Goal: Task Accomplishment & Management: Complete application form

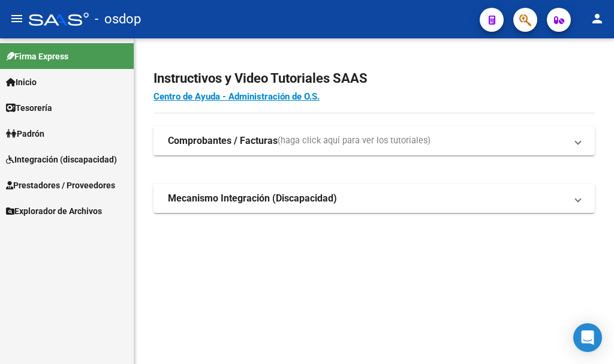
click at [81, 183] on span "Prestadores / Proveedores" at bounding box center [60, 185] width 109 height 13
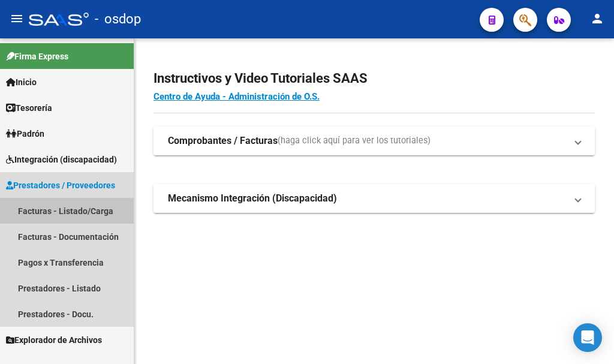
click at [78, 215] on link "Facturas - Listado/Carga" at bounding box center [67, 211] width 134 height 26
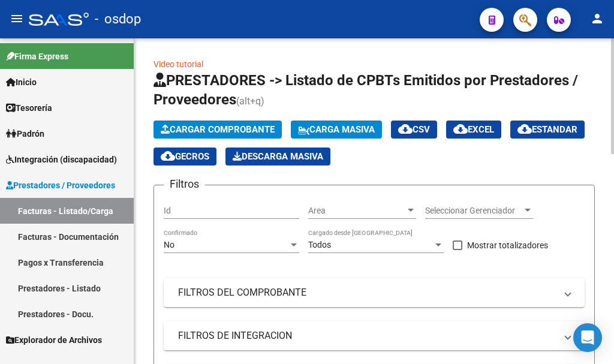
scroll to position [120, 0]
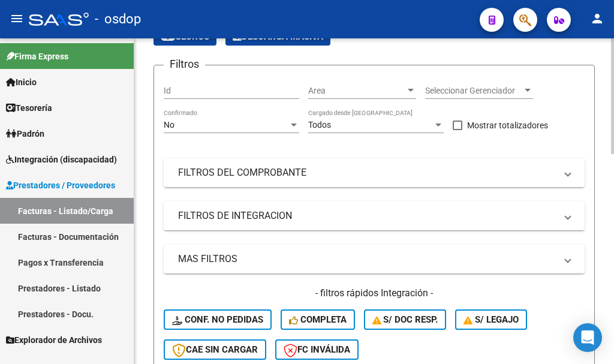
click at [307, 180] on mat-expansion-panel-header "FILTROS DEL COMPROBANTE" at bounding box center [374, 172] width 421 height 29
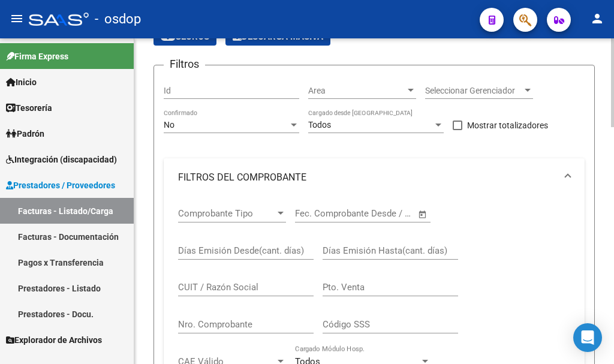
click at [244, 282] on input "CUIT / Razón Social" at bounding box center [245, 287] width 135 height 11
paste input "20364068663"
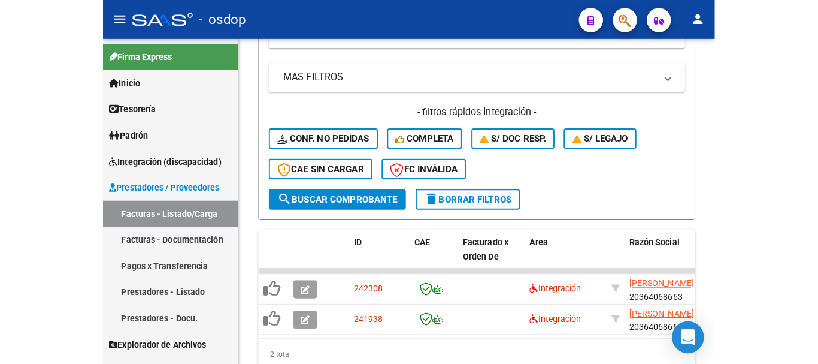
scroll to position [458, 0]
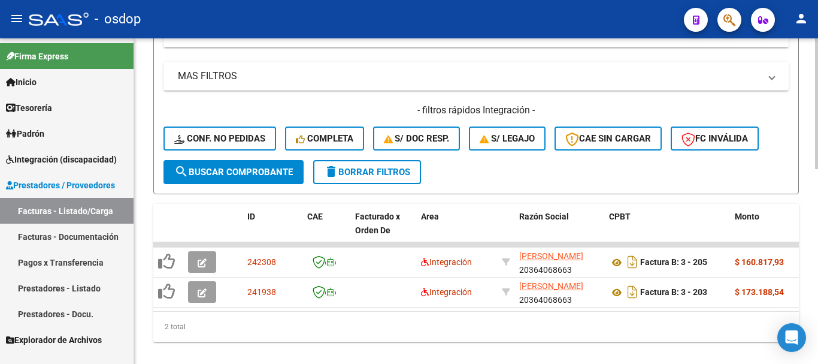
type input "20364068663"
click at [394, 174] on span "delete Borrar Filtros" at bounding box center [367, 172] width 86 height 11
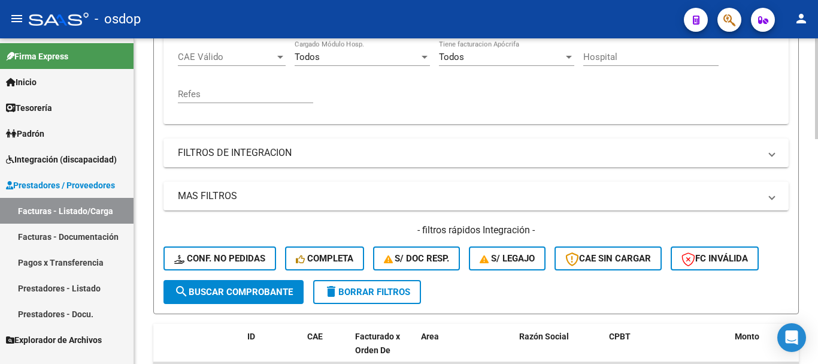
scroll to position [218, 0]
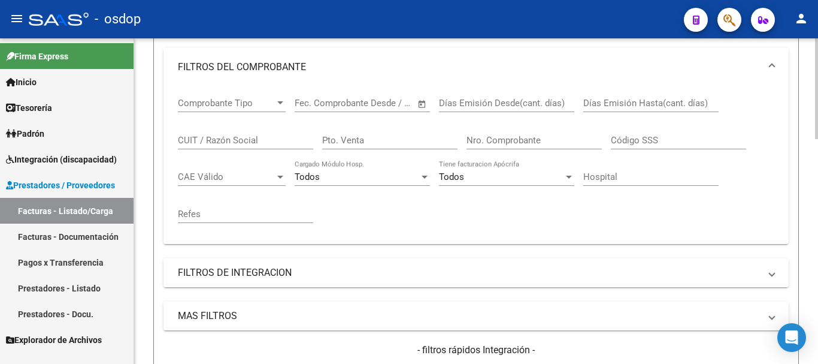
click at [261, 274] on mat-panel-title "FILTROS DE INTEGRACION" at bounding box center [469, 272] width 582 height 13
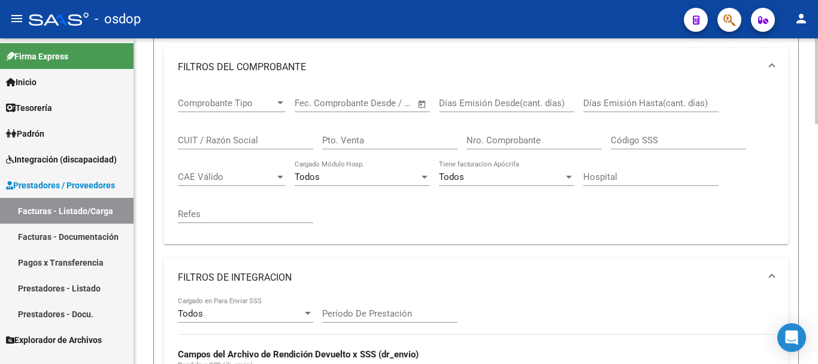
scroll to position [338, 0]
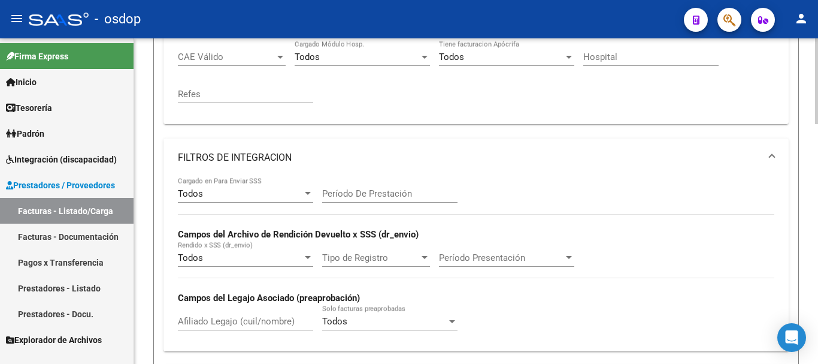
click at [613, 180] on div "Todos Cargado en Para Enviar SSS Período De Prestación Campos del Archivo de Re…" at bounding box center [476, 259] width 597 height 165
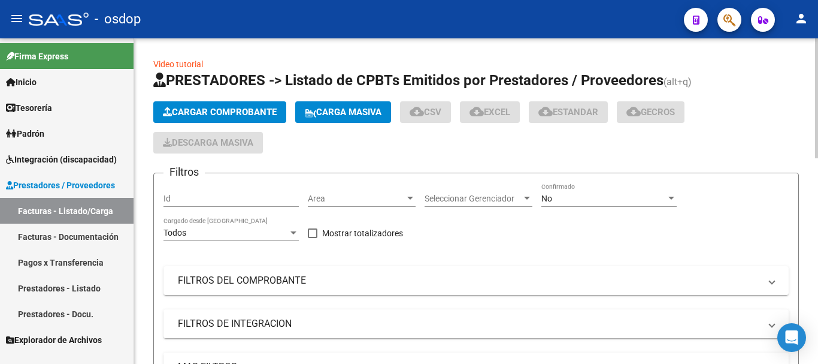
scroll to position [180, 0]
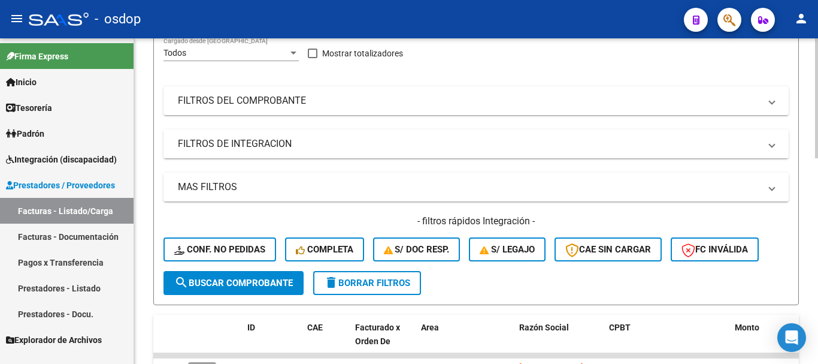
click at [293, 144] on mat-panel-title "FILTROS DE INTEGRACION" at bounding box center [469, 143] width 582 height 13
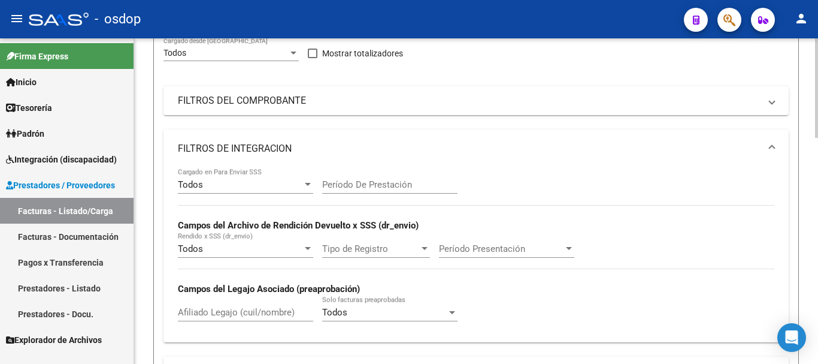
click at [220, 309] on input "Afiliado Legajo (cuil/nombre)" at bounding box center [245, 312] width 135 height 11
type input "v"
paste input "20568252706"
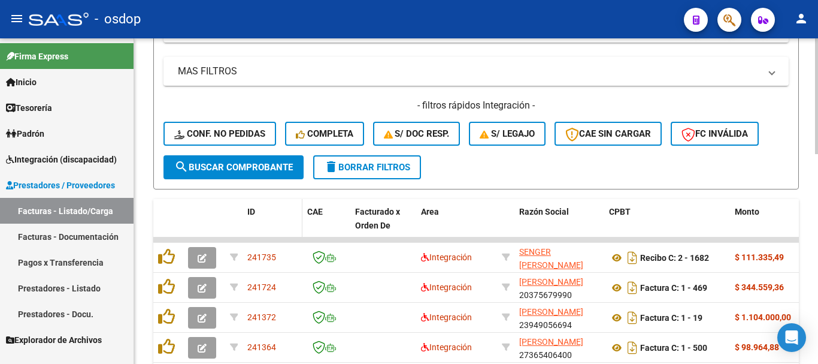
scroll to position [590, 0]
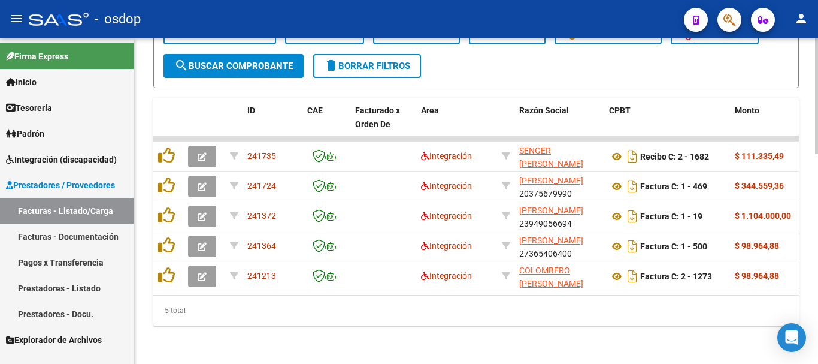
type input "20568252706"
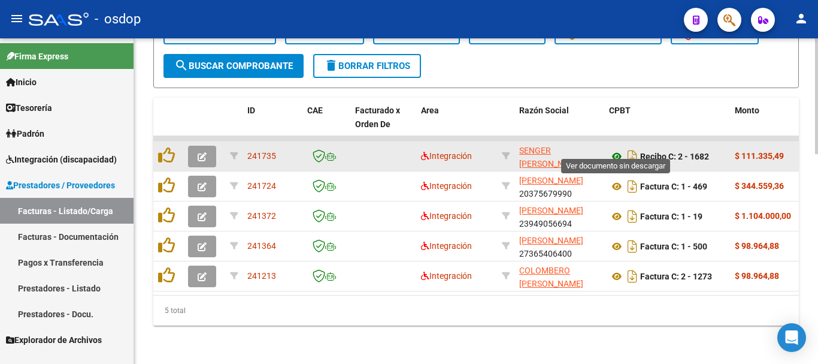
click at [621, 149] on icon at bounding box center [617, 156] width 16 height 14
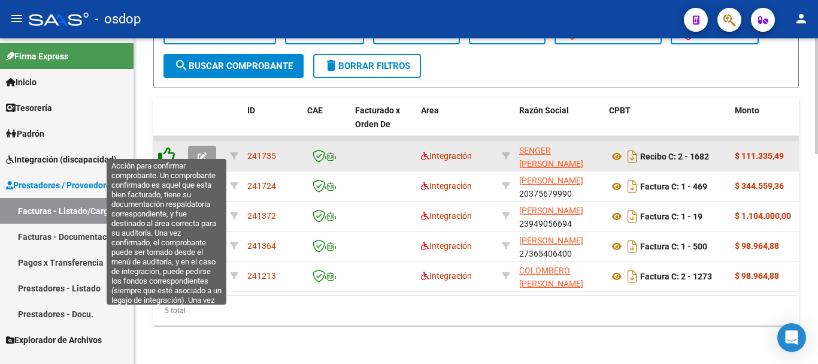
click at [165, 147] on icon at bounding box center [166, 155] width 17 height 17
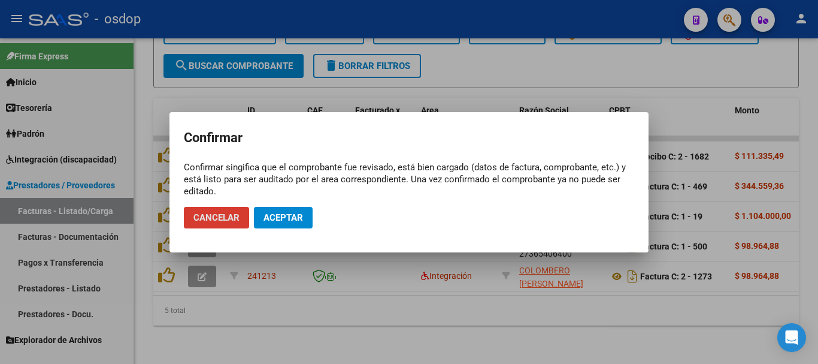
click at [275, 216] on span "Aceptar" at bounding box center [284, 217] width 40 height 11
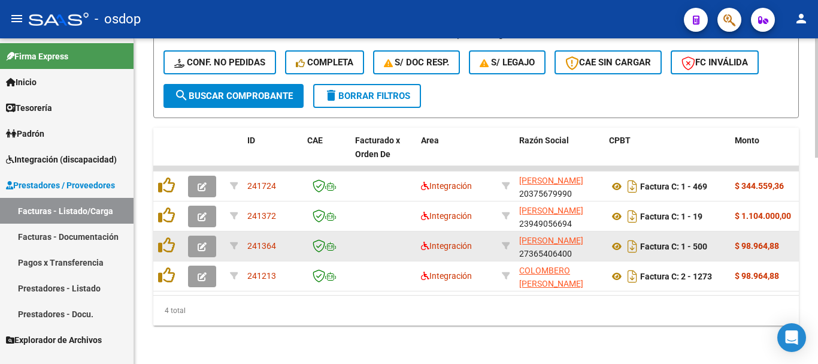
scroll to position [560, 0]
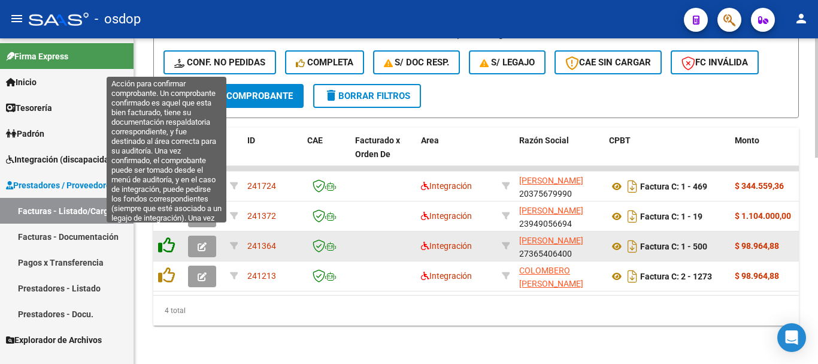
click at [164, 237] on icon at bounding box center [166, 245] width 17 height 17
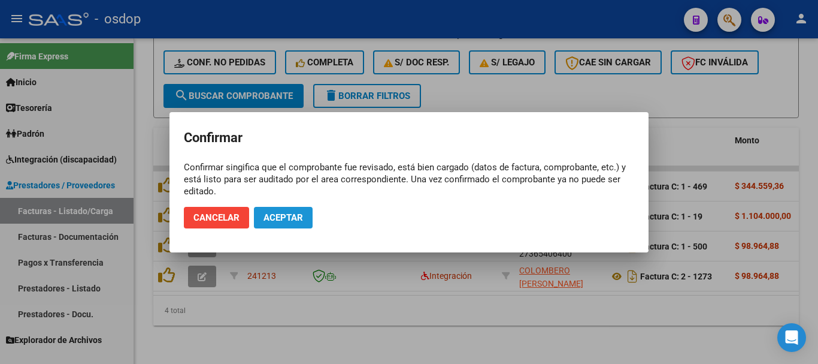
click at [285, 213] on span "Aceptar" at bounding box center [284, 217] width 40 height 11
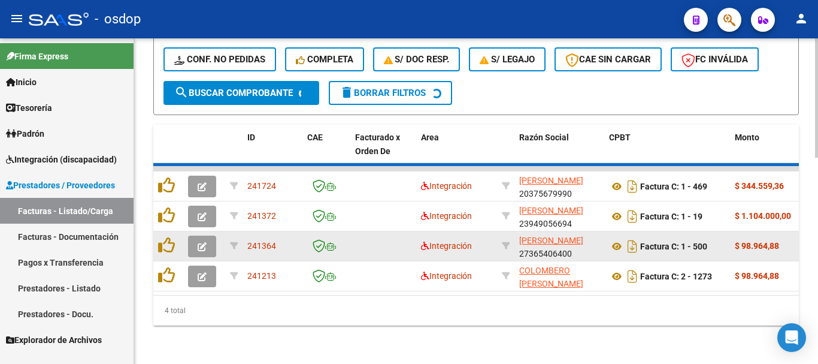
scroll to position [530, 0]
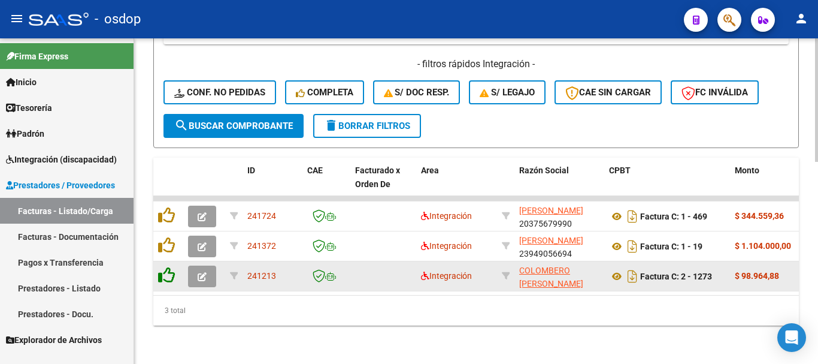
click at [172, 267] on icon at bounding box center [166, 275] width 17 height 17
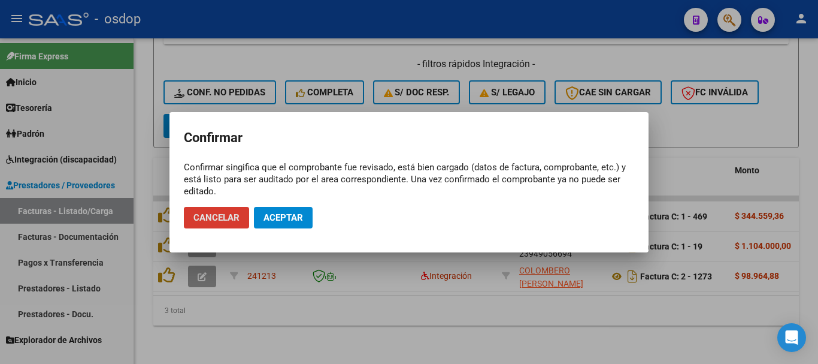
click at [303, 212] on button "Aceptar" at bounding box center [283, 218] width 59 height 22
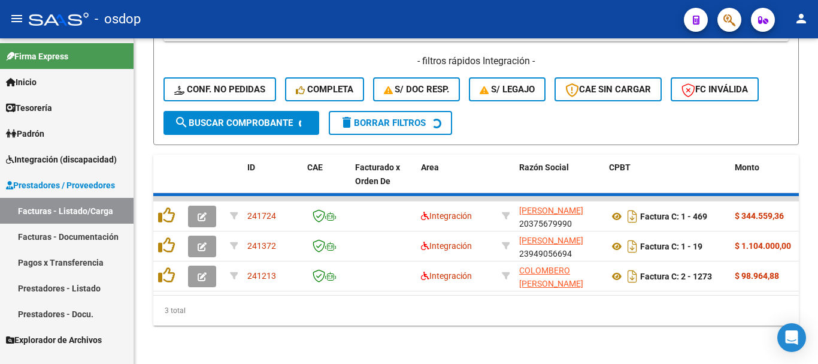
scroll to position [500, 0]
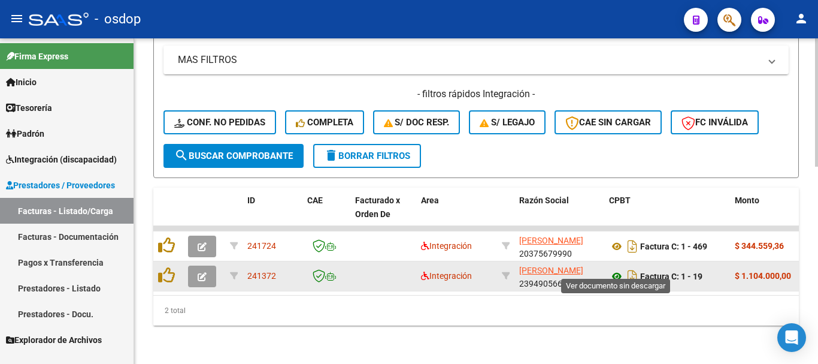
click at [619, 269] on icon at bounding box center [617, 276] width 16 height 14
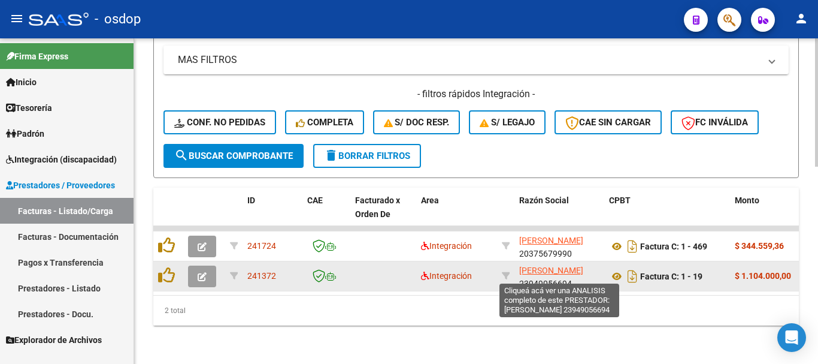
click at [548, 265] on span "CASAMAYOU FERNANDEZ MELINA" at bounding box center [551, 270] width 64 height 10
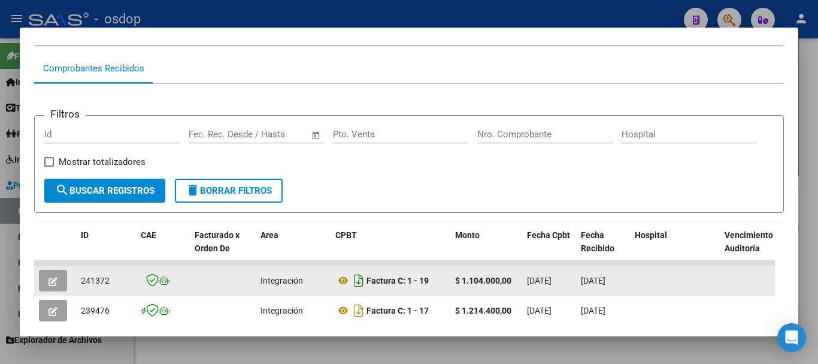
scroll to position [207, 0]
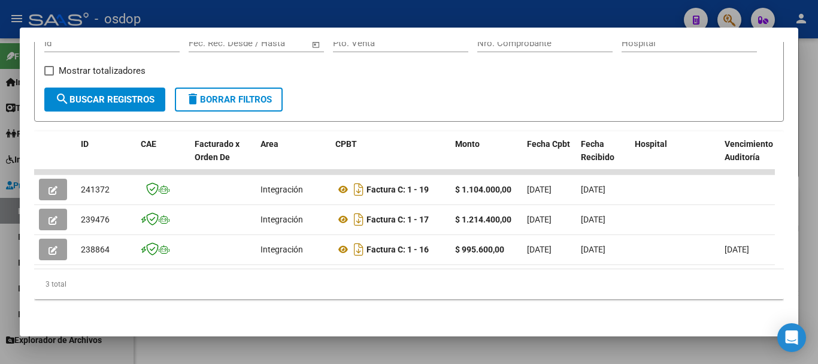
click at [289, 340] on div at bounding box center [409, 182] width 818 height 364
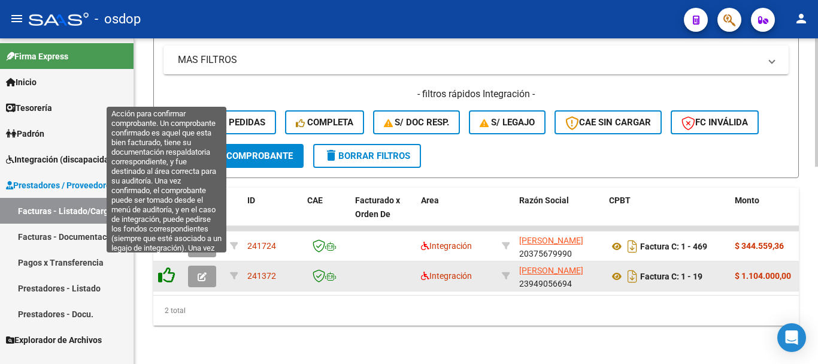
click at [171, 267] on icon at bounding box center [166, 275] width 17 height 17
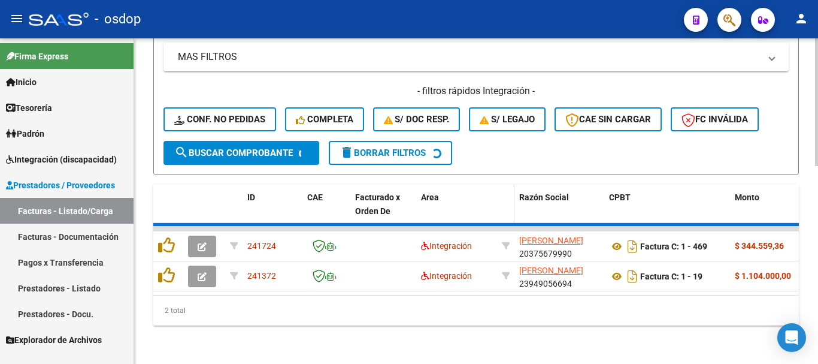
scroll to position [470, 0]
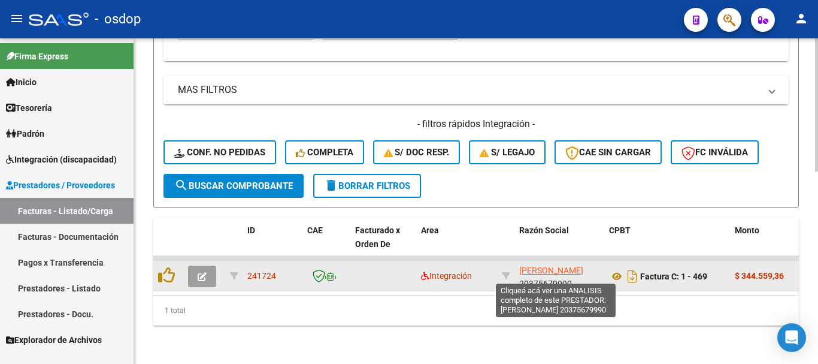
click at [555, 265] on span "SOSA RIFFEL FRANCO EMILIANO" at bounding box center [551, 270] width 64 height 10
type textarea "20375679990"
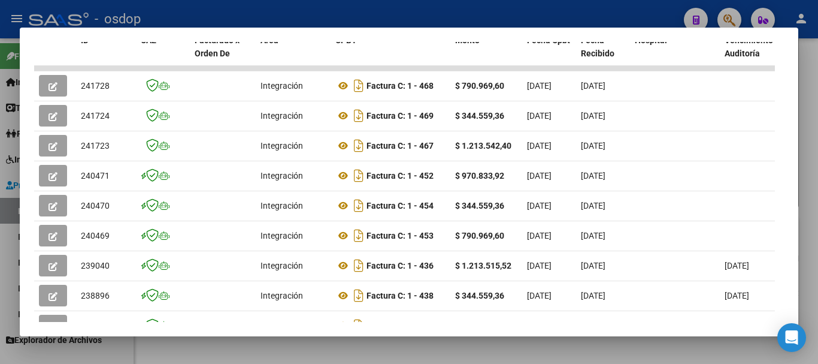
scroll to position [417, 0]
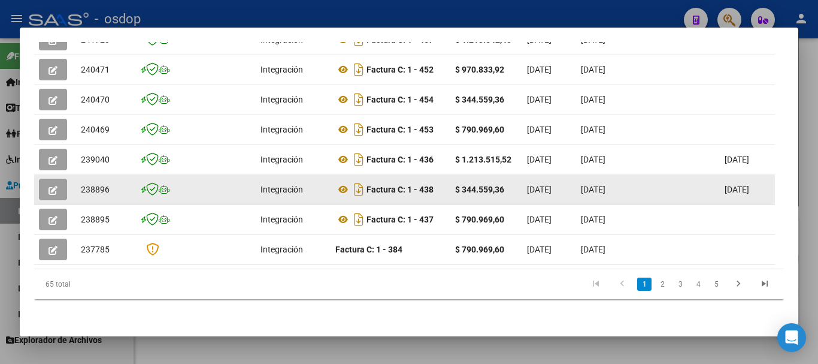
click at [58, 180] on button "button" at bounding box center [53, 190] width 28 height 22
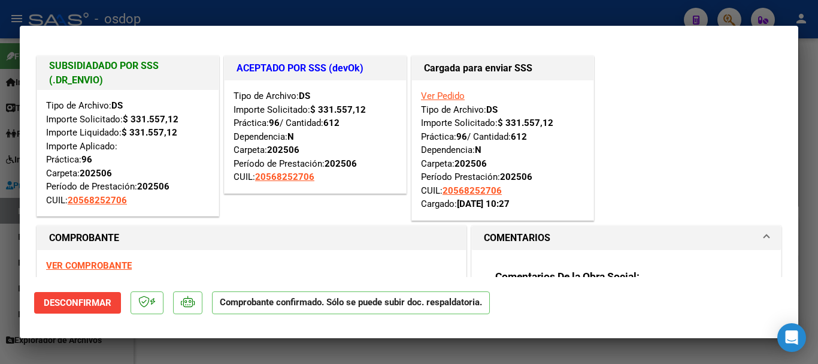
click at [395, 19] on div at bounding box center [409, 182] width 818 height 364
type input "$ 0,00"
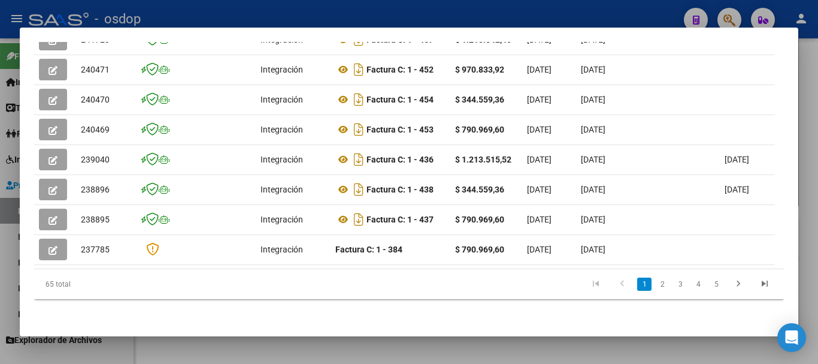
click at [265, 16] on div at bounding box center [409, 182] width 818 height 364
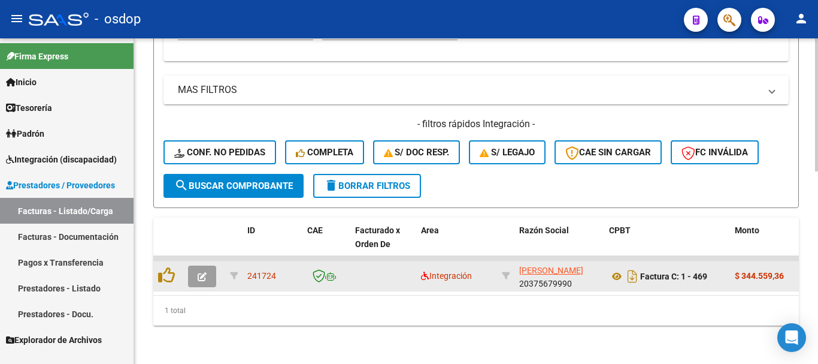
click at [207, 270] on button "button" at bounding box center [202, 276] width 28 height 22
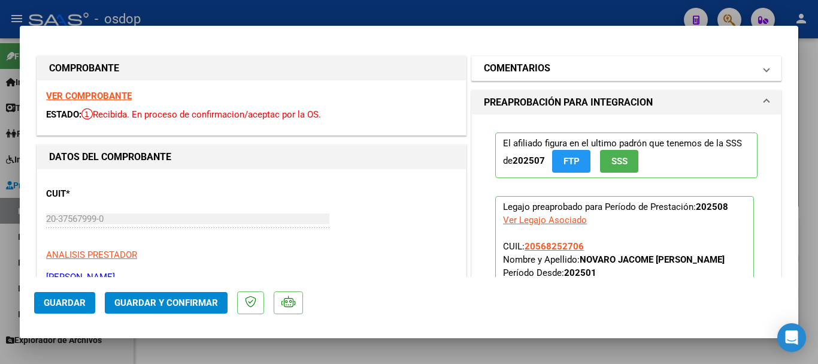
drag, startPoint x: 535, startPoint y: 62, endPoint x: 538, endPoint y: 68, distance: 6.2
click at [537, 66] on h1 "COMENTARIOS" at bounding box center [517, 68] width 67 height 14
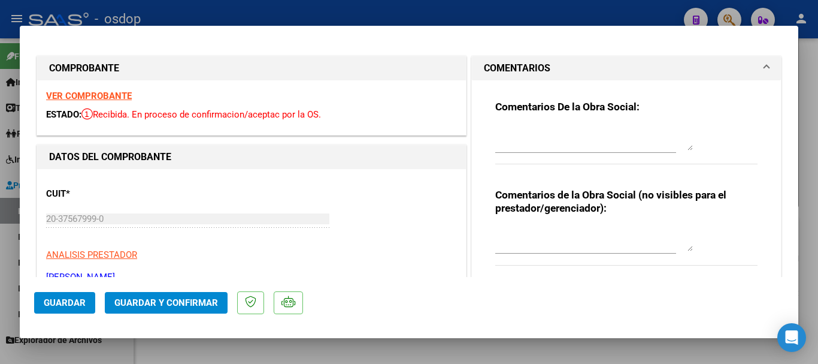
click at [547, 242] on textarea at bounding box center [595, 239] width 198 height 24
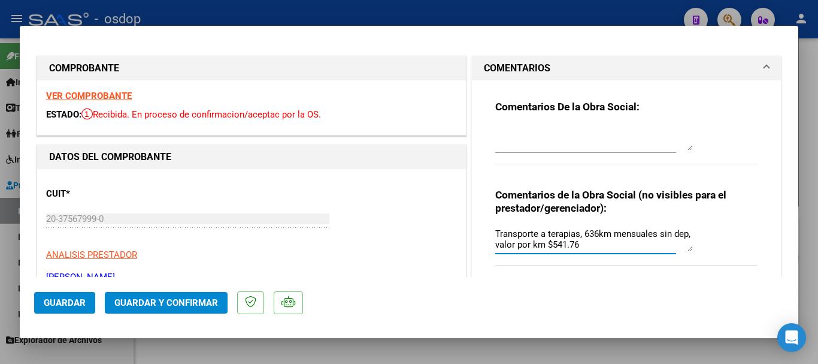
type textarea "Transporte a terapias, 636km mensuales sin dep, valor por km $541.76"
click at [156, 301] on span "Guardar y Confirmar" at bounding box center [166, 302] width 104 height 11
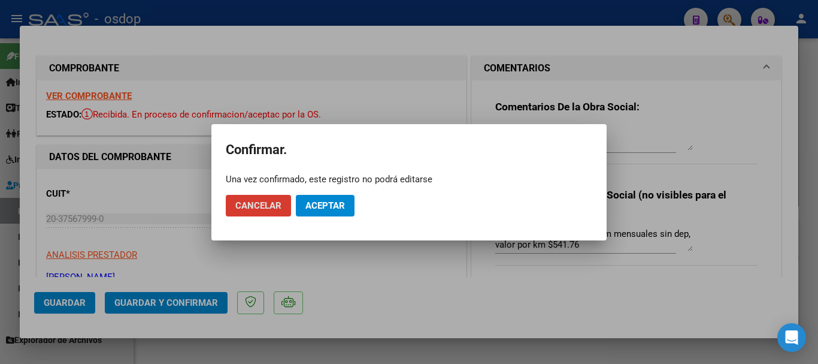
click at [312, 204] on span "Aceptar" at bounding box center [326, 205] width 40 height 11
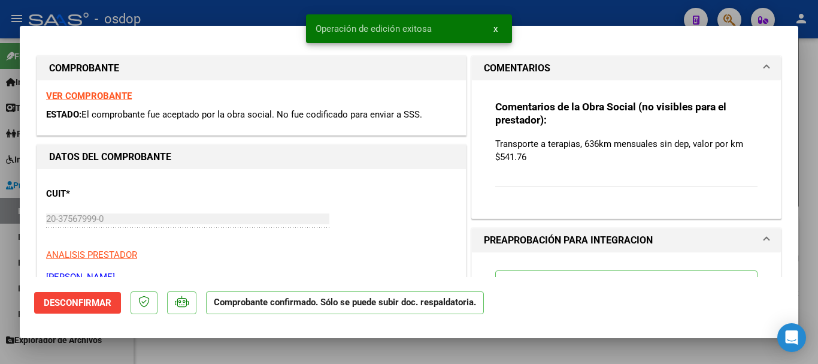
click at [290, 352] on div at bounding box center [409, 182] width 818 height 364
type input "$ 0,00"
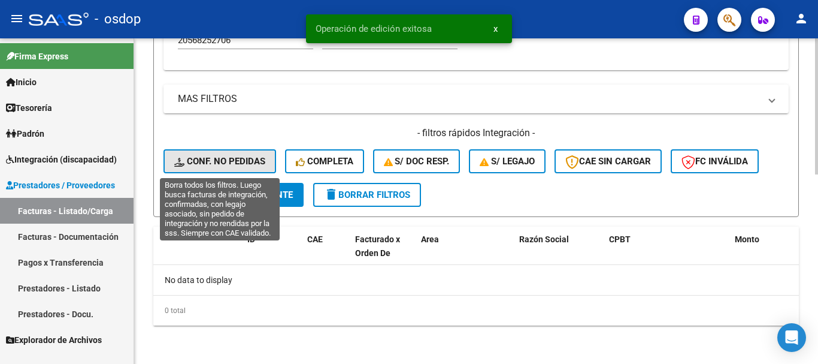
click at [219, 163] on span "Conf. no pedidas" at bounding box center [219, 161] width 91 height 11
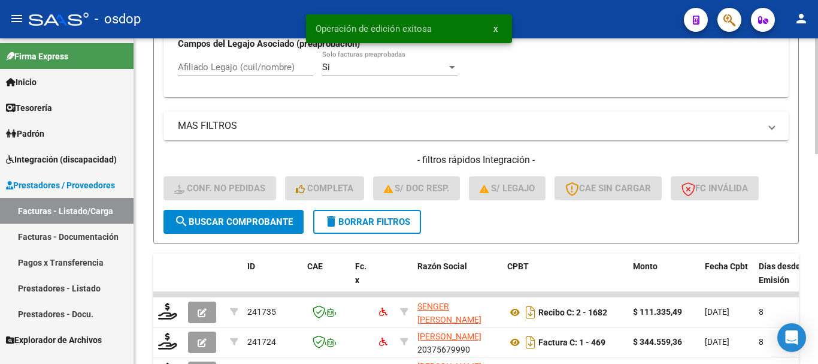
scroll to position [452, 0]
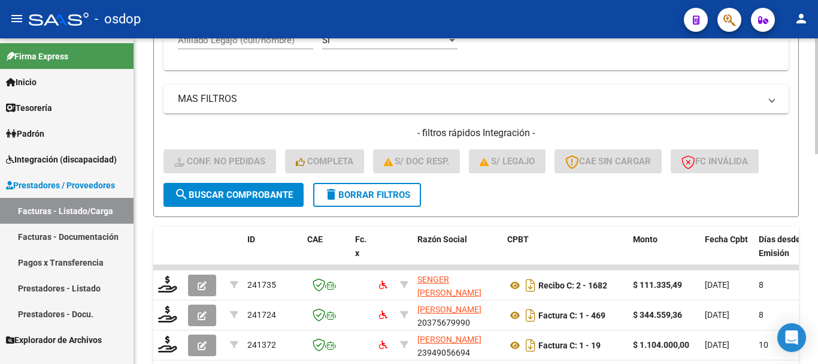
click at [262, 42] on input "Afiliado Legajo (cuil/nombre)" at bounding box center [245, 40] width 135 height 11
paste input "20568252706"
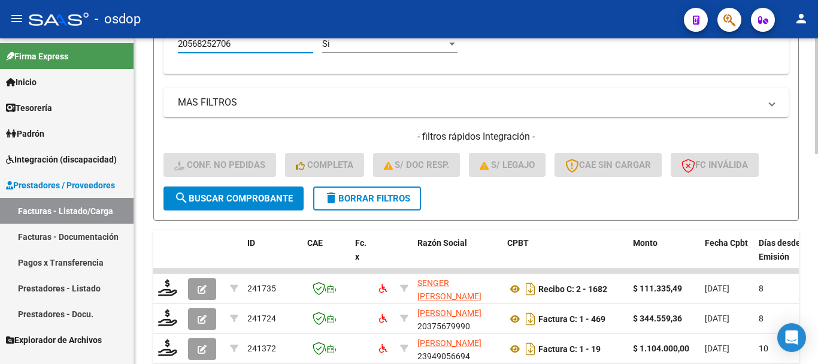
scroll to position [590, 0]
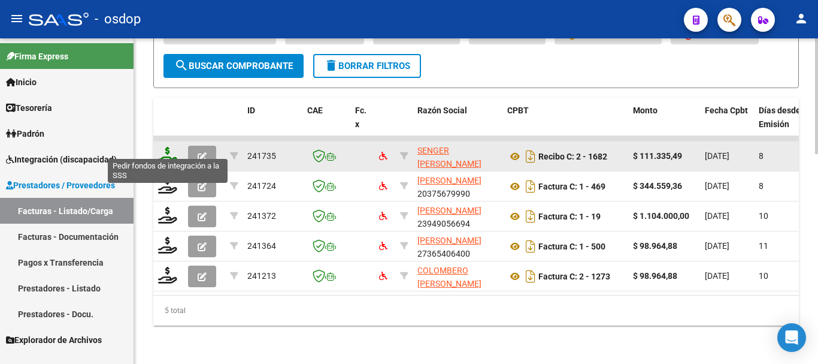
type input "20568252706"
click at [168, 148] on icon at bounding box center [167, 155] width 19 height 17
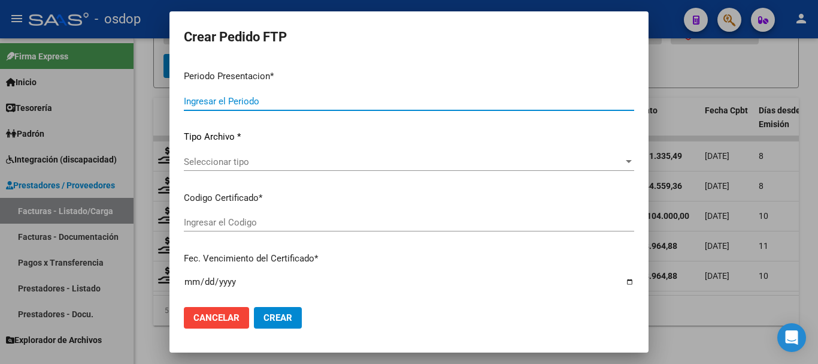
type input "202508"
type input "$ 111.335,49"
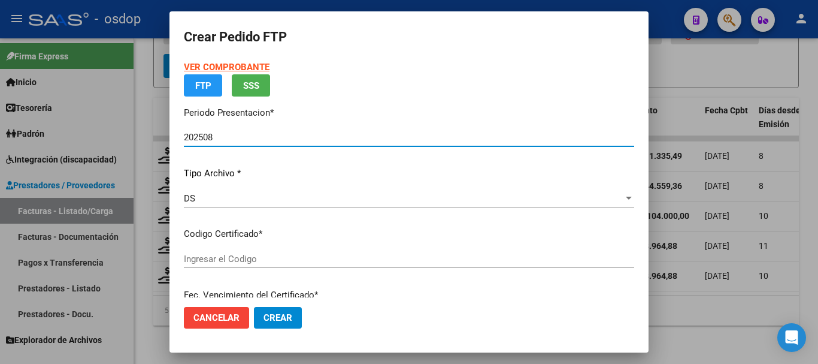
type input "2206850665"
type input "2025-03-10"
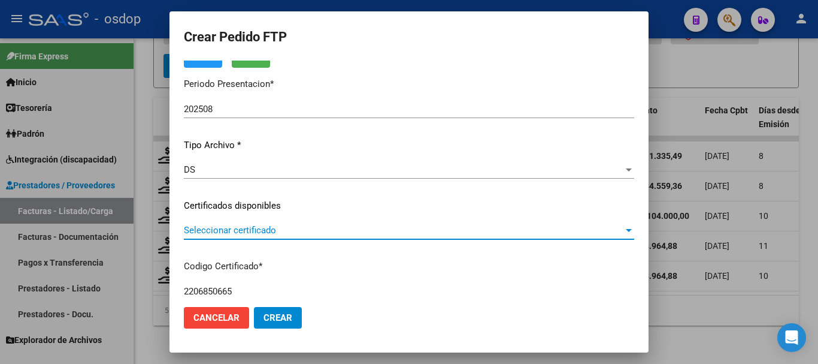
click at [293, 229] on span "Seleccionar certificado" at bounding box center [404, 230] width 440 height 11
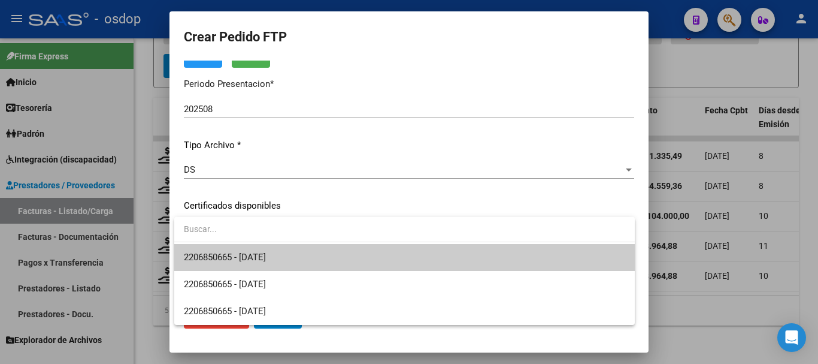
click at [310, 259] on span "2206850665 - 2025-03-10" at bounding box center [405, 257] width 442 height 27
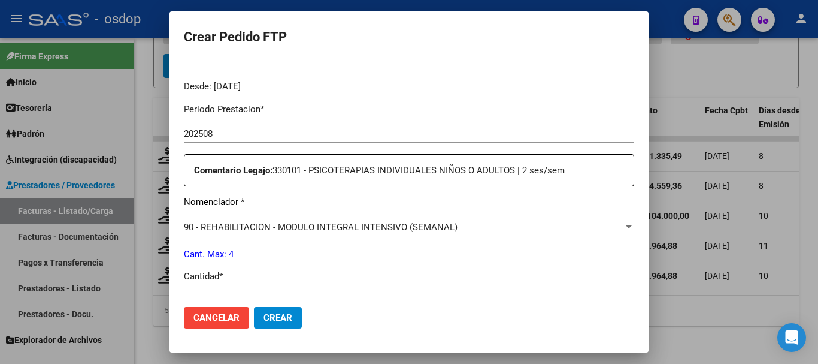
scroll to position [419, 0]
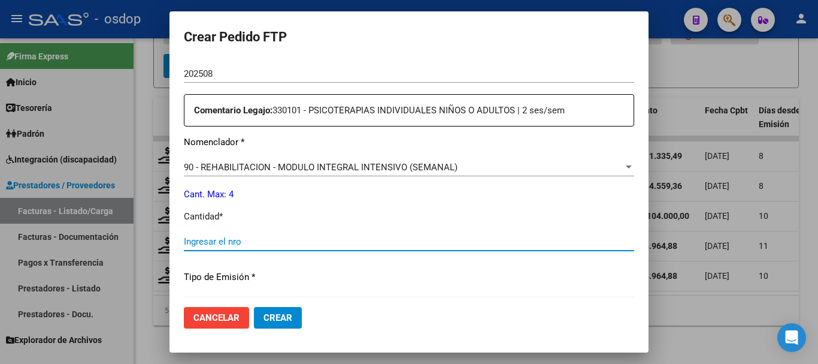
click at [319, 242] on input "Ingresar el nro" at bounding box center [409, 241] width 451 height 11
type input "4"
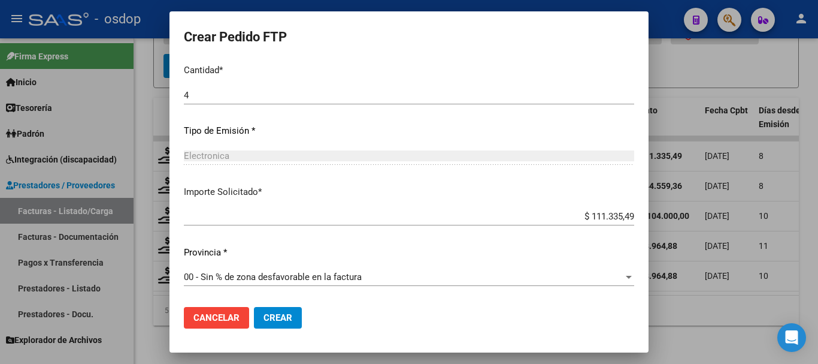
click at [287, 323] on button "Crear" at bounding box center [278, 318] width 48 height 22
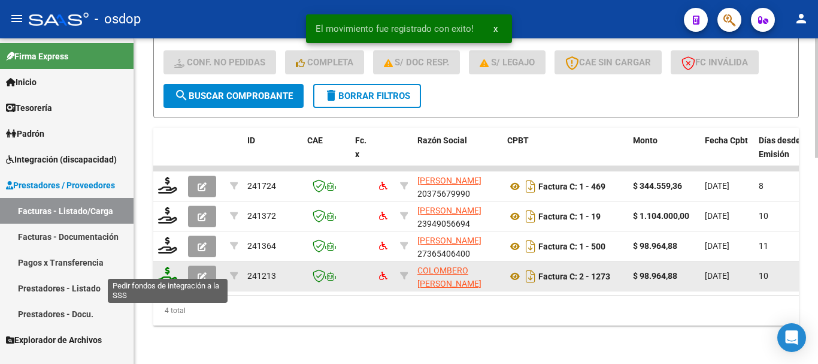
scroll to position [560, 0]
click at [169, 268] on icon at bounding box center [167, 275] width 19 height 17
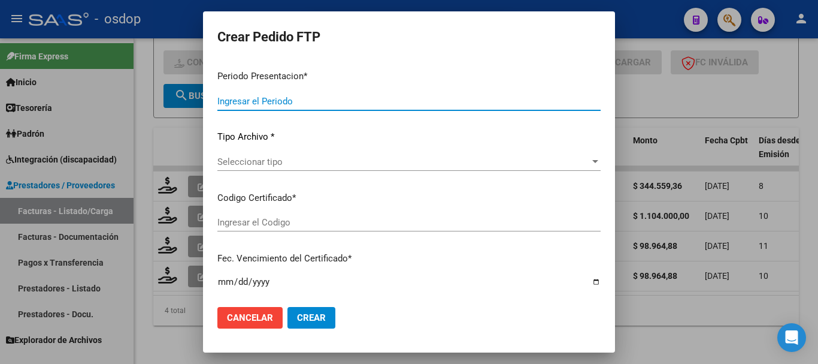
type input "202508"
type input "$ 98.964,88"
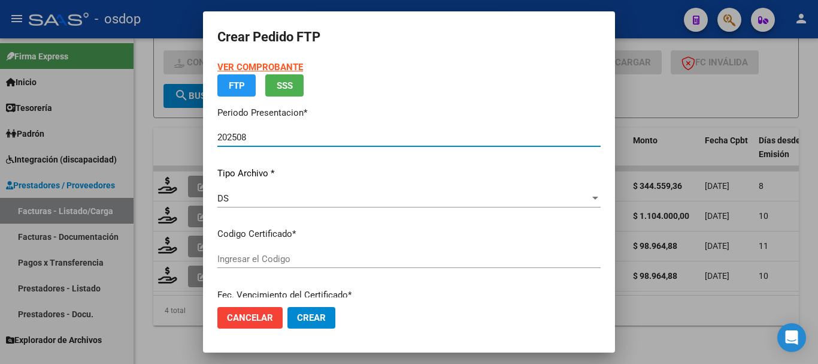
type input "2206850665"
type input "2025-03-10"
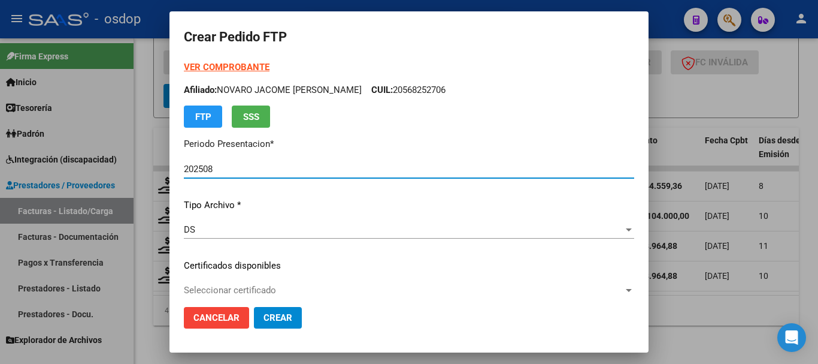
scroll to position [60, 0]
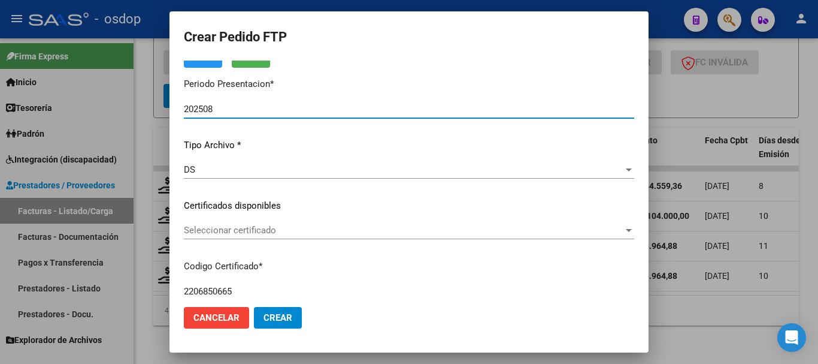
click at [280, 229] on span "Seleccionar certificado" at bounding box center [404, 230] width 440 height 11
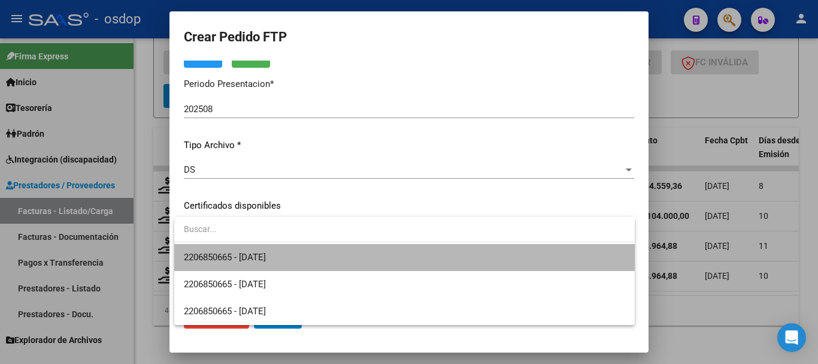
click at [291, 253] on span "2206850665 - 2025-03-10" at bounding box center [405, 257] width 442 height 27
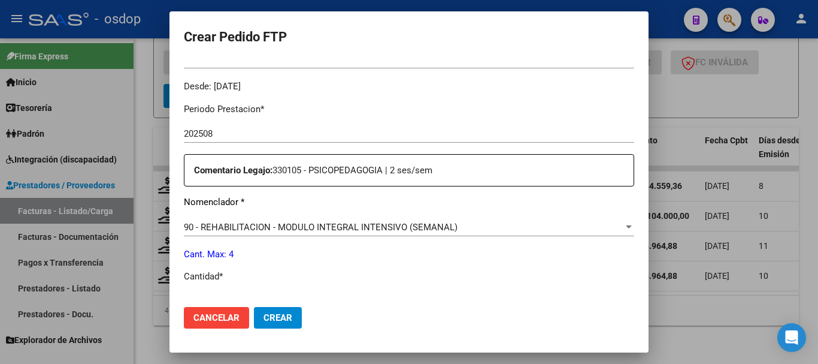
scroll to position [479, 0]
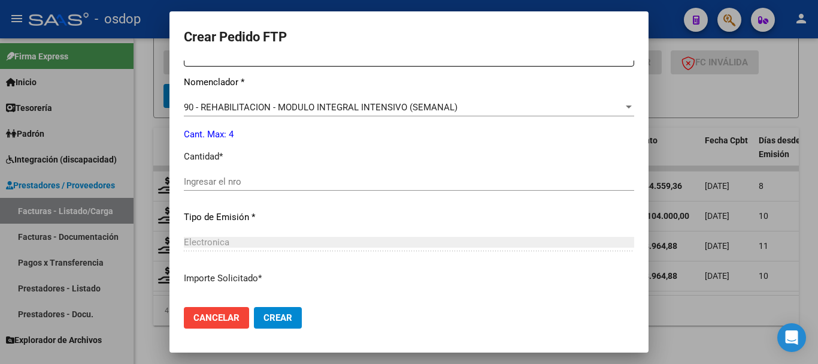
click at [285, 188] on div "Ingresar el nro" at bounding box center [409, 182] width 451 height 18
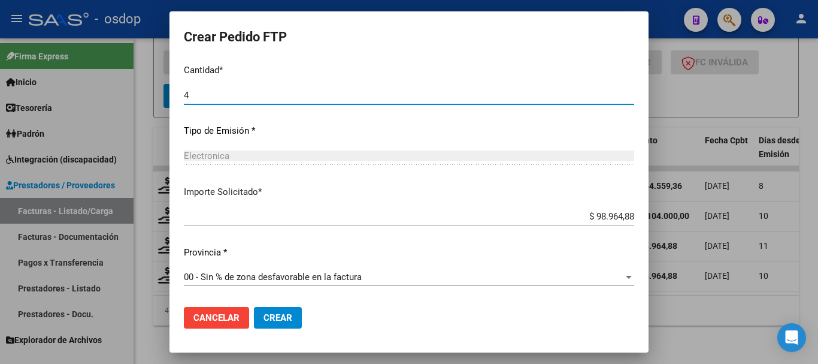
type input "4"
click at [286, 318] on span "Crear" at bounding box center [278, 317] width 29 height 11
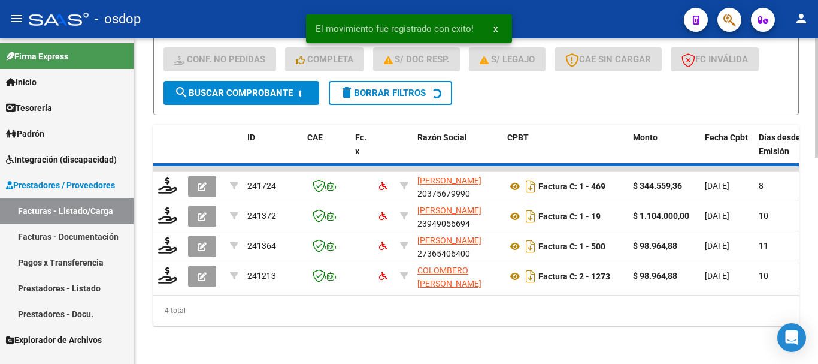
scroll to position [530, 0]
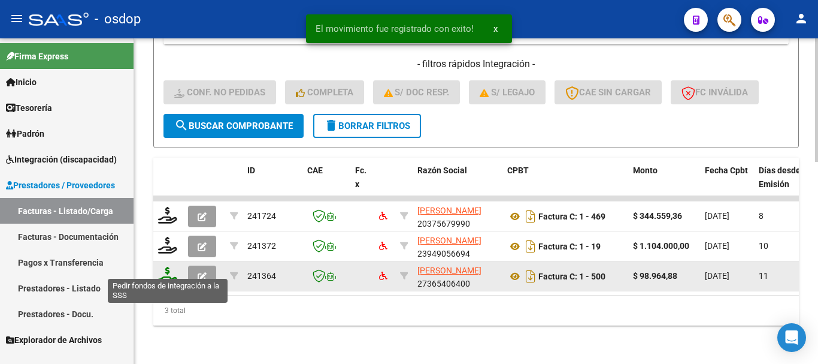
click at [161, 269] on icon at bounding box center [167, 275] width 19 height 17
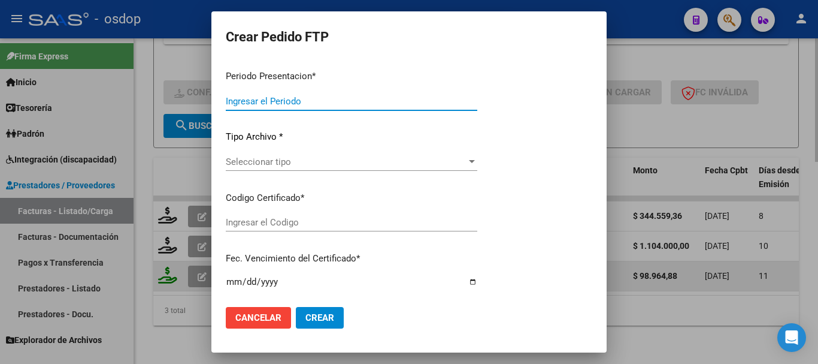
type input "202508"
type input "$ 98.964,88"
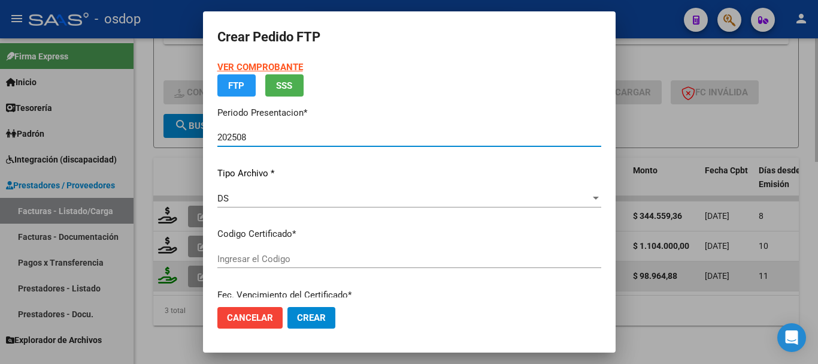
type input "2206850665"
type input "2025-03-10"
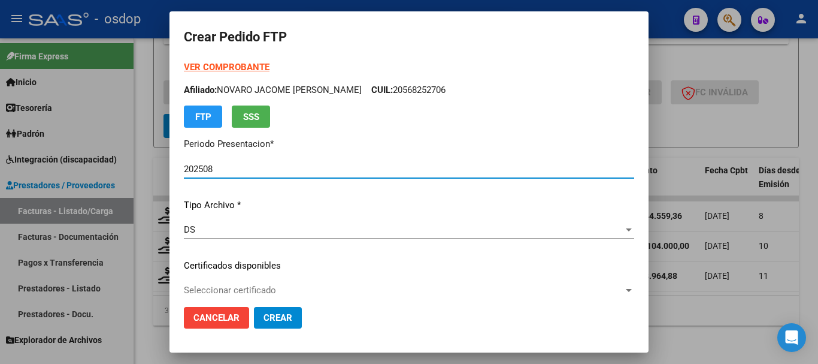
scroll to position [120, 0]
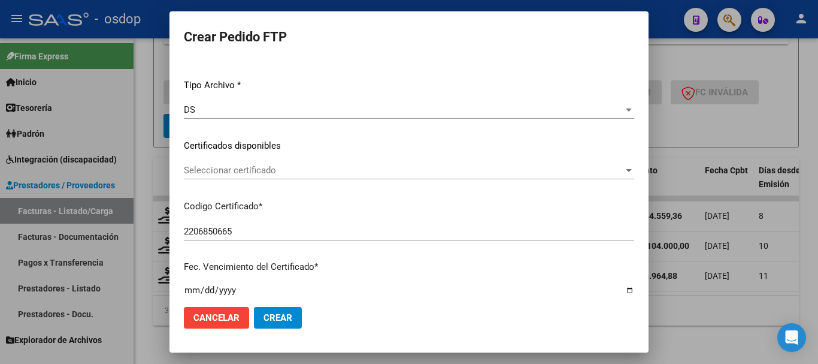
click at [282, 175] on span "Seleccionar certificado" at bounding box center [404, 170] width 440 height 11
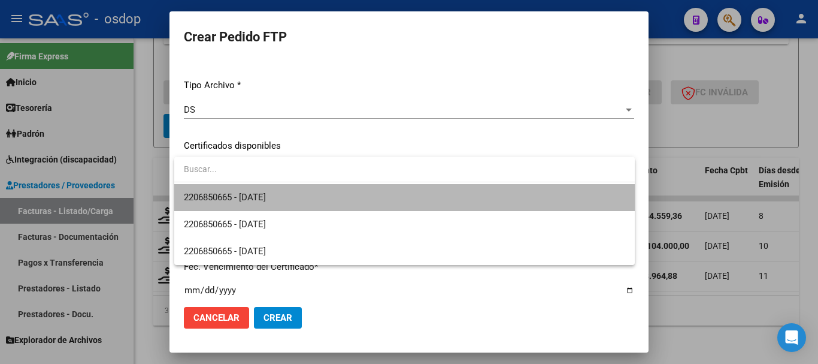
click at [297, 194] on span "2206850665 - 2025-03-10" at bounding box center [405, 197] width 442 height 27
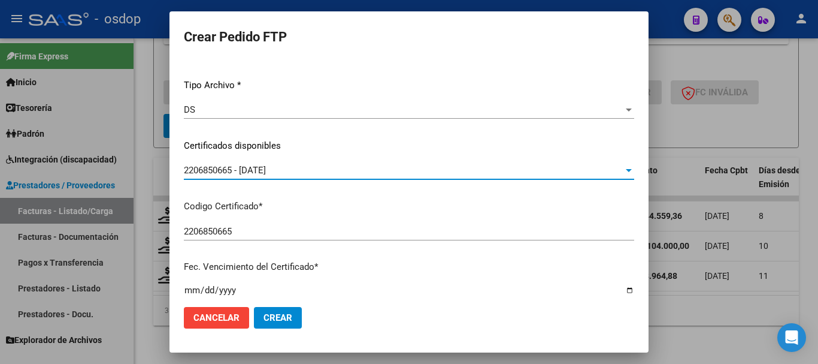
scroll to position [419, 0]
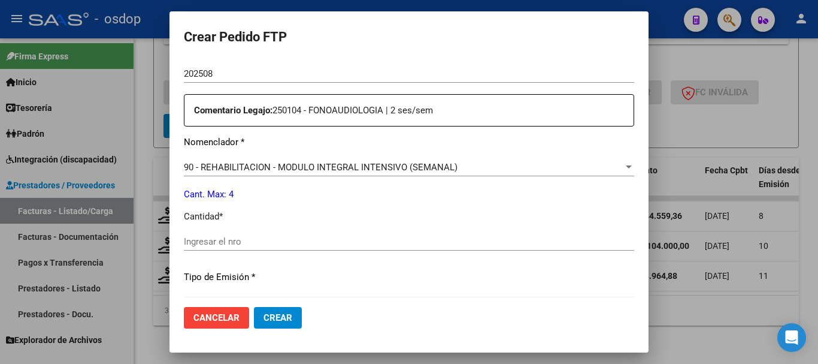
click at [285, 241] on input "Ingresar el nro" at bounding box center [409, 241] width 451 height 11
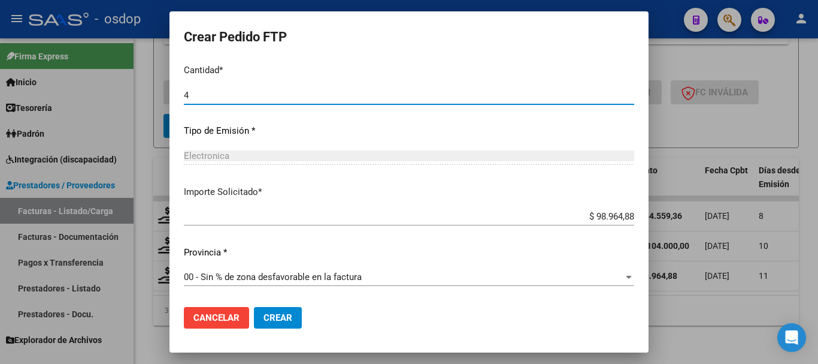
type input "4"
click at [276, 315] on span "Crear" at bounding box center [278, 317] width 29 height 11
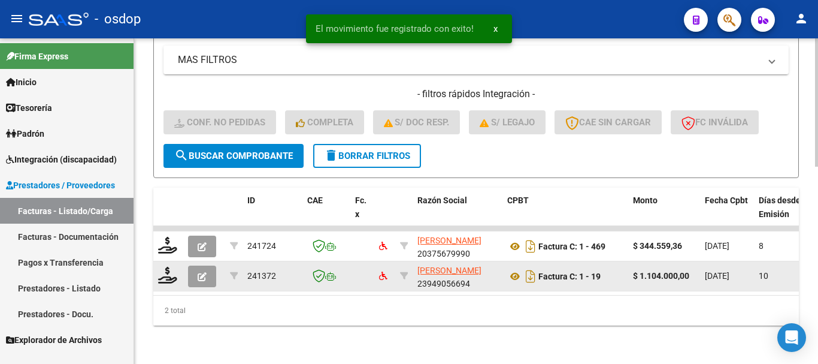
scroll to position [500, 0]
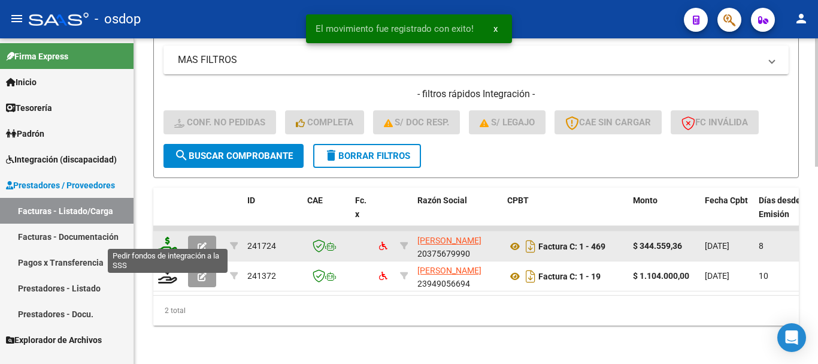
click at [164, 237] on icon at bounding box center [167, 245] width 19 height 17
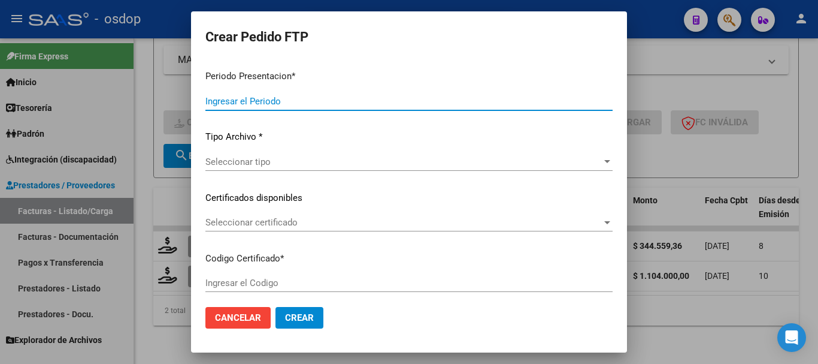
type input "202508"
type input "$ 344.559,36"
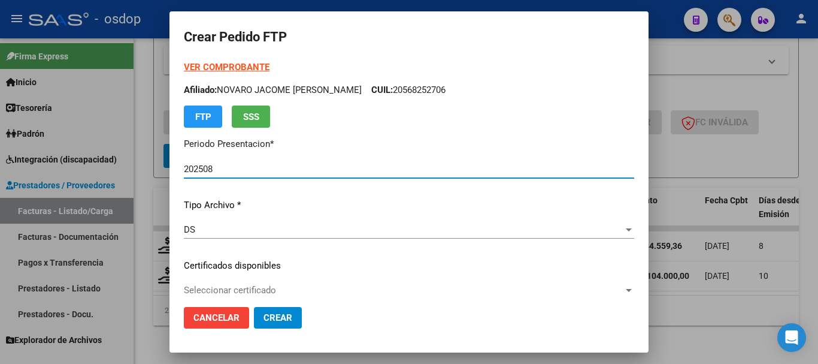
type input "2206850665"
type input "2025-03-10"
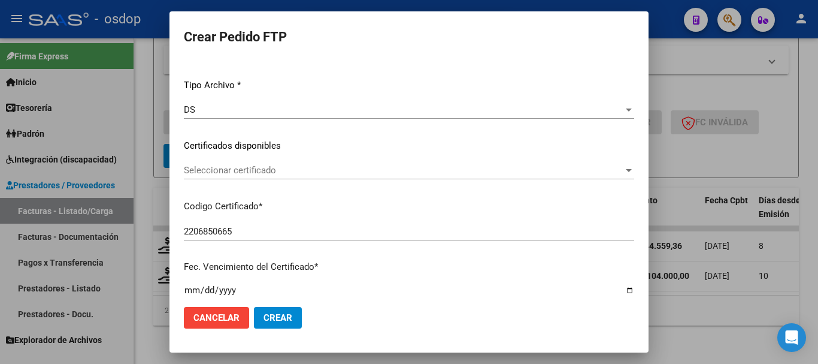
click at [274, 173] on span "Seleccionar certificado" at bounding box center [404, 170] width 440 height 11
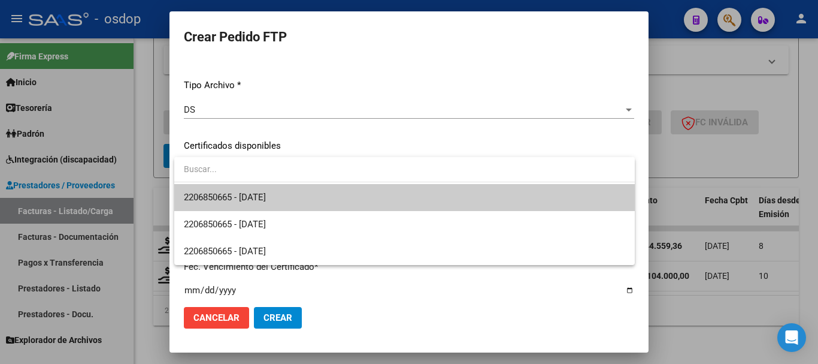
click at [287, 189] on span "2206850665 - 2025-03-10" at bounding box center [405, 197] width 442 height 27
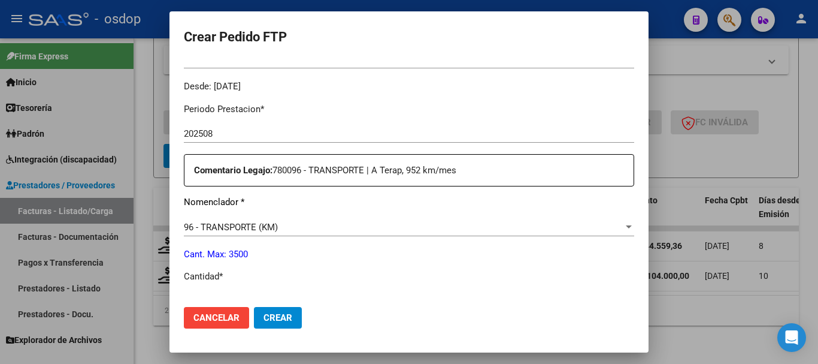
scroll to position [479, 0]
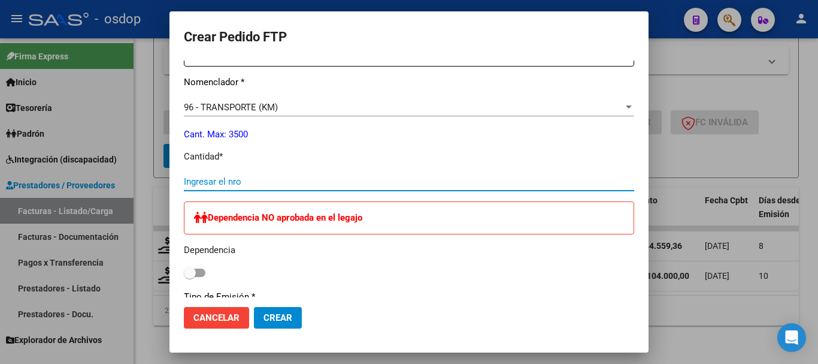
click at [278, 184] on input "Ingresar el nro" at bounding box center [409, 181] width 451 height 11
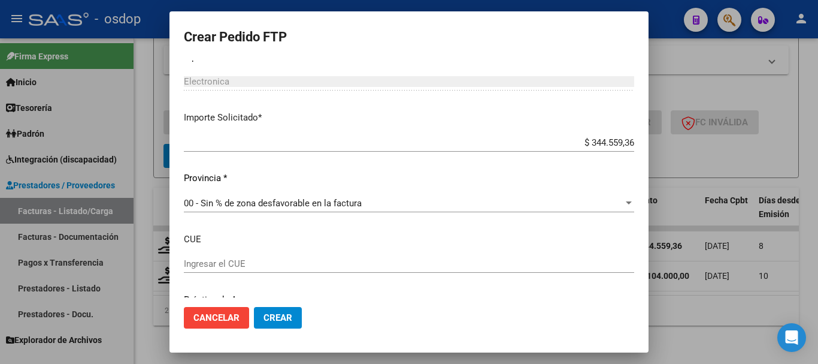
type input "636"
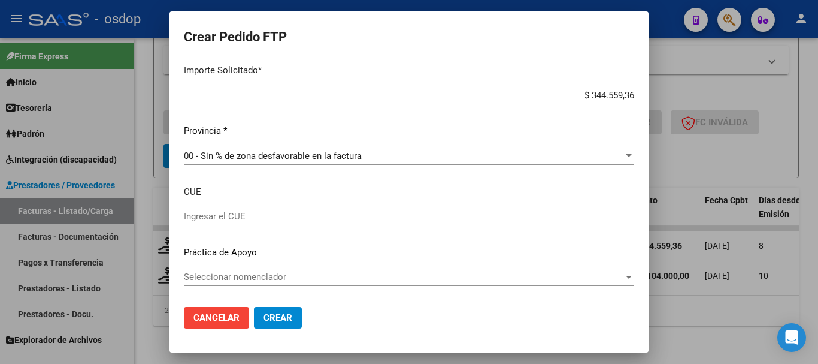
click at [284, 318] on span "Crear" at bounding box center [278, 317] width 29 height 11
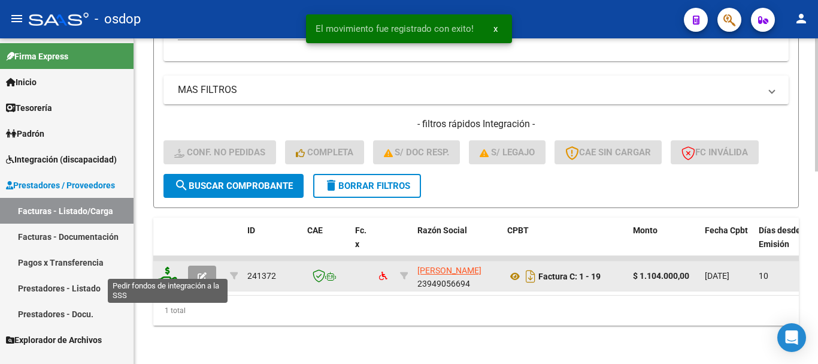
scroll to position [470, 0]
click at [166, 268] on icon at bounding box center [167, 275] width 19 height 17
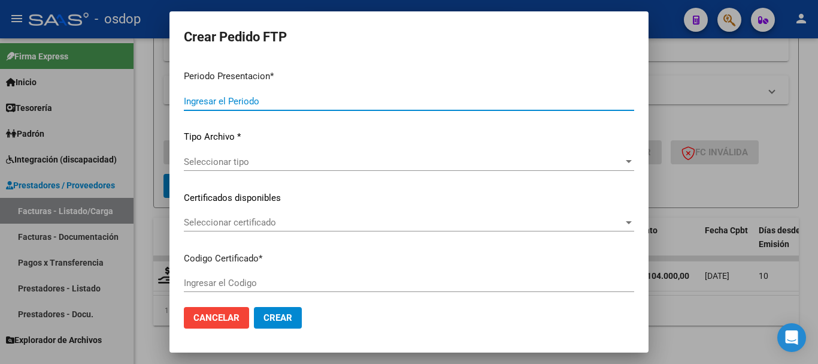
type input "202508"
type input "$ 1.104.000,00"
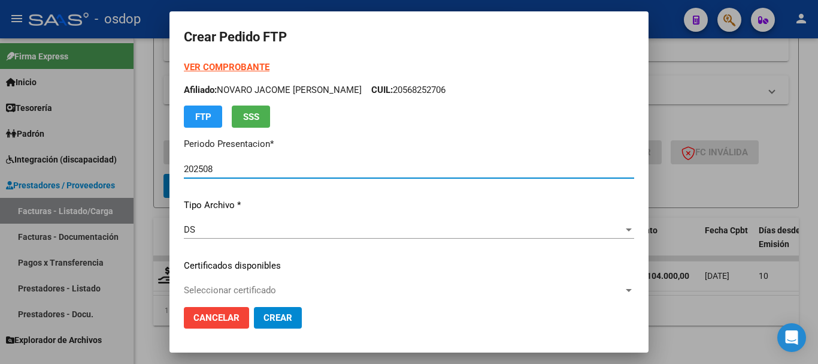
type input "2206850665"
type input "2025-03-10"
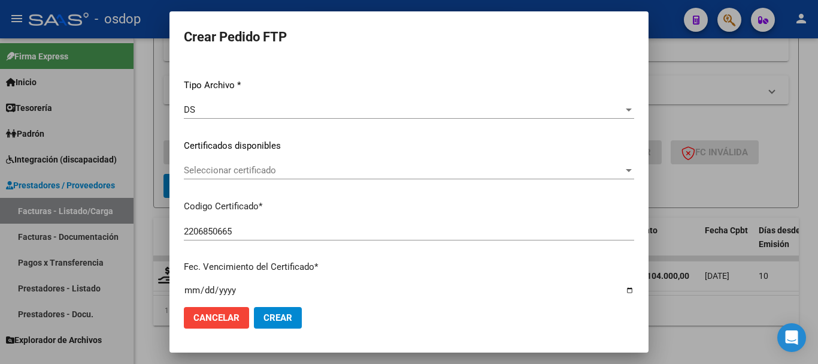
click at [264, 168] on span "Seleccionar certificado" at bounding box center [404, 170] width 440 height 11
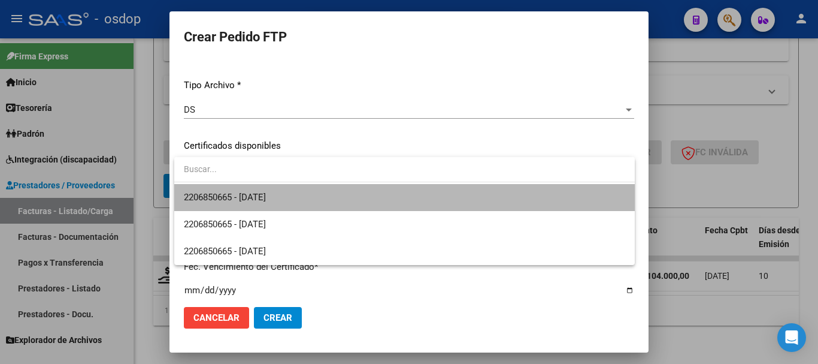
click at [278, 191] on span "2206850665 - 2025-03-10" at bounding box center [405, 197] width 442 height 27
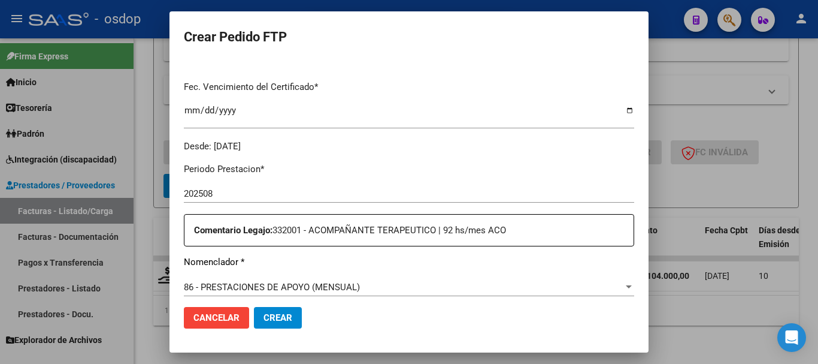
scroll to position [419, 0]
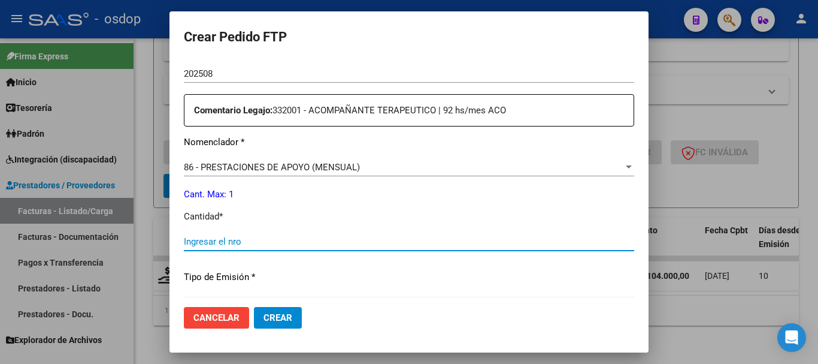
click at [268, 240] on input "Ingresar el nro" at bounding box center [409, 241] width 451 height 11
type input "1"
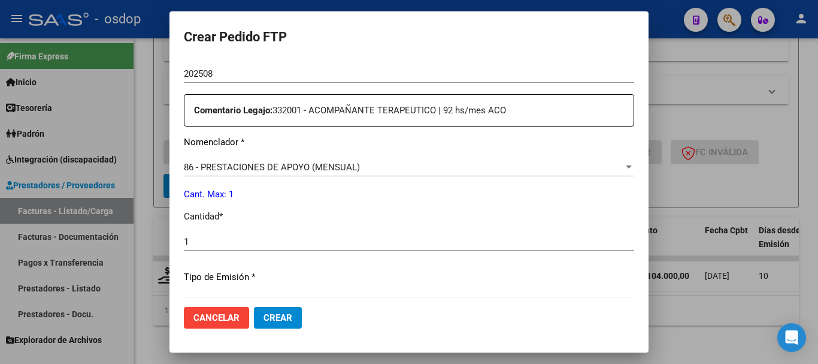
scroll to position [687, 0]
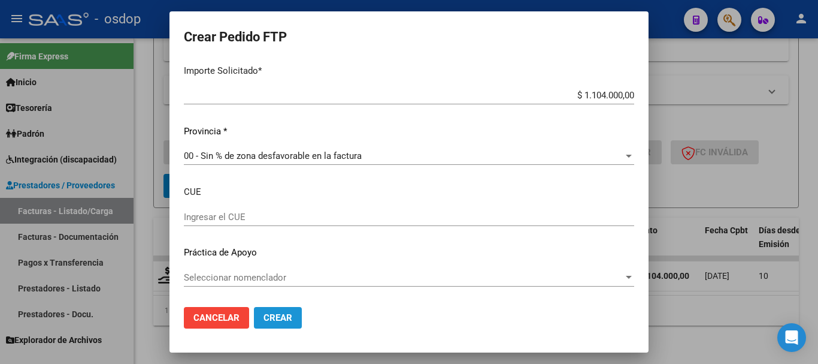
click at [285, 314] on span "Crear" at bounding box center [278, 317] width 29 height 11
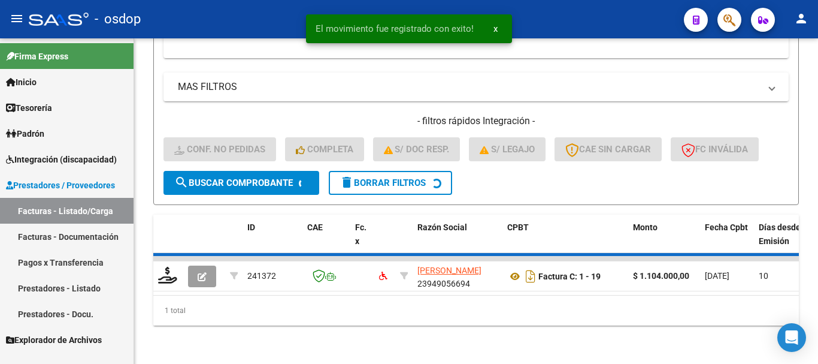
scroll to position [452, 0]
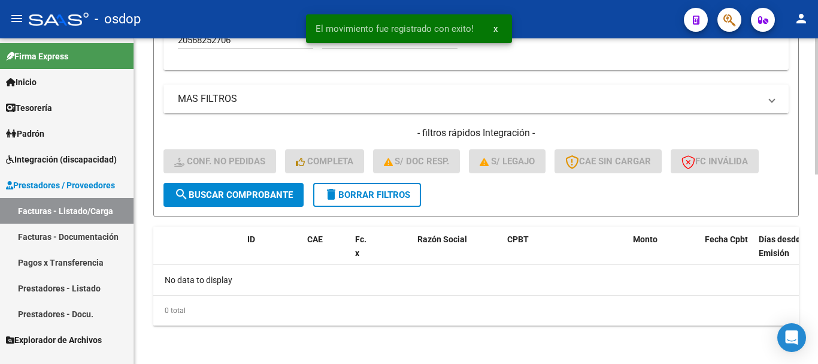
click at [402, 192] on span "delete Borrar Filtros" at bounding box center [367, 194] width 86 height 11
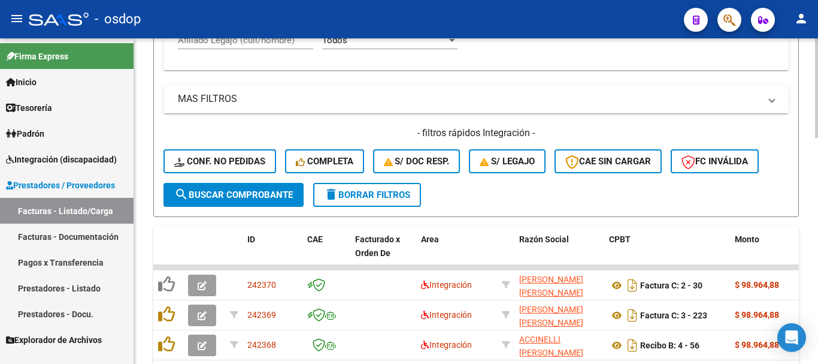
click at [355, 197] on span "delete Borrar Filtros" at bounding box center [367, 194] width 86 height 11
click at [261, 43] on input "Afiliado Legajo (cuil/nombre)" at bounding box center [245, 40] width 135 height 11
paste input "20568252986"
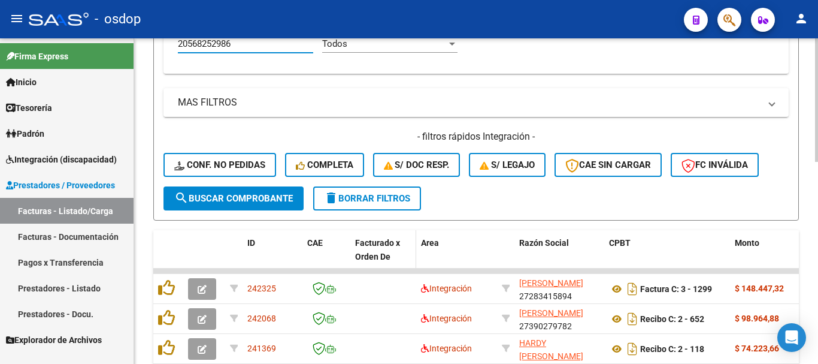
scroll to position [530, 0]
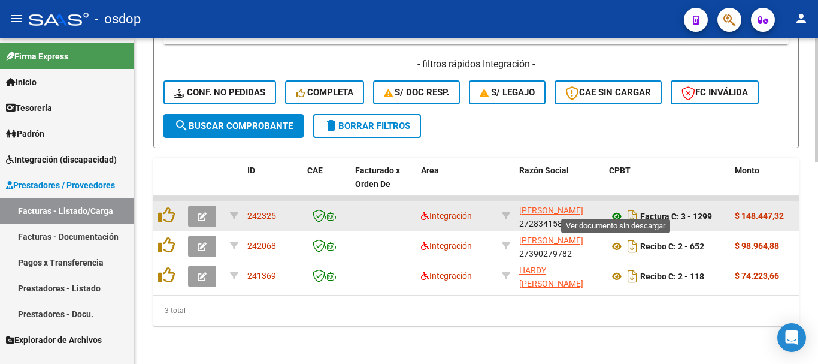
type input "20568252986"
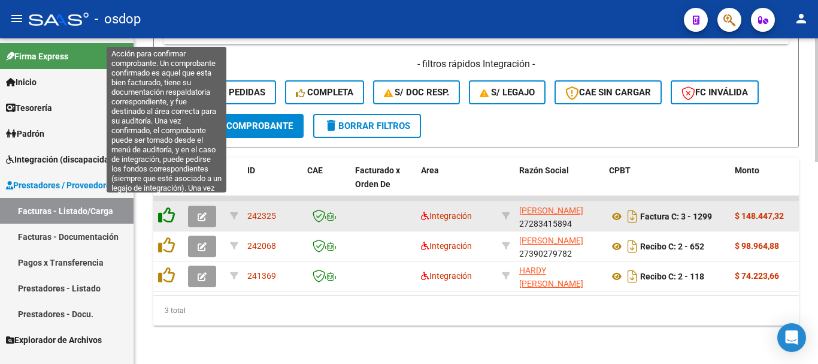
click at [169, 207] on icon at bounding box center [166, 215] width 17 height 17
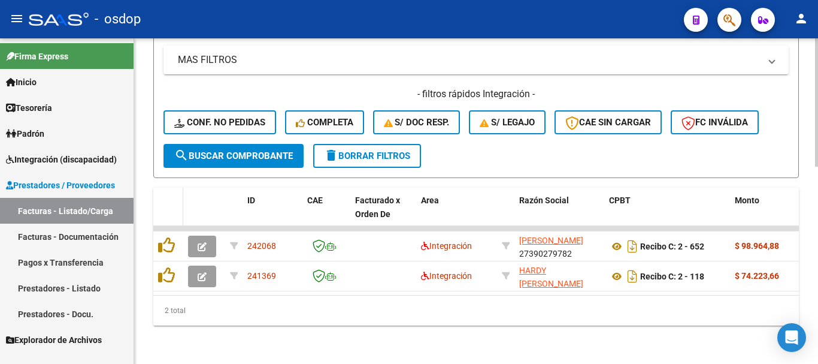
scroll to position [500, 0]
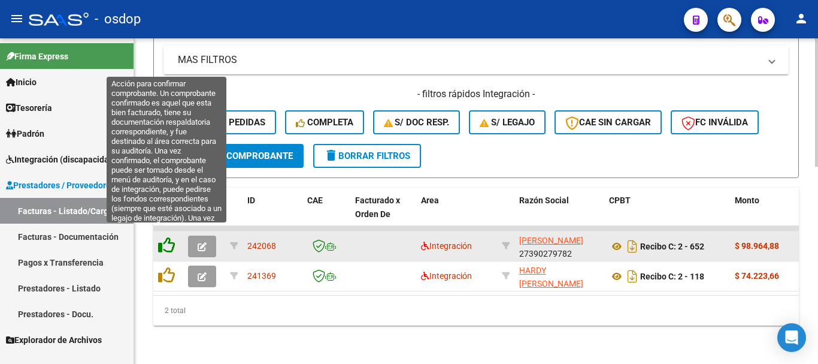
click at [170, 242] on icon at bounding box center [166, 245] width 17 height 17
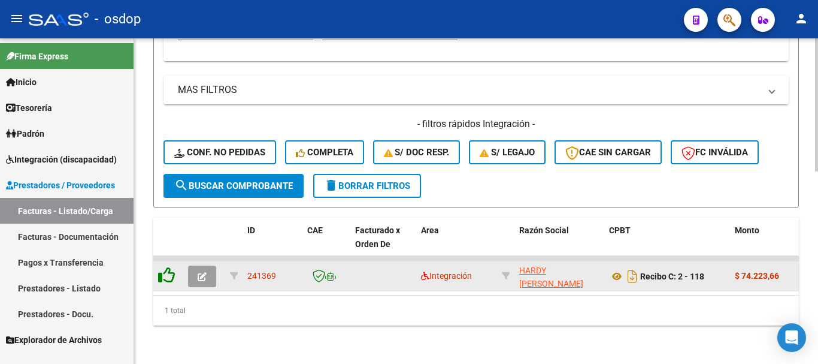
scroll to position [470, 0]
click at [165, 267] on icon at bounding box center [166, 275] width 17 height 17
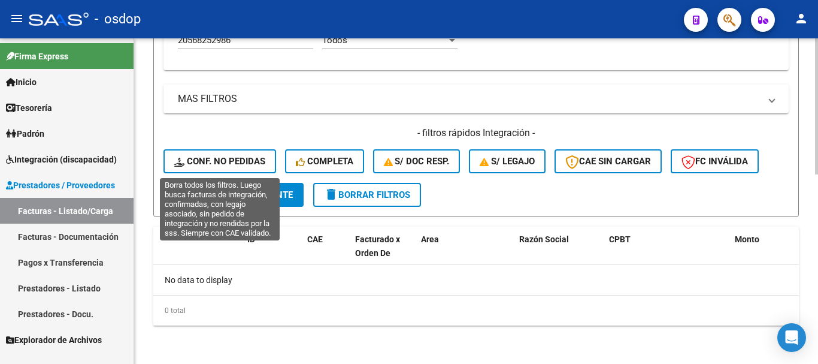
click at [226, 153] on button "Conf. no pedidas" at bounding box center [220, 161] width 113 height 24
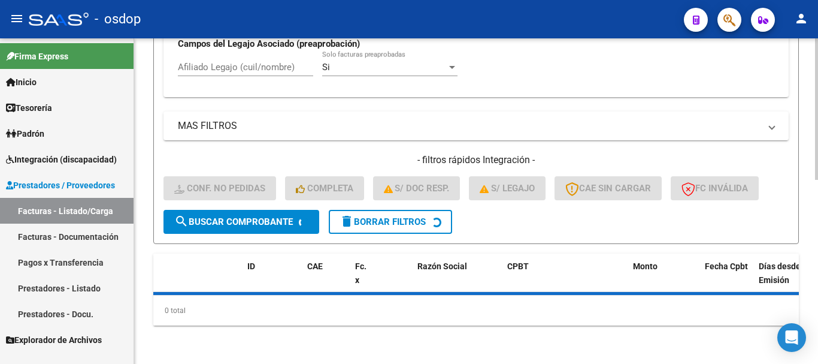
scroll to position [425, 0]
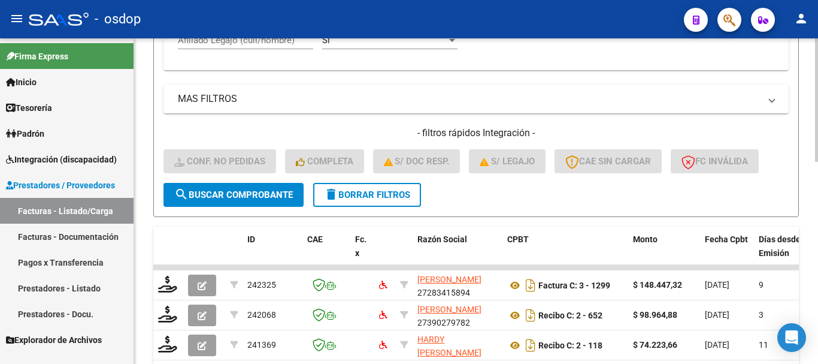
click at [251, 47] on div "Afiliado Legajo (cuil/nombre)" at bounding box center [245, 36] width 135 height 26
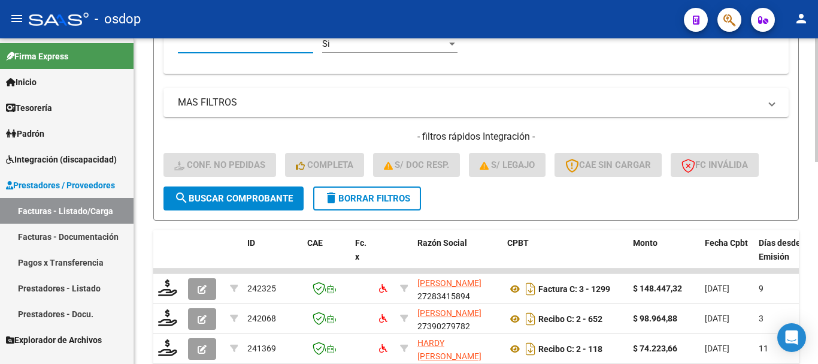
paste input "20568252986"
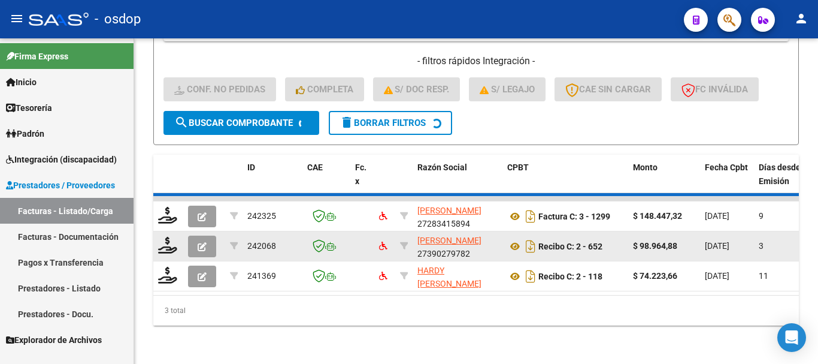
scroll to position [530, 0]
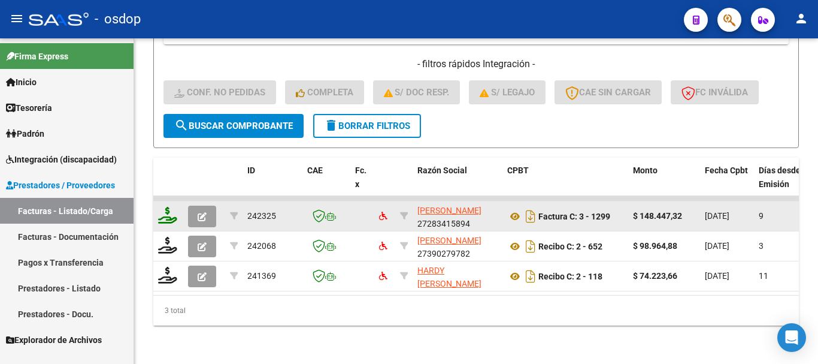
type input "20568252986"
click at [174, 207] on icon at bounding box center [167, 215] width 19 height 17
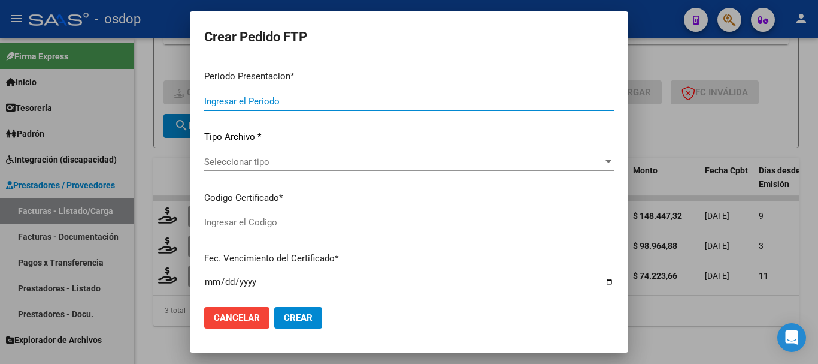
type input "202508"
type input "$ 148.447,32"
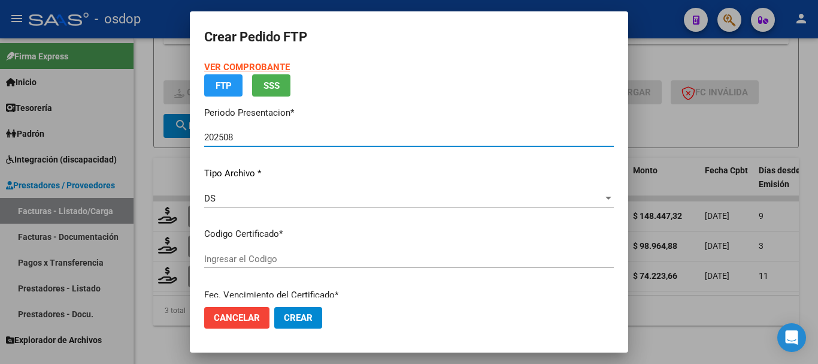
type input "9347512475"
type input "2028-05-22"
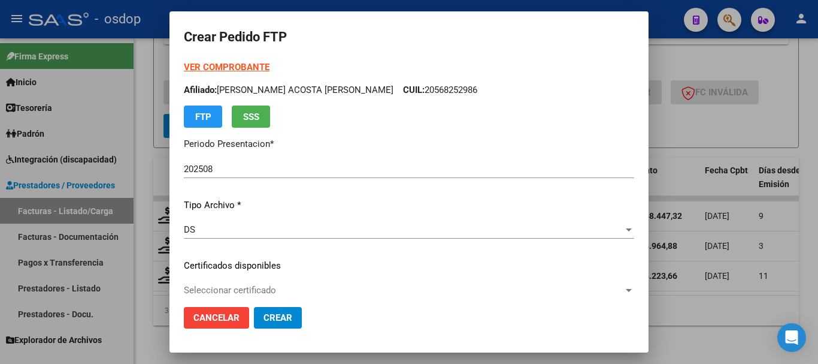
click at [244, 259] on p "Certificados disponibles" at bounding box center [409, 266] width 451 height 14
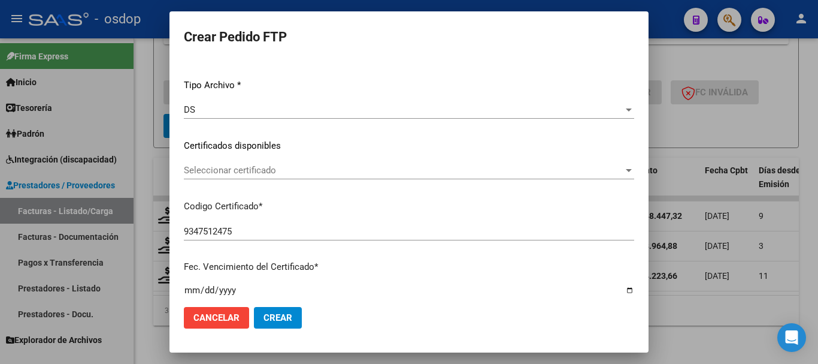
click at [252, 170] on span "Seleccionar certificado" at bounding box center [404, 170] width 440 height 11
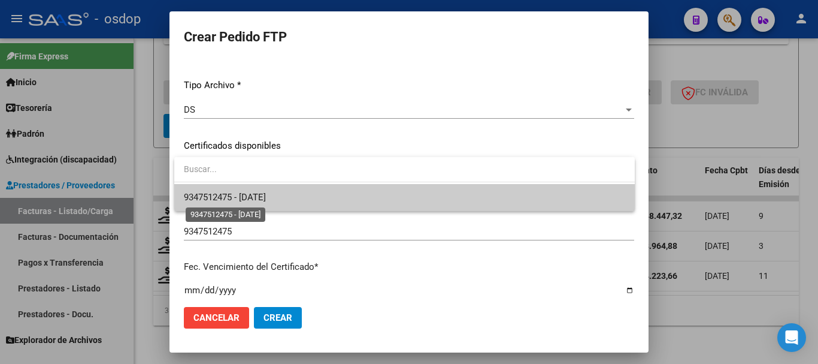
click at [266, 194] on span "9347512475 - 2028-05-22" at bounding box center [225, 197] width 82 height 11
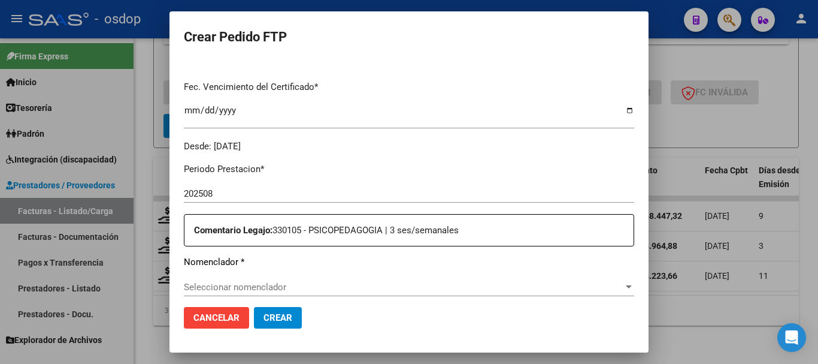
scroll to position [359, 0]
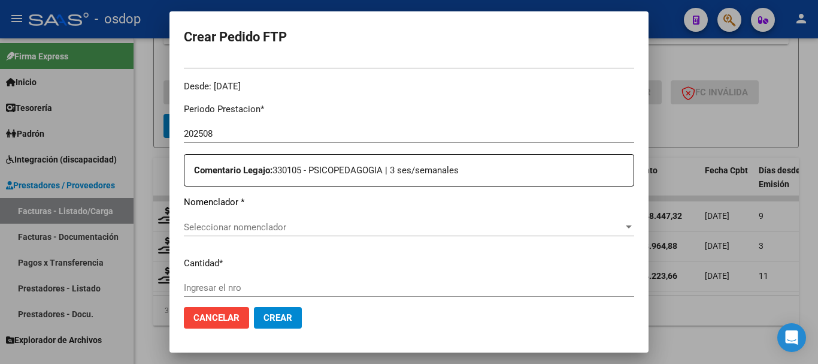
click at [257, 222] on span "Seleccionar nomenclador" at bounding box center [404, 227] width 440 height 11
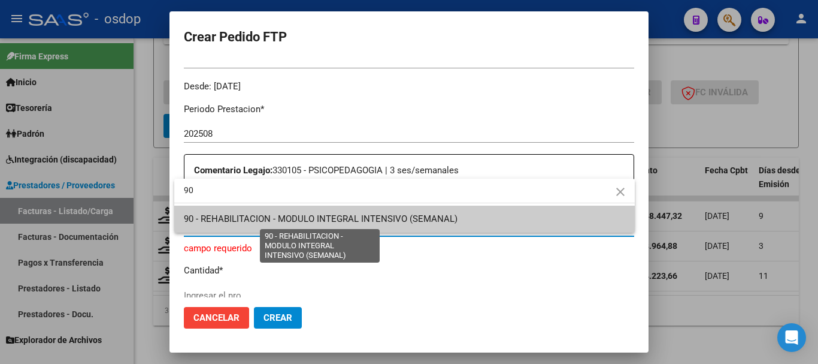
type input "90"
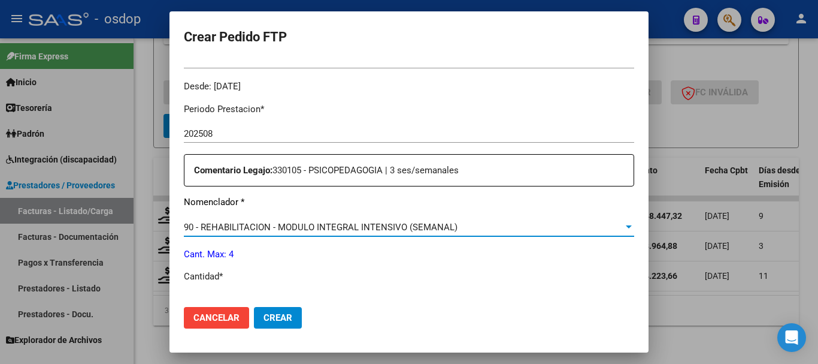
scroll to position [479, 0]
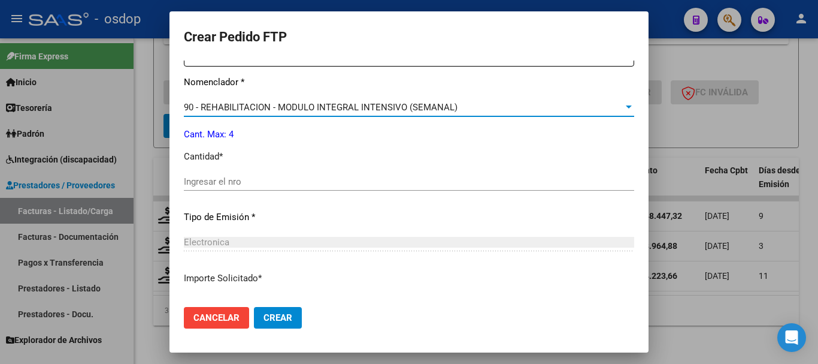
click at [256, 183] on input "Ingresar el nro" at bounding box center [409, 181] width 451 height 11
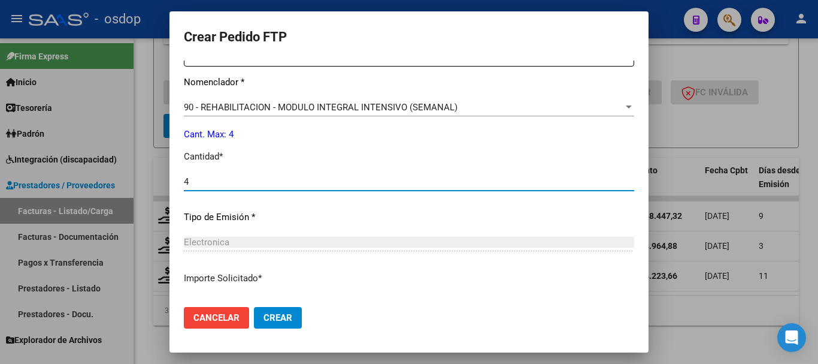
scroll to position [566, 0]
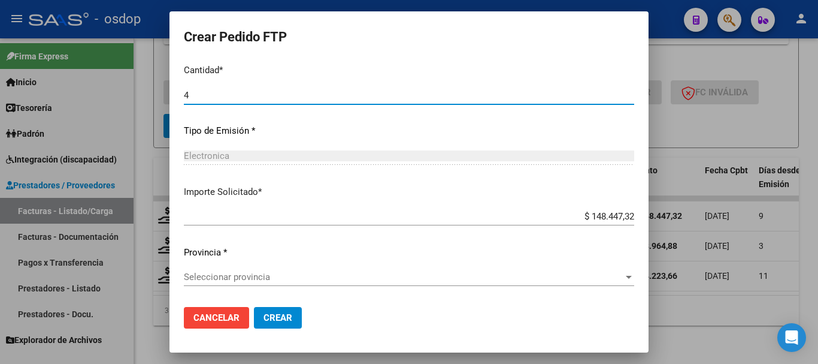
type input "4"
click at [274, 280] on span "Seleccionar provincia" at bounding box center [404, 276] width 440 height 11
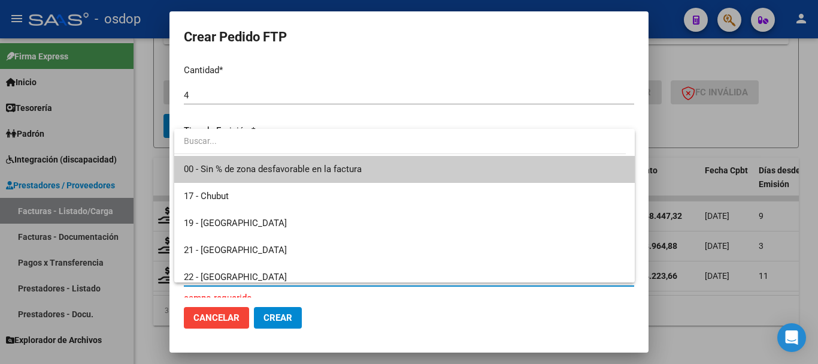
click at [286, 159] on span "00 - Sin % de zona desfavorable en la factura" at bounding box center [405, 169] width 442 height 27
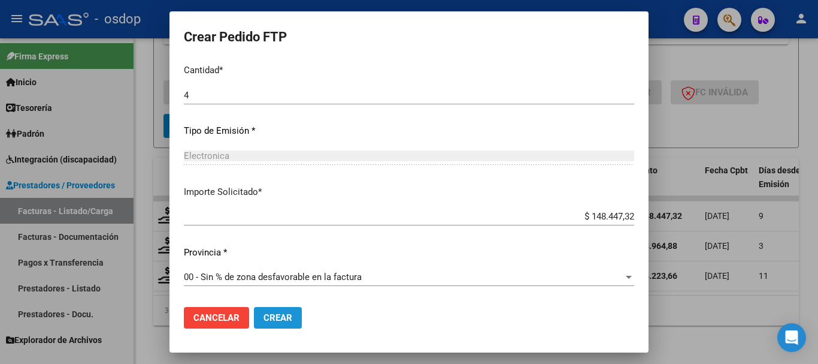
click at [279, 314] on span "Crear" at bounding box center [278, 317] width 29 height 11
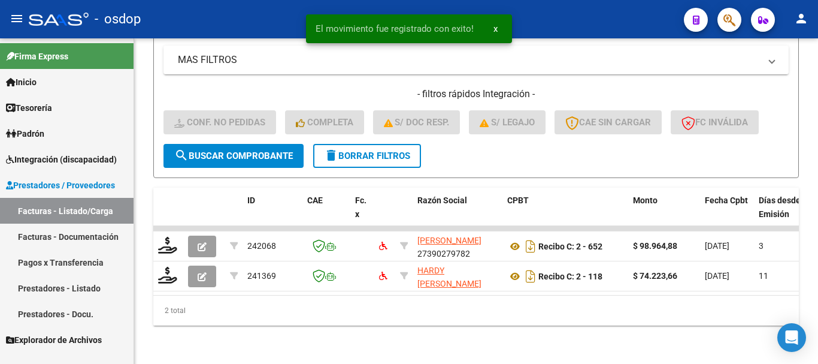
scroll to position [500, 0]
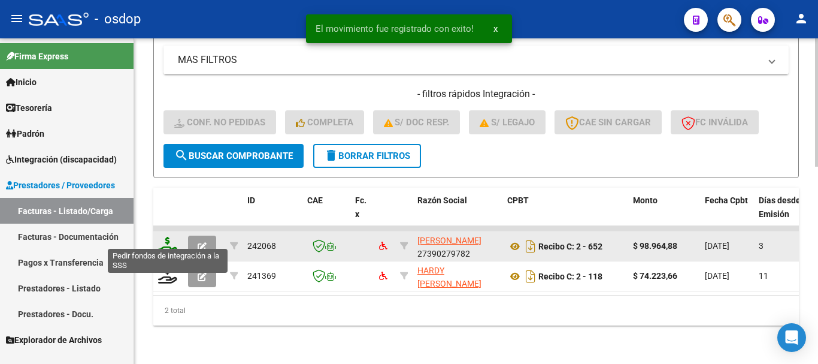
click at [170, 237] on icon at bounding box center [167, 245] width 19 height 17
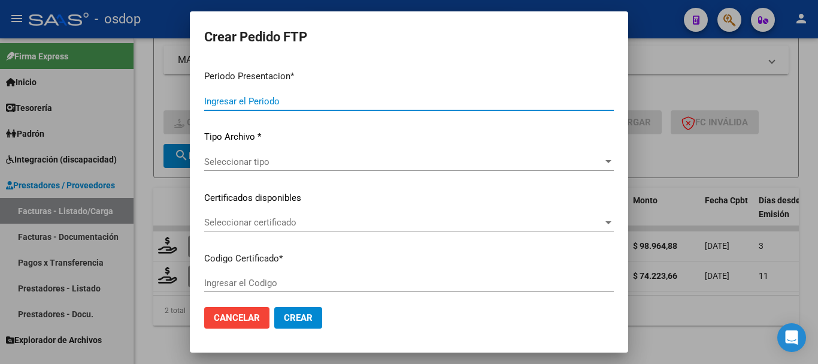
type input "202508"
type input "$ 98.964,88"
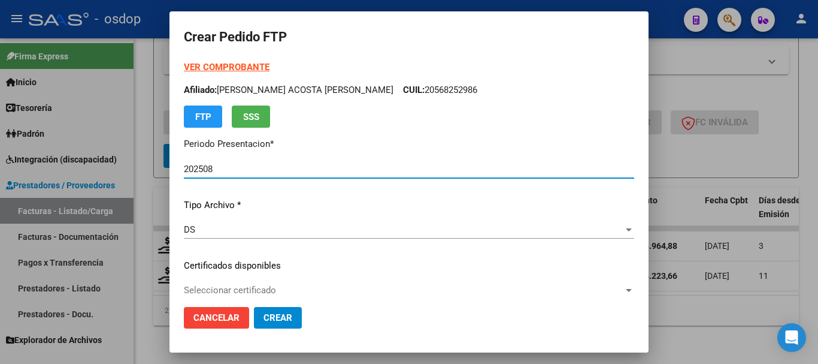
type input "9347512475"
type input "2028-05-22"
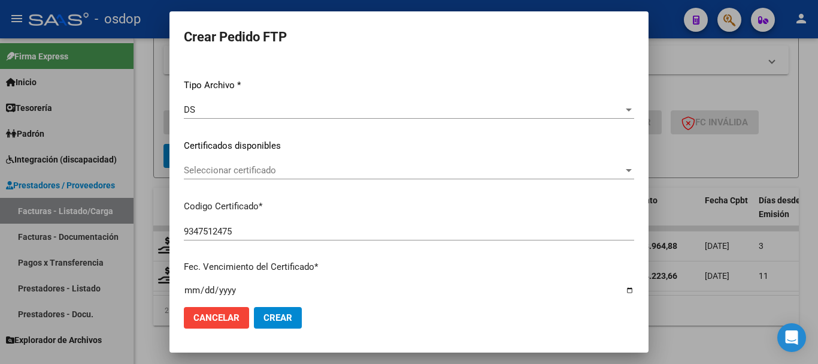
click at [264, 170] on span "Seleccionar certificado" at bounding box center [404, 170] width 440 height 11
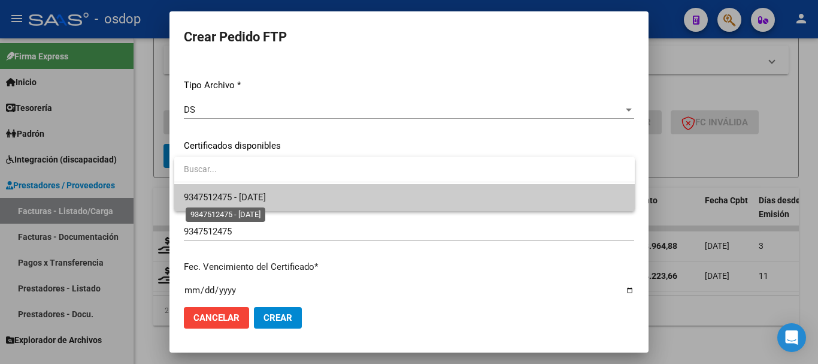
click at [266, 192] on span "9347512475 - 2028-05-22" at bounding box center [225, 197] width 82 height 11
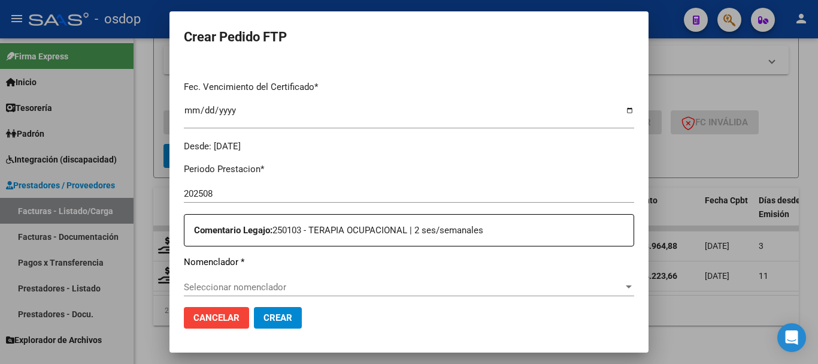
scroll to position [359, 0]
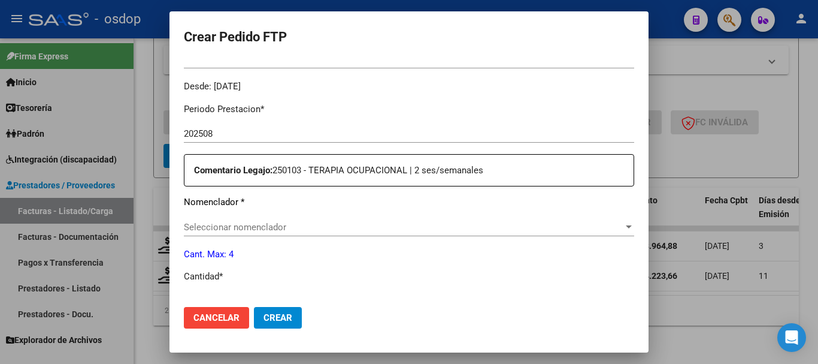
click at [279, 219] on div "Seleccionar nomenclador Seleccionar nomenclador" at bounding box center [409, 227] width 451 height 18
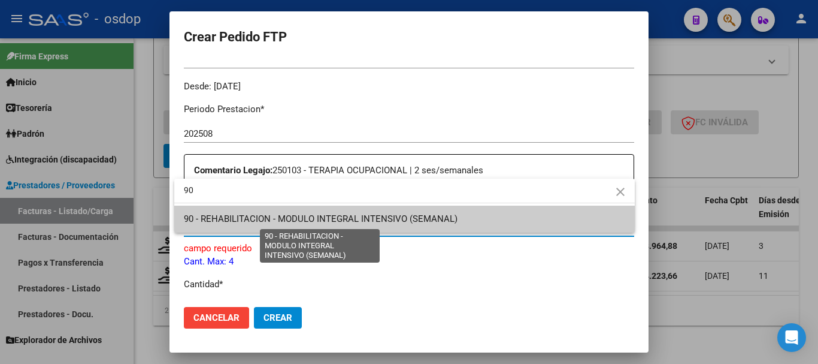
type input "90"
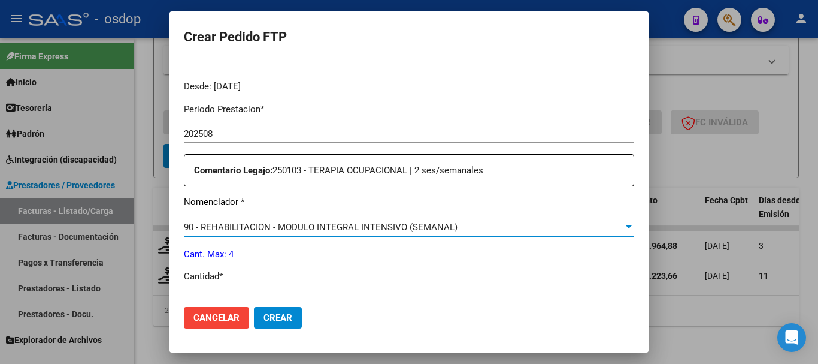
scroll to position [419, 0]
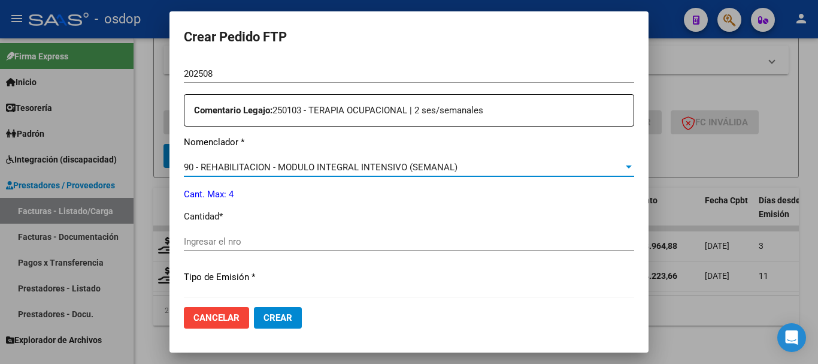
click at [234, 239] on input "Ingresar el nro" at bounding box center [409, 241] width 451 height 11
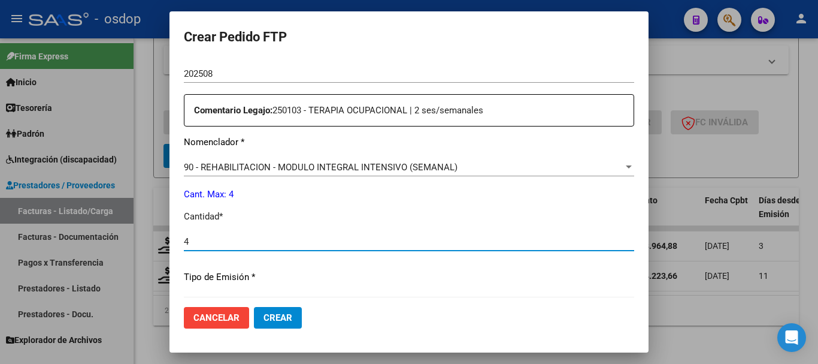
type input "4"
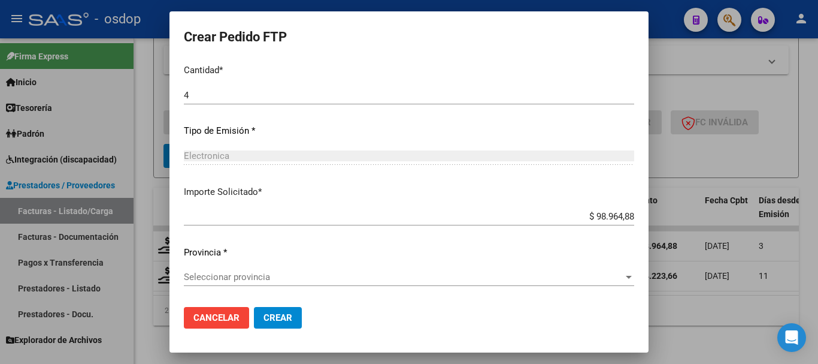
click at [250, 277] on span "Seleccionar provincia" at bounding box center [404, 276] width 440 height 11
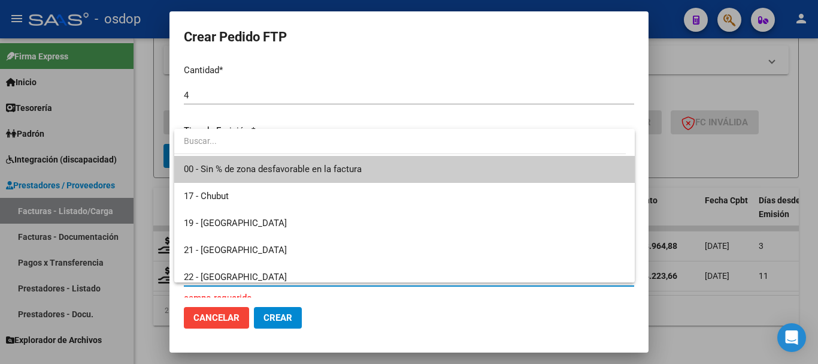
click at [279, 170] on span "00 - Sin % de zona desfavorable en la factura" at bounding box center [273, 169] width 178 height 11
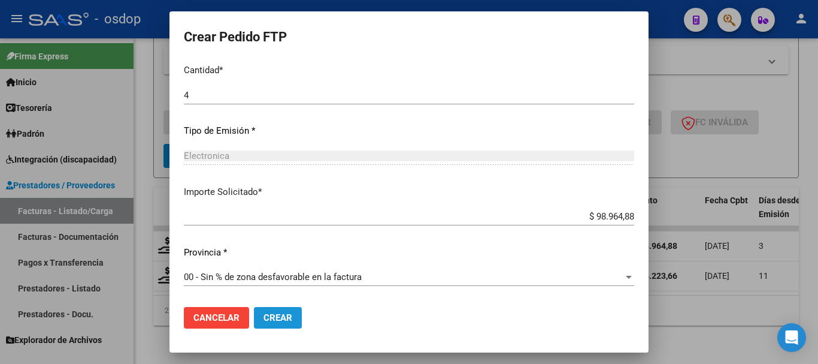
click at [281, 316] on span "Crear" at bounding box center [278, 317] width 29 height 11
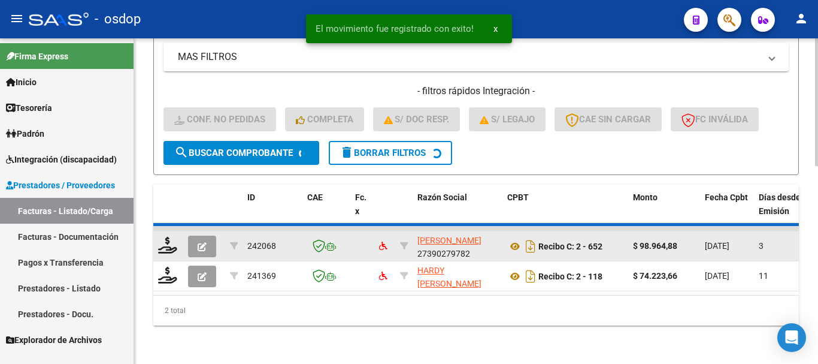
scroll to position [470, 0]
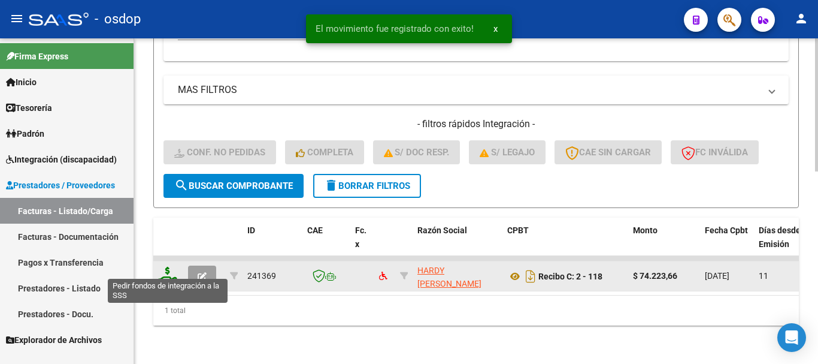
click at [169, 267] on icon at bounding box center [167, 275] width 19 height 17
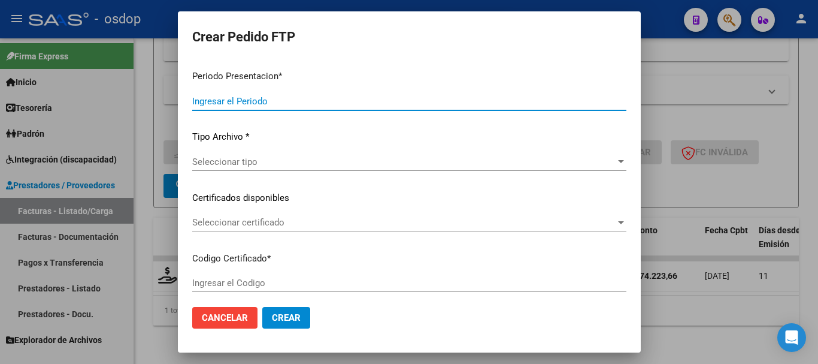
type input "202508"
type input "$ 74.223,66"
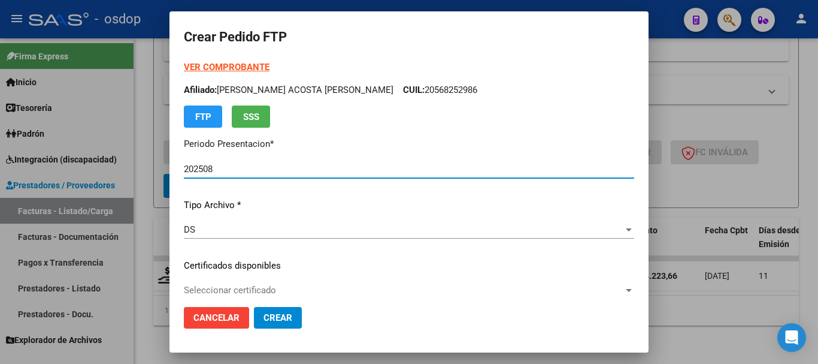
type input "9347512475"
type input "2028-05-22"
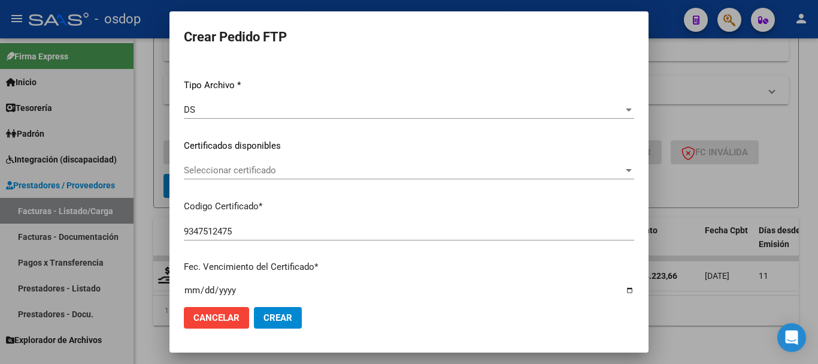
click at [282, 164] on div "Seleccionar certificado Seleccionar certificado" at bounding box center [409, 170] width 451 height 18
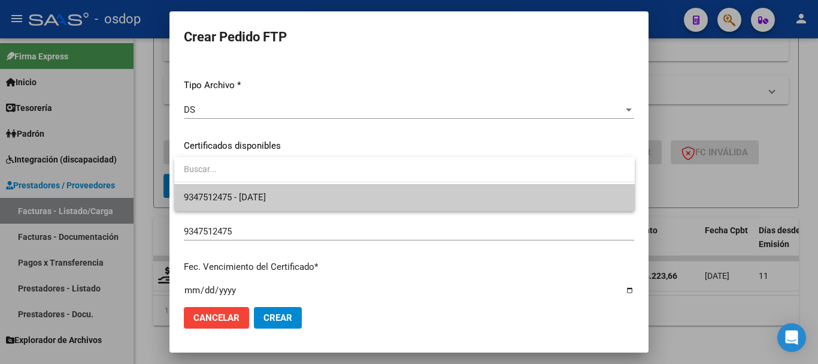
click at [300, 190] on span "9347512475 - 2028-05-22" at bounding box center [405, 197] width 442 height 27
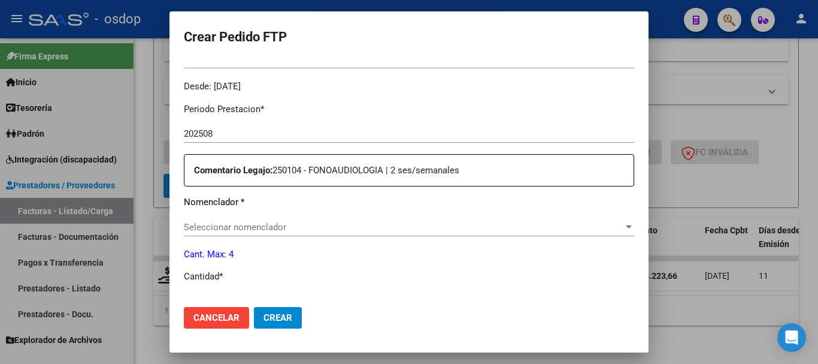
scroll to position [419, 0]
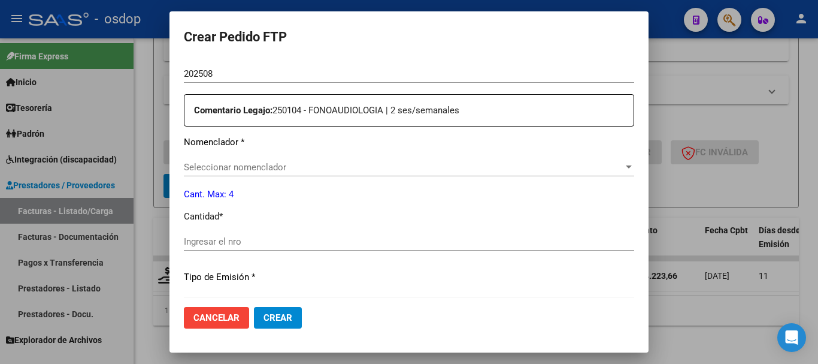
click at [286, 167] on span "Seleccionar nomenclador" at bounding box center [404, 167] width 440 height 11
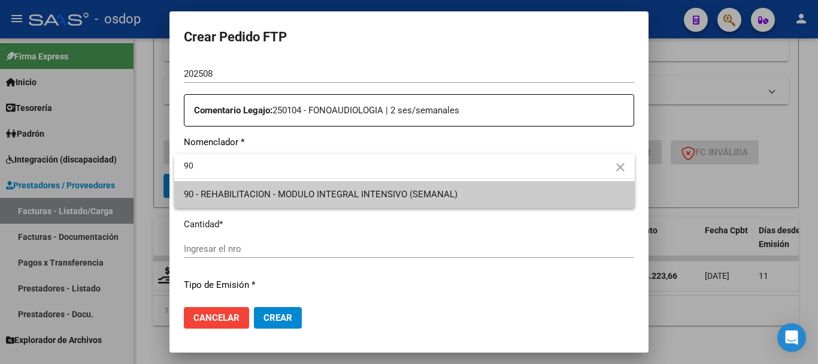
type input "90"
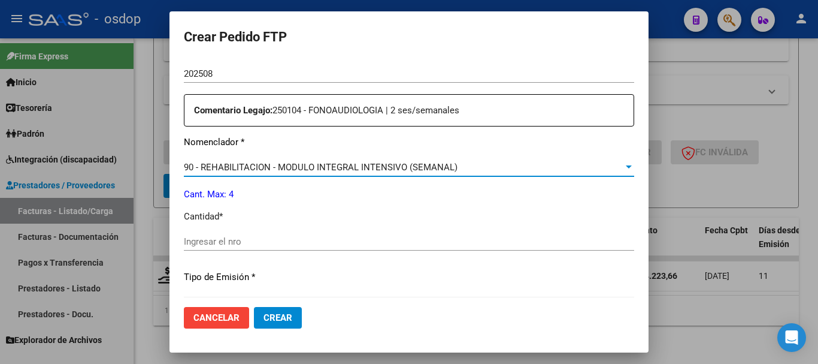
scroll to position [539, 0]
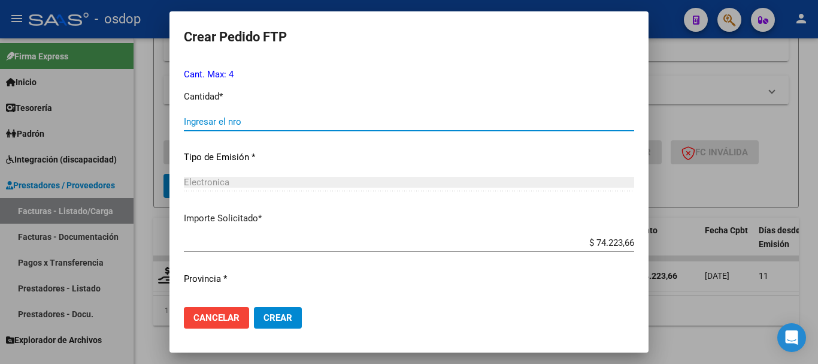
click at [282, 125] on input "Ingresar el nro" at bounding box center [409, 121] width 451 height 11
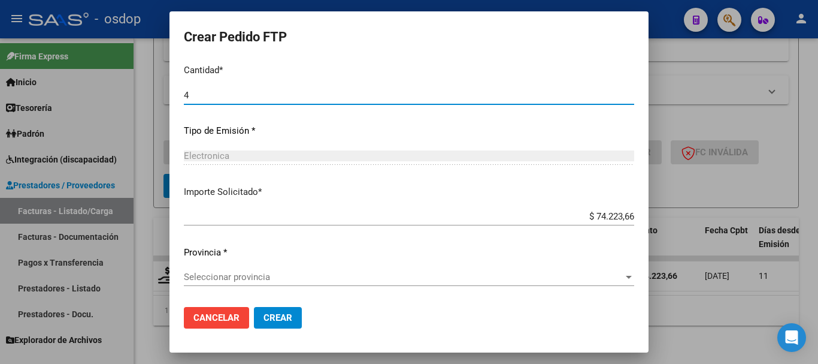
type input "4"
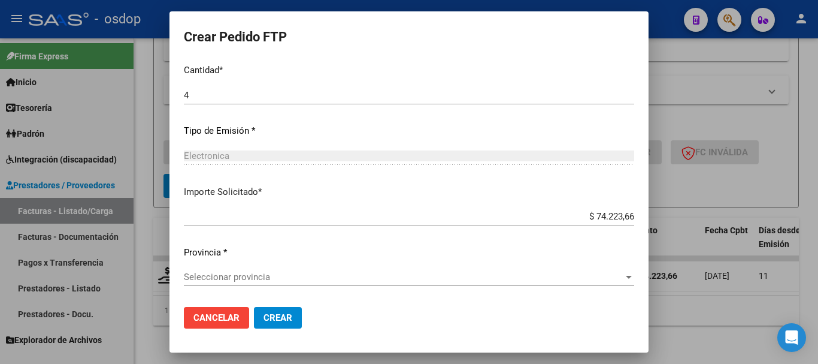
click at [252, 270] on div "Seleccionar provincia Seleccionar provincia" at bounding box center [409, 277] width 451 height 18
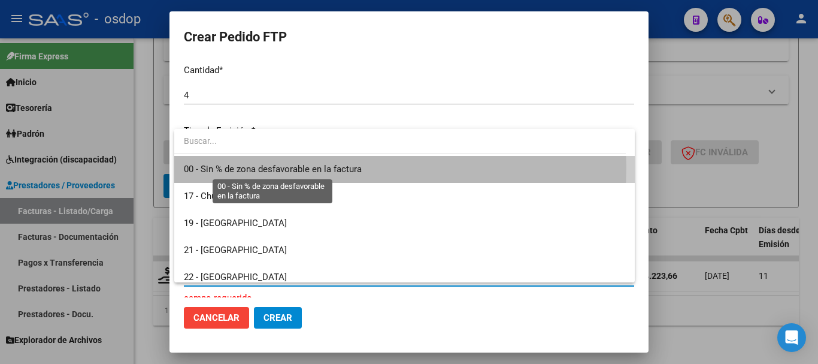
click at [266, 167] on span "00 - Sin % de zona desfavorable en la factura" at bounding box center [273, 169] width 178 height 11
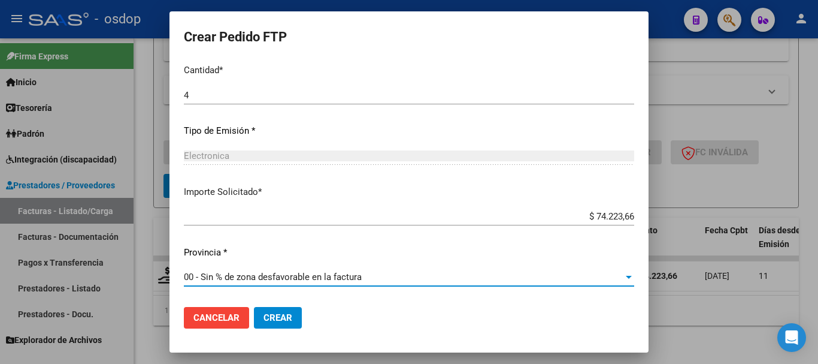
click at [280, 317] on span "Crear" at bounding box center [278, 317] width 29 height 11
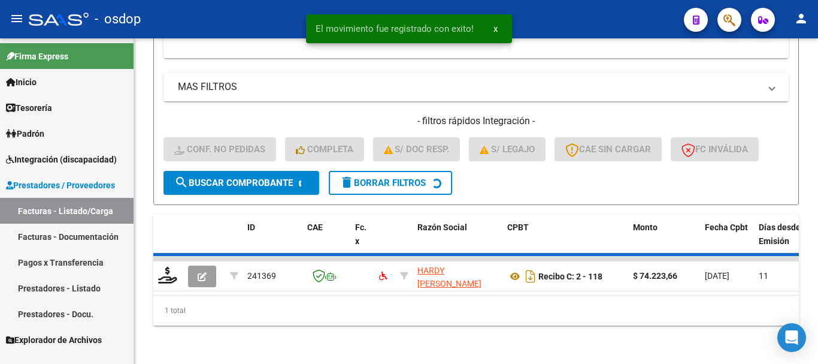
scroll to position [452, 0]
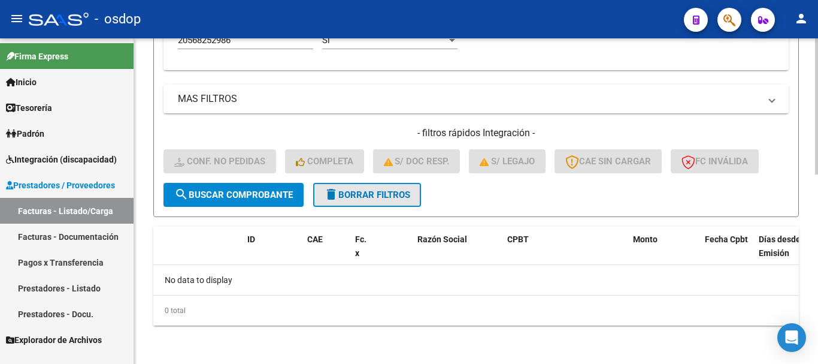
click at [368, 197] on span "delete Borrar Filtros" at bounding box center [367, 194] width 86 height 11
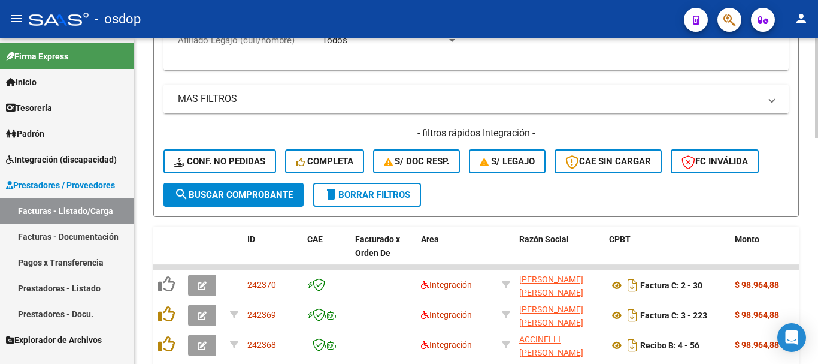
scroll to position [392, 0]
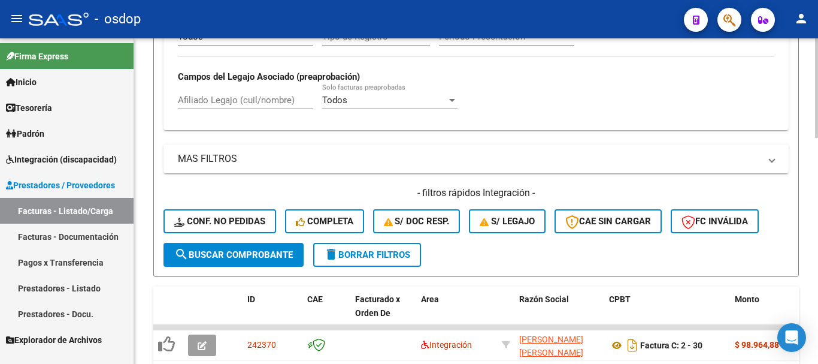
click at [271, 101] on input "Afiliado Legajo (cuil/nombre)" at bounding box center [245, 100] width 135 height 11
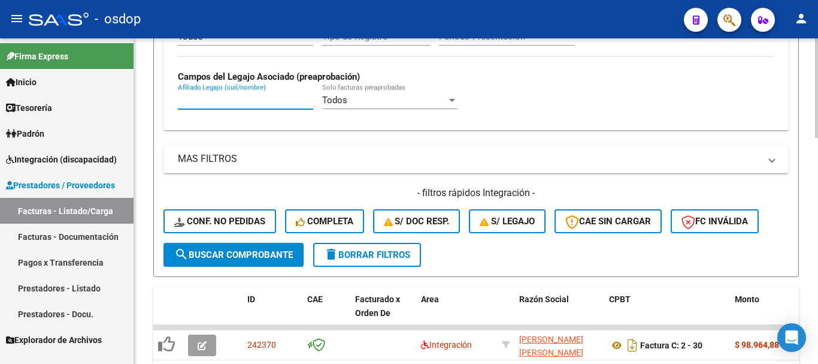
paste input "27507320363"
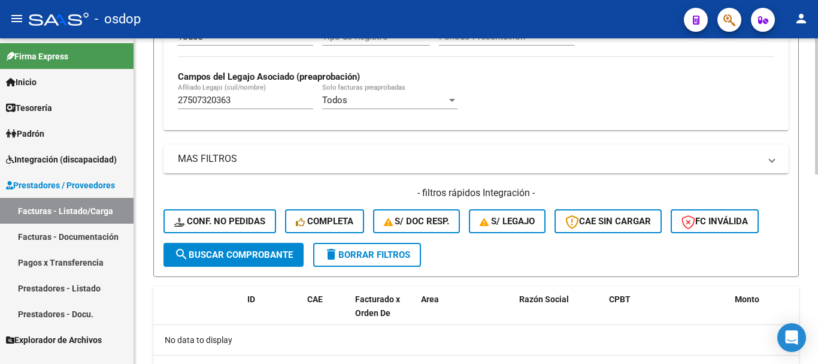
scroll to position [332, 0]
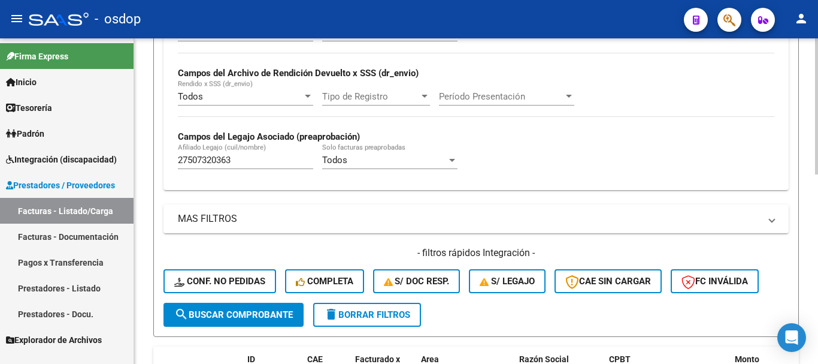
click at [242, 160] on input "27507320363" at bounding box center [245, 160] width 135 height 11
paste input "466749635"
type input "27466749635"
click at [385, 316] on span "delete Borrar Filtros" at bounding box center [367, 314] width 86 height 11
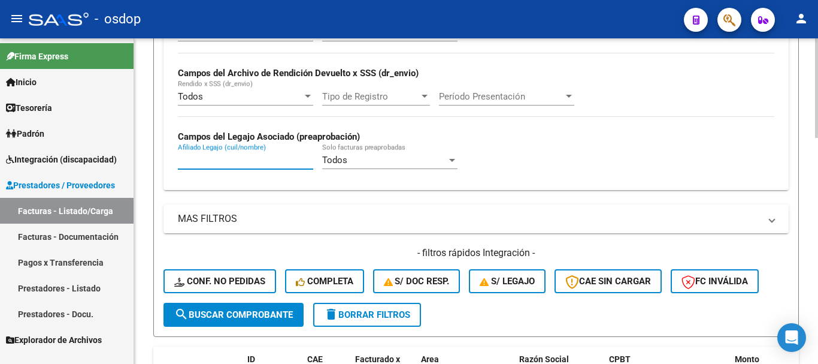
click at [236, 156] on input "Afiliado Legajo (cuil/nombre)" at bounding box center [245, 160] width 135 height 11
paste input "27466749635"
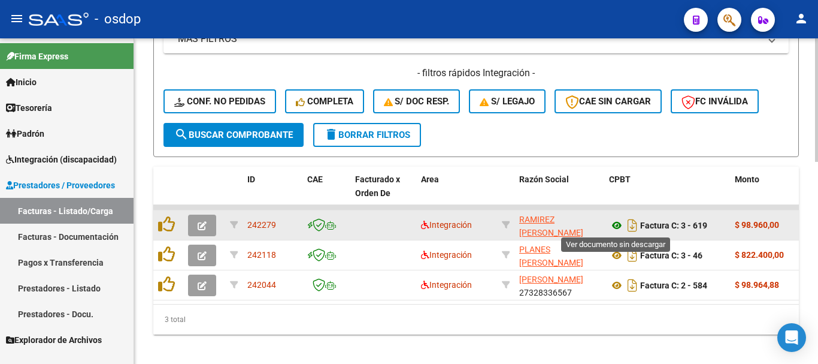
type input "27466749635"
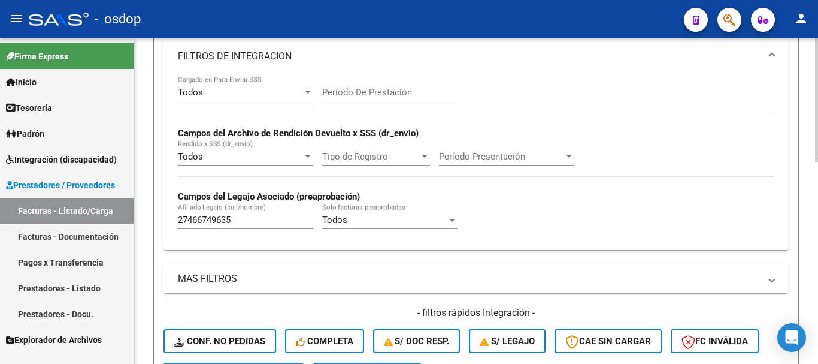
scroll to position [32, 0]
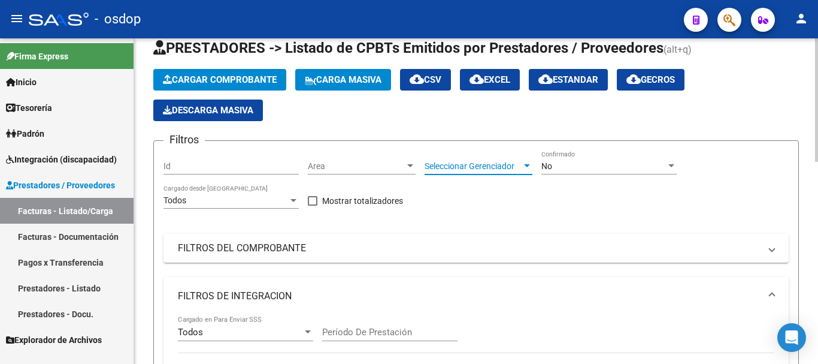
click at [501, 168] on span "Seleccionar Gerenciador" at bounding box center [473, 166] width 97 height 10
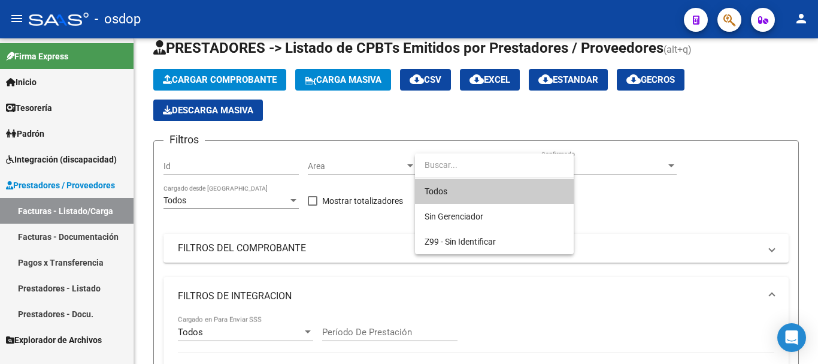
click at [619, 229] on div at bounding box center [409, 182] width 818 height 364
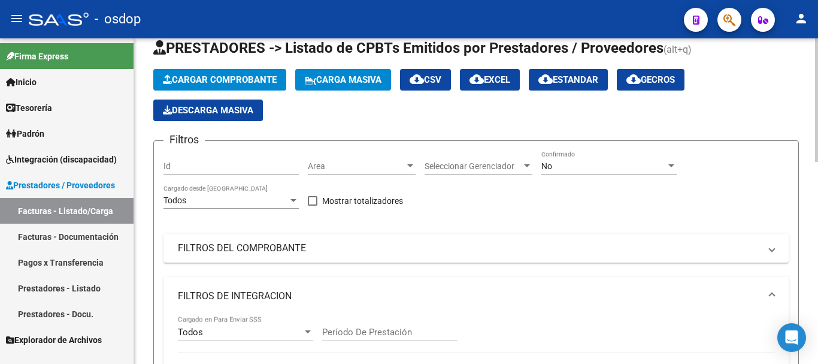
scroll to position [0, 0]
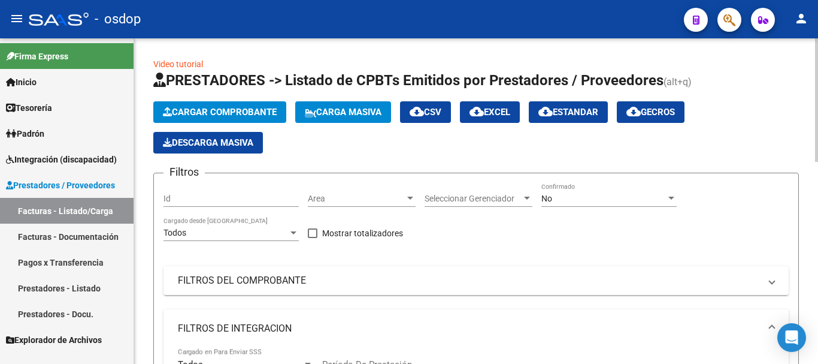
click at [599, 205] on div "No Confirmado" at bounding box center [609, 195] width 135 height 24
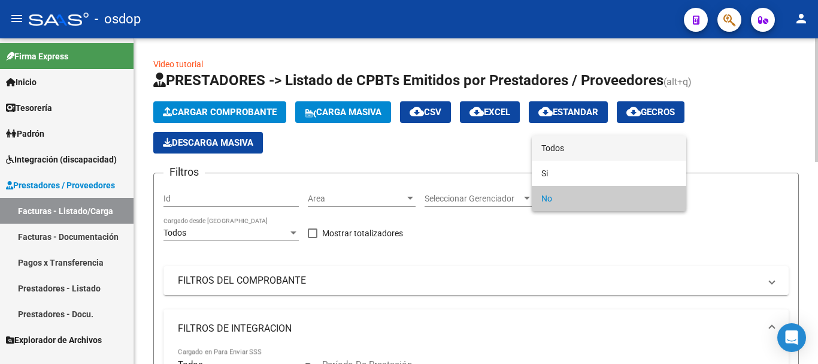
click at [573, 155] on span "Todos" at bounding box center [609, 147] width 135 height 25
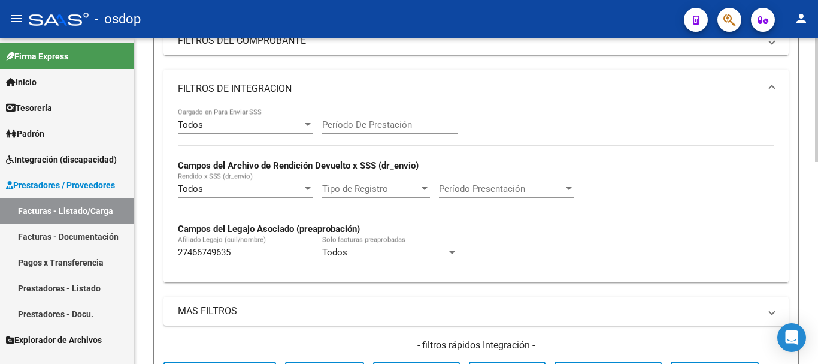
scroll to position [530, 0]
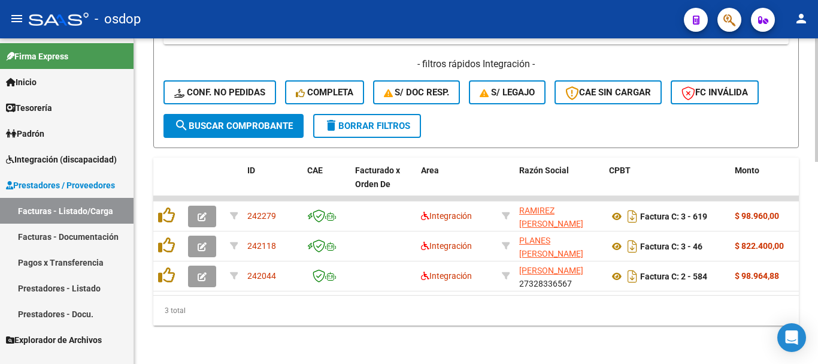
click at [238, 120] on span "search Buscar Comprobante" at bounding box center [233, 125] width 119 height 11
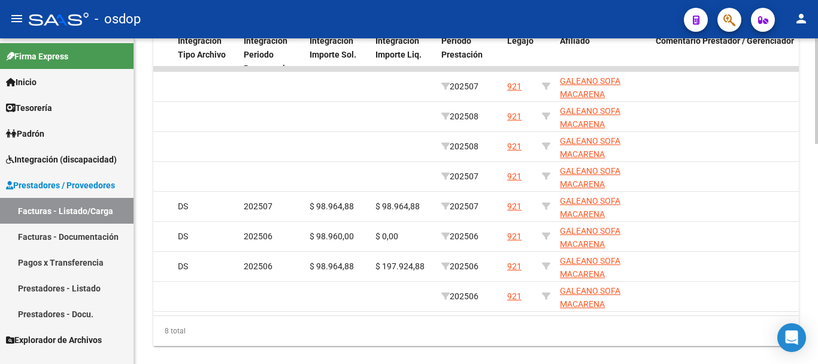
scroll to position [0, 1403]
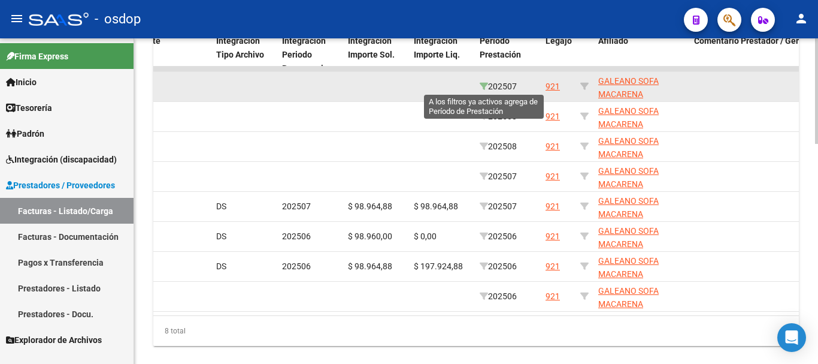
click at [483, 84] on icon at bounding box center [484, 86] width 8 height 8
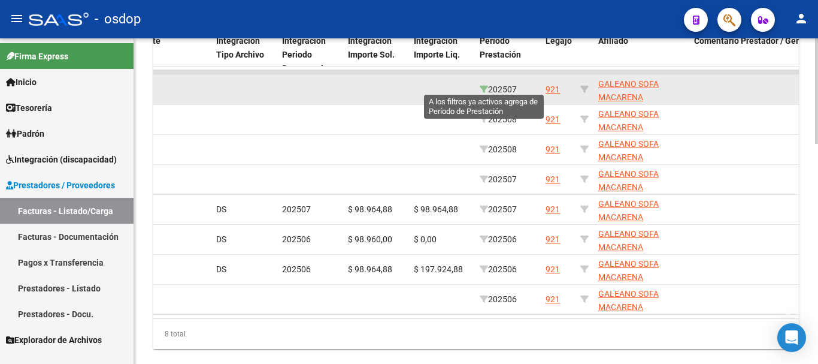
type input "202507"
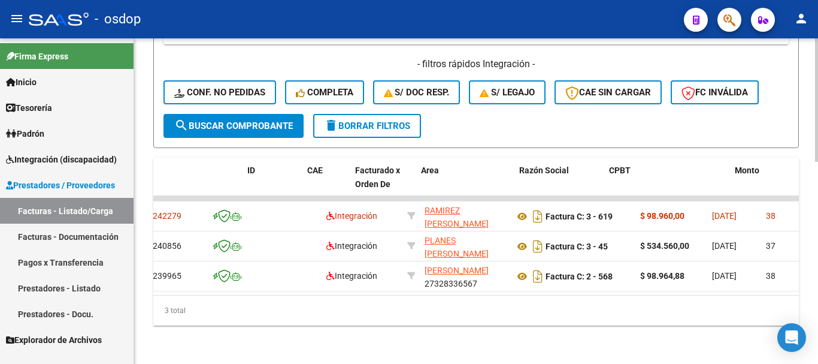
scroll to position [0, 0]
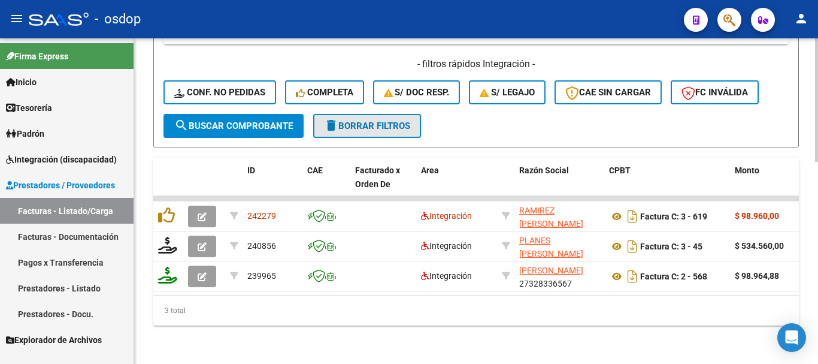
click at [382, 120] on span "delete Borrar Filtros" at bounding box center [367, 125] width 86 height 11
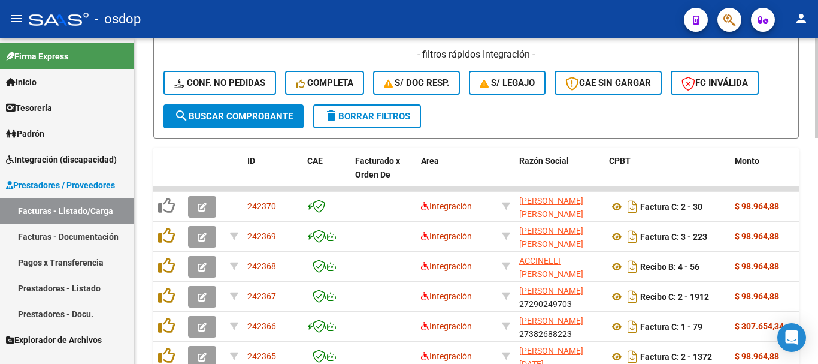
scroll to position [410, 0]
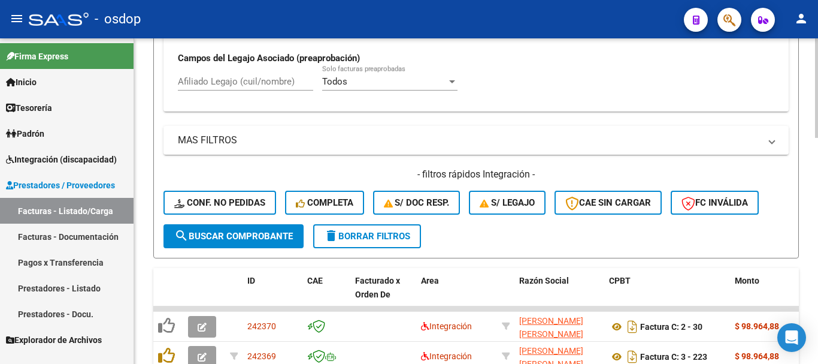
click at [249, 85] on input "Afiliado Legajo (cuil/nombre)" at bounding box center [245, 81] width 135 height 11
paste input "27466749635"
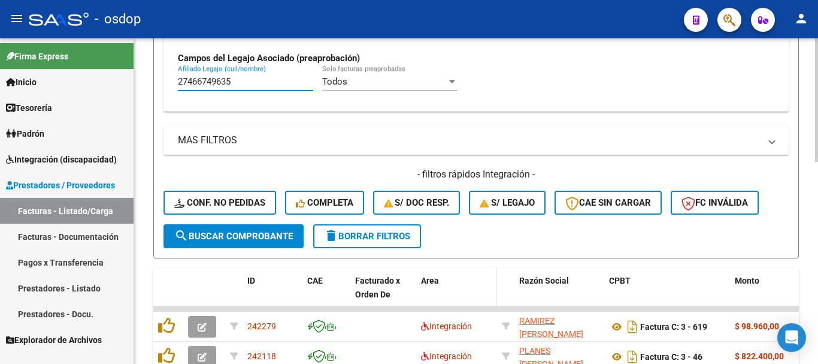
scroll to position [530, 0]
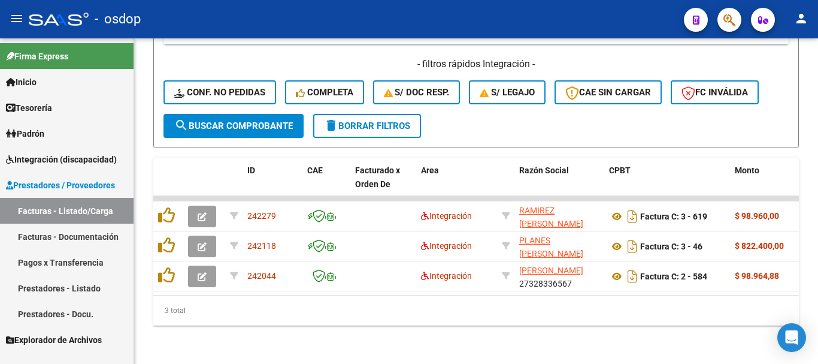
type input "27466749635"
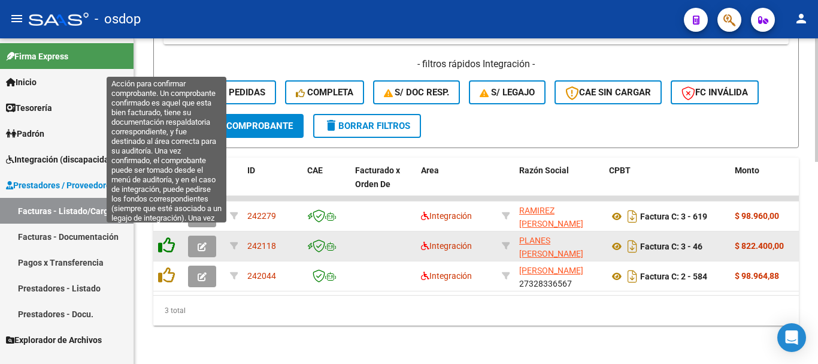
click at [170, 237] on icon at bounding box center [166, 245] width 17 height 17
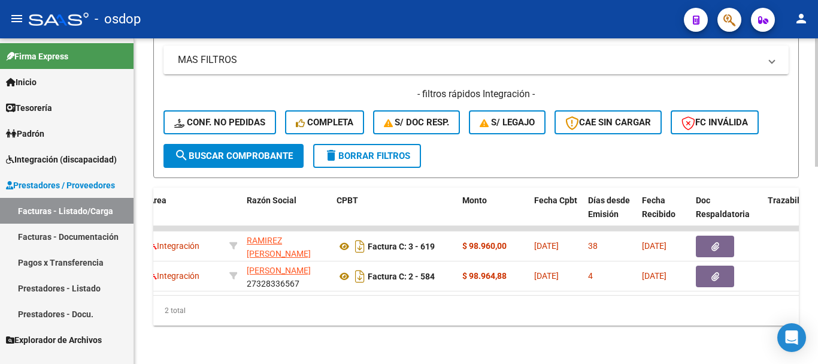
scroll to position [0, 0]
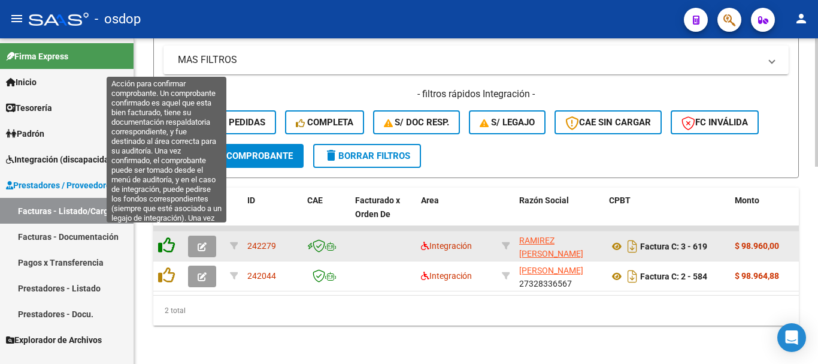
click at [166, 237] on icon at bounding box center [166, 245] width 17 height 17
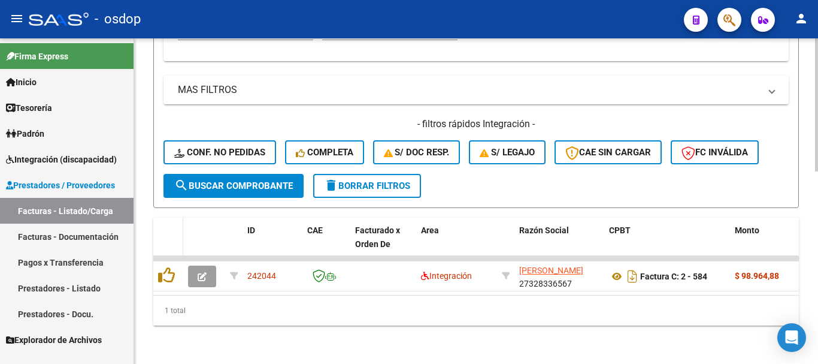
scroll to position [470, 0]
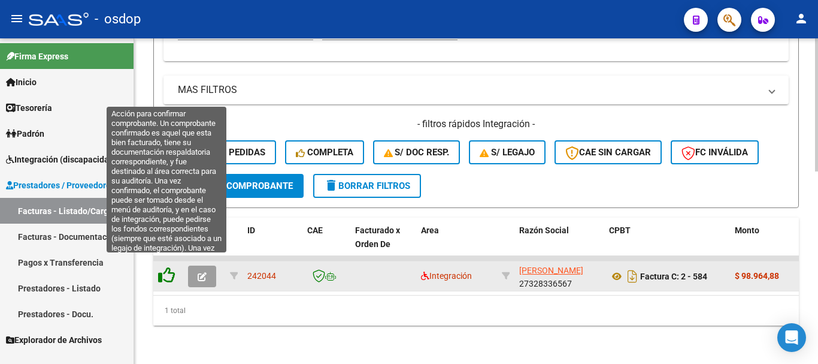
click at [166, 267] on icon at bounding box center [166, 275] width 17 height 17
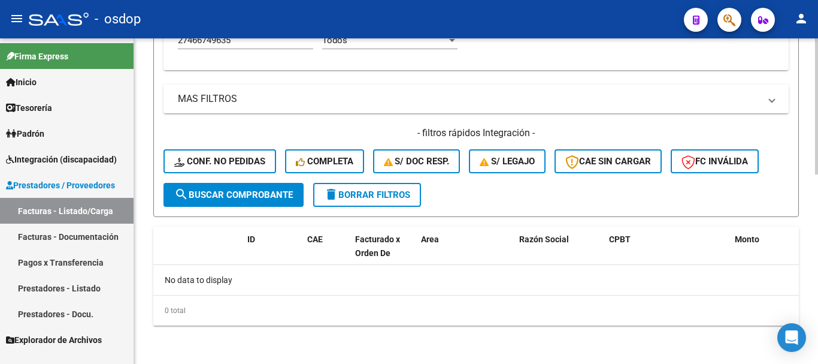
click at [368, 194] on span "delete Borrar Filtros" at bounding box center [367, 194] width 86 height 11
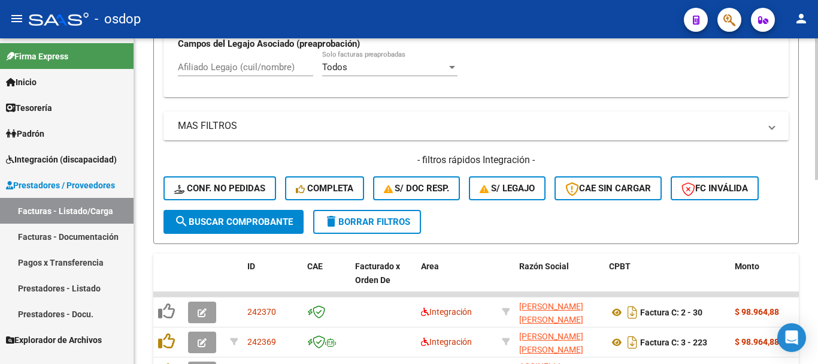
scroll to position [452, 0]
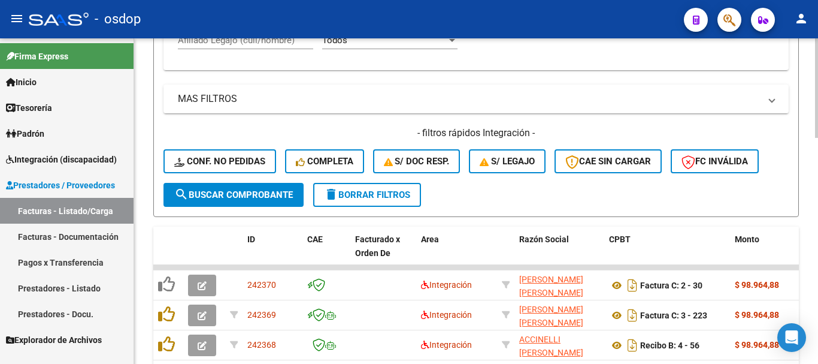
click at [267, 41] on input "Afiliado Legajo (cuil/nombre)" at bounding box center [245, 40] width 135 height 11
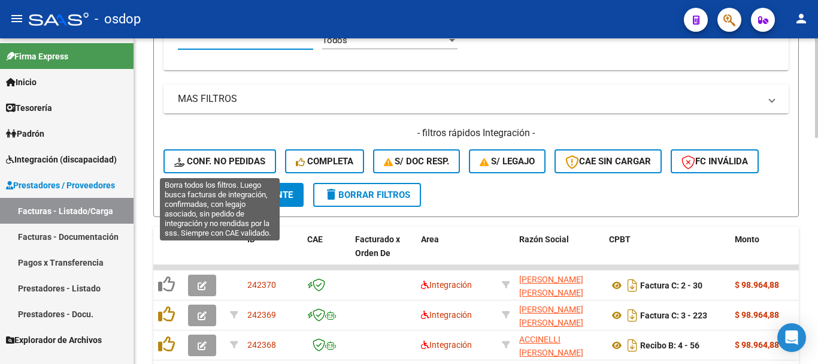
click at [252, 162] on span "Conf. no pedidas" at bounding box center [219, 161] width 91 height 11
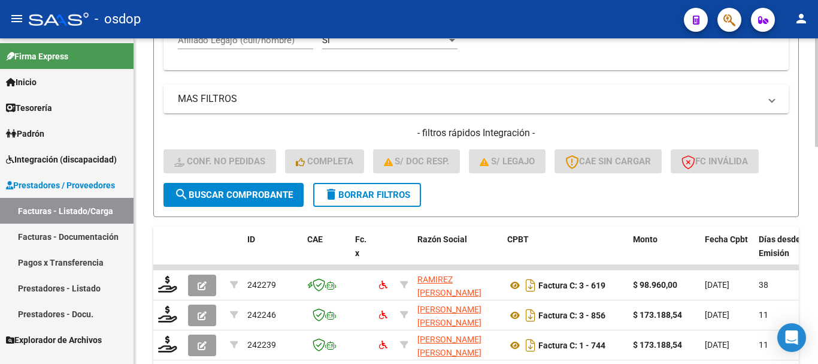
click at [273, 45] on input "Afiliado Legajo (cuil/nombre)" at bounding box center [245, 40] width 135 height 11
paste input "27466749635"
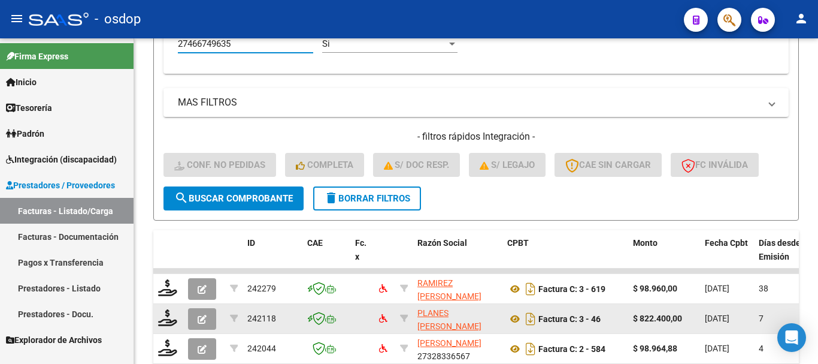
scroll to position [530, 0]
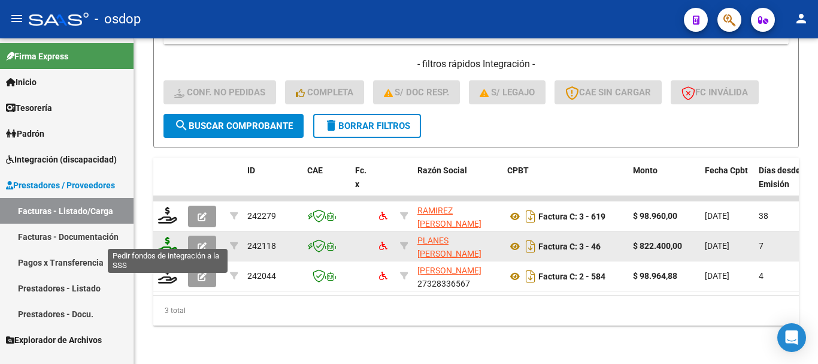
type input "27466749635"
click at [170, 240] on icon at bounding box center [167, 245] width 19 height 17
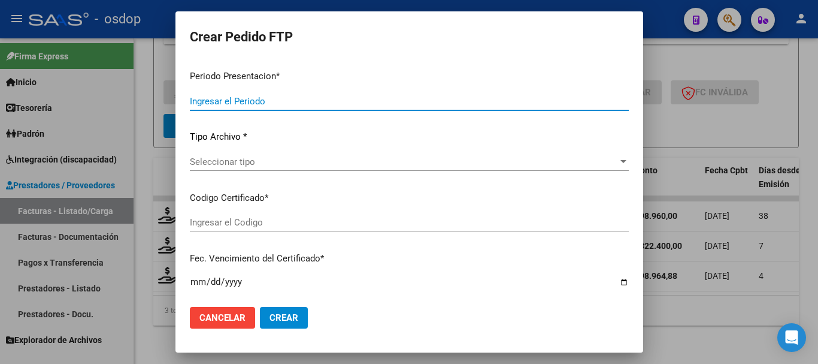
type input "202508"
type input "$ 822.400,00"
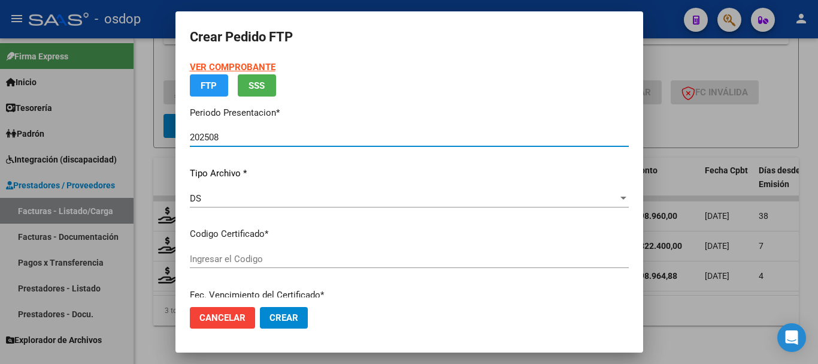
type input "4795000424"
type input "2026-09-07"
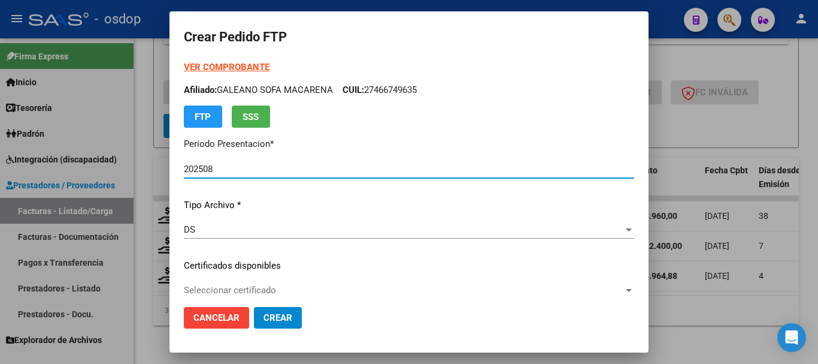
scroll to position [120, 0]
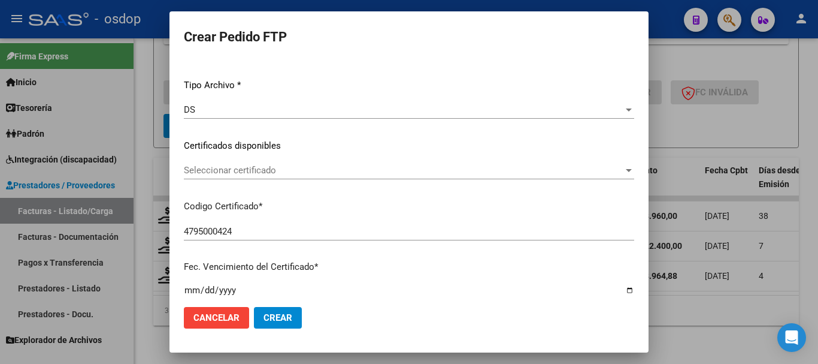
click at [255, 173] on span "Seleccionar certificado" at bounding box center [404, 170] width 440 height 11
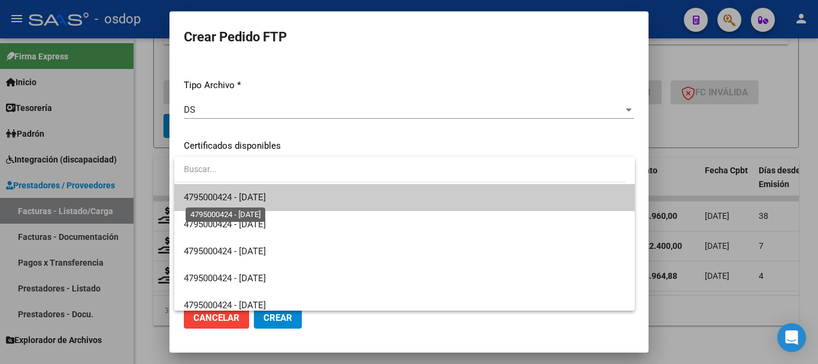
click at [266, 198] on span "4795000424 - 2026-09-07" at bounding box center [225, 197] width 82 height 11
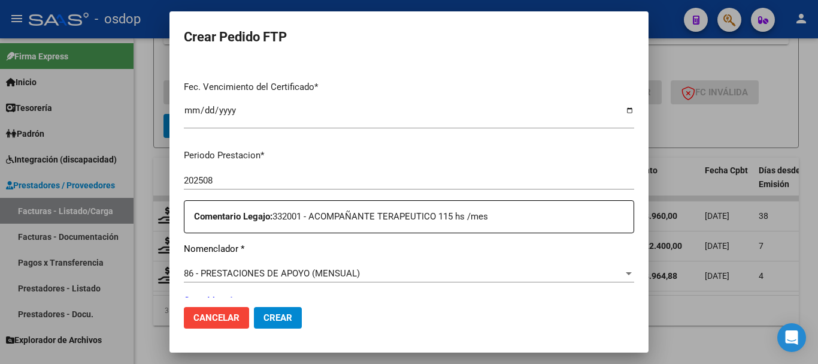
scroll to position [419, 0]
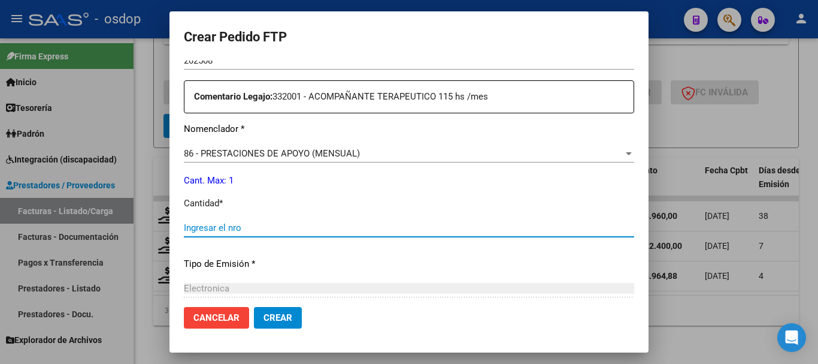
click at [264, 225] on input "Ingresar el nro" at bounding box center [409, 227] width 451 height 11
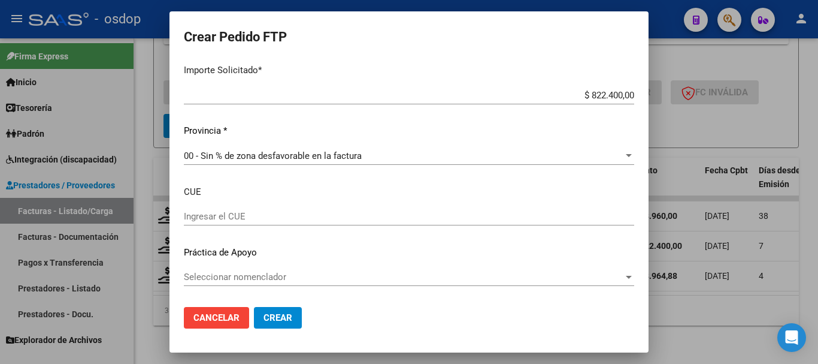
type input "1"
click at [288, 318] on span "Crear" at bounding box center [278, 317] width 29 height 11
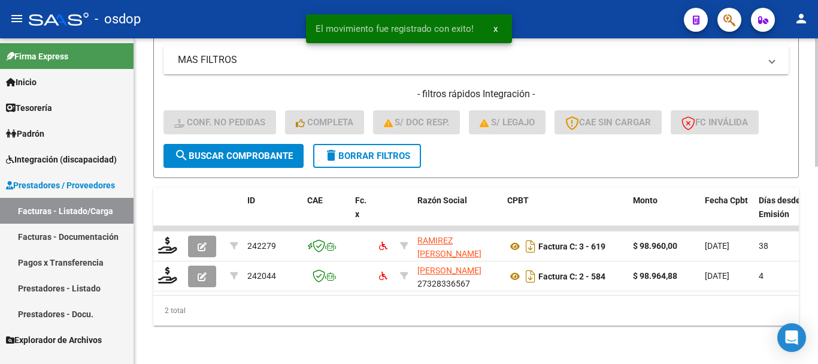
scroll to position [500, 0]
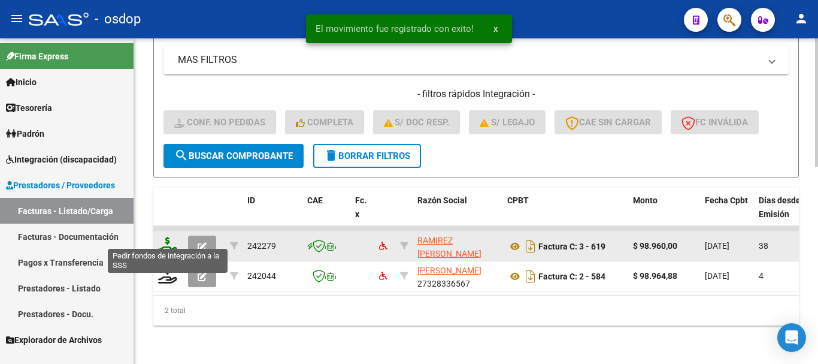
click at [160, 237] on icon at bounding box center [167, 245] width 19 height 17
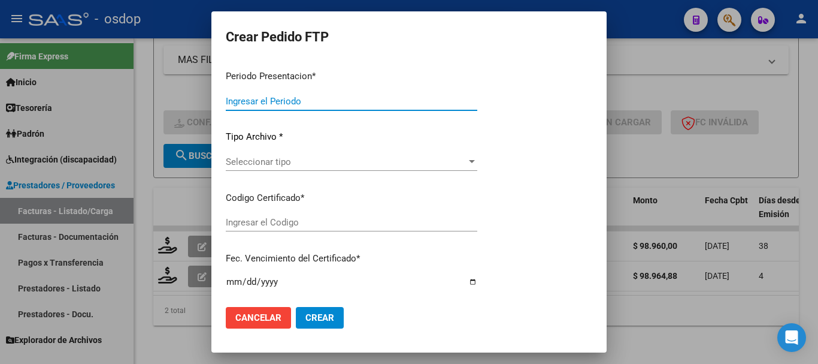
type input "202508"
type input "202507"
type input "$ 98.960,00"
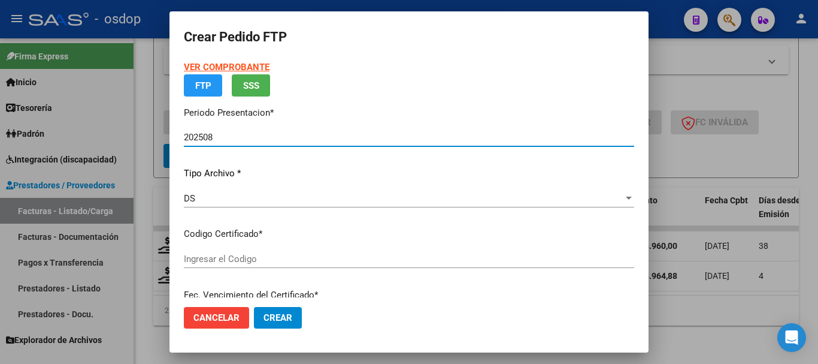
type input "4795000424"
type input "2026-09-07"
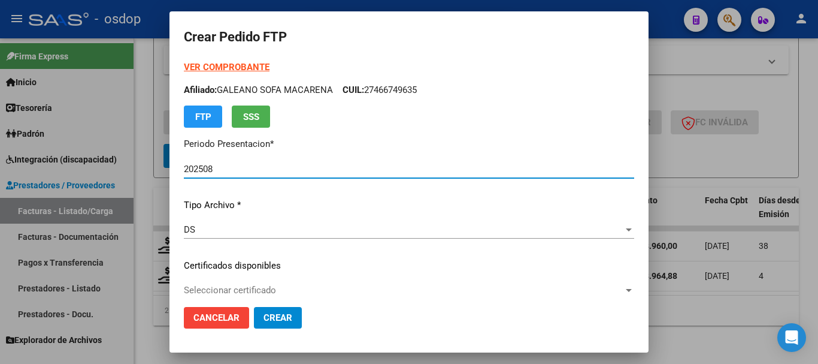
scroll to position [120, 0]
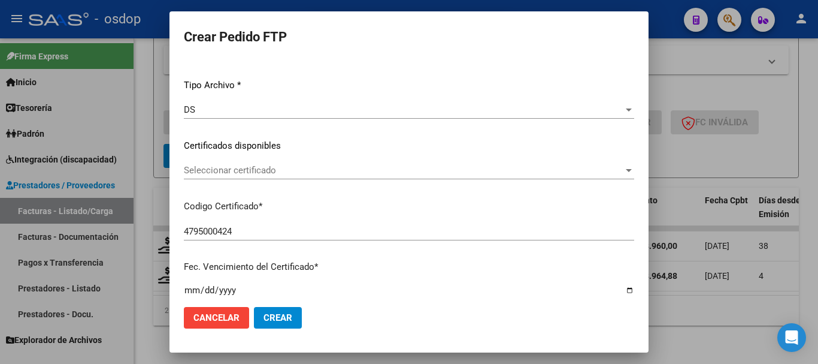
click at [239, 170] on span "Seleccionar certificado" at bounding box center [404, 170] width 440 height 11
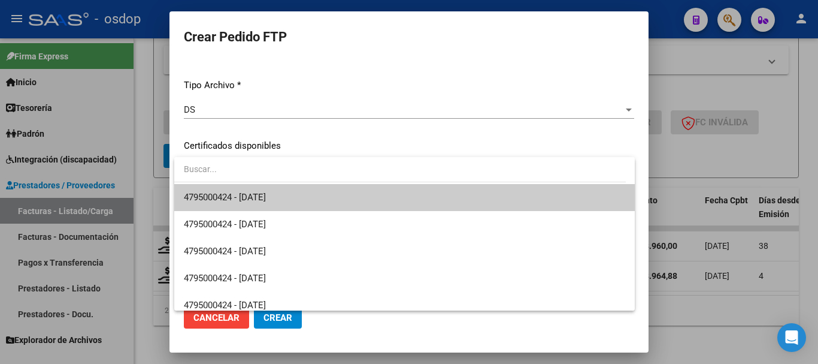
click at [252, 190] on span "4795000424 - 2026-09-07" at bounding box center [405, 197] width 442 height 27
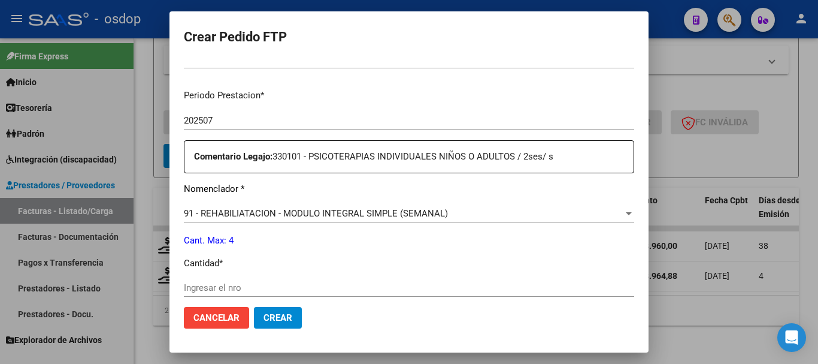
scroll to position [479, 0]
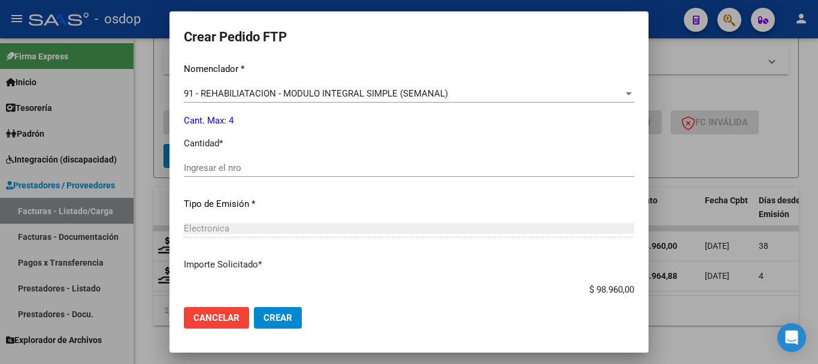
click at [292, 169] on input "Ingresar el nro" at bounding box center [409, 167] width 451 height 11
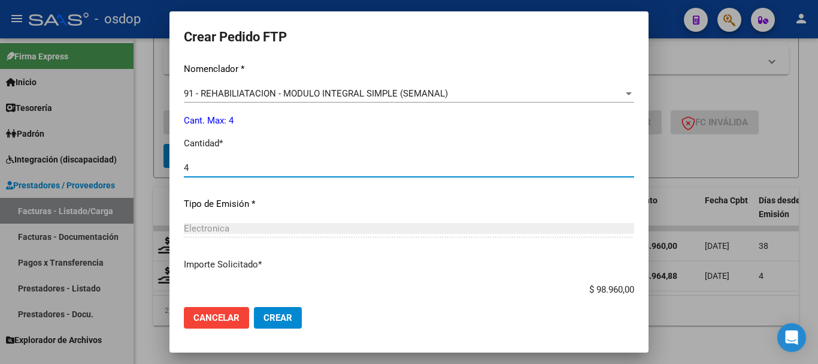
scroll to position [552, 0]
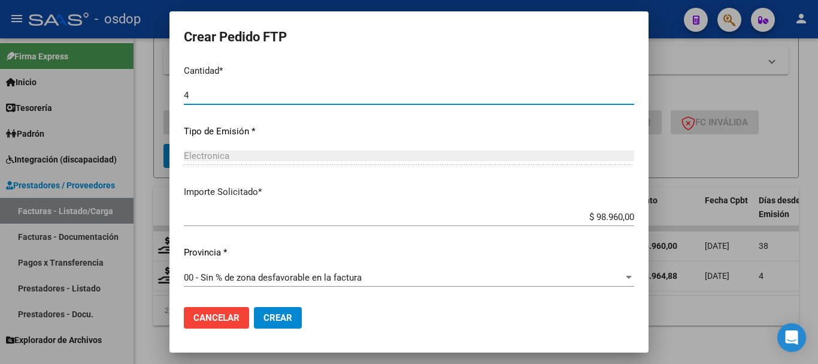
type input "4"
click at [281, 312] on span "Crear" at bounding box center [278, 317] width 29 height 11
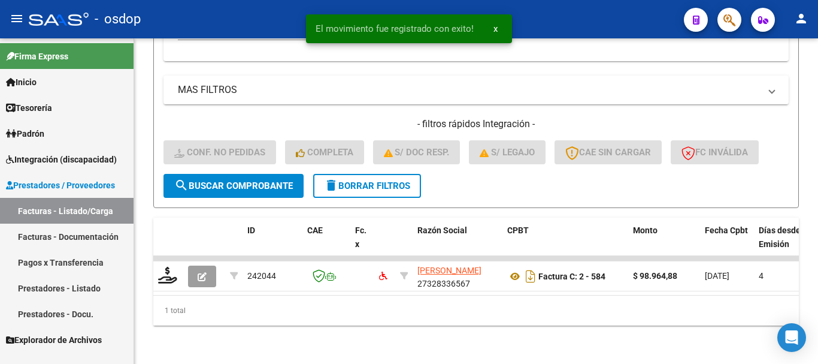
scroll to position [470, 0]
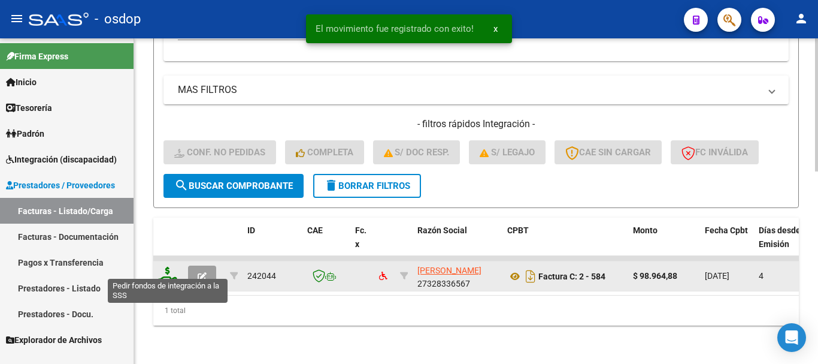
click at [169, 267] on icon at bounding box center [167, 275] width 19 height 17
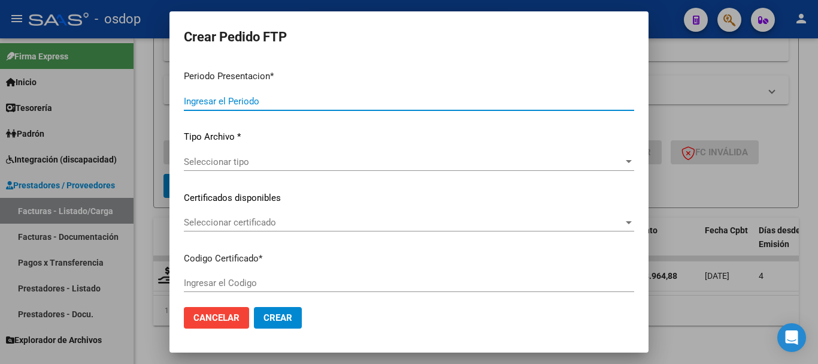
type input "202508"
type input "$ 98.964,88"
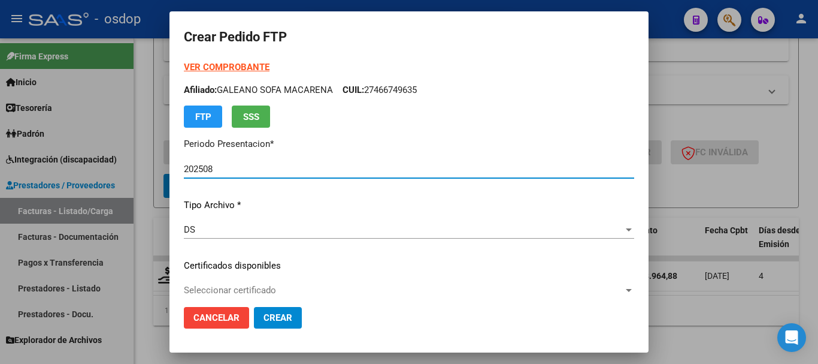
type input "4795000424"
type input "2026-09-07"
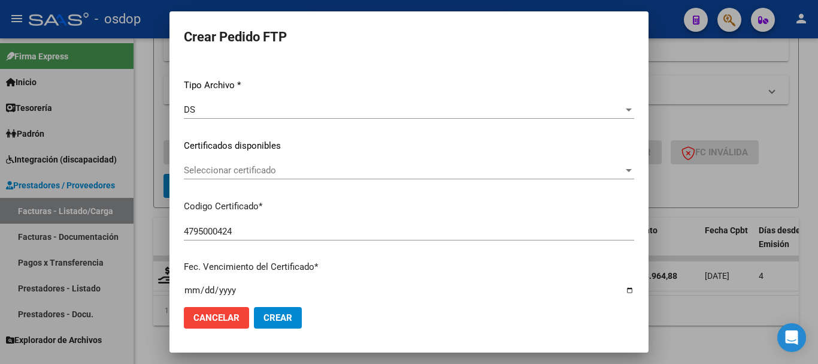
click at [286, 162] on div "Seleccionar certificado Seleccionar certificado" at bounding box center [409, 170] width 451 height 18
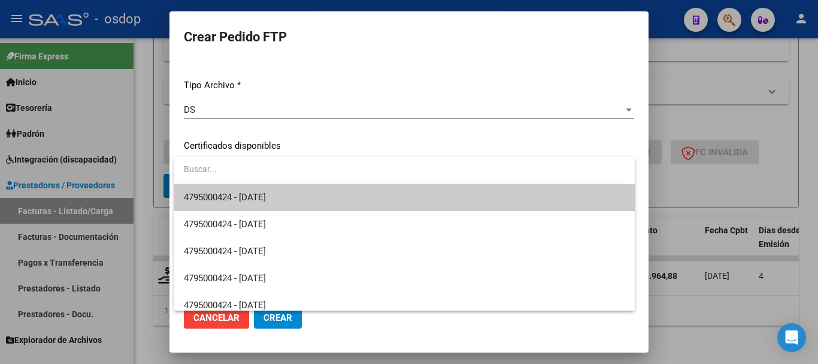
click at [295, 193] on span "4795000424 - 2026-09-07" at bounding box center [405, 197] width 442 height 27
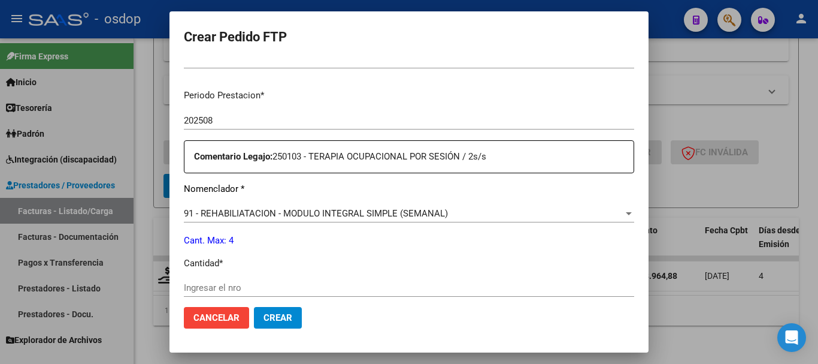
scroll to position [479, 0]
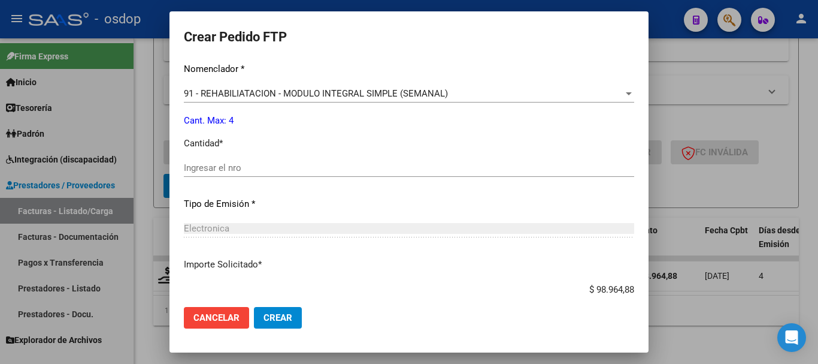
click at [316, 167] on input "Ingresar el nro" at bounding box center [409, 167] width 451 height 11
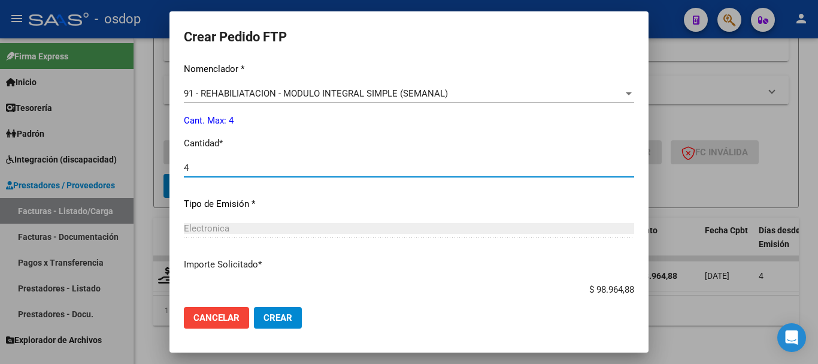
scroll to position [552, 0]
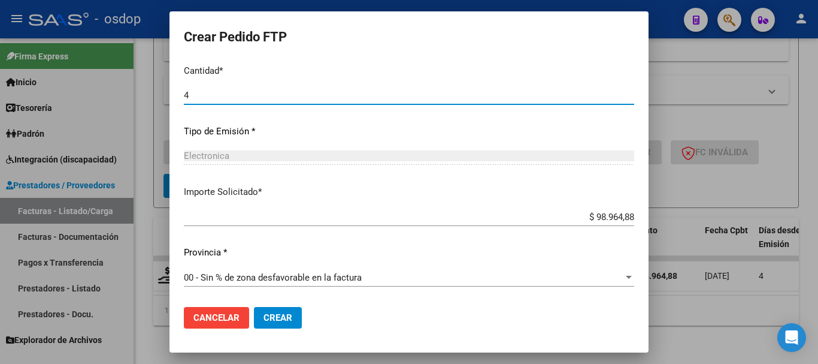
type input "4"
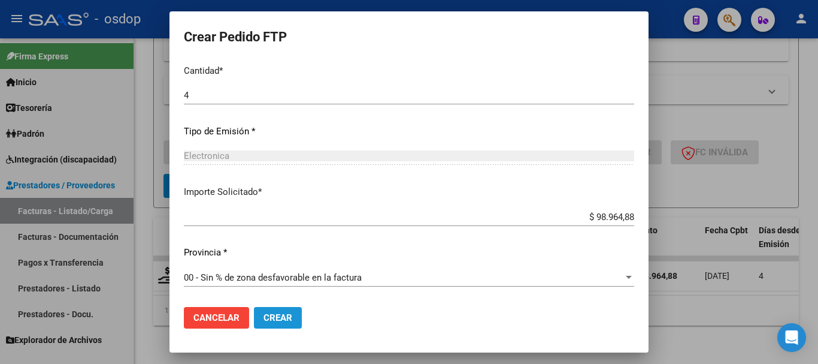
click at [291, 313] on span "Crear" at bounding box center [278, 317] width 29 height 11
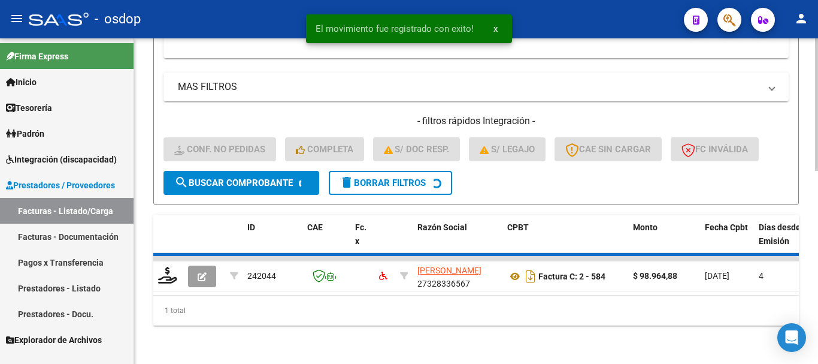
scroll to position [452, 0]
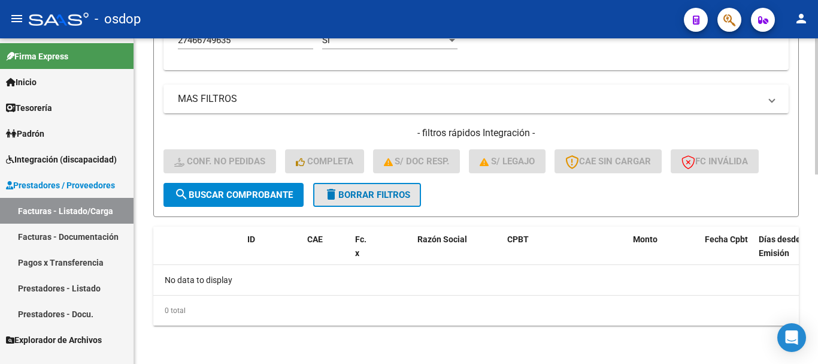
click at [400, 191] on span "delete Borrar Filtros" at bounding box center [367, 194] width 86 height 11
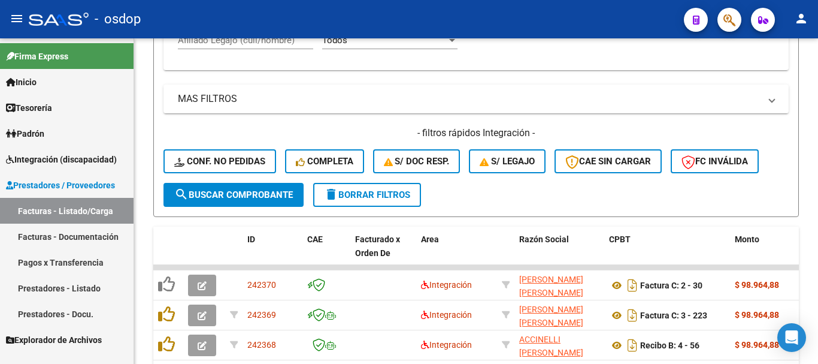
click at [78, 161] on span "Integración (discapacidad)" at bounding box center [61, 159] width 111 height 13
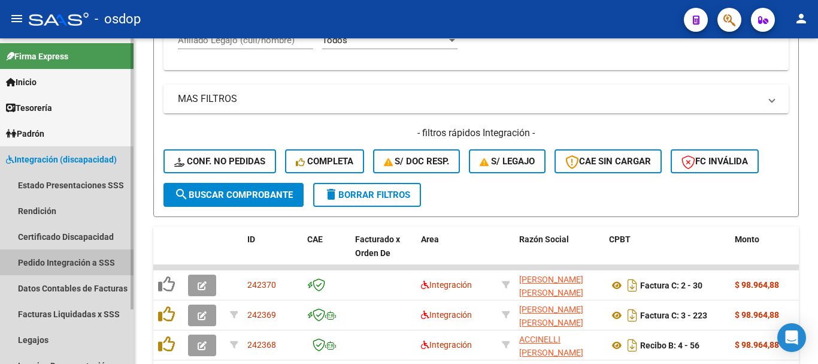
click at [84, 258] on link "Pedido Integración a SSS" at bounding box center [67, 262] width 134 height 26
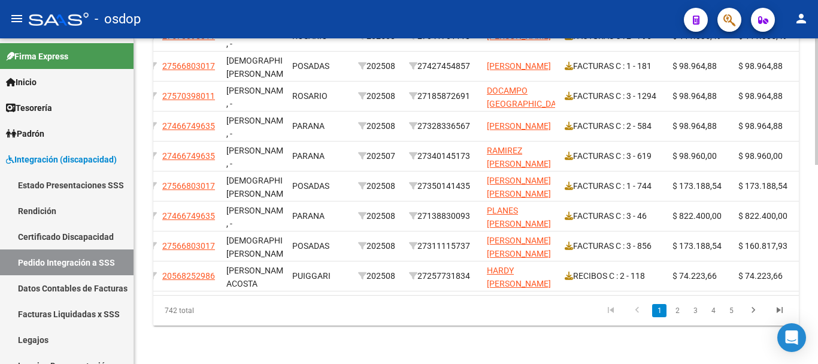
scroll to position [0, 225]
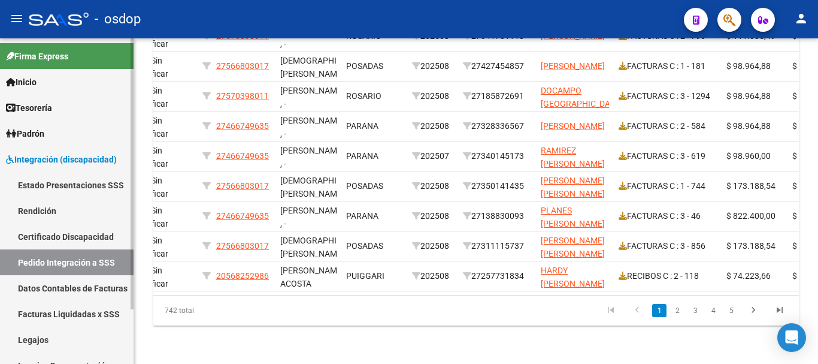
click at [103, 161] on span "Integración (discapacidad)" at bounding box center [61, 159] width 111 height 13
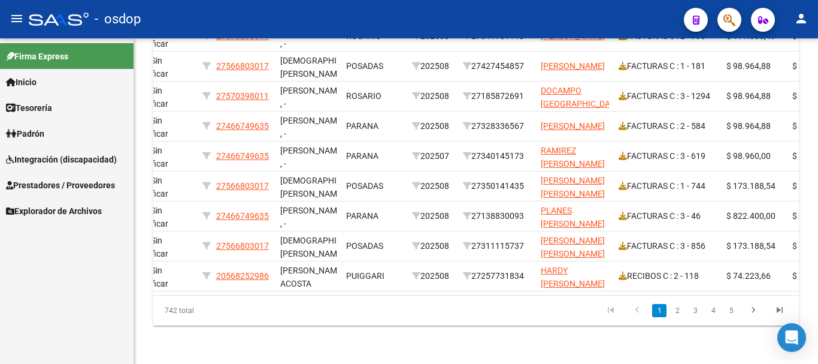
click at [90, 185] on span "Prestadores / Proveedores" at bounding box center [60, 185] width 109 height 13
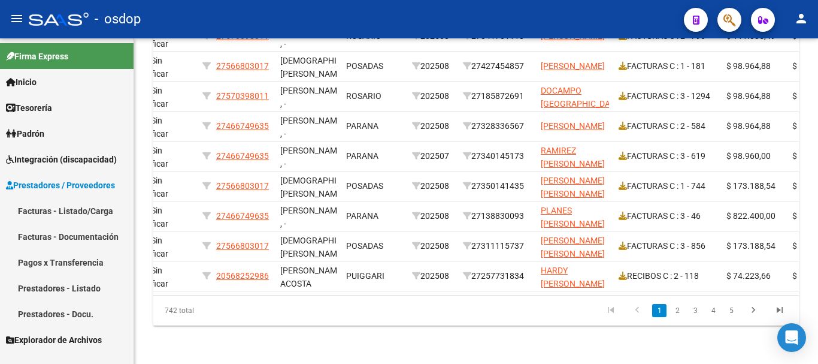
click at [102, 212] on link "Facturas - Listado/Carga" at bounding box center [67, 211] width 134 height 26
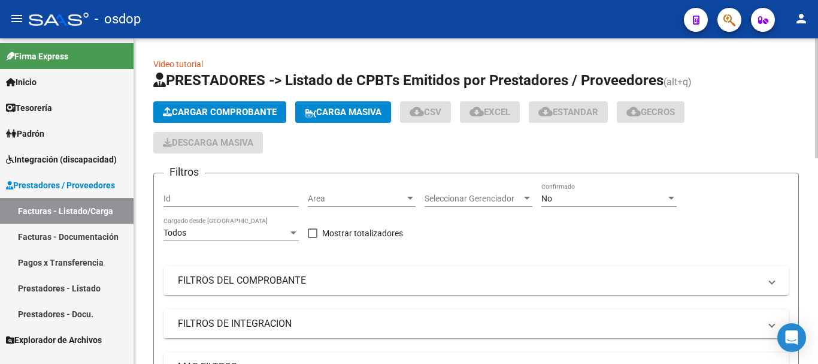
scroll to position [120, 0]
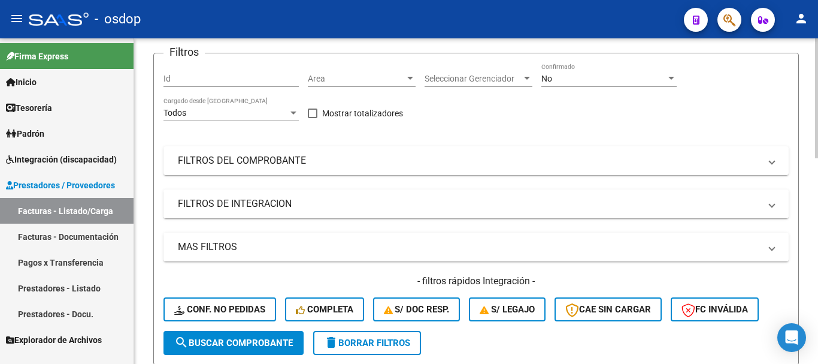
click at [283, 209] on mat-panel-title "FILTROS DE INTEGRACION" at bounding box center [469, 203] width 582 height 13
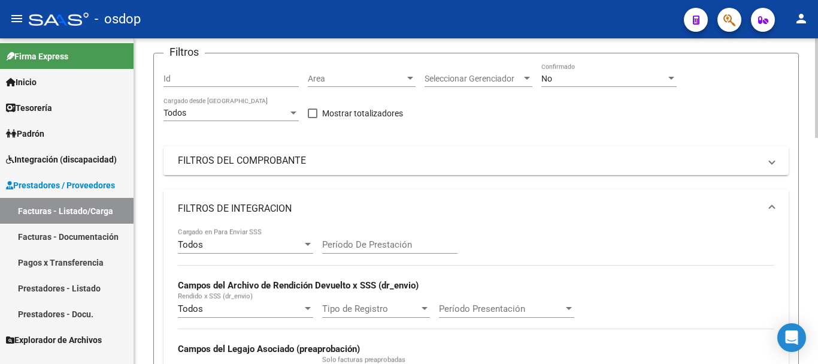
scroll to position [180, 0]
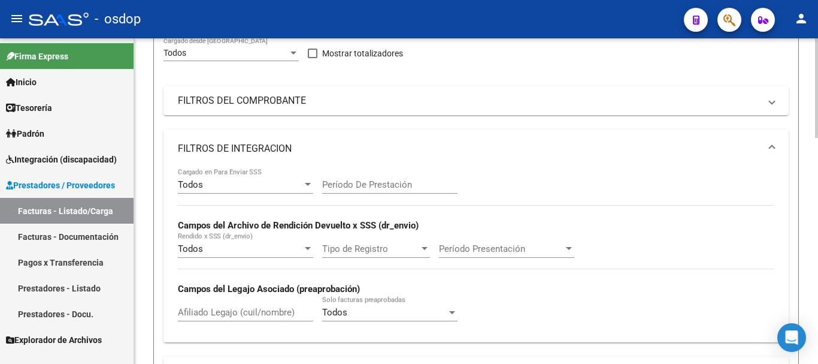
click at [241, 313] on input "Afiliado Legajo (cuil/nombre)" at bounding box center [245, 312] width 135 height 11
paste input "20468603161"
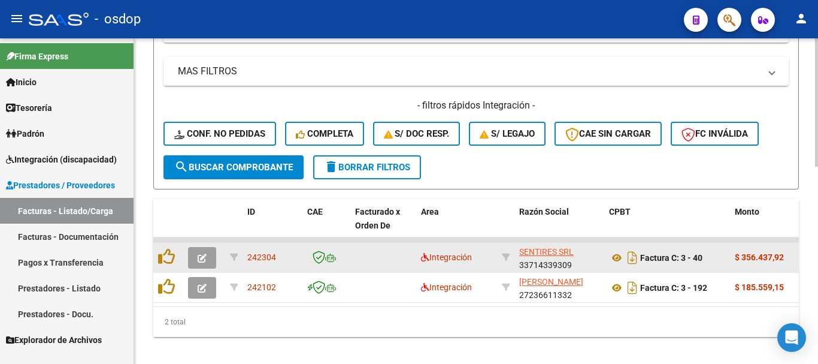
scroll to position [500, 0]
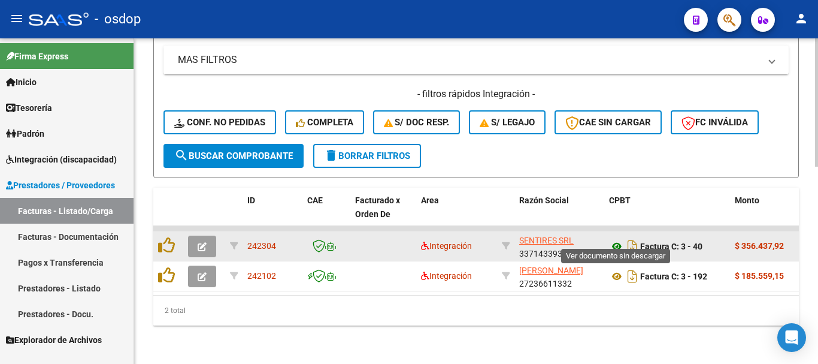
type input "20468603161"
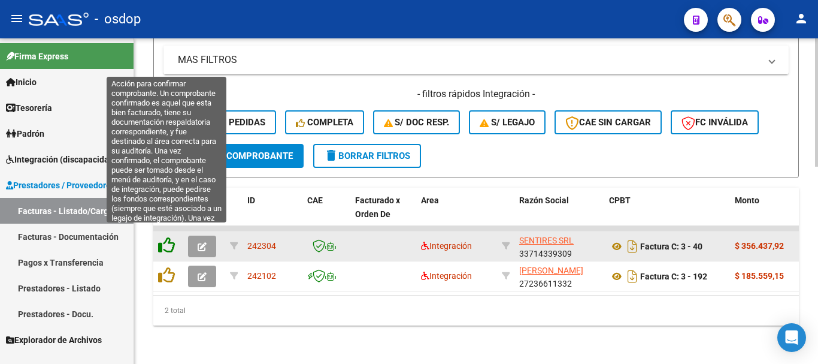
click at [168, 237] on icon at bounding box center [166, 245] width 17 height 17
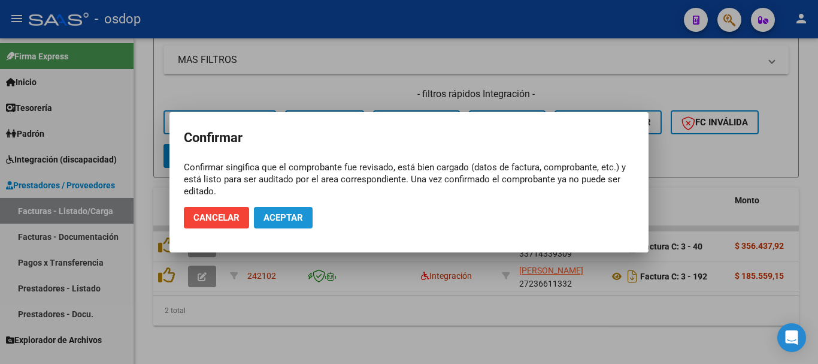
click at [279, 217] on span "Aceptar" at bounding box center [284, 217] width 40 height 11
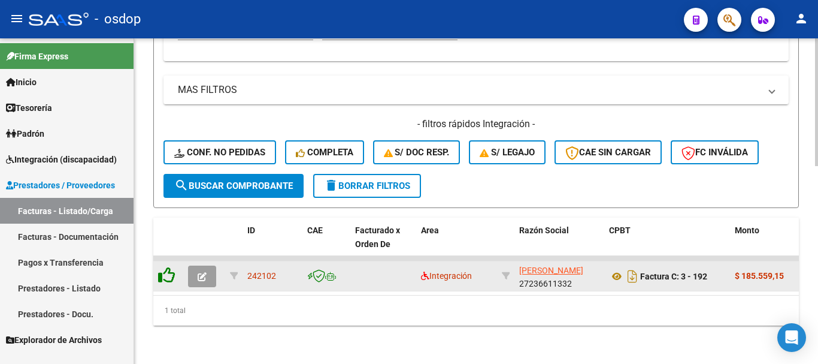
scroll to position [470, 0]
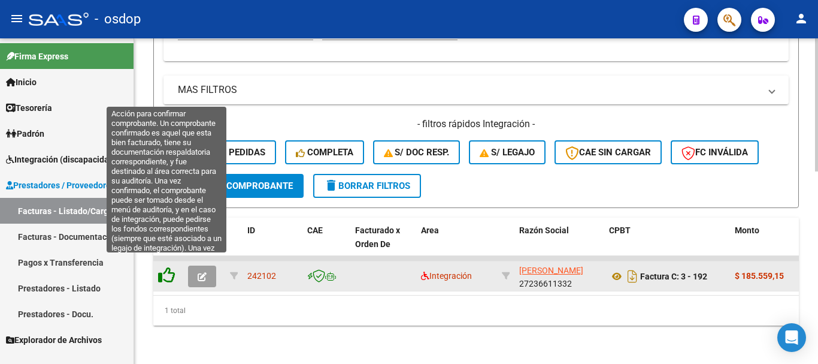
click at [167, 267] on icon at bounding box center [166, 275] width 17 height 17
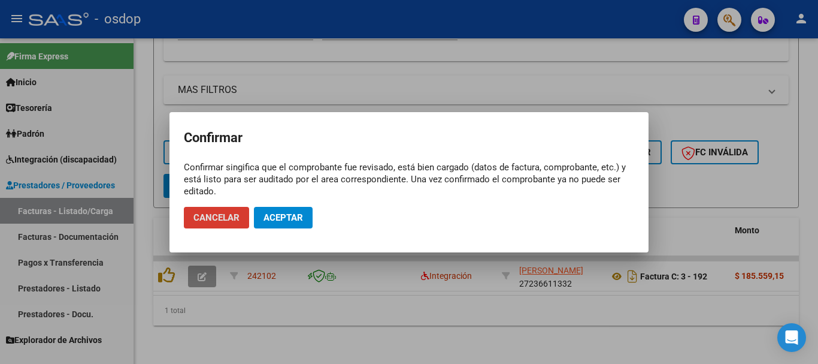
click at [297, 215] on span "Aceptar" at bounding box center [284, 217] width 40 height 11
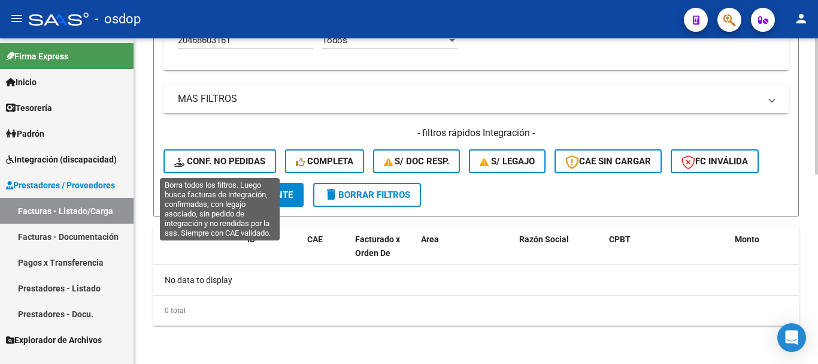
click at [238, 156] on span "Conf. no pedidas" at bounding box center [219, 161] width 91 height 11
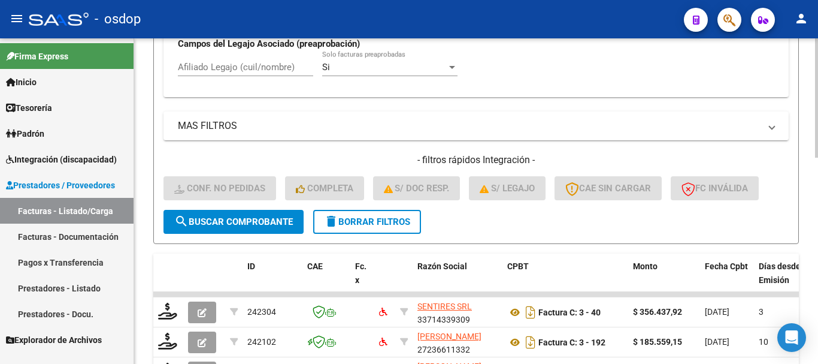
scroll to position [452, 0]
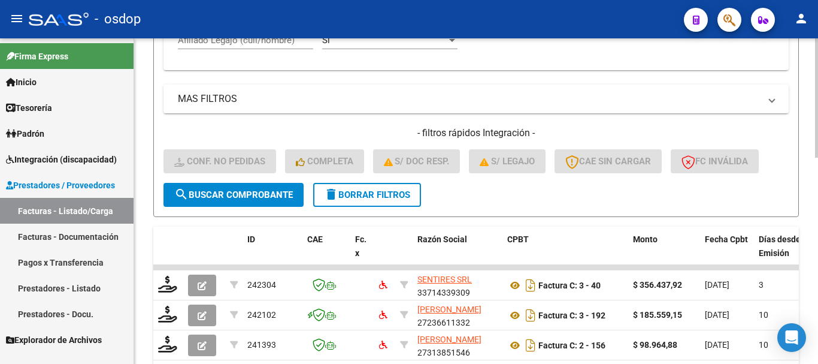
click at [261, 50] on div "Afiliado Legajo (cuil/nombre)" at bounding box center [245, 41] width 135 height 37
click at [261, 47] on div "Afiliado Legajo (cuil/nombre)" at bounding box center [245, 36] width 135 height 26
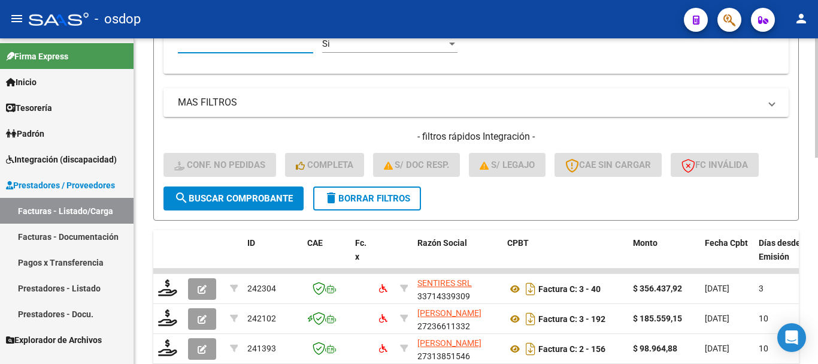
click at [262, 46] on input "Afiliado Legajo (cuil/nombre)" at bounding box center [245, 43] width 135 height 11
paste input "20468603161"
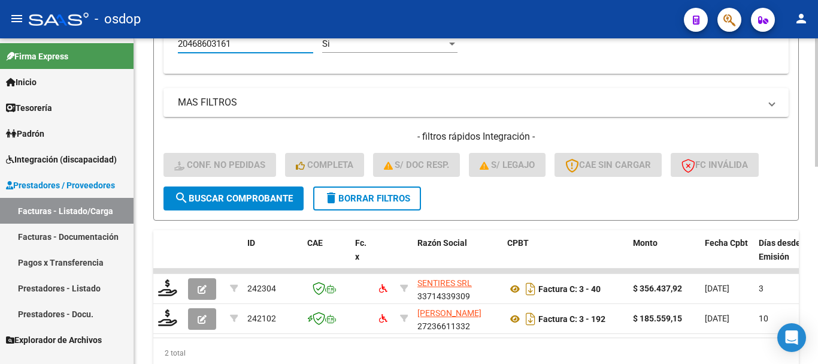
scroll to position [500, 0]
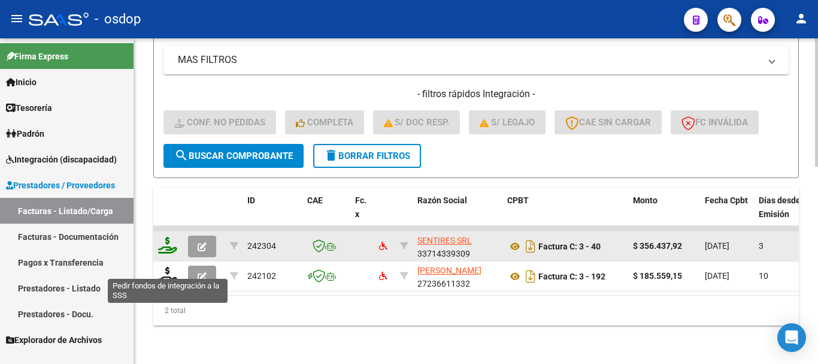
type input "20468603161"
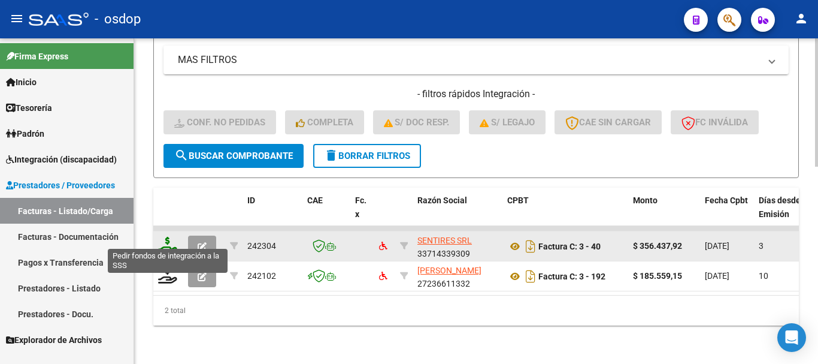
click at [168, 237] on icon at bounding box center [167, 245] width 19 height 17
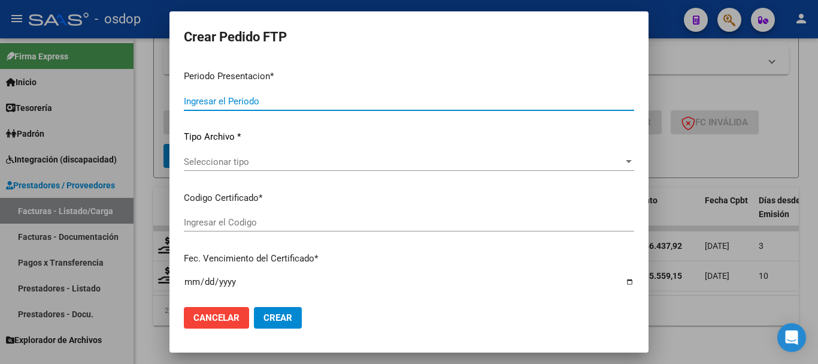
type input "202508"
type input "$ 356.437,92"
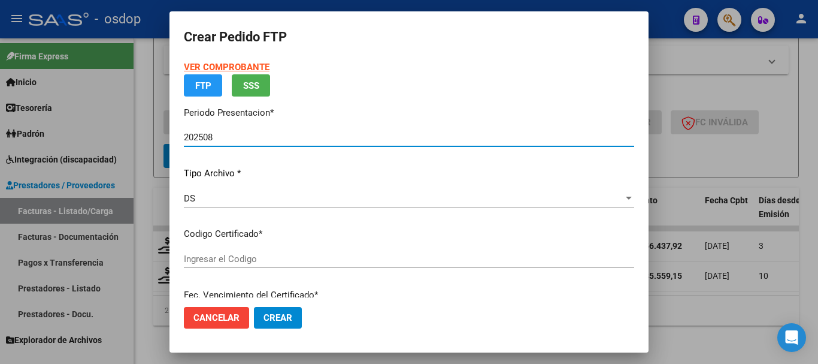
type input "5105200398"
type input "2027-07-18"
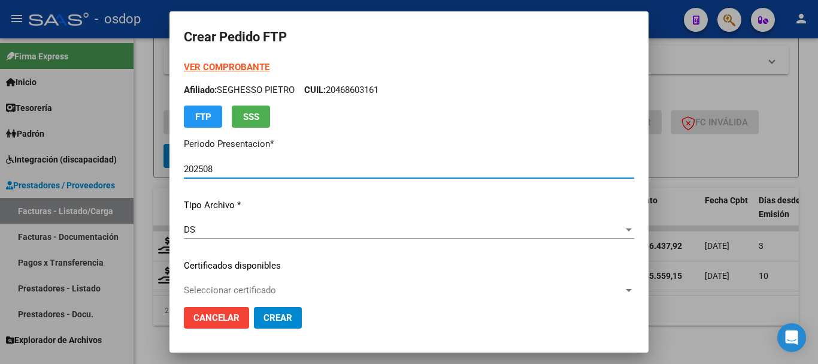
scroll to position [60, 0]
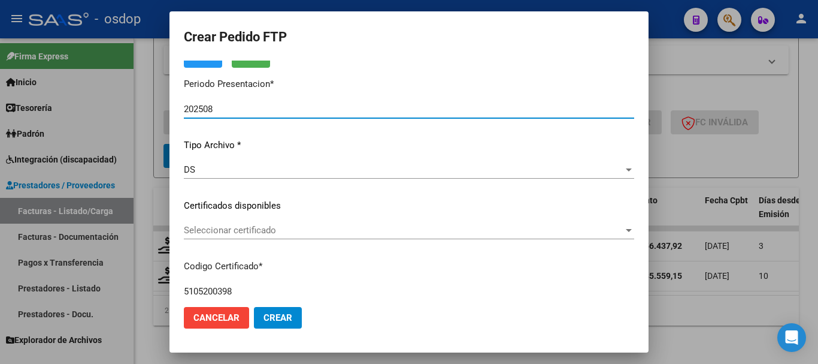
click at [250, 234] on span "Seleccionar certificado" at bounding box center [404, 230] width 440 height 11
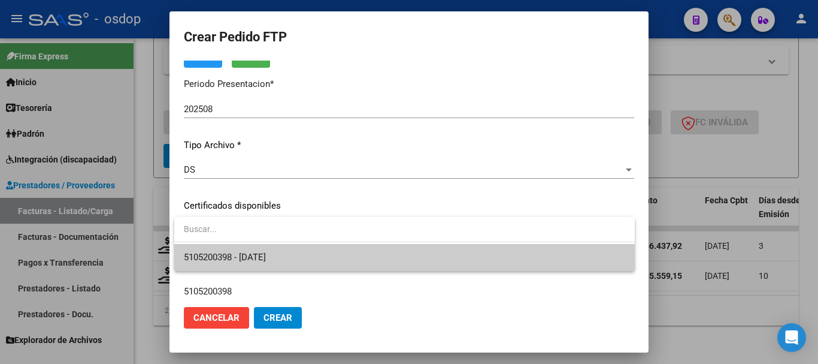
click at [269, 249] on span "5105200398 - 2027-07-18" at bounding box center [405, 257] width 442 height 27
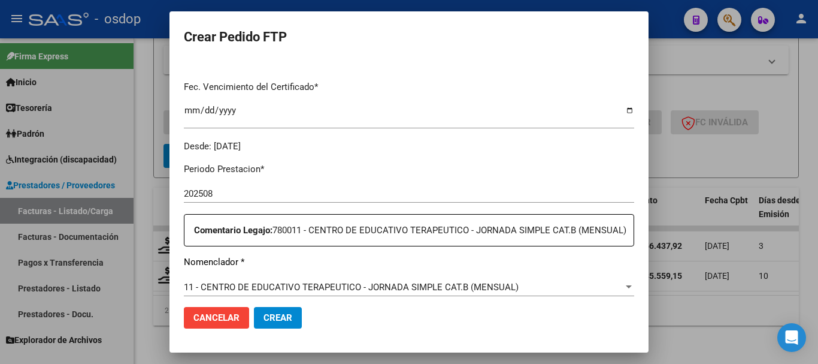
scroll to position [419, 0]
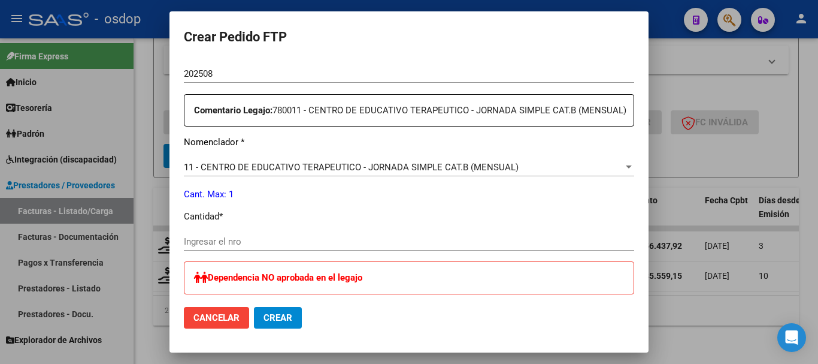
click at [260, 247] on input "Ingresar el nro" at bounding box center [409, 241] width 451 height 11
type input "1"
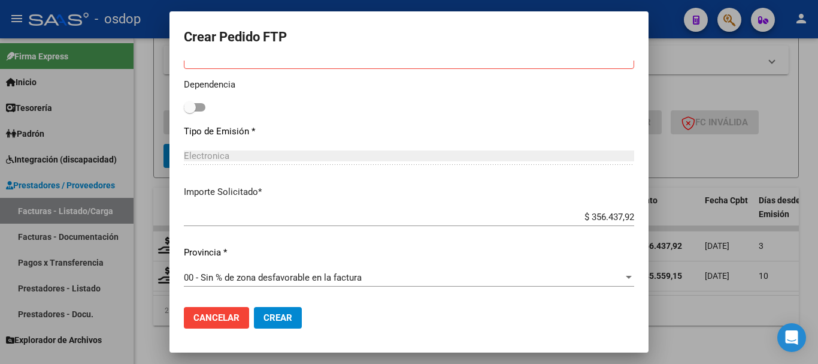
click at [281, 318] on span "Crear" at bounding box center [278, 317] width 29 height 11
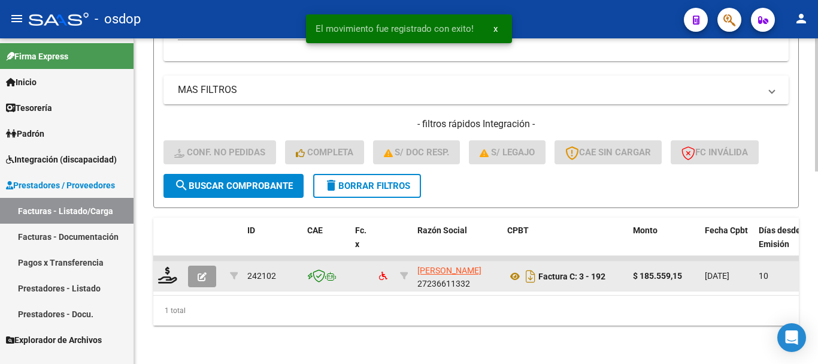
scroll to position [470, 0]
click at [171, 269] on icon at bounding box center [167, 275] width 19 height 17
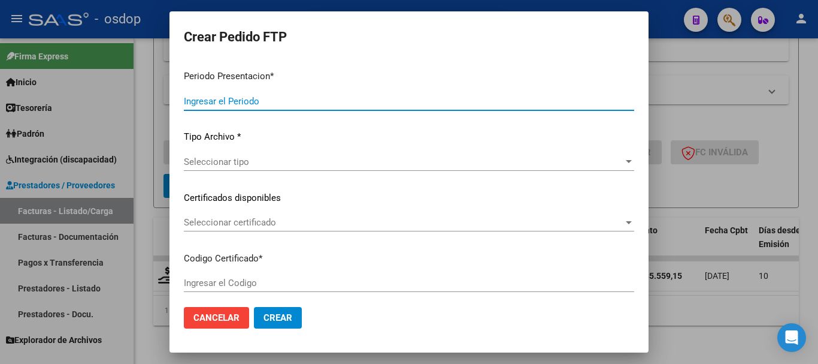
type input "202508"
type input "$ 185.559,15"
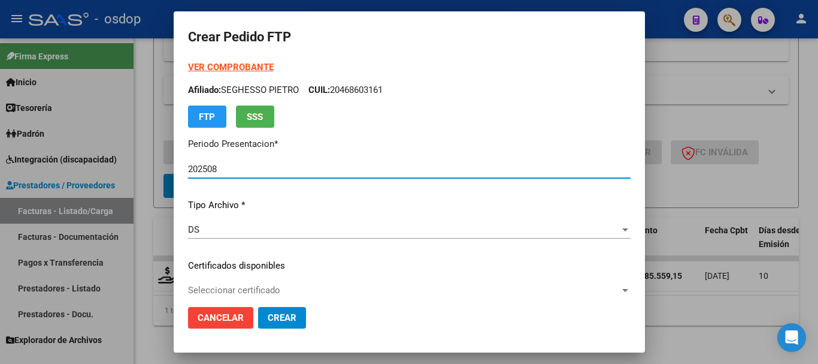
type input "5105200398"
type input "2027-07-18"
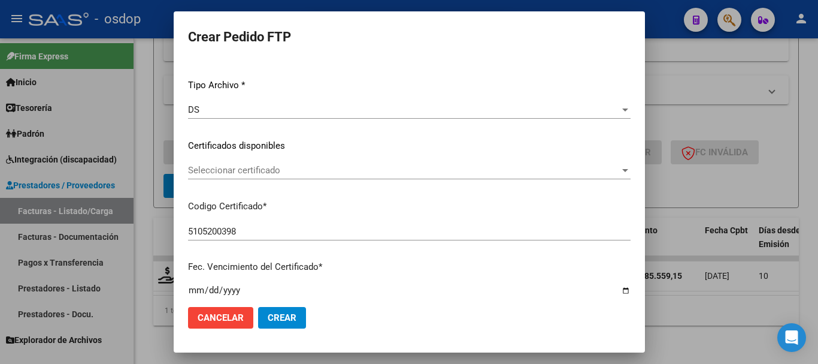
click at [242, 163] on div "Seleccionar certificado Seleccionar certificado" at bounding box center [409, 170] width 443 height 18
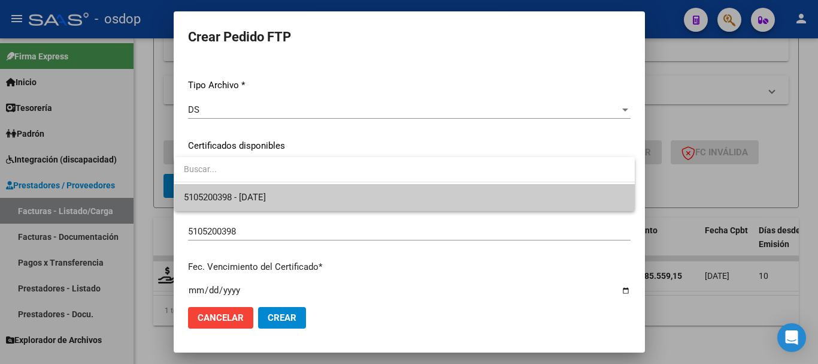
click at [255, 192] on span "5105200398 - 2027-07-18" at bounding box center [225, 197] width 82 height 11
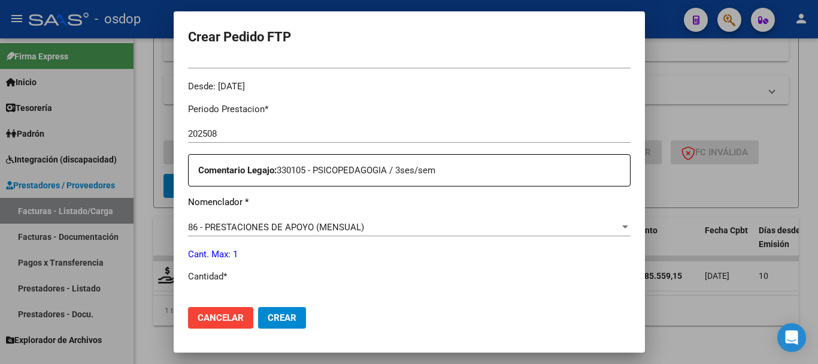
scroll to position [479, 0]
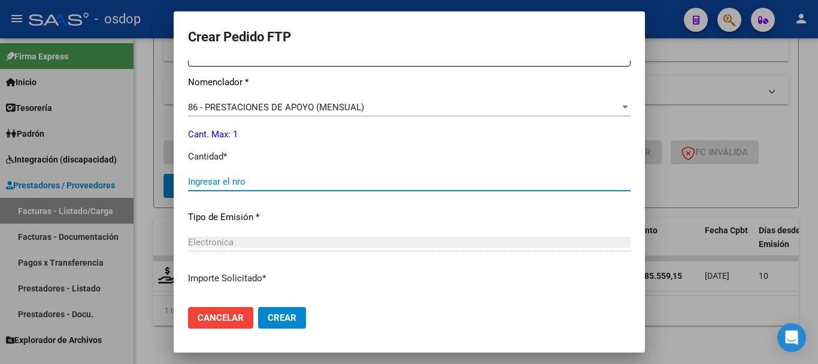
click at [247, 184] on input "Ingresar el nro" at bounding box center [409, 181] width 443 height 11
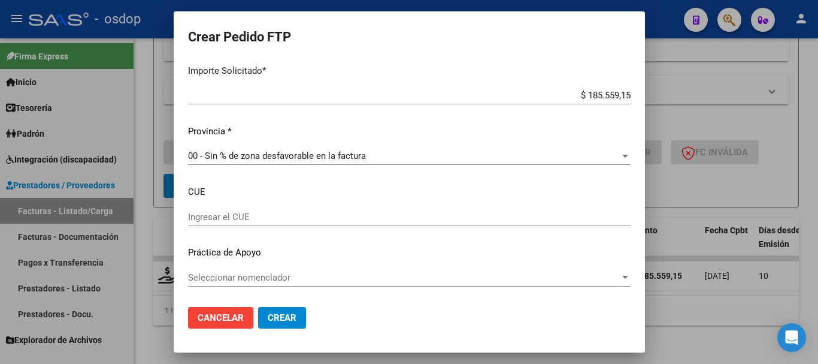
type input "1"
click at [283, 314] on span "Crear" at bounding box center [282, 317] width 29 height 11
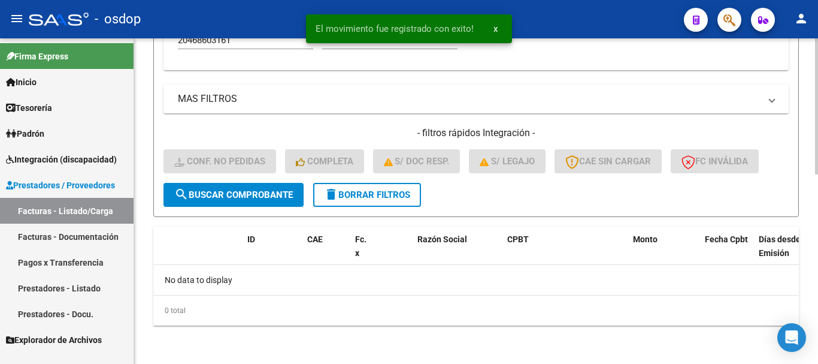
scroll to position [452, 0]
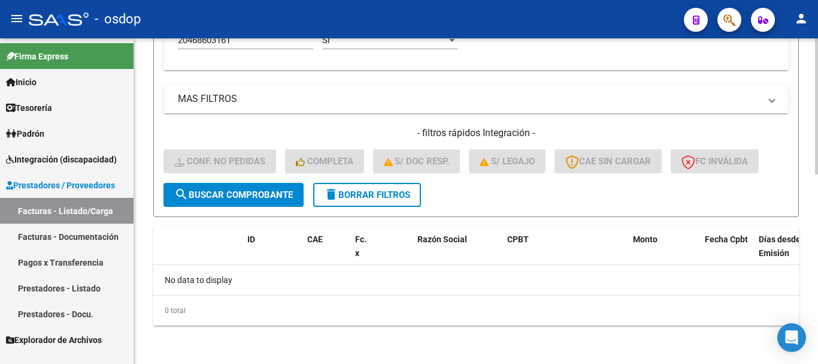
click at [364, 198] on span "delete Borrar Filtros" at bounding box center [367, 194] width 86 height 11
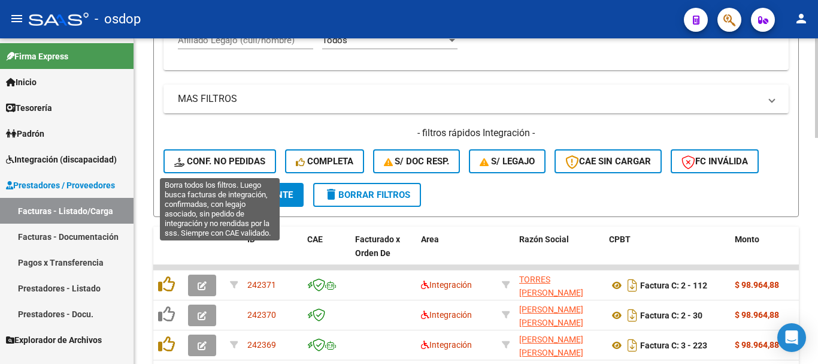
click at [250, 161] on span "Conf. no pedidas" at bounding box center [219, 161] width 91 height 11
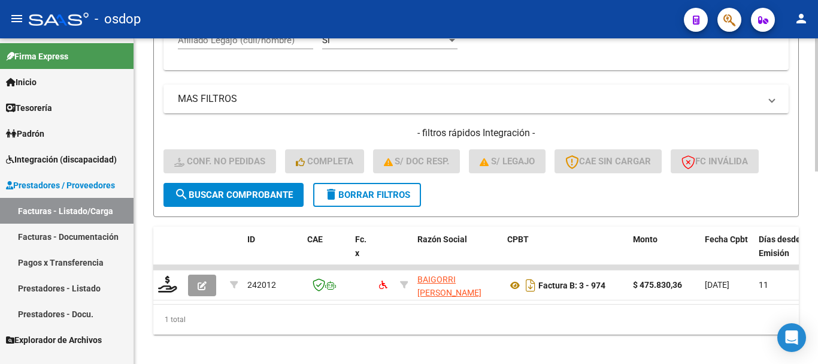
click at [395, 192] on span "delete Borrar Filtros" at bounding box center [367, 194] width 86 height 11
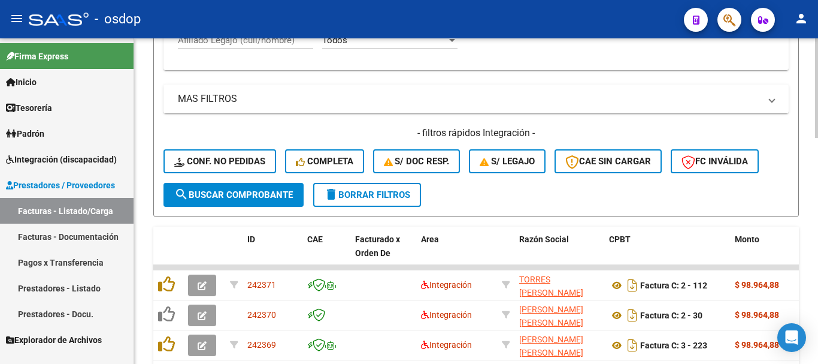
click at [262, 45] on input "Afiliado Legajo (cuil/nombre)" at bounding box center [245, 40] width 135 height 11
paste input "20244360956"
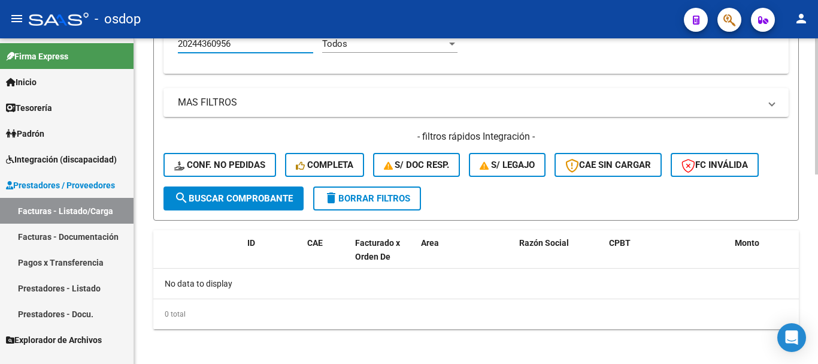
type input "20244360956"
click at [379, 191] on button "delete Borrar Filtros" at bounding box center [367, 198] width 108 height 24
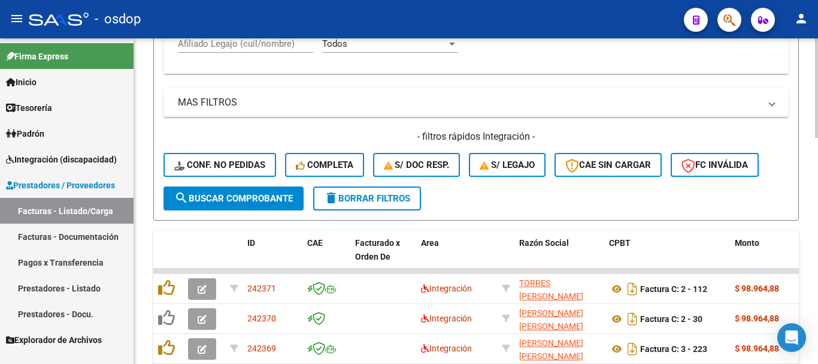
click at [289, 48] on input "Afiliado Legajo (cuil/nombre)" at bounding box center [245, 43] width 135 height 11
paste input "20475218079"
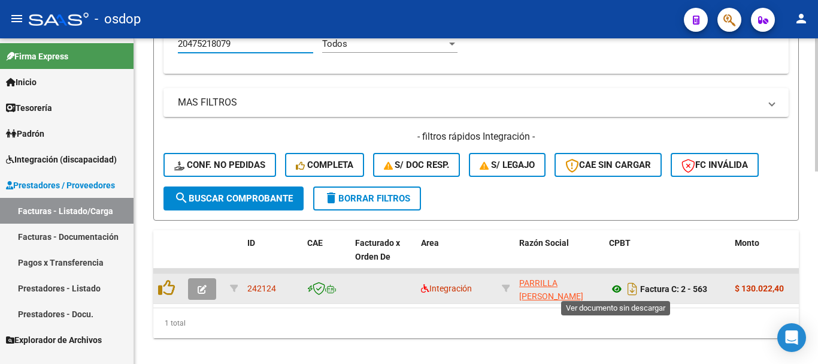
type input "20475218079"
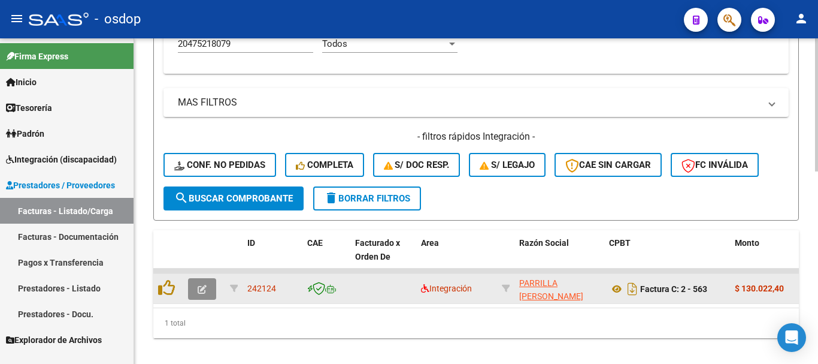
click at [194, 290] on button "button" at bounding box center [202, 289] width 28 height 22
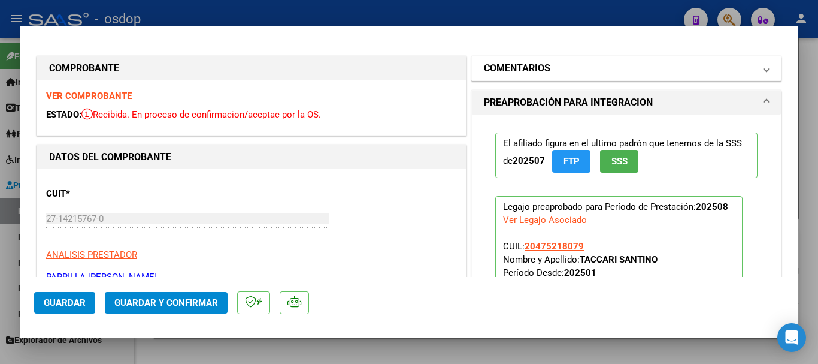
click at [541, 58] on mat-expansion-panel-header "COMENTARIOS" at bounding box center [626, 68] width 309 height 24
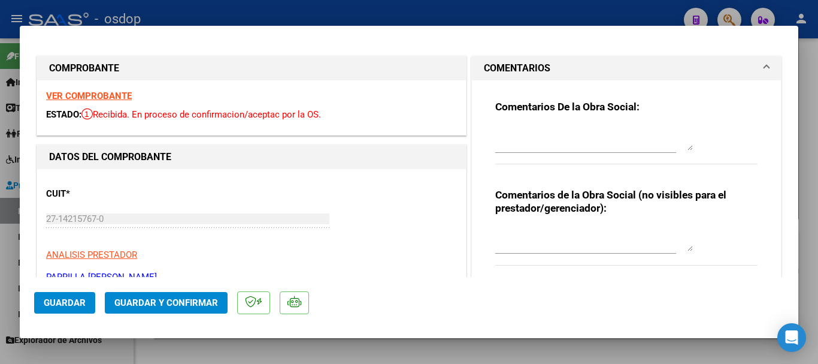
click at [346, 14] on div at bounding box center [409, 182] width 818 height 364
type input "$ 0,00"
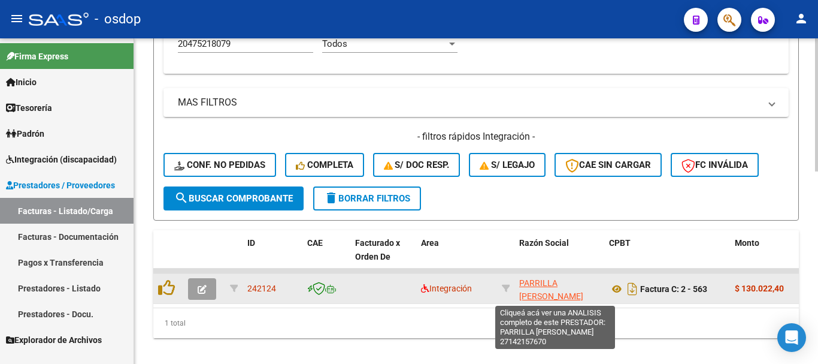
click at [537, 281] on span "PARRILLA BEATRIZ LILIANA" at bounding box center [551, 289] width 64 height 23
type textarea "27142157670"
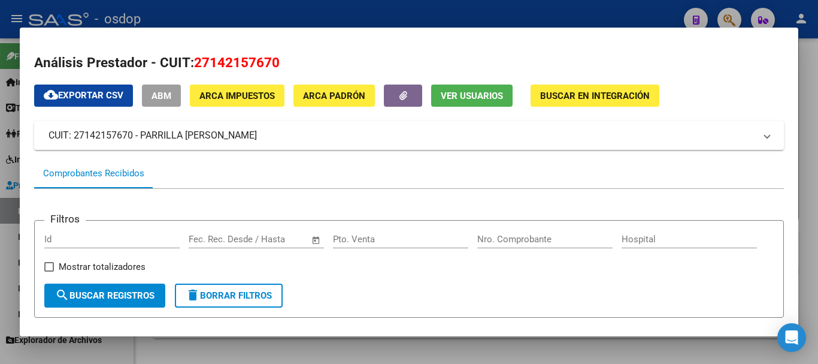
scroll to position [180, 0]
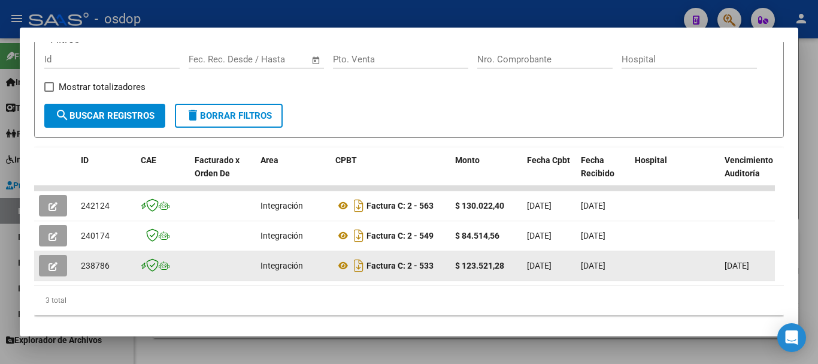
click at [51, 271] on icon "button" at bounding box center [53, 266] width 9 height 9
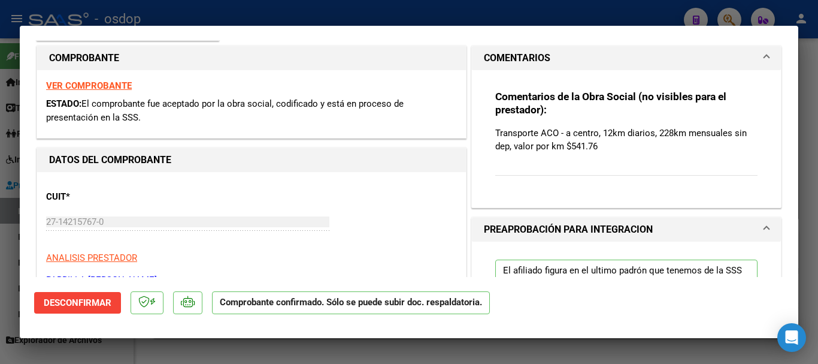
click at [466, 13] on div at bounding box center [409, 182] width 818 height 364
type input "$ 0,00"
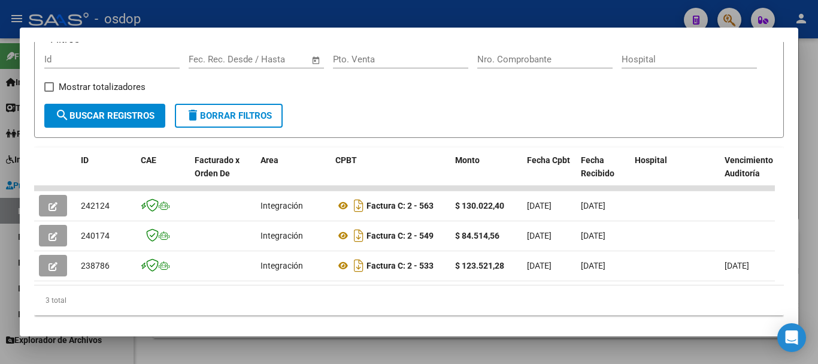
click at [328, 354] on div at bounding box center [409, 182] width 818 height 364
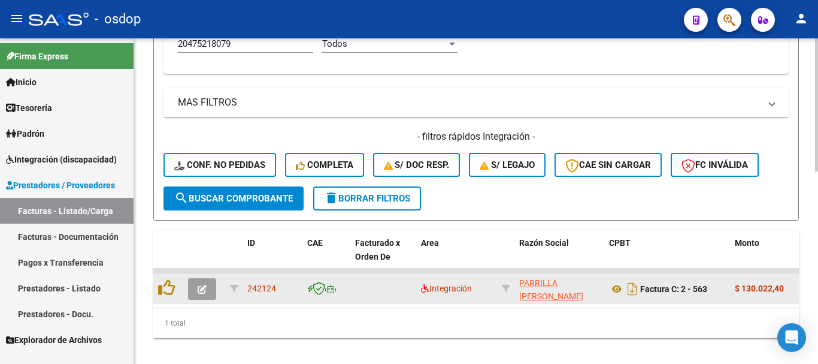
click at [201, 287] on icon "button" at bounding box center [202, 289] width 9 height 9
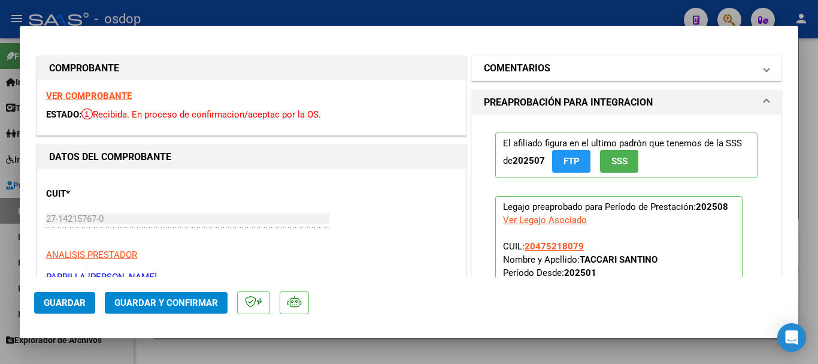
click at [537, 65] on h1 "COMENTARIOS" at bounding box center [517, 68] width 67 height 14
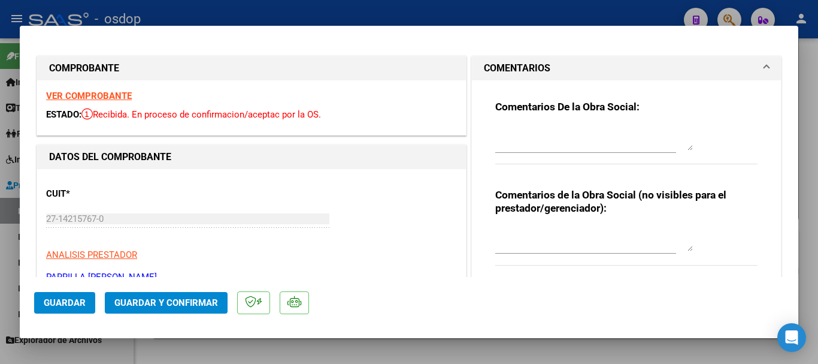
click at [522, 240] on textarea at bounding box center [595, 239] width 198 height 24
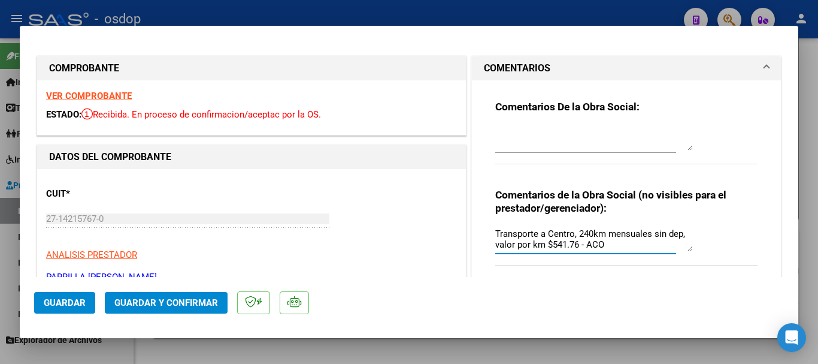
type textarea "Transporte a Centro, 240km mensuales sin dep, valor por km $541.76 - ACO"
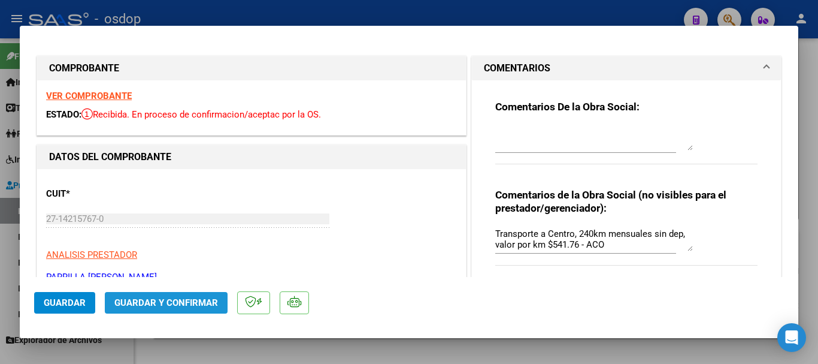
click at [177, 292] on button "Guardar y Confirmar" at bounding box center [166, 303] width 123 height 22
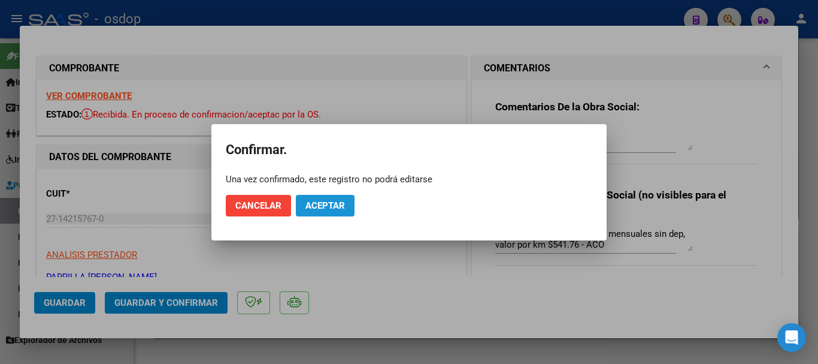
click at [333, 209] on span "Aceptar" at bounding box center [326, 205] width 40 height 11
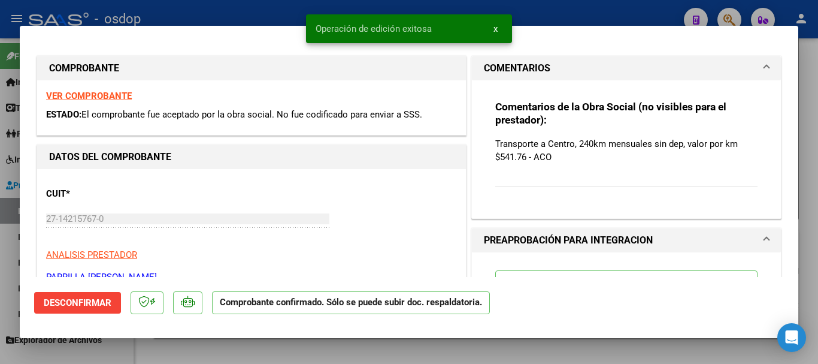
click at [273, 17] on div at bounding box center [409, 182] width 818 height 364
type input "$ 0,00"
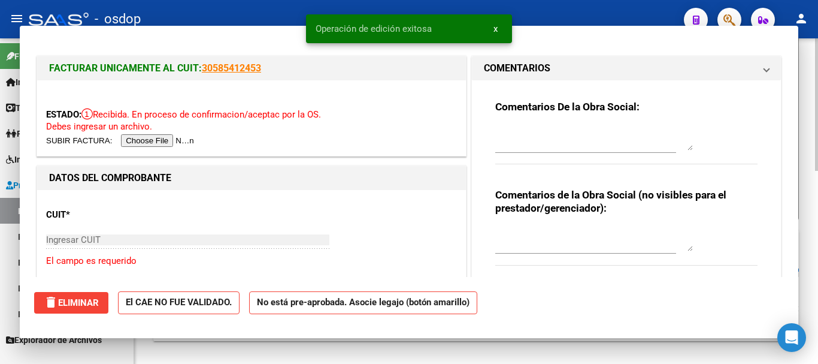
scroll to position [448, 0]
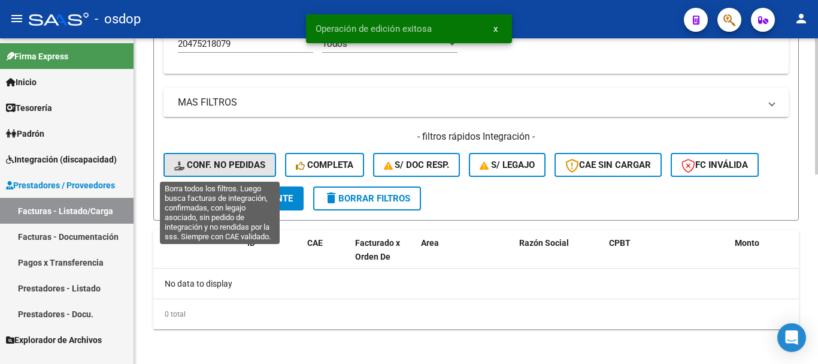
click at [232, 159] on button "Conf. no pedidas" at bounding box center [220, 165] width 113 height 24
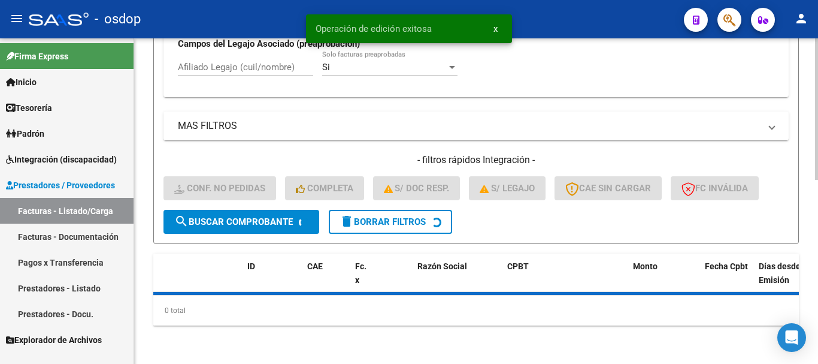
click at [266, 66] on input "Afiliado Legajo (cuil/nombre)" at bounding box center [245, 67] width 135 height 11
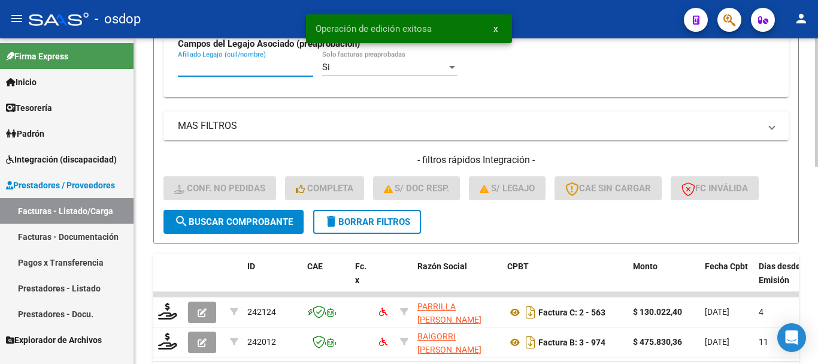
paste input "27142157670"
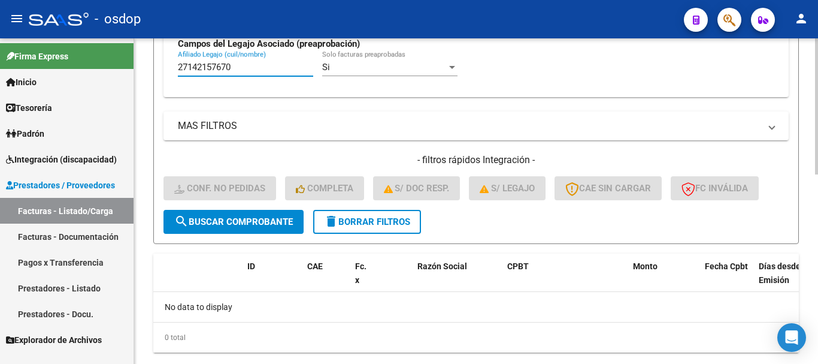
type input "27142157670"
click at [377, 224] on span "delete Borrar Filtros" at bounding box center [367, 221] width 86 height 11
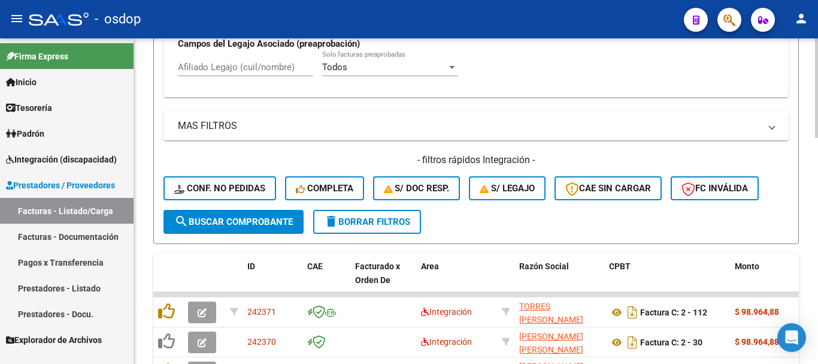
click at [237, 71] on input "Afiliado Legajo (cuil/nombre)" at bounding box center [245, 67] width 135 height 11
paste input "20475218079"
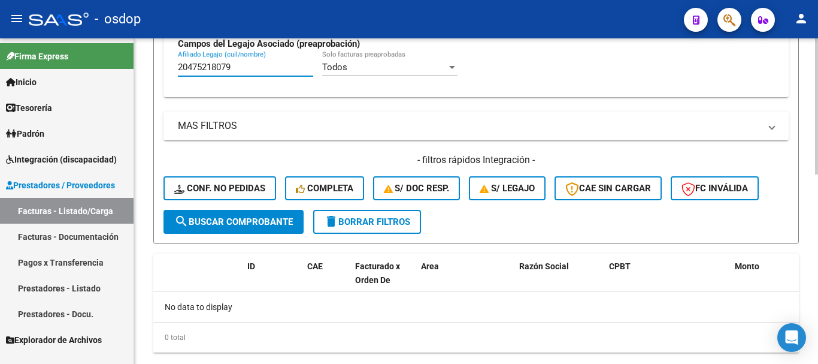
type input "20475218079"
click at [387, 232] on button "delete Borrar Filtros" at bounding box center [367, 222] width 108 height 24
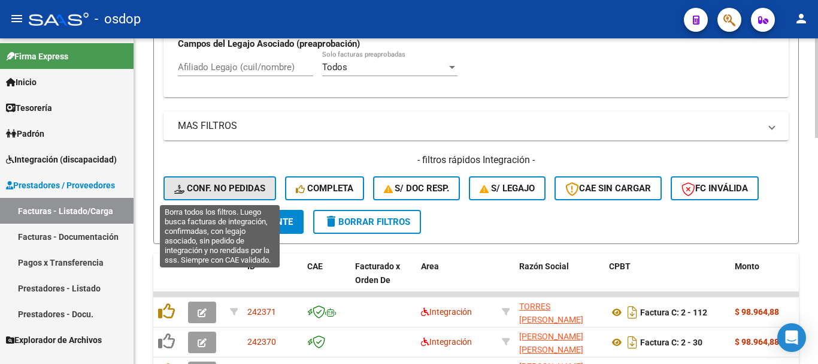
click at [249, 191] on span "Conf. no pedidas" at bounding box center [219, 188] width 91 height 11
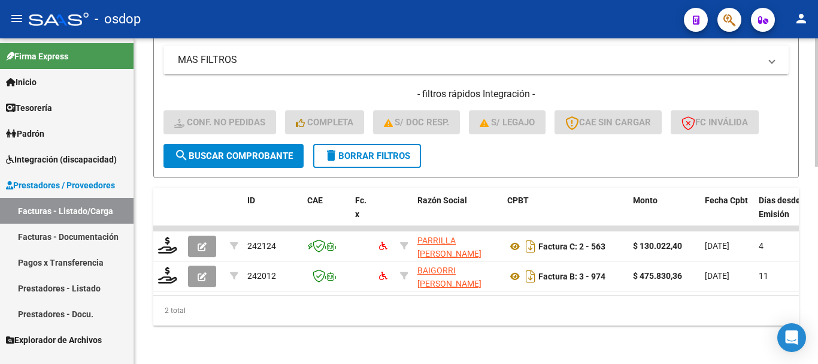
scroll to position [380, 0]
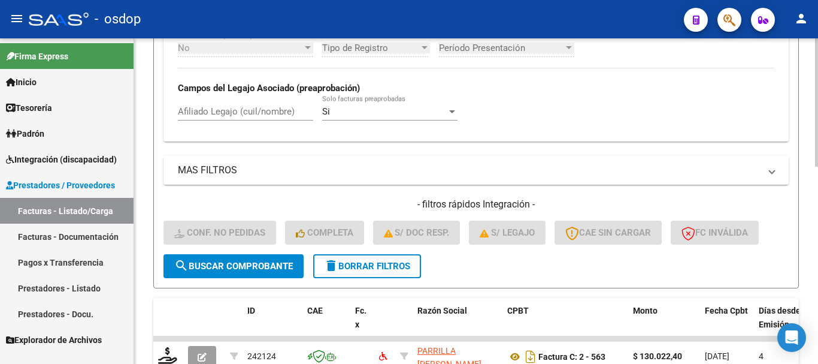
click at [261, 111] on input "Afiliado Legajo (cuil/nombre)" at bounding box center [245, 111] width 135 height 11
paste input "20475218079"
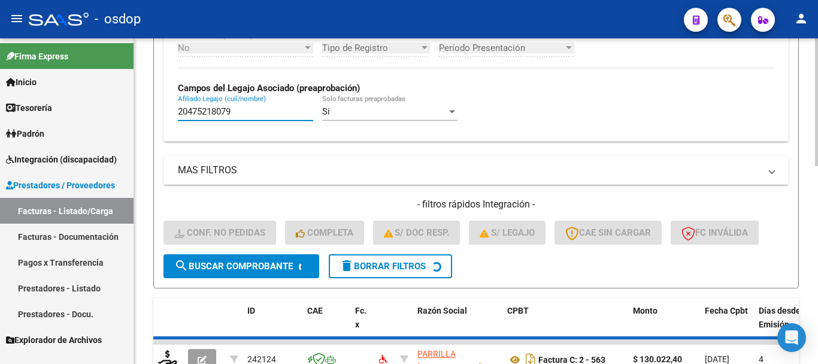
scroll to position [440, 0]
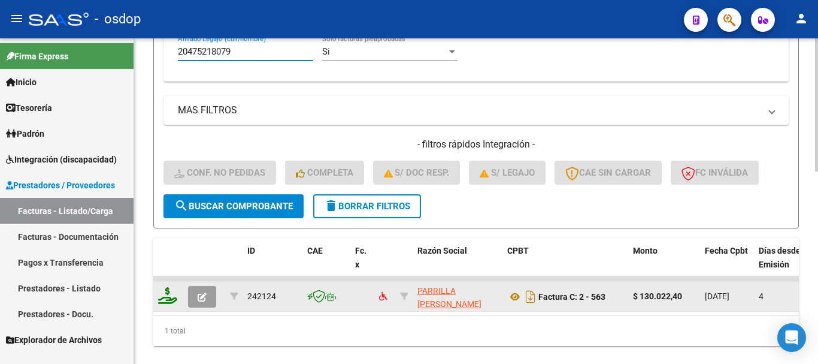
type input "20475218079"
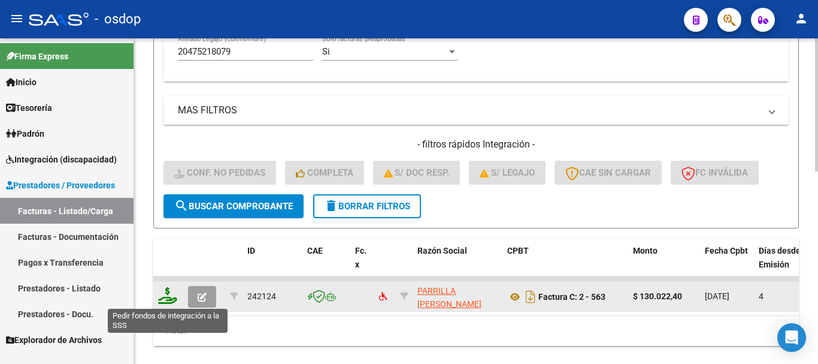
click at [162, 300] on icon at bounding box center [167, 295] width 19 height 17
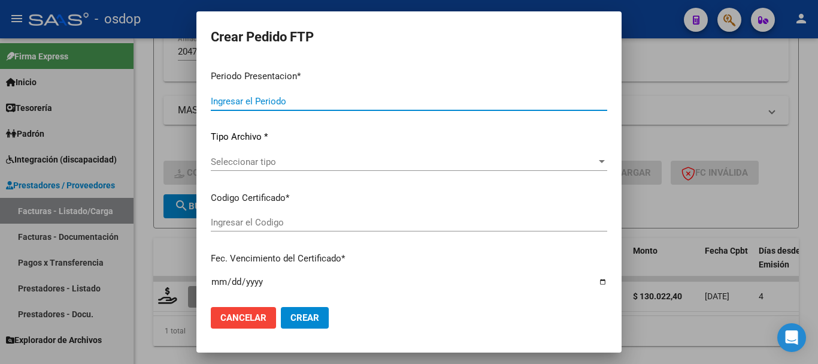
type input "202508"
type input "$ 130.022,40"
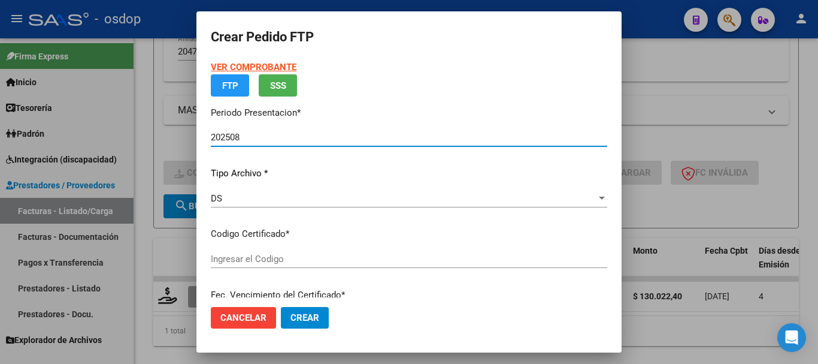
type input "2769734477"
type input "2025-02-14"
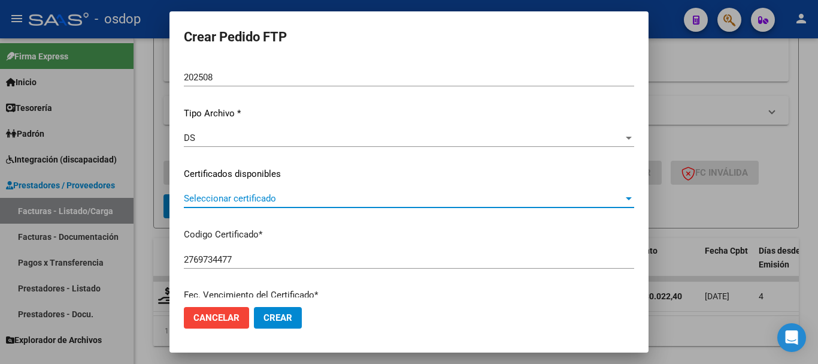
click at [289, 202] on span "Seleccionar certificado" at bounding box center [404, 198] width 440 height 11
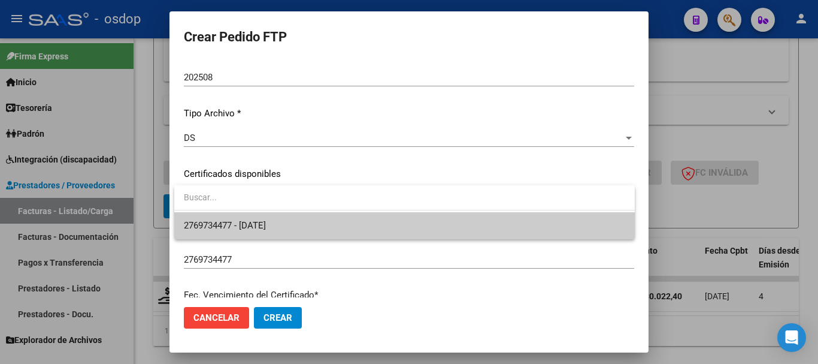
click at [291, 222] on span "2769734477 - 2025-02-14" at bounding box center [405, 225] width 442 height 27
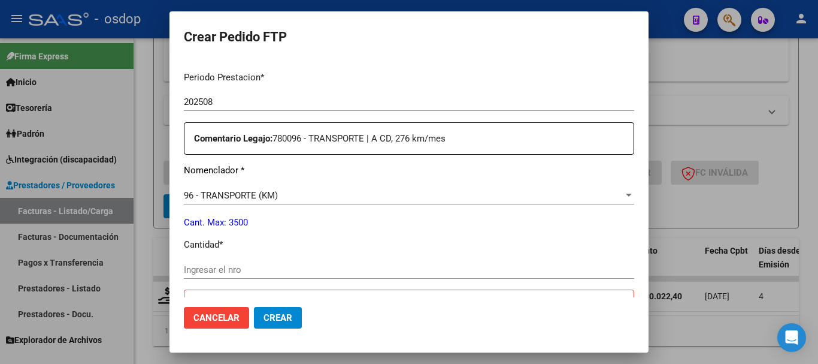
scroll to position [451, 0]
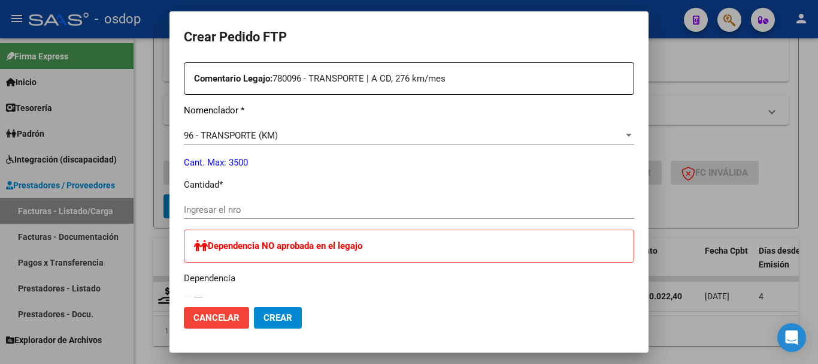
click at [279, 215] on div "Ingresar el nro" at bounding box center [409, 210] width 451 height 18
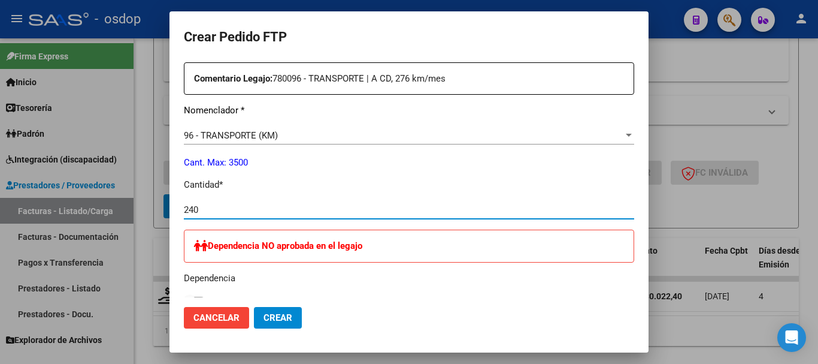
scroll to position [766, 0]
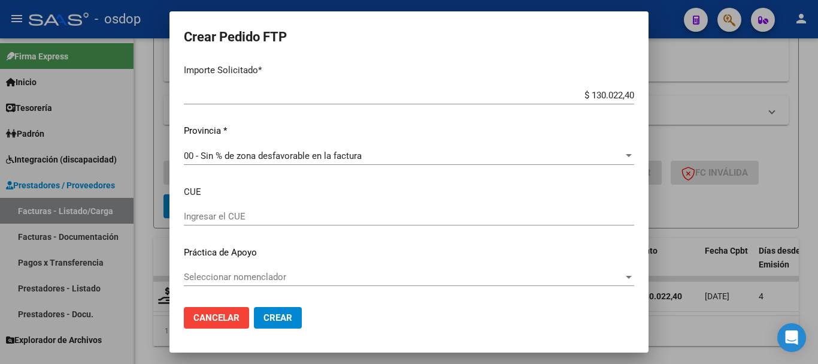
type input "240"
click at [286, 312] on span "Crear" at bounding box center [278, 317] width 29 height 11
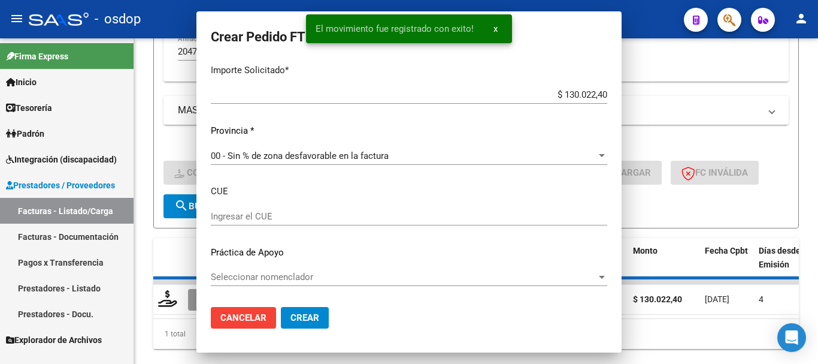
scroll to position [0, 0]
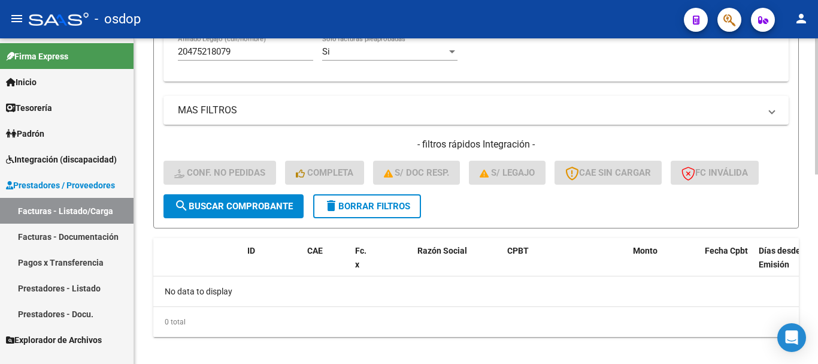
click at [373, 209] on span "delete Borrar Filtros" at bounding box center [367, 206] width 86 height 11
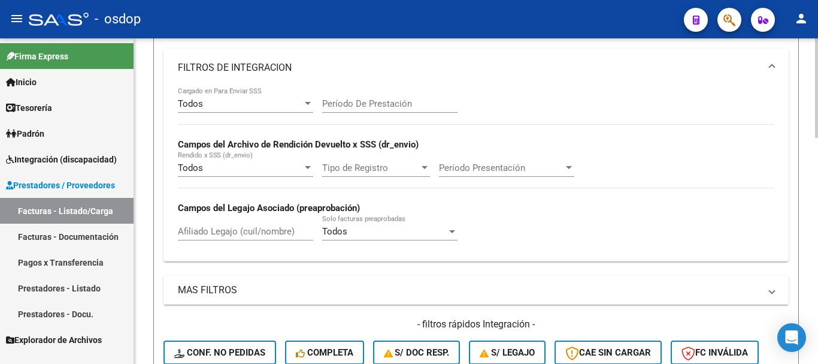
scroll to position [21, 0]
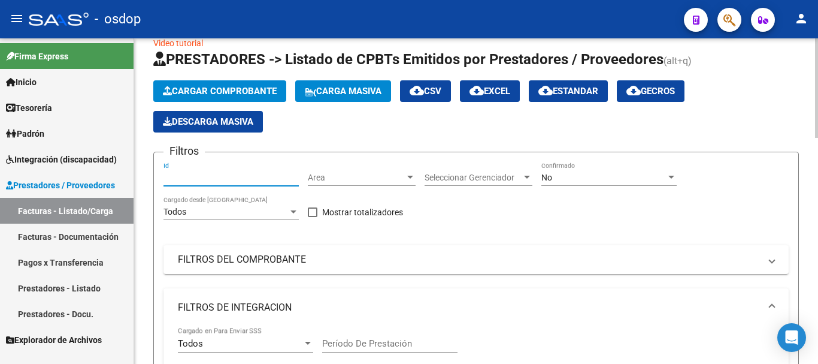
click at [225, 180] on input "Id" at bounding box center [231, 178] width 135 height 10
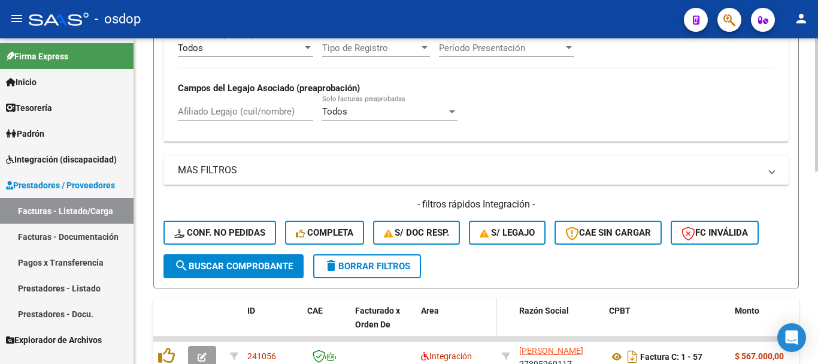
scroll to position [470, 0]
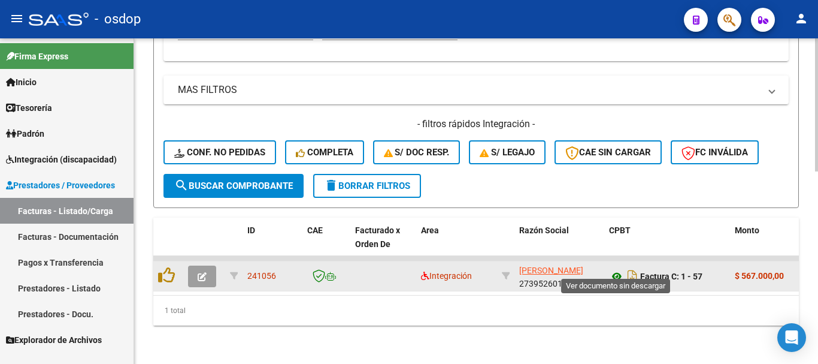
type input "241056"
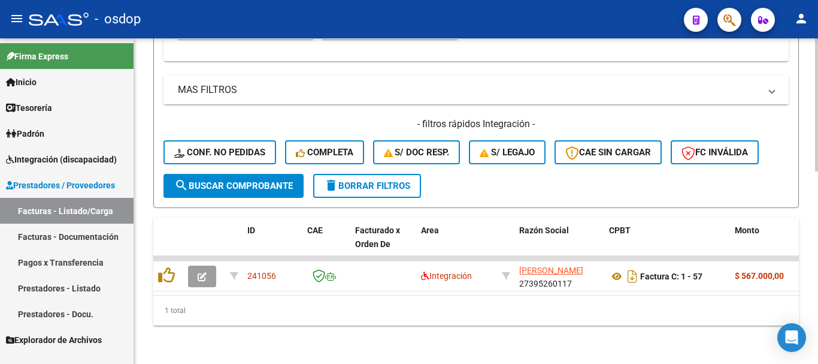
scroll to position [291, 0]
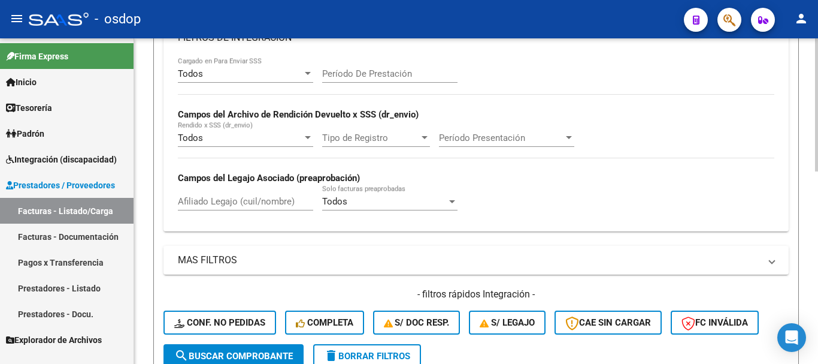
click at [385, 361] on span "delete Borrar Filtros" at bounding box center [367, 356] width 86 height 11
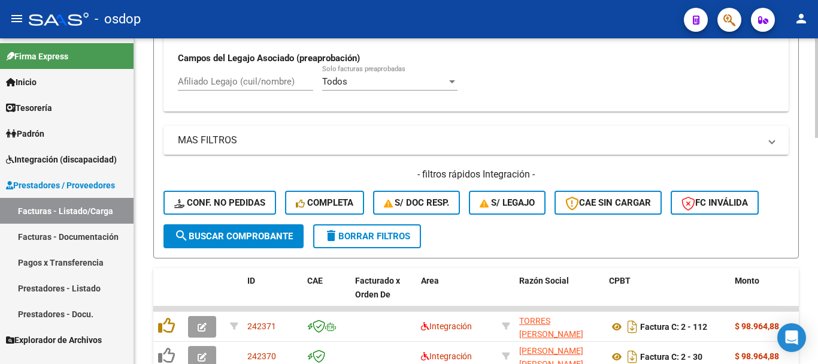
click at [256, 82] on input "Afiliado Legajo (cuil/nombre)" at bounding box center [245, 81] width 135 height 11
paste input "20548392285"
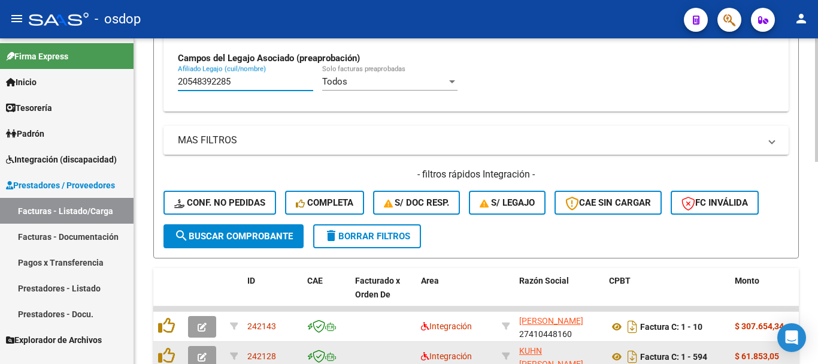
scroll to position [530, 0]
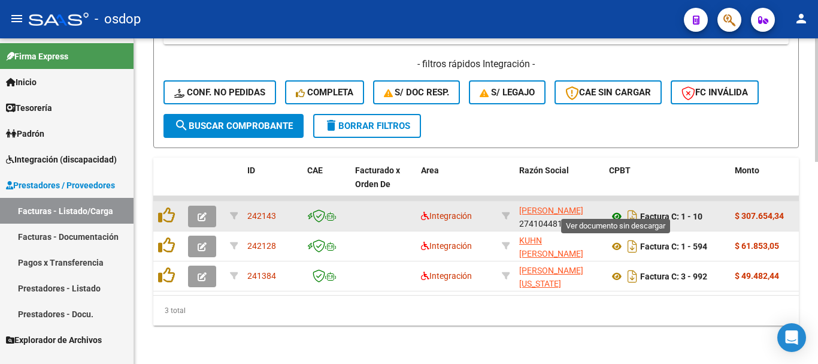
type input "20548392285"
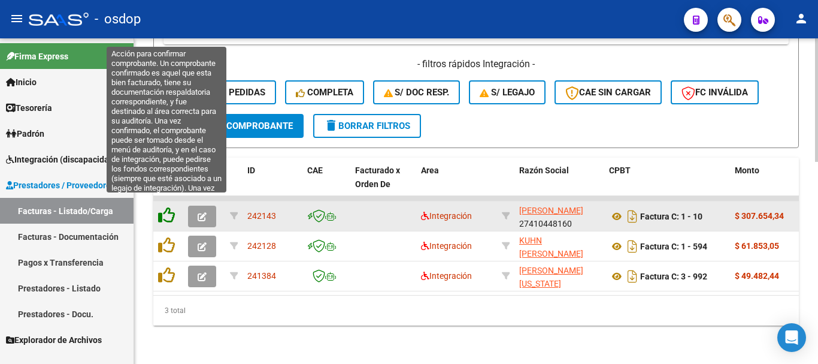
click at [168, 209] on icon at bounding box center [166, 215] width 17 height 17
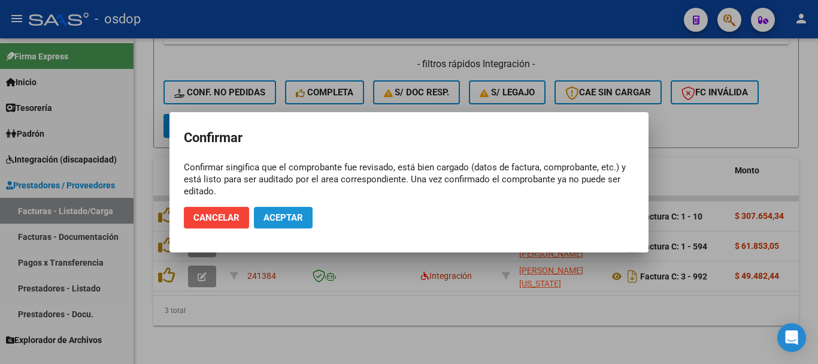
click at [283, 220] on span "Aceptar" at bounding box center [284, 217] width 40 height 11
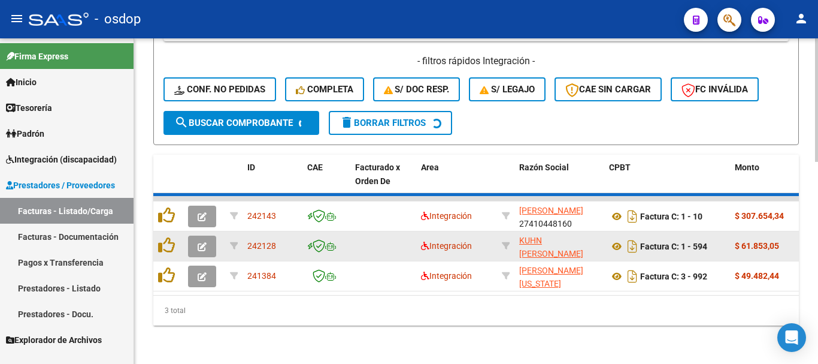
scroll to position [500, 0]
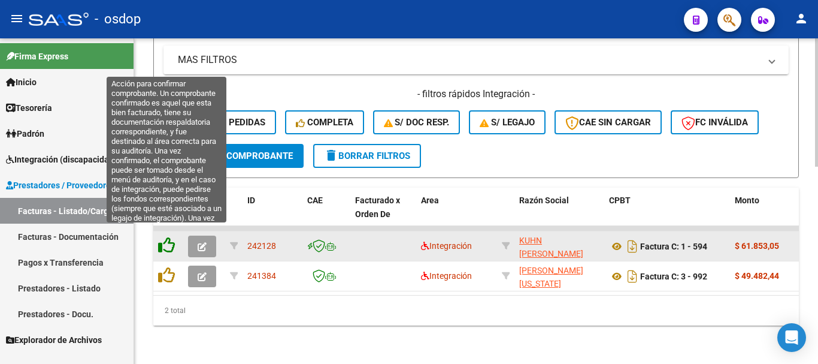
click at [166, 240] on icon at bounding box center [166, 245] width 17 height 17
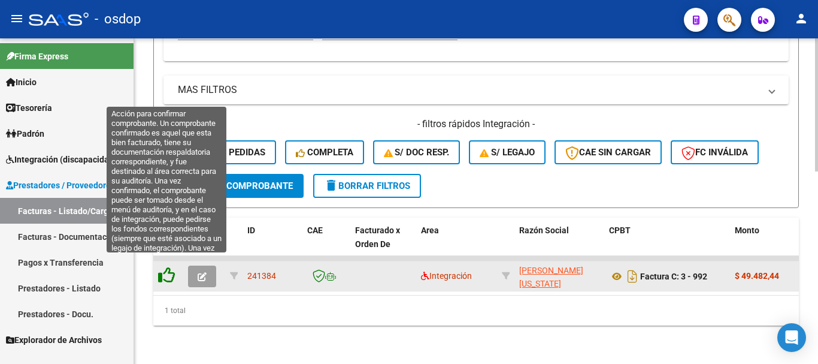
click at [165, 267] on icon at bounding box center [166, 275] width 17 height 17
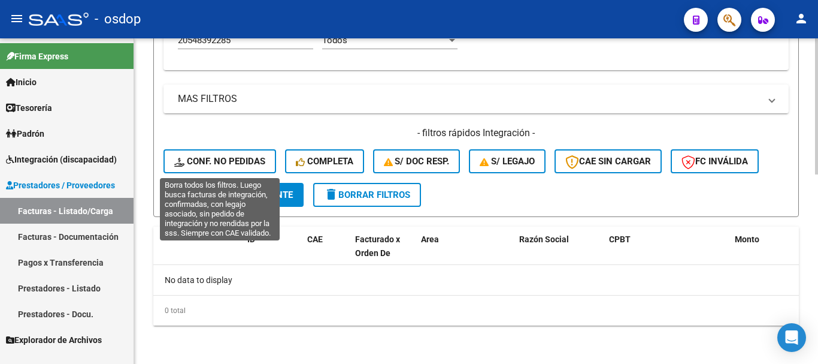
click at [238, 159] on span "Conf. no pedidas" at bounding box center [219, 161] width 91 height 11
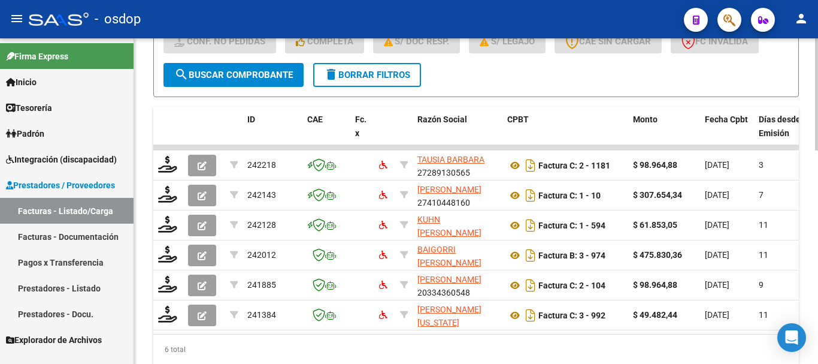
scroll to position [452, 0]
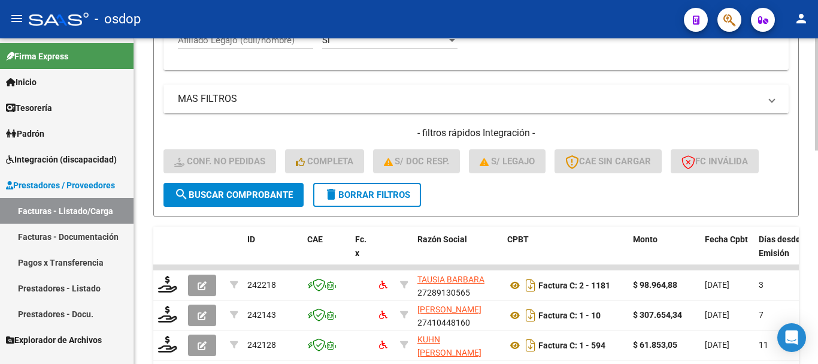
click at [257, 46] on div "Afiliado Legajo (cuil/nombre)" at bounding box center [245, 36] width 135 height 26
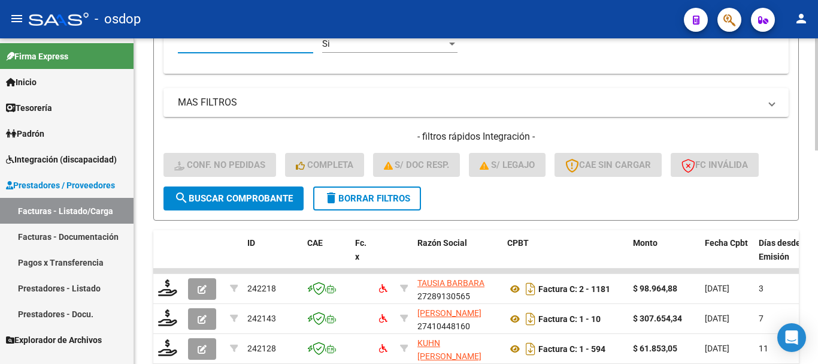
click at [257, 46] on input "Afiliado Legajo (cuil/nombre)" at bounding box center [245, 43] width 135 height 11
paste input "20548392285"
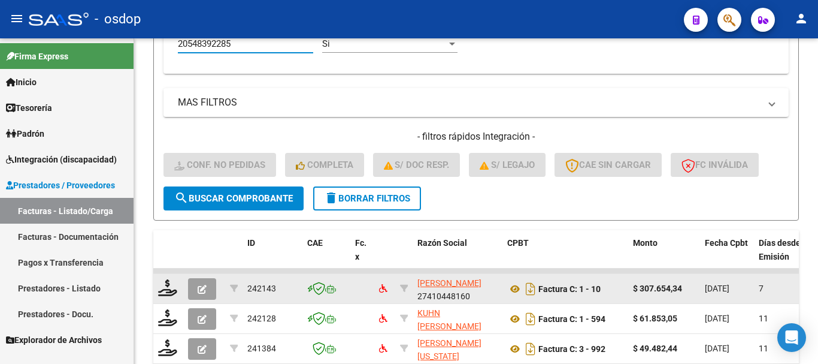
scroll to position [530, 0]
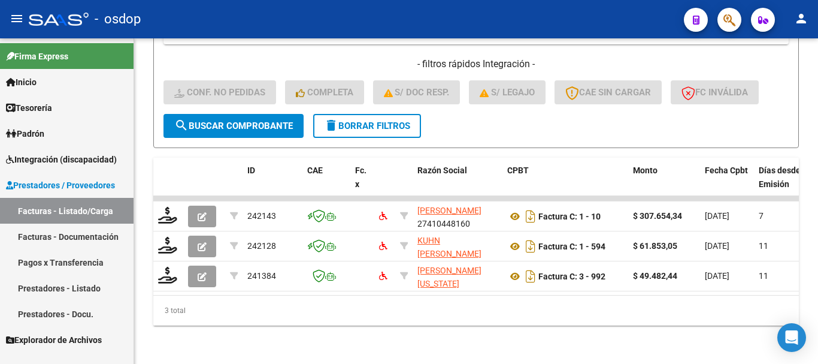
type input "20548392285"
click at [400, 121] on span "delete Borrar Filtros" at bounding box center [367, 125] width 86 height 11
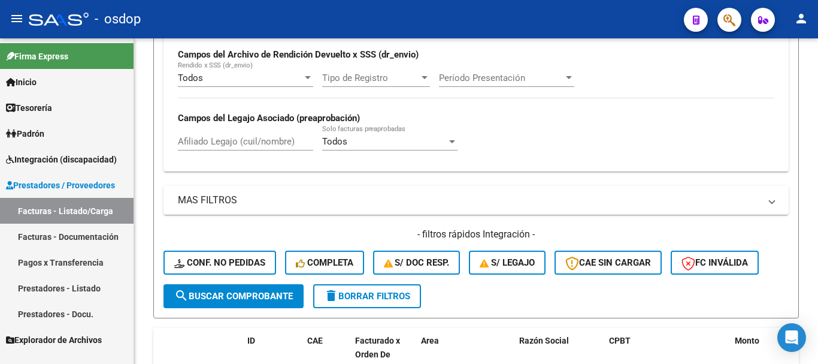
scroll to position [171, 0]
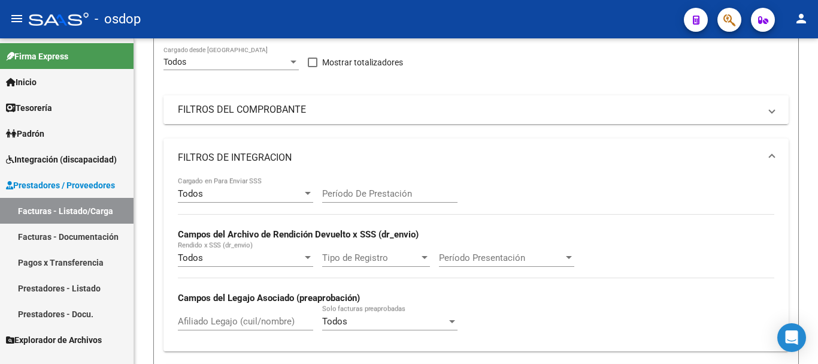
click at [273, 113] on mat-panel-title "FILTROS DEL COMPROBANTE" at bounding box center [469, 109] width 582 height 13
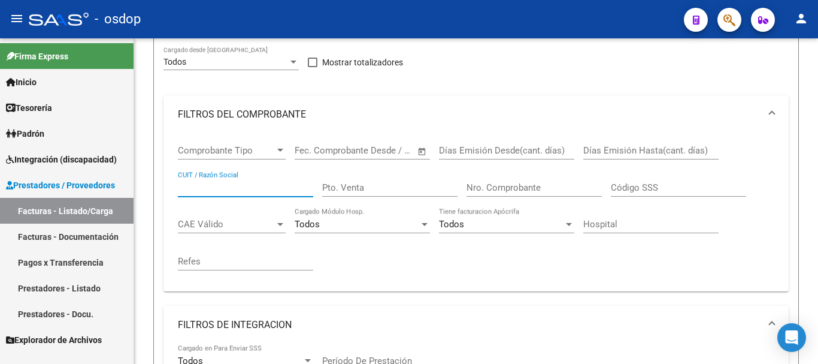
click at [232, 191] on input "CUIT / Razón Social" at bounding box center [245, 187] width 135 height 11
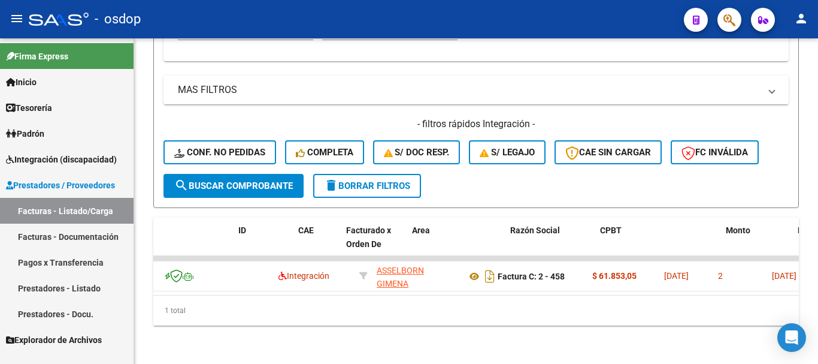
scroll to position [0, 0]
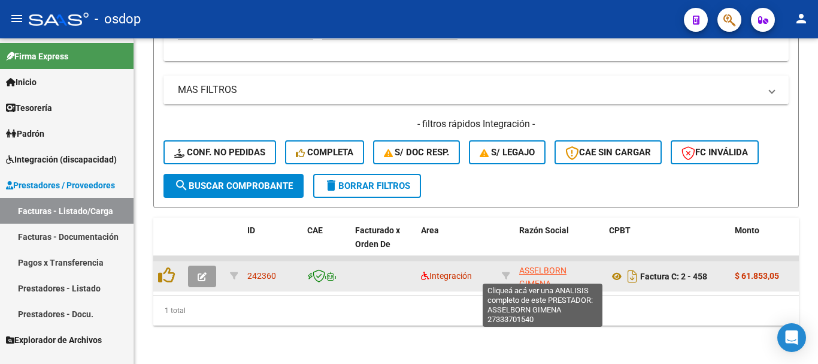
type input "assel"
click at [531, 265] on span "ASSELBORN GIMENA" at bounding box center [542, 276] width 47 height 23
type textarea "27333701540"
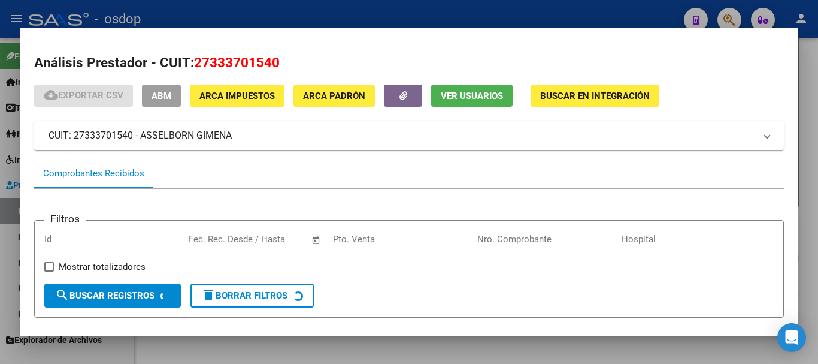
click at [480, 335] on mat-dialog-container "Análisis Prestador - CUIT: 27333701540 cloud_download Exportar CSV ABM ARCA Imp…" at bounding box center [409, 182] width 779 height 309
click at [479, 346] on div at bounding box center [409, 182] width 818 height 364
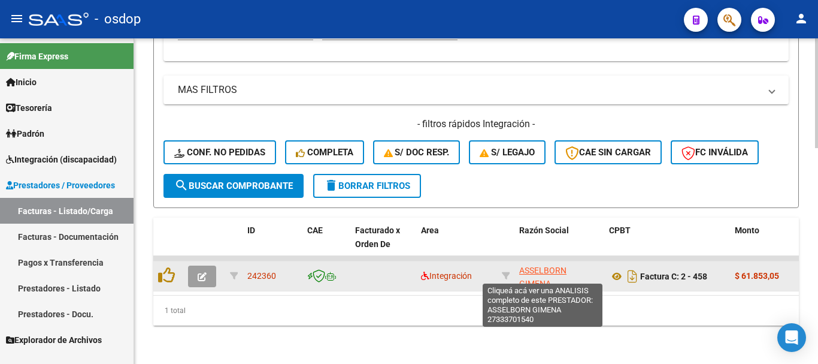
click at [539, 265] on span "ASSELBORN GIMENA" at bounding box center [542, 276] width 47 height 23
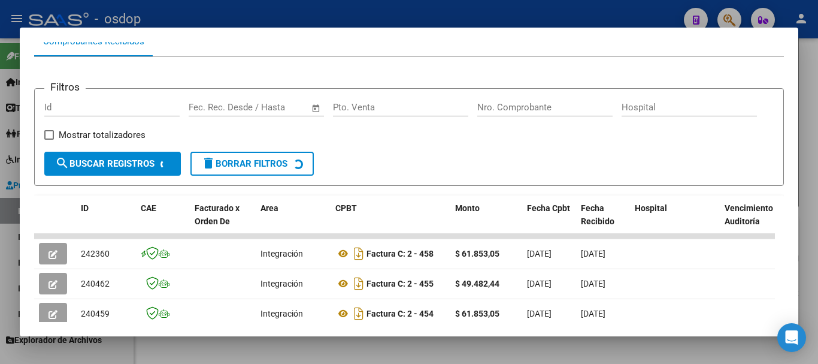
scroll to position [252, 0]
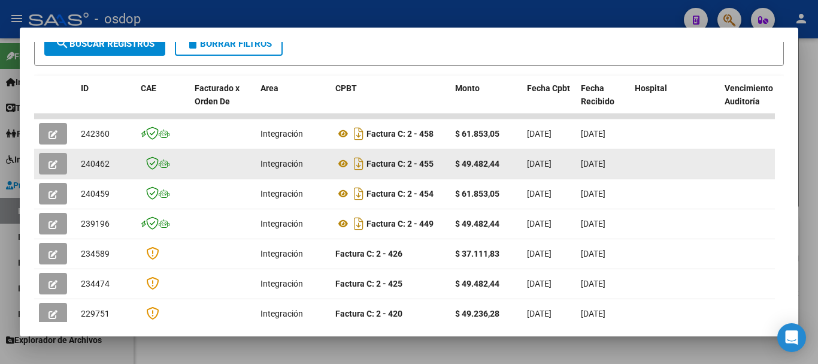
click at [59, 167] on button "button" at bounding box center [53, 164] width 28 height 22
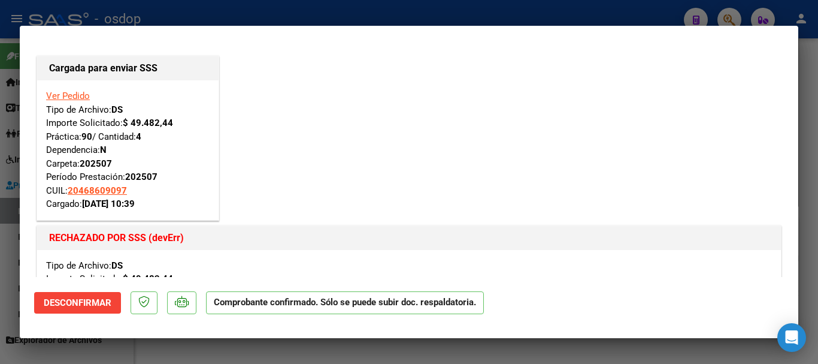
click at [320, 16] on div at bounding box center [409, 182] width 818 height 364
type input "$ 0,00"
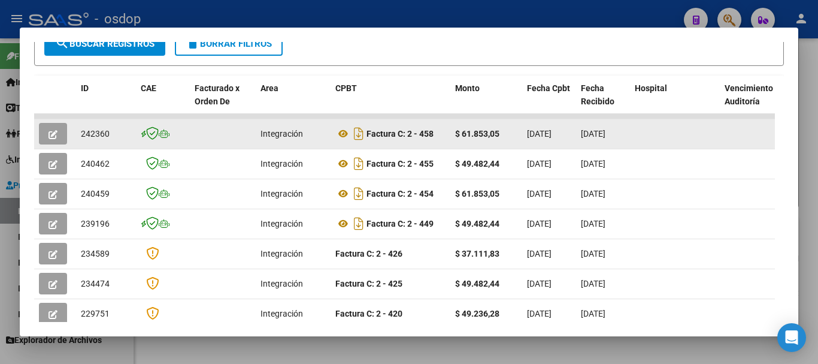
click at [47, 137] on button "button" at bounding box center [53, 134] width 28 height 22
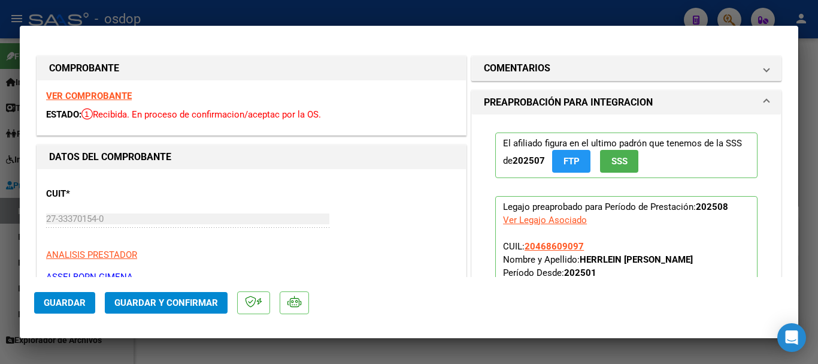
click at [337, 13] on div at bounding box center [409, 182] width 818 height 364
type input "$ 0,00"
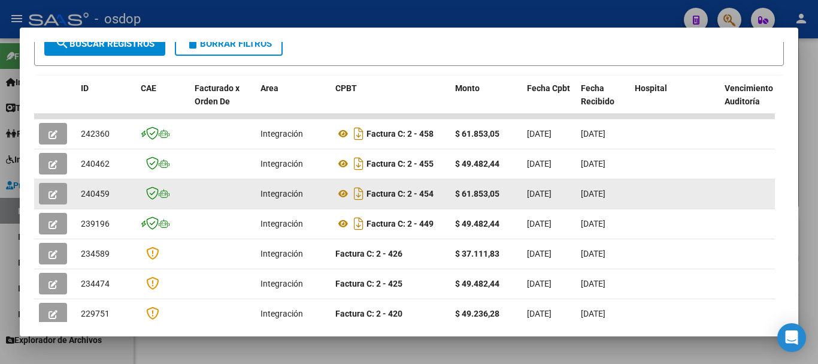
click at [55, 198] on icon "button" at bounding box center [53, 194] width 9 height 9
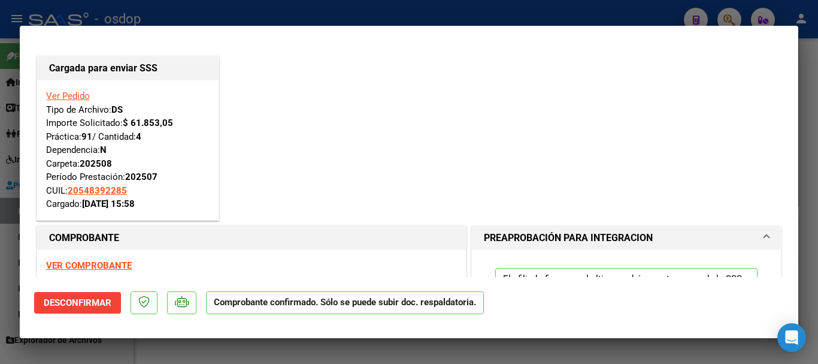
click at [354, 13] on div at bounding box center [409, 182] width 818 height 364
type input "$ 0,00"
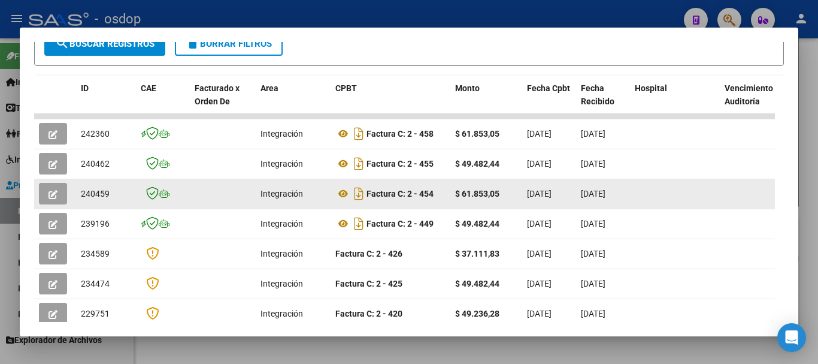
click at [40, 191] on button "button" at bounding box center [53, 194] width 28 height 22
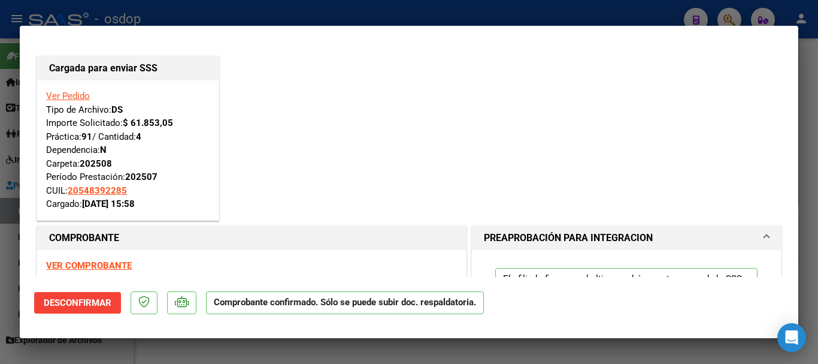
click at [332, 4] on div at bounding box center [409, 182] width 818 height 364
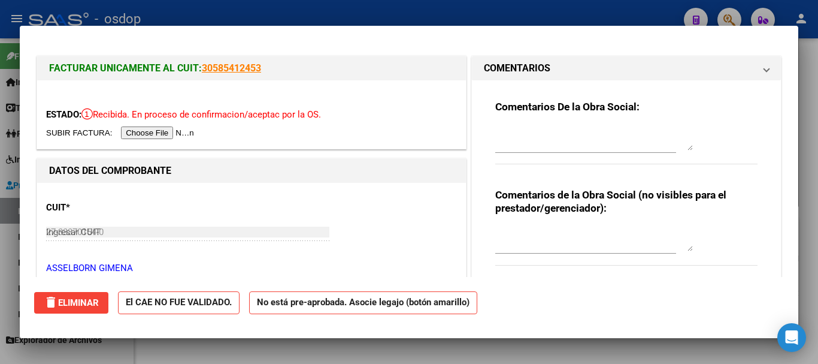
type input "$ 0,00"
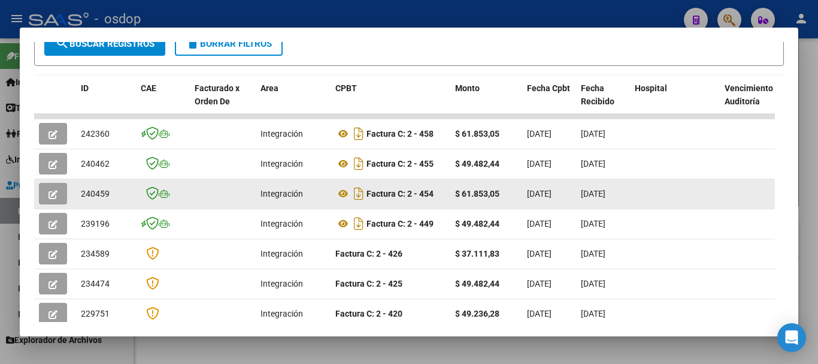
click at [63, 201] on button "button" at bounding box center [53, 194] width 28 height 22
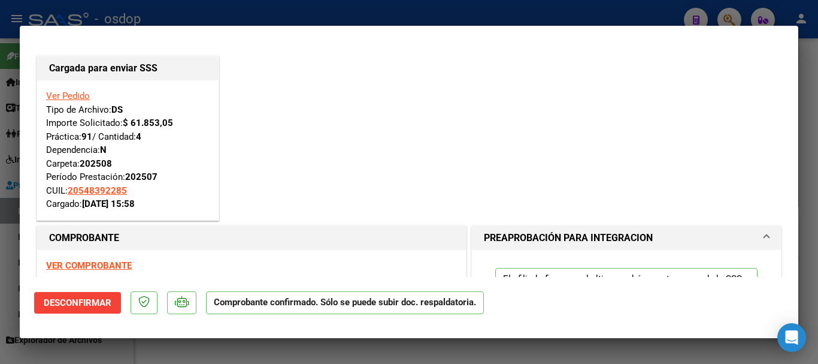
click at [279, 10] on div at bounding box center [409, 182] width 818 height 364
type input "$ 0,00"
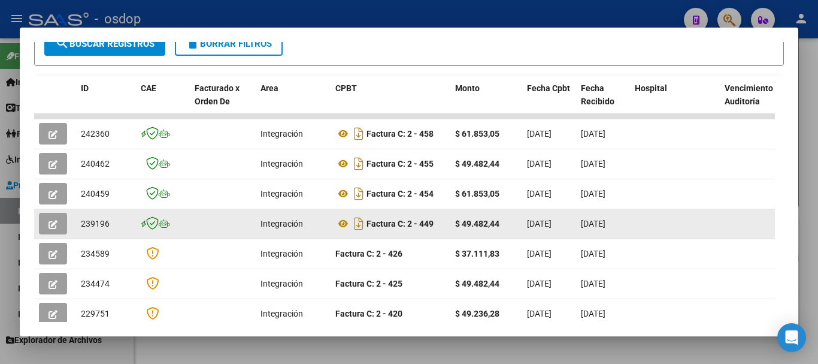
click at [53, 227] on icon "button" at bounding box center [53, 224] width 9 height 9
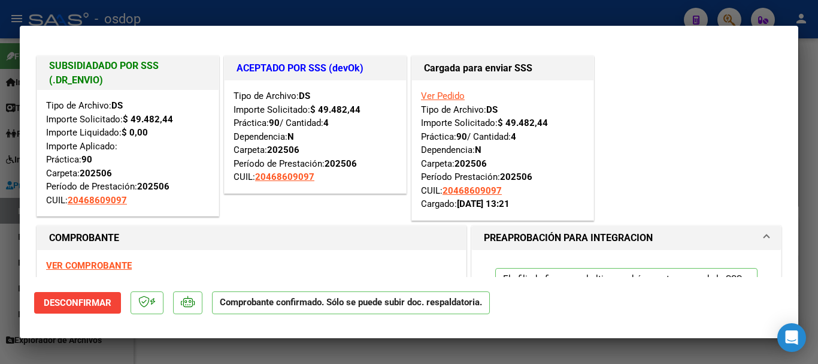
click at [339, 10] on div at bounding box center [409, 182] width 818 height 364
type input "$ 0,00"
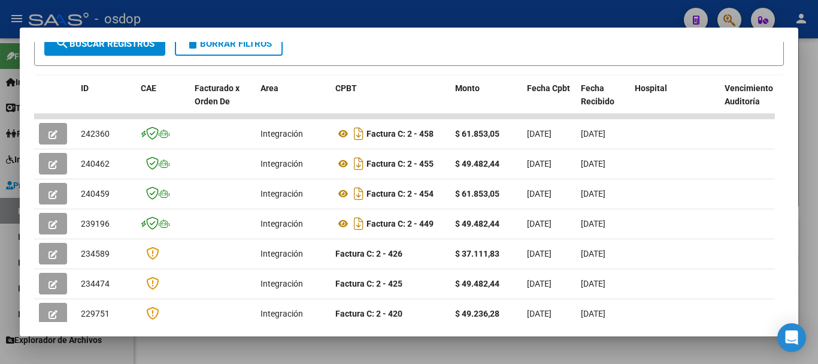
click at [315, 18] on div at bounding box center [409, 182] width 818 height 364
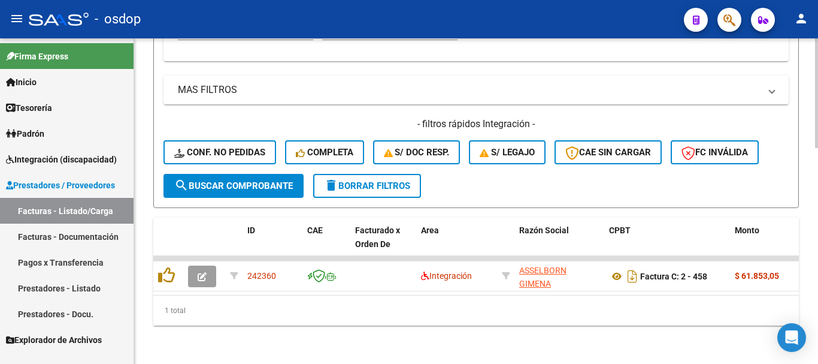
click at [386, 183] on button "delete Borrar Filtros" at bounding box center [367, 186] width 108 height 24
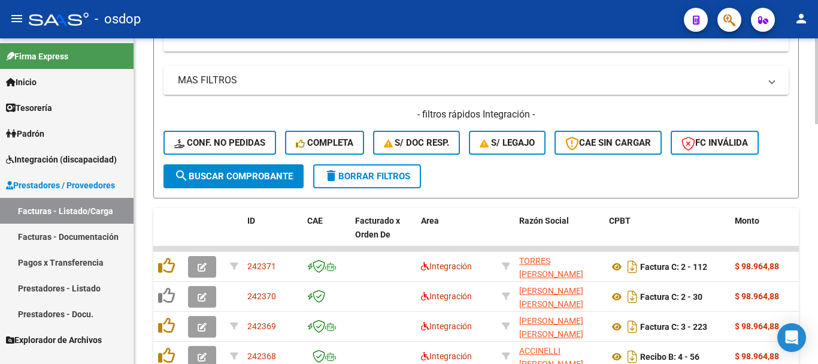
scroll to position [578, 0]
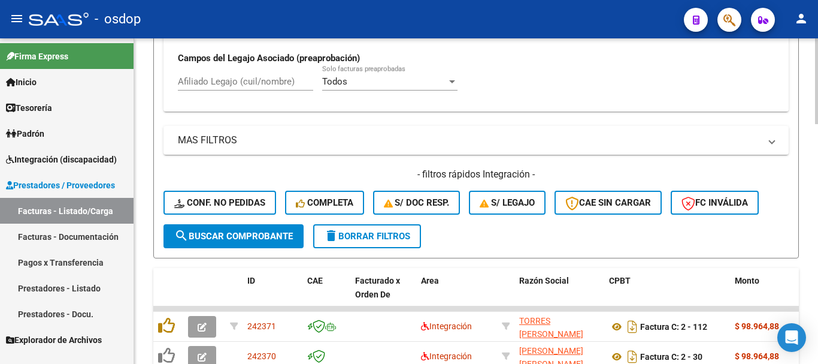
click at [259, 77] on input "Afiliado Legajo (cuil/nombre)" at bounding box center [245, 81] width 135 height 11
paste input "27333701540"
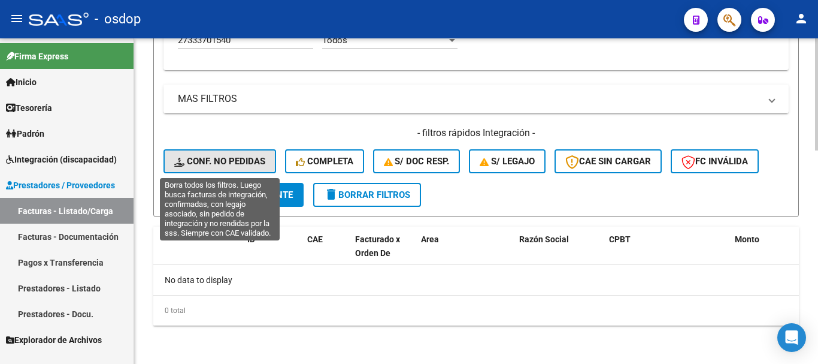
click at [234, 152] on button "Conf. no pedidas" at bounding box center [220, 161] width 113 height 24
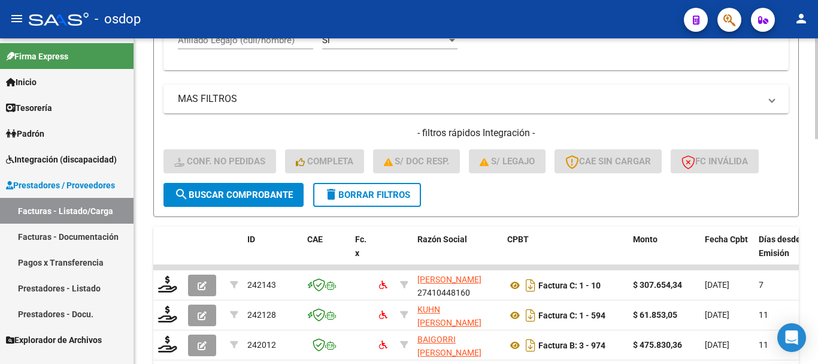
click at [264, 42] on input "Afiliado Legajo (cuil/nombre)" at bounding box center [245, 40] width 135 height 11
paste input "27333701540"
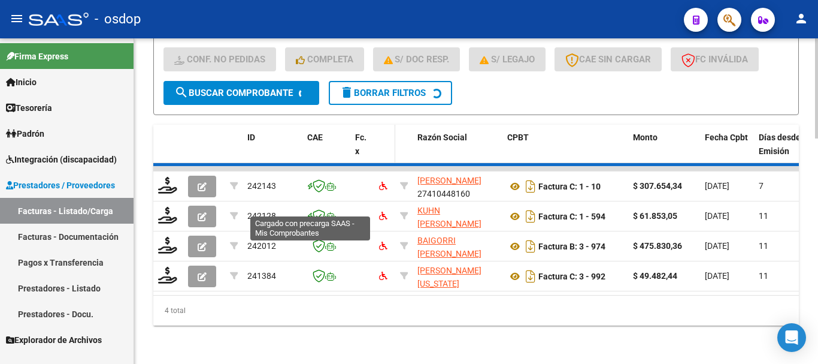
scroll to position [619, 0]
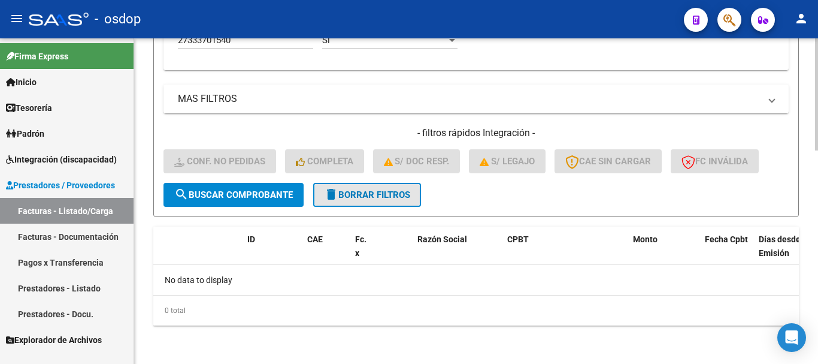
click at [372, 197] on span "delete Borrar Filtros" at bounding box center [367, 194] width 86 height 11
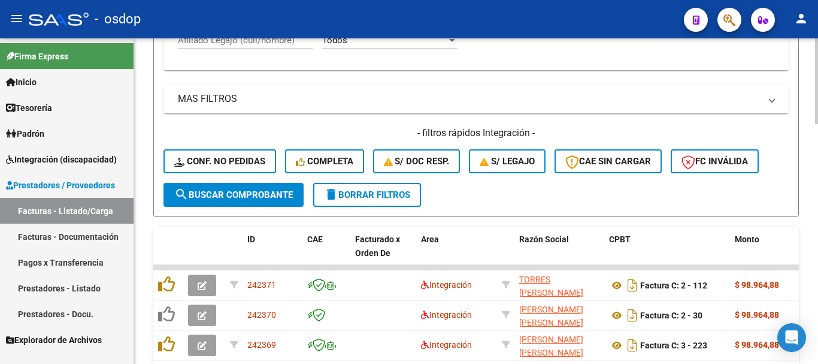
click at [254, 168] on button "Conf. no pedidas" at bounding box center [220, 161] width 113 height 24
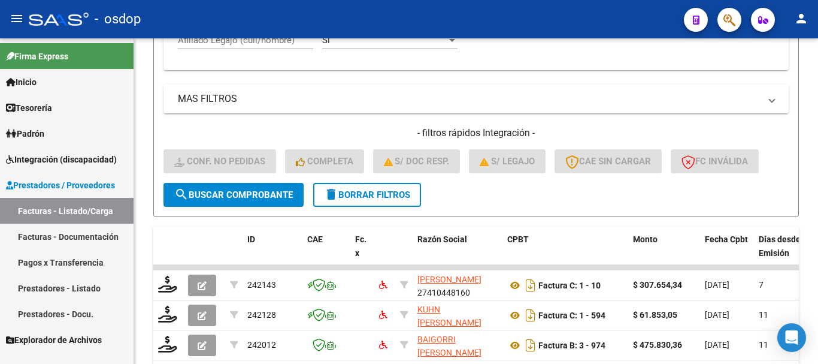
click at [259, 38] on mat-toolbar "menu - osdop person" at bounding box center [409, 19] width 818 height 38
click at [260, 43] on input "Afiliado Legajo (cuil/nombre)" at bounding box center [245, 40] width 135 height 11
paste input "20548392285"
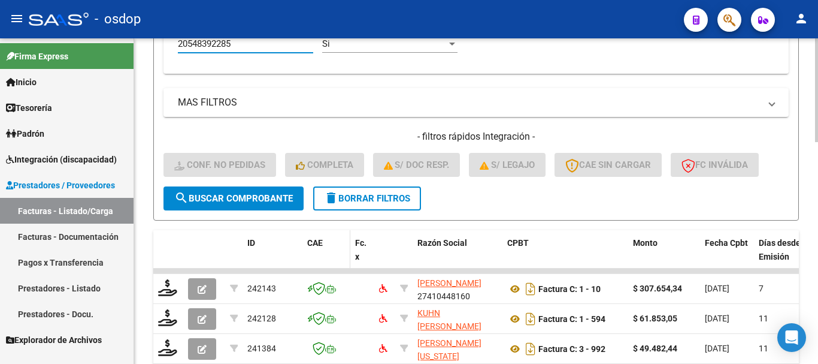
scroll to position [697, 0]
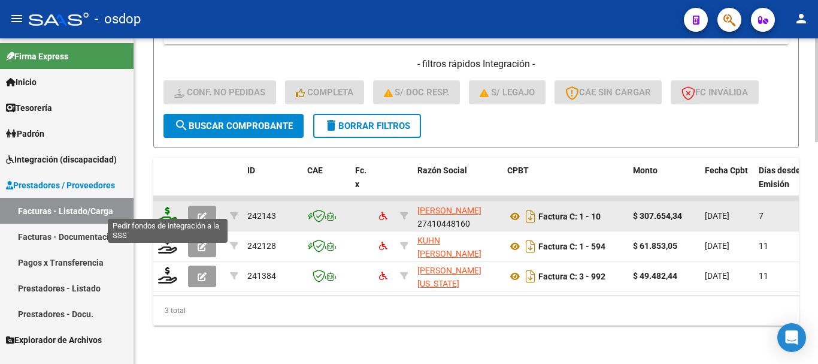
click at [167, 208] on icon at bounding box center [167, 215] width 19 height 17
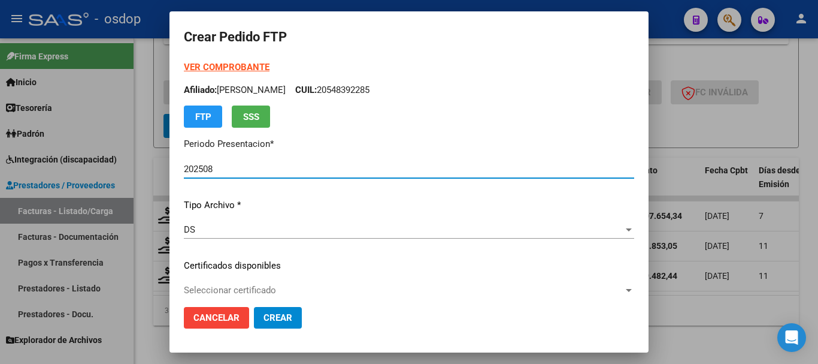
scroll to position [60, 0]
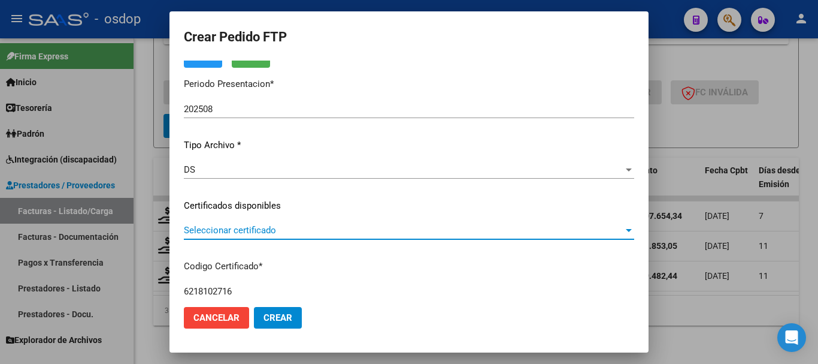
click at [256, 235] on span "Seleccionar certificado" at bounding box center [404, 230] width 440 height 11
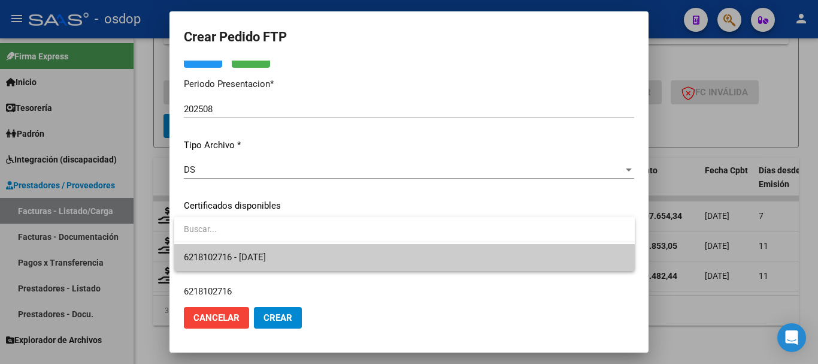
click at [272, 247] on span "6218102716 - 2027-04-03" at bounding box center [405, 257] width 442 height 27
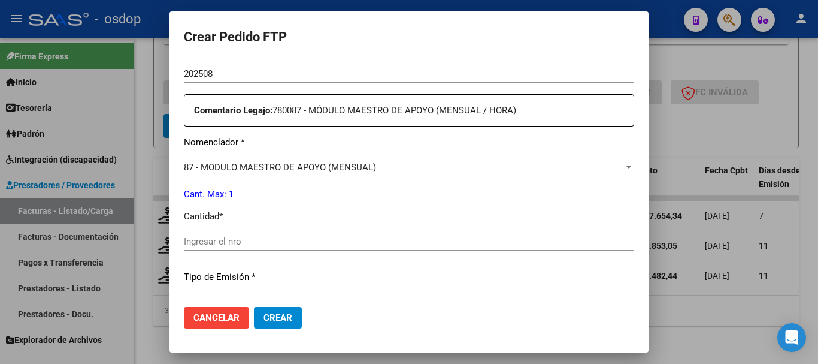
scroll to position [479, 0]
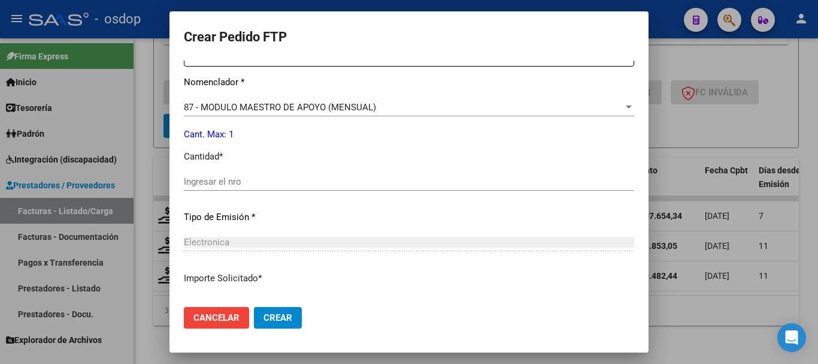
click at [276, 185] on input "Ingresar el nro" at bounding box center [409, 181] width 451 height 11
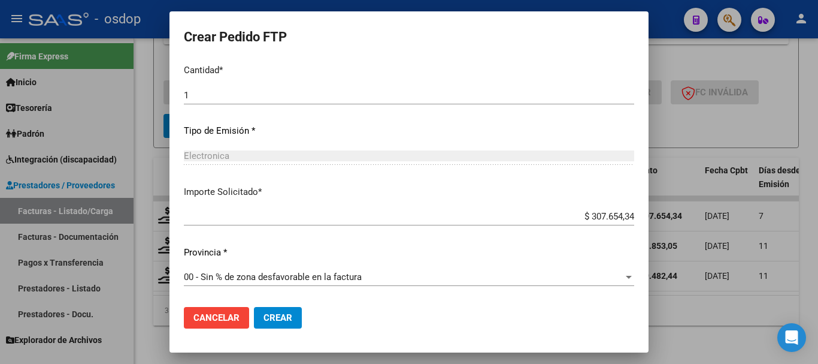
click at [279, 313] on span "Crear" at bounding box center [278, 317] width 29 height 11
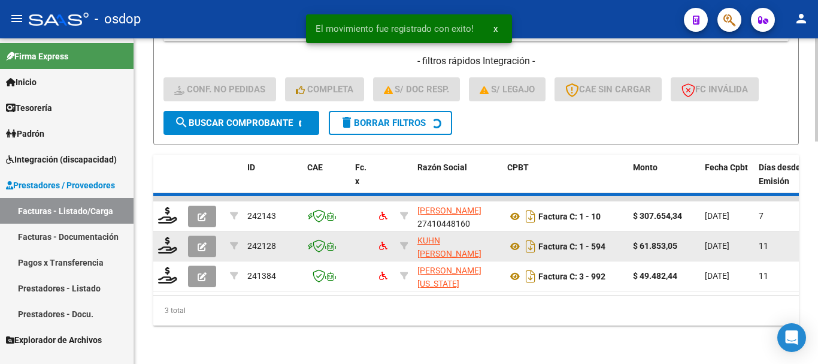
scroll to position [667, 0]
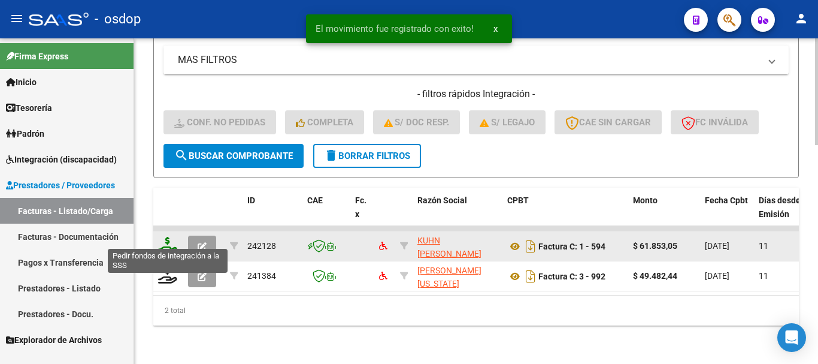
click at [165, 237] on icon at bounding box center [167, 245] width 19 height 17
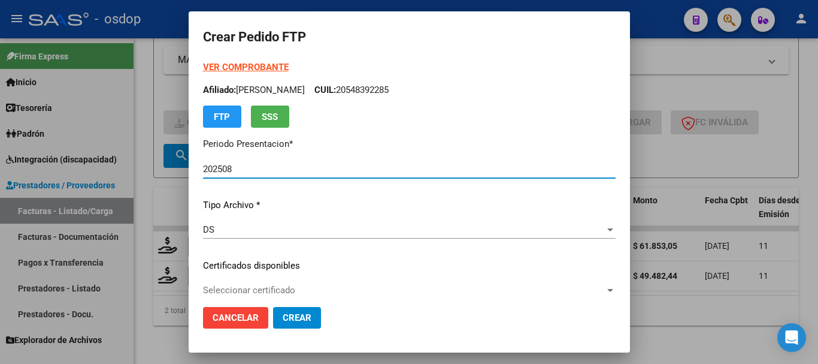
scroll to position [120, 0]
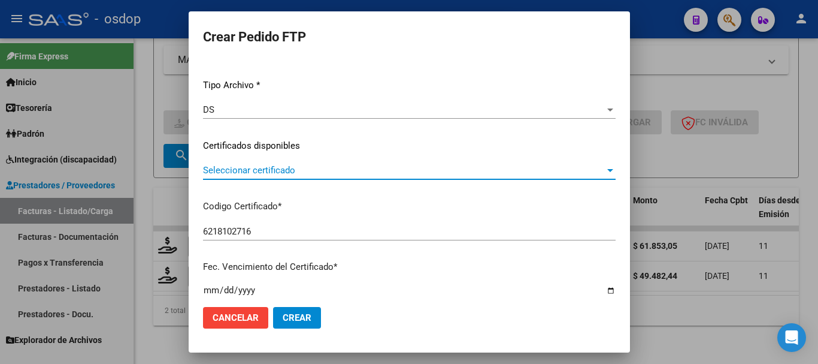
click at [274, 172] on span "Seleccionar certificado" at bounding box center [404, 170] width 402 height 11
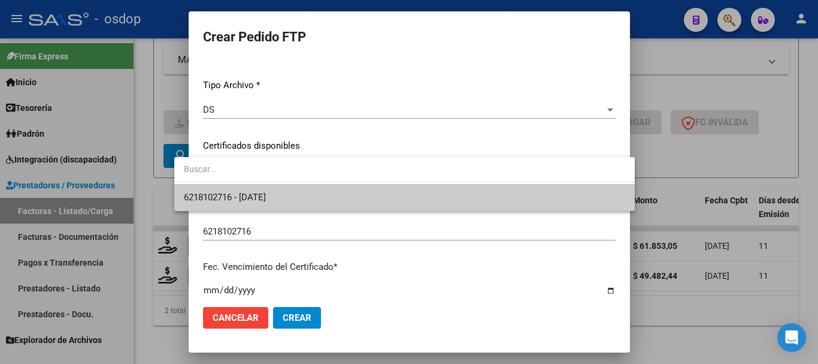
click at [291, 191] on span "6218102716 - 2027-04-03" at bounding box center [405, 197] width 442 height 27
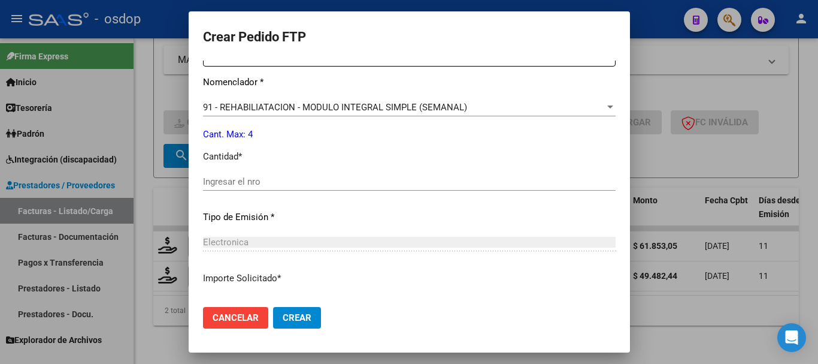
click at [280, 184] on input "Ingresar el nro" at bounding box center [409, 181] width 413 height 11
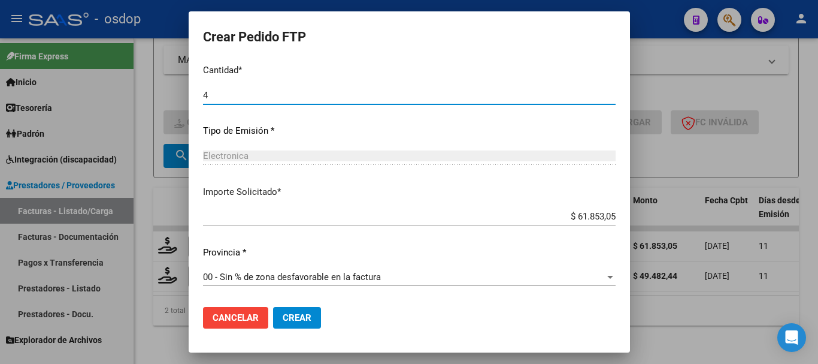
click at [286, 309] on button "Crear" at bounding box center [297, 318] width 48 height 22
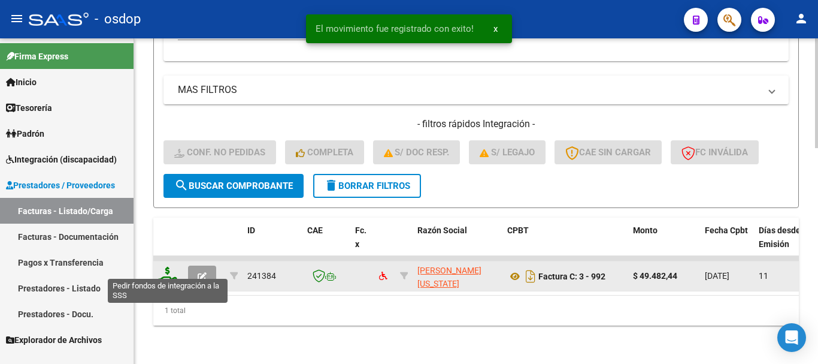
scroll to position [638, 0]
click at [164, 268] on icon at bounding box center [167, 275] width 19 height 17
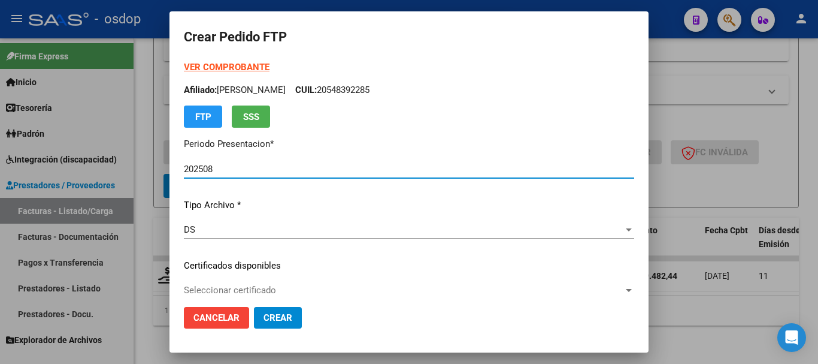
scroll to position [180, 0]
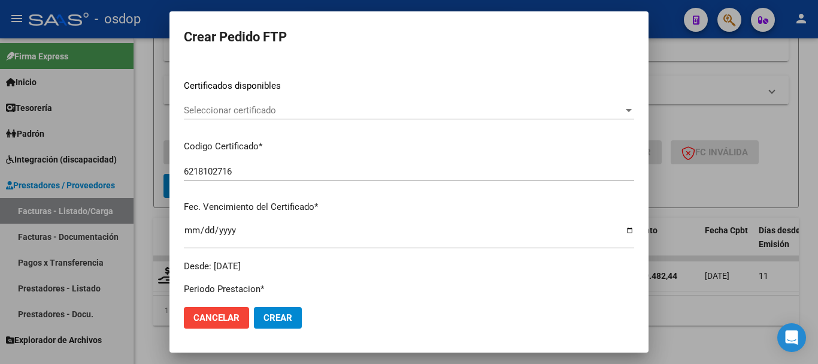
click at [297, 114] on span "Seleccionar certificado" at bounding box center [404, 110] width 440 height 11
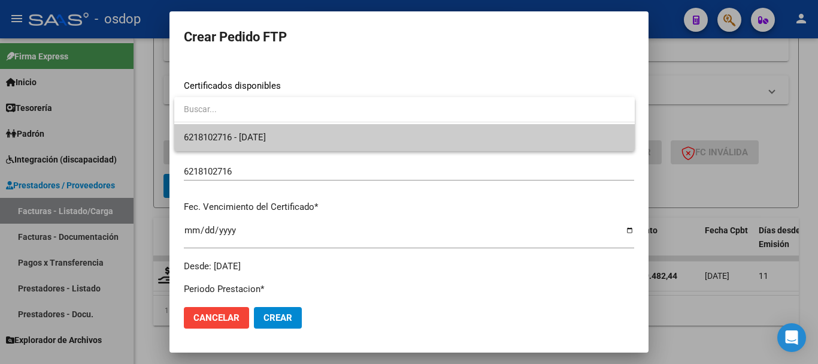
click at [316, 144] on span "6218102716 - 2027-04-03" at bounding box center [405, 137] width 442 height 27
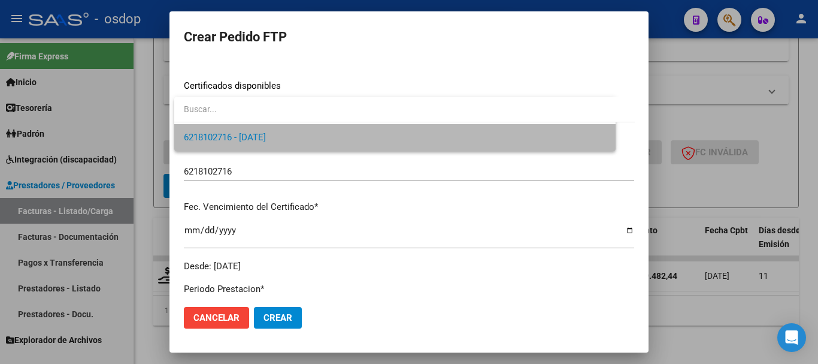
scroll to position [419, 0]
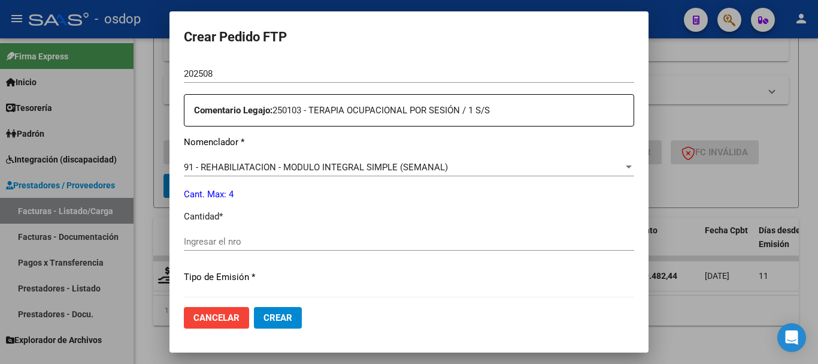
click at [290, 247] on div "Ingresar el nro" at bounding box center [409, 241] width 451 height 18
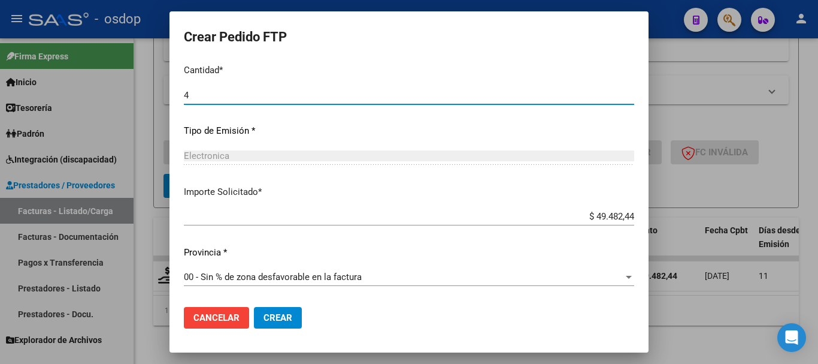
click at [301, 309] on button "Crear" at bounding box center [278, 318] width 48 height 22
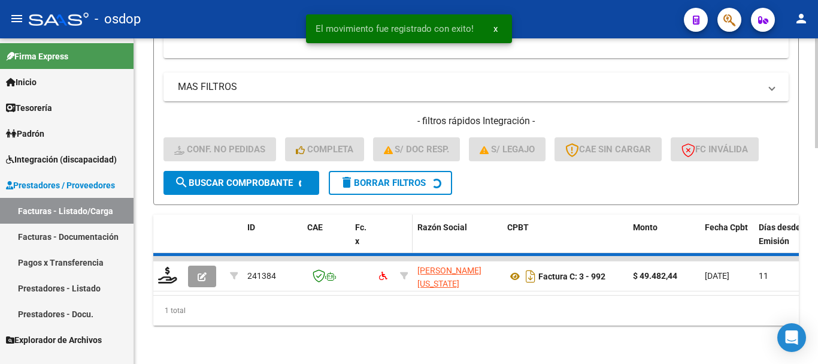
scroll to position [619, 0]
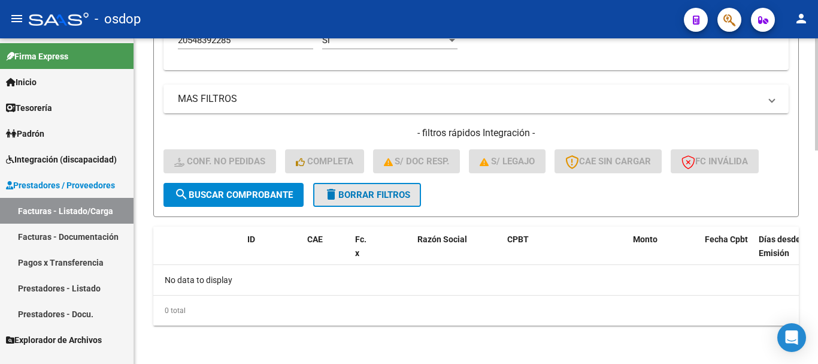
click at [380, 198] on span "delete Borrar Filtros" at bounding box center [367, 194] width 86 height 11
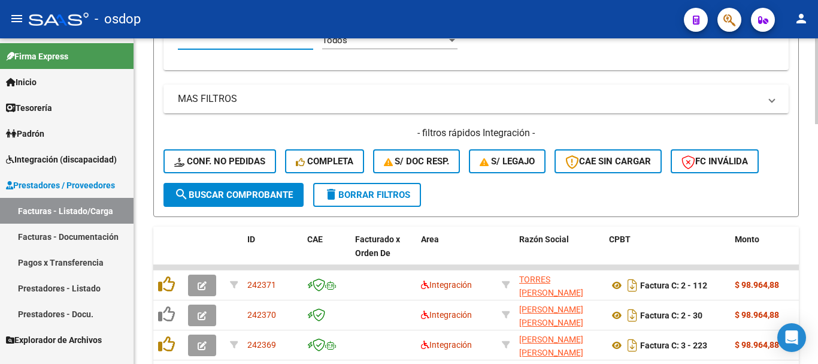
click at [267, 43] on input "Afiliado Legajo (cuil/nombre)" at bounding box center [245, 40] width 135 height 11
paste input "20574054592"
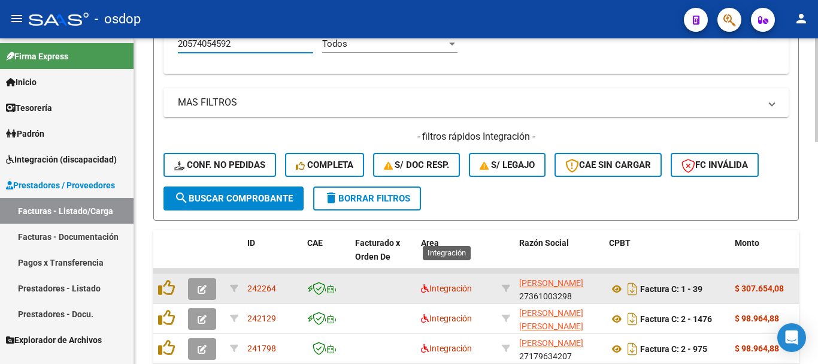
scroll to position [697, 0]
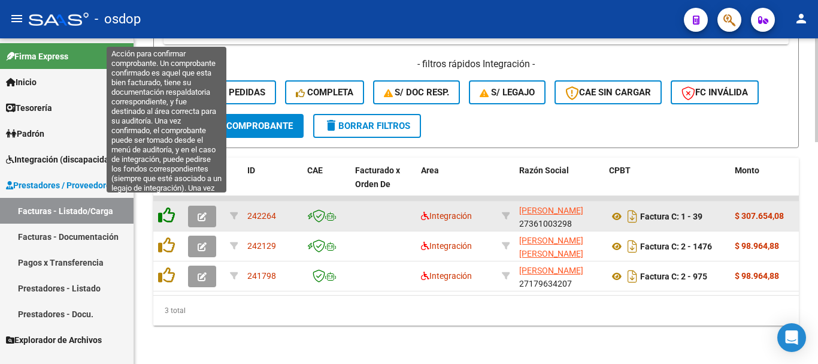
click at [170, 207] on icon at bounding box center [166, 215] width 17 height 17
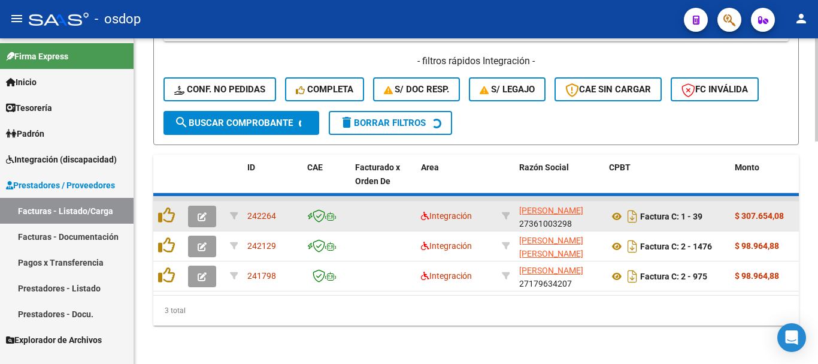
scroll to position [667, 0]
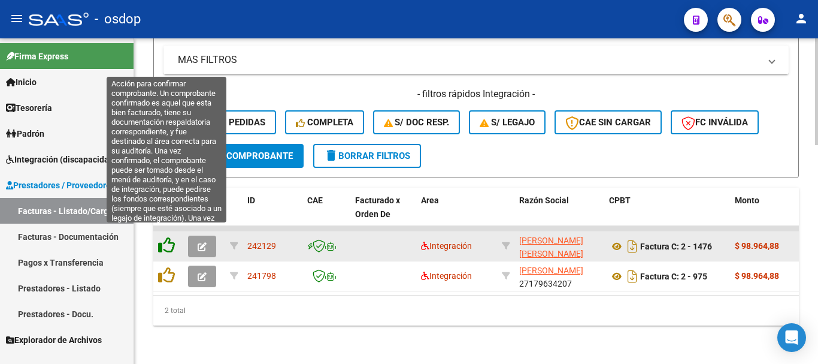
click at [170, 243] on icon at bounding box center [166, 245] width 17 height 17
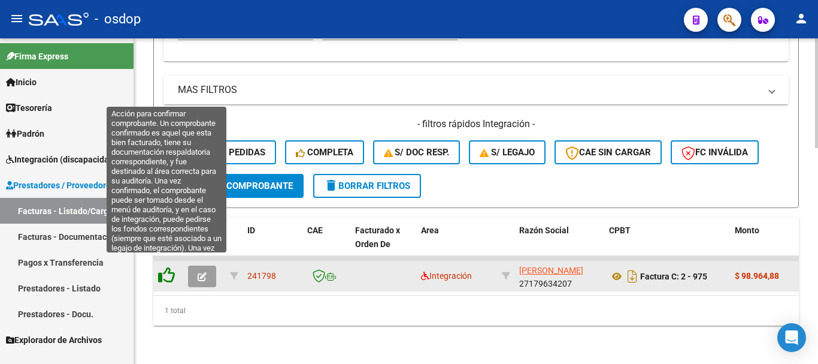
click at [171, 267] on icon at bounding box center [166, 275] width 17 height 17
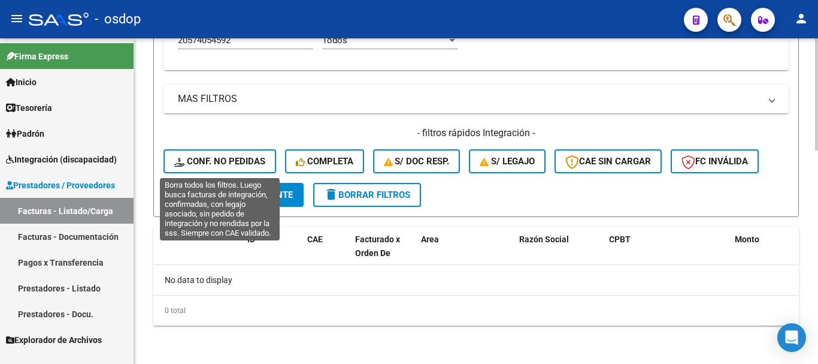
click at [246, 162] on span "Conf. no pedidas" at bounding box center [219, 161] width 91 height 11
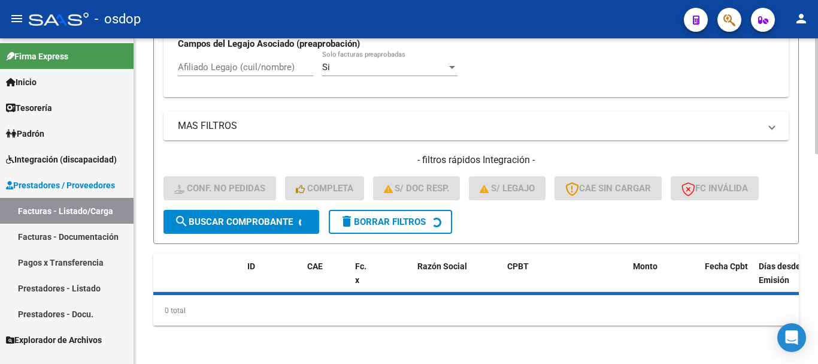
scroll to position [619, 0]
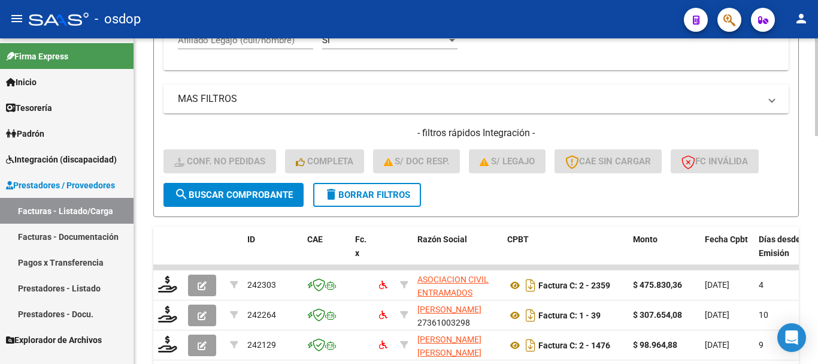
click at [242, 44] on input "Afiliado Legajo (cuil/nombre)" at bounding box center [245, 40] width 135 height 11
paste input "20574054592"
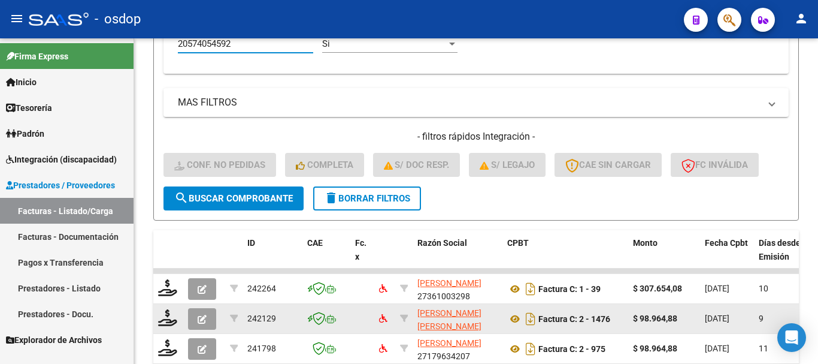
scroll to position [697, 0]
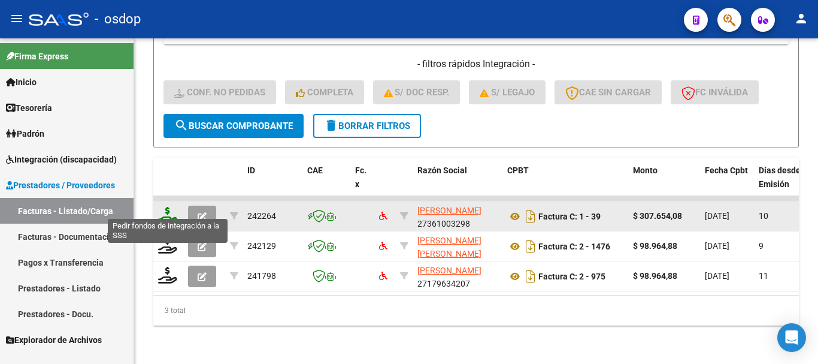
click at [171, 207] on icon at bounding box center [167, 215] width 19 height 17
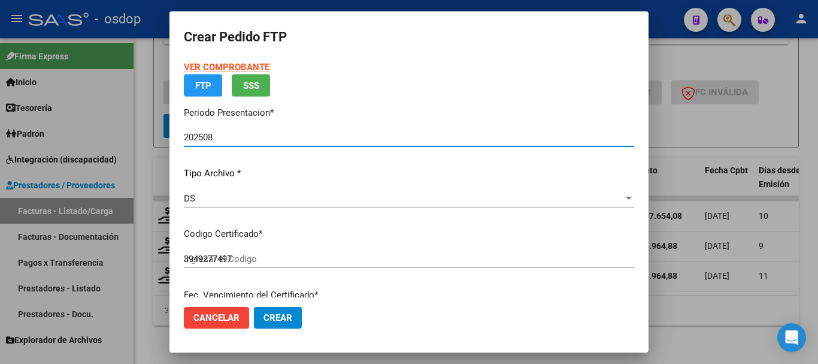
scroll to position [60, 0]
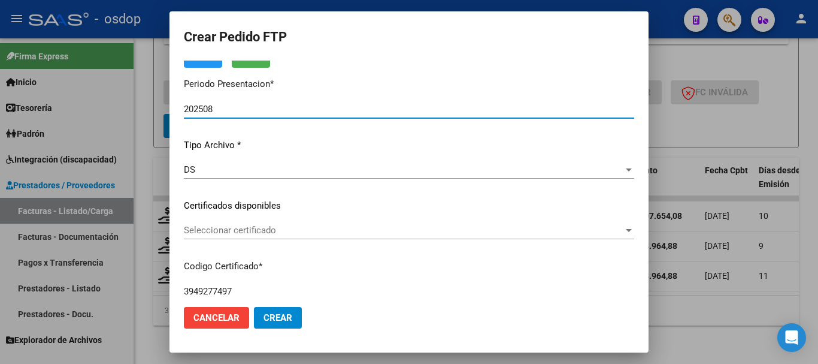
click at [265, 231] on span "Seleccionar certificado" at bounding box center [404, 230] width 440 height 11
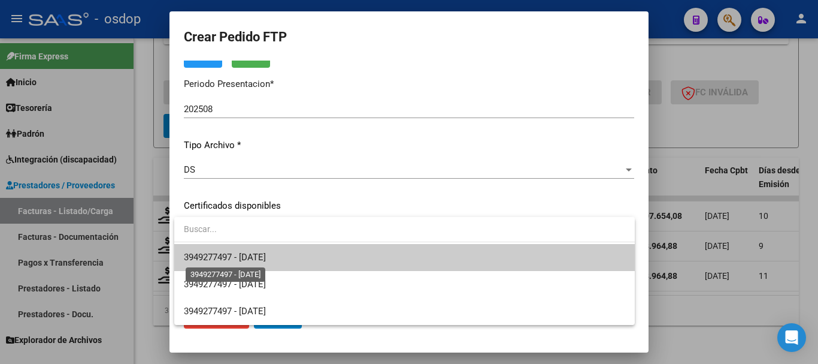
click at [266, 254] on span "3949277497 - 2026-11-29" at bounding box center [225, 257] width 82 height 11
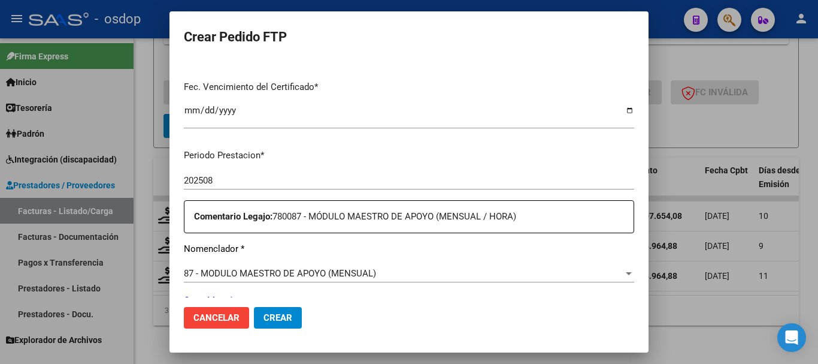
scroll to position [419, 0]
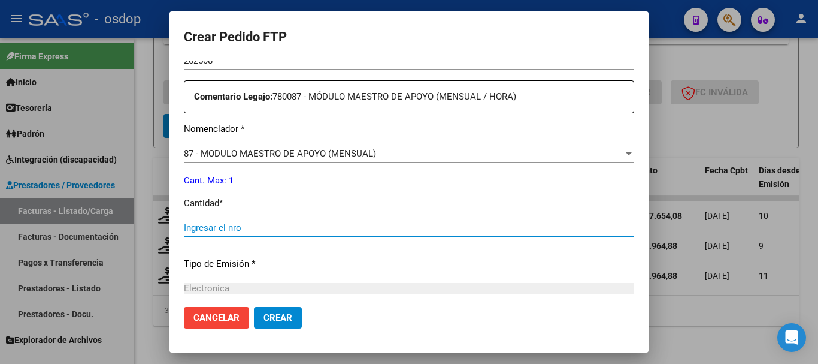
click at [279, 231] on input "Ingresar el nro" at bounding box center [409, 227] width 451 height 11
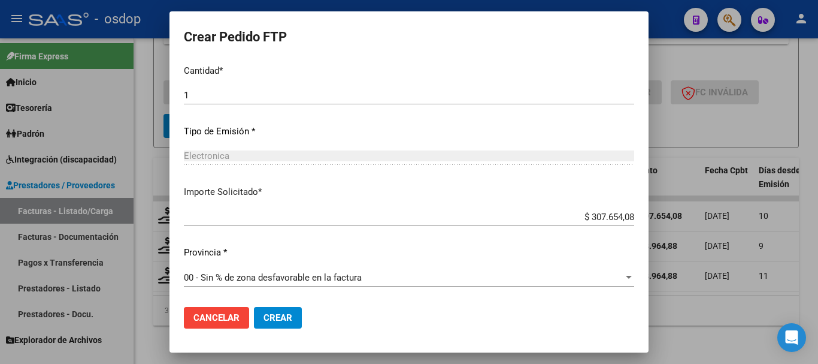
click at [279, 316] on span "Crear" at bounding box center [278, 317] width 29 height 11
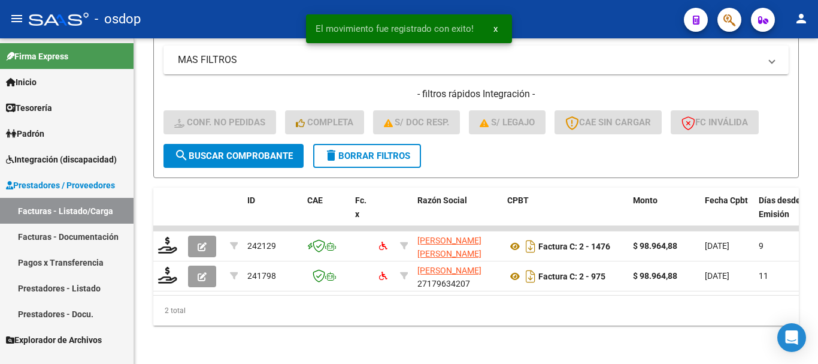
scroll to position [667, 0]
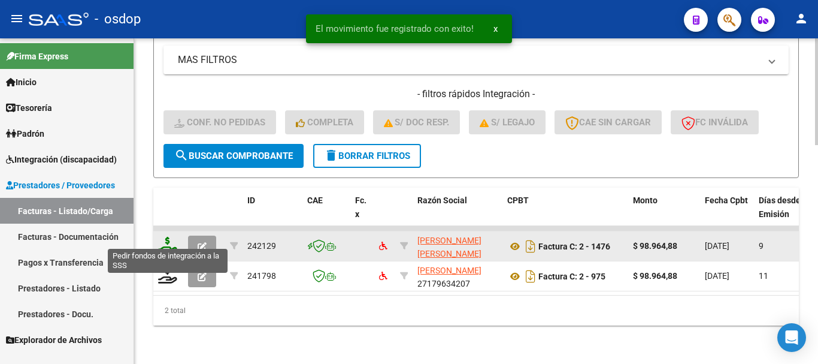
click at [164, 237] on icon at bounding box center [167, 245] width 19 height 17
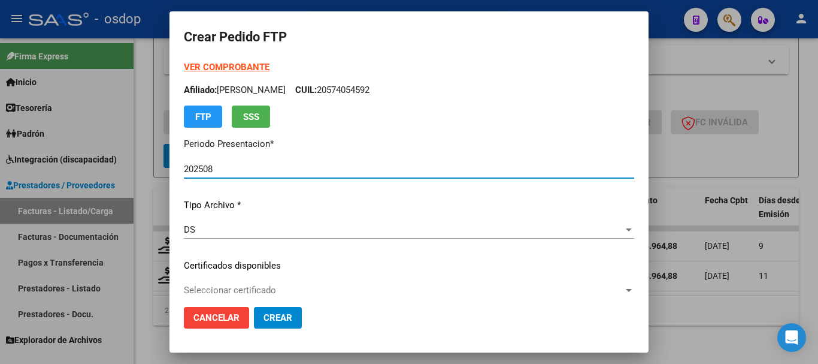
scroll to position [180, 0]
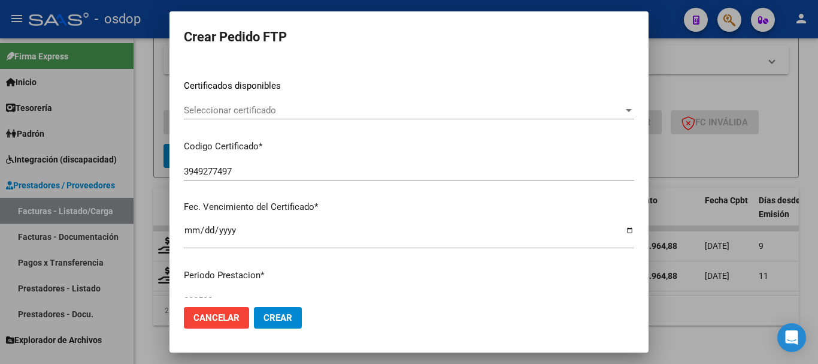
click at [255, 102] on div "Seleccionar certificado Seleccionar certificado" at bounding box center [409, 110] width 451 height 18
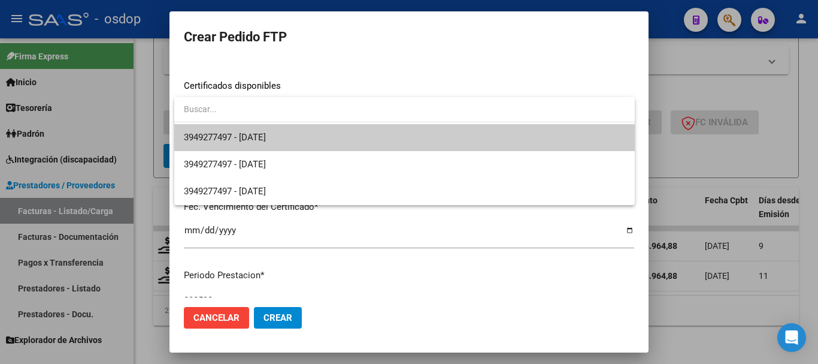
click at [269, 131] on span "3949277497 - 2026-11-29" at bounding box center [405, 137] width 442 height 27
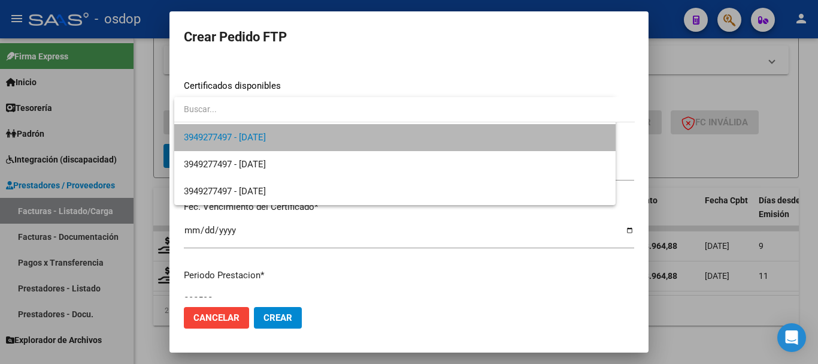
scroll to position [419, 0]
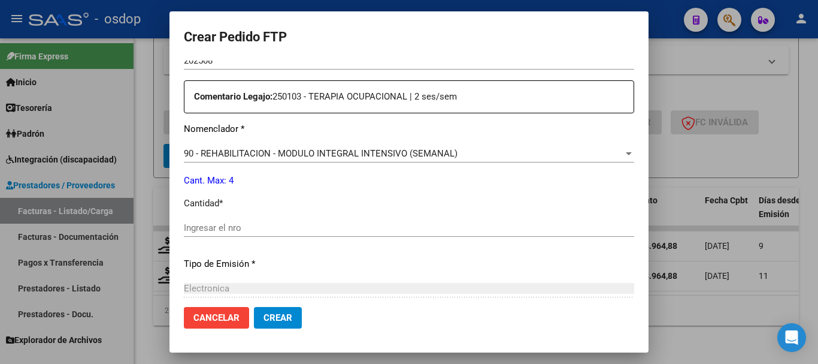
click at [276, 214] on div "Periodo Prestacion * 202508 Ingresar el Periodo Prestacion Comentario Legajo: 2…" at bounding box center [409, 225] width 451 height 410
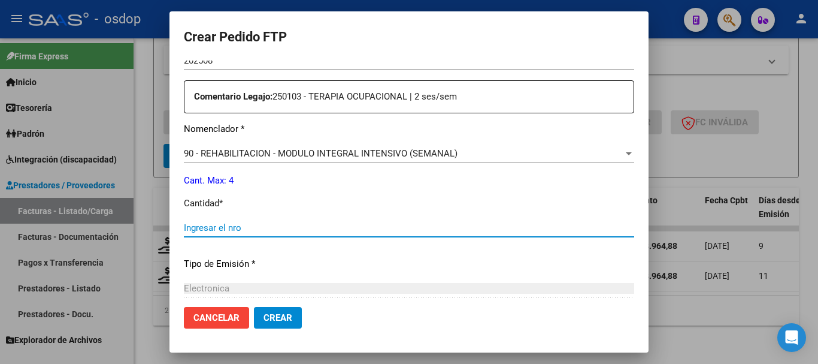
click at [274, 222] on input "Ingresar el nro" at bounding box center [409, 227] width 451 height 11
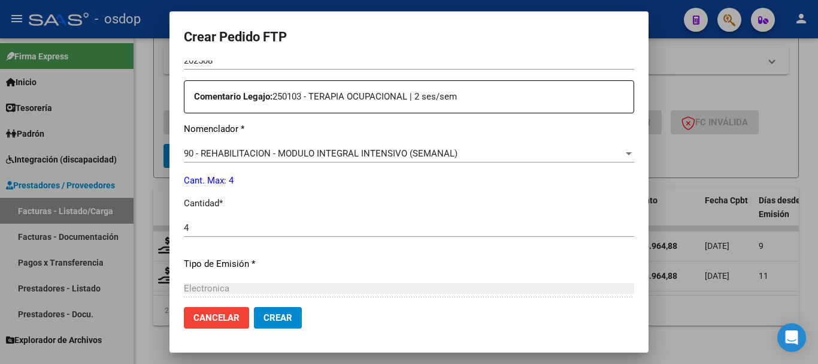
scroll to position [552, 0]
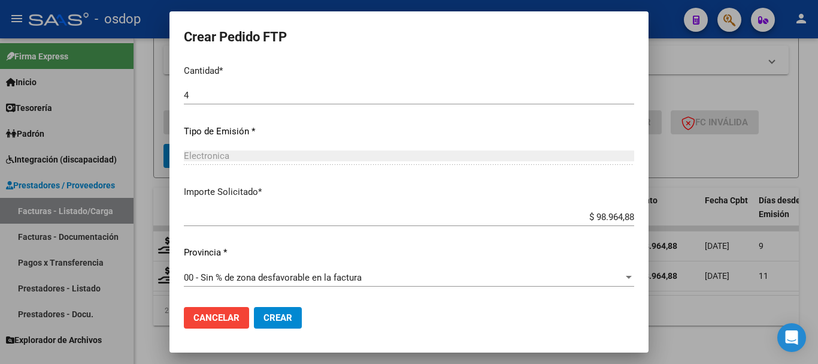
click at [282, 319] on span "Crear" at bounding box center [278, 317] width 29 height 11
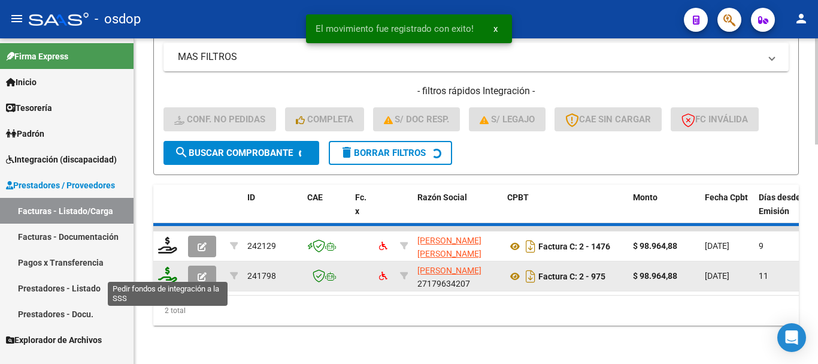
scroll to position [638, 0]
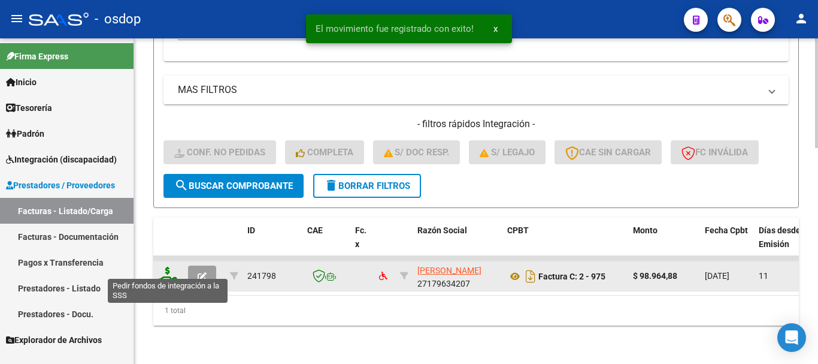
click at [169, 267] on icon at bounding box center [167, 275] width 19 height 17
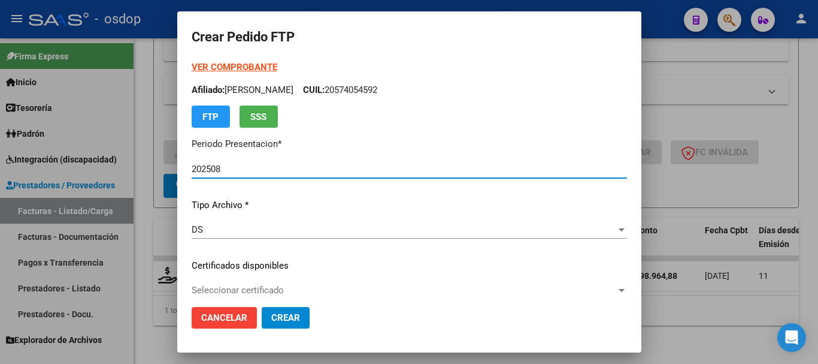
scroll to position [120, 0]
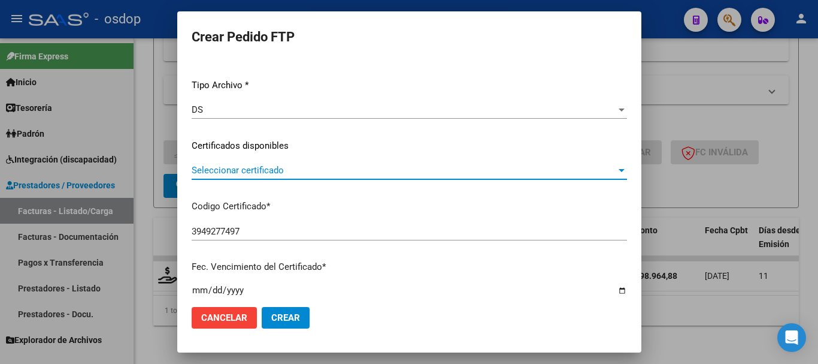
click at [275, 170] on span "Seleccionar certificado" at bounding box center [404, 170] width 425 height 11
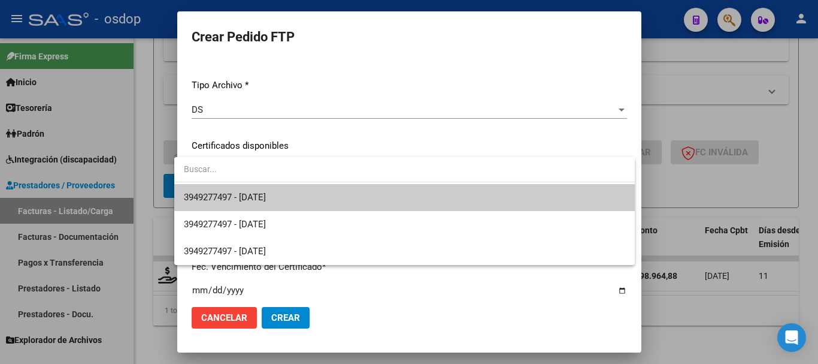
click at [290, 188] on span "3949277497 - 2026-11-29" at bounding box center [405, 197] width 442 height 27
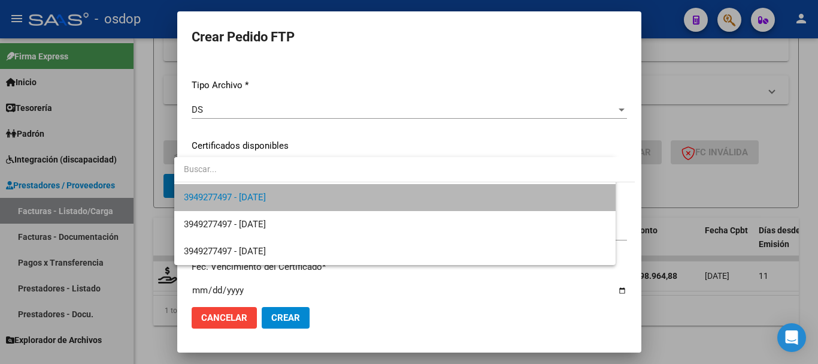
scroll to position [359, 0]
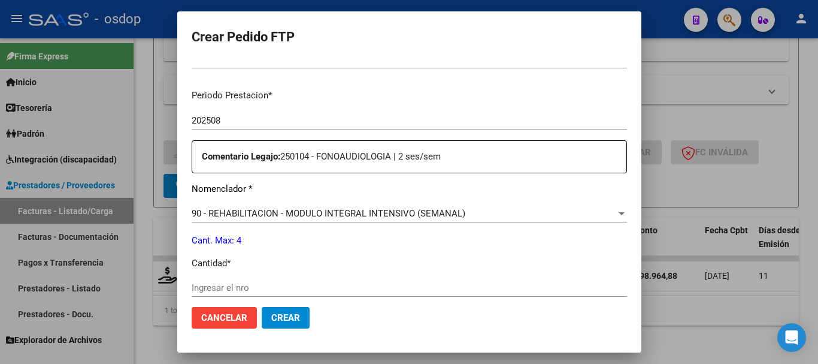
click at [289, 289] on input "Ingresar el nro" at bounding box center [410, 287] width 436 height 11
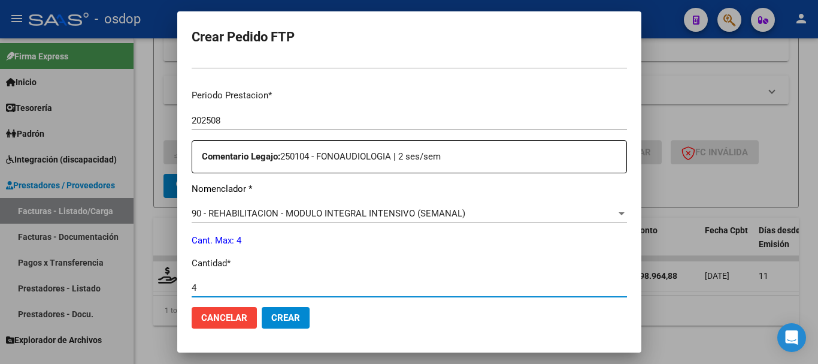
scroll to position [552, 0]
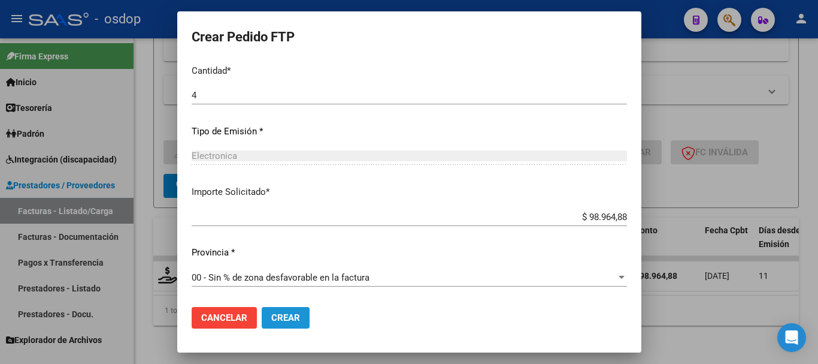
click at [276, 324] on button "Crear" at bounding box center [286, 318] width 48 height 22
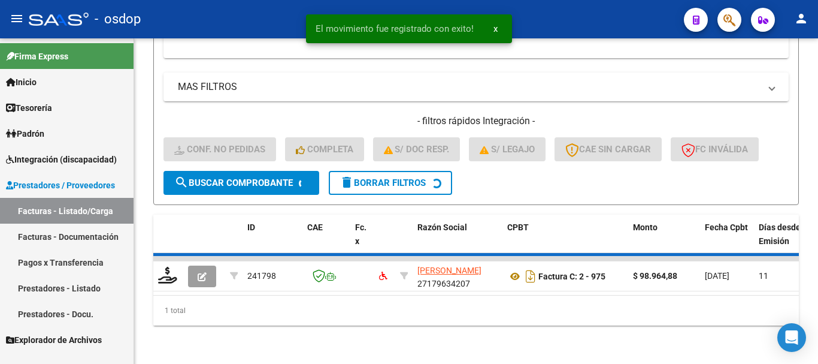
scroll to position [619, 0]
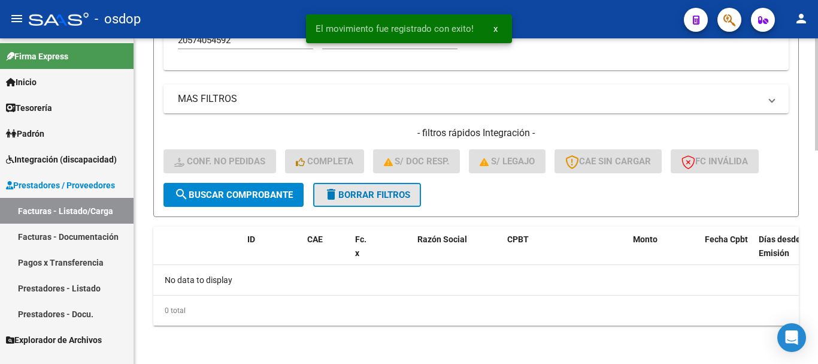
click at [371, 194] on span "delete Borrar Filtros" at bounding box center [367, 194] width 86 height 11
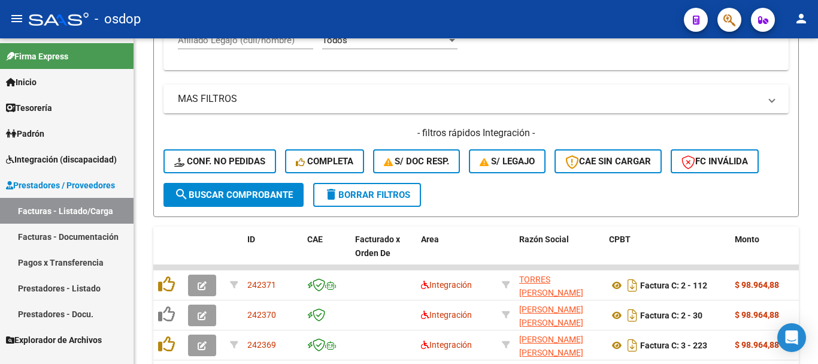
click at [81, 162] on span "Integración (discapacidad)" at bounding box center [61, 159] width 111 height 13
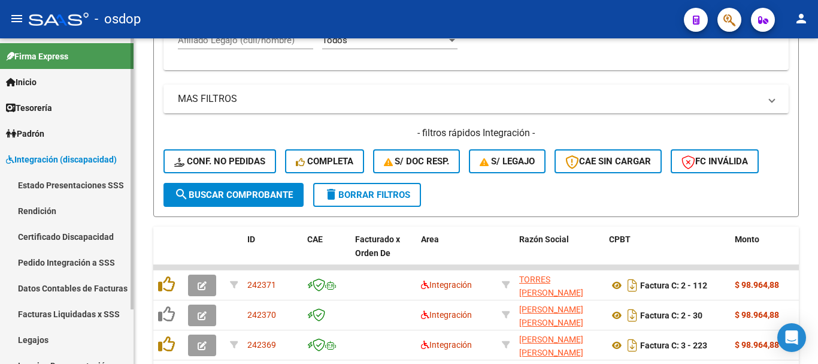
click at [74, 265] on link "Pedido Integración a SSS" at bounding box center [67, 262] width 134 height 26
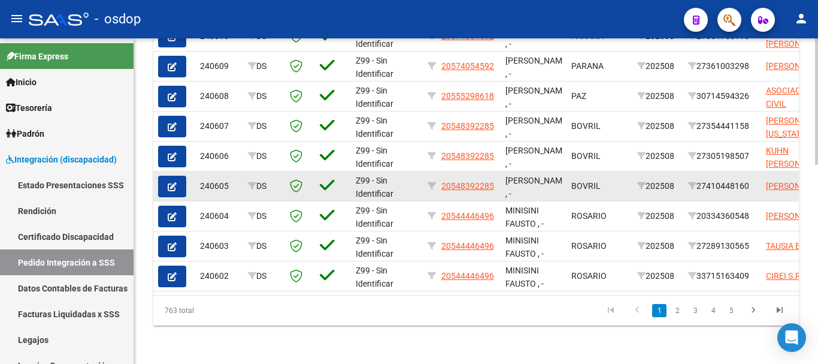
scroll to position [393, 0]
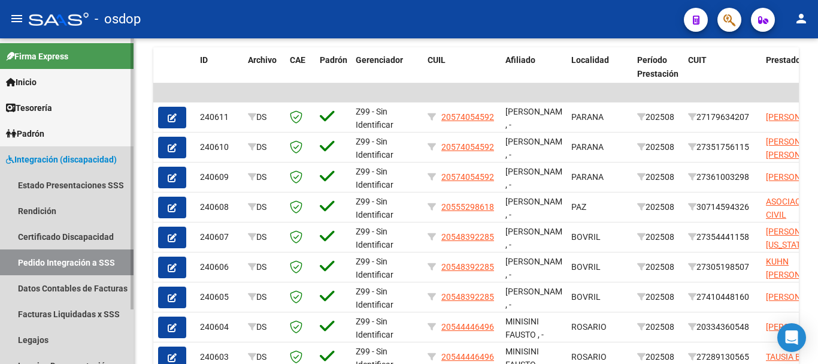
click at [104, 158] on span "Integración (discapacidad)" at bounding box center [61, 159] width 111 height 13
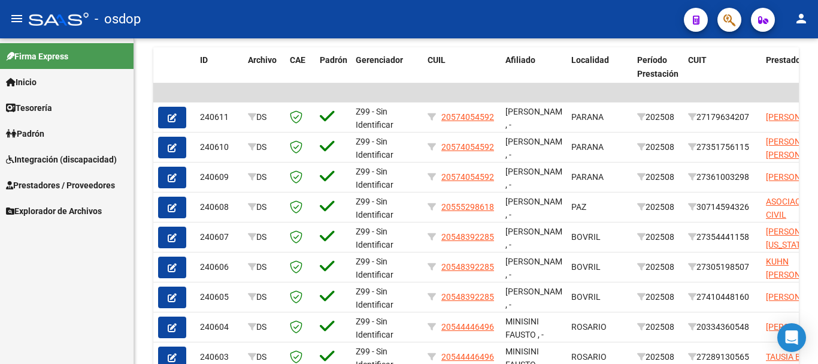
click at [87, 179] on span "Prestadores / Proveedores" at bounding box center [60, 185] width 109 height 13
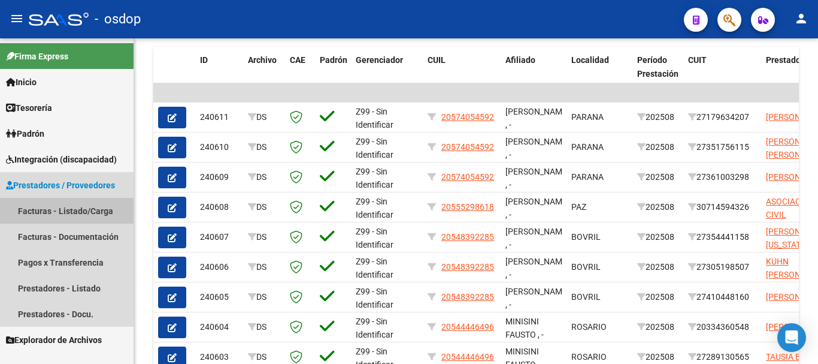
click at [87, 203] on link "Facturas - Listado/Carga" at bounding box center [67, 211] width 134 height 26
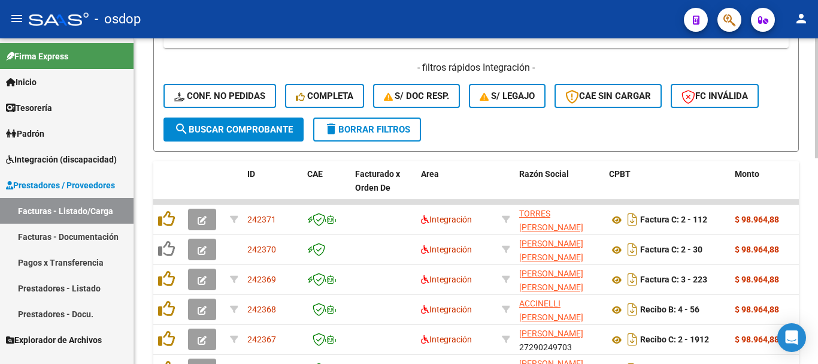
scroll to position [153, 0]
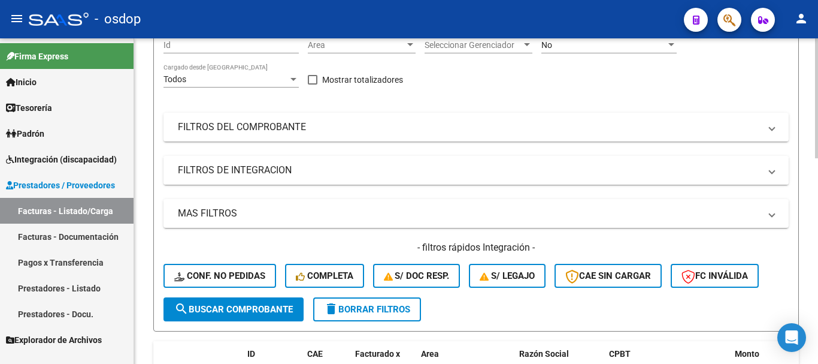
click at [271, 161] on mat-expansion-panel-header "FILTROS DE INTEGRACION" at bounding box center [477, 170] width 626 height 29
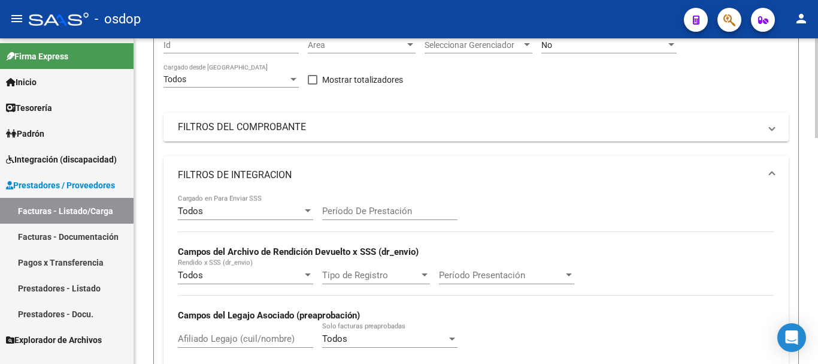
scroll to position [273, 0]
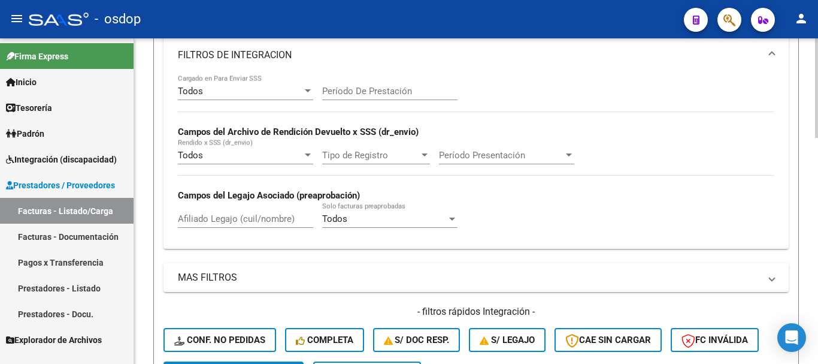
click at [243, 219] on input "Afiliado Legajo (cuil/nombre)" at bounding box center [245, 218] width 135 height 11
paste input "27476921401"
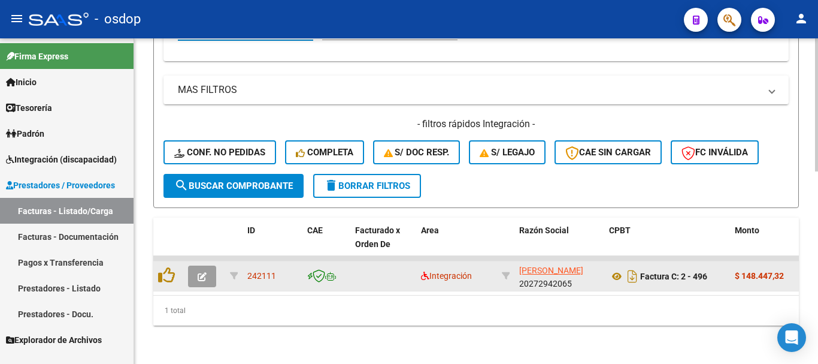
scroll to position [470, 0]
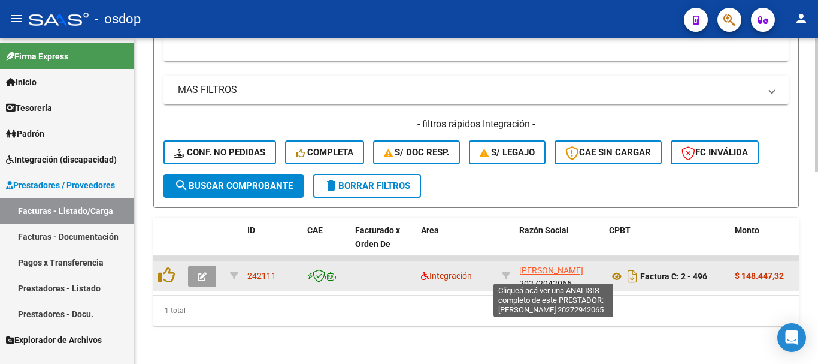
click at [535, 265] on span "VILLANUEVA IGNACIO MANUEL" at bounding box center [551, 270] width 64 height 10
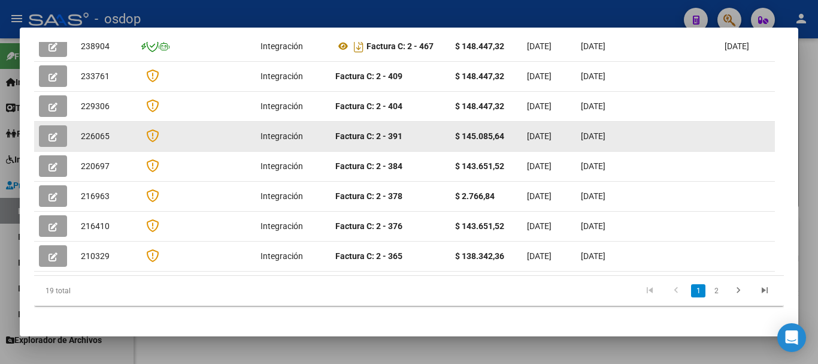
scroll to position [279, 0]
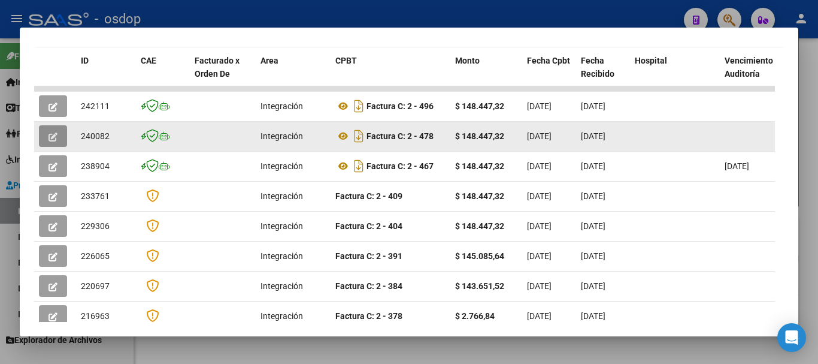
click at [58, 143] on button "button" at bounding box center [53, 136] width 28 height 22
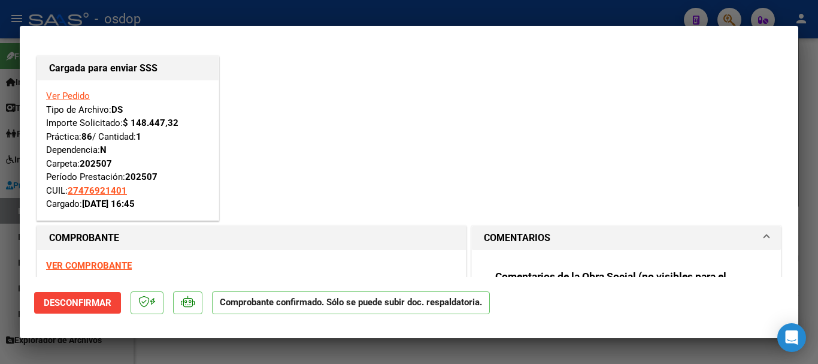
click at [305, 15] on div at bounding box center [409, 182] width 818 height 364
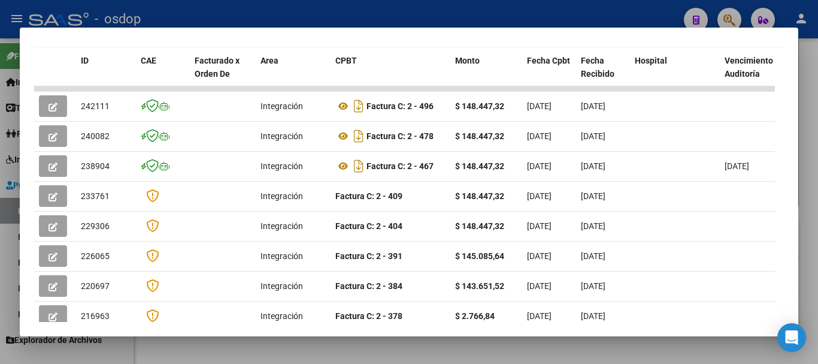
click at [312, 14] on div at bounding box center [409, 182] width 818 height 364
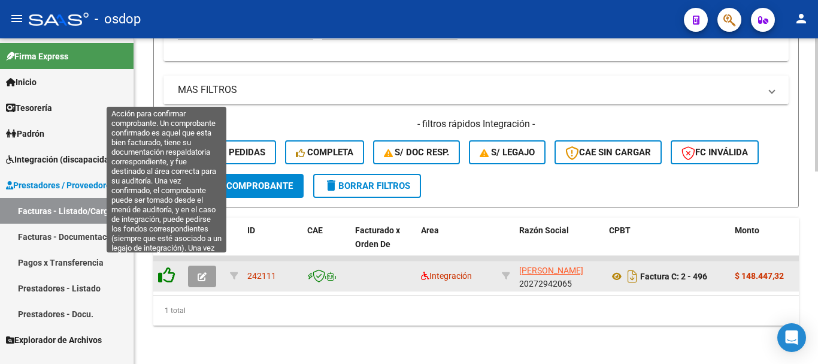
click at [165, 268] on icon at bounding box center [166, 275] width 17 height 17
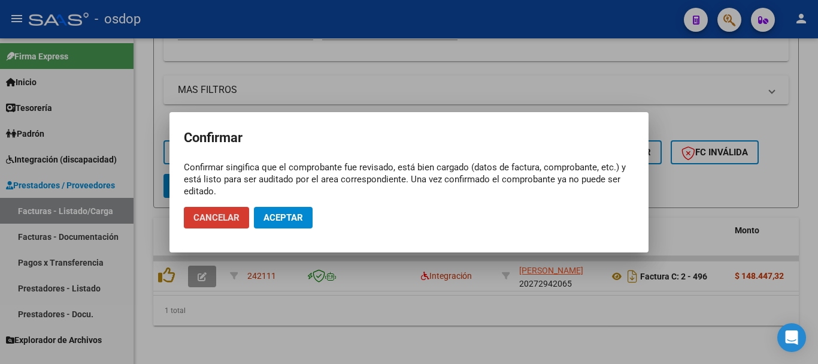
click at [286, 223] on button "Aceptar" at bounding box center [283, 218] width 59 height 22
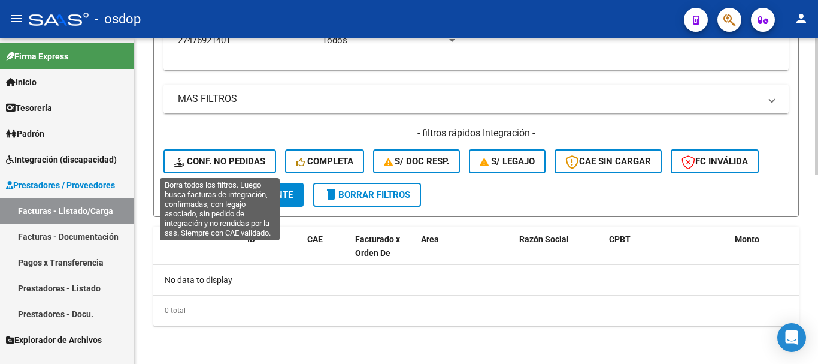
click at [221, 153] on button "Conf. no pedidas" at bounding box center [220, 161] width 113 height 24
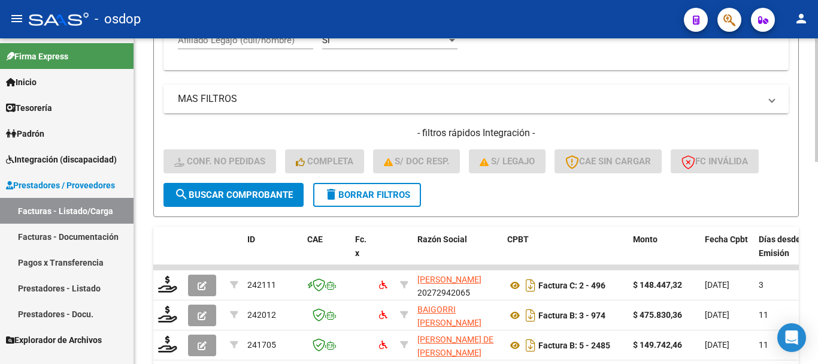
scroll to position [332, 0]
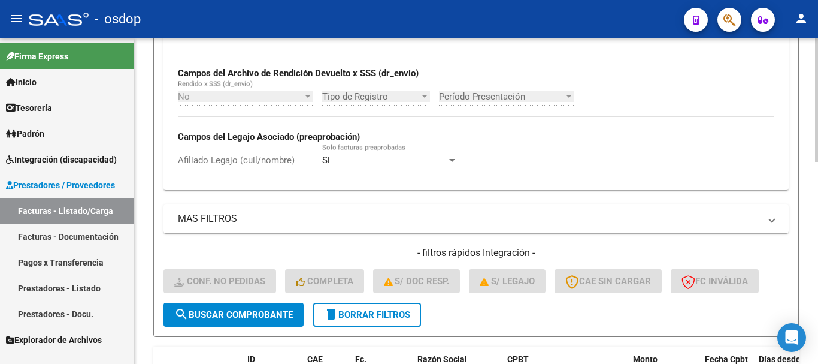
click at [249, 165] on input "Afiliado Legajo (cuil/nombre)" at bounding box center [245, 160] width 135 height 11
paste input "20272942065"
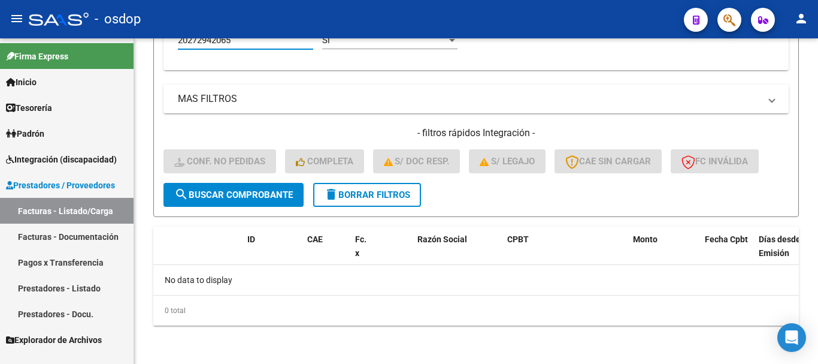
scroll to position [452, 0]
click at [340, 191] on span "delete Borrar Filtros" at bounding box center [367, 194] width 86 height 11
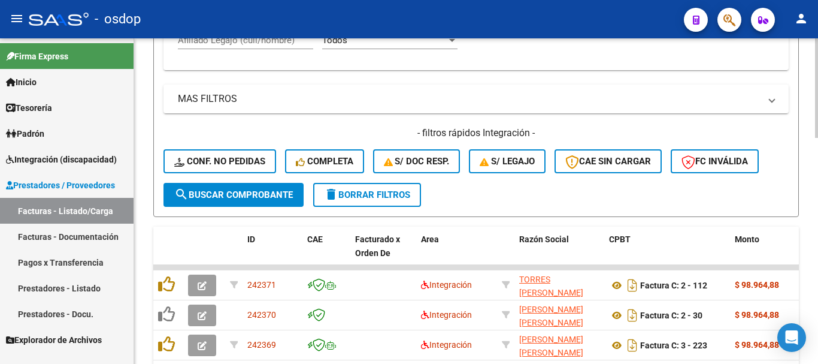
click at [262, 43] on input "Afiliado Legajo (cuil/nombre)" at bounding box center [245, 40] width 135 height 11
paste input "27476921401"
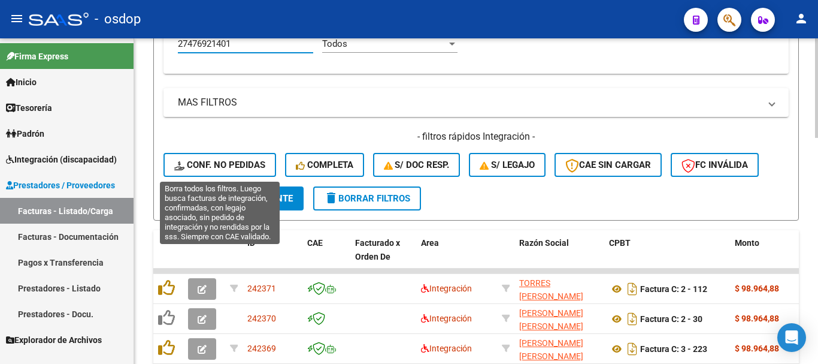
click at [241, 161] on span "Conf. no pedidas" at bounding box center [219, 164] width 91 height 11
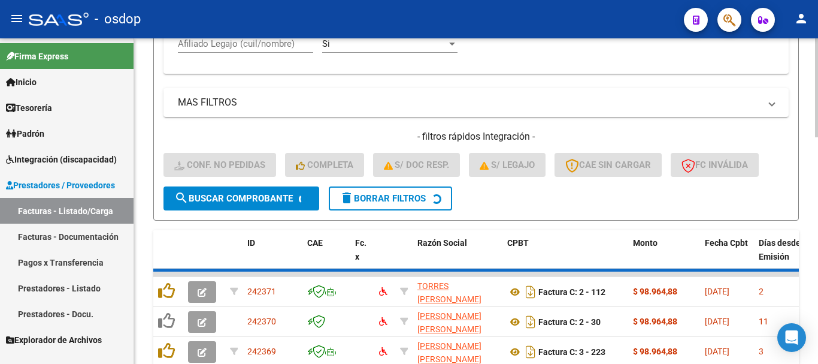
click at [264, 45] on input "Afiliado Legajo (cuil/nombre)" at bounding box center [245, 43] width 135 height 11
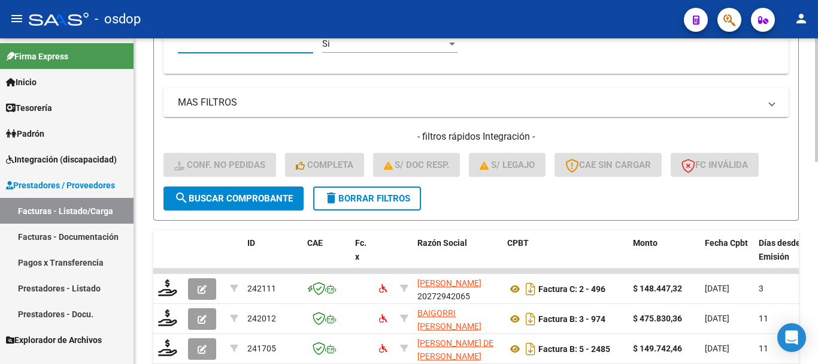
paste input "27476921401"
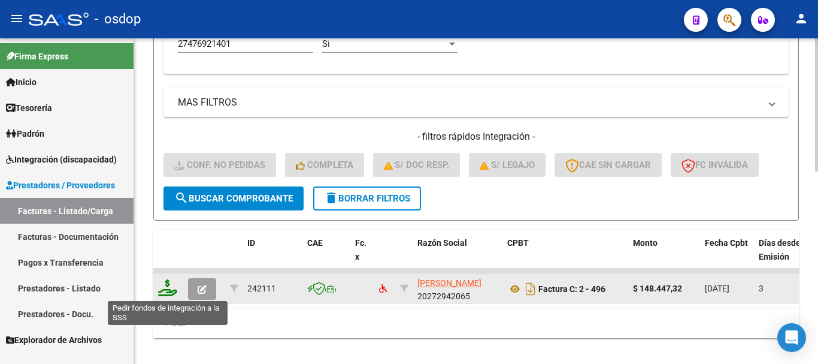
click at [176, 288] on icon at bounding box center [167, 287] width 19 height 17
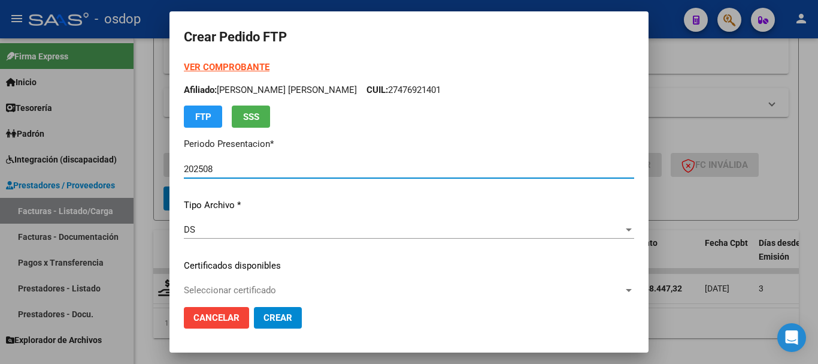
scroll to position [60, 0]
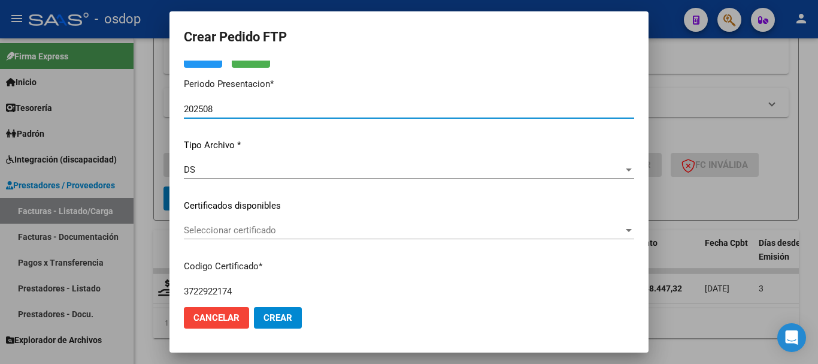
click at [249, 231] on span "Seleccionar certificado" at bounding box center [404, 230] width 440 height 11
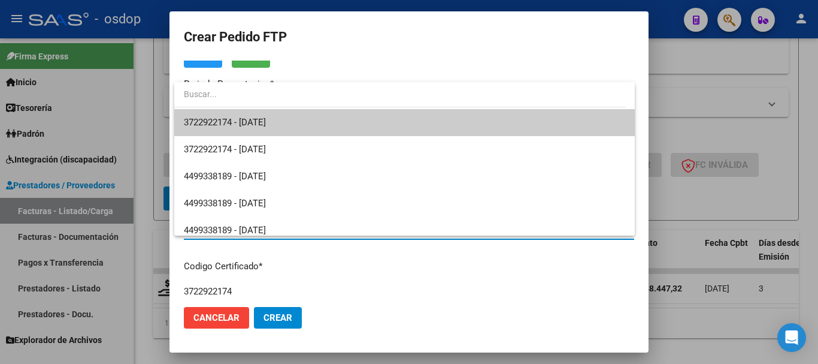
click at [291, 122] on span "3722922174 - 2027-12-07" at bounding box center [405, 122] width 442 height 27
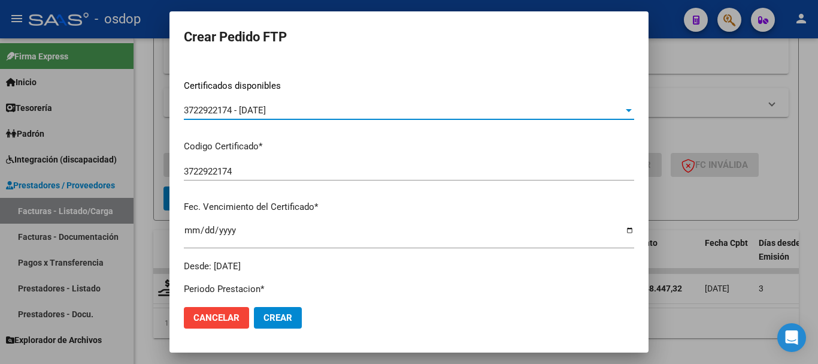
scroll to position [300, 0]
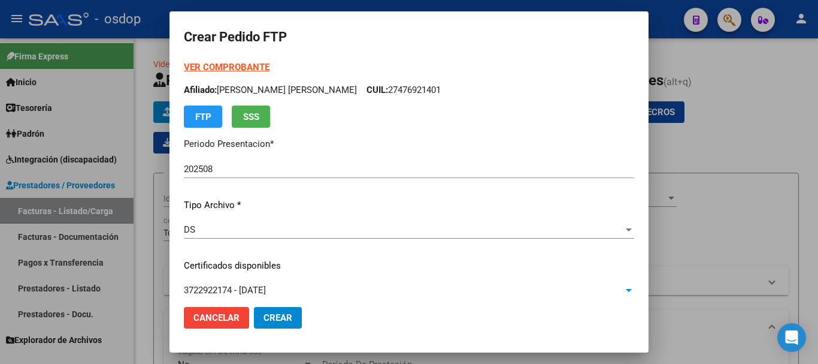
scroll to position [419, 0]
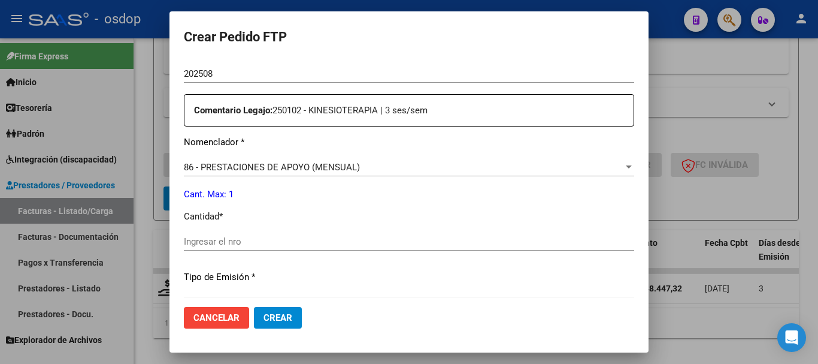
click at [255, 238] on input "Ingresar el nro" at bounding box center [409, 241] width 451 height 11
type input "1"
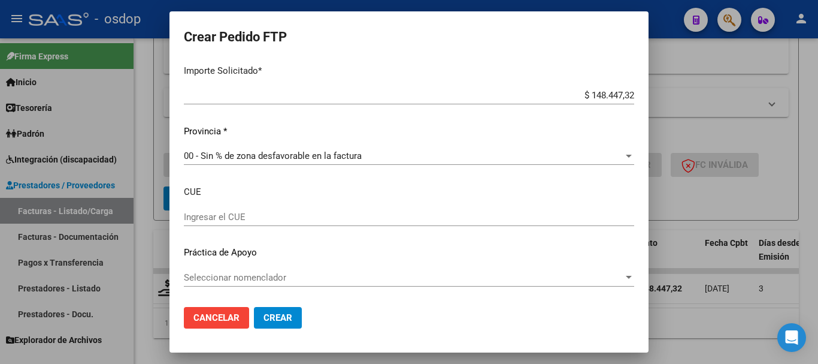
click at [285, 314] on span "Crear" at bounding box center [278, 317] width 29 height 11
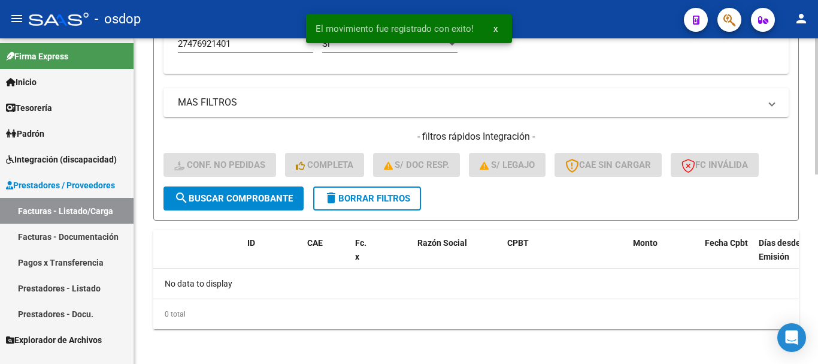
click at [817, 124] on div at bounding box center [816, 200] width 3 height 325
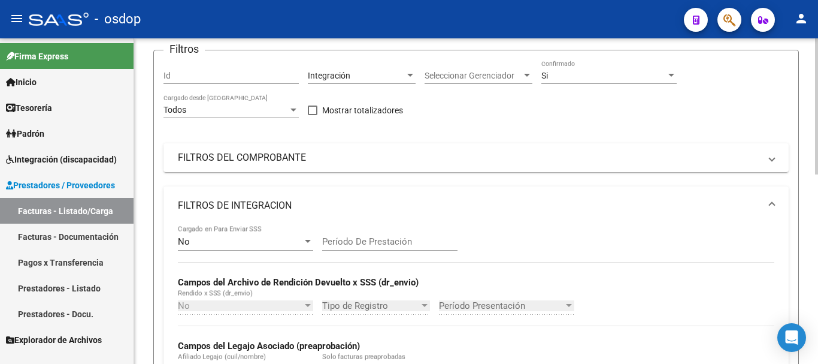
scroll to position [303, 0]
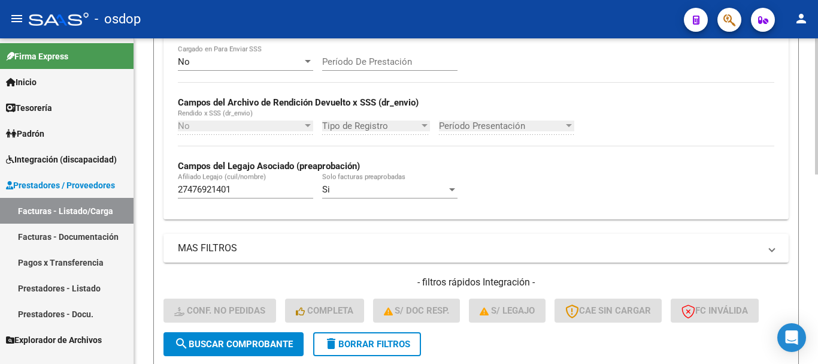
click at [371, 345] on span "delete Borrar Filtros" at bounding box center [367, 344] width 86 height 11
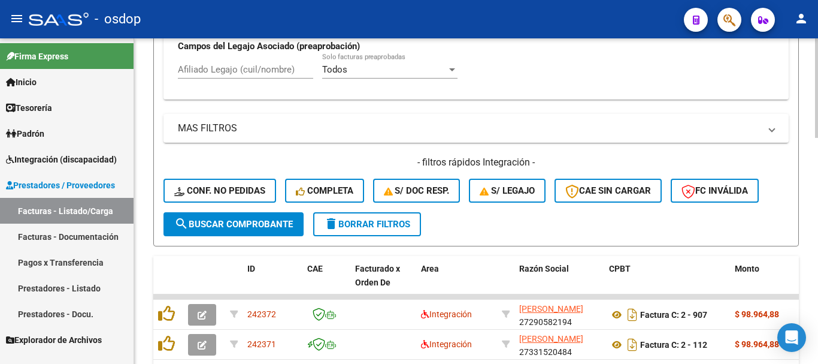
scroll to position [362, 0]
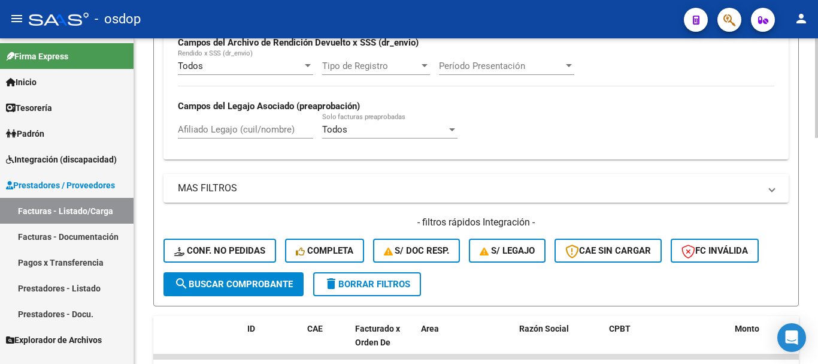
click at [239, 131] on input "Afiliado Legajo (cuil/nombre)" at bounding box center [245, 129] width 135 height 11
paste input "23561554919"
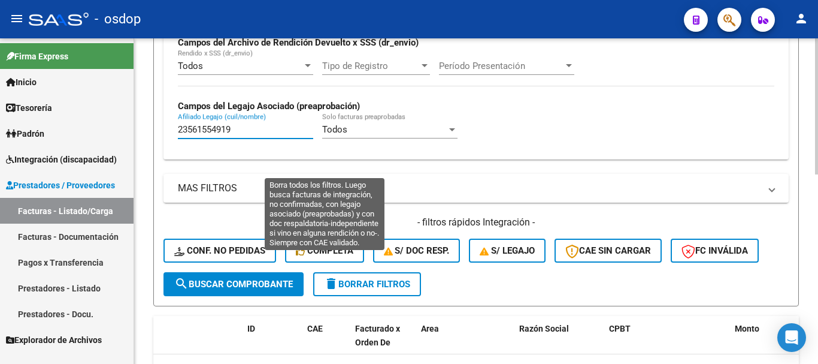
scroll to position [452, 0]
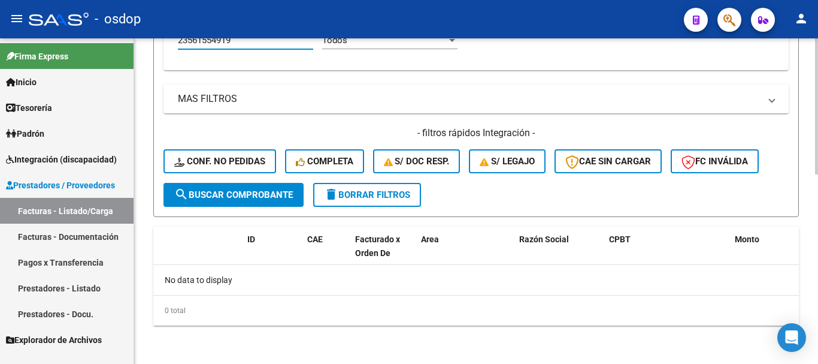
type input "23561554919"
click at [373, 194] on span "delete Borrar Filtros" at bounding box center [367, 194] width 86 height 11
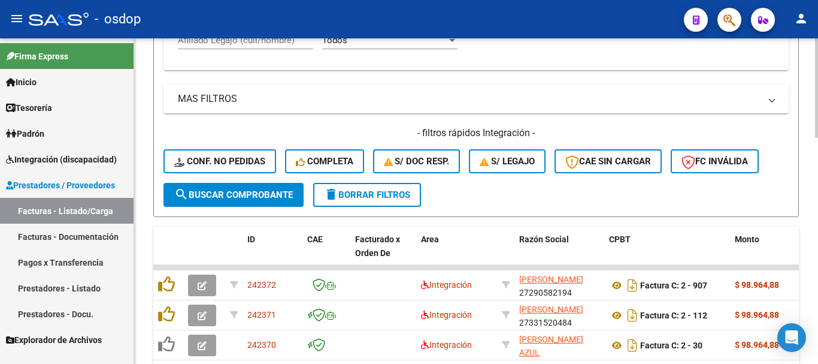
click at [262, 44] on input "Afiliado Legajo (cuil/nombre)" at bounding box center [245, 40] width 135 height 11
paste input "20592201624"
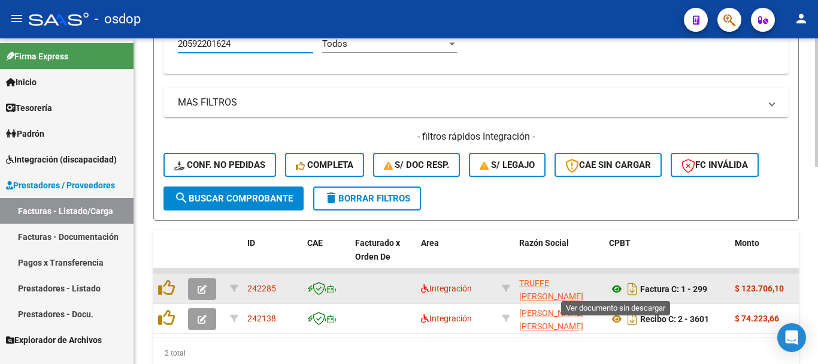
type input "20592201624"
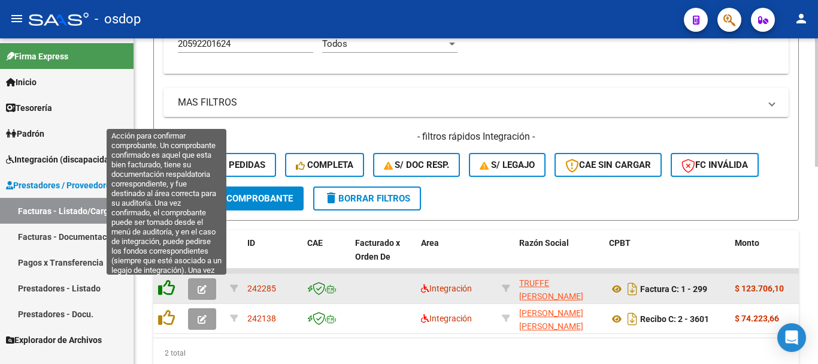
click at [167, 288] on icon at bounding box center [166, 287] width 17 height 17
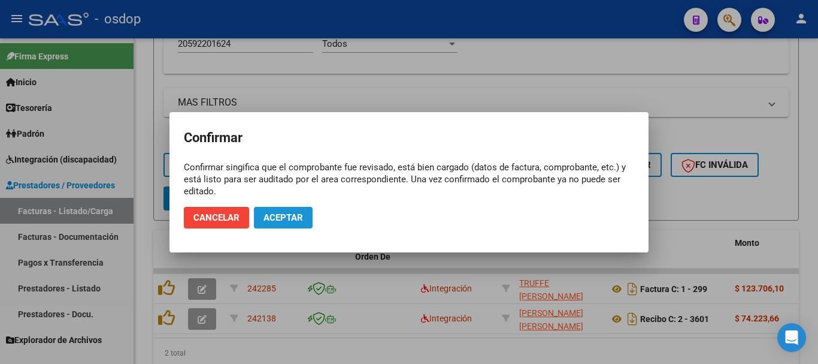
click at [288, 217] on span "Aceptar" at bounding box center [284, 217] width 40 height 11
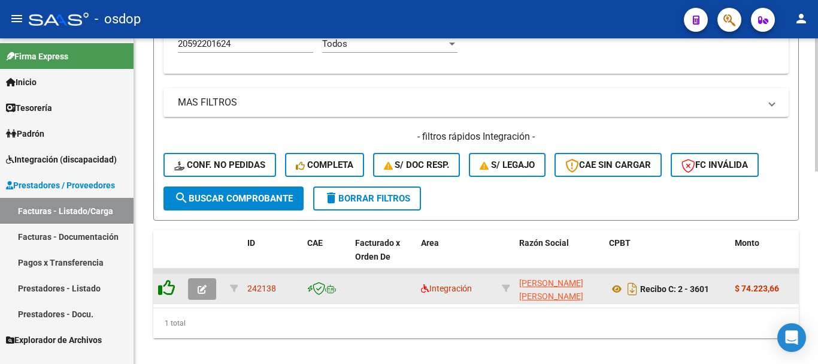
click at [166, 293] on icon at bounding box center [166, 287] width 17 height 17
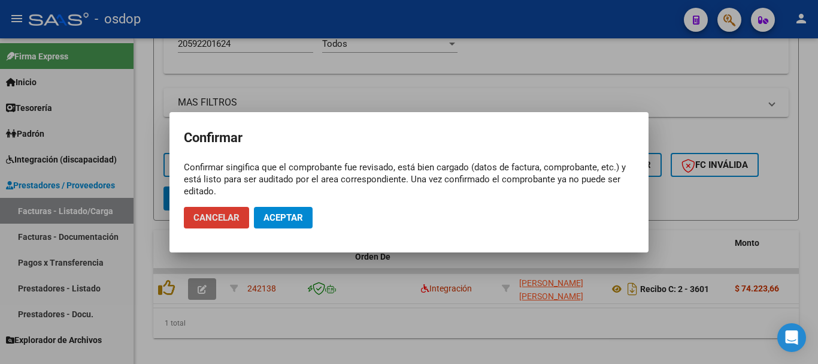
click at [292, 218] on span "Aceptar" at bounding box center [284, 217] width 40 height 11
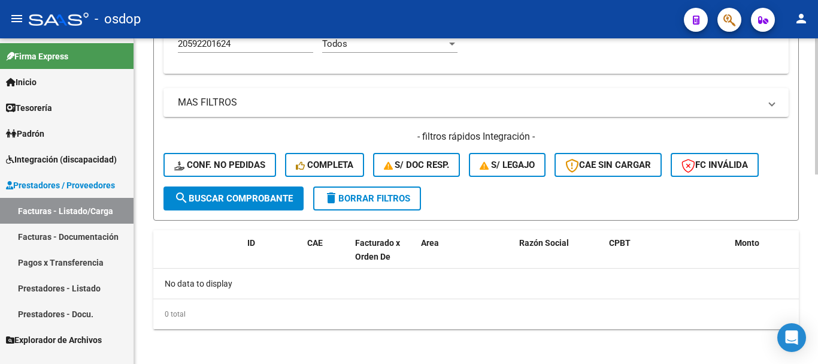
click at [244, 151] on div "- filtros rápidos Integración - Conf. no pedidas Completa S/ Doc Resp. S/ legaj…" at bounding box center [477, 158] width 626 height 56
click at [256, 175] on button "Conf. no pedidas" at bounding box center [220, 165] width 113 height 24
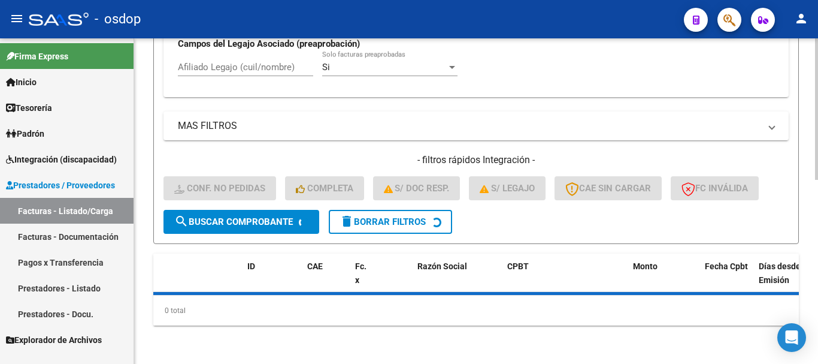
scroll to position [425, 0]
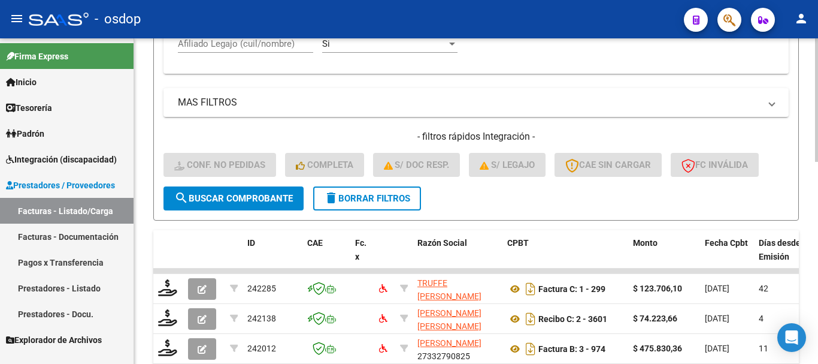
click at [269, 53] on div "Afiliado Legajo (cuil/nombre)" at bounding box center [245, 45] width 135 height 37
click at [270, 48] on div "Afiliado Legajo (cuil/nombre)" at bounding box center [245, 40] width 135 height 26
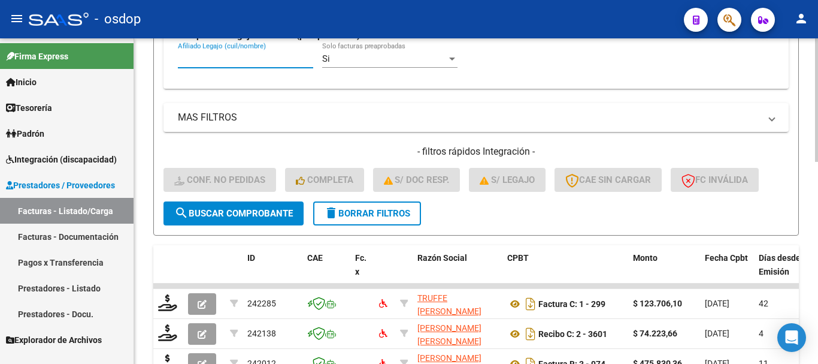
paste input "20592201624"
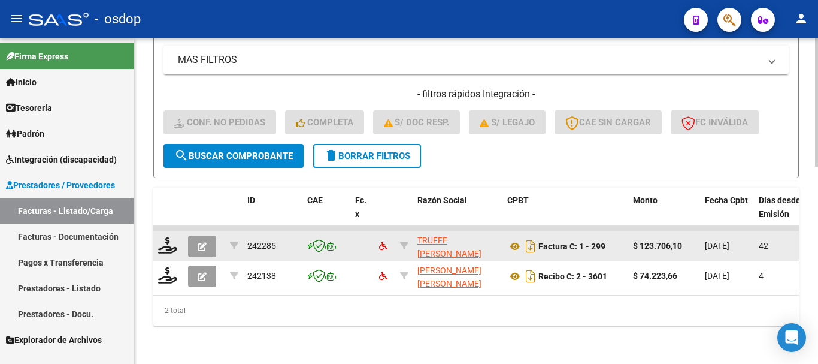
scroll to position [500, 0]
type input "20592201624"
click at [171, 237] on icon at bounding box center [167, 245] width 19 height 17
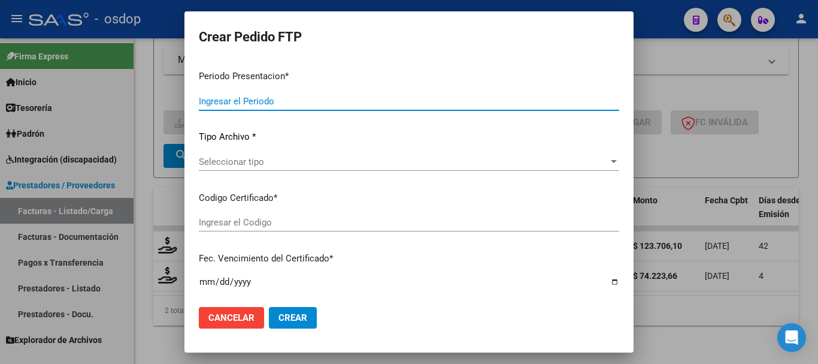
type input "202508"
type input "202507"
type input "$ 123.706,10"
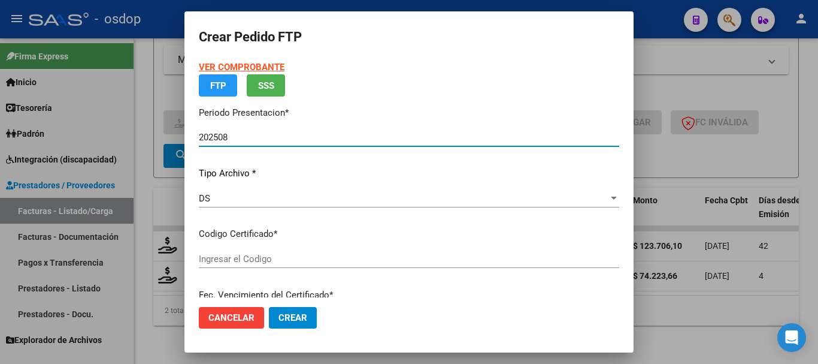
type input "7504177760"
type input "2026-09-27"
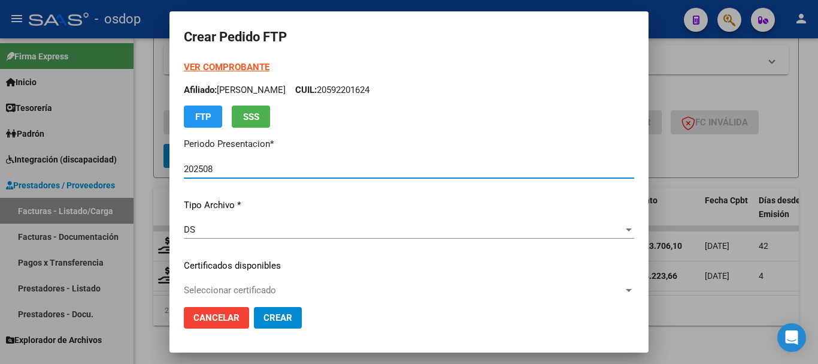
scroll to position [180, 0]
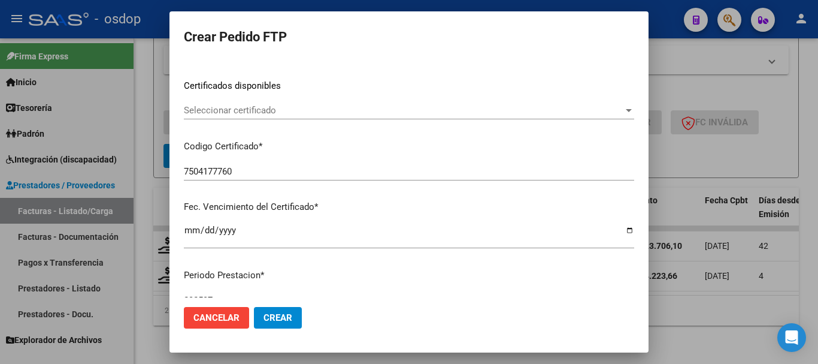
click at [253, 119] on div "Seleccionar certificado Seleccionar certificado" at bounding box center [409, 110] width 451 height 18
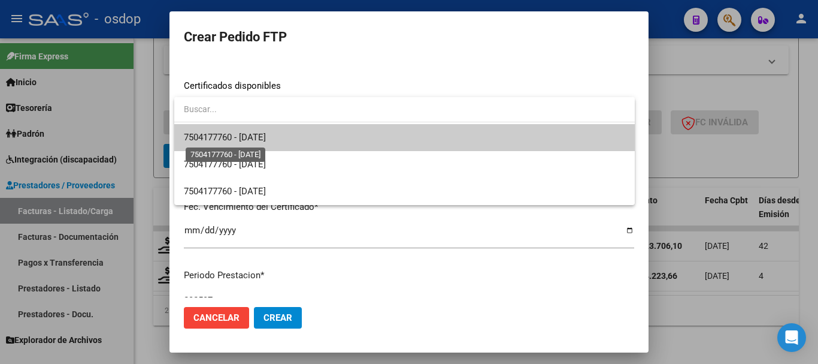
click at [266, 140] on span "7504177760 - 2026-09-27" at bounding box center [225, 137] width 82 height 11
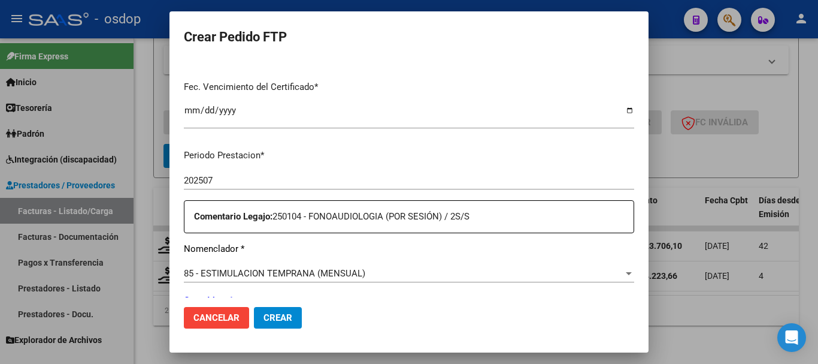
scroll to position [479, 0]
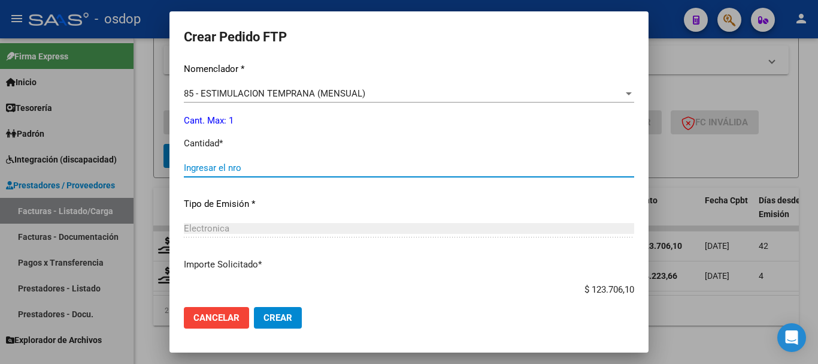
click at [289, 164] on input "Ingresar el nro" at bounding box center [409, 167] width 451 height 11
type input "1"
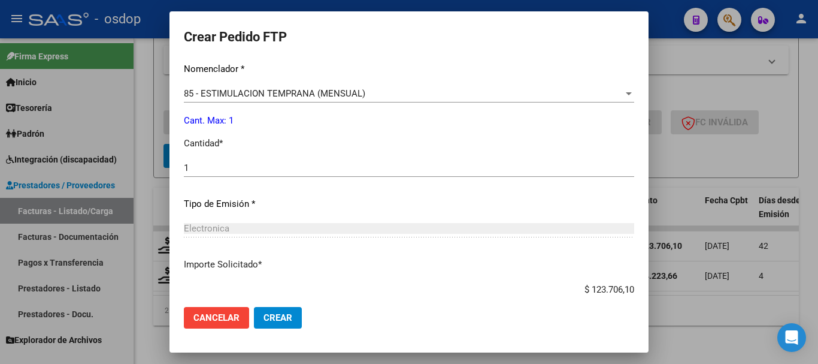
scroll to position [552, 0]
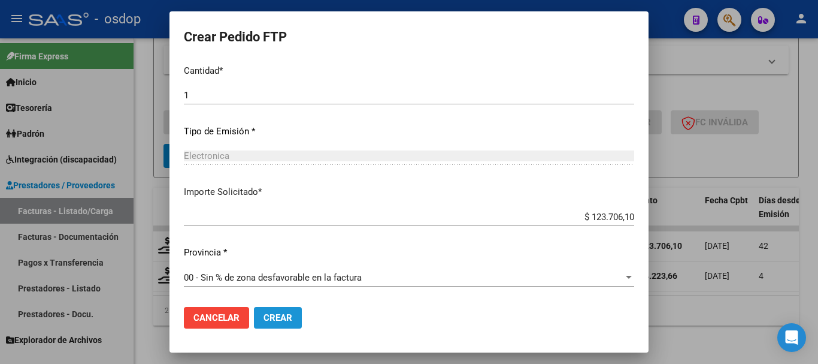
click at [280, 312] on span "Crear" at bounding box center [278, 317] width 29 height 11
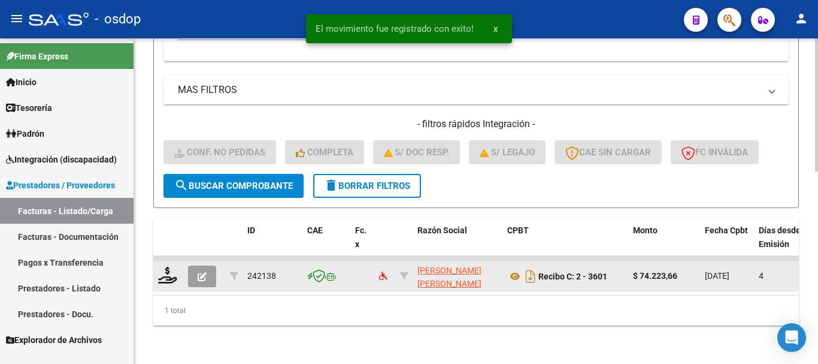
scroll to position [470, 0]
click at [168, 267] on icon at bounding box center [167, 275] width 19 height 17
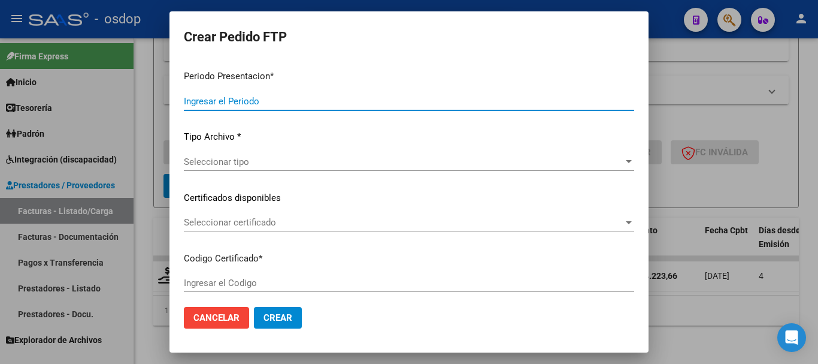
type input "202508"
type input "$ 74.223,66"
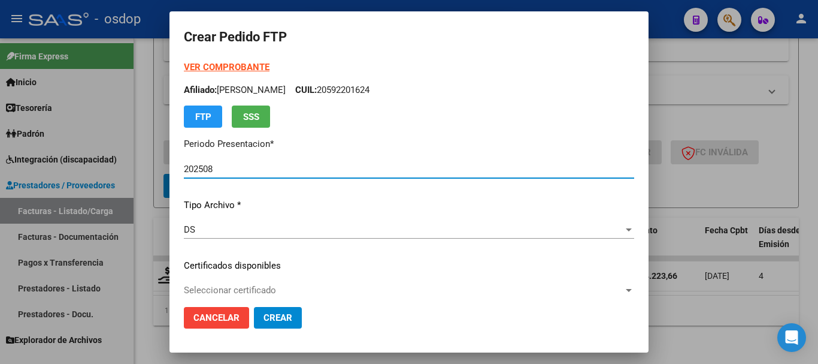
type input "7504177760"
type input "2026-09-27"
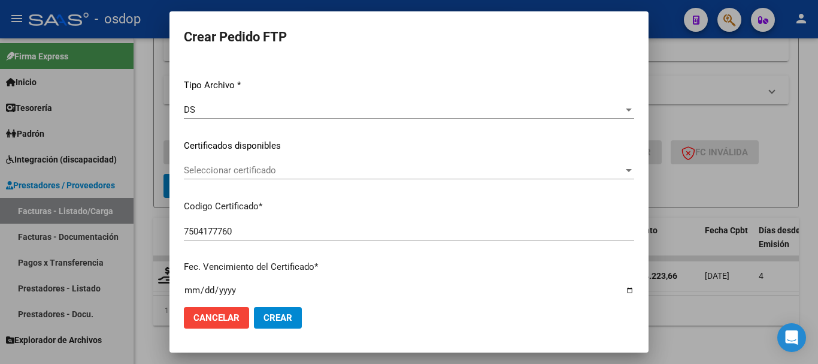
click at [273, 171] on span "Seleccionar certificado" at bounding box center [404, 170] width 440 height 11
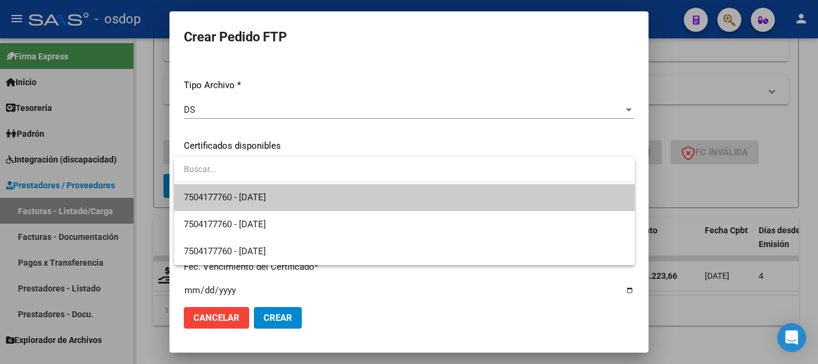
click at [289, 189] on span "7504177760 - 2026-09-27" at bounding box center [405, 197] width 442 height 27
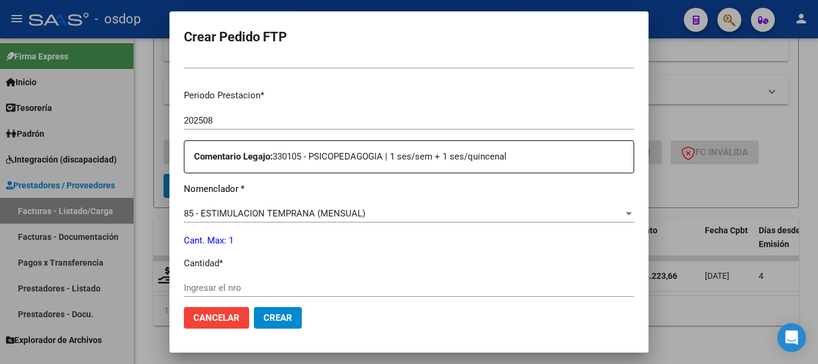
scroll to position [419, 0]
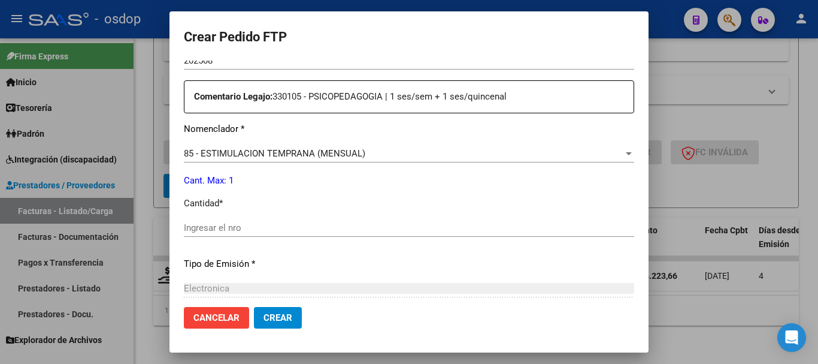
click at [268, 224] on input "Ingresar el nro" at bounding box center [409, 227] width 451 height 11
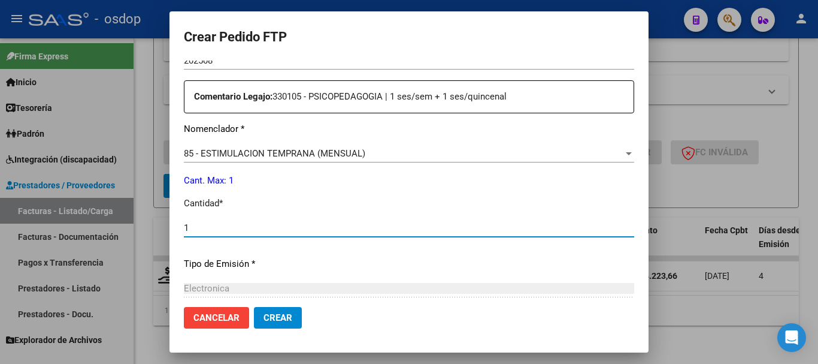
type input "1"
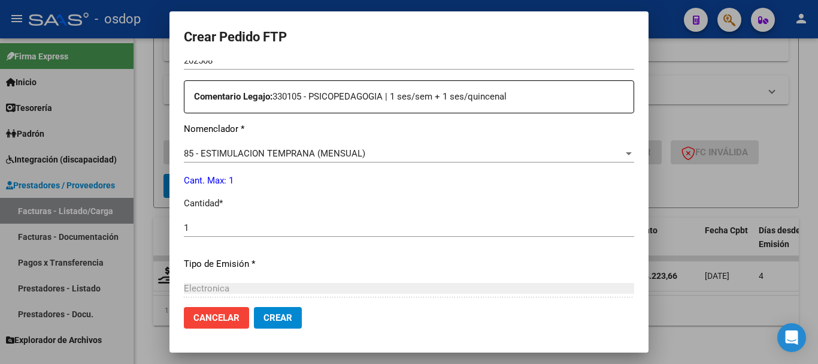
scroll to position [552, 0]
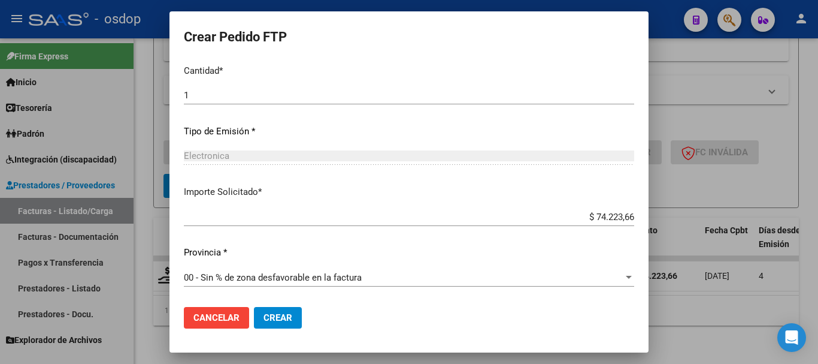
click at [280, 310] on button "Crear" at bounding box center [278, 318] width 48 height 22
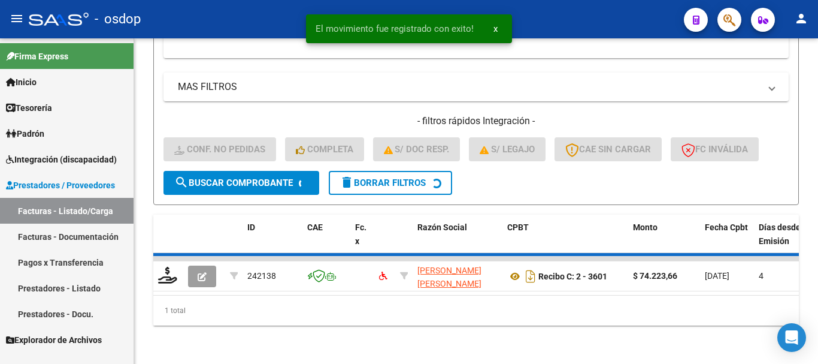
scroll to position [452, 0]
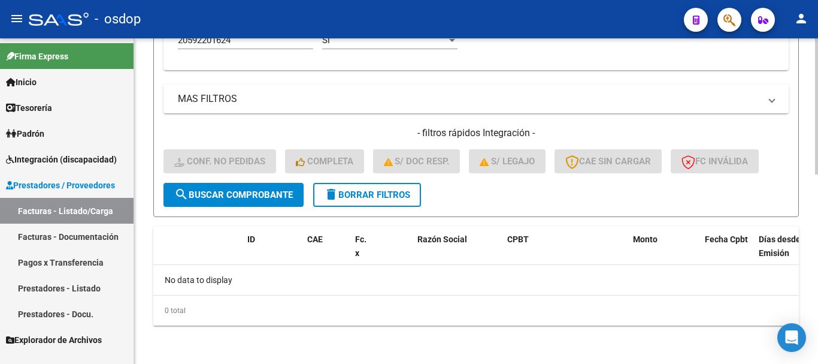
click at [386, 198] on span "delete Borrar Filtros" at bounding box center [367, 194] width 86 height 11
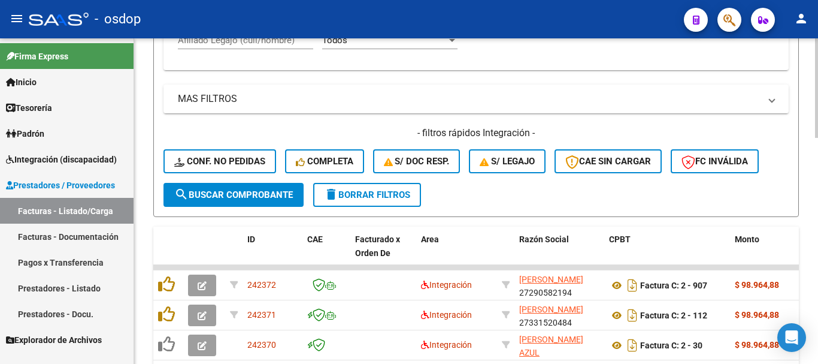
click at [258, 40] on input "Afiliado Legajo (cuil/nombre)" at bounding box center [245, 40] width 135 height 11
paste input "20521450607"
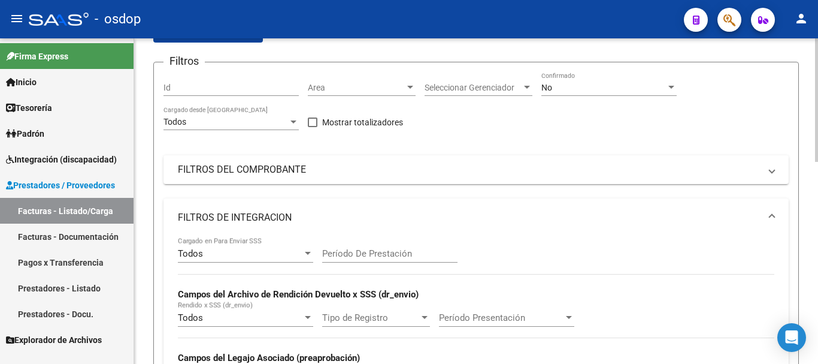
scroll to position [0, 0]
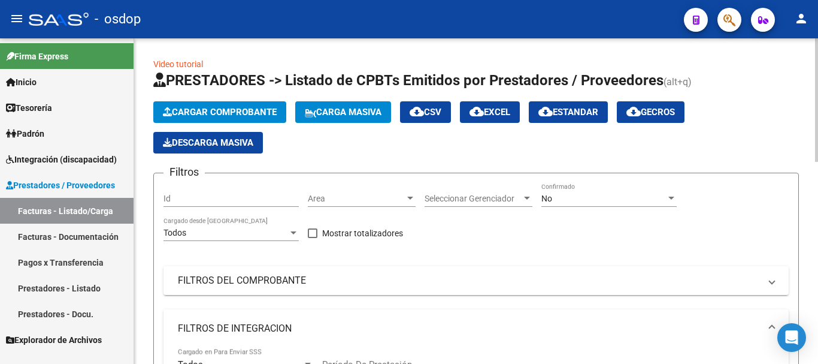
type input "20521450607"
click at [575, 196] on div "No" at bounding box center [604, 199] width 125 height 10
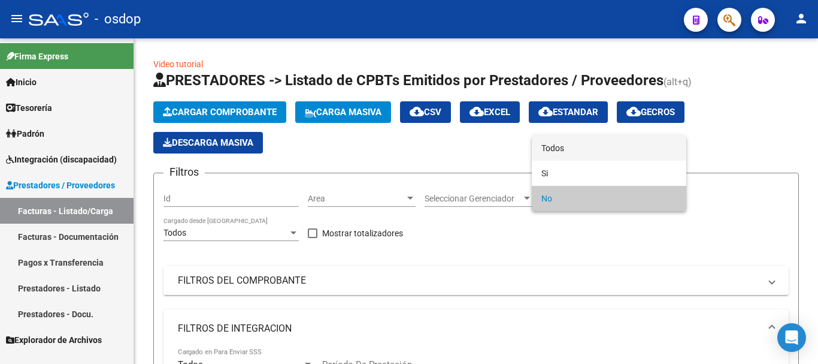
click at [571, 142] on span "Todos" at bounding box center [609, 147] width 135 height 25
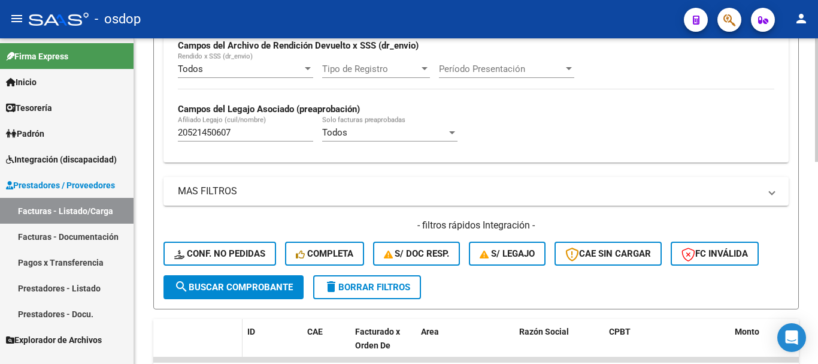
scroll to position [419, 0]
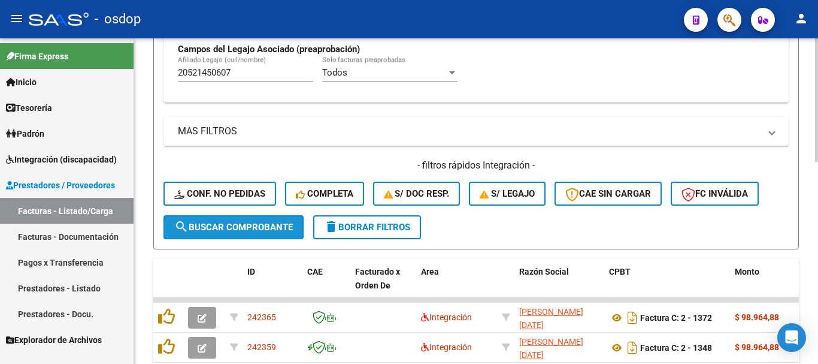
click at [237, 227] on span "search Buscar Comprobante" at bounding box center [233, 227] width 119 height 11
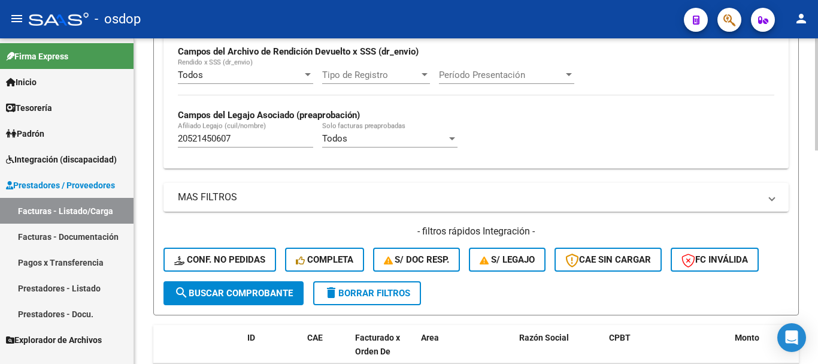
scroll to position [54, 0]
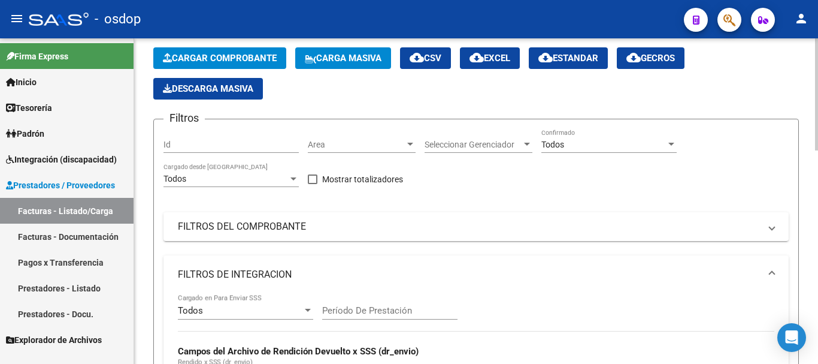
click at [603, 140] on div "Todos" at bounding box center [604, 145] width 125 height 10
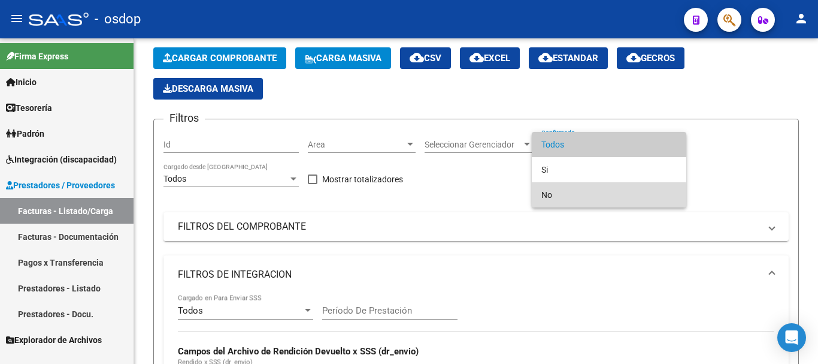
click at [575, 195] on span "No" at bounding box center [609, 194] width 135 height 25
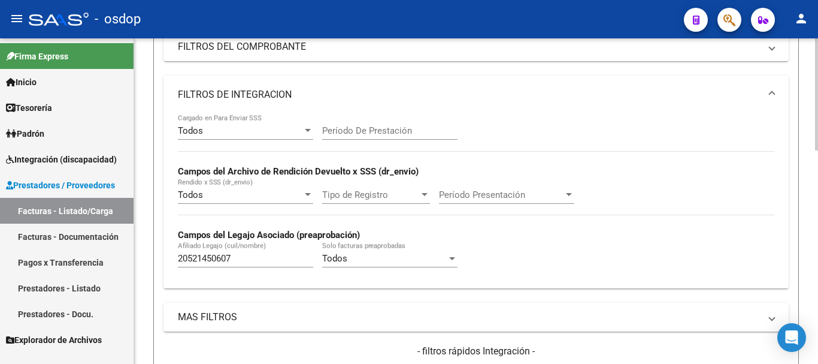
scroll to position [413, 0]
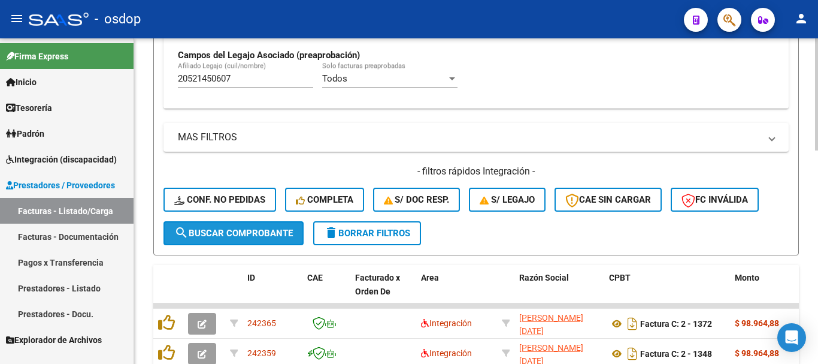
click at [251, 236] on span "search Buscar Comprobante" at bounding box center [233, 233] width 119 height 11
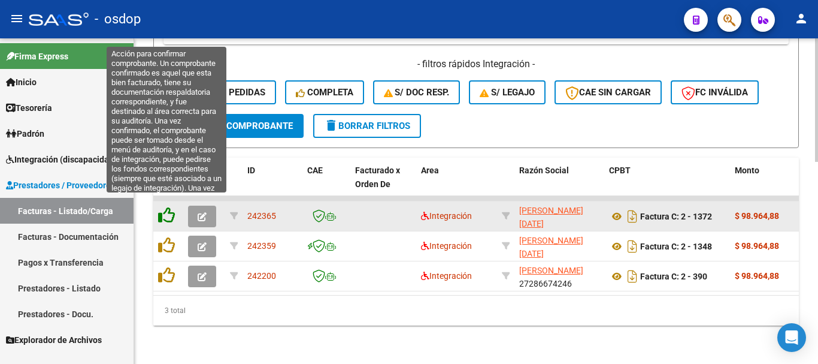
click at [168, 207] on icon at bounding box center [166, 215] width 17 height 17
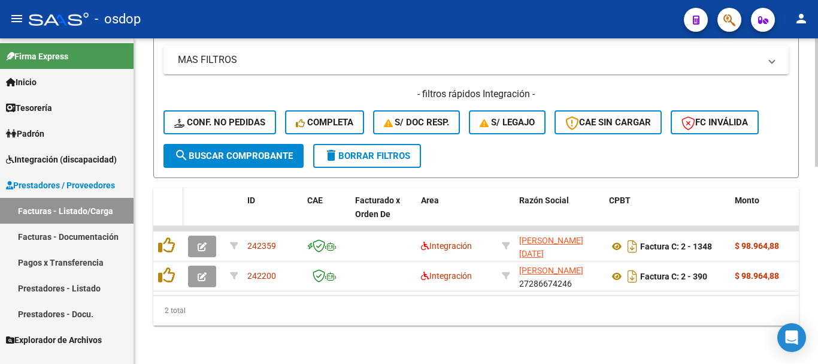
scroll to position [500, 0]
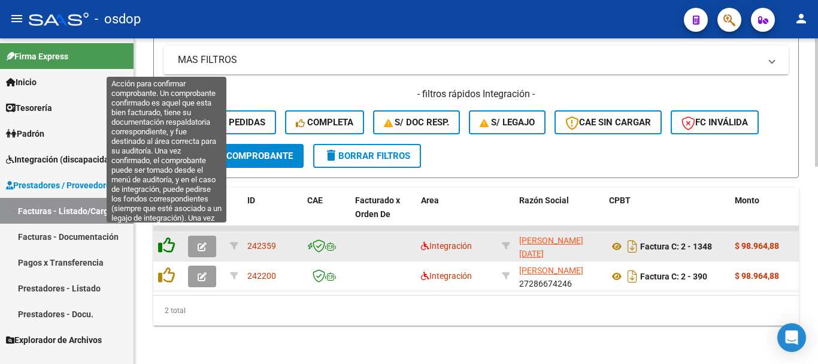
click at [165, 237] on icon at bounding box center [166, 245] width 17 height 17
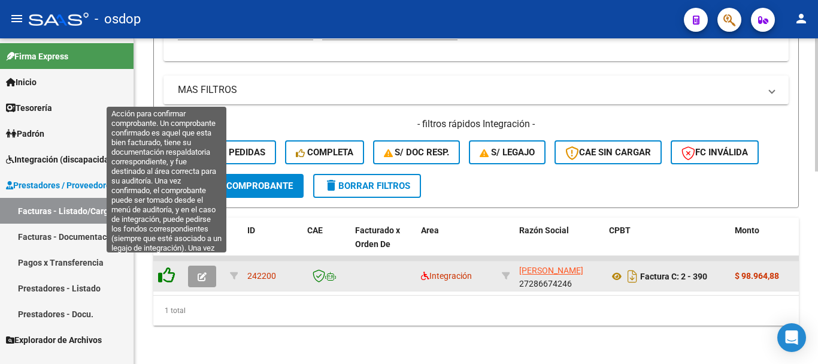
click at [168, 267] on icon at bounding box center [166, 275] width 17 height 17
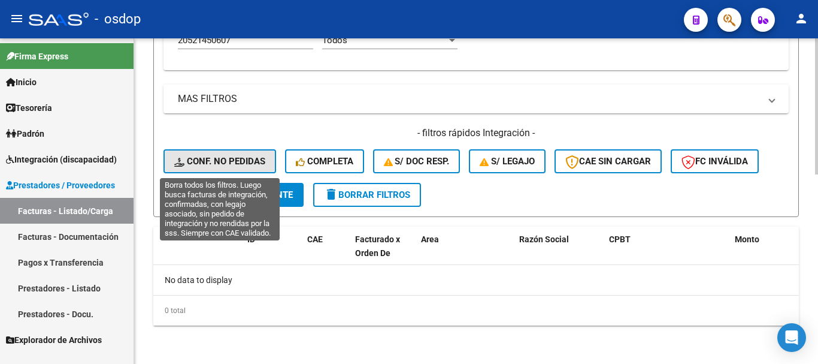
click at [234, 165] on span "Conf. no pedidas" at bounding box center [219, 161] width 91 height 11
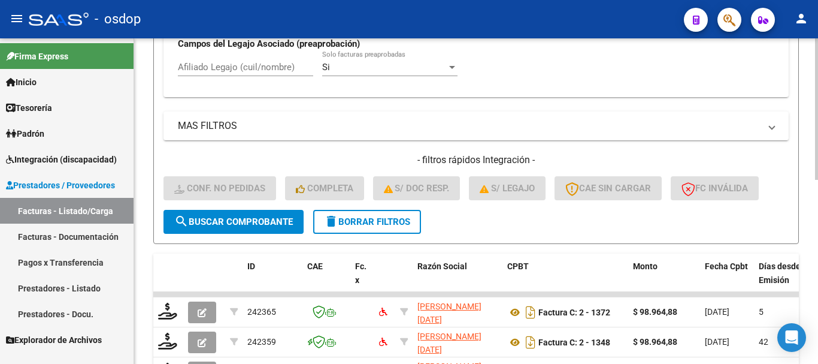
scroll to position [452, 0]
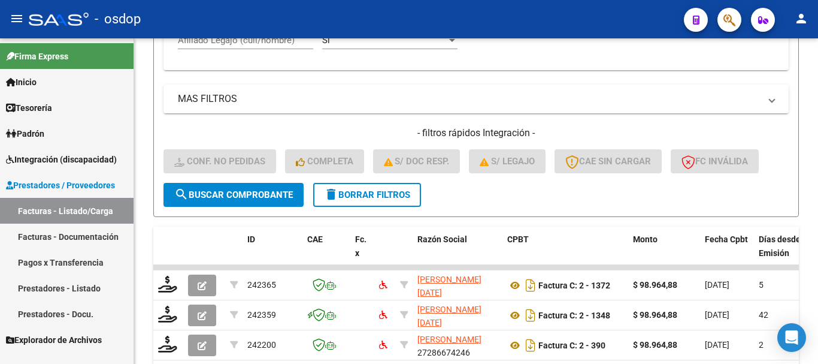
click at [259, 35] on mat-toolbar "menu - osdop person" at bounding box center [409, 19] width 818 height 38
click at [259, 42] on input "Afiliado Legajo (cuil/nombre)" at bounding box center [245, 40] width 135 height 11
paste input "20521450607"
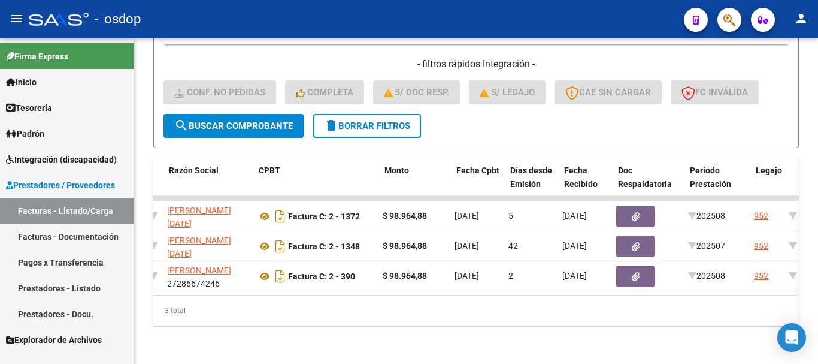
scroll to position [0, 0]
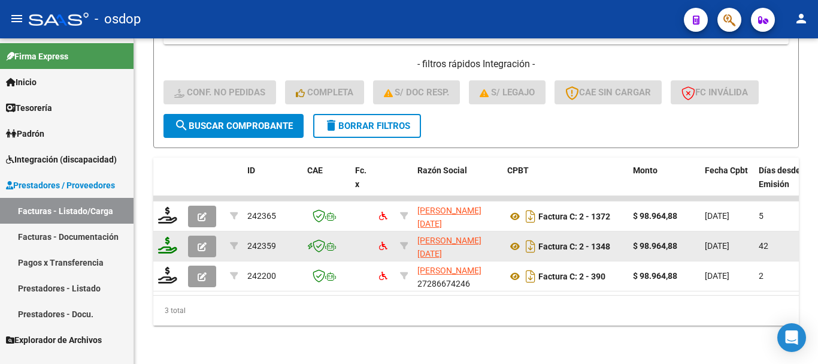
type input "20521450607"
click at [168, 237] on icon at bounding box center [167, 245] width 19 height 17
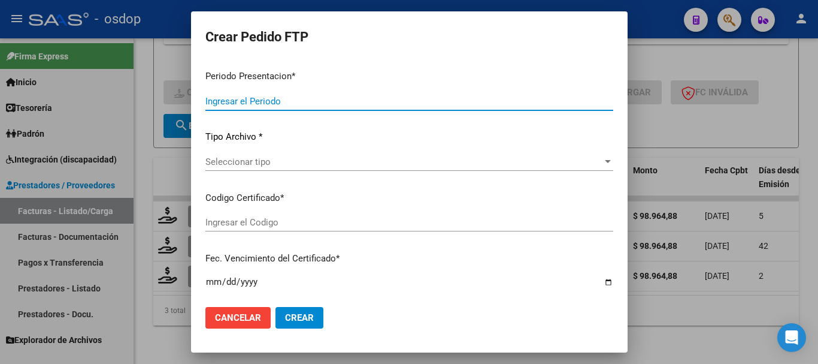
type input "202508"
type input "202507"
type input "$ 98.964,88"
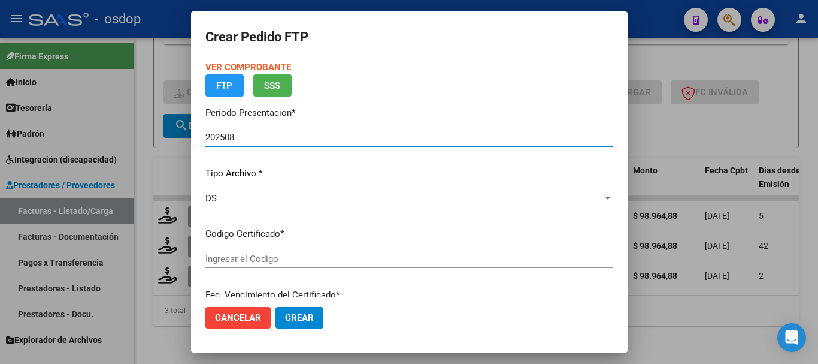
type input "6434143750"
type input "2027-05-04"
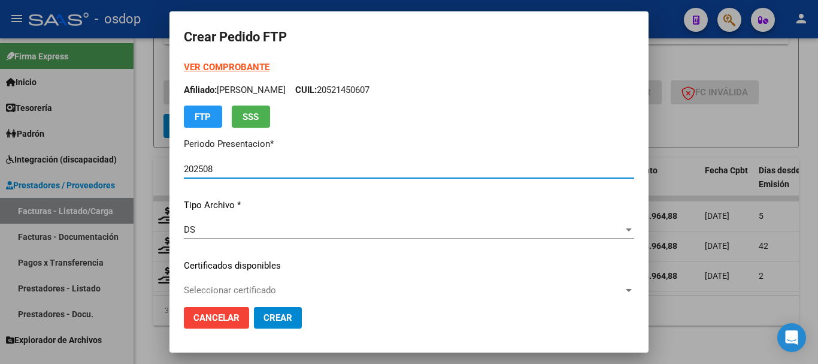
scroll to position [60, 0]
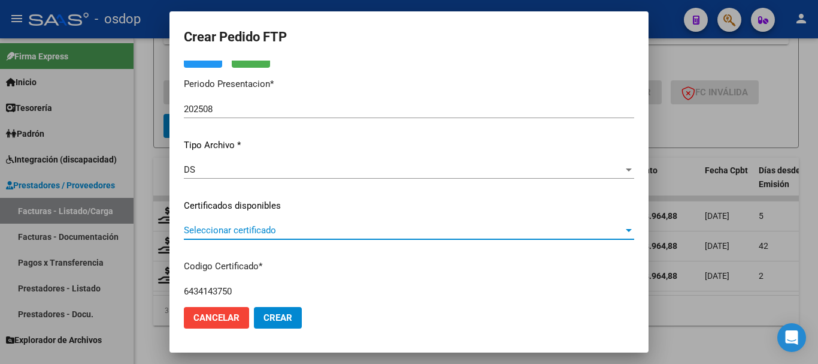
click at [270, 232] on span "Seleccionar certificado" at bounding box center [404, 230] width 440 height 11
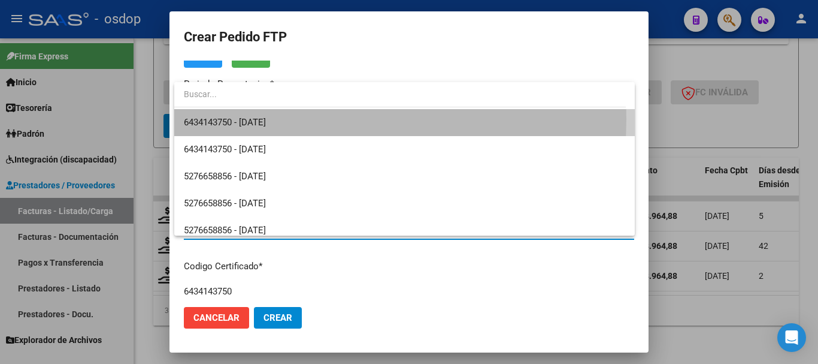
click at [300, 119] on span "6434143750 - 2027-05-04" at bounding box center [405, 122] width 442 height 27
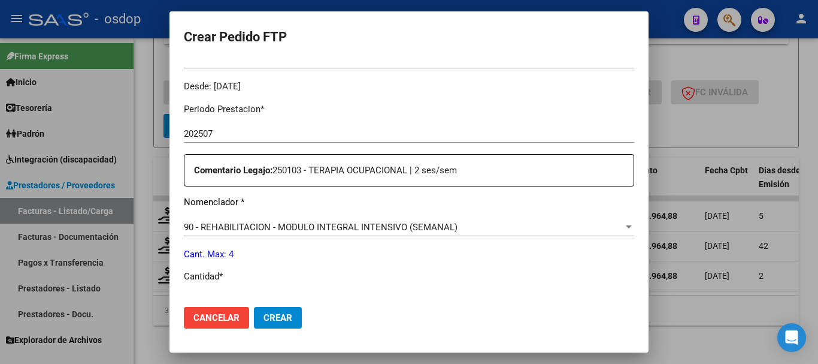
scroll to position [419, 0]
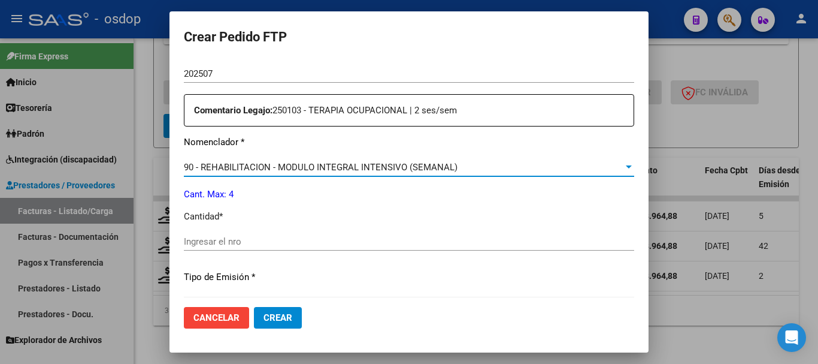
click at [415, 170] on span "90 - REHABILITACION - MODULO INTEGRAL INTENSIVO (SEMANAL)" at bounding box center [321, 167] width 274 height 11
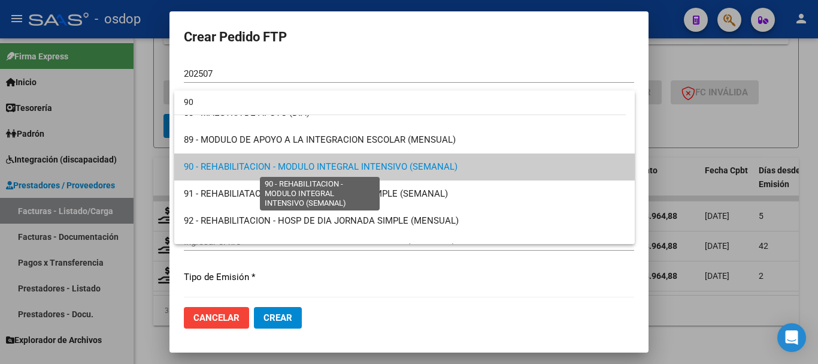
scroll to position [0, 0]
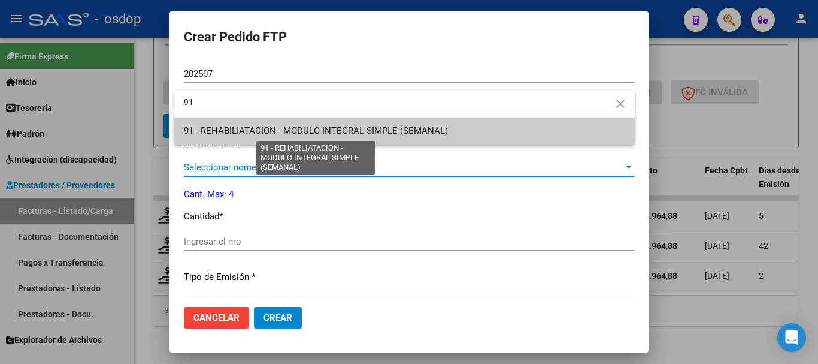
type input "91"
click at [374, 126] on span "91 - REHABILIATACION - MODULO INTEGRAL SIMPLE (SEMANAL)" at bounding box center [316, 130] width 264 height 11
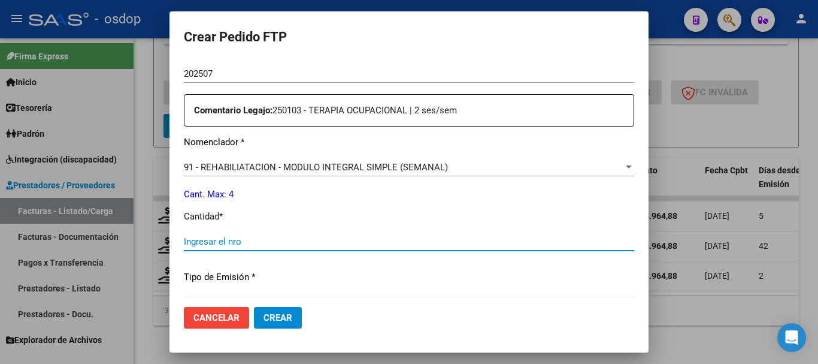
click at [273, 244] on input "Ingresar el nro" at bounding box center [409, 241] width 451 height 11
type input "4"
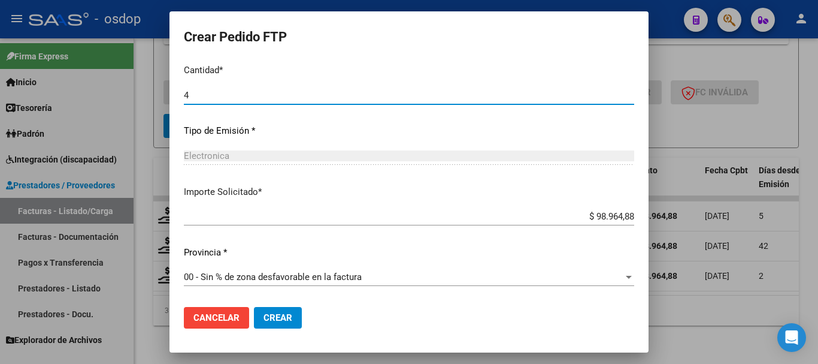
click at [287, 313] on span "Crear" at bounding box center [278, 317] width 29 height 11
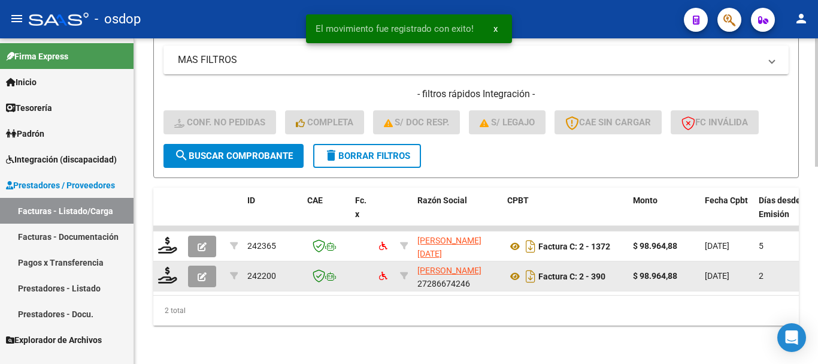
scroll to position [500, 0]
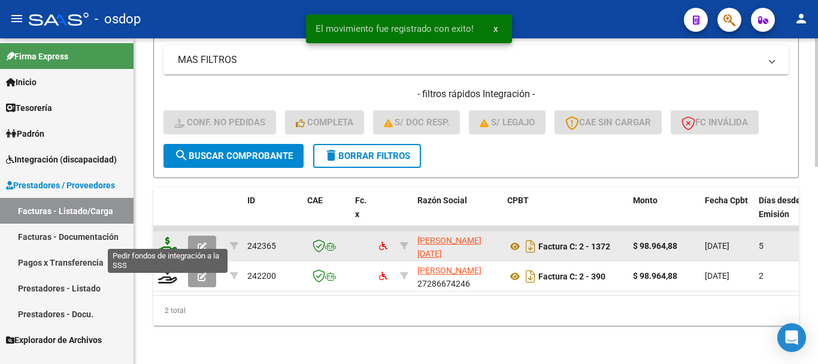
click at [164, 237] on icon at bounding box center [167, 245] width 19 height 17
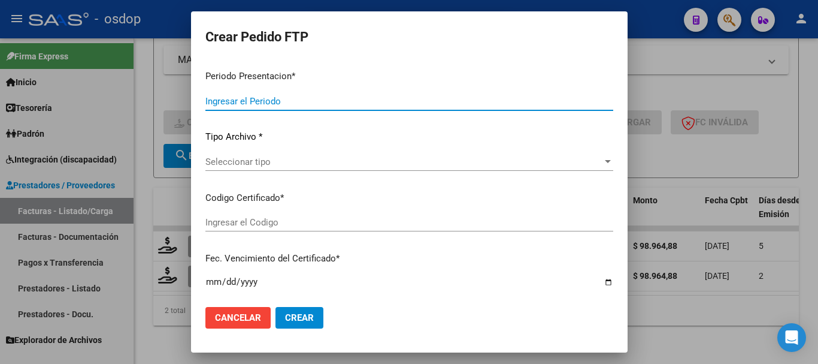
type input "202508"
type input "$ 98.964,88"
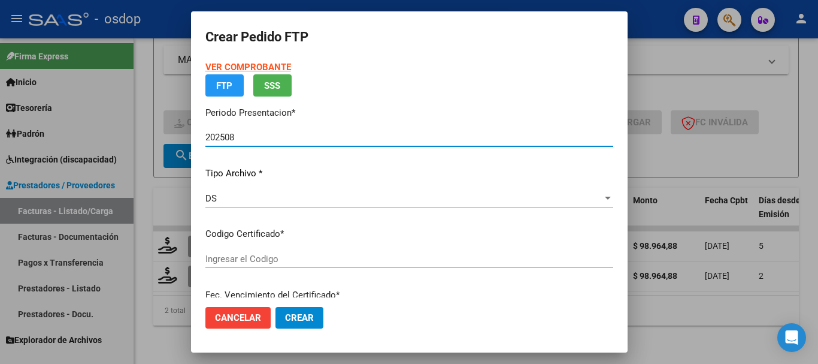
type input "6434143750"
type input "2027-05-04"
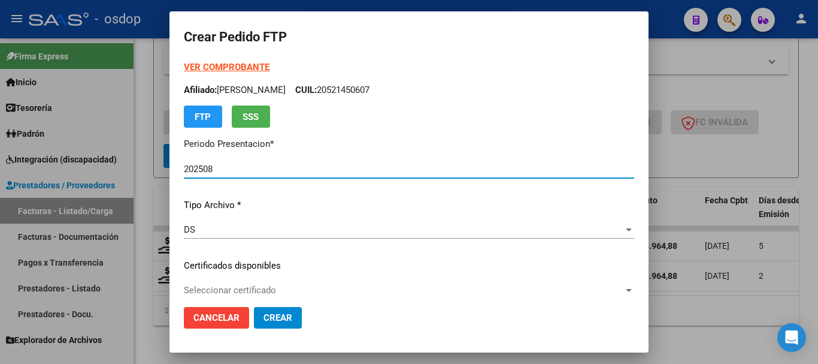
scroll to position [120, 0]
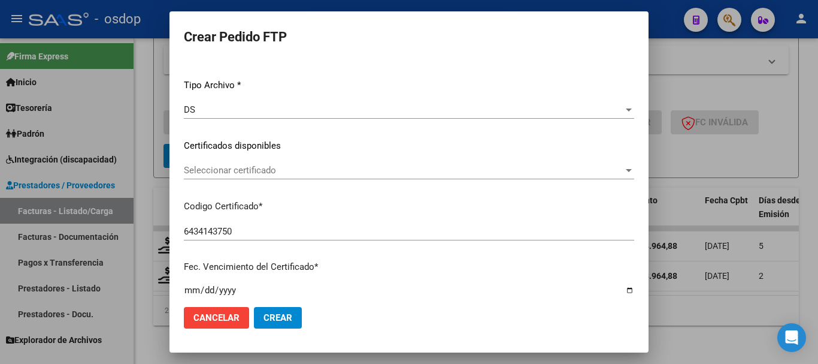
click at [283, 171] on span "Seleccionar certificado" at bounding box center [404, 170] width 440 height 11
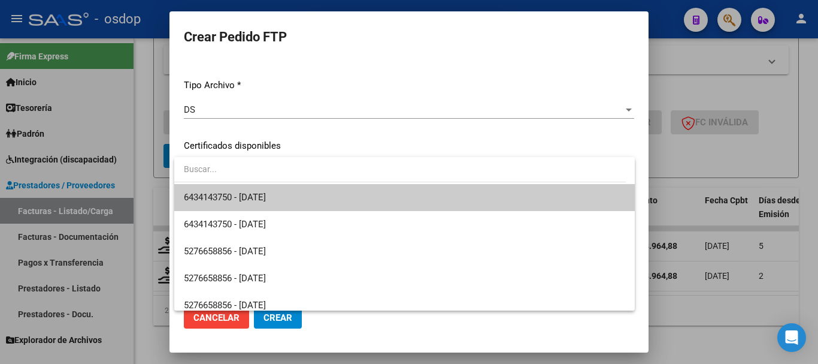
click at [307, 192] on span "6434143750 - 2027-05-04" at bounding box center [405, 197] width 442 height 27
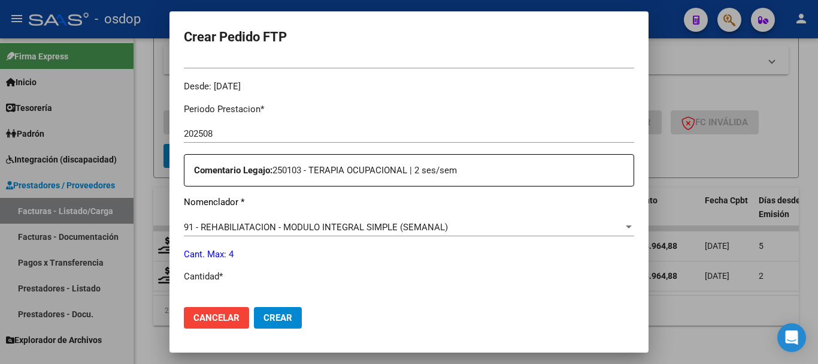
scroll to position [419, 0]
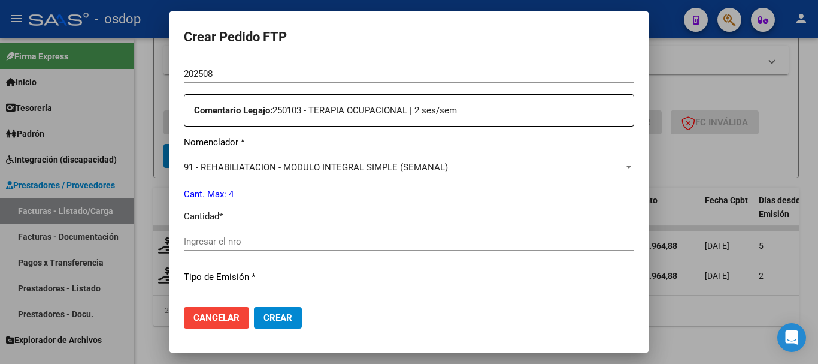
click at [278, 247] on div "Ingresar el nro" at bounding box center [409, 241] width 451 height 18
type input "4"
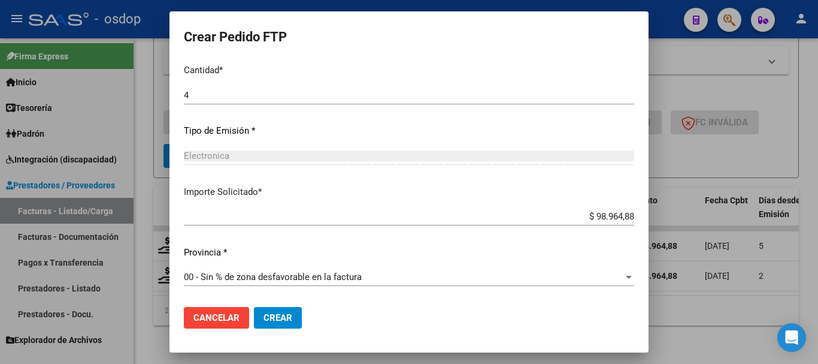
click at [286, 314] on span "Crear" at bounding box center [278, 317] width 29 height 11
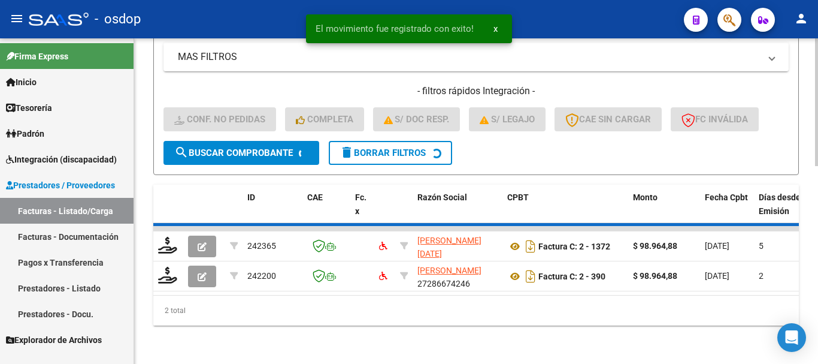
scroll to position [470, 0]
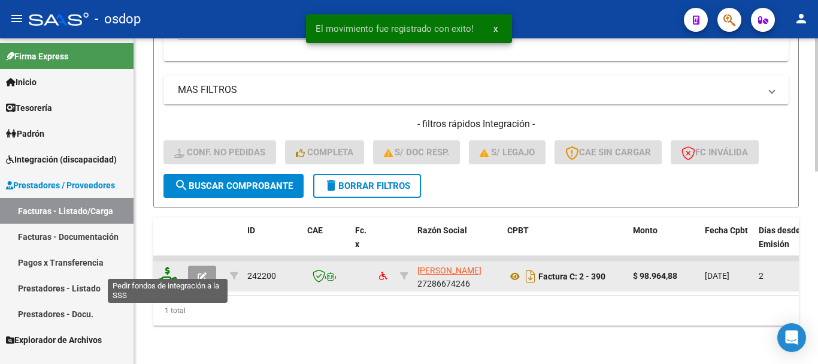
click at [172, 267] on icon at bounding box center [167, 275] width 19 height 17
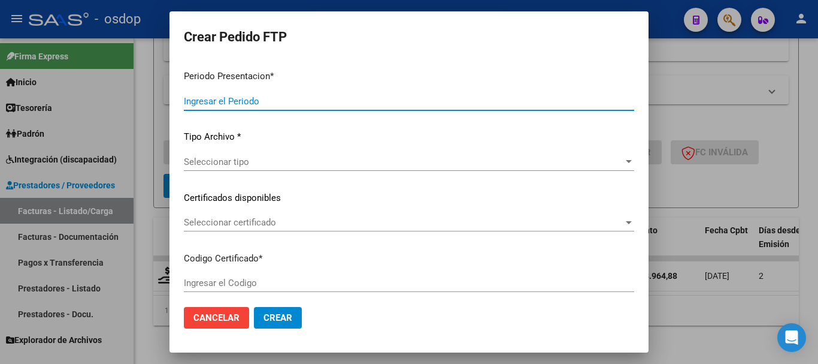
type input "202508"
type input "$ 98.964,88"
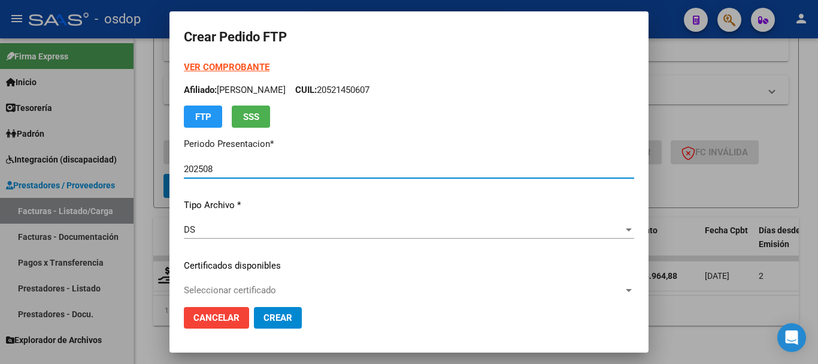
type input "6434143750"
type input "2027-05-04"
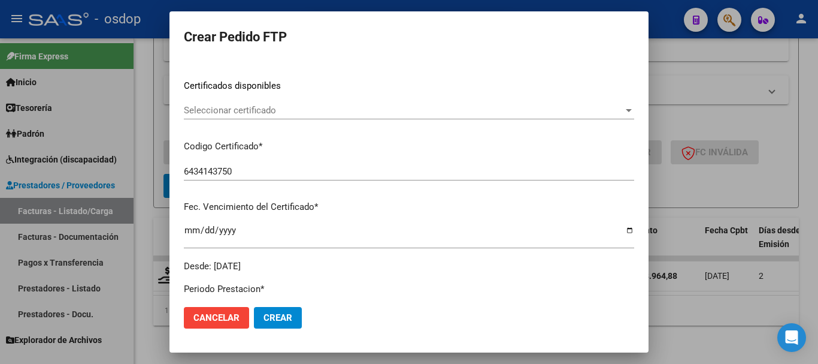
click at [297, 111] on span "Seleccionar certificado" at bounding box center [404, 110] width 440 height 11
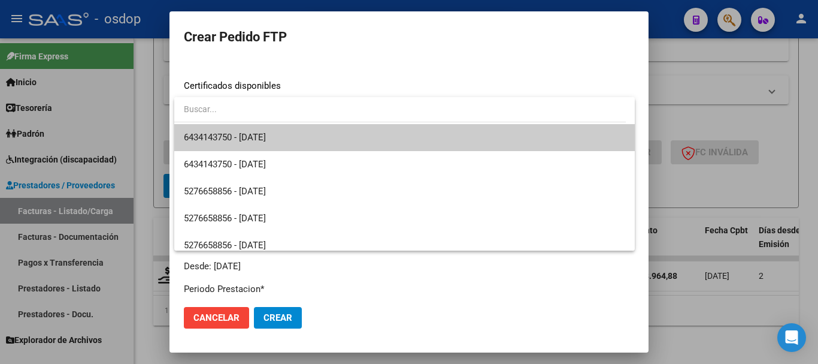
drag, startPoint x: 323, startPoint y: 137, endPoint x: 333, endPoint y: 156, distance: 21.2
click at [324, 137] on span "6434143750 - 2027-05-04" at bounding box center [405, 137] width 442 height 27
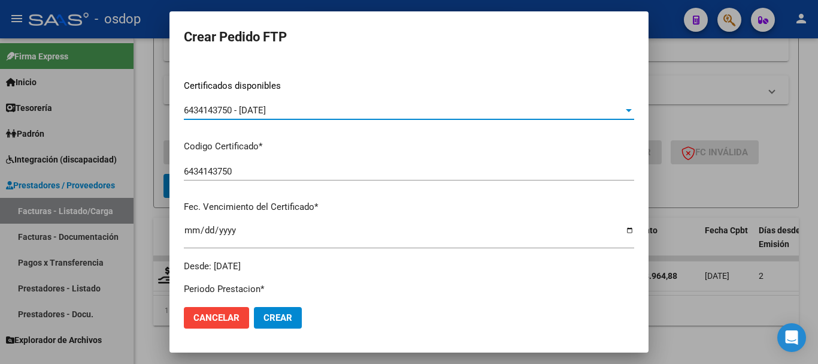
scroll to position [419, 0]
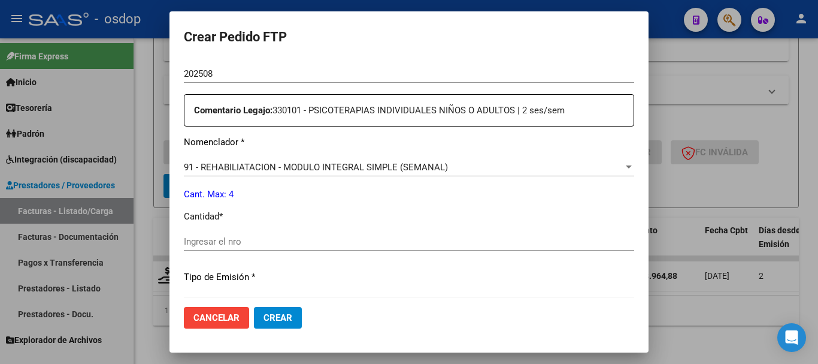
click at [279, 240] on input "Ingresar el nro" at bounding box center [409, 241] width 451 height 11
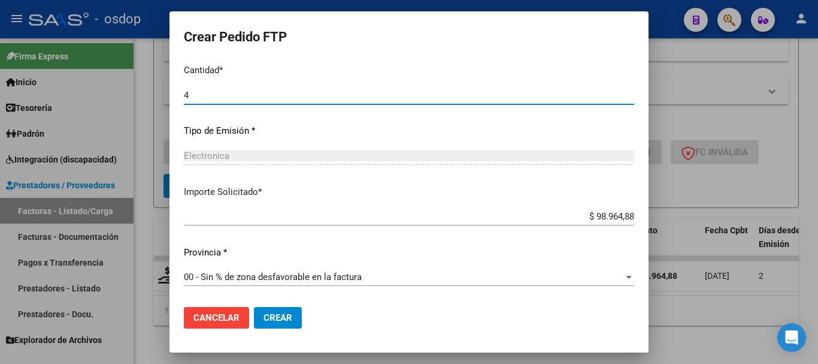
type input "4"
click at [274, 315] on span "Crear" at bounding box center [278, 317] width 29 height 11
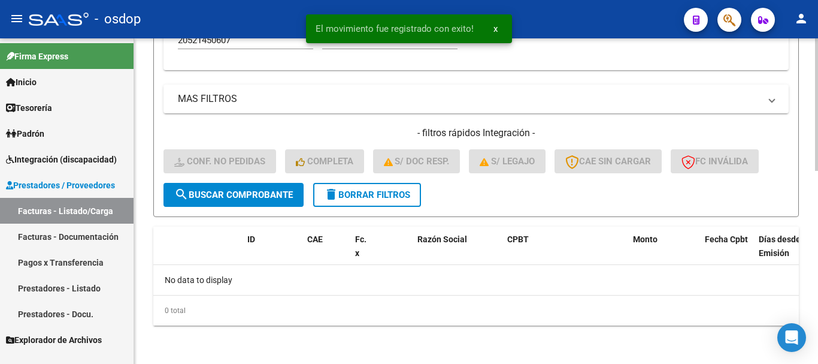
scroll to position [452, 0]
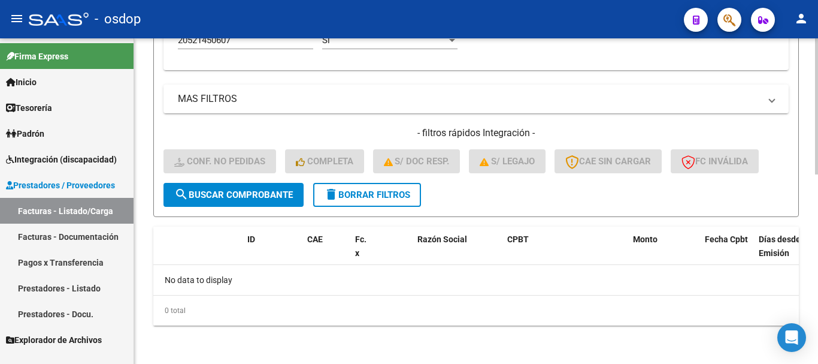
click at [381, 188] on button "delete Borrar Filtros" at bounding box center [367, 195] width 108 height 24
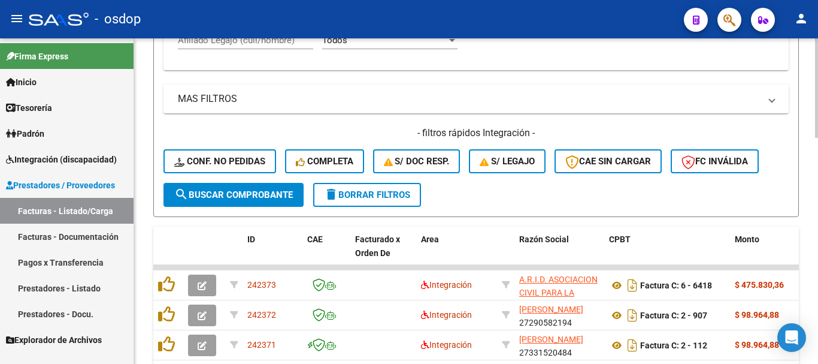
click at [255, 44] on input "Afiliado Legajo (cuil/nombre)" at bounding box center [245, 40] width 135 height 11
paste input "27276068771"
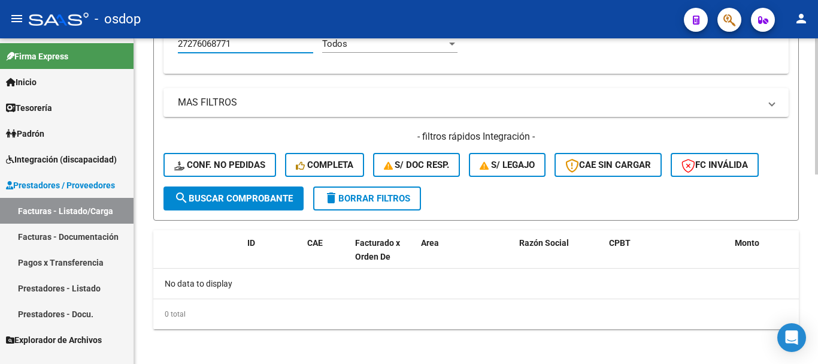
type input "27276068771"
click at [360, 193] on span "delete Borrar Filtros" at bounding box center [367, 198] width 86 height 11
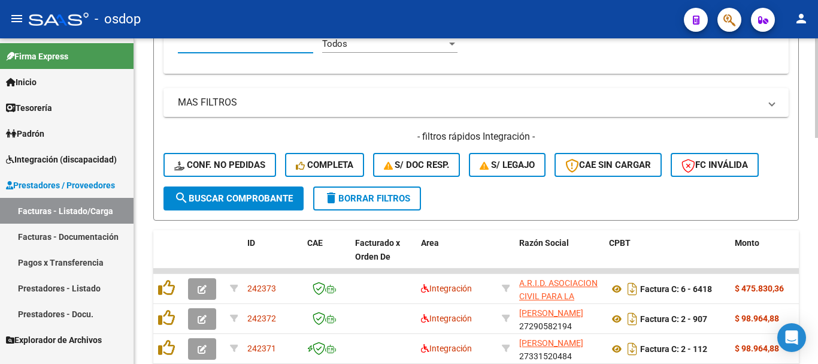
click at [211, 43] on input "Afiliado Legajo (cuil/nombre)" at bounding box center [245, 43] width 135 height 11
paste input "27283562919"
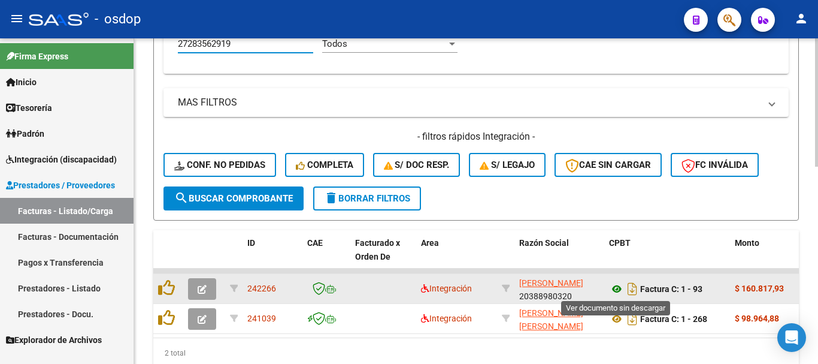
type input "27283562919"
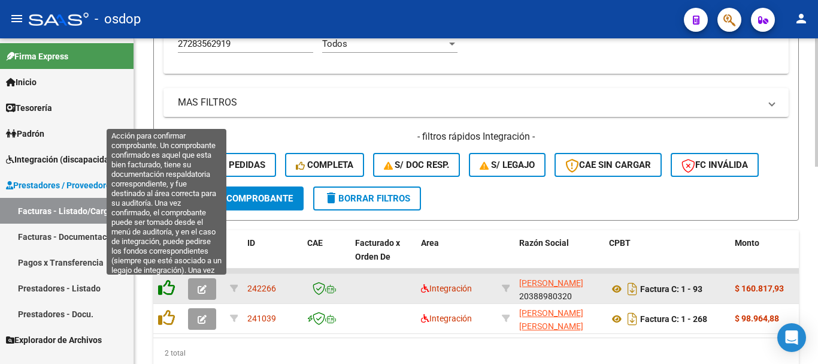
click at [167, 289] on icon at bounding box center [166, 287] width 17 height 17
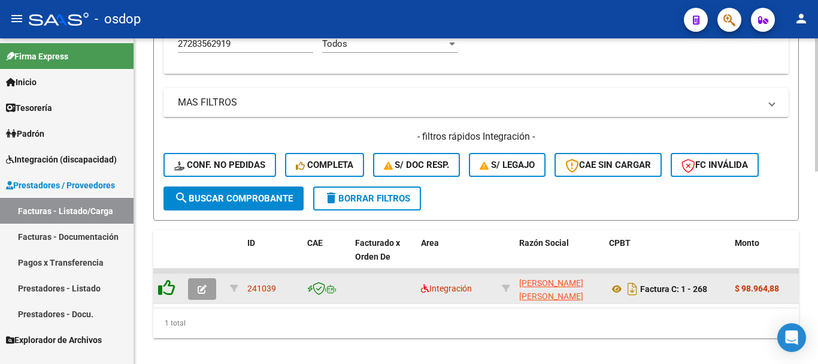
click at [170, 295] on icon at bounding box center [166, 287] width 17 height 17
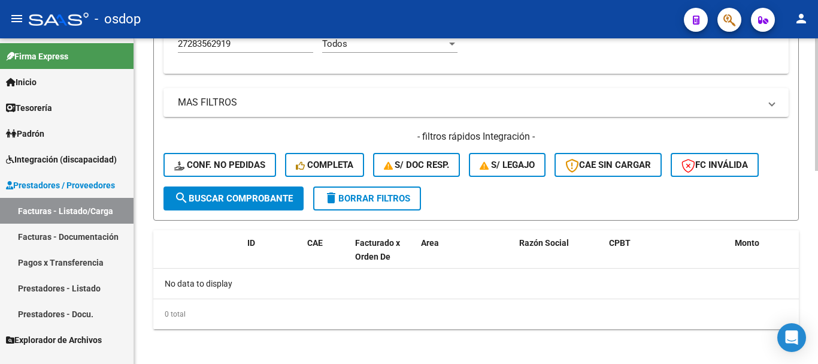
click at [170, 289] on div "No data to display" at bounding box center [476, 283] width 646 height 30
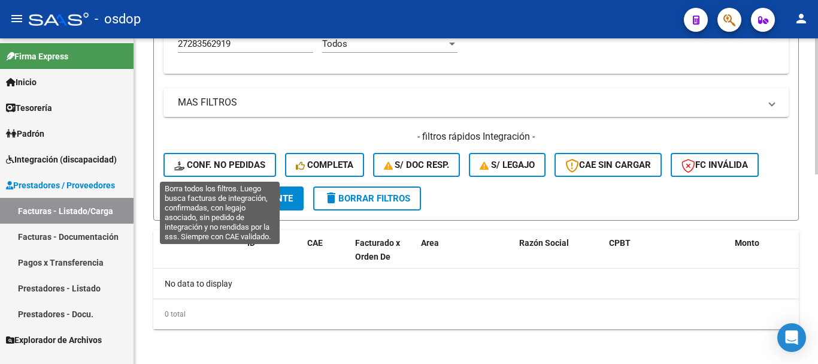
click at [233, 162] on span "Conf. no pedidas" at bounding box center [219, 164] width 91 height 11
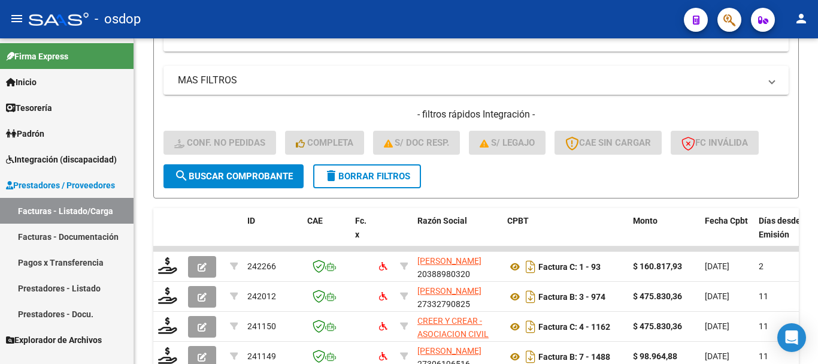
scroll to position [351, 0]
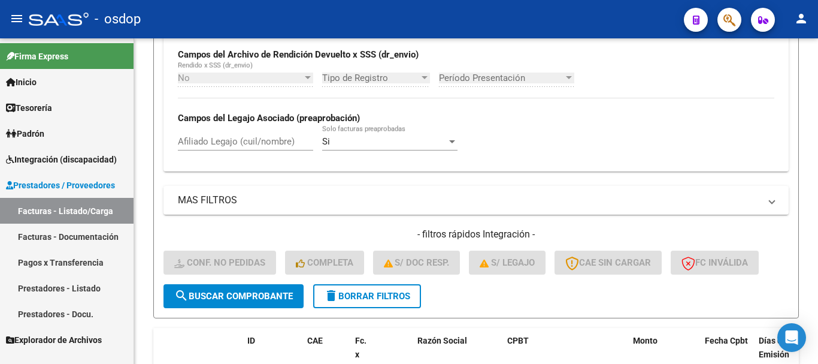
click at [264, 138] on input "Afiliado Legajo (cuil/nombre)" at bounding box center [245, 141] width 135 height 11
paste input "27276068771"
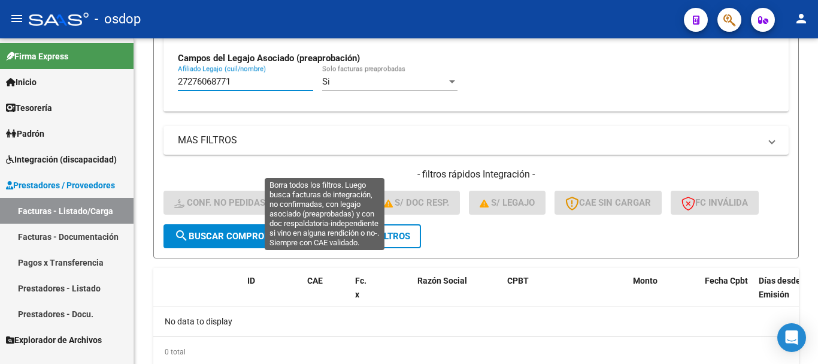
scroll to position [452, 0]
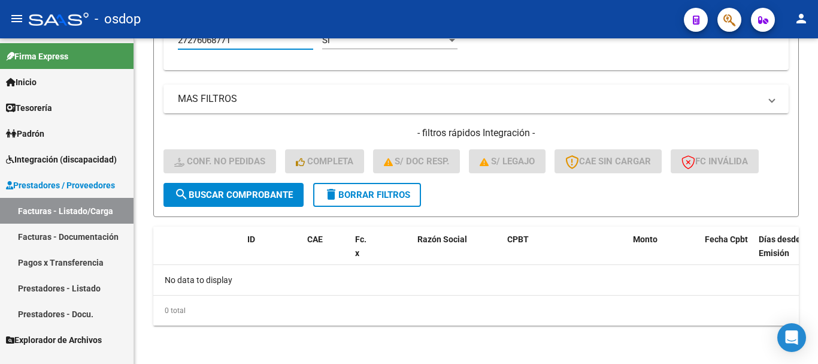
type input "27276068771"
click at [391, 198] on span "delete Borrar Filtros" at bounding box center [367, 194] width 86 height 11
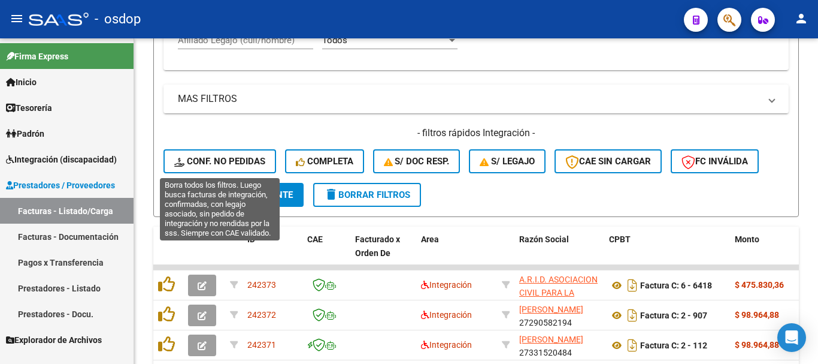
click at [252, 163] on span "Conf. no pedidas" at bounding box center [219, 161] width 91 height 11
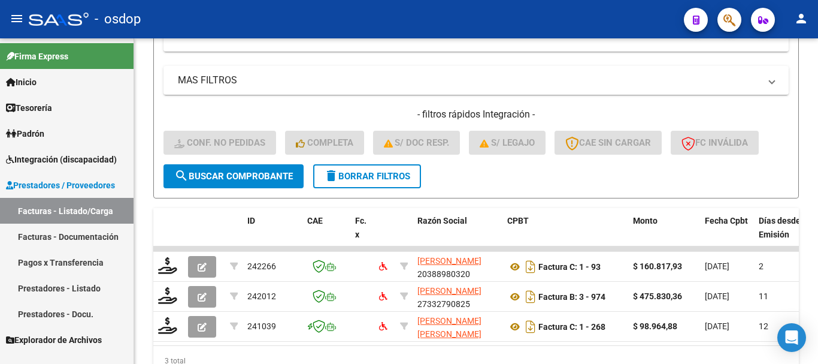
scroll to position [351, 0]
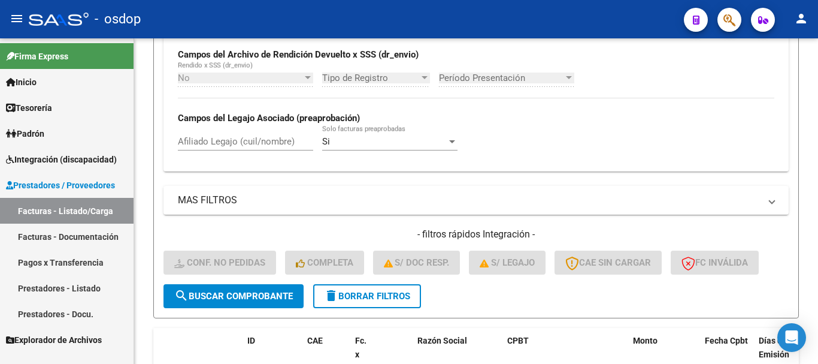
click at [250, 136] on input "Afiliado Legajo (cuil/nombre)" at bounding box center [245, 141] width 135 height 11
paste input "27283562919"
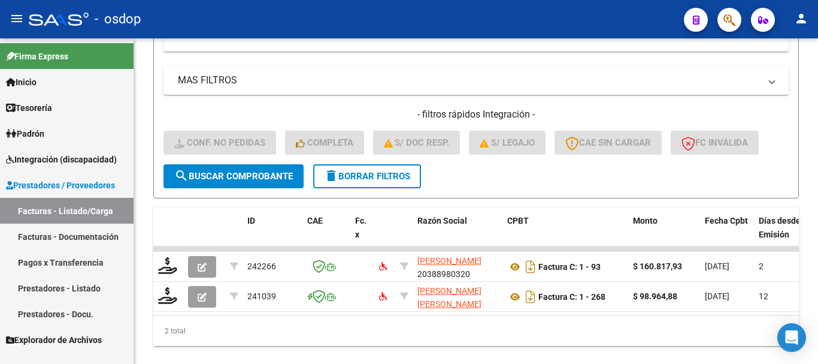
type input "27283562919"
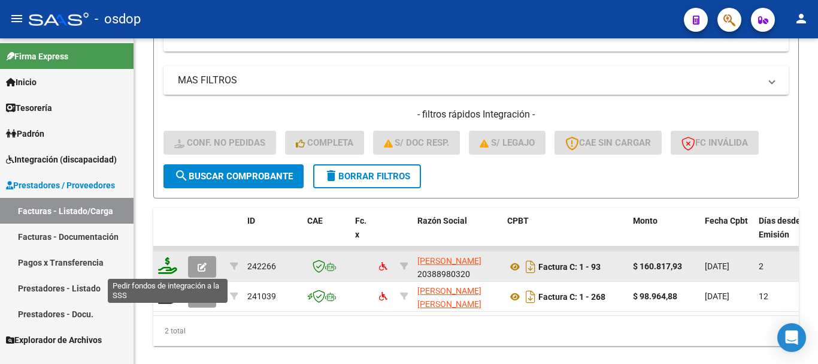
click at [171, 269] on icon at bounding box center [167, 265] width 19 height 17
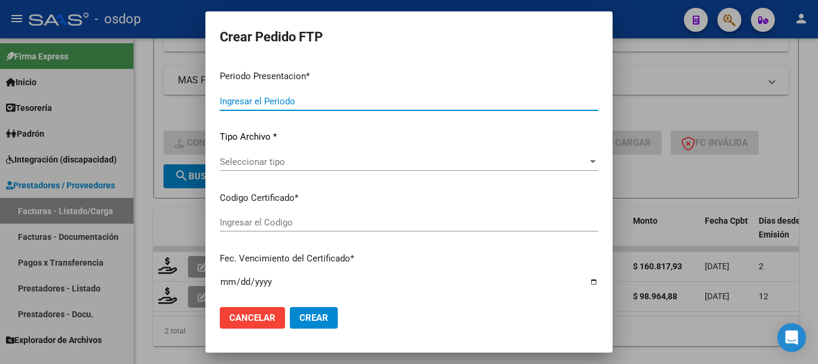
type input "202508"
type input "$ 160.817,93"
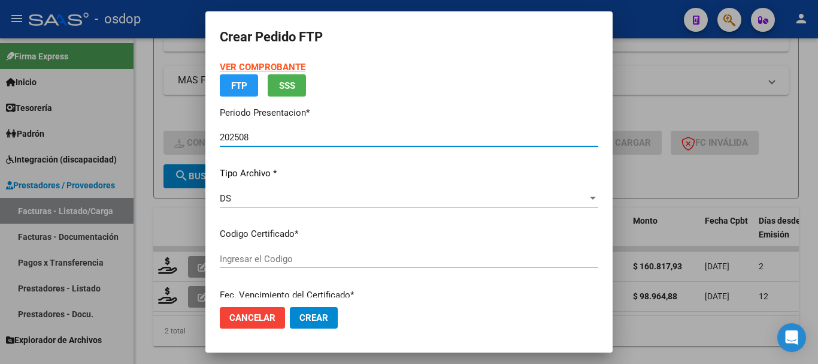
type input "1158428257"
type input "2027-06-29"
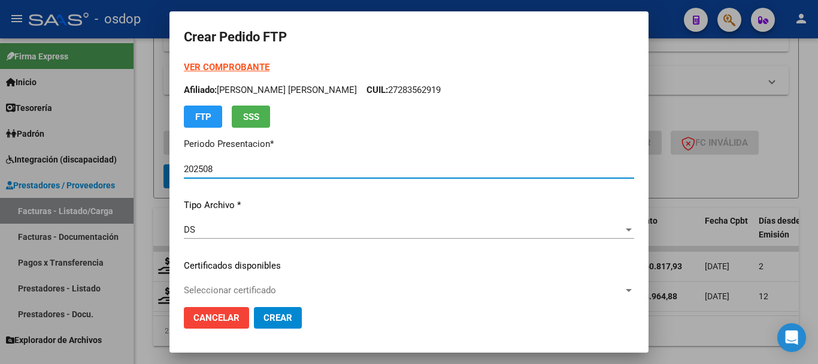
scroll to position [120, 0]
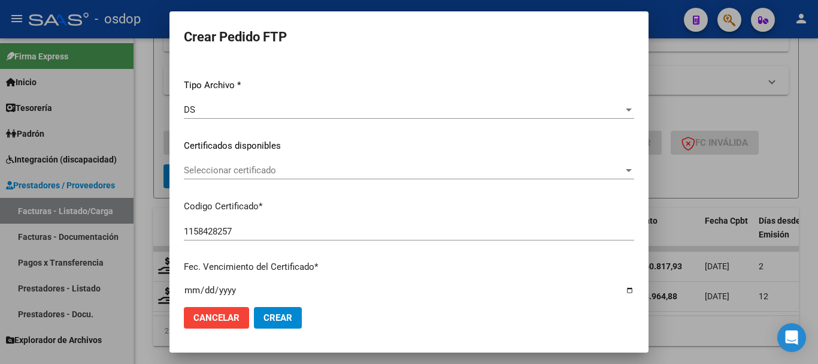
click at [246, 179] on div "Seleccionar certificado Seleccionar certificado" at bounding box center [409, 170] width 451 height 18
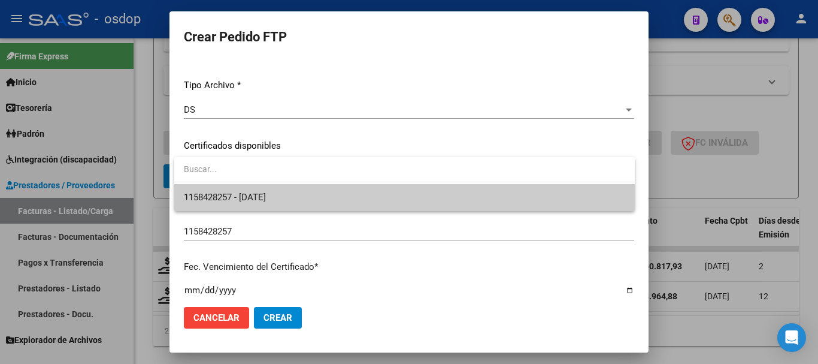
click at [266, 196] on span "1158428257 - 2027-06-29" at bounding box center [225, 197] width 82 height 11
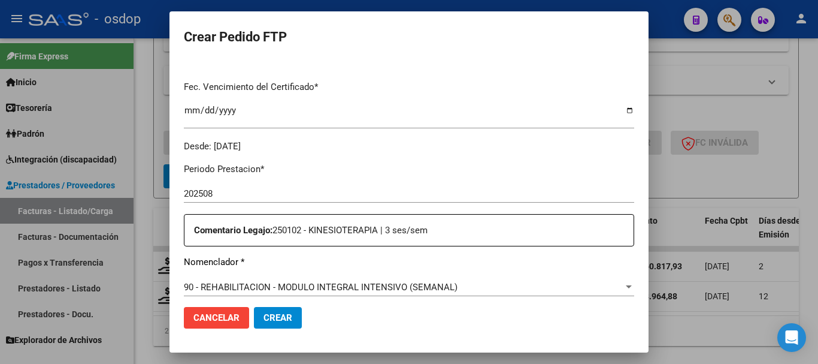
scroll to position [419, 0]
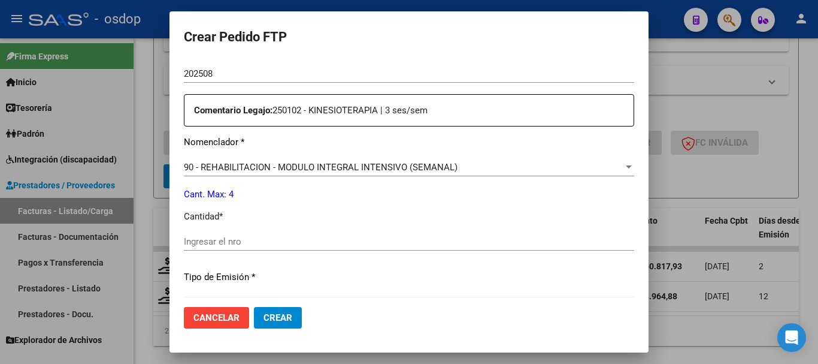
click at [266, 246] on input "Ingresar el nro" at bounding box center [409, 241] width 451 height 11
type input "4"
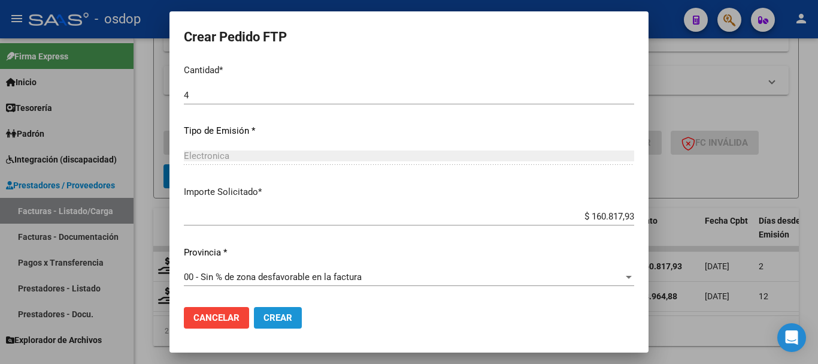
click at [294, 313] on button "Crear" at bounding box center [278, 318] width 48 height 22
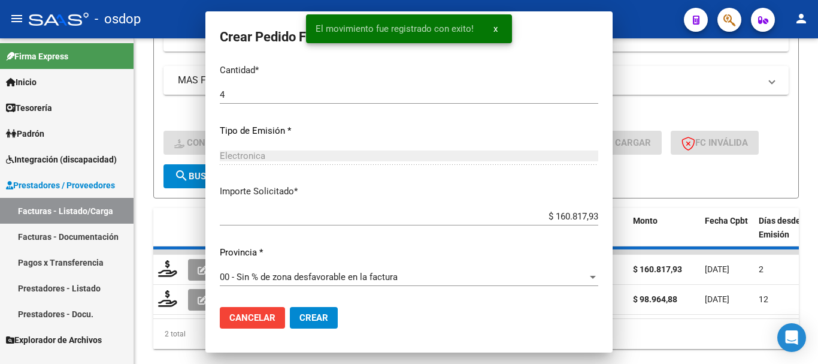
scroll to position [498, 0]
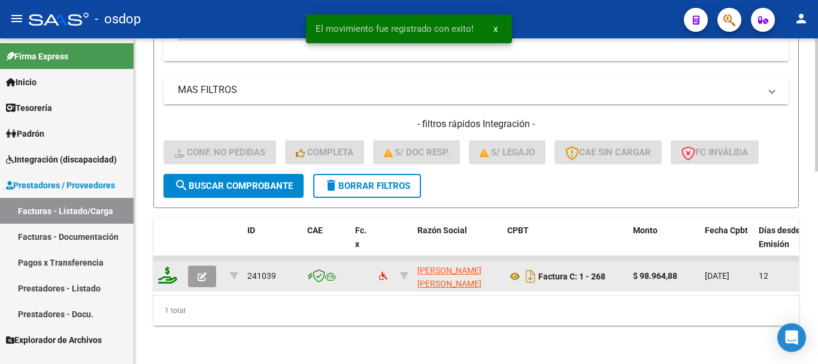
click at [172, 267] on icon at bounding box center [167, 275] width 19 height 17
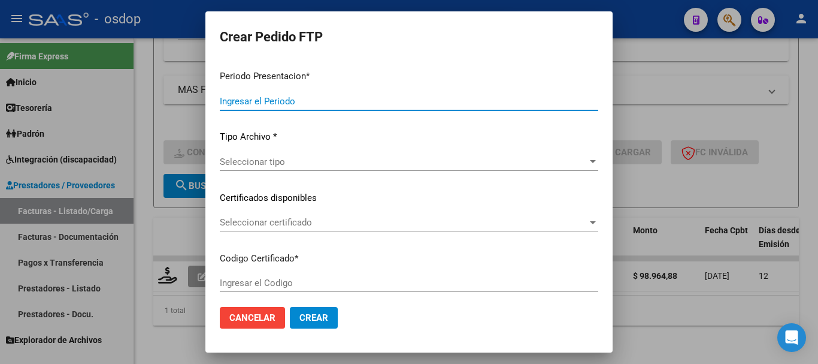
type input "202508"
type input "$ 98.964,88"
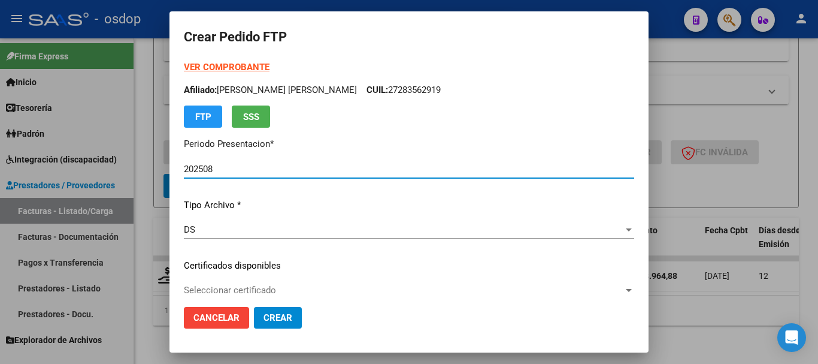
type input "1158428257"
type input "2027-06-29"
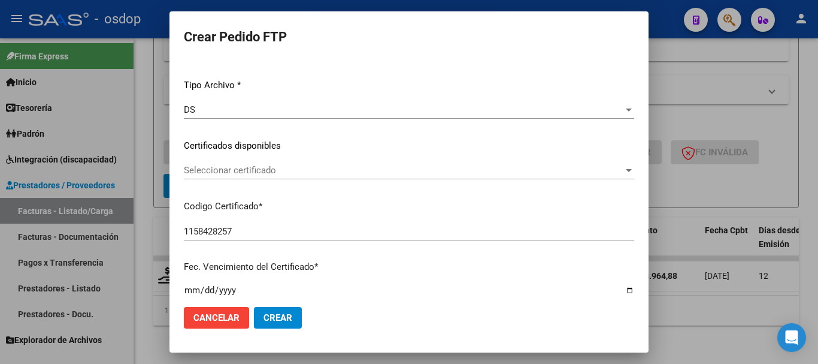
click at [275, 179] on div "Seleccionar certificado Seleccionar certificado" at bounding box center [409, 170] width 451 height 18
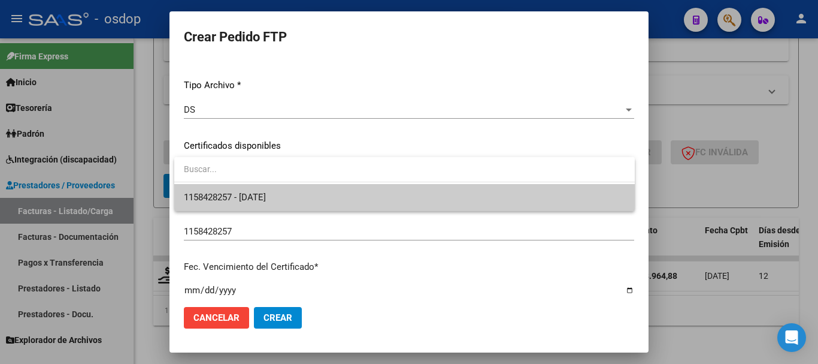
click at [296, 197] on span "1158428257 - 2027-06-29" at bounding box center [405, 197] width 442 height 27
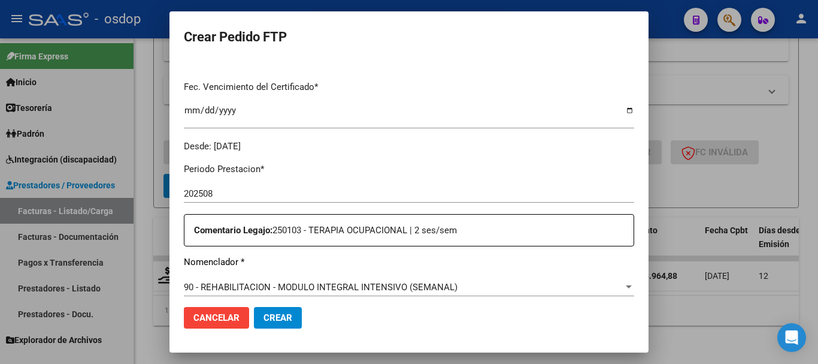
scroll to position [419, 0]
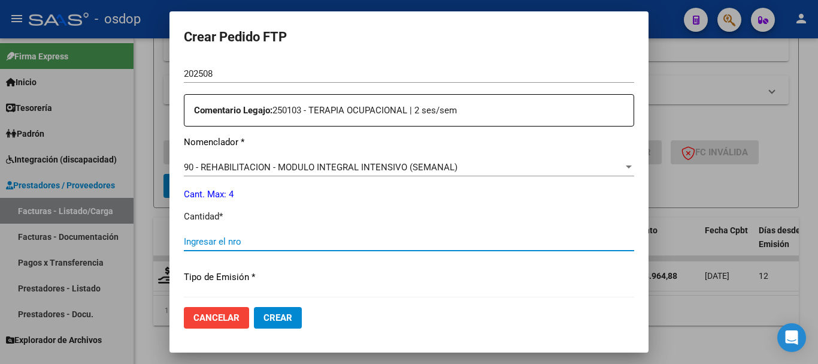
click at [272, 244] on input "Ingresar el nro" at bounding box center [409, 241] width 451 height 11
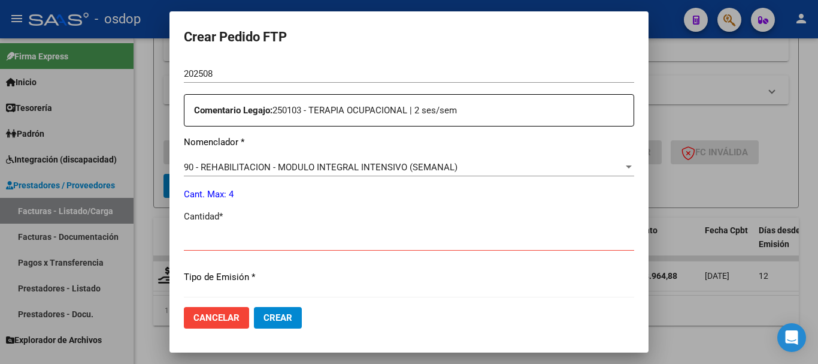
scroll to position [566, 0]
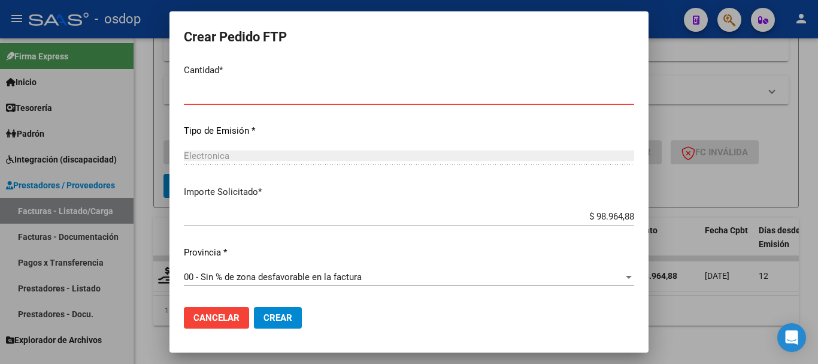
drag, startPoint x: 236, startPoint y: 90, endPoint x: 113, endPoint y: 102, distance: 124.0
click at [113, 102] on div "Crear Pedido FTP VER COMPROBANTE ARCA Padrón Afiliado: CHAVES MARIA SONIA CUIL:…" at bounding box center [409, 182] width 818 height 364
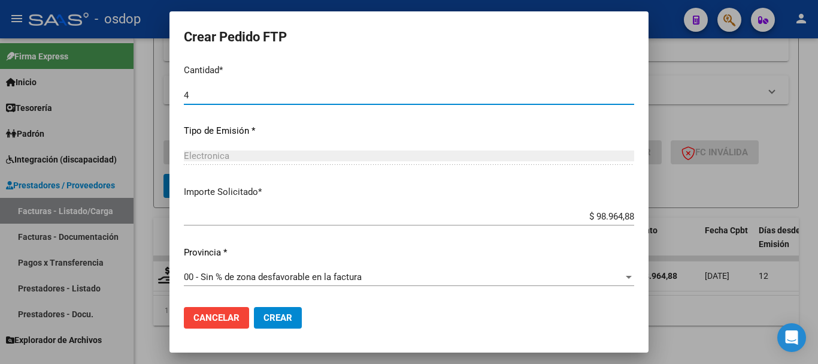
type input "4"
click at [283, 324] on button "Crear" at bounding box center [278, 318] width 48 height 22
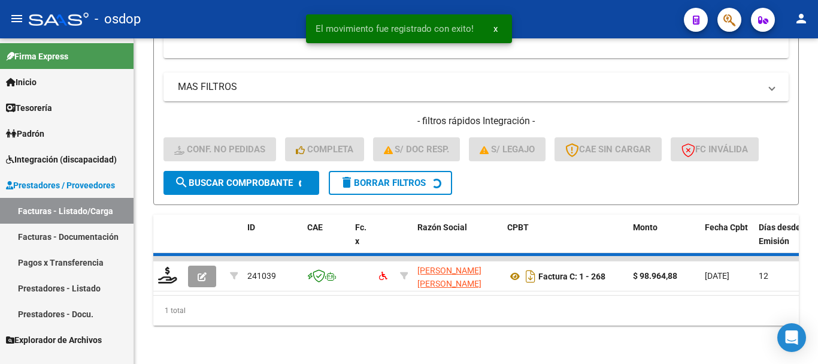
scroll to position [452, 0]
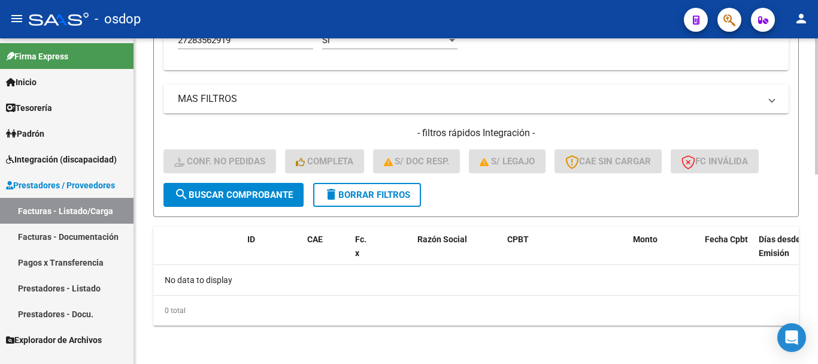
click at [389, 194] on span "delete Borrar Filtros" at bounding box center [367, 194] width 86 height 11
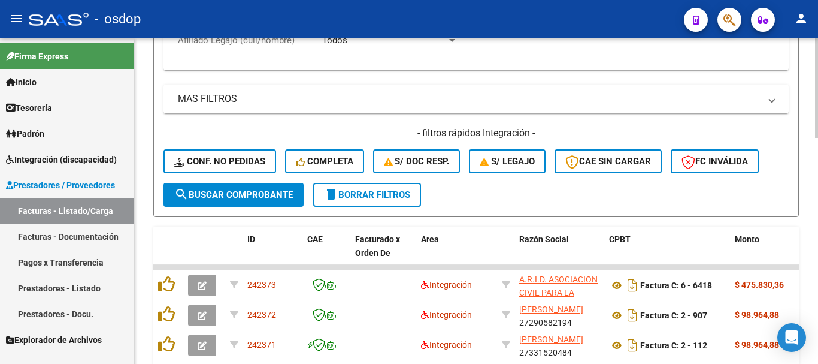
click at [274, 46] on input "Afiliado Legajo (cuil/nombre)" at bounding box center [245, 40] width 135 height 11
paste input "27532518305"
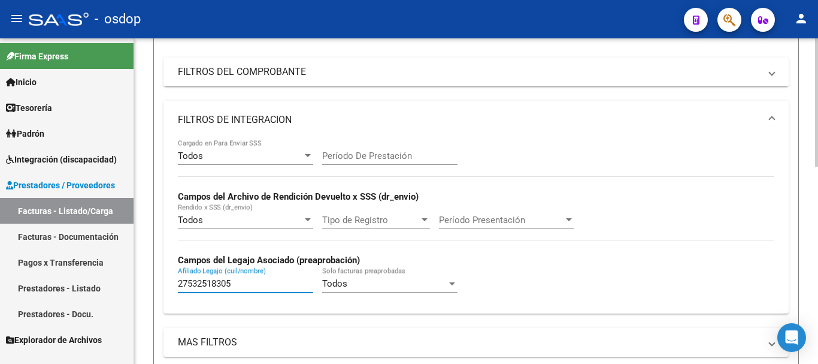
scroll to position [0, 0]
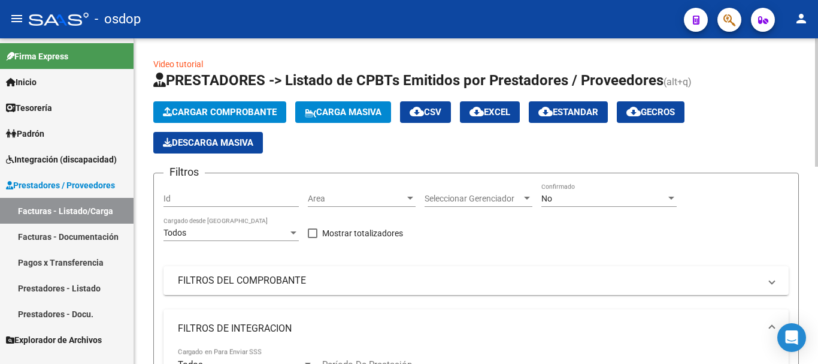
type input "27532518305"
click at [593, 199] on div "No" at bounding box center [604, 199] width 125 height 10
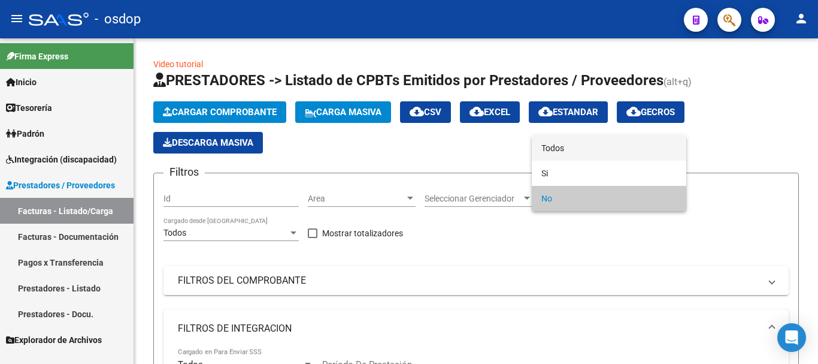
click at [566, 143] on span "Todos" at bounding box center [609, 147] width 135 height 25
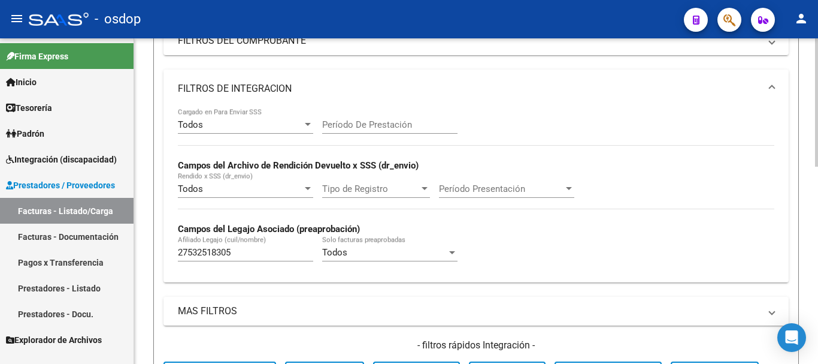
scroll to position [359, 0]
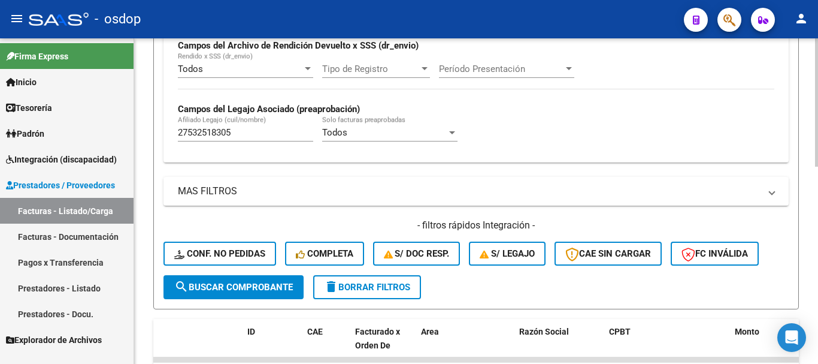
click at [223, 281] on button "search Buscar Comprobante" at bounding box center [234, 287] width 140 height 24
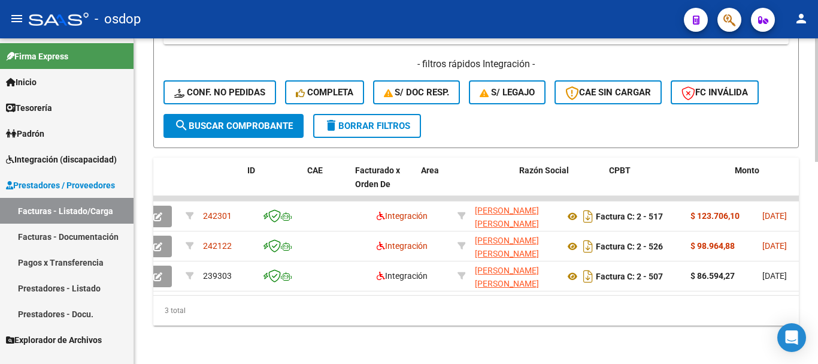
scroll to position [0, 0]
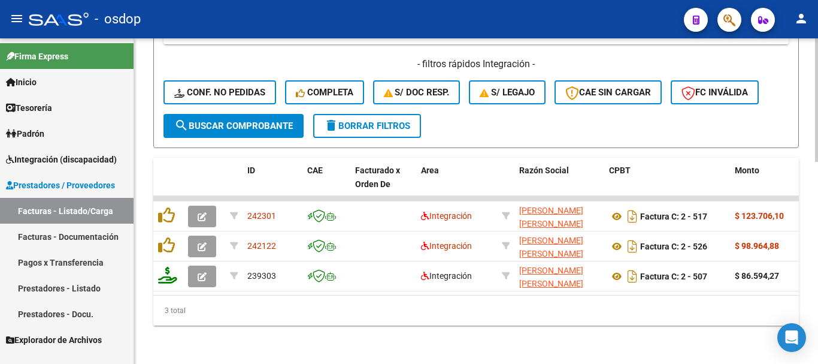
click at [372, 120] on span "delete Borrar Filtros" at bounding box center [367, 125] width 86 height 11
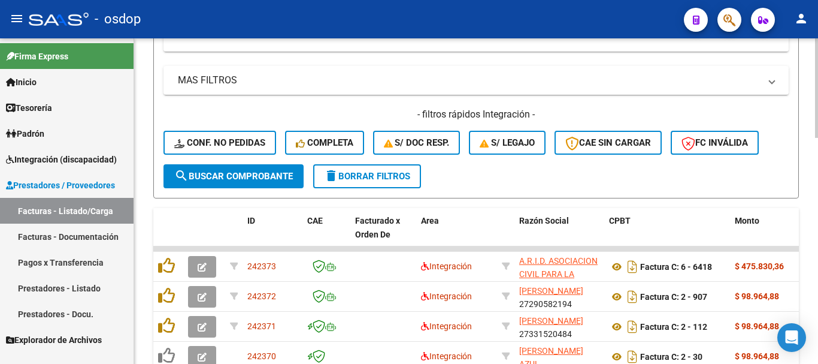
scroll to position [410, 0]
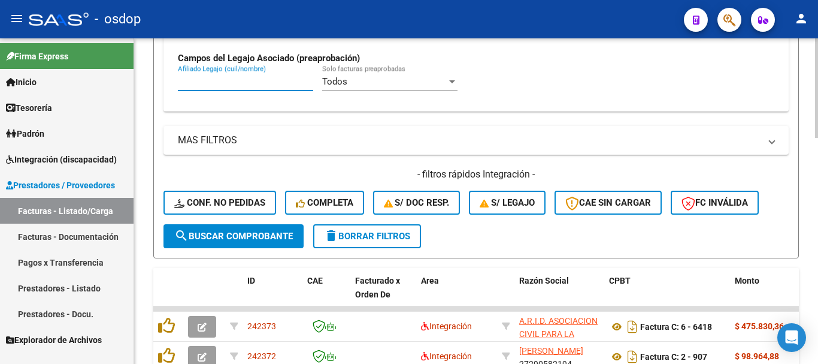
click at [261, 85] on input "Afiliado Legajo (cuil/nombre)" at bounding box center [245, 81] width 135 height 11
paste input "27532518305"
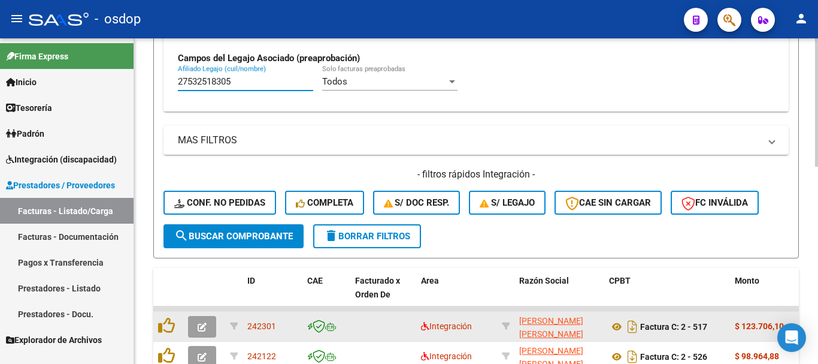
scroll to position [500, 0]
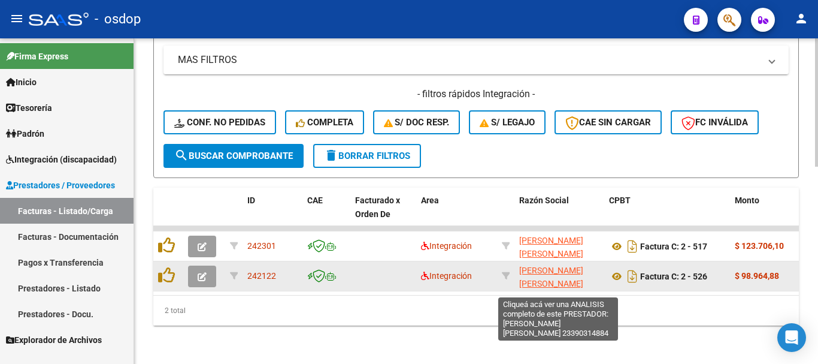
type input "27532518305"
click at [537, 265] on span "GAGGERO SANCHEZ LUCIANA MACARENA" at bounding box center [551, 276] width 64 height 23
type textarea "23390314884"
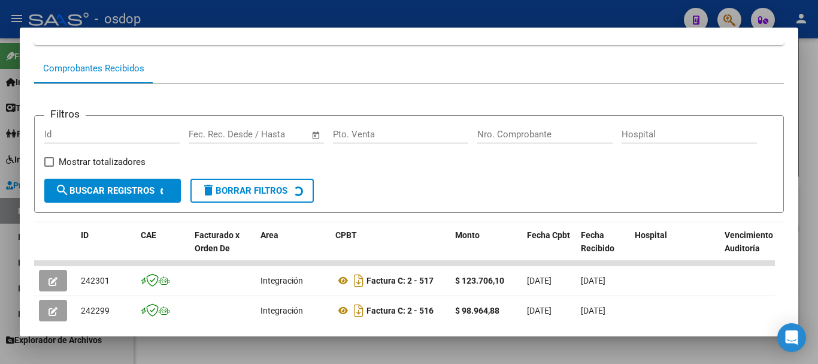
scroll to position [285, 0]
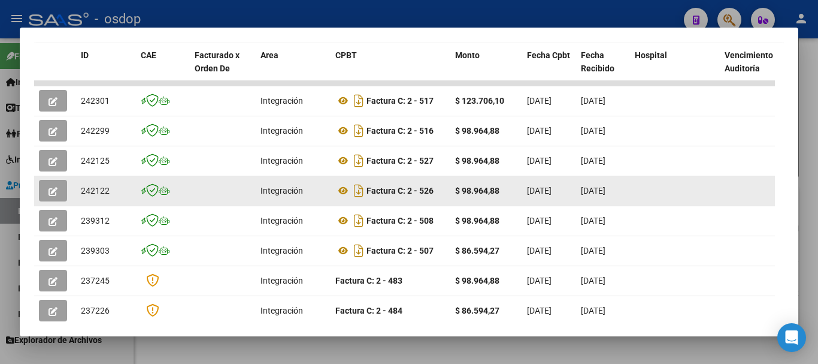
click at [68, 201] on div at bounding box center [55, 191] width 32 height 22
click at [52, 196] on icon "button" at bounding box center [53, 191] width 9 height 9
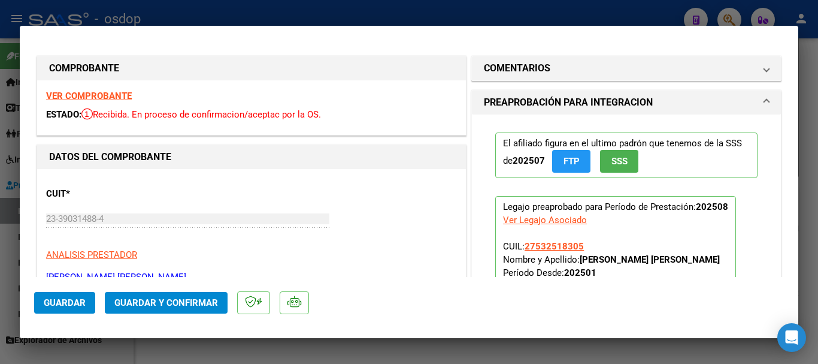
click at [268, 13] on div at bounding box center [409, 182] width 818 height 364
type input "$ 0,00"
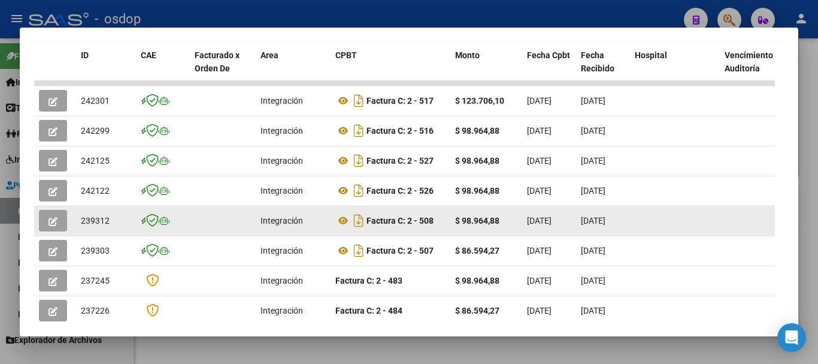
click at [58, 231] on button "button" at bounding box center [53, 221] width 28 height 22
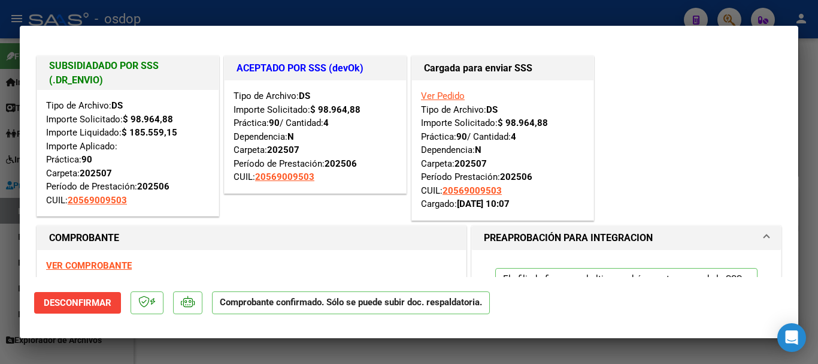
click at [243, 13] on div at bounding box center [409, 182] width 818 height 364
type input "$ 0,00"
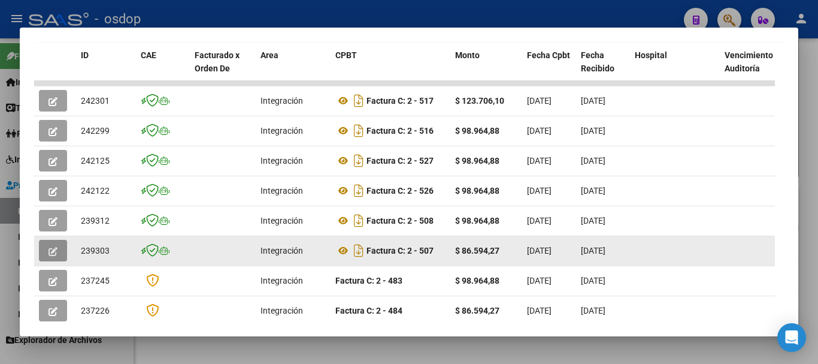
click at [52, 261] on button "button" at bounding box center [53, 251] width 28 height 22
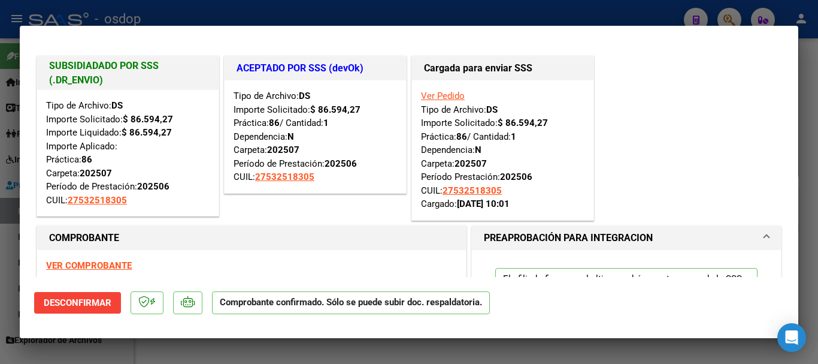
click at [270, 13] on div at bounding box center [409, 182] width 818 height 364
type input "$ 0,00"
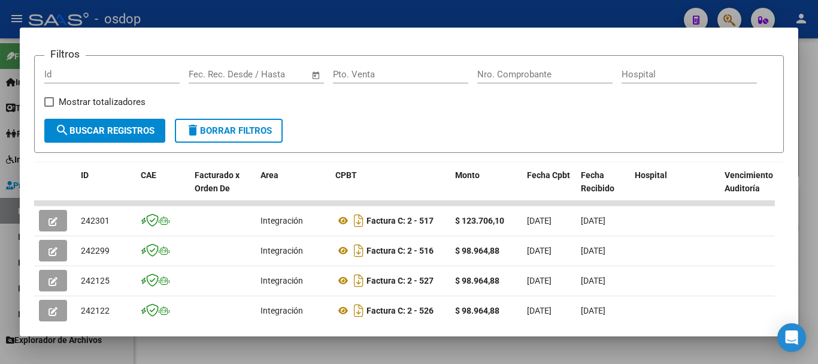
scroll to position [0, 0]
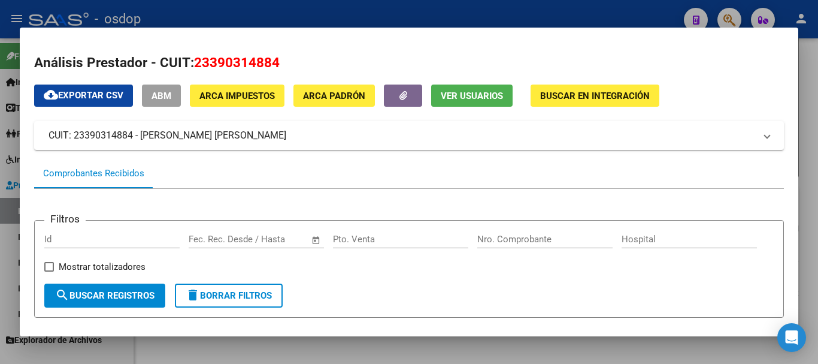
click at [386, 18] on div at bounding box center [409, 182] width 818 height 364
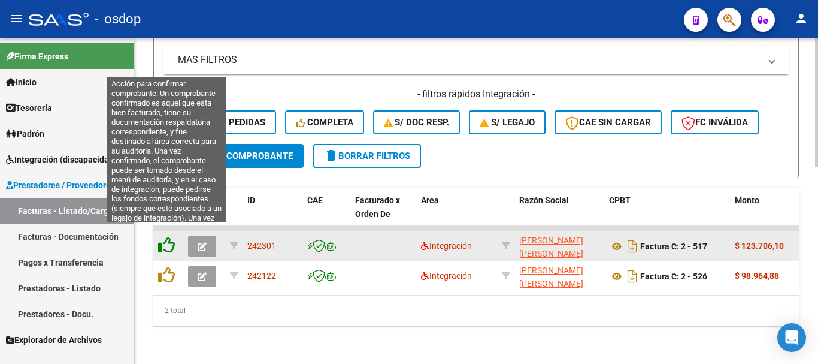
click at [167, 237] on icon at bounding box center [166, 245] width 17 height 17
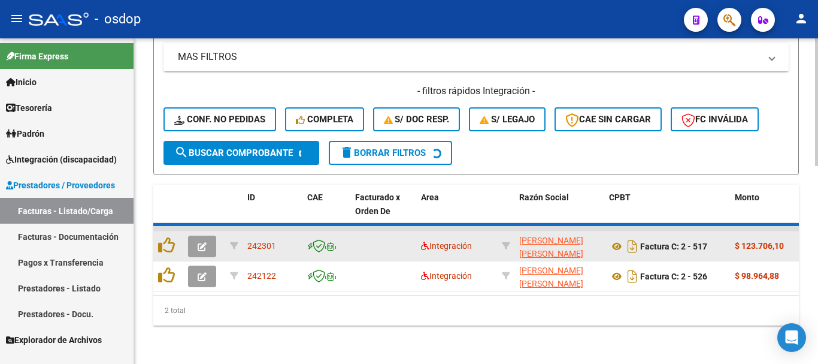
scroll to position [470, 0]
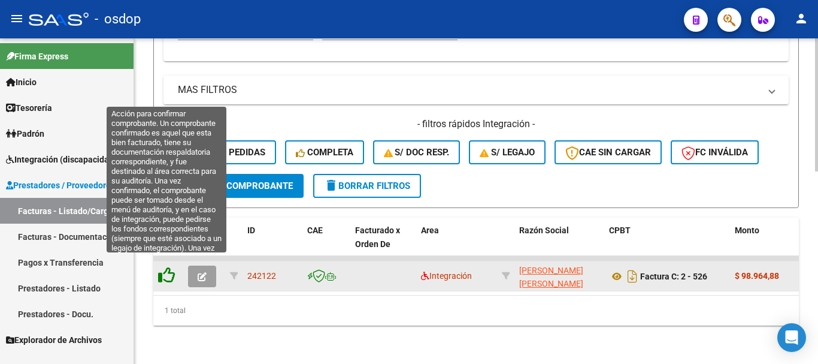
click at [162, 267] on icon at bounding box center [166, 275] width 17 height 17
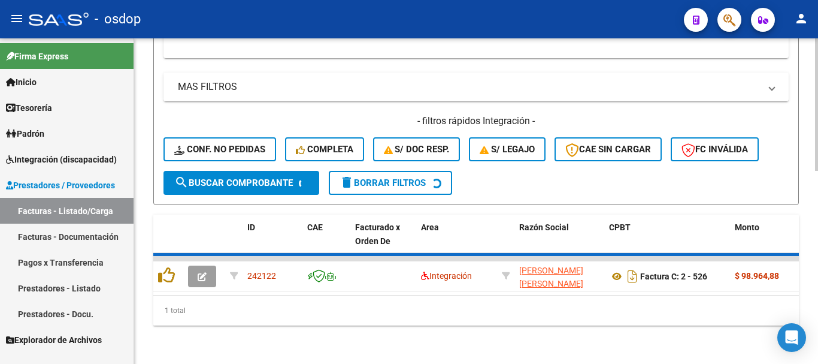
scroll to position [452, 0]
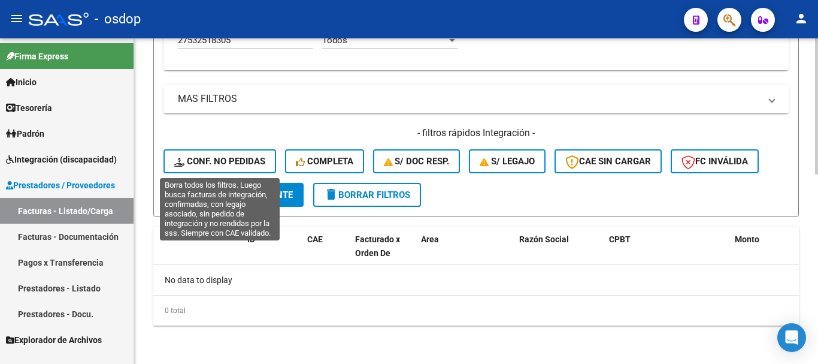
click at [250, 159] on span "Conf. no pedidas" at bounding box center [219, 161] width 91 height 11
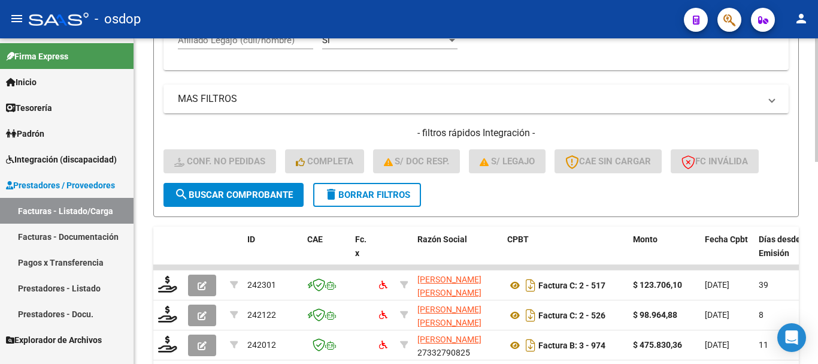
scroll to position [332, 0]
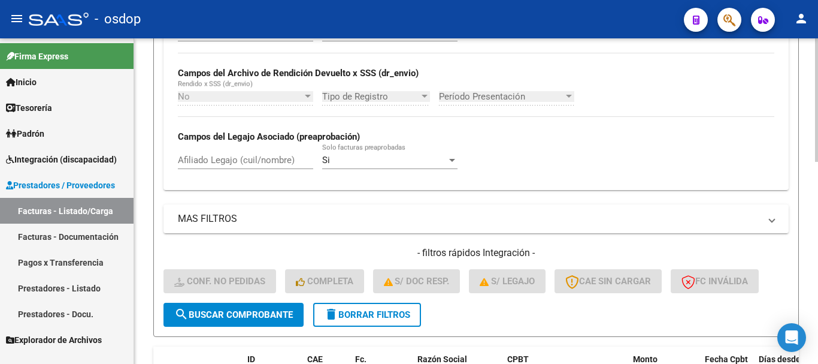
click at [274, 162] on input "Afiliado Legajo (cuil/nombre)" at bounding box center [245, 160] width 135 height 11
paste input "23390314884"
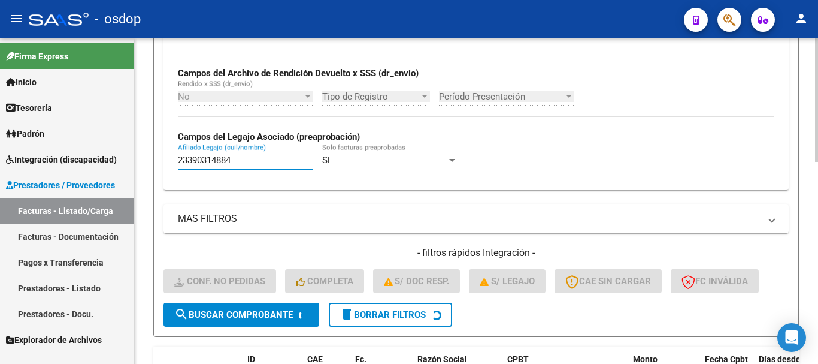
scroll to position [452, 0]
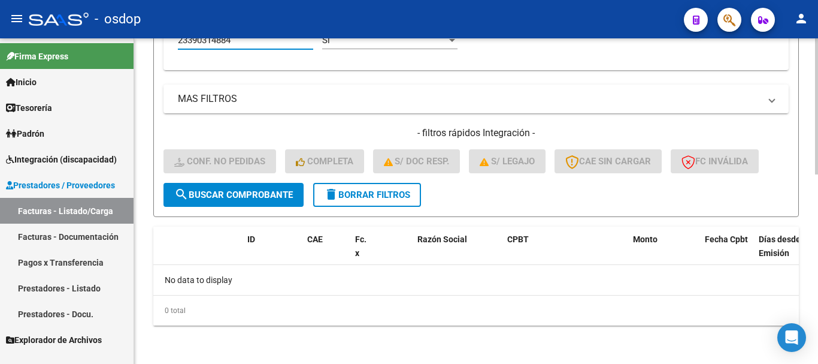
type input "23390314884"
click at [399, 199] on span "delete Borrar Filtros" at bounding box center [367, 194] width 86 height 11
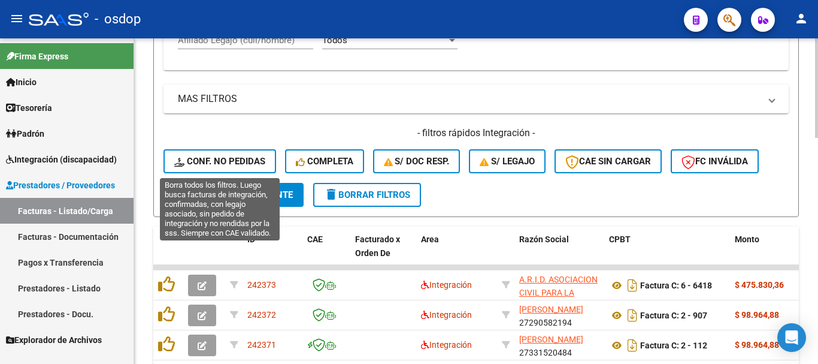
click at [247, 160] on span "Conf. no pedidas" at bounding box center [219, 161] width 91 height 11
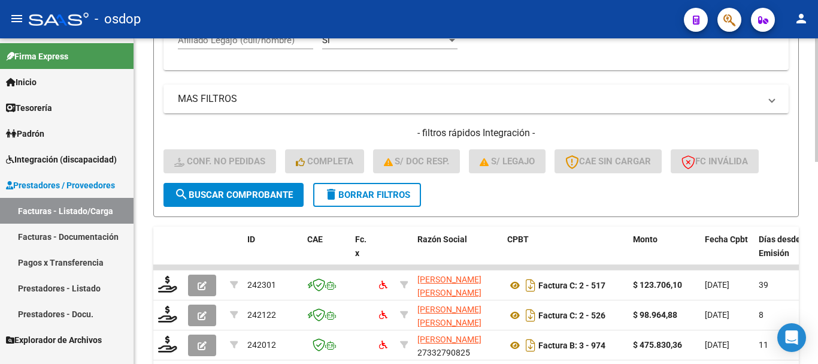
click at [273, 43] on input "Afiliado Legajo (cuil/nombre)" at bounding box center [245, 40] width 135 height 11
paste input "27532518305"
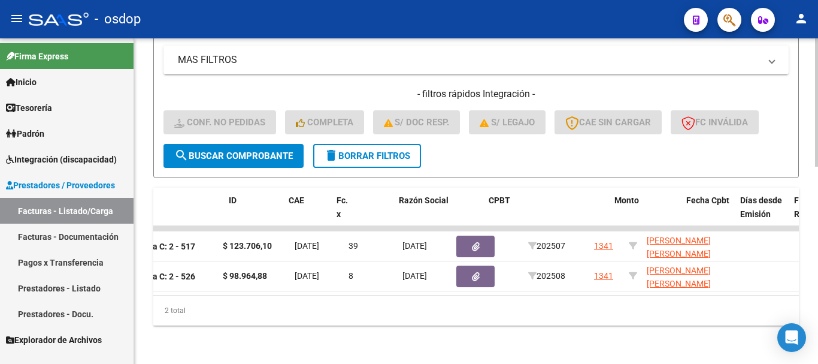
scroll to position [0, 0]
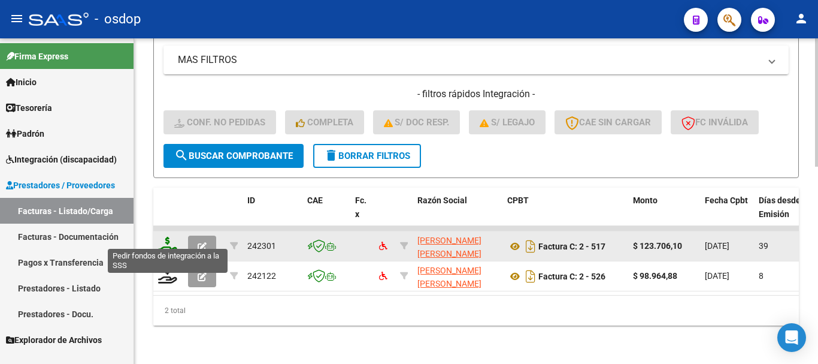
type input "27532518305"
click at [170, 237] on icon at bounding box center [167, 245] width 19 height 17
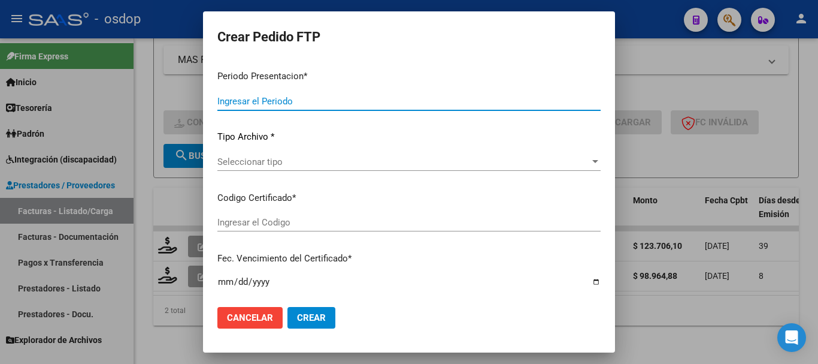
type input "202508"
type input "202507"
type input "$ 123.706,10"
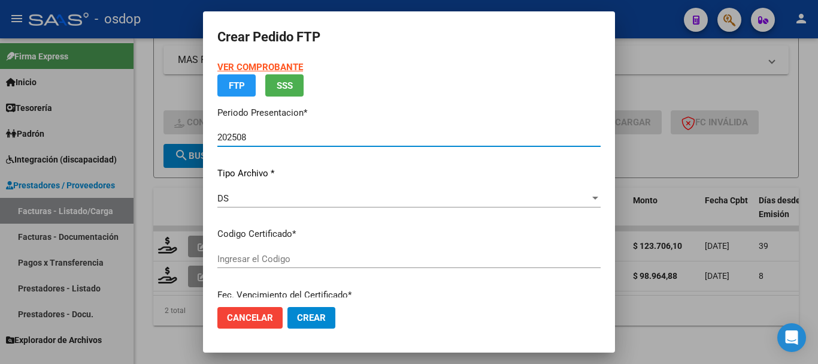
type input "1676551808"
type input "2028-02-06"
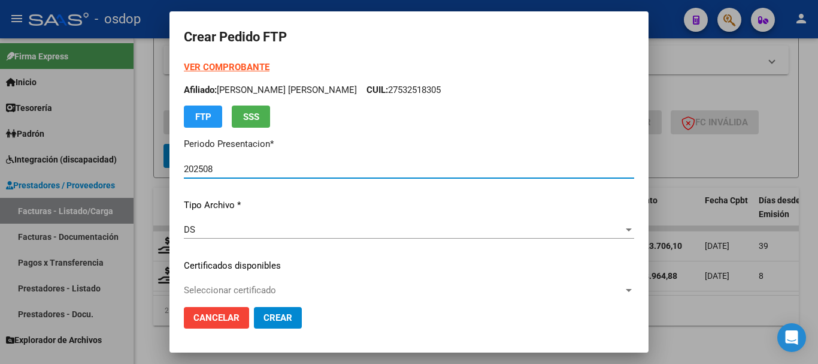
scroll to position [120, 0]
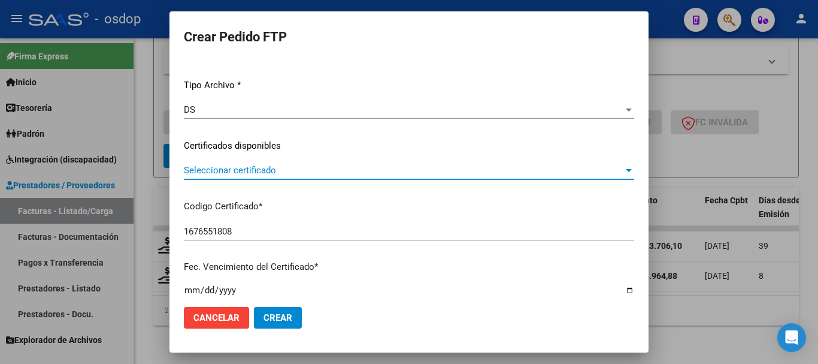
click at [280, 170] on span "Seleccionar certificado" at bounding box center [404, 170] width 440 height 11
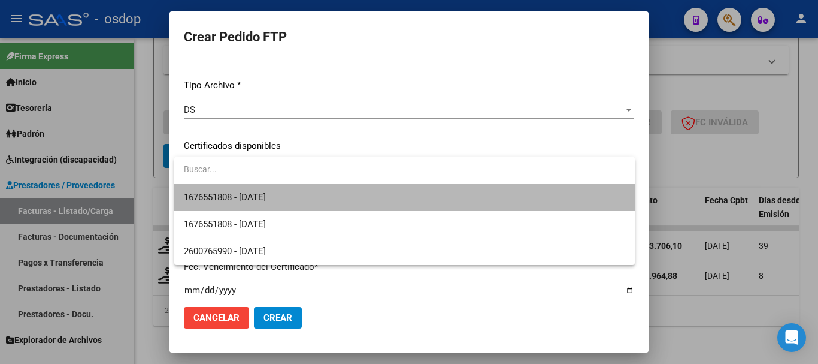
click at [292, 195] on span "1676551808 - 2028-02-06" at bounding box center [405, 197] width 442 height 27
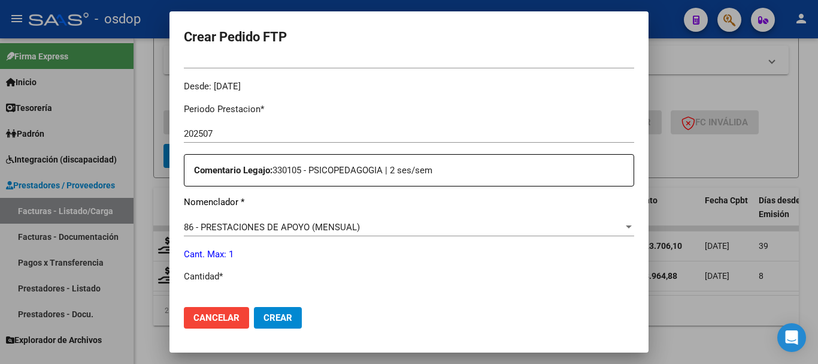
scroll to position [419, 0]
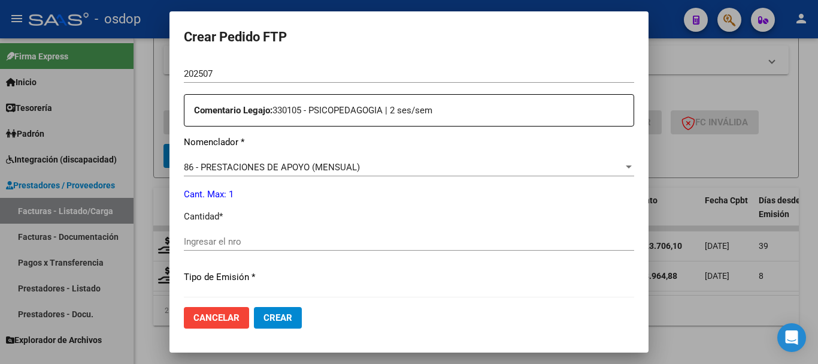
click at [258, 243] on input "Ingresar el nro" at bounding box center [409, 241] width 451 height 11
type input "1"
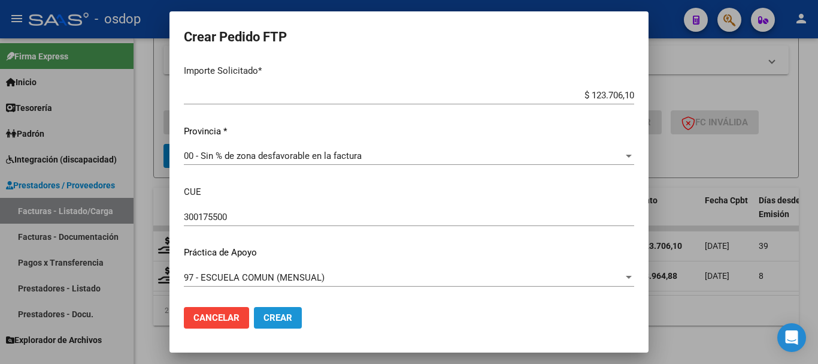
click at [295, 313] on button "Crear" at bounding box center [278, 318] width 48 height 22
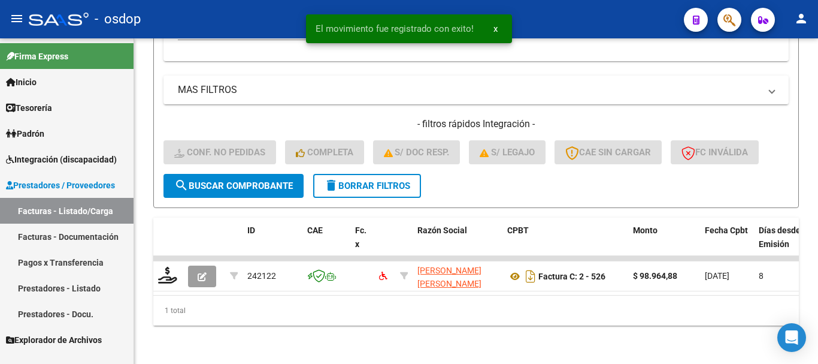
scroll to position [470, 0]
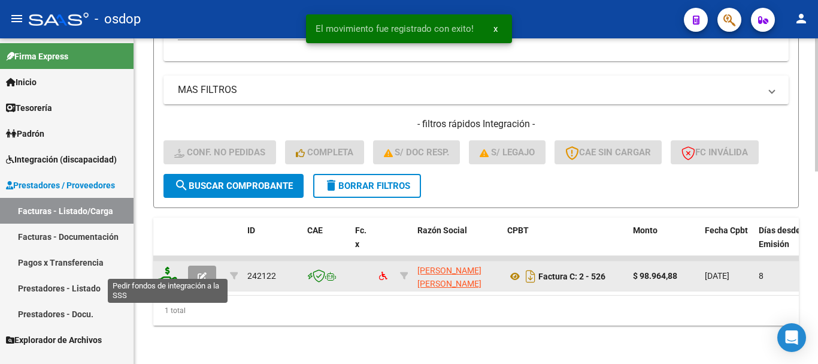
click at [171, 268] on icon at bounding box center [167, 275] width 19 height 17
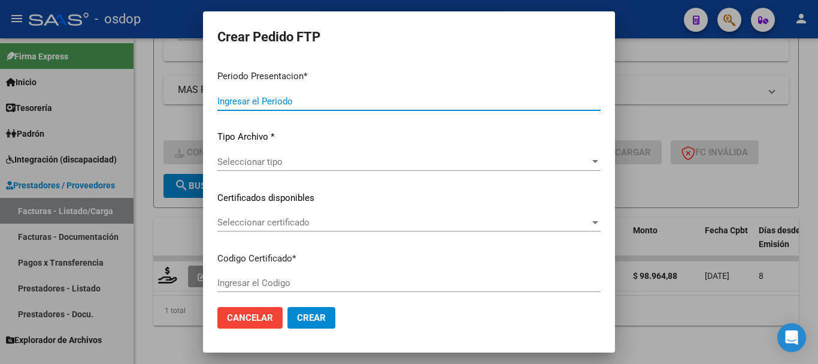
type input "202508"
type input "$ 98.964,88"
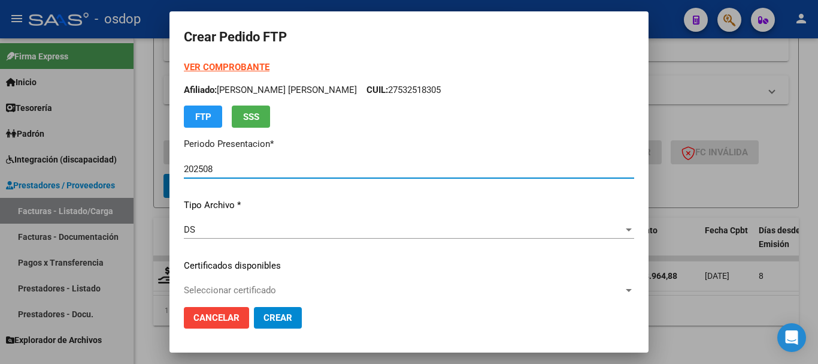
type input "1676551808"
type input "2028-02-06"
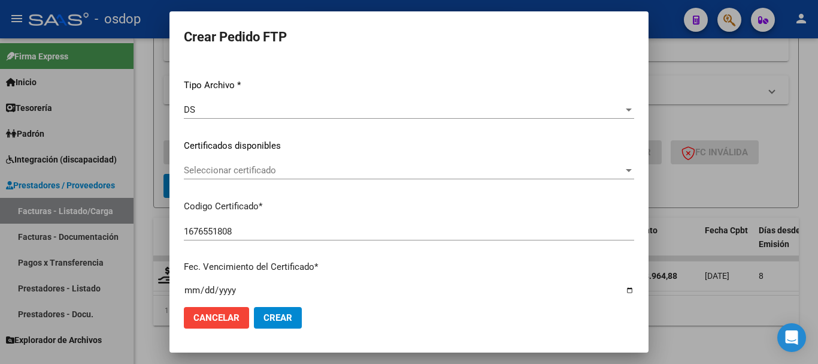
type input "300175500"
click at [259, 168] on span "Seleccionar certificado" at bounding box center [404, 170] width 440 height 11
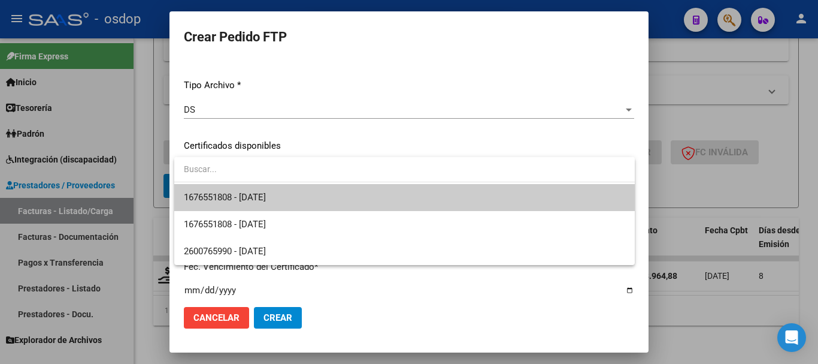
click at [272, 191] on span "1676551808 - 2028-02-06" at bounding box center [405, 197] width 442 height 27
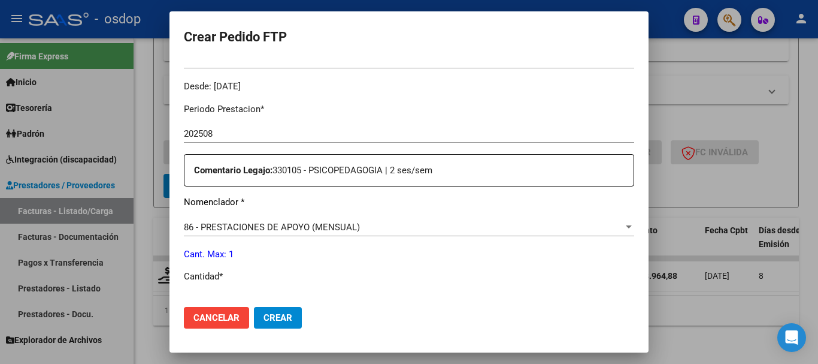
scroll to position [479, 0]
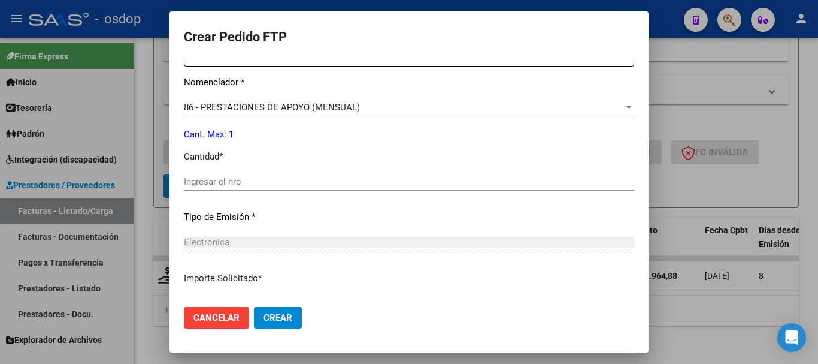
click at [250, 185] on input "Ingresar el nro" at bounding box center [409, 181] width 451 height 11
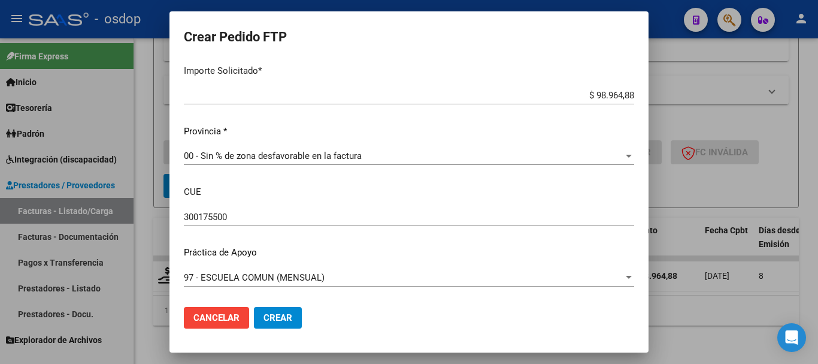
type input "1"
click at [274, 313] on span "Crear" at bounding box center [278, 317] width 29 height 11
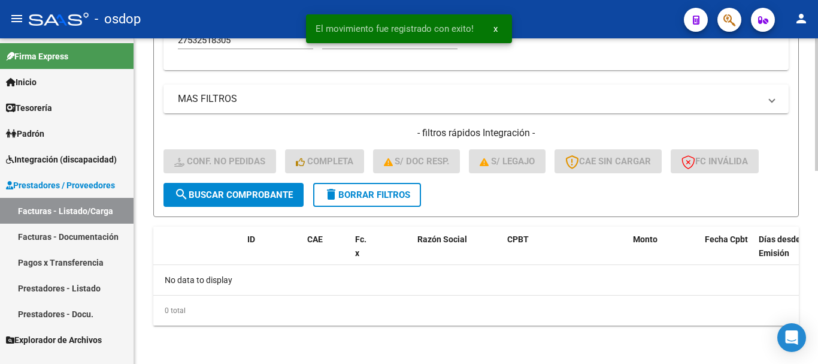
scroll to position [452, 0]
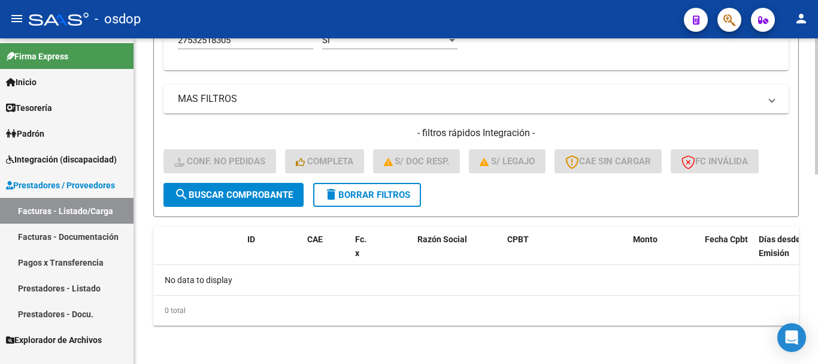
click at [355, 190] on span "delete Borrar Filtros" at bounding box center [367, 194] width 86 height 11
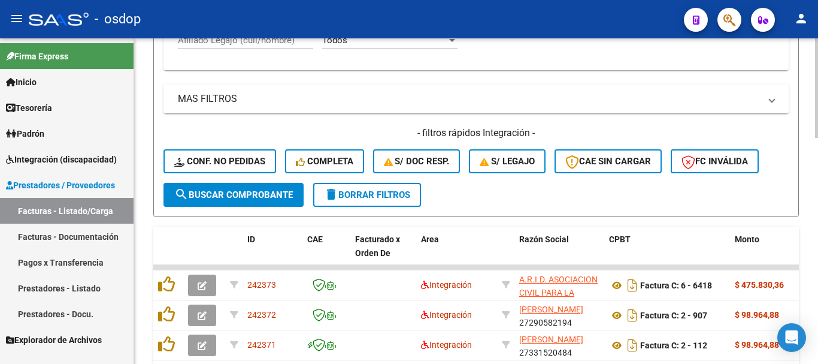
click at [272, 42] on input "Afiliado Legajo (cuil/nombre)" at bounding box center [245, 40] width 135 height 11
paste input "20570377095"
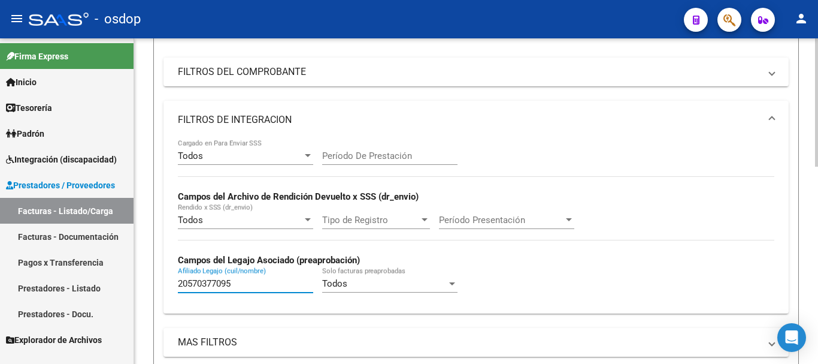
scroll to position [0, 0]
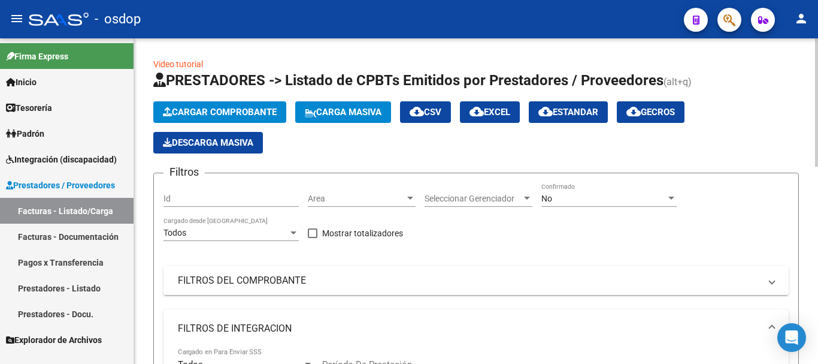
type input "20570377095"
click at [591, 197] on div "No" at bounding box center [604, 199] width 125 height 10
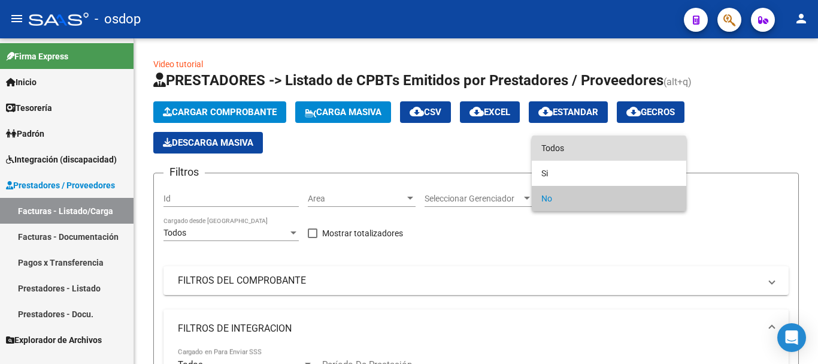
click at [575, 140] on span "Todos" at bounding box center [609, 147] width 135 height 25
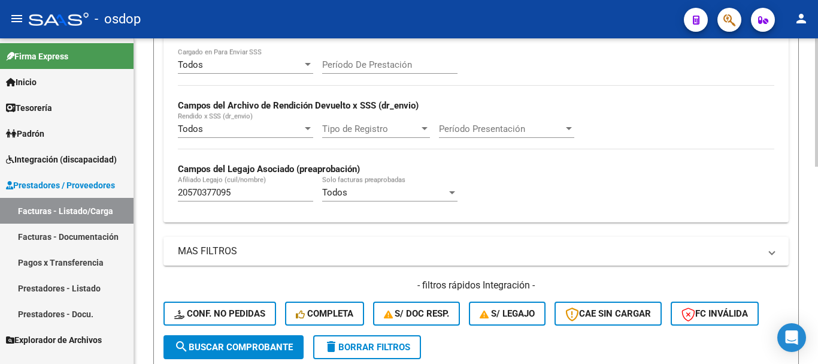
scroll to position [419, 0]
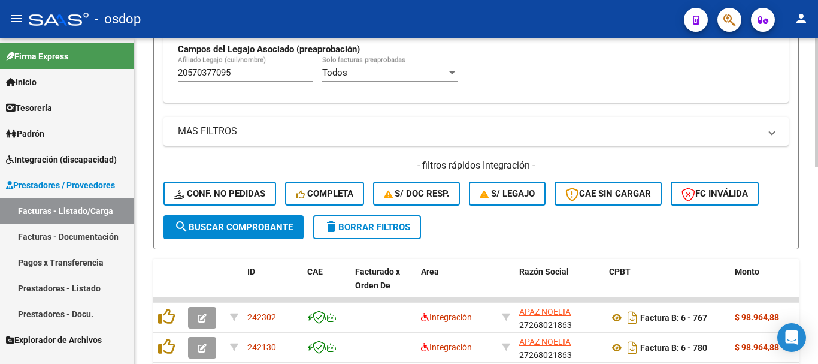
click at [249, 225] on span "search Buscar Comprobante" at bounding box center [233, 227] width 119 height 11
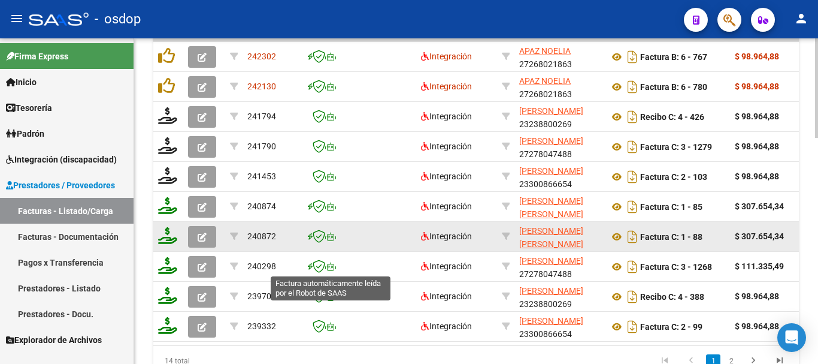
scroll to position [500, 0]
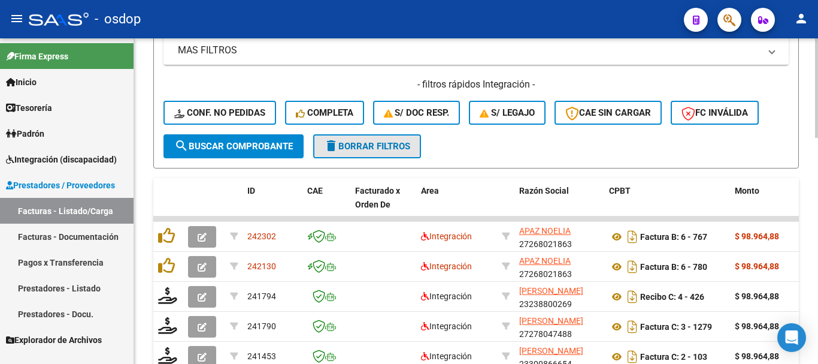
click at [396, 145] on span "delete Borrar Filtros" at bounding box center [367, 146] width 86 height 11
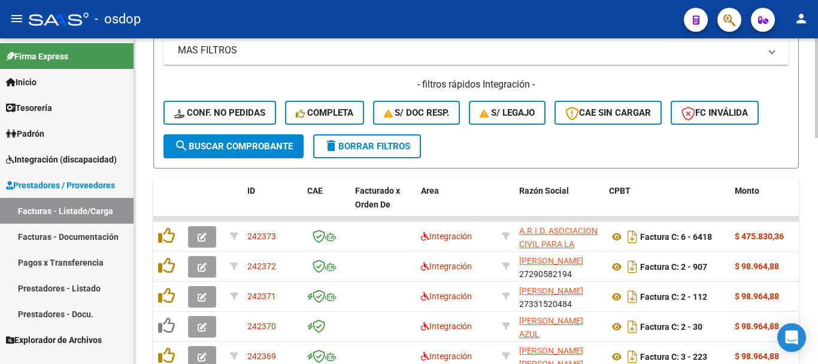
scroll to position [380, 0]
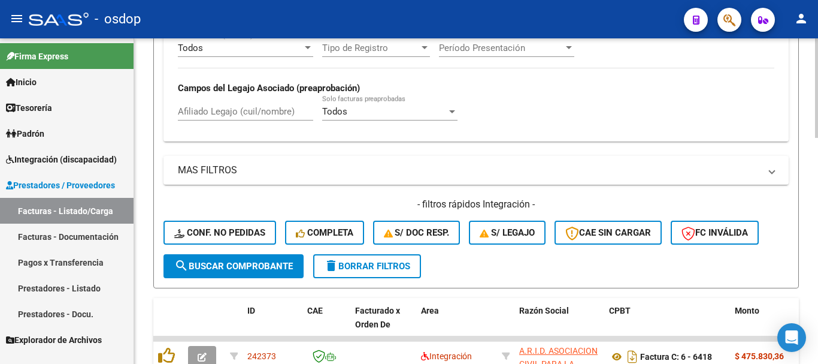
click at [270, 110] on input "Afiliado Legajo (cuil/nombre)" at bounding box center [245, 111] width 135 height 11
paste input "20570377095"
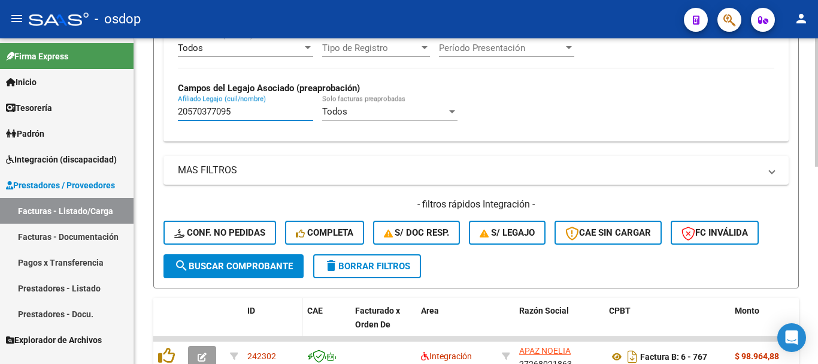
scroll to position [500, 0]
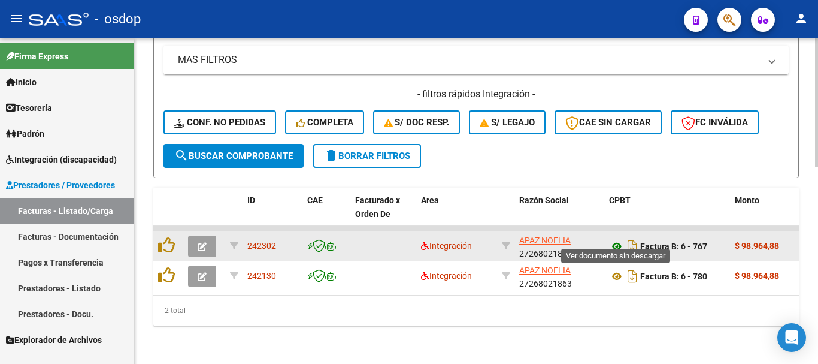
type input "20570377095"
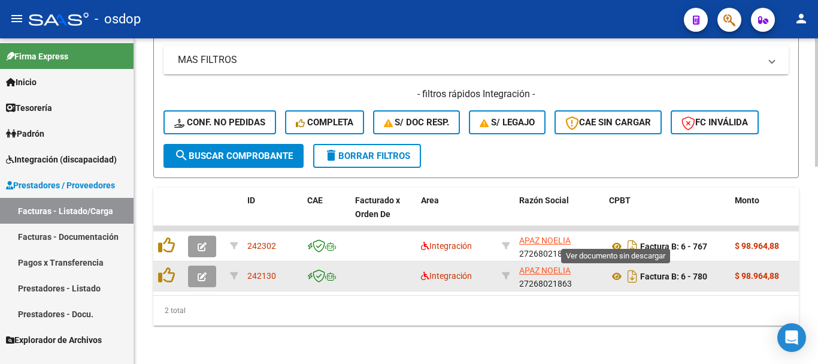
drag, startPoint x: 612, startPoint y: 237, endPoint x: 620, endPoint y: 259, distance: 23.5
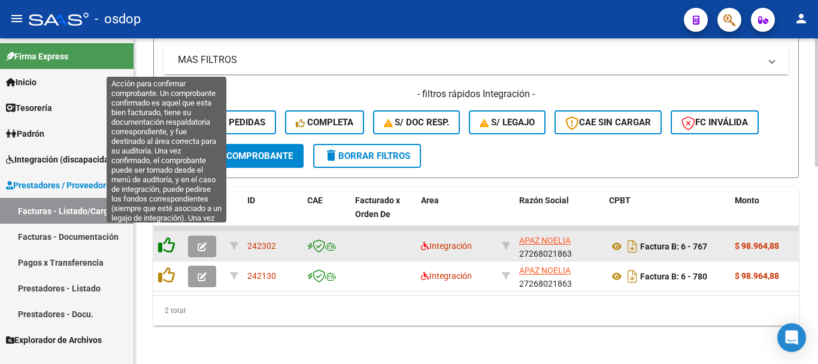
click at [167, 237] on icon at bounding box center [166, 245] width 17 height 17
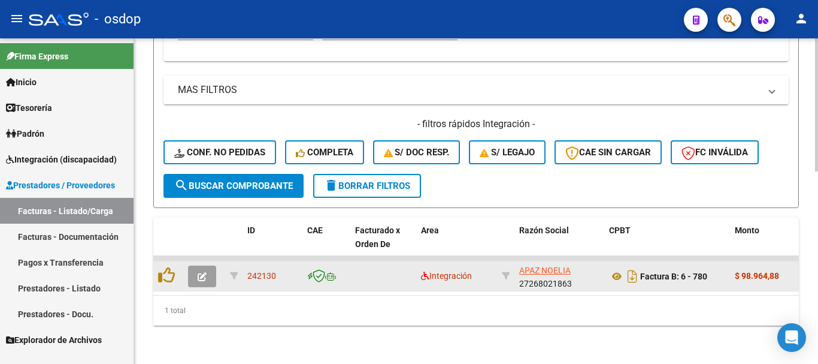
scroll to position [470, 0]
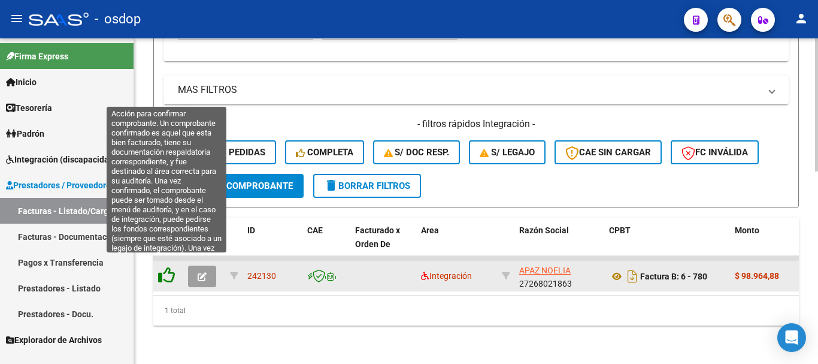
click at [165, 270] on icon at bounding box center [166, 275] width 17 height 17
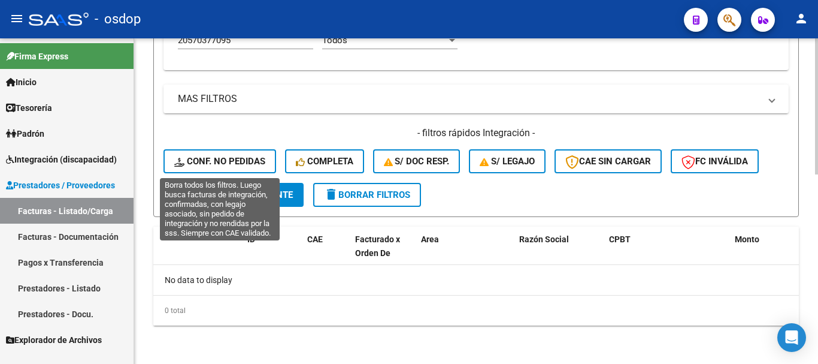
click at [222, 164] on span "Conf. no pedidas" at bounding box center [219, 161] width 91 height 11
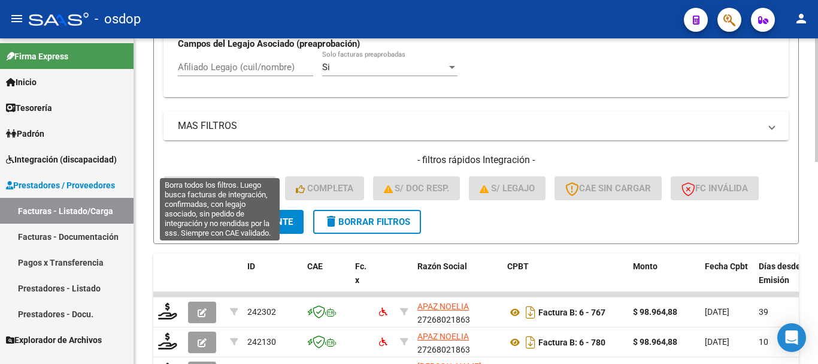
scroll to position [452, 0]
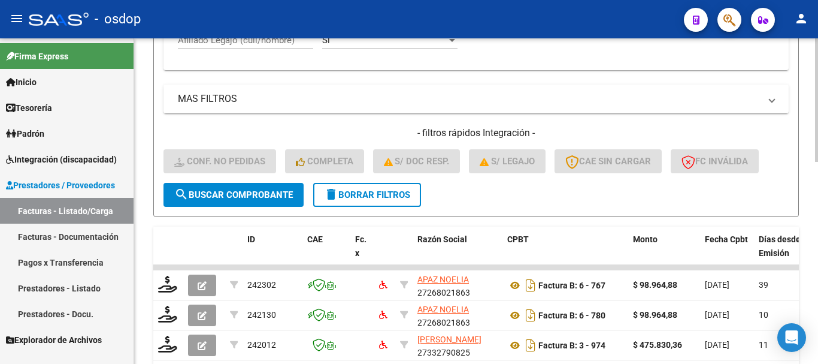
click at [240, 49] on div "Afiliado Legajo (cuil/nombre)" at bounding box center [245, 36] width 135 height 26
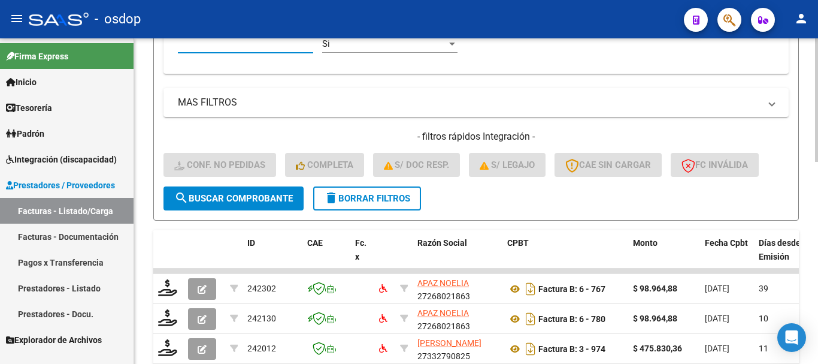
paste input "20570377095"
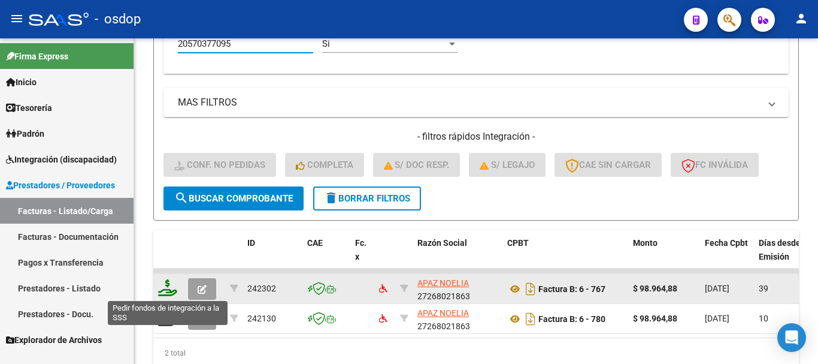
type input "20570377095"
click at [167, 288] on icon at bounding box center [167, 287] width 19 height 17
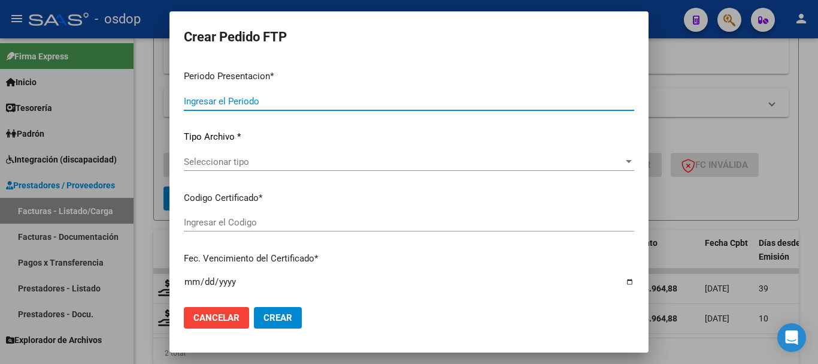
type input "202508"
type input "202507"
type input "$ 98.964,88"
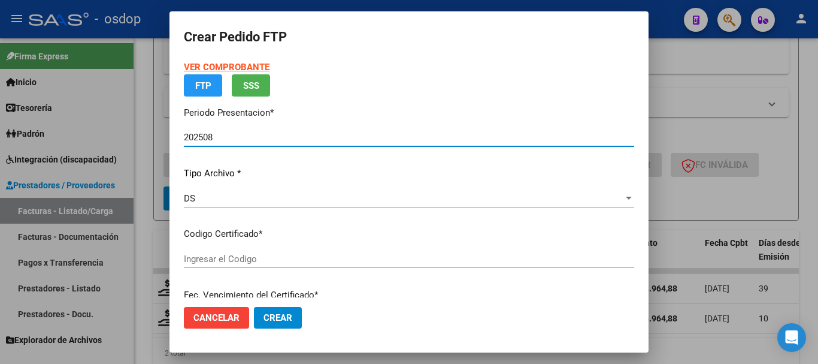
type input "8077653845"
type input "2028-06-13"
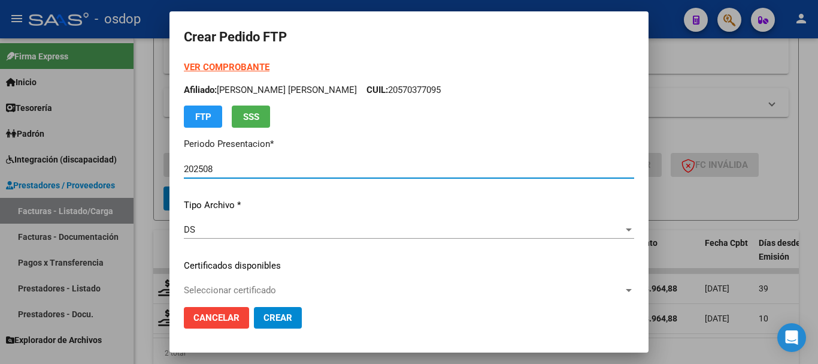
scroll to position [60, 0]
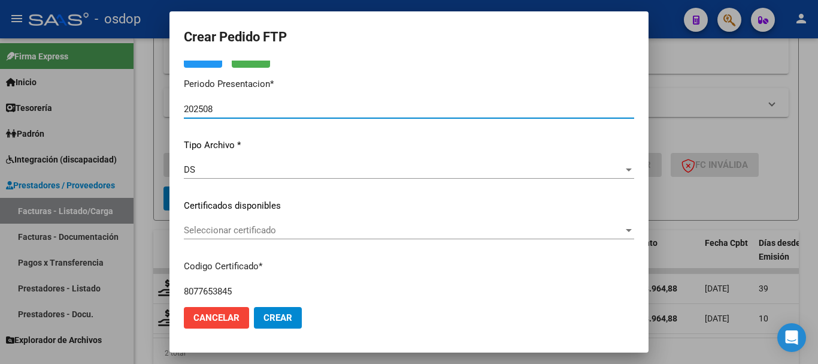
click at [265, 228] on span "Seleccionar certificado" at bounding box center [404, 230] width 440 height 11
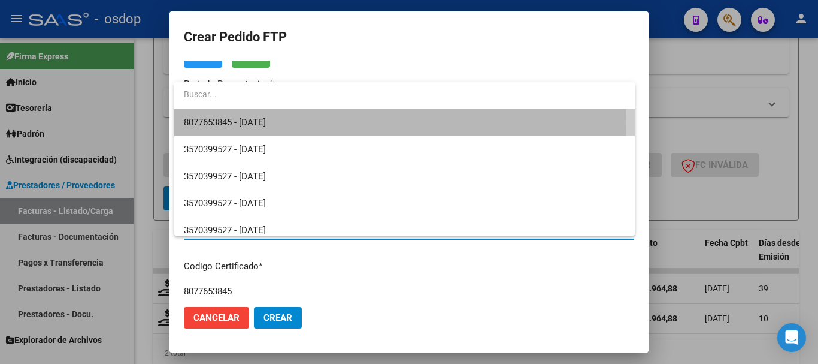
click at [303, 122] on span "8077653845 - 2028-06-13" at bounding box center [405, 122] width 442 height 27
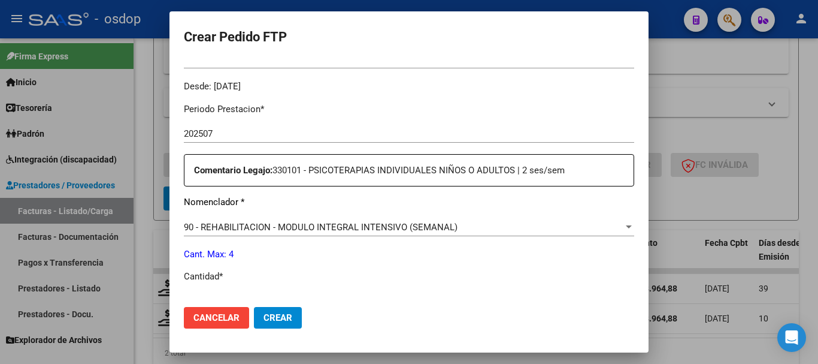
scroll to position [479, 0]
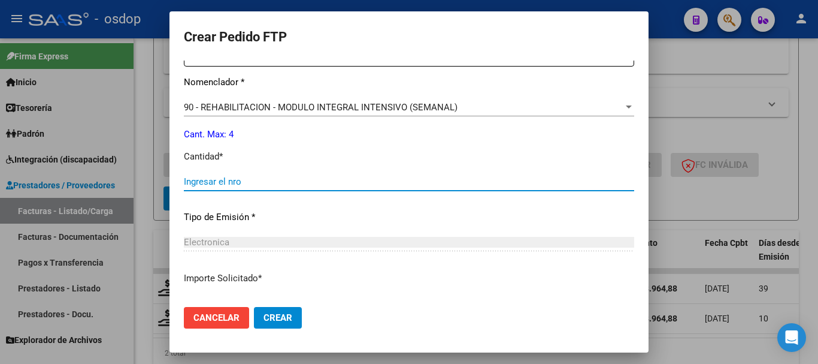
click at [270, 186] on input "Ingresar el nro" at bounding box center [409, 181] width 451 height 11
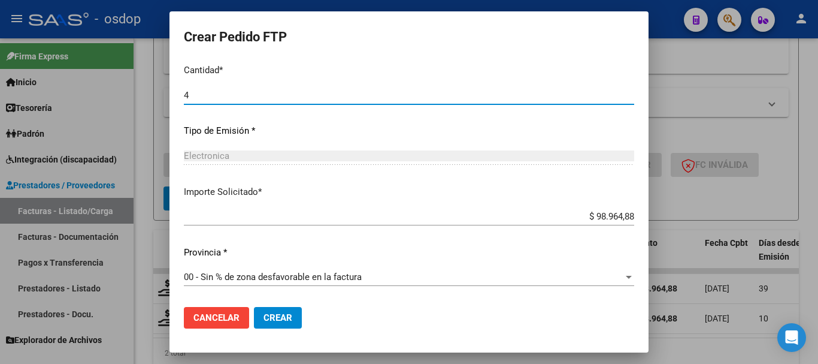
type input "4"
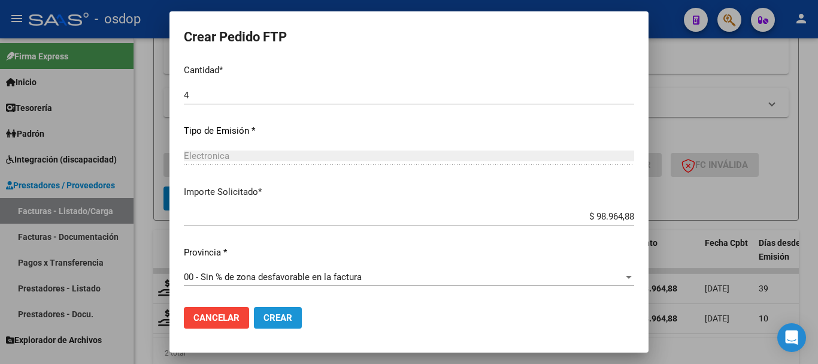
click at [288, 318] on span "Crear" at bounding box center [278, 317] width 29 height 11
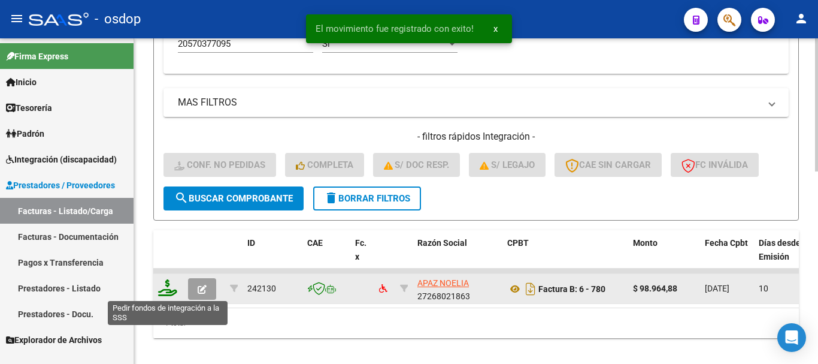
click at [169, 292] on icon at bounding box center [167, 287] width 19 height 17
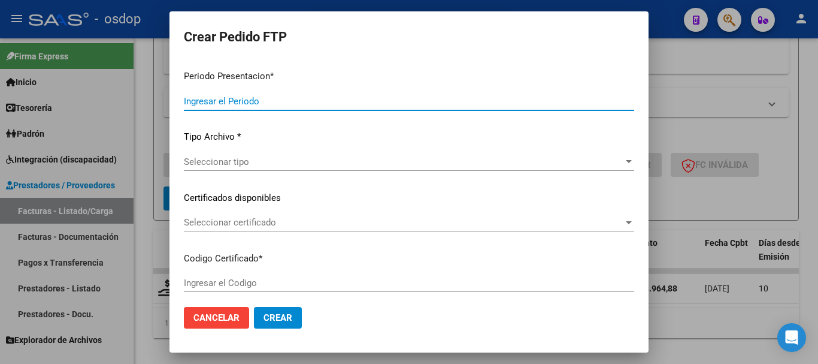
type input "202508"
type input "$ 98.964,88"
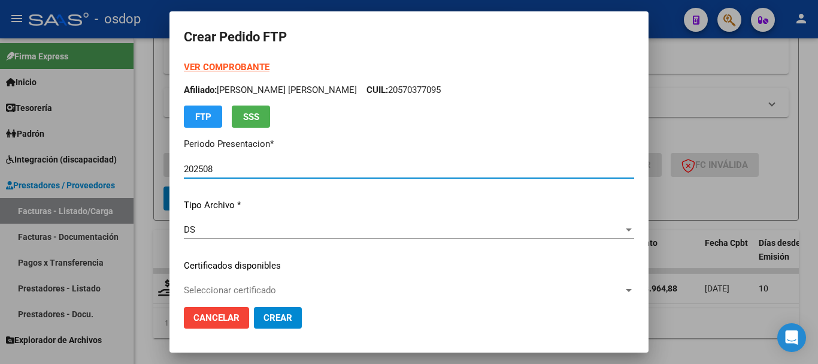
type input "8077653845"
type input "2028-06-13"
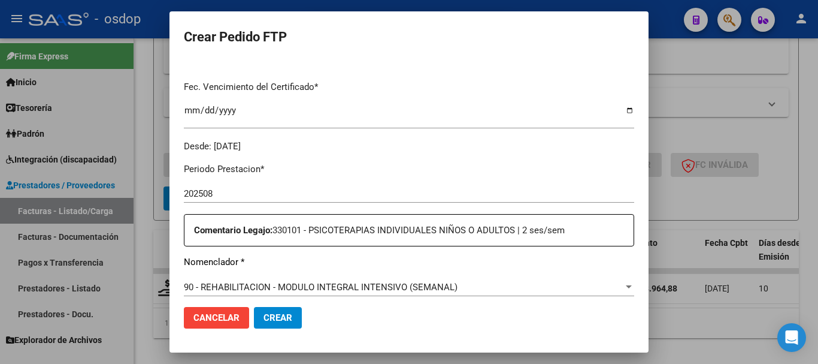
scroll to position [60, 0]
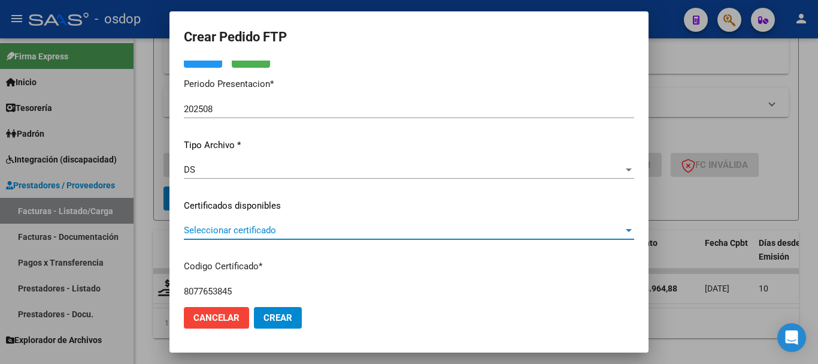
click at [252, 226] on span "Seleccionar certificado" at bounding box center [404, 230] width 440 height 11
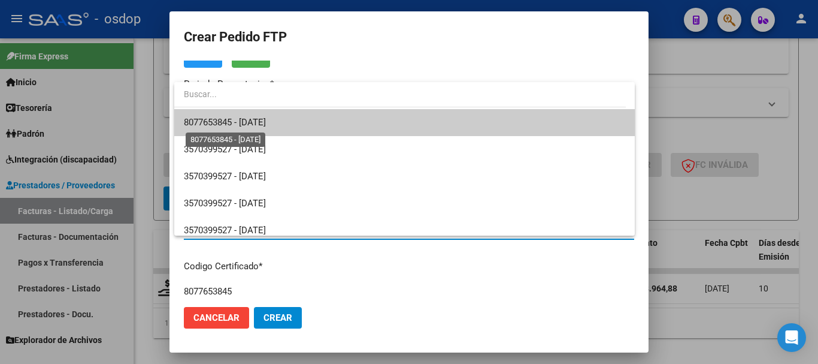
click at [286, 116] on span "8077653845 - 2028-06-13" at bounding box center [405, 122] width 442 height 27
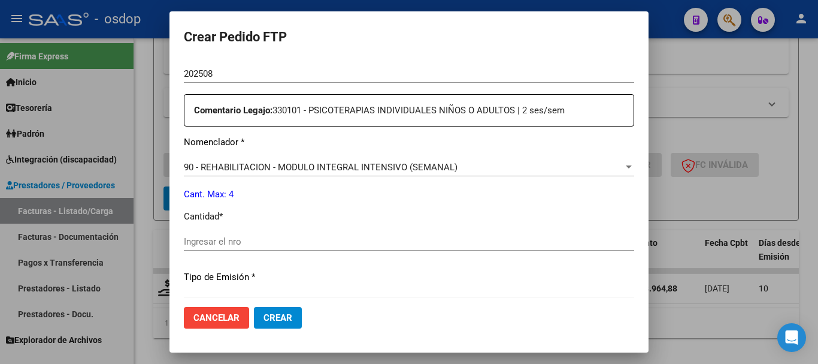
scroll to position [539, 0]
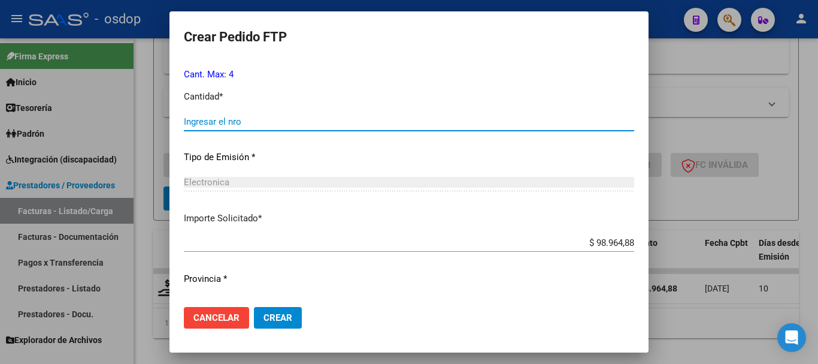
click at [271, 116] on input "Ingresar el nro" at bounding box center [409, 121] width 451 height 11
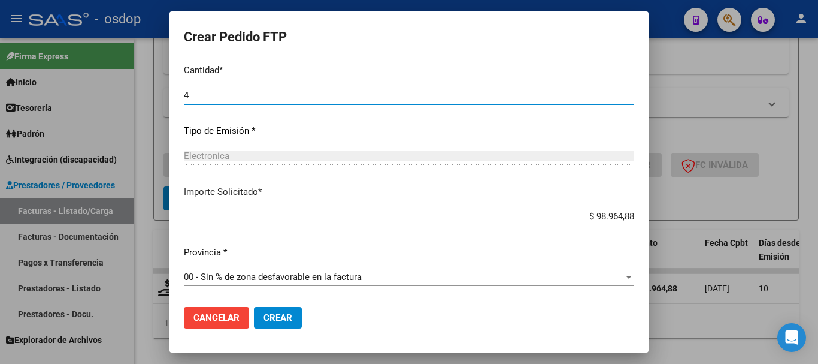
type input "4"
click at [291, 315] on span "Crear" at bounding box center [278, 317] width 29 height 11
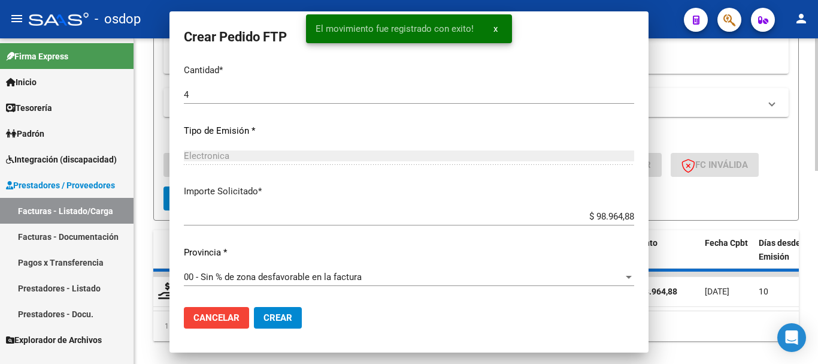
scroll to position [498, 0]
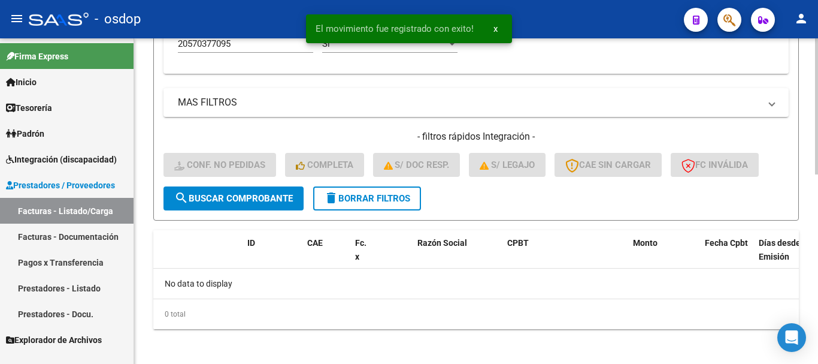
click at [383, 204] on span "delete Borrar Filtros" at bounding box center [367, 198] width 86 height 11
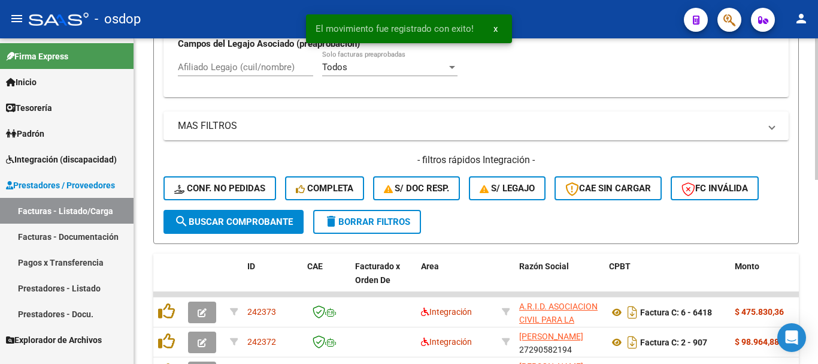
scroll to position [448, 0]
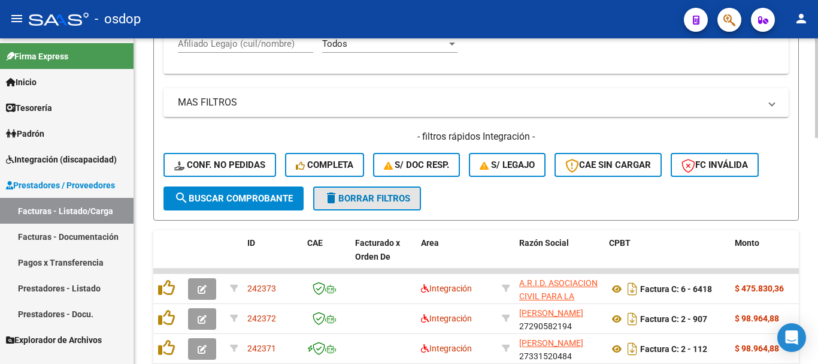
click at [359, 198] on span "delete Borrar Filtros" at bounding box center [367, 198] width 86 height 11
click at [271, 45] on input "Afiliado Legajo (cuil/nombre)" at bounding box center [245, 43] width 135 height 11
paste input "20578090801"
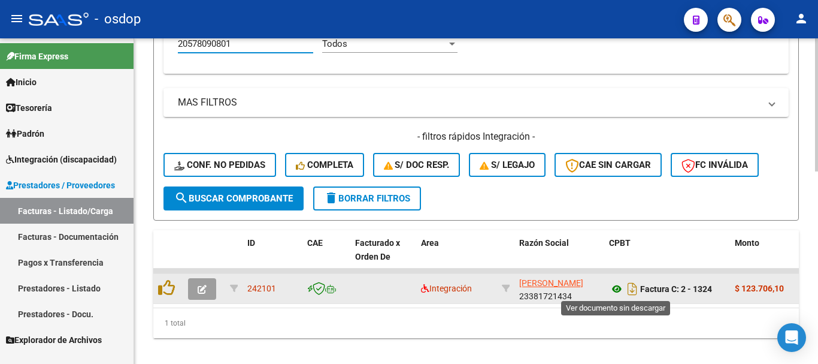
type input "20578090801"
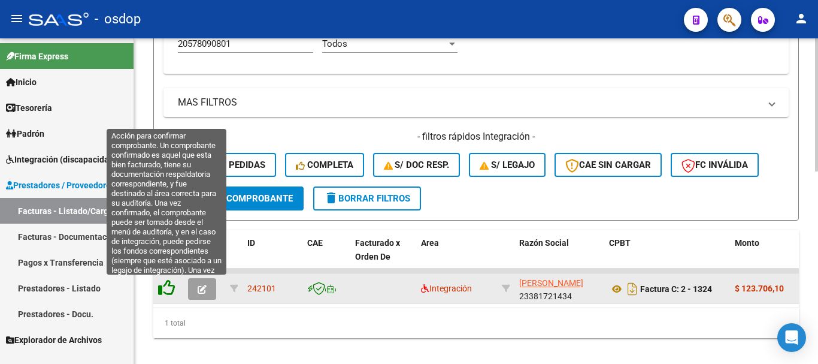
click at [167, 284] on icon at bounding box center [166, 287] width 17 height 17
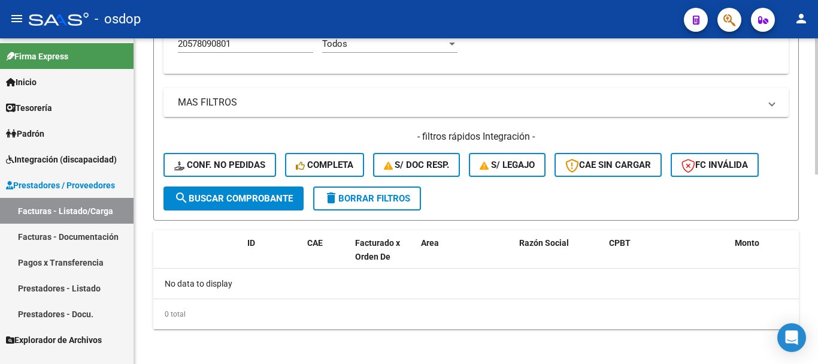
click at [242, 159] on button "Conf. no pedidas" at bounding box center [220, 165] width 113 height 24
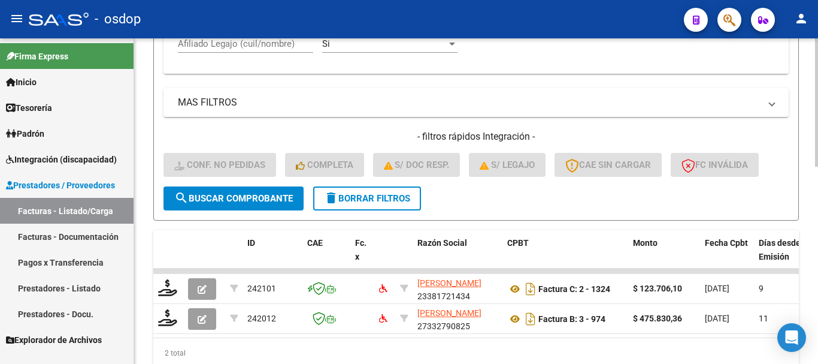
click at [252, 53] on div "Afiliado Legajo (cuil/nombre)" at bounding box center [245, 45] width 135 height 37
click at [252, 47] on input "Afiliado Legajo (cuil/nombre)" at bounding box center [245, 43] width 135 height 11
paste input "20578090801"
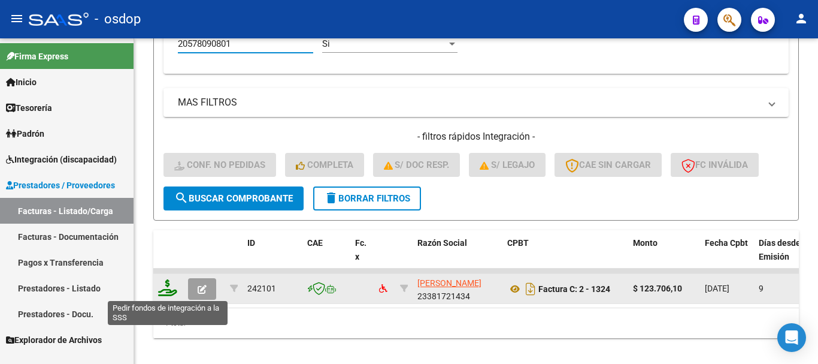
type input "20578090801"
click at [165, 286] on icon at bounding box center [167, 287] width 19 height 17
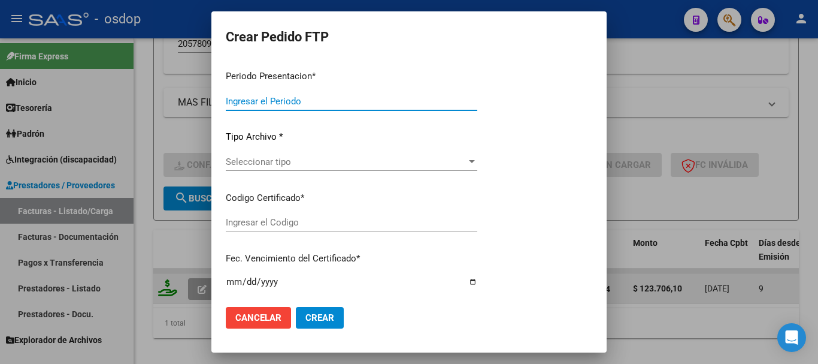
type input "202508"
type input "$ 123.706,10"
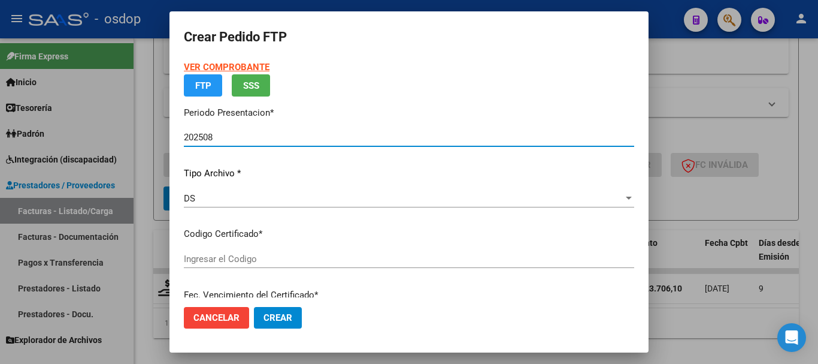
type input "411005982"
type input "2027-09-17"
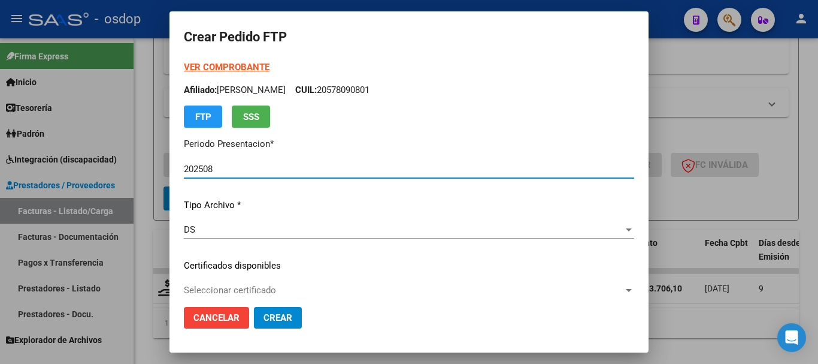
scroll to position [120, 0]
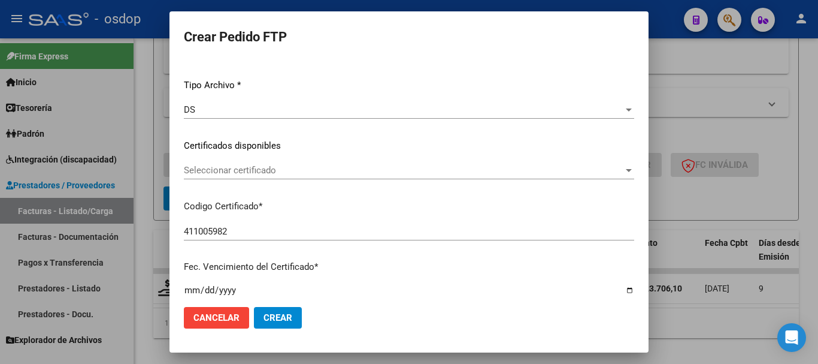
click at [247, 174] on span "Seleccionar certificado" at bounding box center [404, 170] width 440 height 11
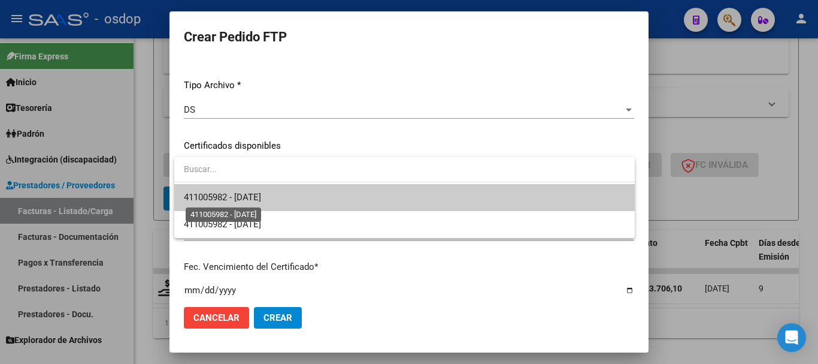
click at [255, 195] on span "411005982 - 2027-09-17" at bounding box center [222, 197] width 77 height 11
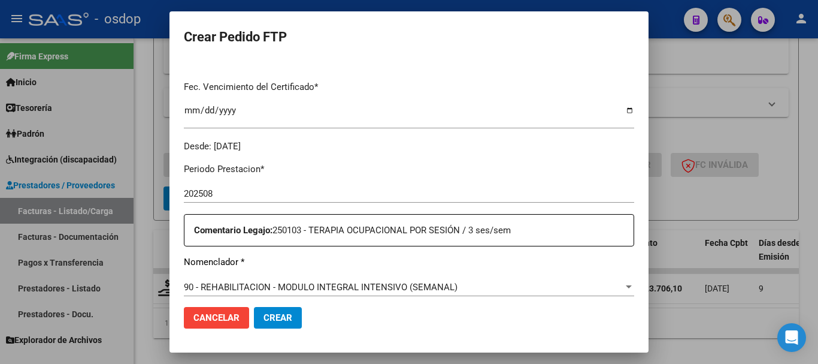
scroll to position [419, 0]
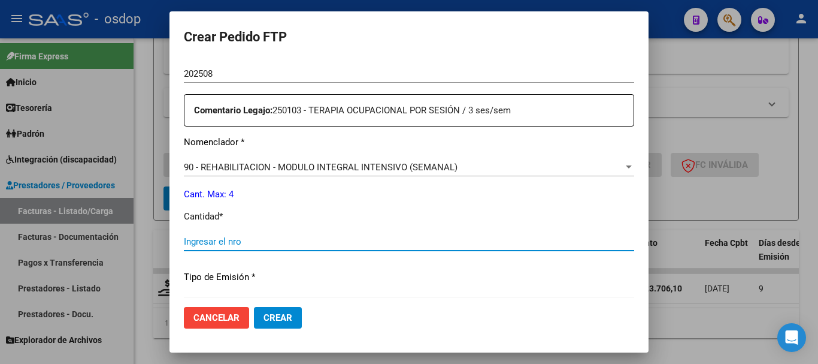
click at [264, 240] on input "Ingresar el nro" at bounding box center [409, 241] width 451 height 11
type input "4"
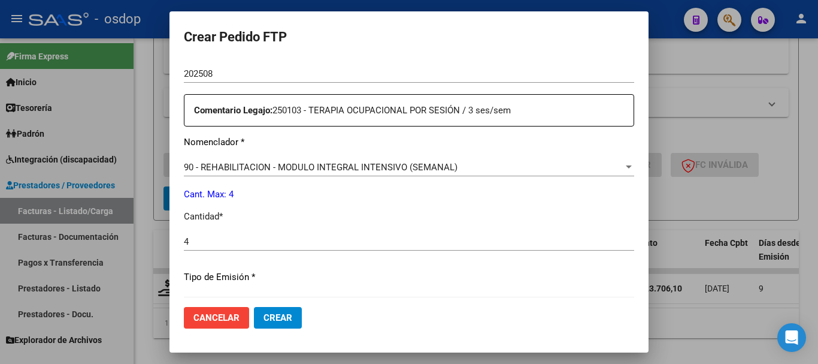
scroll to position [566, 0]
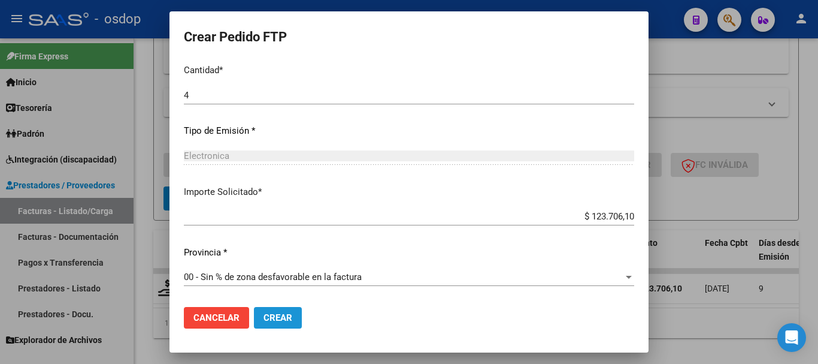
drag, startPoint x: 288, startPoint y: 318, endPoint x: 370, endPoint y: 273, distance: 93.6
click at [370, 273] on form "Crear Pedido FTP VER COMPROBANTE ARCA Padrón Afiliado: RIGO VIDAL VALENTIN CUIL…" at bounding box center [409, 182] width 451 height 312
click at [301, 319] on button "Crear" at bounding box center [278, 318] width 48 height 22
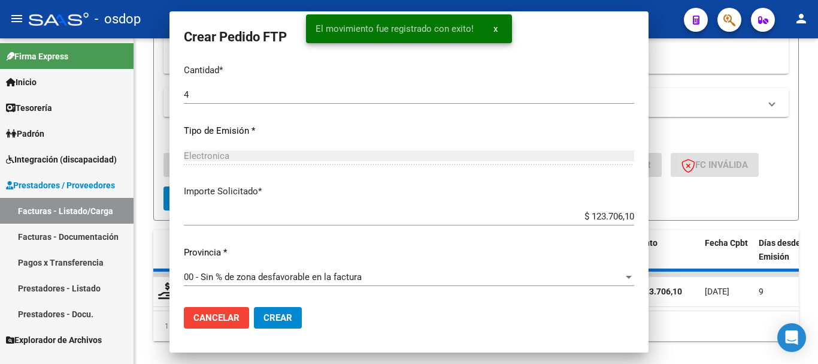
scroll to position [0, 0]
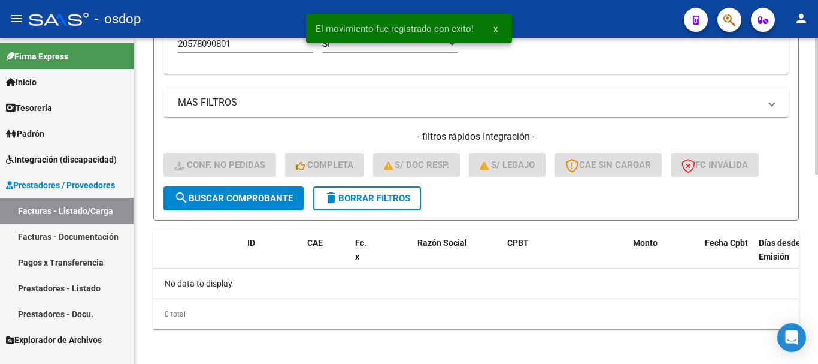
click at [382, 195] on span "delete Borrar Filtros" at bounding box center [367, 198] width 86 height 11
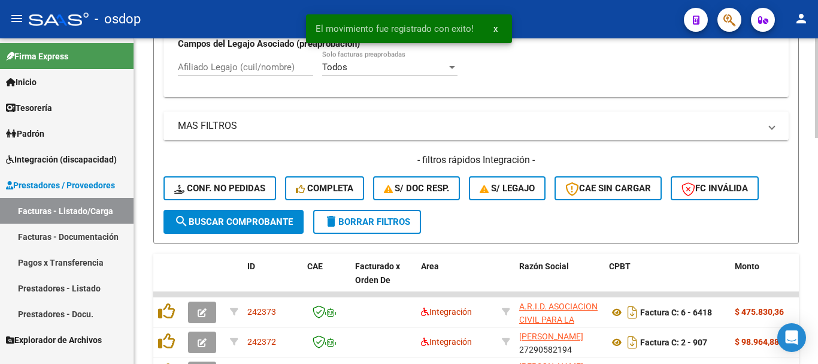
scroll to position [448, 0]
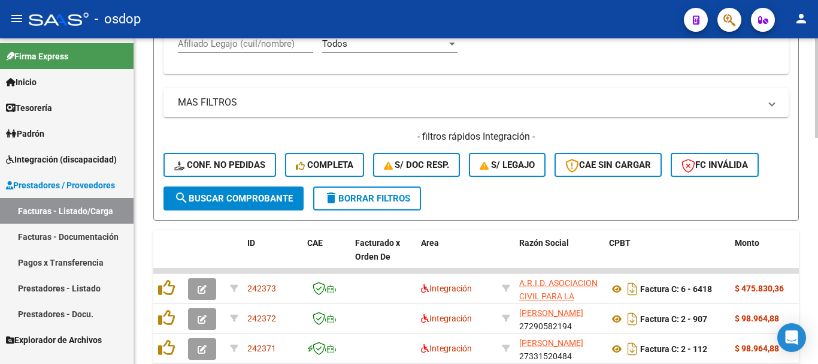
click at [368, 197] on span "delete Borrar Filtros" at bounding box center [367, 198] width 86 height 11
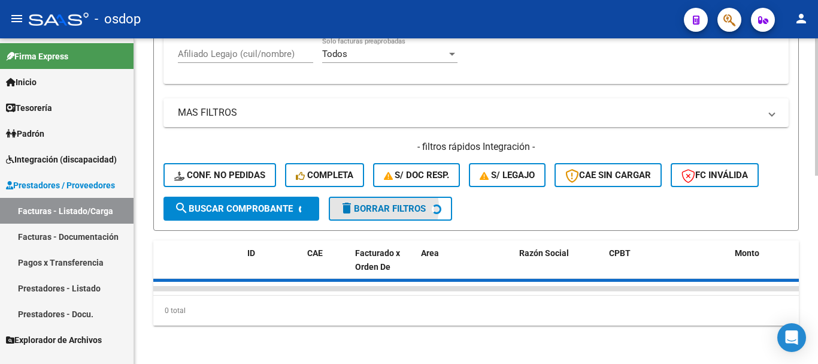
scroll to position [447, 0]
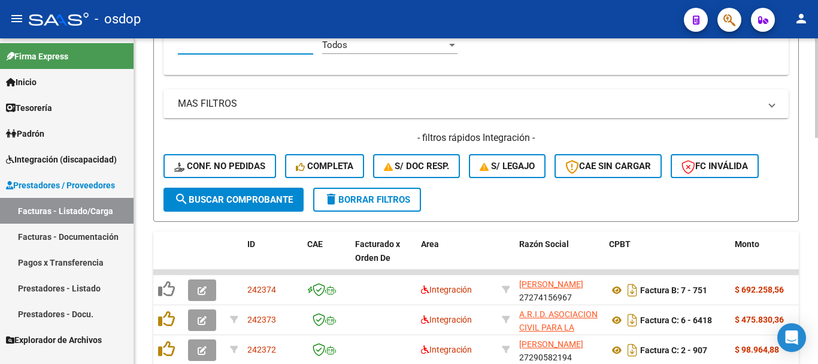
click at [272, 43] on input "Afiliado Legajo (cuil/nombre)" at bounding box center [245, 45] width 135 height 11
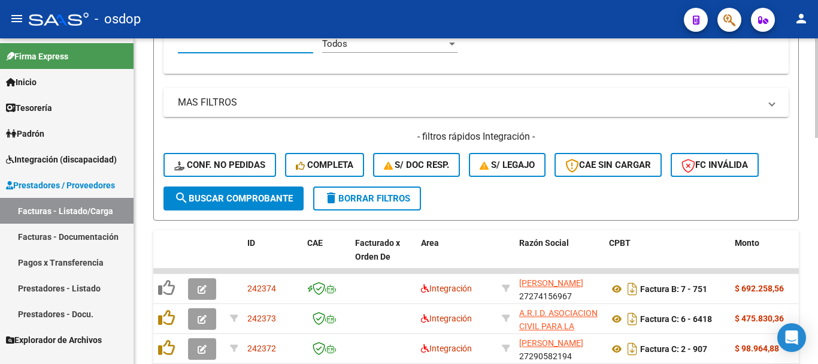
paste input "20569009503"
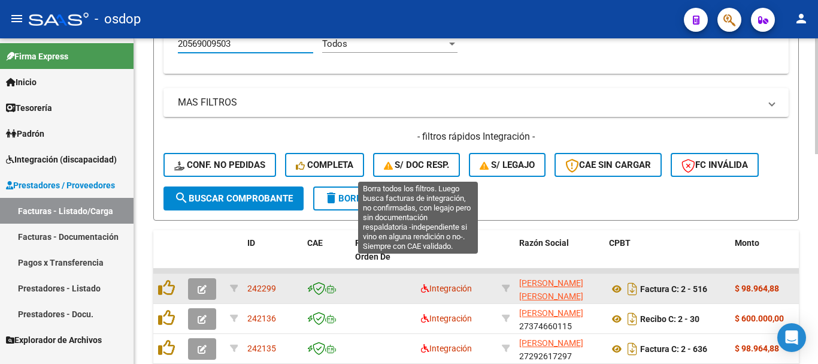
scroll to position [568, 0]
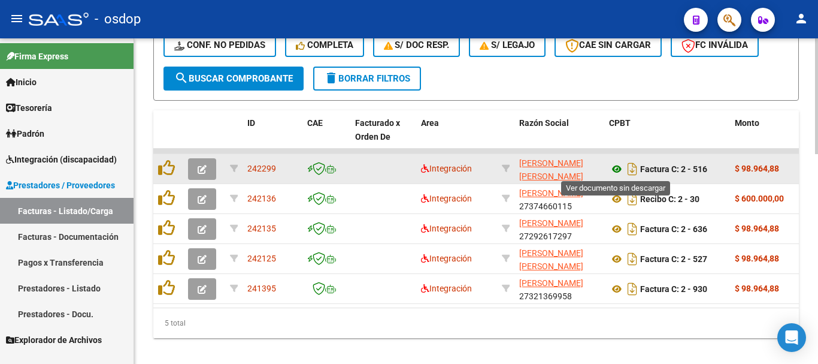
type input "20569009503"
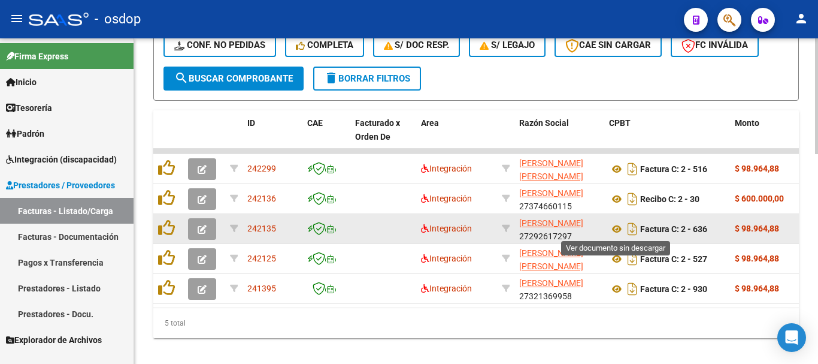
drag, startPoint x: 617, startPoint y: 229, endPoint x: 618, endPoint y: 237, distance: 7.3
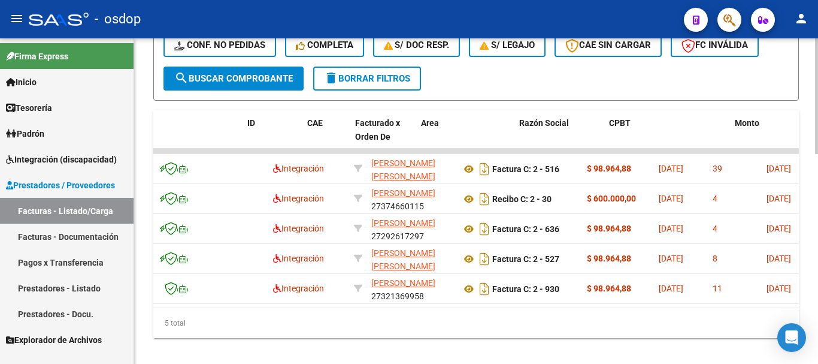
scroll to position [0, 0]
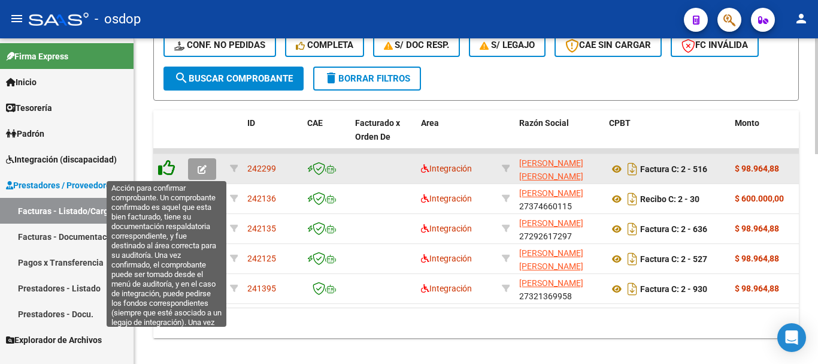
click at [169, 168] on icon at bounding box center [166, 167] width 17 height 17
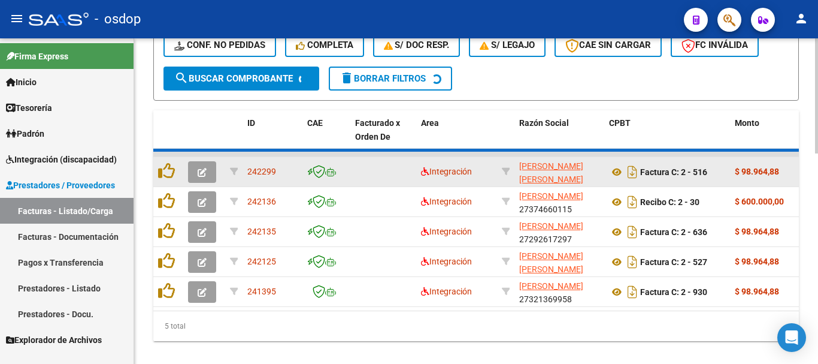
scroll to position [560, 0]
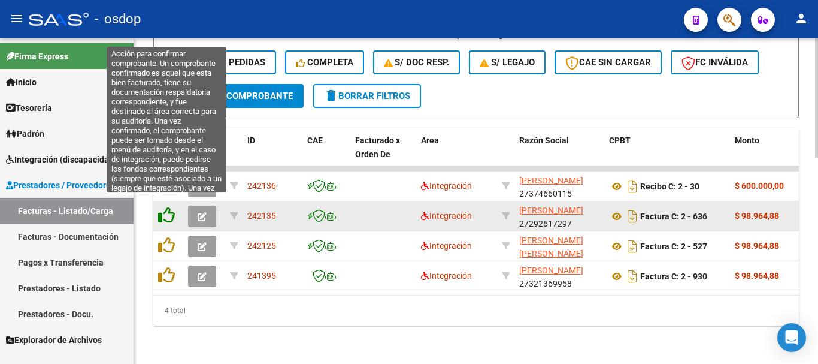
click at [166, 207] on icon at bounding box center [166, 215] width 17 height 17
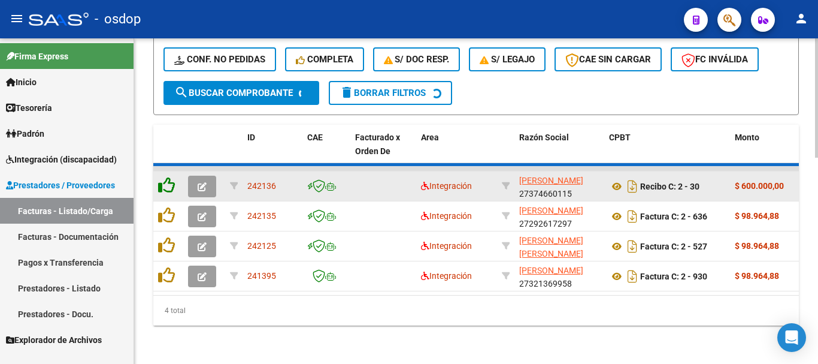
scroll to position [530, 0]
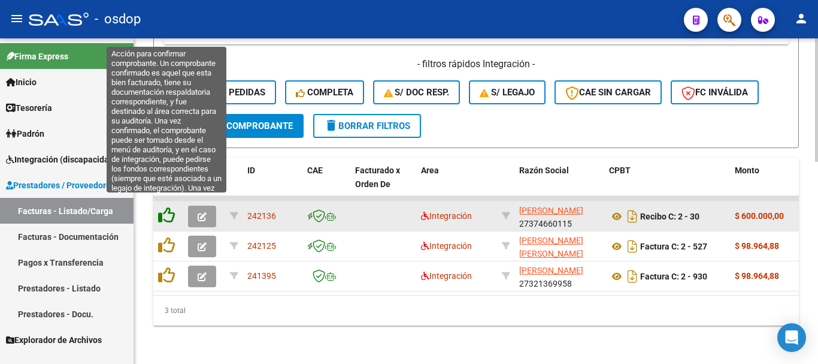
click at [166, 209] on icon at bounding box center [166, 215] width 17 height 17
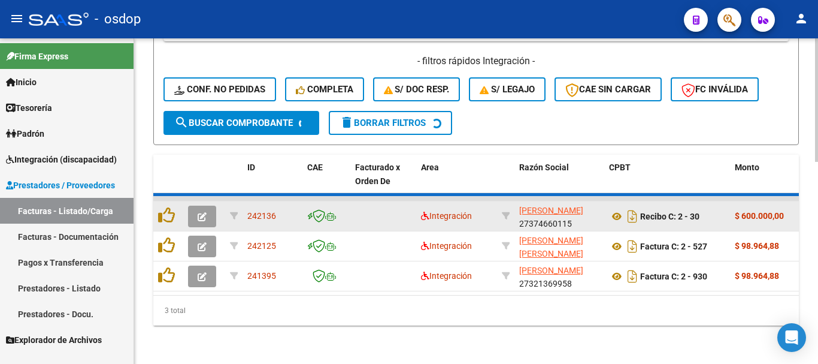
scroll to position [500, 0]
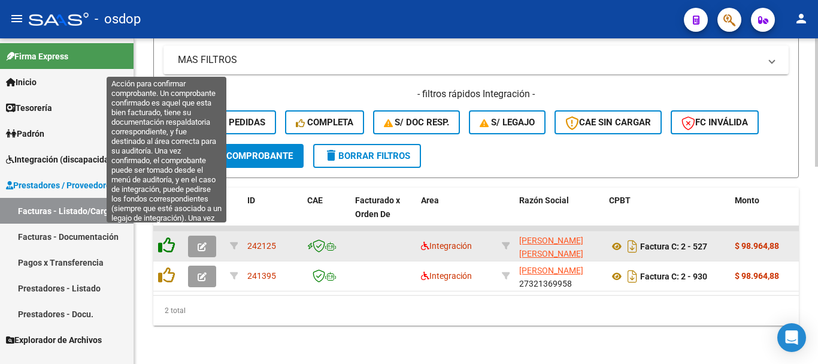
click at [169, 237] on icon at bounding box center [166, 245] width 17 height 17
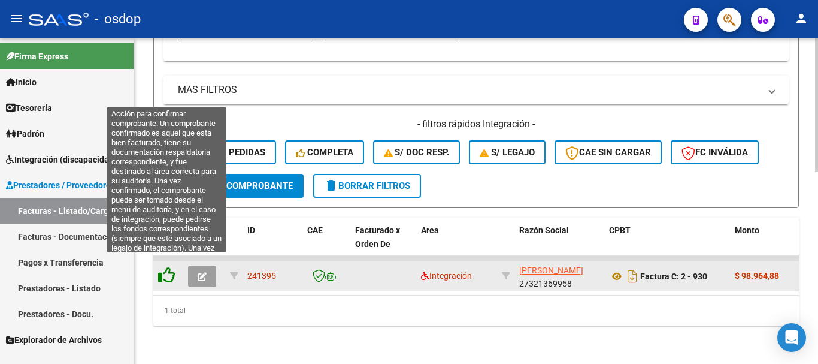
click at [167, 267] on icon at bounding box center [166, 275] width 17 height 17
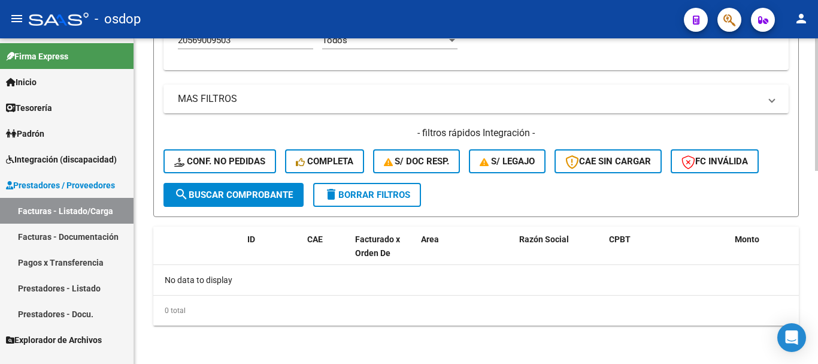
scroll to position [452, 0]
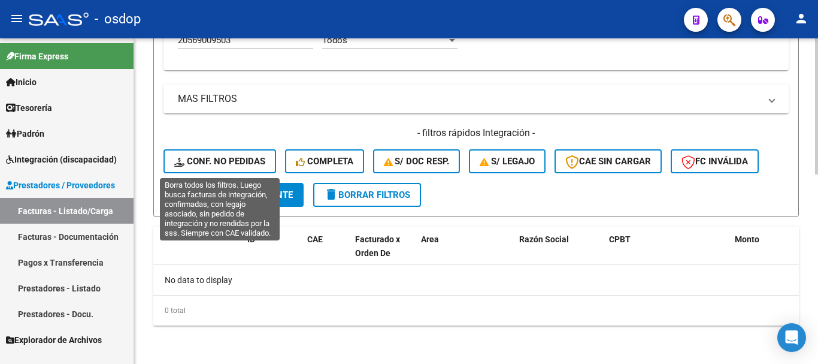
click at [228, 164] on span "Conf. no pedidas" at bounding box center [219, 161] width 91 height 11
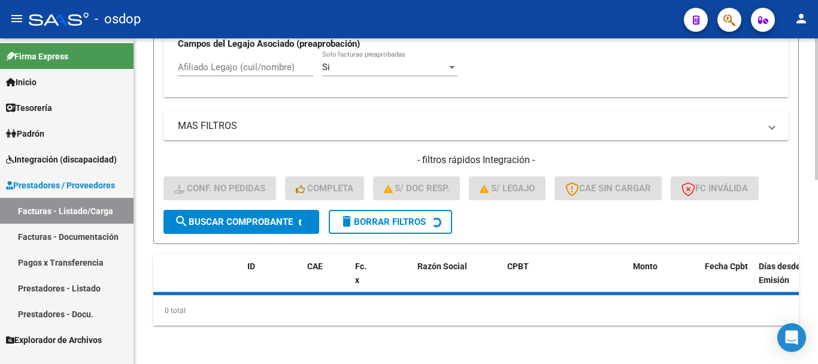
scroll to position [425, 0]
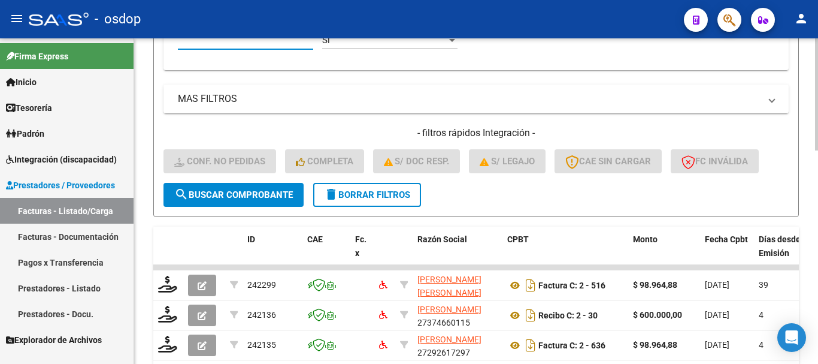
click at [261, 40] on input "Afiliado Legajo (cuil/nombre)" at bounding box center [245, 40] width 135 height 11
paste input "20569009503"
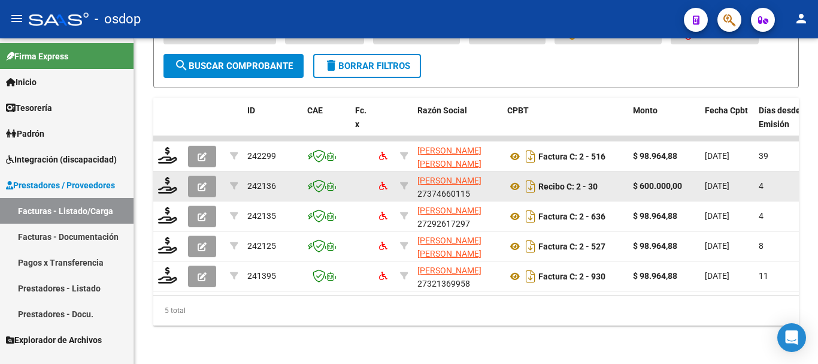
scroll to position [590, 0]
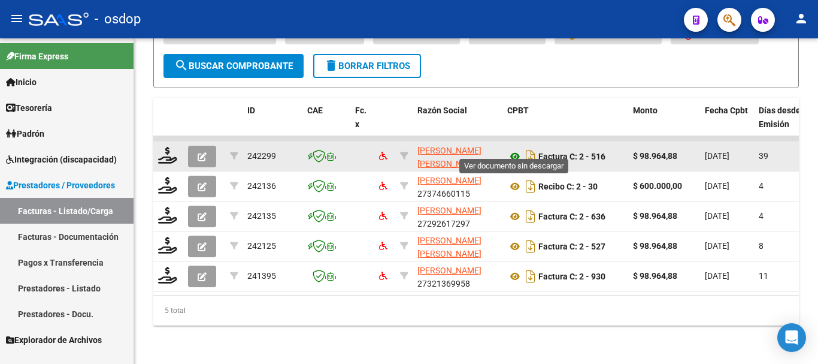
type input "20569009503"
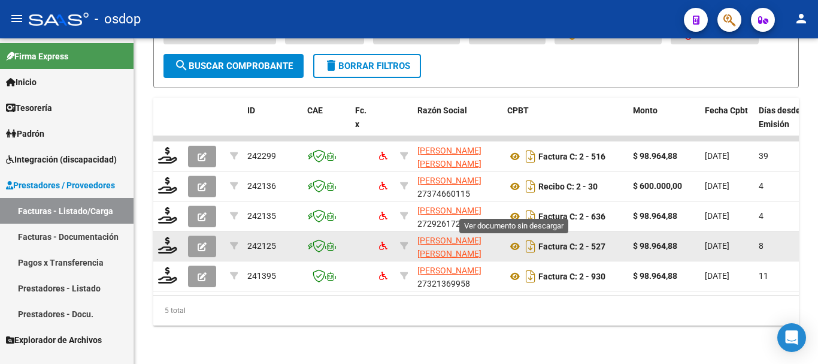
drag, startPoint x: 515, startPoint y: 204, endPoint x: 515, endPoint y: 222, distance: 18.6
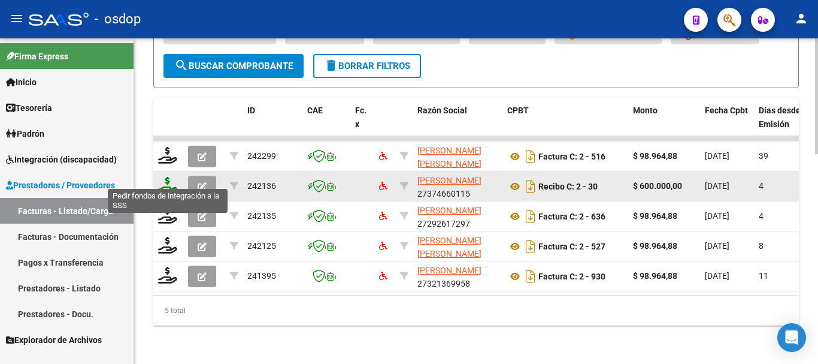
click at [164, 177] on icon at bounding box center [167, 185] width 19 height 17
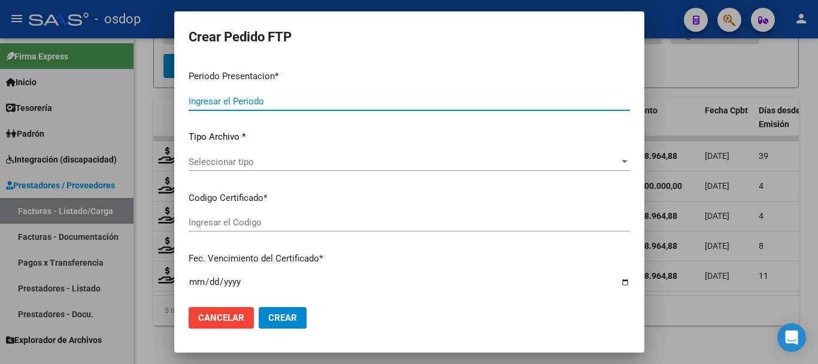
type input "202508"
type input "$ 600.000,00"
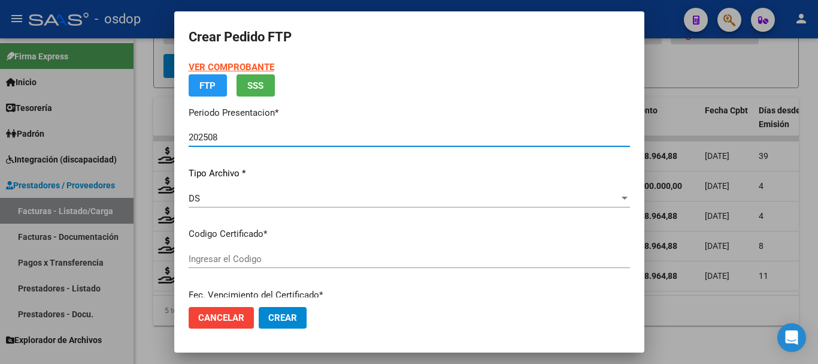
type input "5097752822"
type input "2027-01-23"
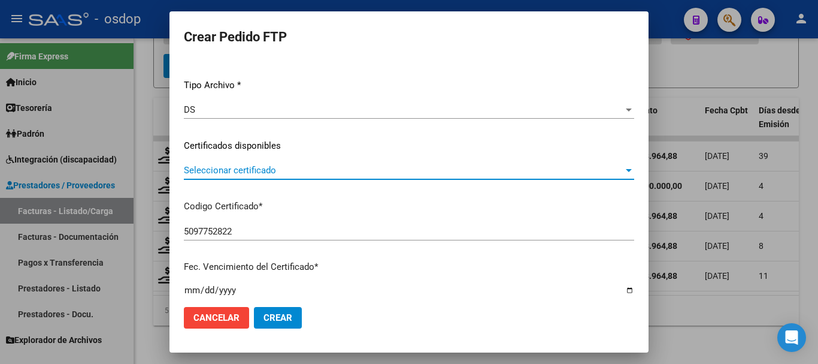
click at [271, 165] on span "Seleccionar certificado" at bounding box center [404, 170] width 440 height 11
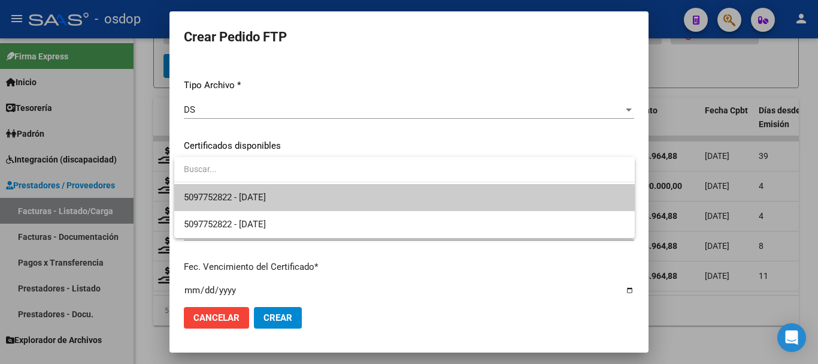
click at [296, 193] on span "5097752822 - 2027-01-23" at bounding box center [405, 197] width 442 height 27
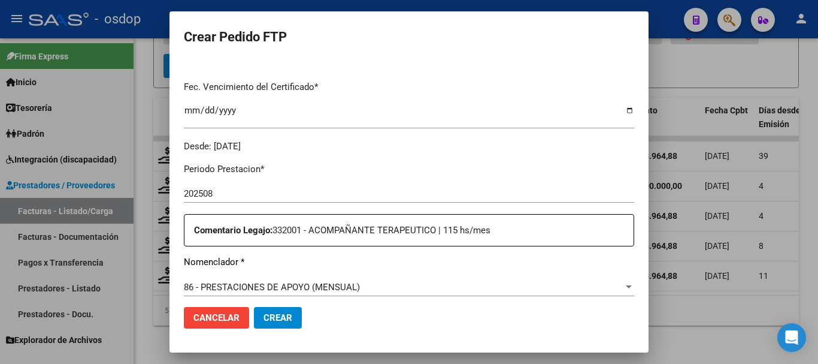
scroll to position [419, 0]
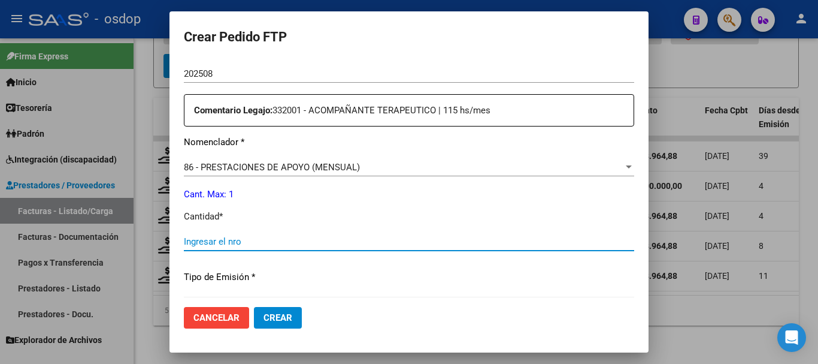
click at [258, 244] on input "Ingresar el nro" at bounding box center [409, 241] width 451 height 11
type input "1"
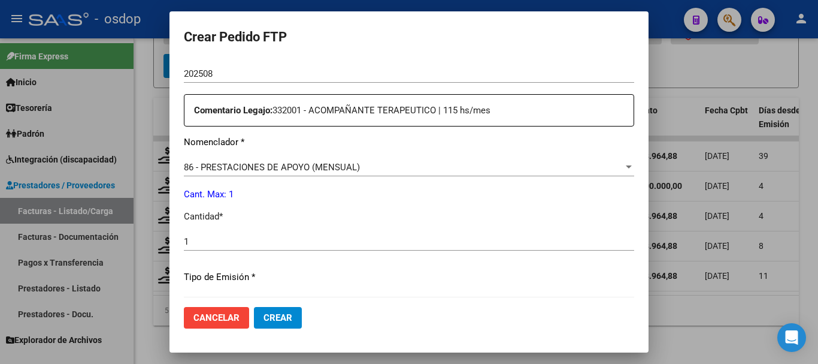
scroll to position [687, 0]
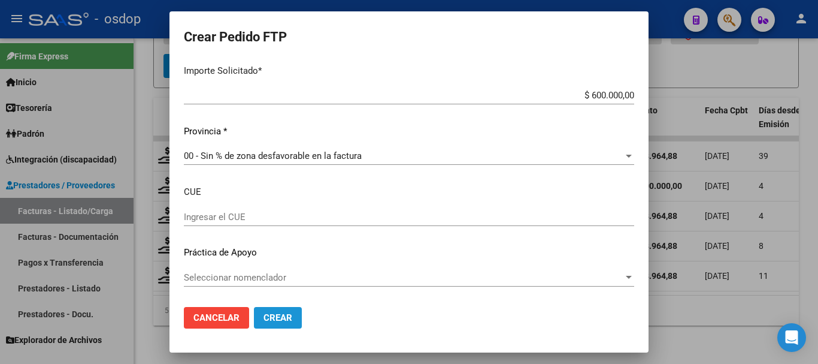
click at [285, 315] on span "Crear" at bounding box center [278, 317] width 29 height 11
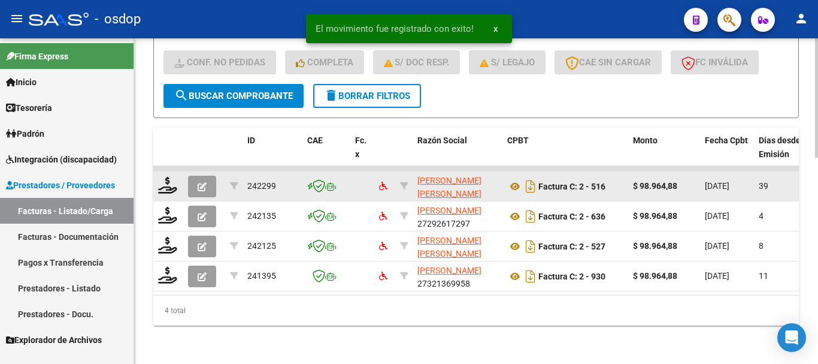
scroll to position [560, 0]
click at [171, 177] on icon at bounding box center [167, 185] width 19 height 17
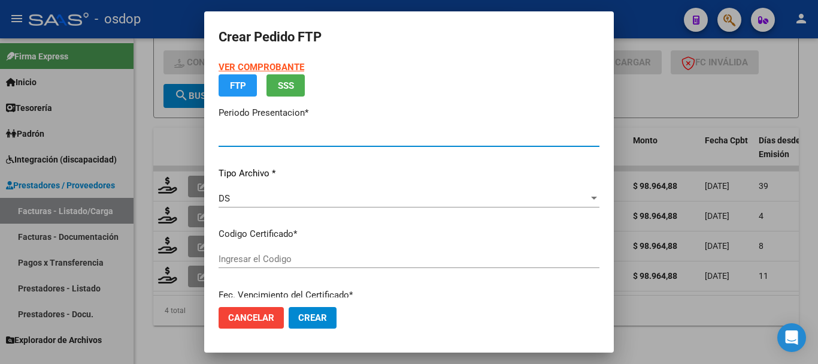
type input "202508"
type input "202507"
type input "$ 98.964,88"
type input "5097752822"
type input "2027-01-23"
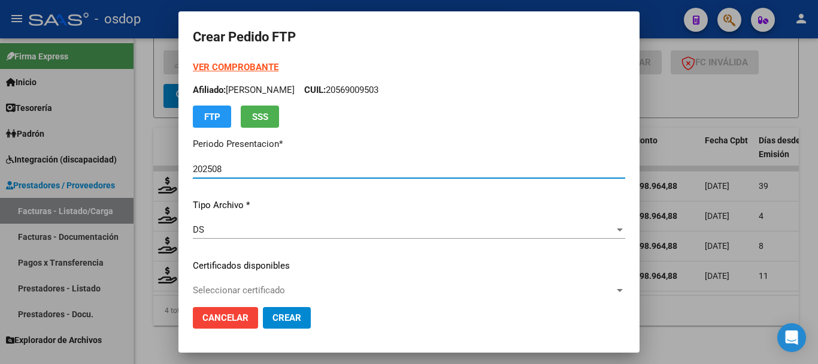
scroll to position [60, 0]
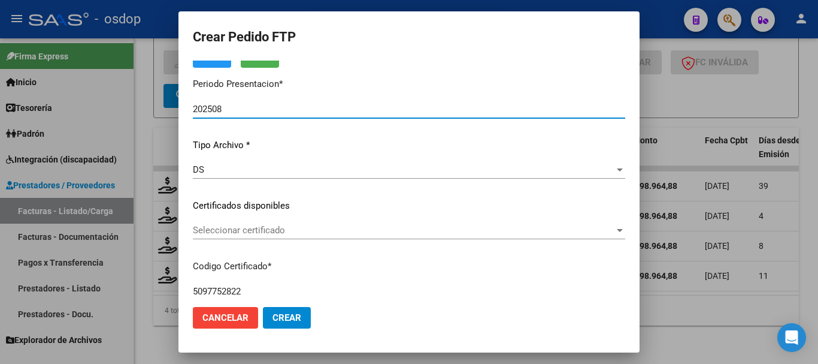
click at [268, 223] on div "Seleccionar certificado Seleccionar certificado" at bounding box center [409, 230] width 433 height 18
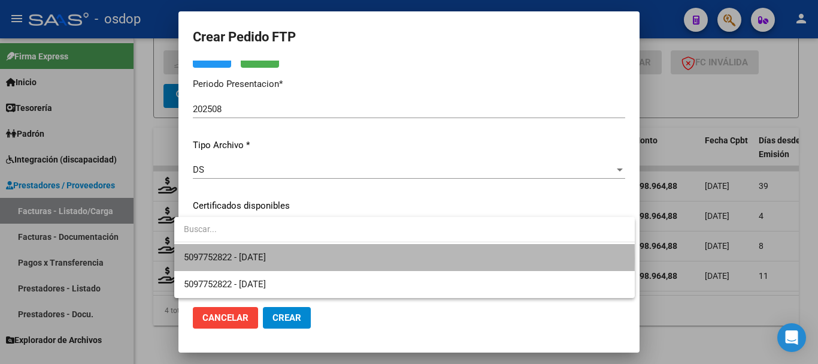
click at [288, 258] on span "5097752822 - 2027-01-23" at bounding box center [405, 257] width 442 height 27
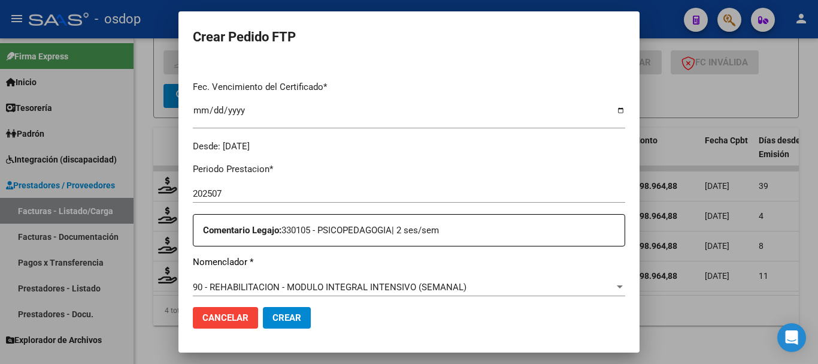
scroll to position [419, 0]
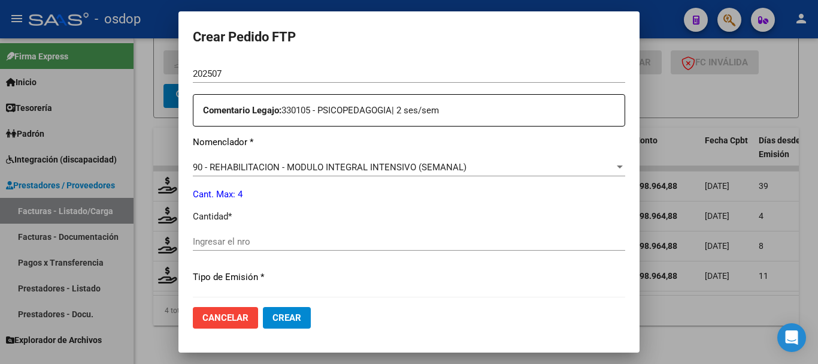
click at [271, 247] on div "Ingresar el nro" at bounding box center [409, 241] width 433 height 18
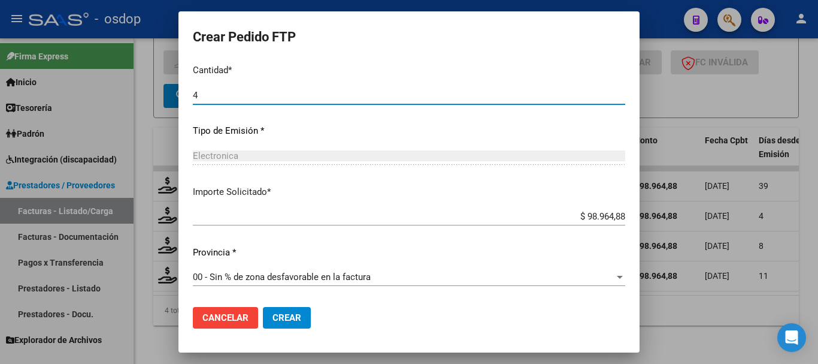
type input "4"
click at [273, 316] on span "Crear" at bounding box center [287, 317] width 29 height 11
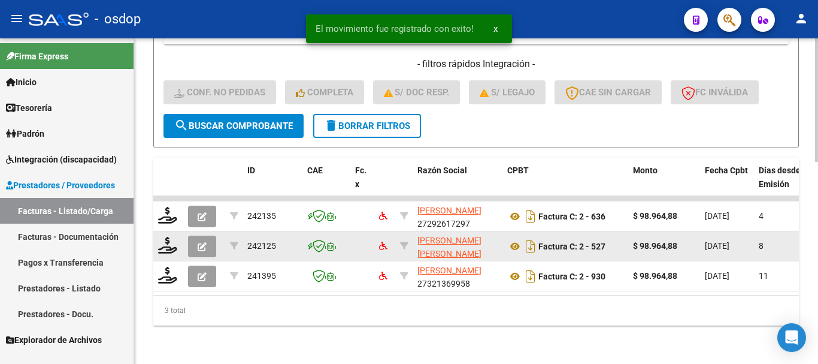
scroll to position [530, 0]
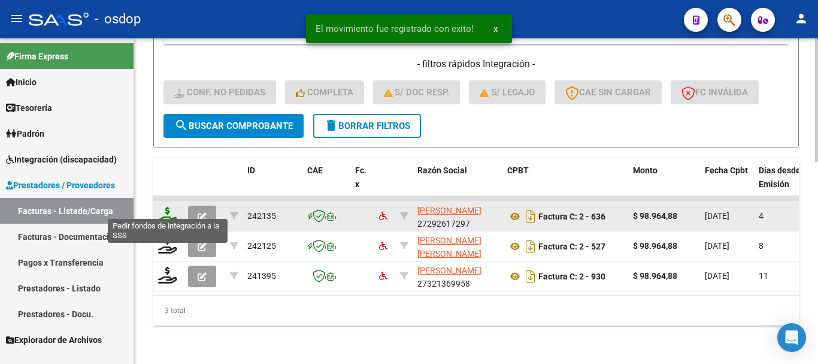
click at [169, 207] on icon at bounding box center [167, 215] width 19 height 17
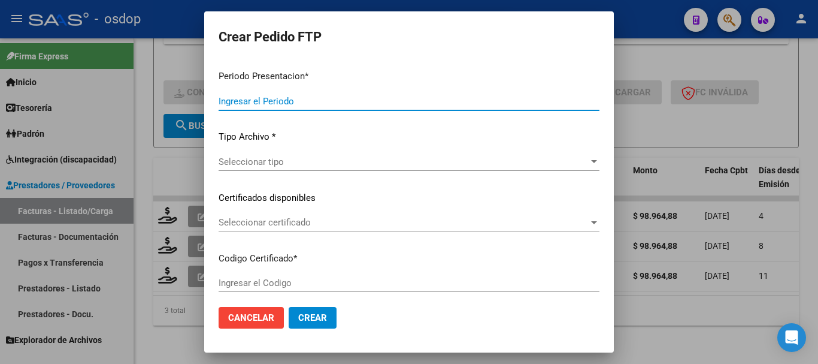
type input "202508"
type input "$ 98.964,88"
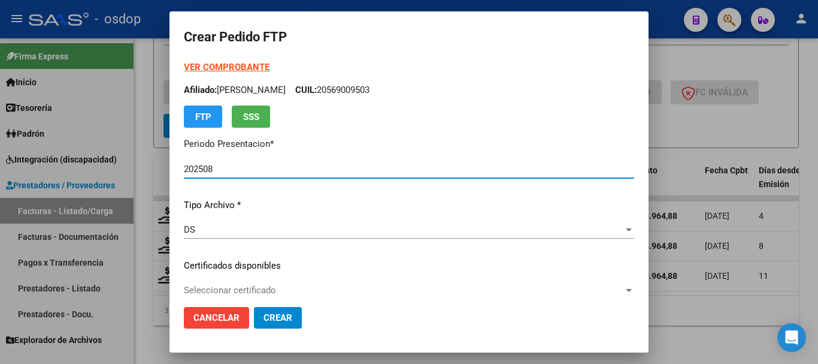
type input "5097752822"
type input "2027-01-23"
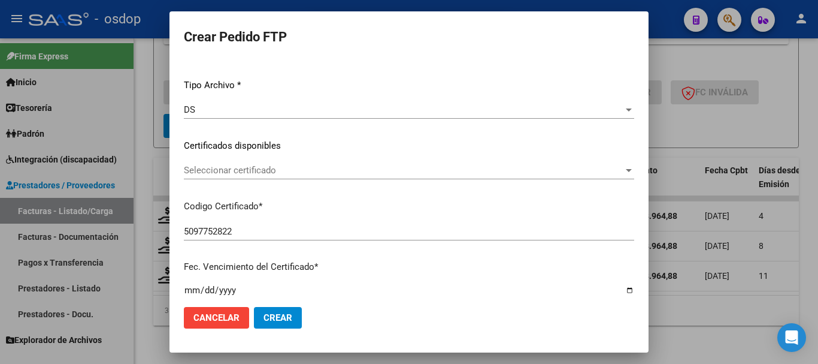
click at [264, 176] on div "Seleccionar certificado Seleccionar certificado" at bounding box center [409, 170] width 451 height 18
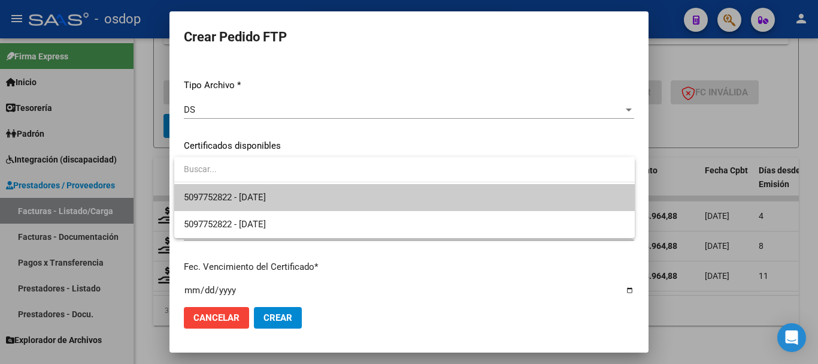
click at [266, 192] on span "5097752822 - 2027-01-23" at bounding box center [225, 197] width 82 height 11
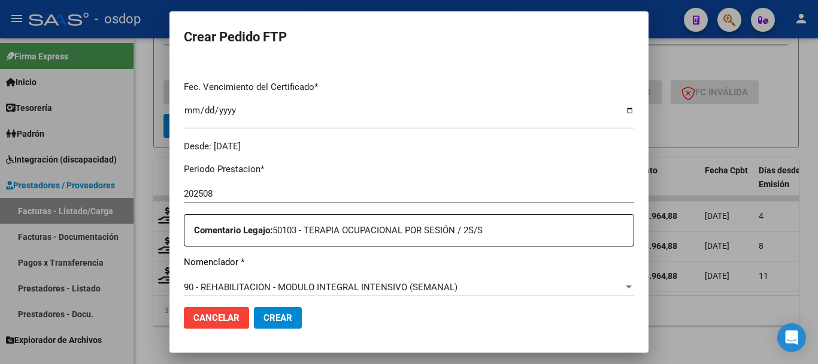
scroll to position [419, 0]
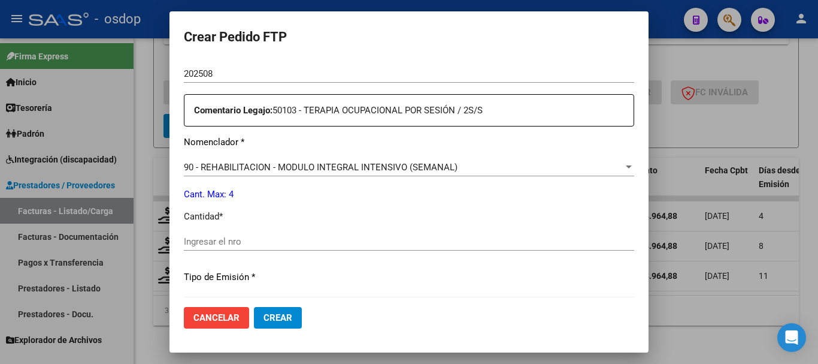
click at [287, 244] on input "Ingresar el nro" at bounding box center [409, 241] width 451 height 11
type input "4"
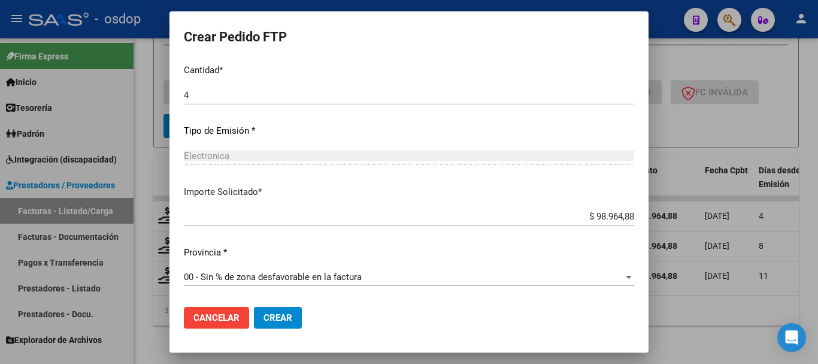
click at [282, 313] on span "Crear" at bounding box center [278, 317] width 29 height 11
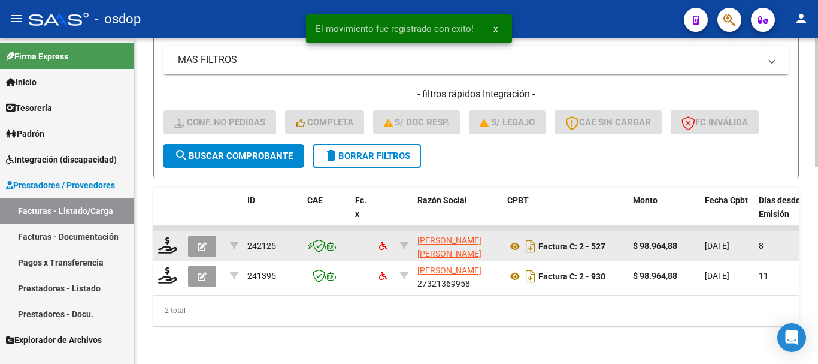
scroll to position [500, 0]
click at [170, 237] on icon at bounding box center [167, 245] width 19 height 17
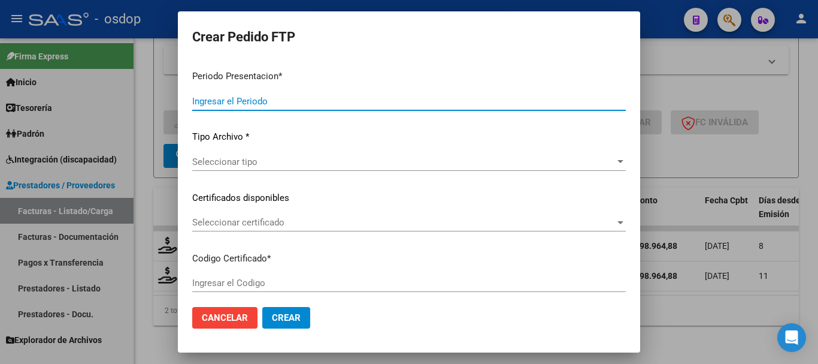
type input "202508"
type input "$ 98.964,88"
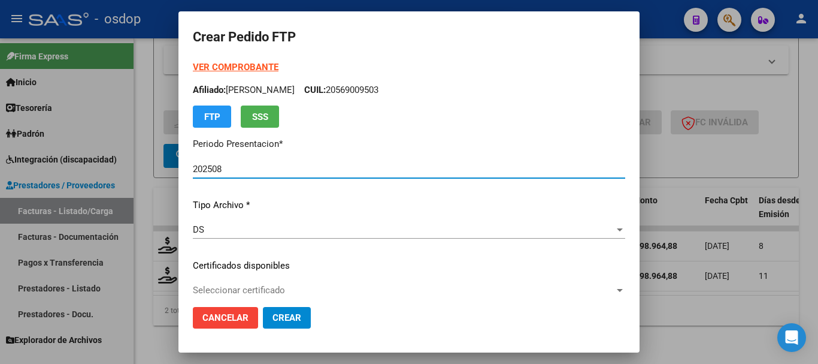
type input "5097752822"
type input "2027-01-23"
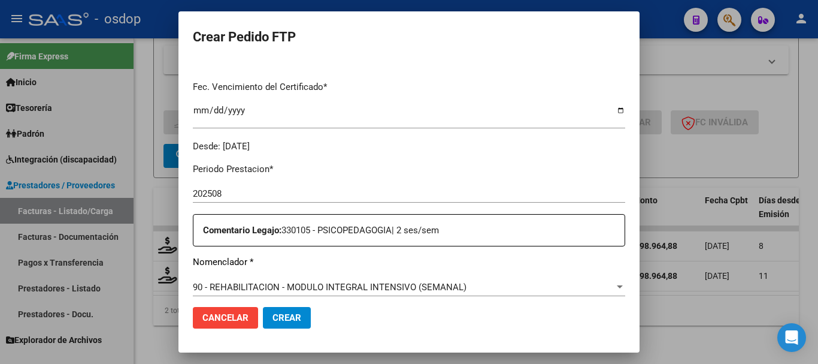
scroll to position [60, 0]
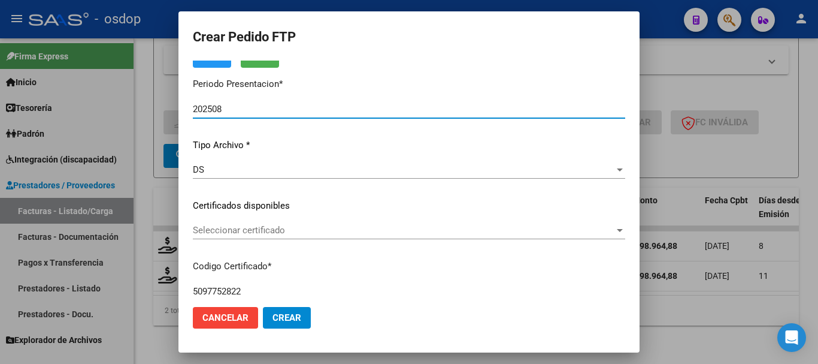
click at [278, 222] on div "Seleccionar certificado Seleccionar certificado" at bounding box center [409, 230] width 433 height 18
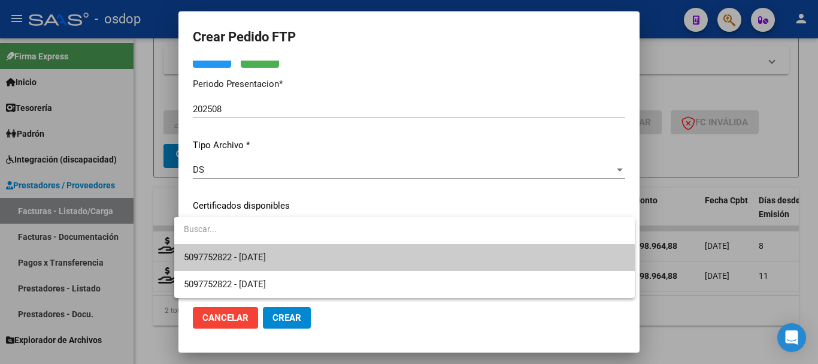
click at [298, 250] on span "5097752822 - 2027-01-23" at bounding box center [405, 257] width 442 height 27
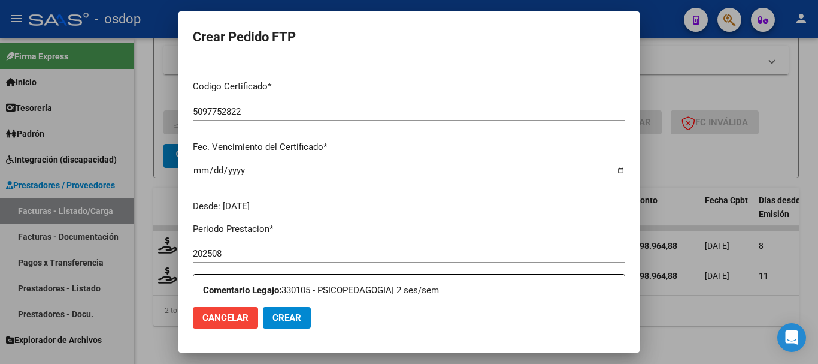
scroll to position [419, 0]
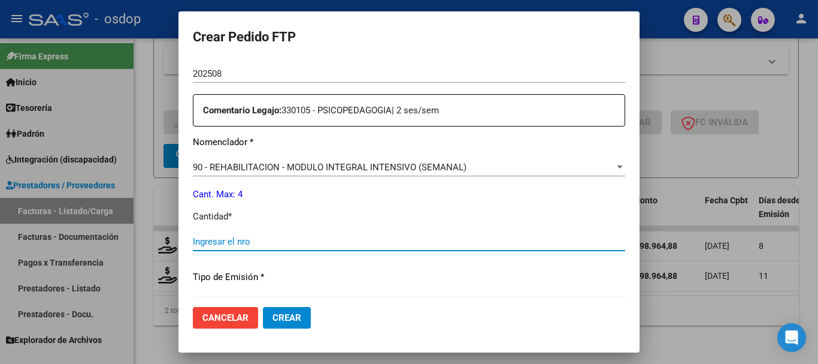
click at [259, 243] on input "Ingresar el nro" at bounding box center [409, 241] width 433 height 11
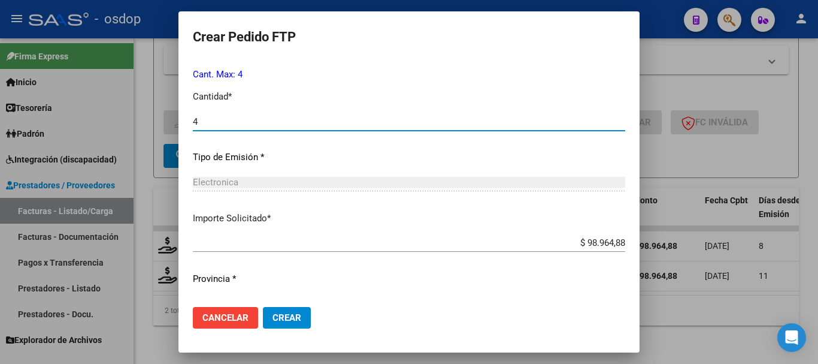
scroll to position [566, 0]
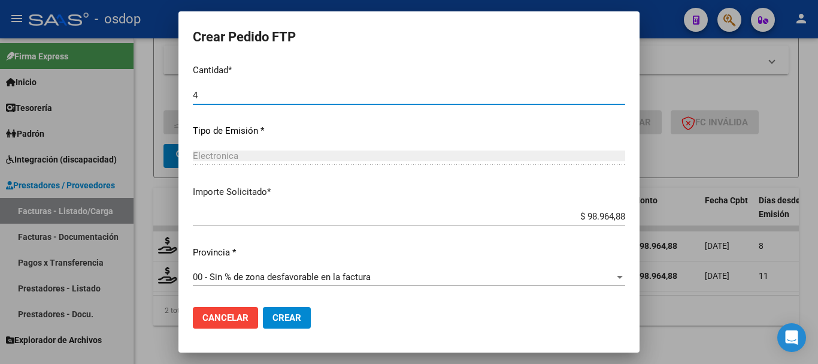
type input "4"
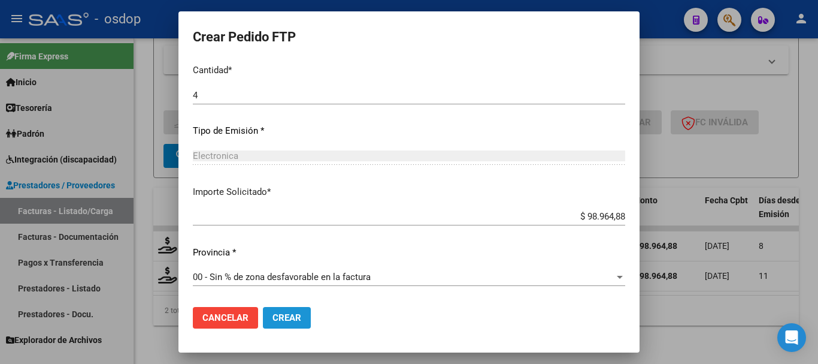
click at [286, 316] on span "Crear" at bounding box center [287, 317] width 29 height 11
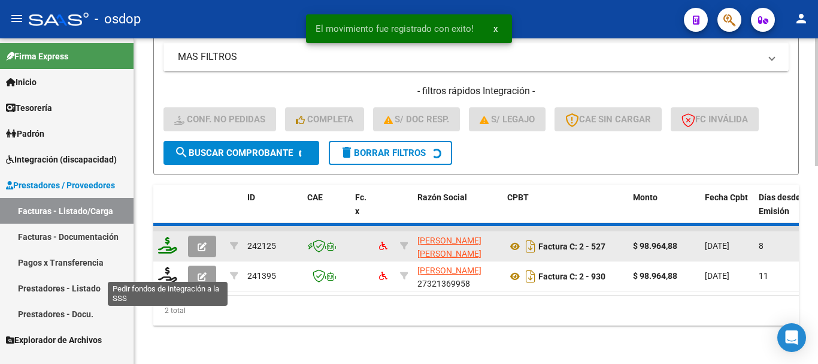
scroll to position [470, 0]
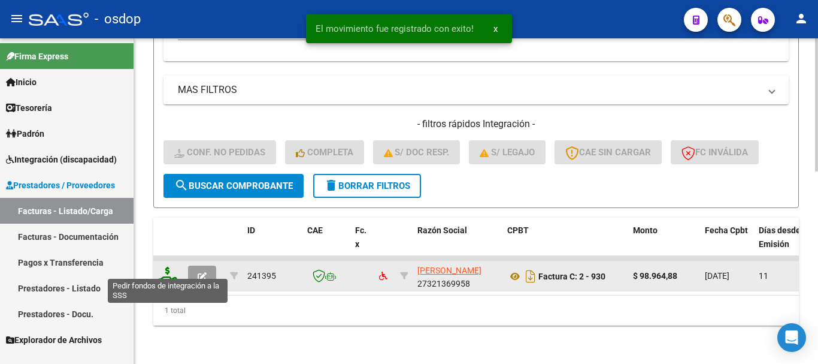
click at [170, 267] on icon at bounding box center [167, 275] width 19 height 17
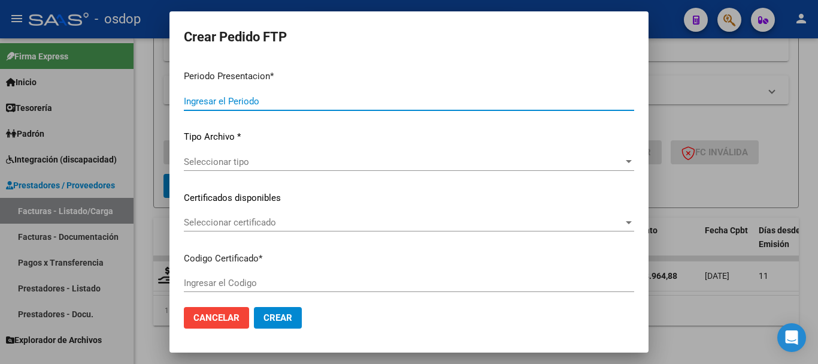
type input "202508"
type input "$ 98.964,88"
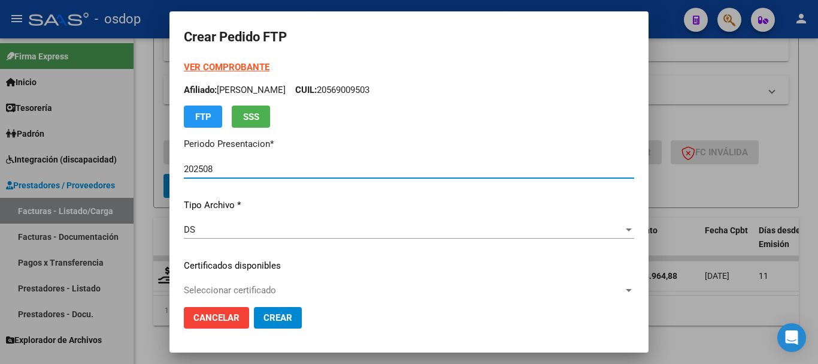
type input "5097752822"
type input "2027-01-23"
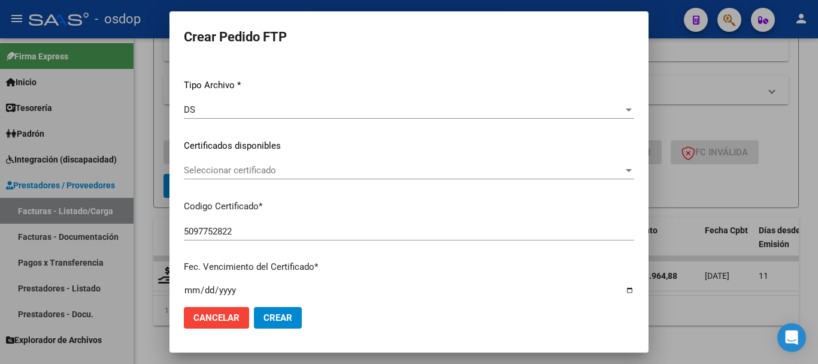
click at [280, 179] on div "Seleccionar certificado Seleccionar certificado" at bounding box center [409, 170] width 451 height 18
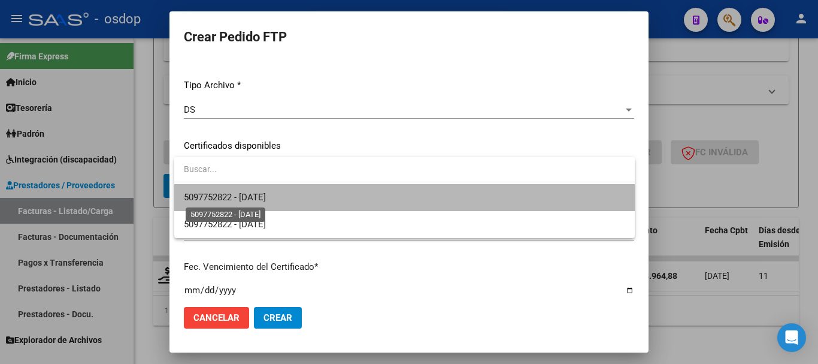
click at [266, 197] on span "5097752822 - 2027-01-23" at bounding box center [225, 197] width 82 height 11
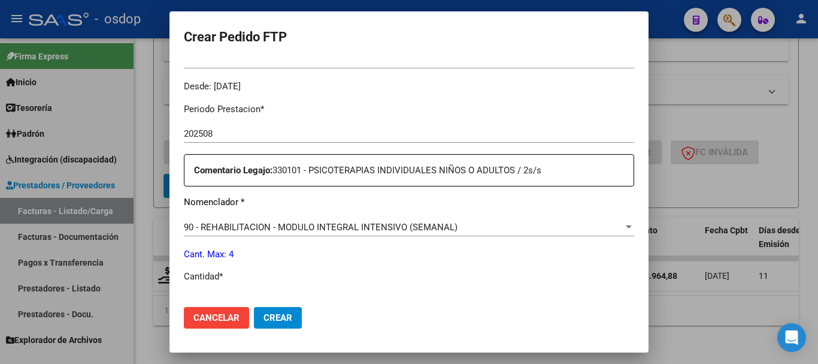
scroll to position [479, 0]
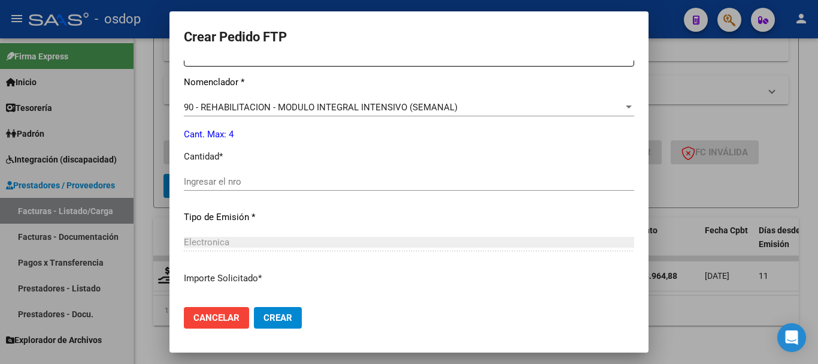
click at [273, 187] on div "Ingresar el nro" at bounding box center [409, 182] width 451 height 18
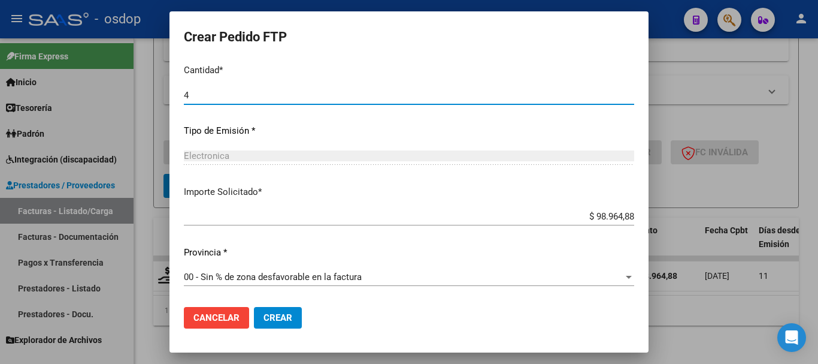
type input "4"
click at [279, 313] on span "Crear" at bounding box center [278, 317] width 29 height 11
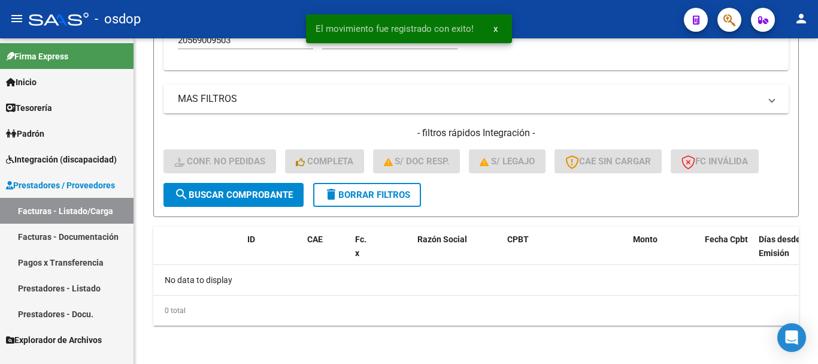
scroll to position [452, 0]
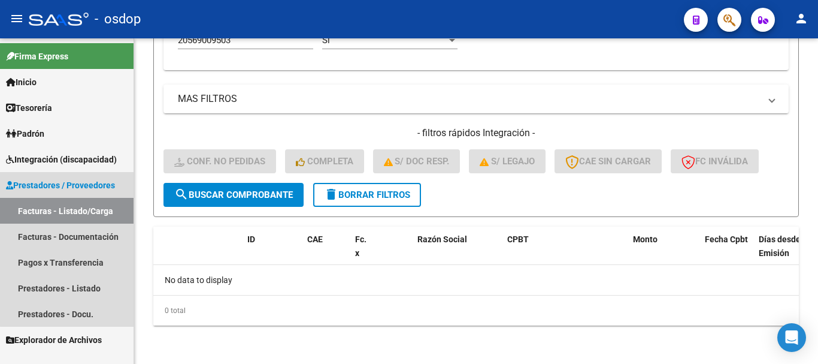
click at [86, 185] on span "Prestadores / Proveedores" at bounding box center [60, 185] width 109 height 13
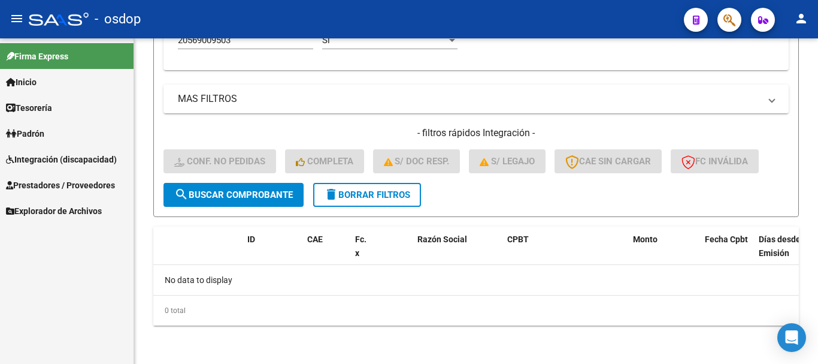
click at [92, 158] on span "Integración (discapacidad)" at bounding box center [61, 159] width 111 height 13
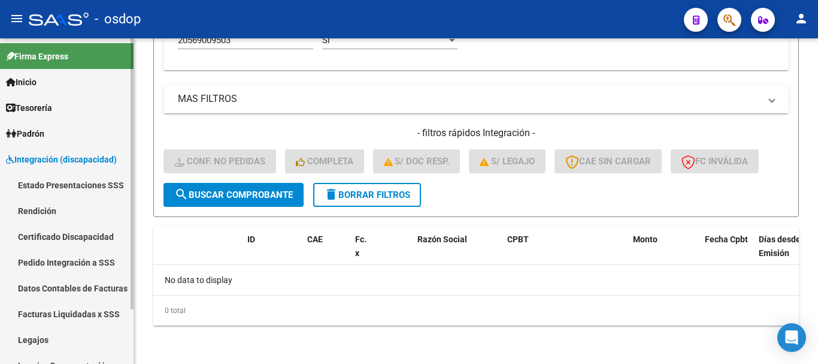
click at [83, 256] on link "Pedido Integración a SSS" at bounding box center [67, 262] width 134 height 26
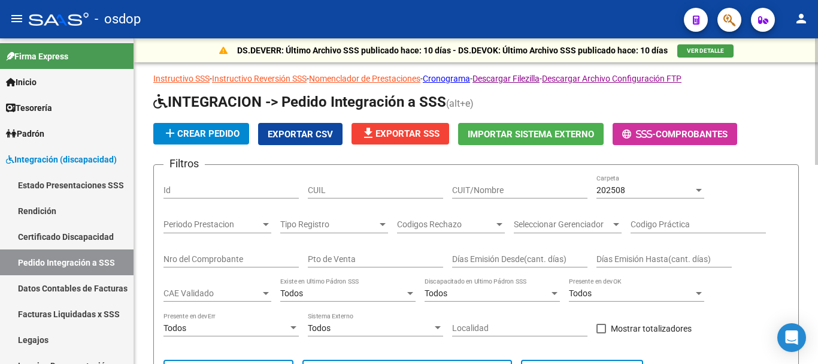
click at [367, 180] on div "CUIL" at bounding box center [375, 186] width 135 height 24
paste input "20569009503"
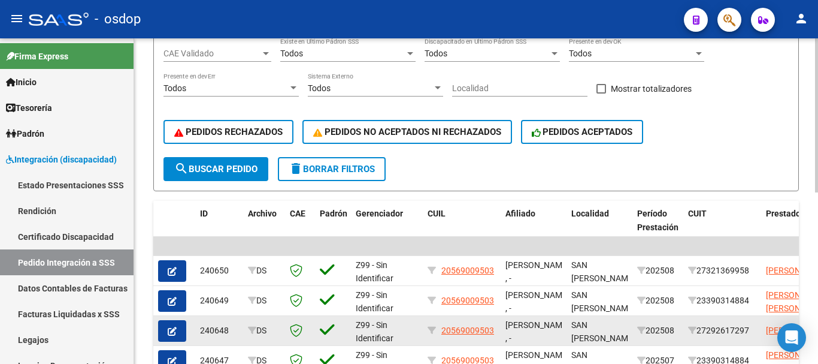
scroll to position [359, 0]
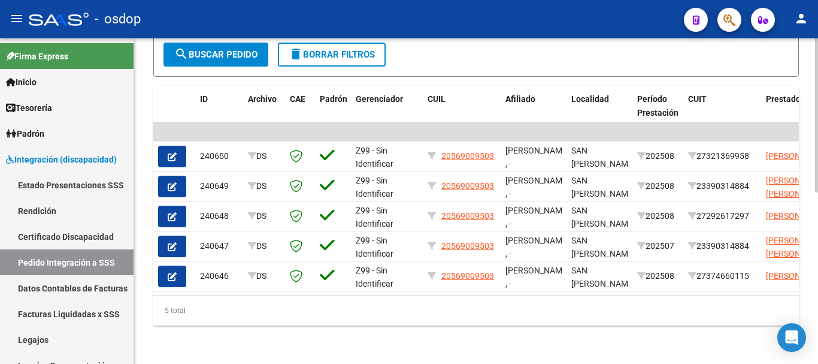
type input "20569009503"
click at [352, 52] on span "delete Borrar Filtros" at bounding box center [332, 54] width 86 height 11
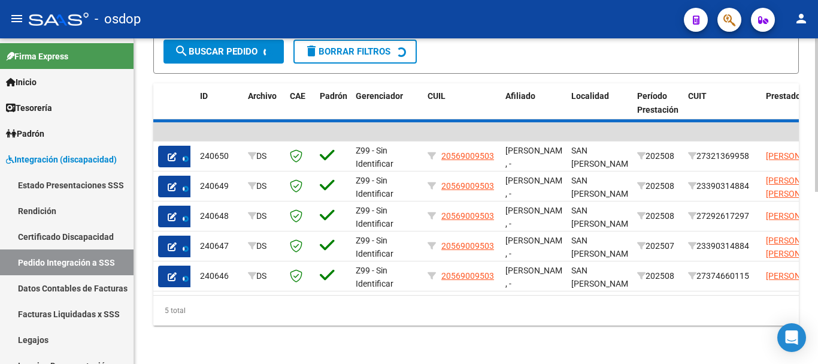
scroll to position [361, 0]
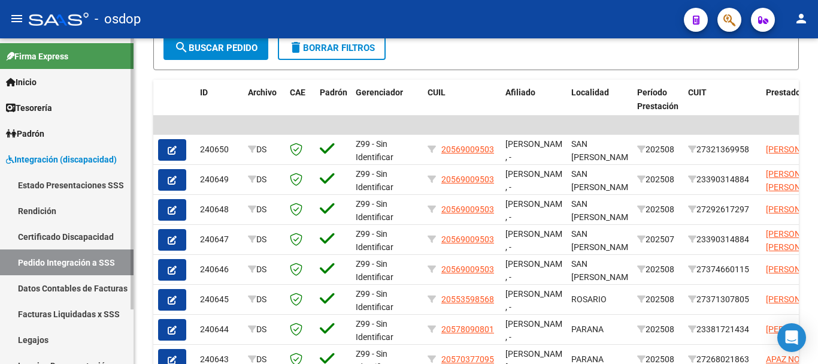
click at [65, 162] on span "Integración (discapacidad)" at bounding box center [61, 159] width 111 height 13
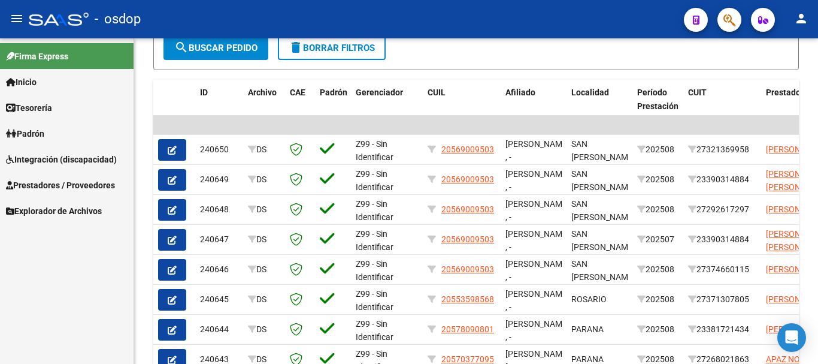
click at [70, 182] on span "Prestadores / Proveedores" at bounding box center [60, 185] width 109 height 13
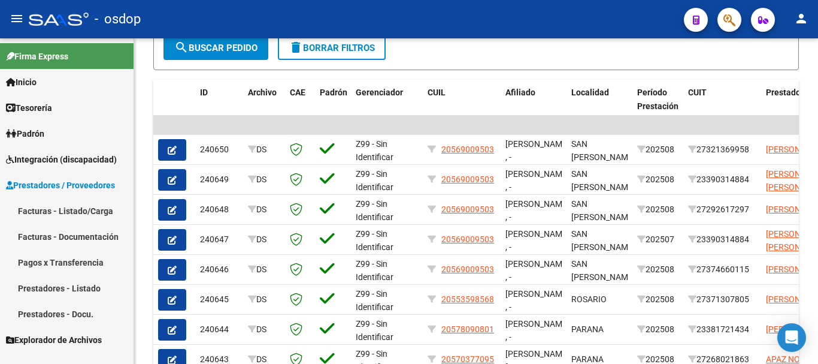
click at [86, 214] on link "Facturas - Listado/Carga" at bounding box center [67, 211] width 134 height 26
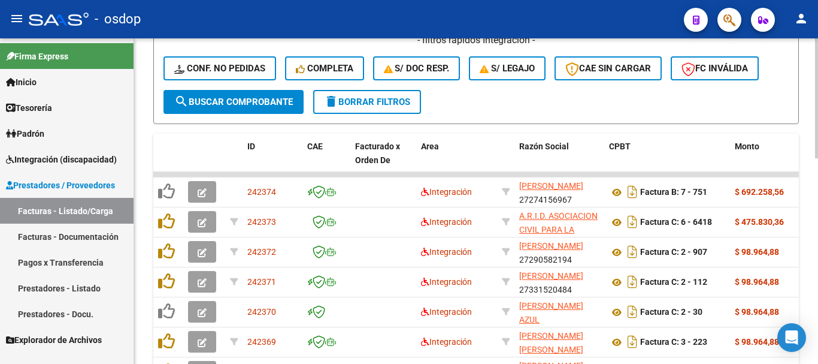
scroll to position [241, 0]
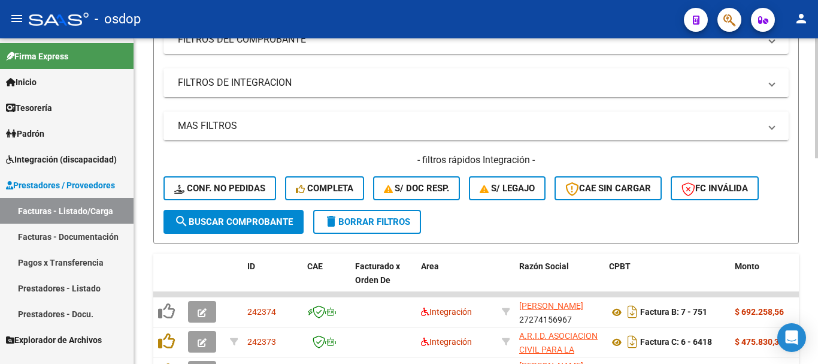
click at [273, 87] on mat-panel-title "FILTROS DE INTEGRACION" at bounding box center [469, 82] width 582 height 13
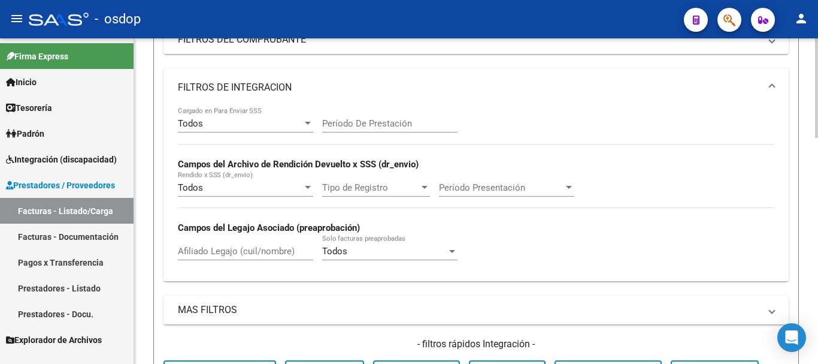
click at [231, 251] on input "Afiliado Legajo (cuil/nombre)" at bounding box center [245, 251] width 135 height 11
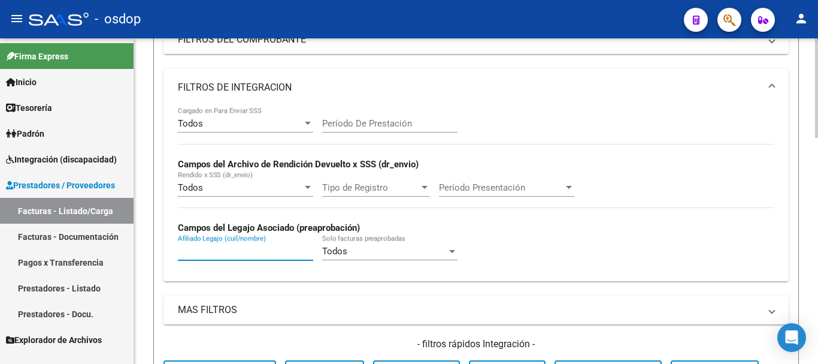
paste input "20468609097"
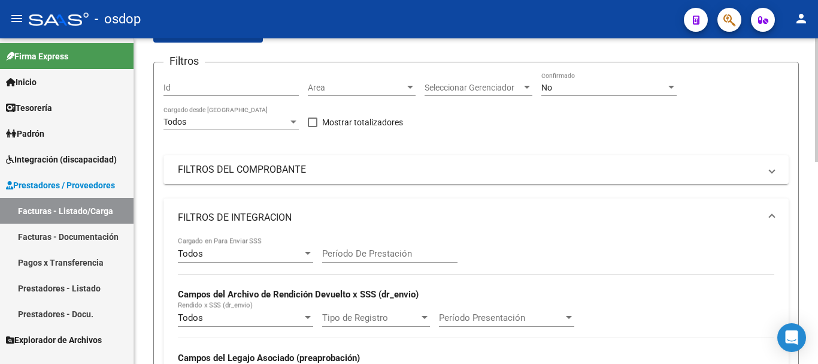
scroll to position [51, 0]
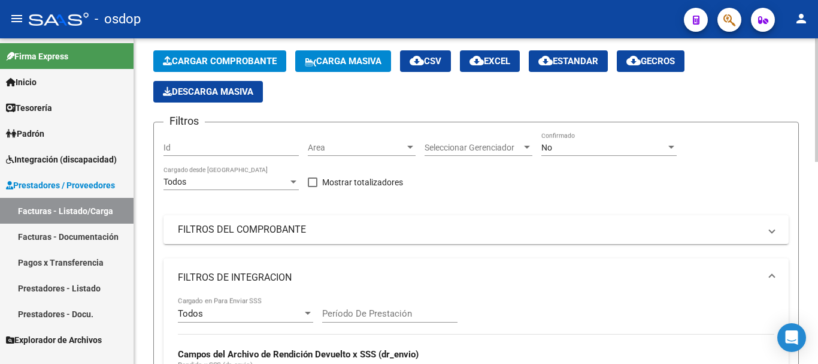
type input "20468609097"
click at [561, 155] on div "No Confirmado" at bounding box center [609, 144] width 135 height 24
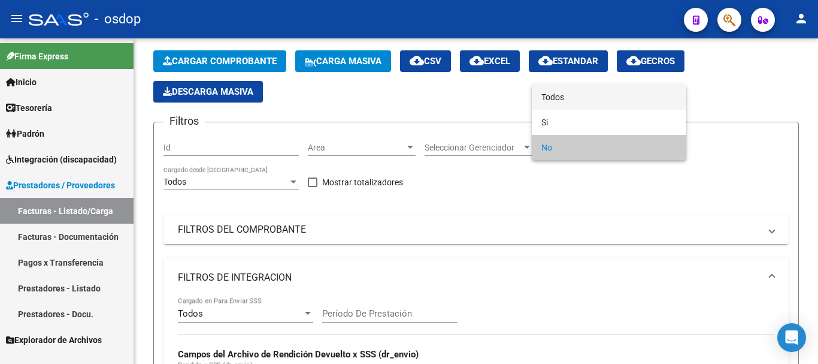
click at [563, 99] on span "Todos" at bounding box center [609, 96] width 135 height 25
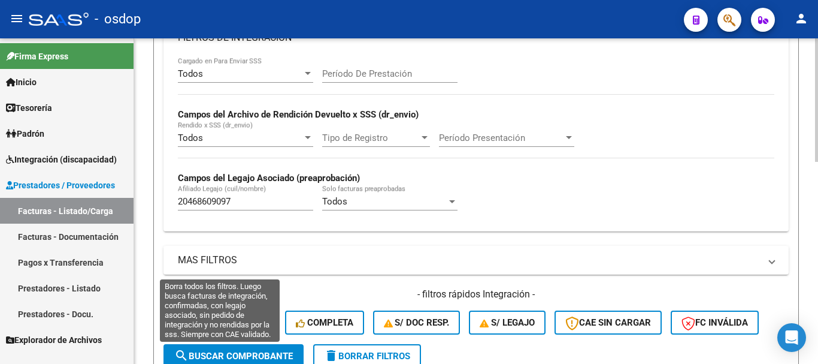
scroll to position [410, 0]
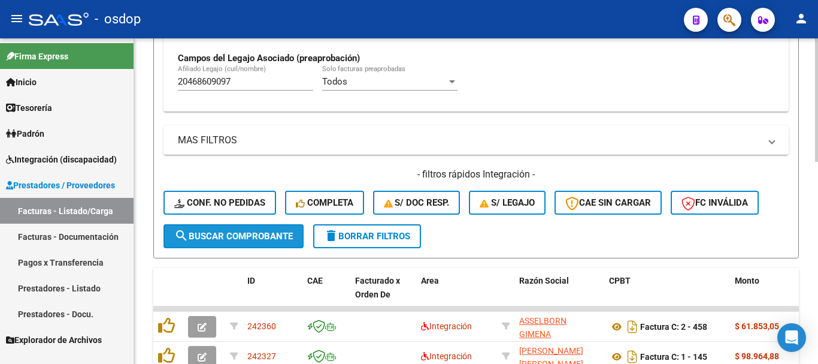
click at [244, 234] on span "search Buscar Comprobante" at bounding box center [233, 236] width 119 height 11
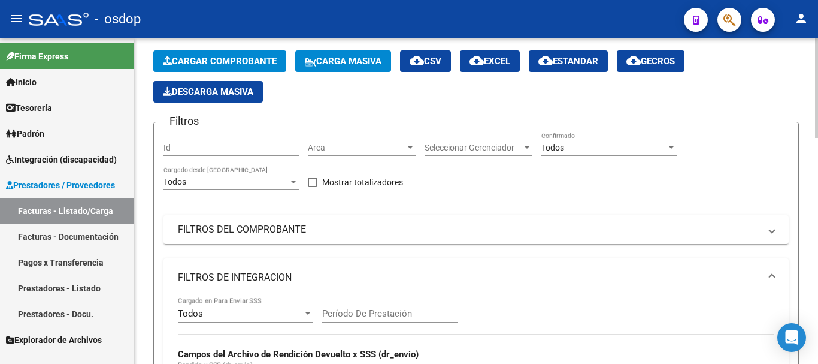
scroll to position [111, 0]
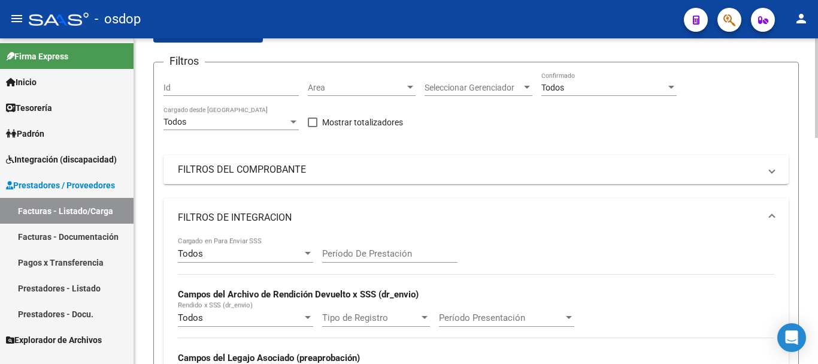
click at [358, 252] on input "Período De Prestación" at bounding box center [389, 253] width 135 height 11
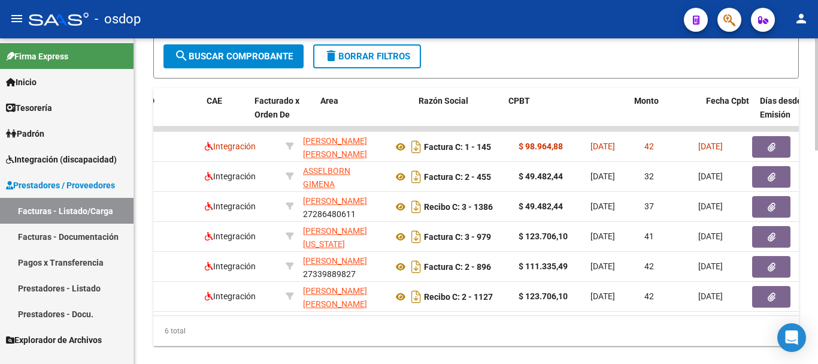
scroll to position [0, 0]
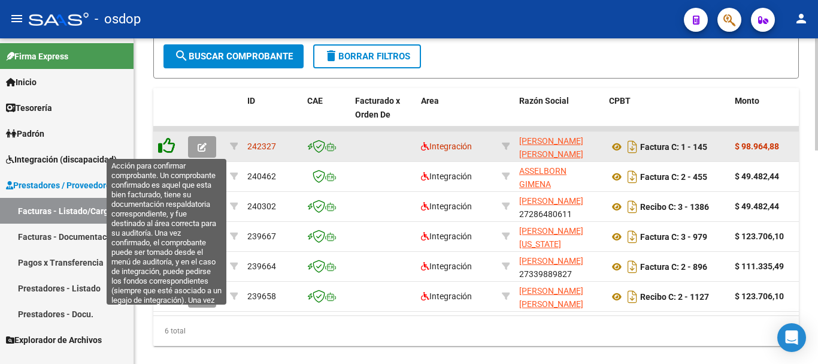
type input "202506"
click at [167, 144] on icon at bounding box center [166, 145] width 17 height 17
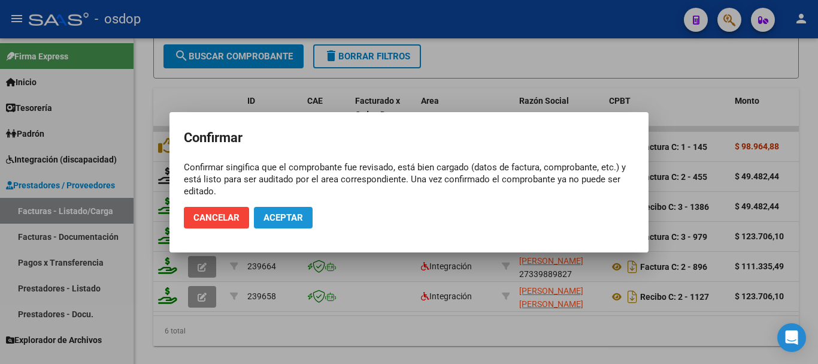
click at [264, 215] on span "Aceptar" at bounding box center [284, 217] width 40 height 11
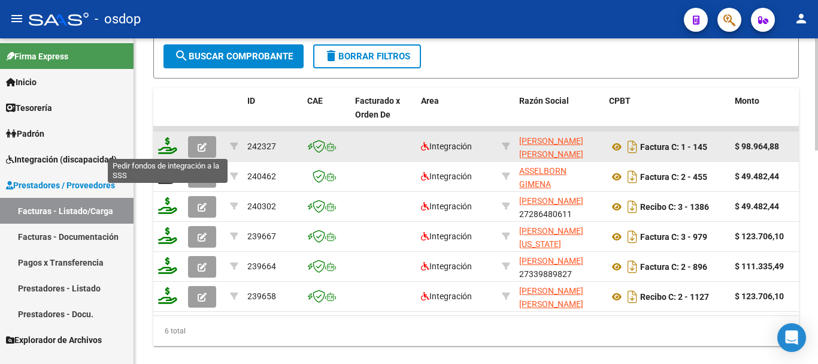
click at [168, 145] on icon at bounding box center [167, 145] width 19 height 17
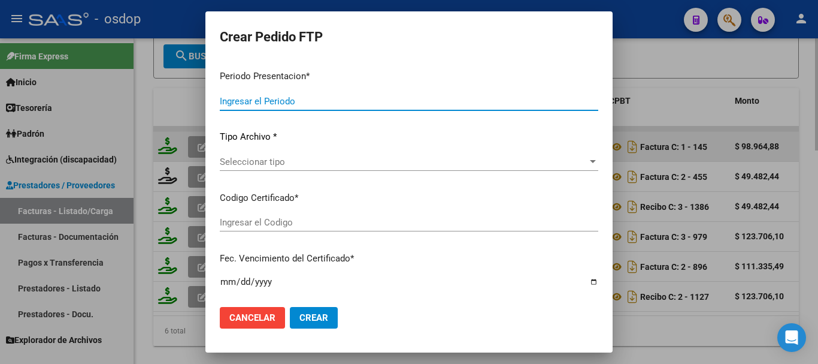
type input "202508"
type input "202507"
type input "$ 98.964,88"
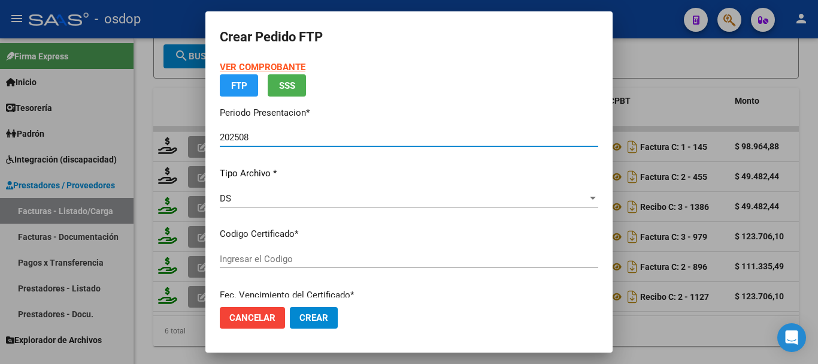
type input "9135899130"
type input "2026-12-02"
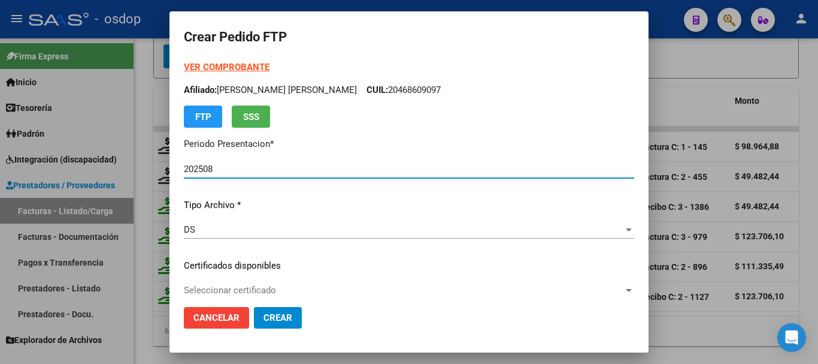
scroll to position [60, 0]
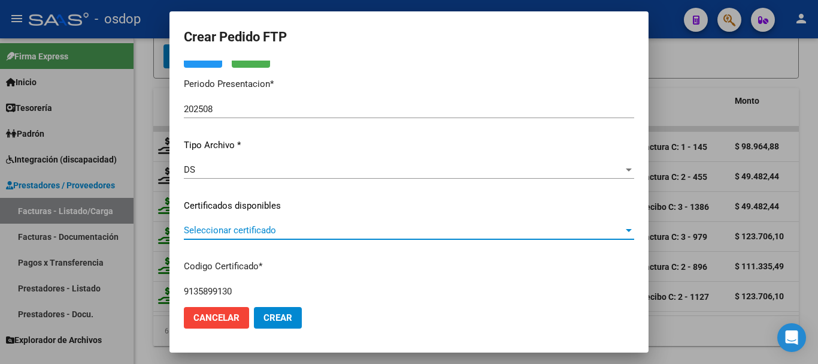
click at [249, 229] on span "Seleccionar certificado" at bounding box center [404, 230] width 440 height 11
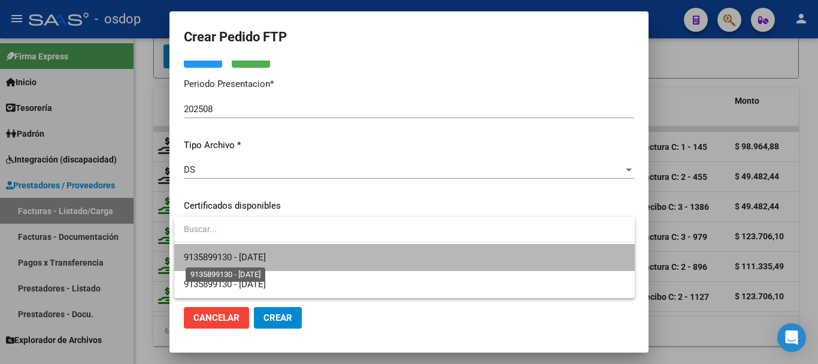
click at [266, 252] on span "9135899130 - 2026-12-02" at bounding box center [225, 257] width 82 height 11
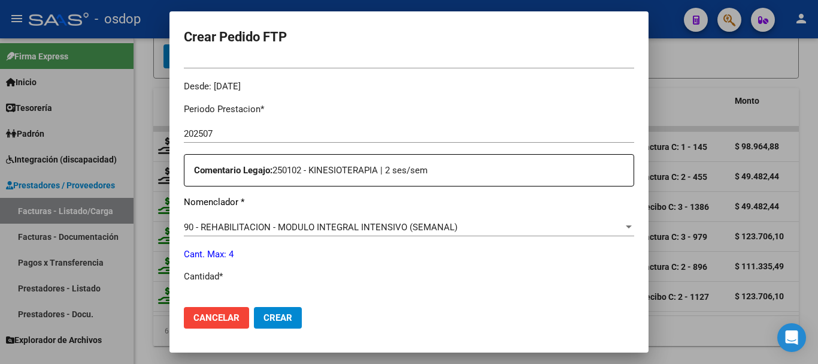
scroll to position [479, 0]
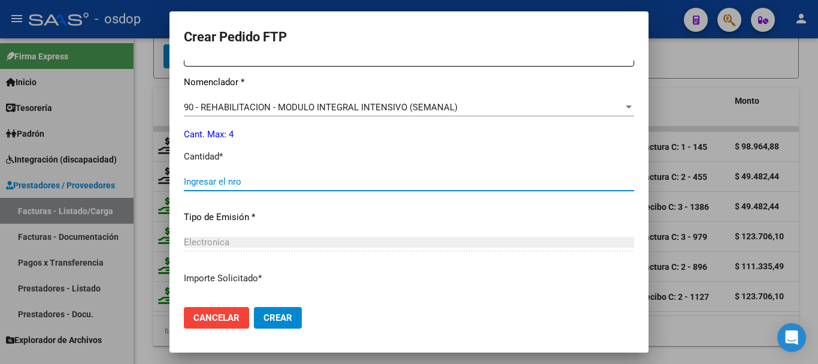
click at [289, 186] on input "Ingresar el nro" at bounding box center [409, 181] width 451 height 11
type input "4"
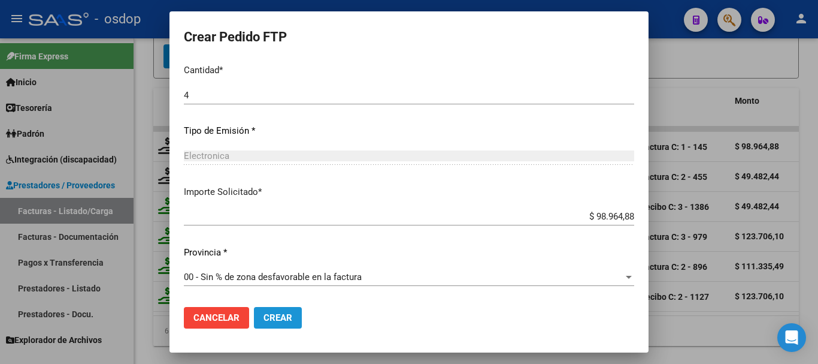
click at [285, 309] on button "Crear" at bounding box center [278, 318] width 48 height 22
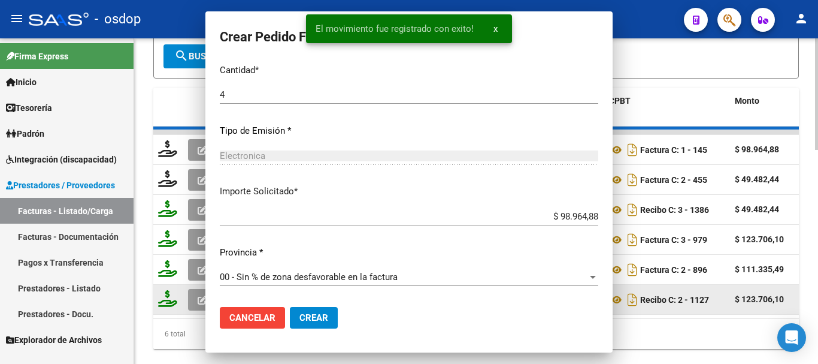
scroll to position [0, 0]
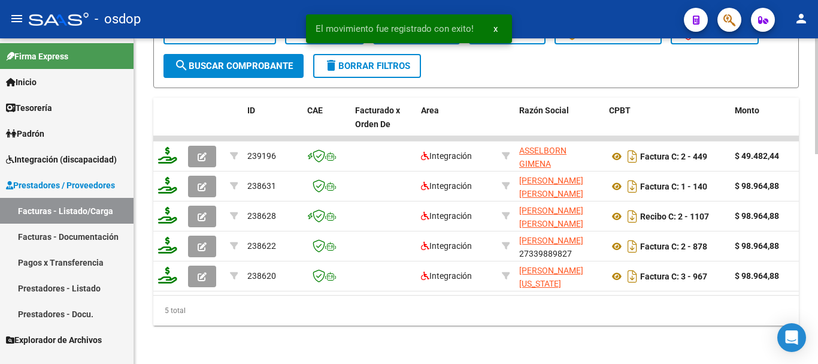
click at [385, 55] on div "El movimiento fue registrado con exito! x" at bounding box center [409, 29] width 235 height 58
click at [390, 55] on div "El movimiento fue registrado con exito! x" at bounding box center [409, 29] width 235 height 58
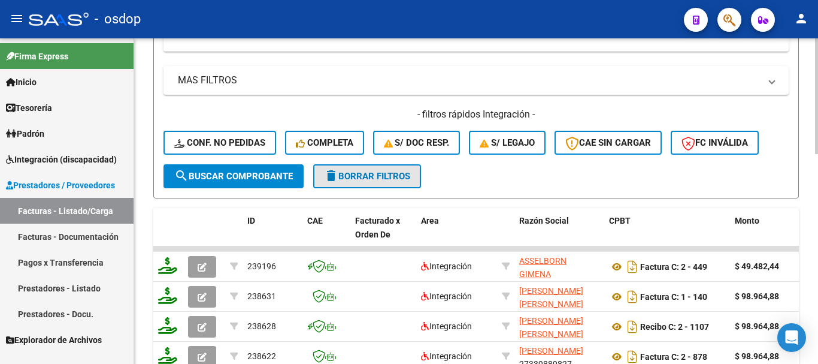
click at [371, 174] on span "delete Borrar Filtros" at bounding box center [367, 176] width 86 height 11
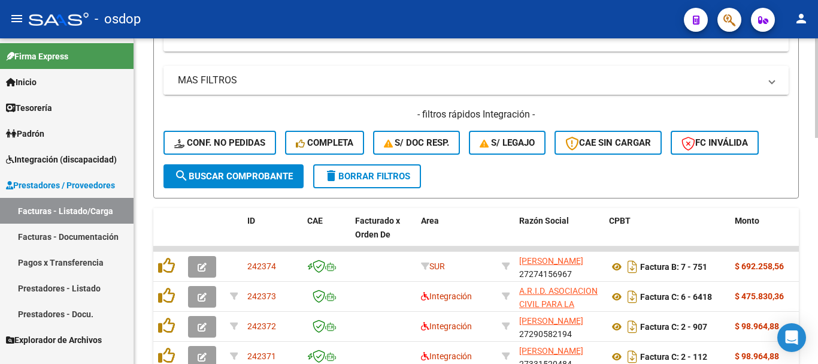
scroll to position [291, 0]
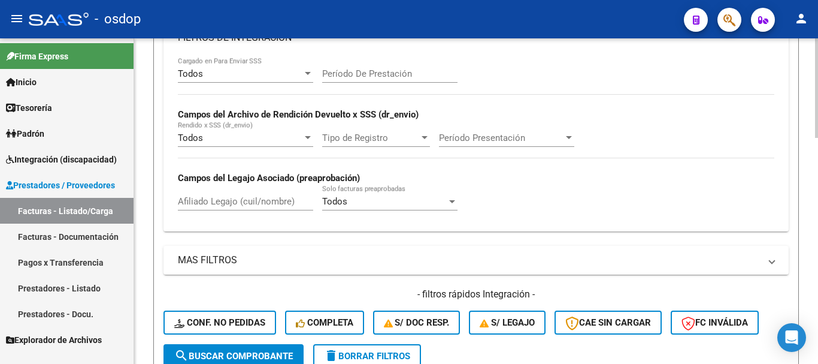
click at [267, 196] on input "Afiliado Legajo (cuil/nombre)" at bounding box center [245, 201] width 135 height 11
paste input "20468609097"
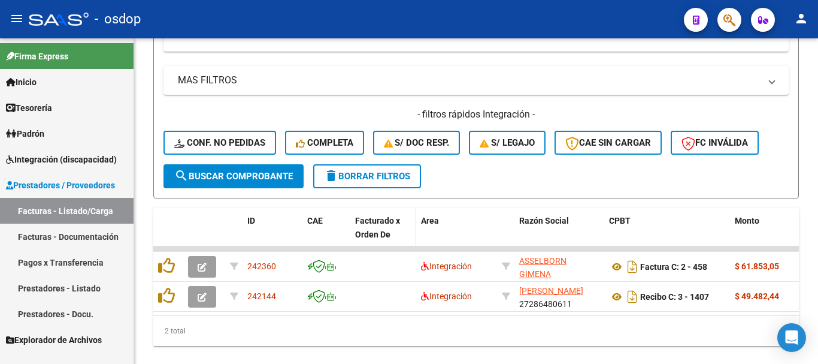
scroll to position [500, 0]
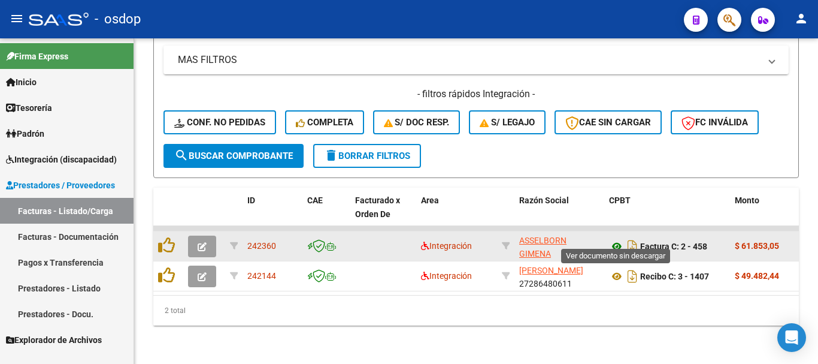
type input "20468609097"
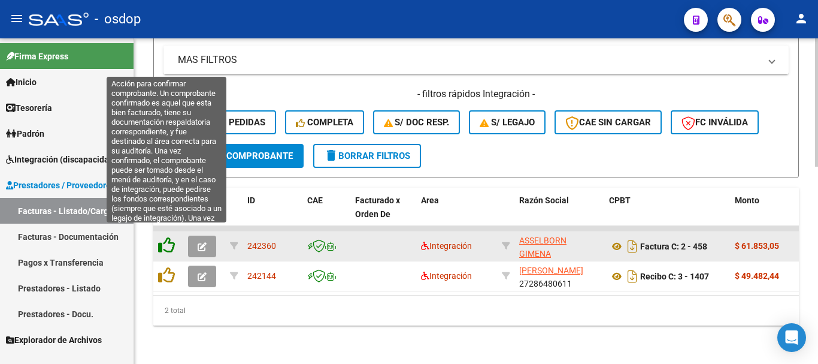
click at [170, 240] on icon at bounding box center [166, 245] width 17 height 17
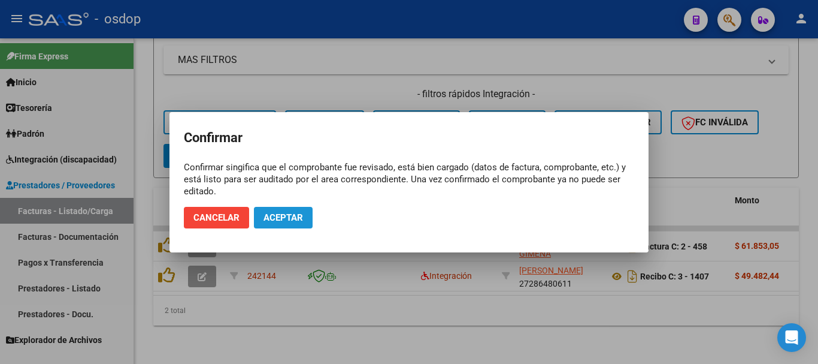
click at [281, 220] on span "Aceptar" at bounding box center [284, 217] width 40 height 11
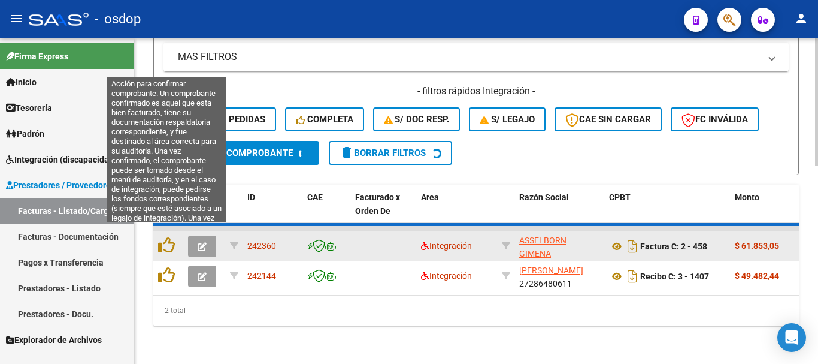
scroll to position [470, 0]
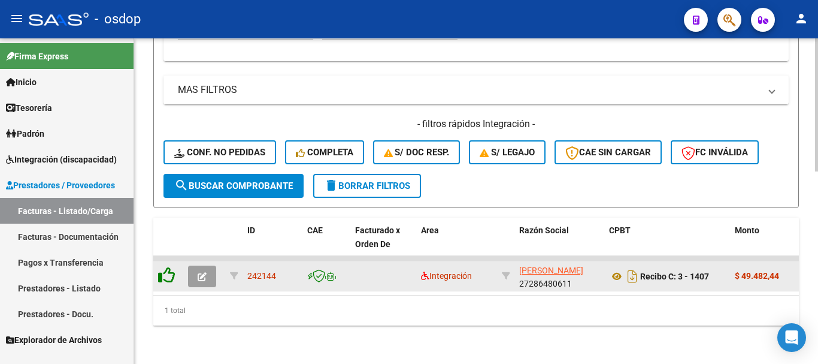
click at [167, 267] on icon at bounding box center [166, 275] width 17 height 17
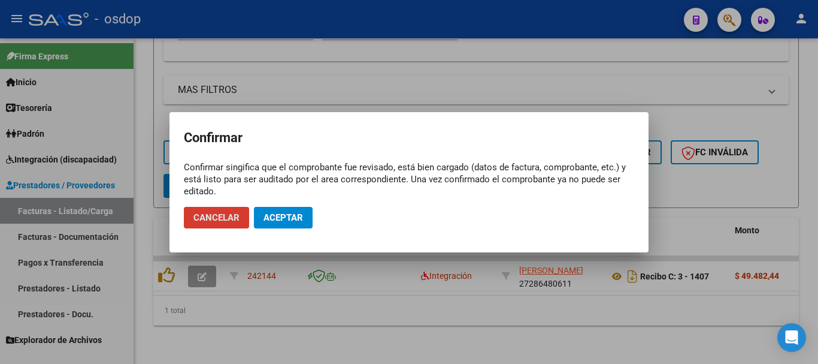
click at [289, 222] on span "Aceptar" at bounding box center [284, 217] width 40 height 11
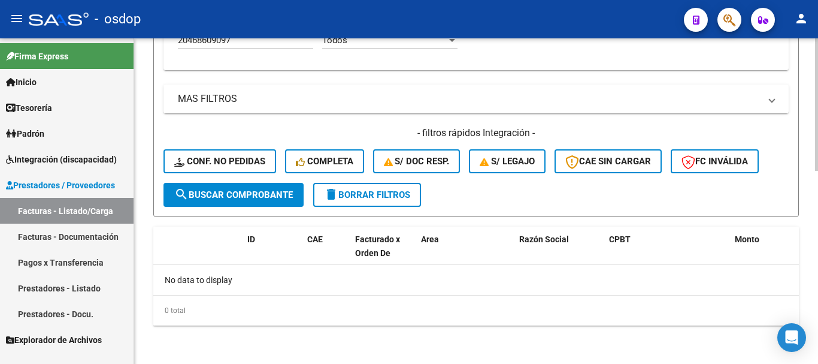
scroll to position [452, 0]
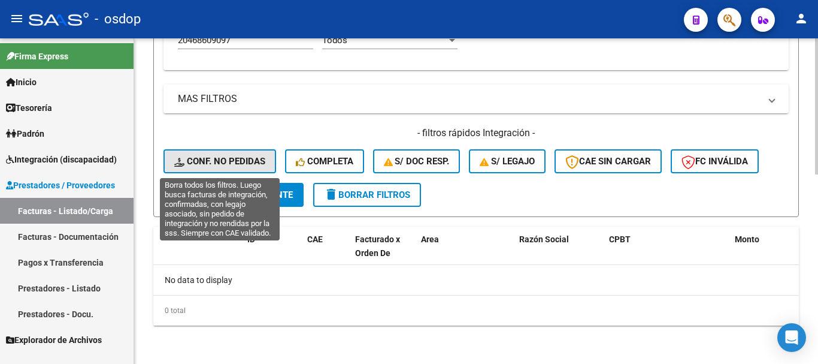
click at [252, 163] on span "Conf. no pedidas" at bounding box center [219, 161] width 91 height 11
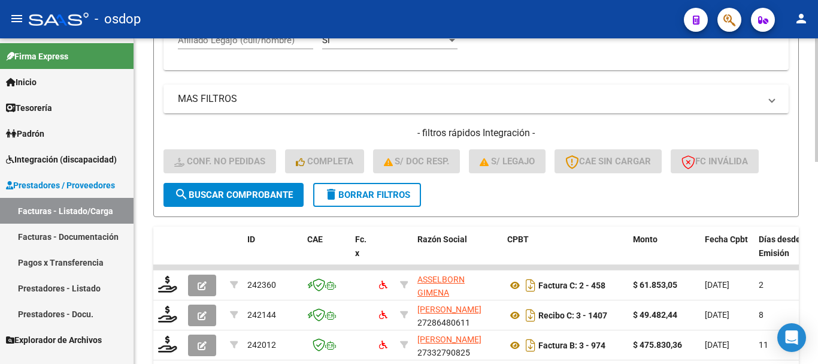
click at [282, 40] on input "Afiliado Legajo (cuil/nombre)" at bounding box center [245, 40] width 135 height 11
paste input "20468609097"
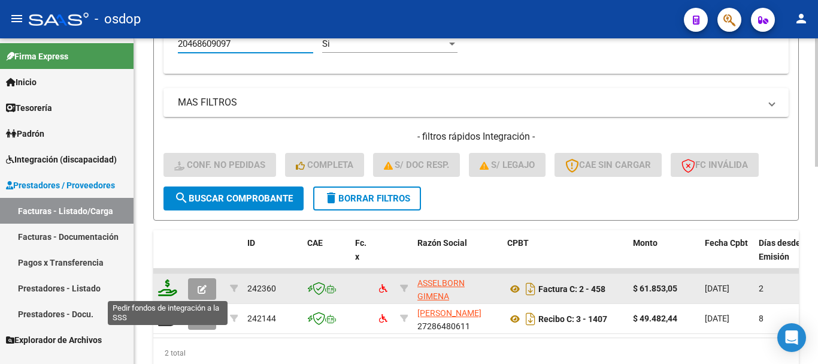
type input "20468609097"
click at [167, 290] on icon at bounding box center [167, 287] width 19 height 17
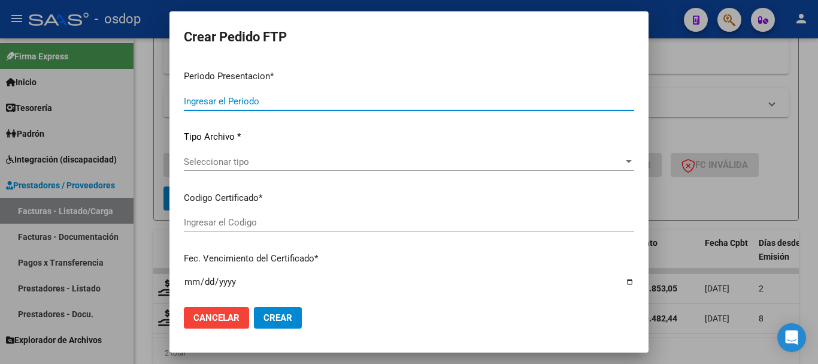
type input "202508"
type input "$ 61.853,05"
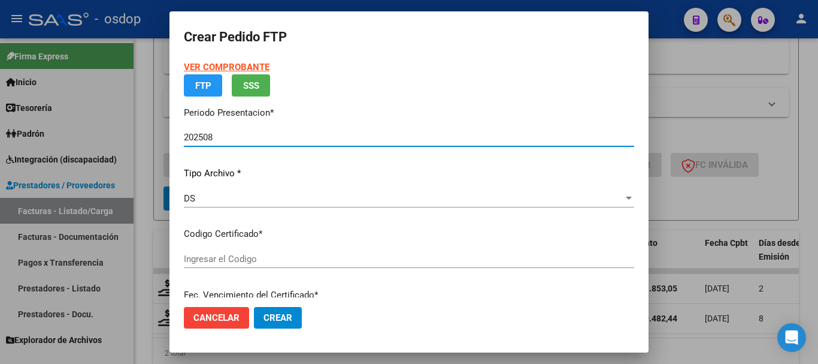
type input "9135899130"
type input "2026-12-02"
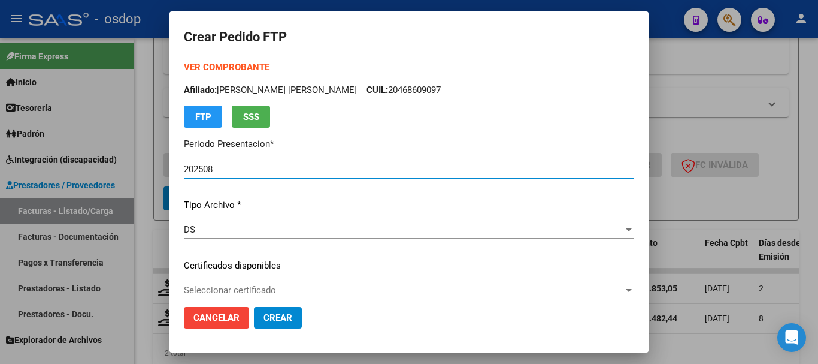
scroll to position [120, 0]
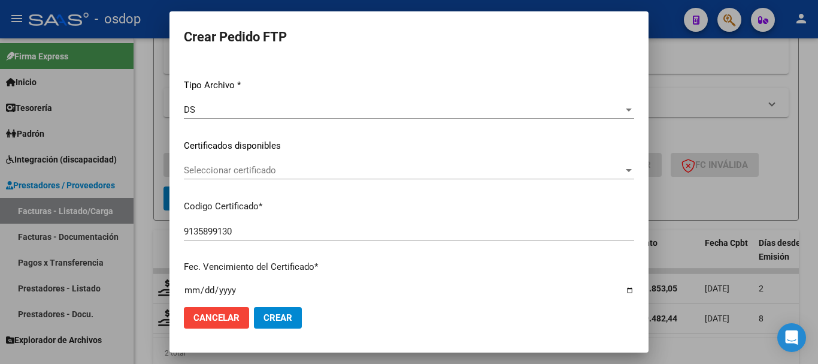
click at [246, 183] on div "Seleccionar certificado Seleccionar certificado" at bounding box center [409, 175] width 451 height 29
click at [252, 174] on span "Seleccionar certificado" at bounding box center [404, 170] width 440 height 11
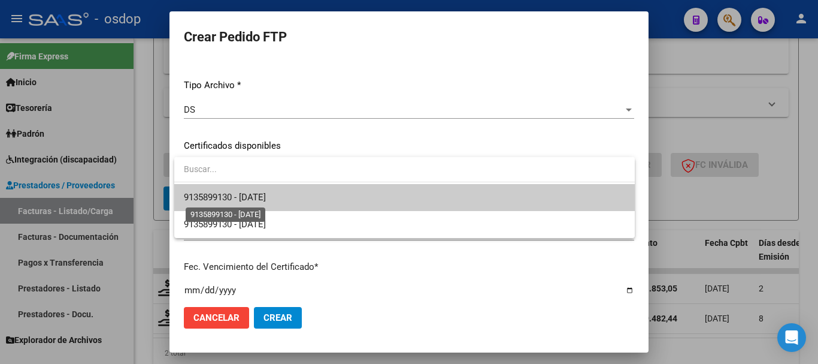
click at [266, 197] on span "9135899130 - 2026-12-02" at bounding box center [225, 197] width 82 height 11
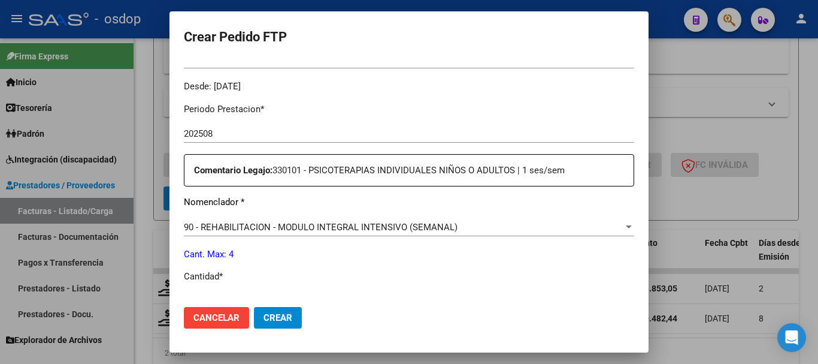
scroll to position [479, 0]
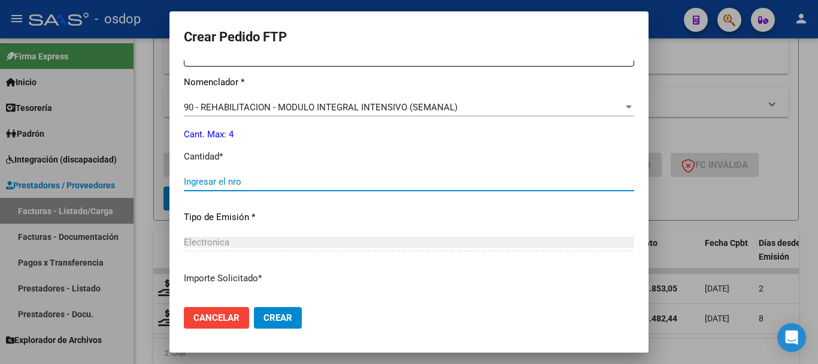
click at [280, 185] on input "Ingresar el nro" at bounding box center [409, 181] width 451 height 11
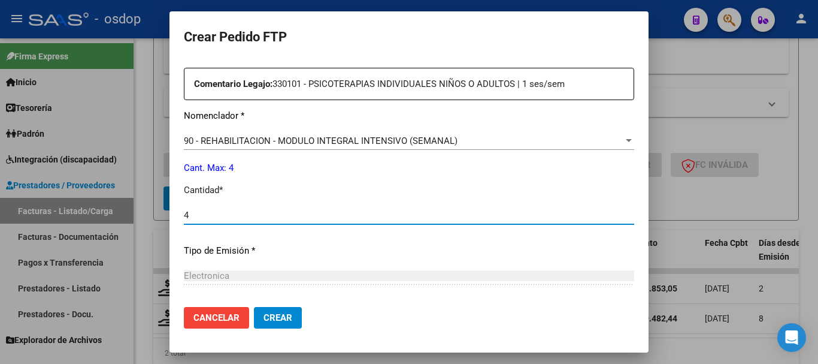
scroll to position [566, 0]
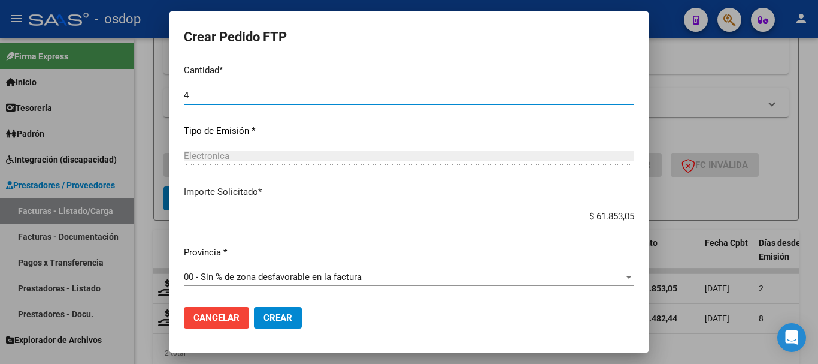
type input "4"
click at [288, 318] on span "Crear" at bounding box center [278, 317] width 29 height 11
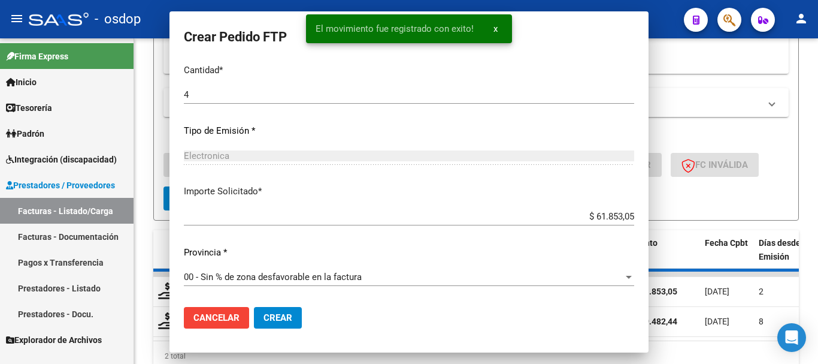
scroll to position [498, 0]
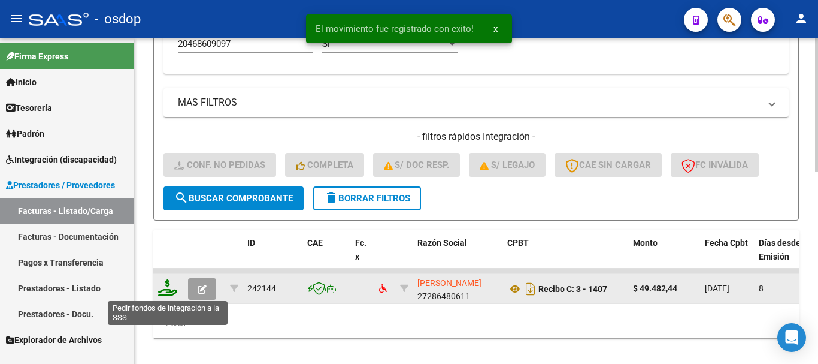
click at [173, 288] on icon at bounding box center [167, 287] width 19 height 17
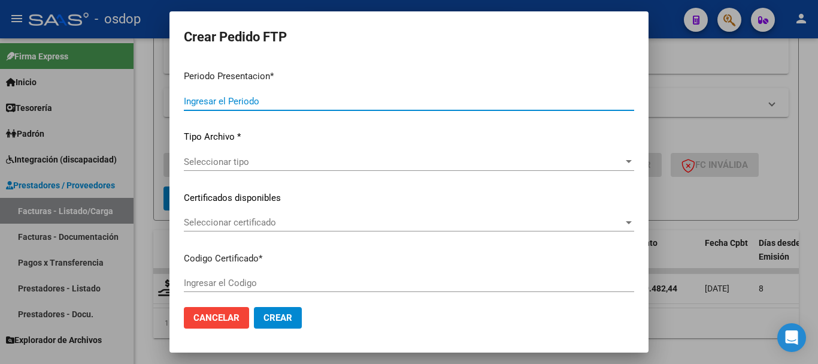
type input "202508"
type input "$ 49.482,44"
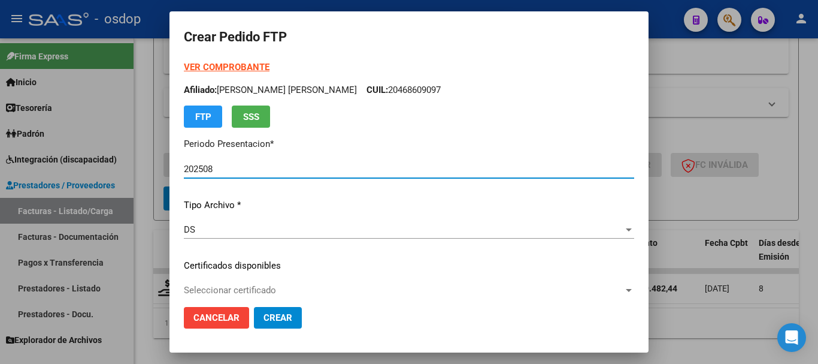
type input "9135899130"
type input "2026-12-02"
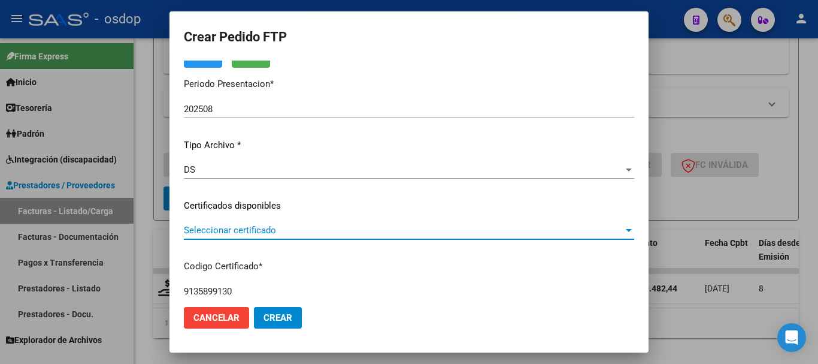
click at [293, 228] on span "Seleccionar certificado" at bounding box center [404, 230] width 440 height 11
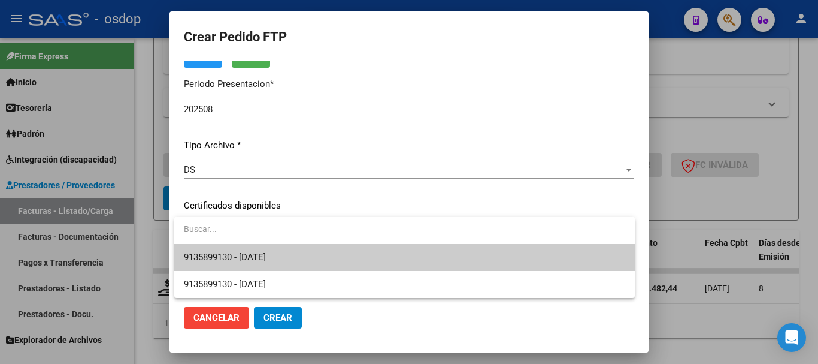
click at [304, 252] on span "9135899130 - 2026-12-02" at bounding box center [405, 257] width 442 height 27
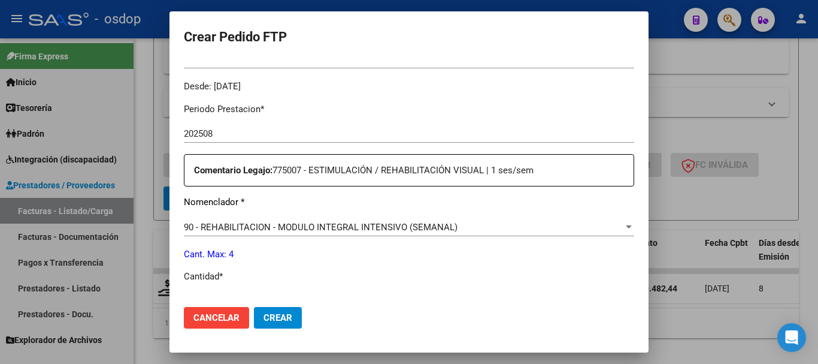
scroll to position [479, 0]
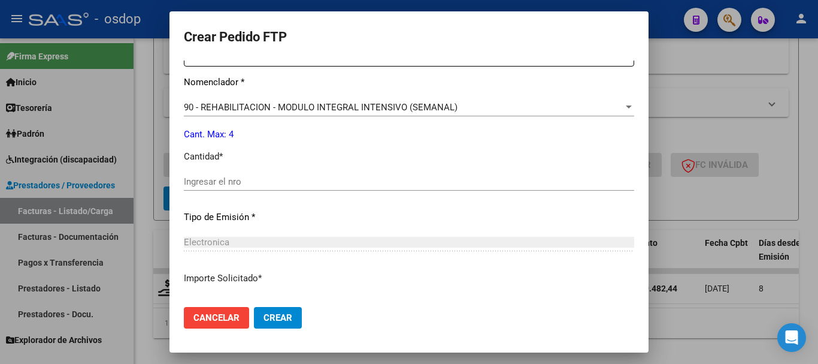
click at [289, 187] on div "Ingresar el nro" at bounding box center [409, 182] width 451 height 18
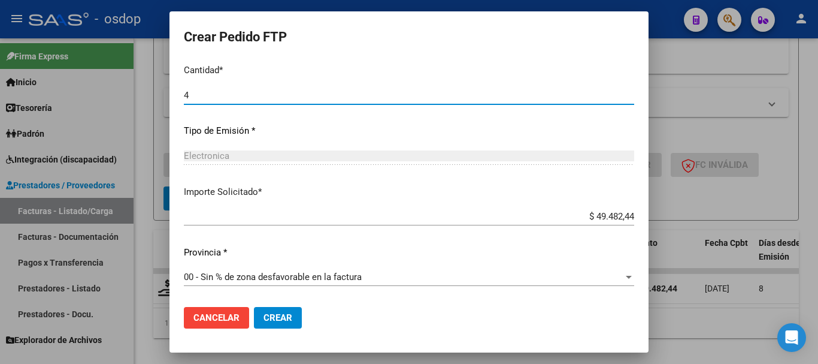
type input "4"
click at [283, 314] on span "Crear" at bounding box center [278, 317] width 29 height 11
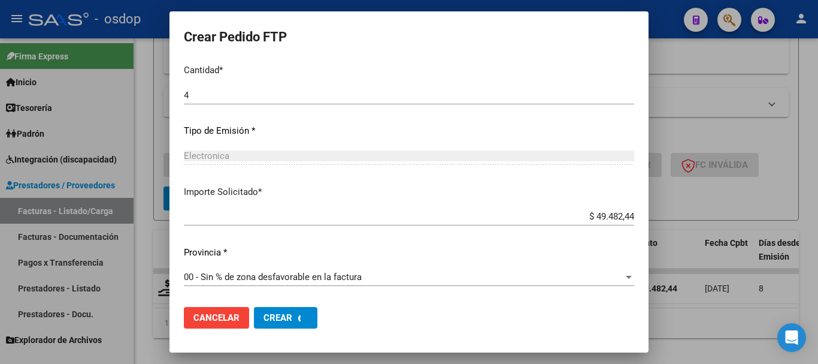
scroll to position [0, 0]
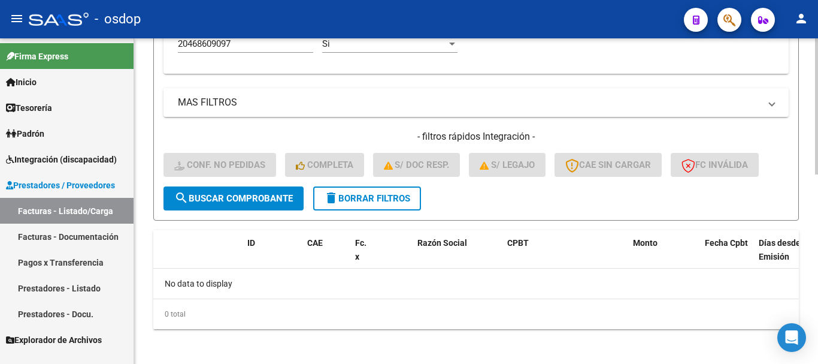
click at [360, 199] on span "delete Borrar Filtros" at bounding box center [367, 198] width 86 height 11
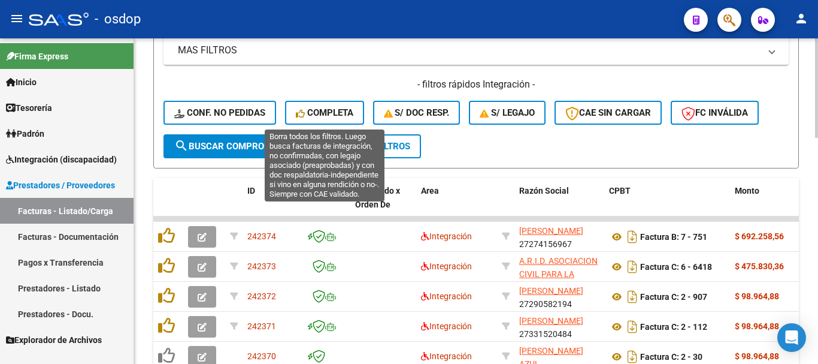
scroll to position [380, 0]
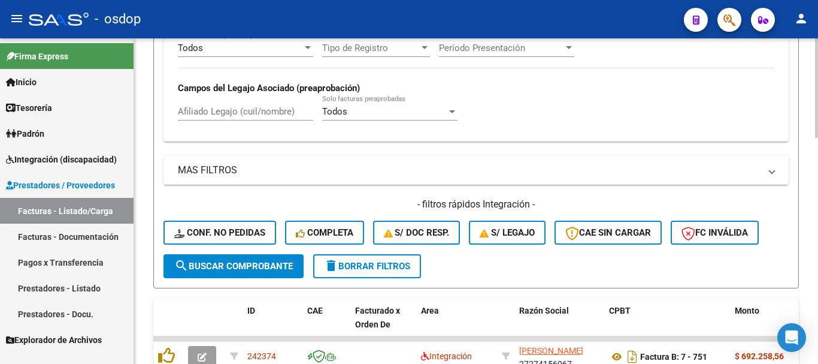
click at [265, 110] on input "Afiliado Legajo (cuil/nombre)" at bounding box center [245, 111] width 135 height 11
paste input "27545448276"
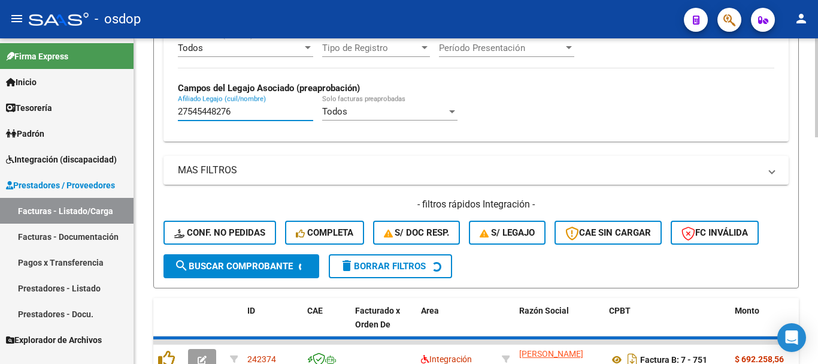
scroll to position [500, 0]
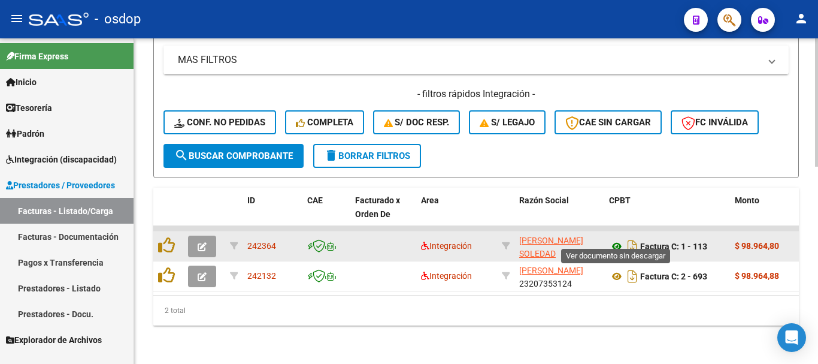
type input "27545448276"
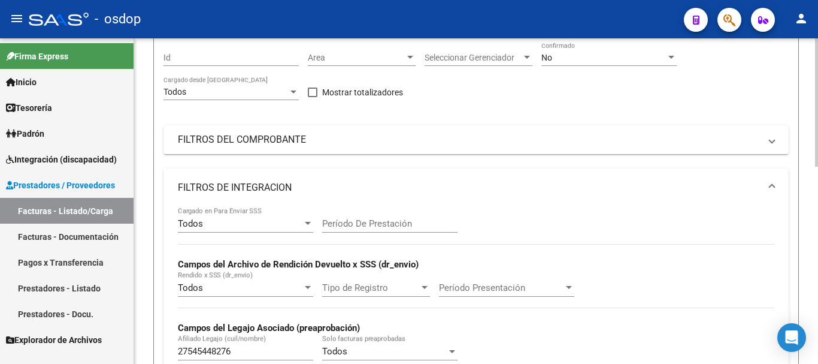
scroll to position [0, 0]
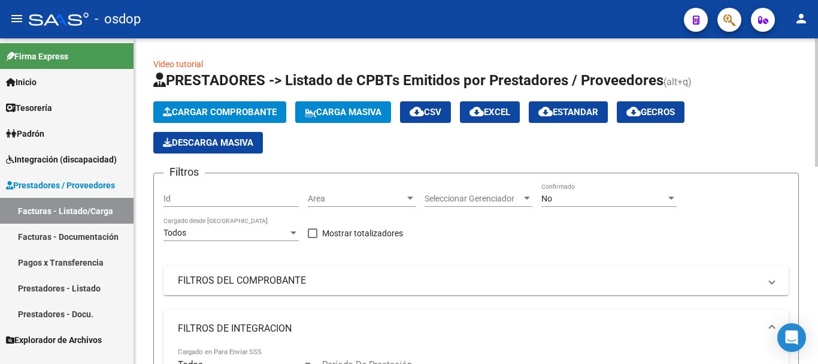
click at [570, 201] on div "No" at bounding box center [604, 199] width 125 height 10
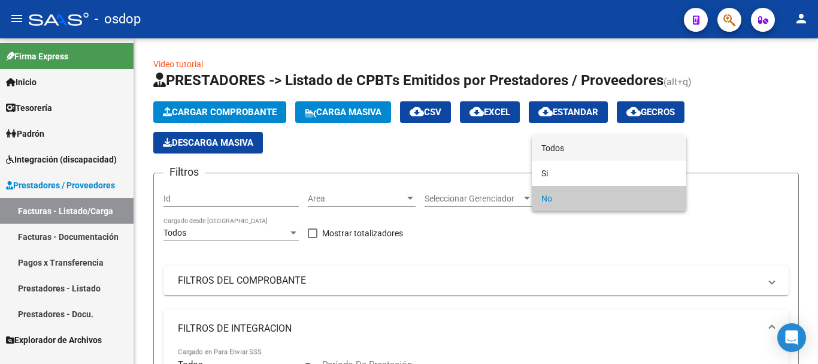
click at [560, 141] on span "Todos" at bounding box center [609, 147] width 135 height 25
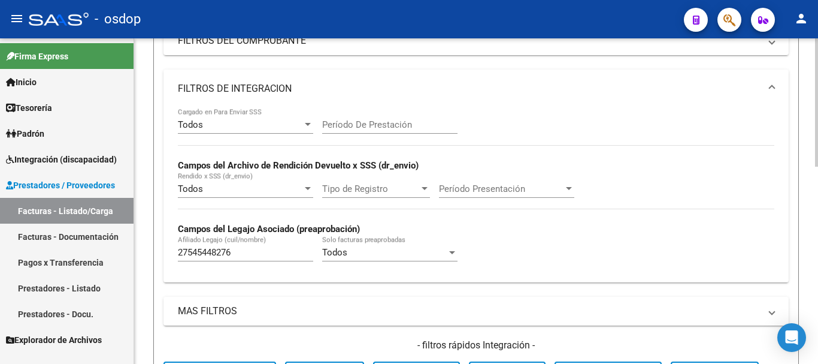
scroll to position [479, 0]
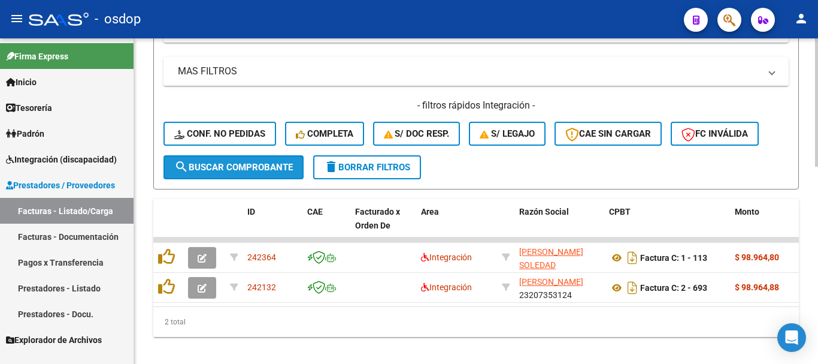
click at [207, 163] on span "search Buscar Comprobante" at bounding box center [233, 167] width 119 height 11
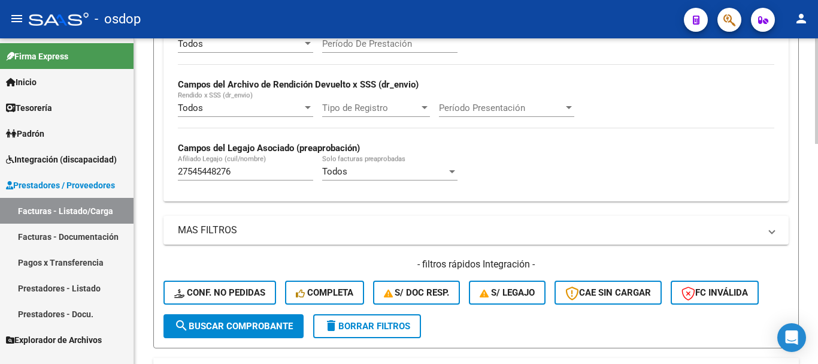
scroll to position [141, 0]
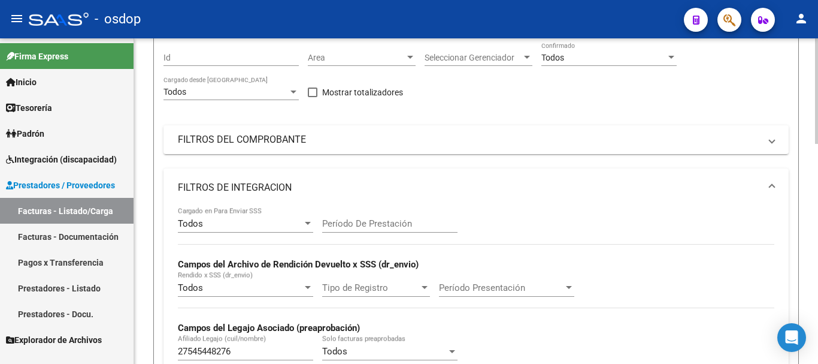
click at [390, 227] on input "Período De Prestación" at bounding box center [389, 223] width 135 height 11
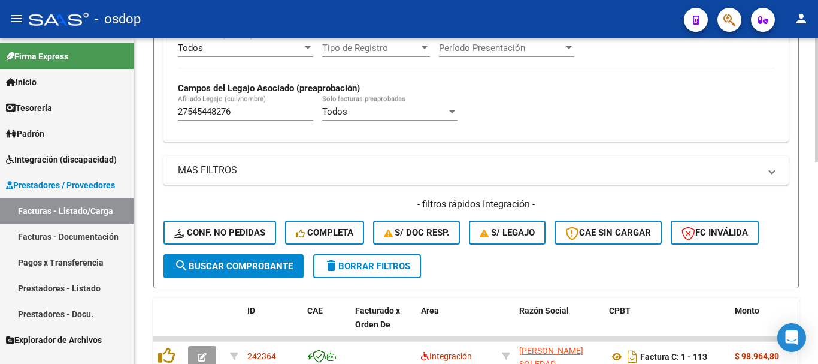
scroll to position [530, 0]
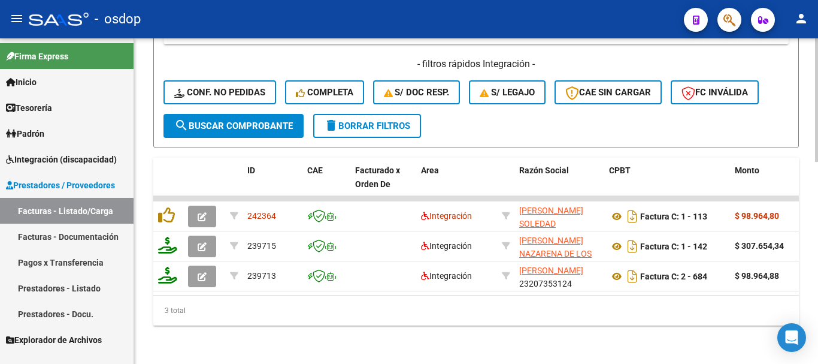
type input "202507"
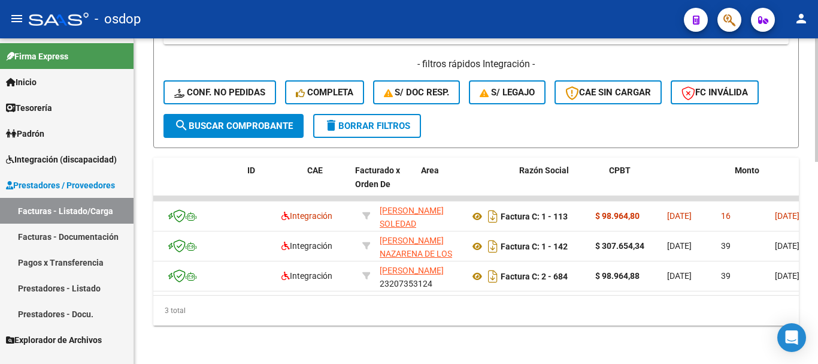
scroll to position [0, 0]
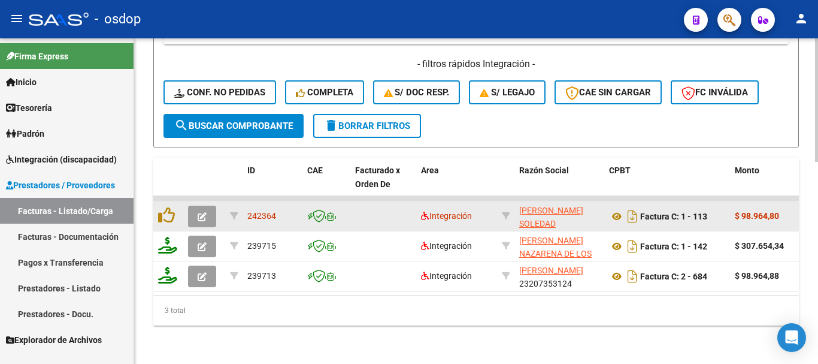
click at [548, 201] on datatable-body-cell "DOBLER ARIADNA SOLEDAD 27395807817" at bounding box center [560, 215] width 90 height 29
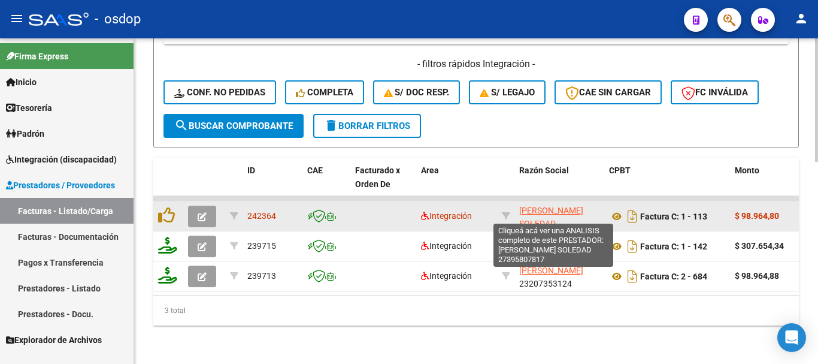
click at [549, 206] on span "[PERSON_NAME] SOLEDAD" at bounding box center [551, 217] width 64 height 23
type textarea "27395807817"
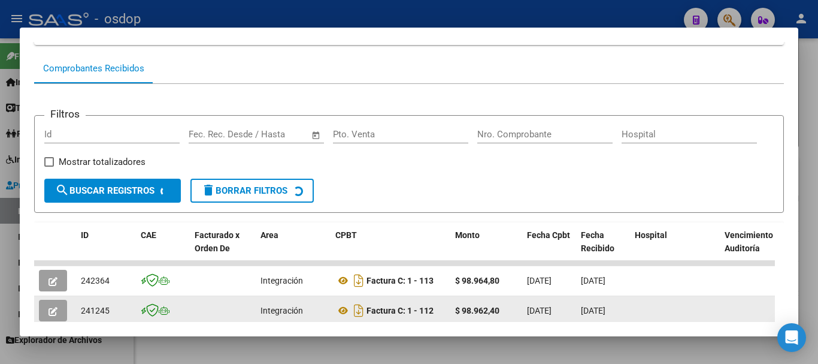
scroll to position [165, 0]
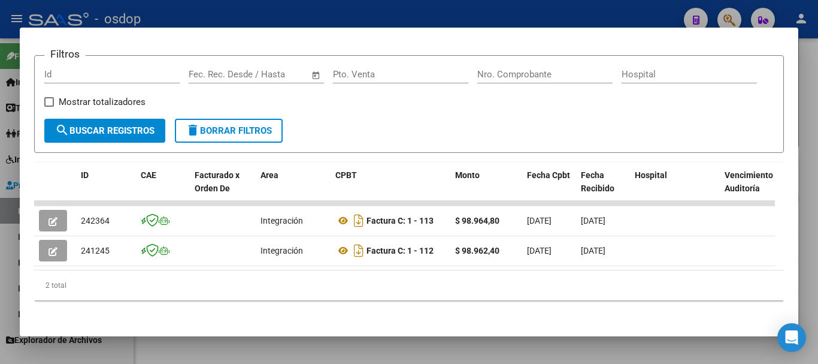
click at [229, 13] on div at bounding box center [409, 182] width 818 height 364
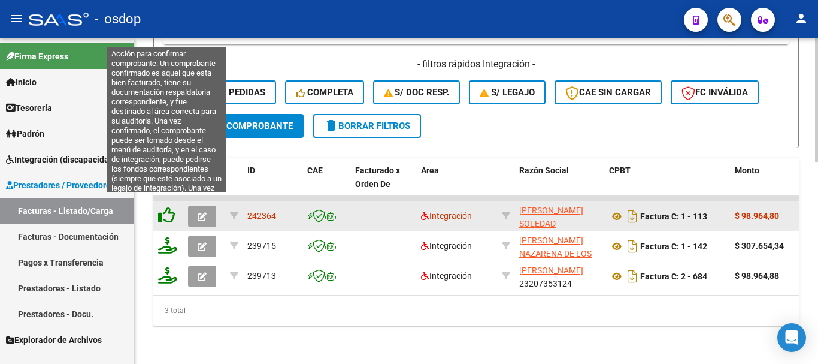
click at [165, 207] on icon at bounding box center [166, 215] width 17 height 17
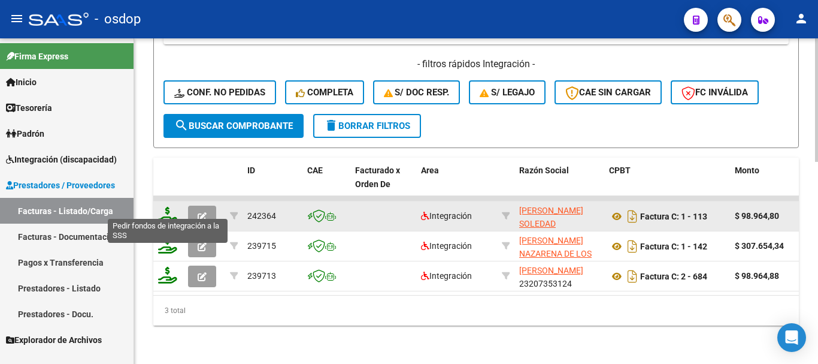
click at [165, 207] on icon at bounding box center [167, 215] width 19 height 17
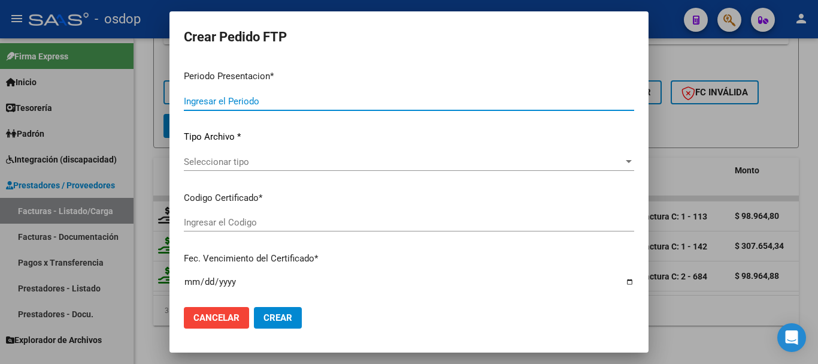
type input "202508"
type input "202507"
type input "$ 98.964,80"
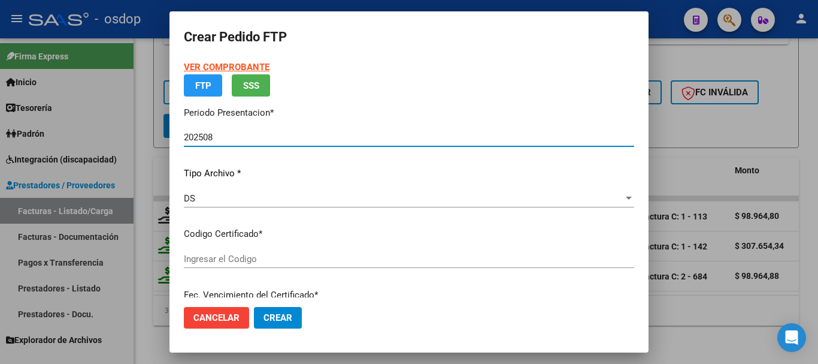
type input "5503690761"
type input "[DATE]"
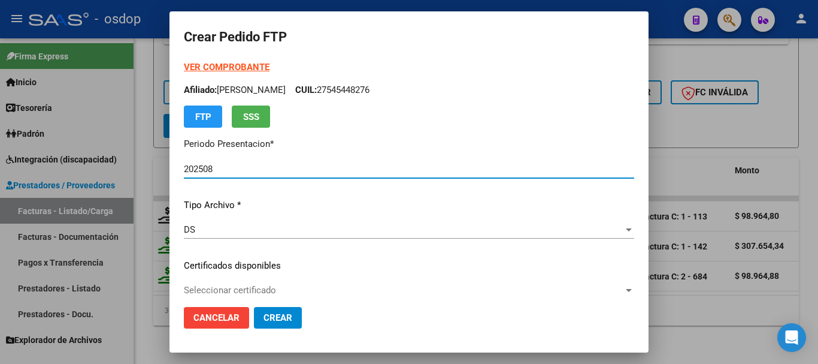
scroll to position [60, 0]
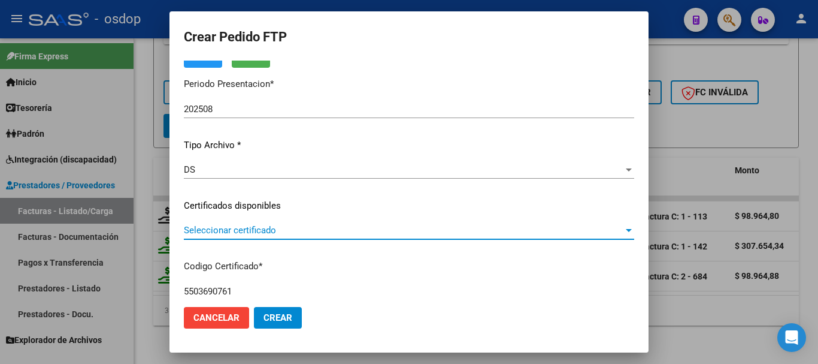
click at [265, 229] on span "Seleccionar certificado" at bounding box center [404, 230] width 440 height 11
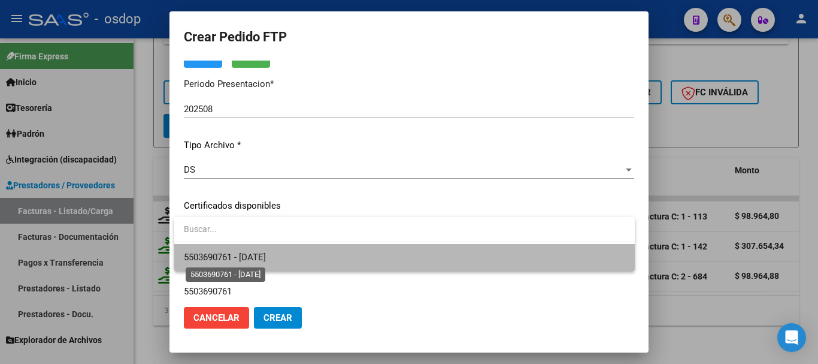
click at [266, 254] on span "5503690761 - [DATE]" at bounding box center [225, 257] width 82 height 11
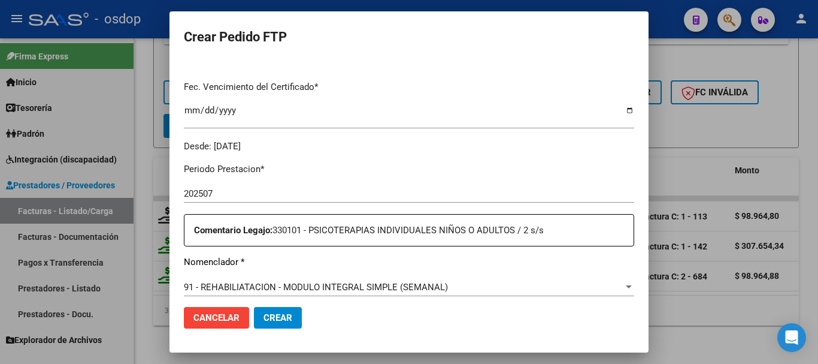
scroll to position [419, 0]
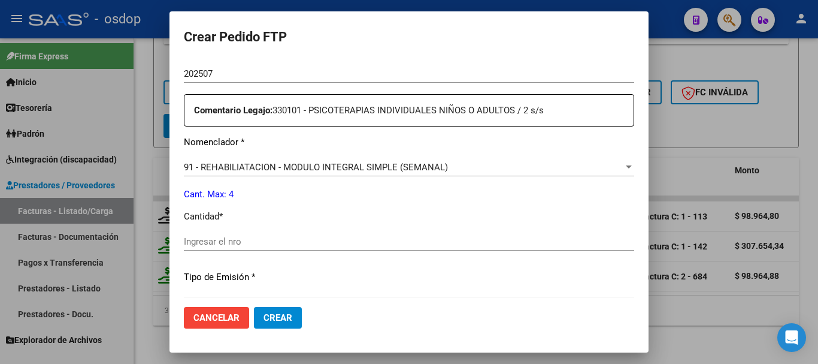
click at [304, 242] on input "Ingresar el nro" at bounding box center [409, 241] width 451 height 11
type input "4"
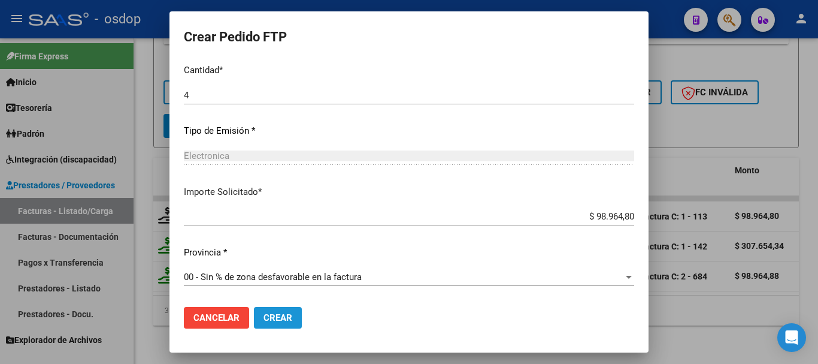
click at [291, 315] on span "Crear" at bounding box center [278, 317] width 29 height 11
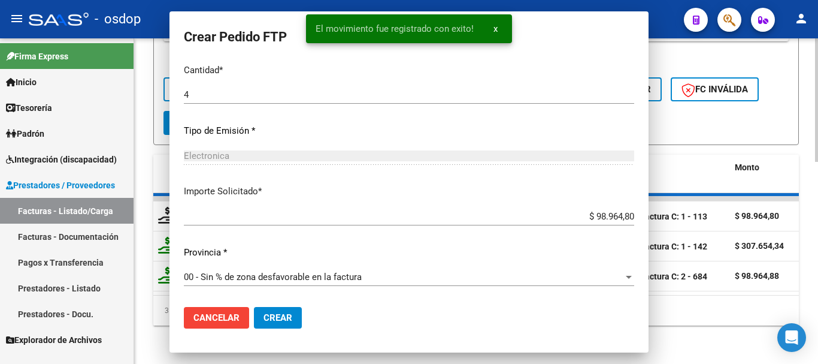
scroll to position [0, 0]
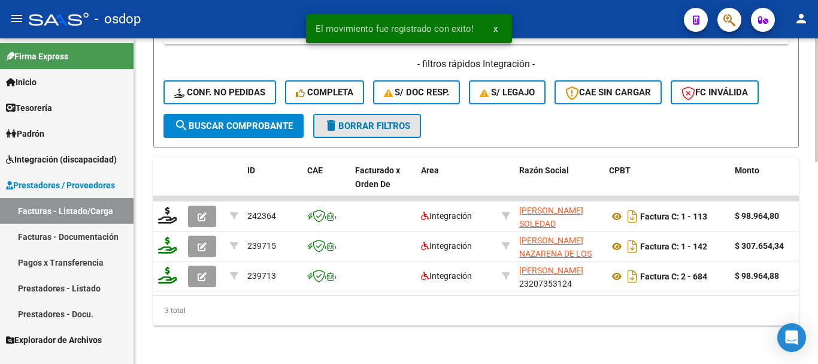
click at [380, 122] on span "delete Borrar Filtros" at bounding box center [367, 125] width 86 height 11
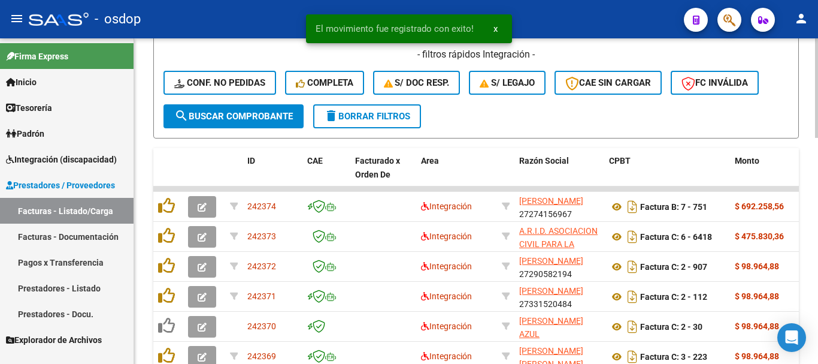
scroll to position [291, 0]
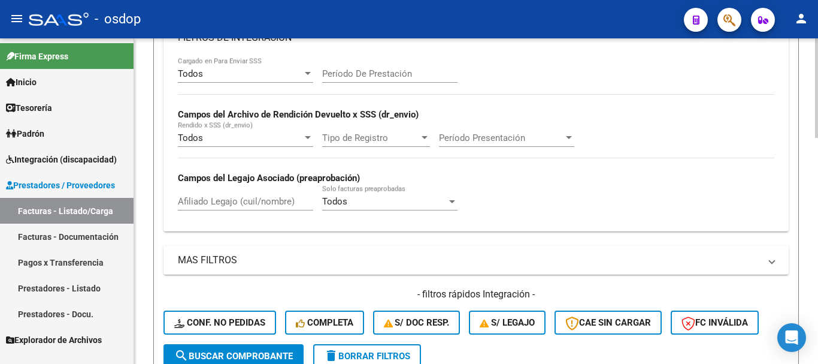
click at [246, 198] on input "Afiliado Legajo (cuil/nombre)" at bounding box center [245, 201] width 135 height 11
paste input "27545448276"
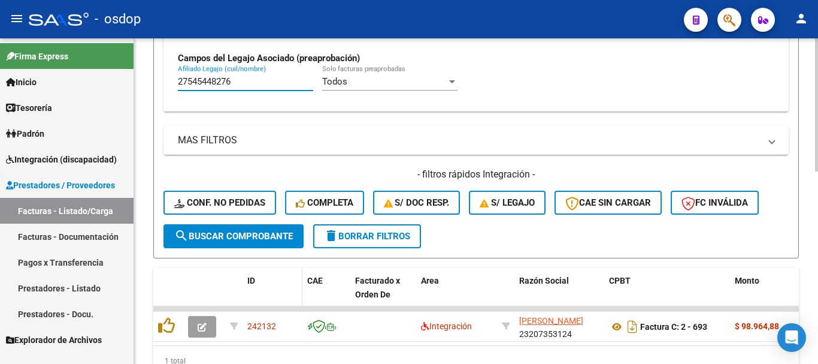
scroll to position [470, 0]
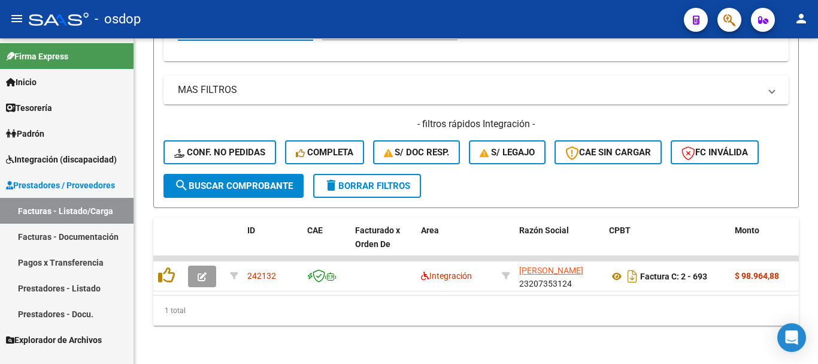
type input "27545448276"
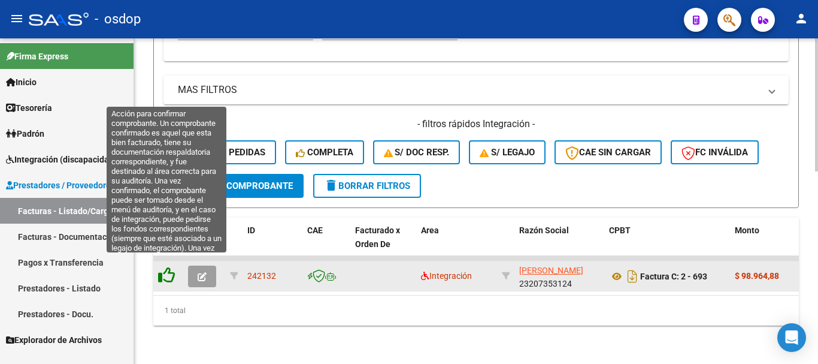
click at [168, 267] on icon at bounding box center [166, 275] width 17 height 17
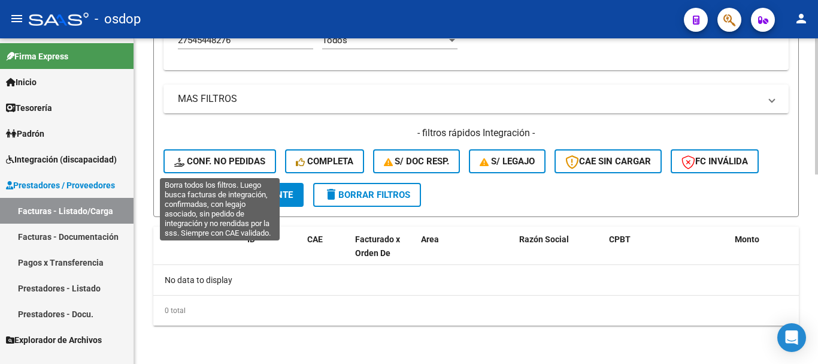
click at [235, 159] on span "Conf. no pedidas" at bounding box center [219, 161] width 91 height 11
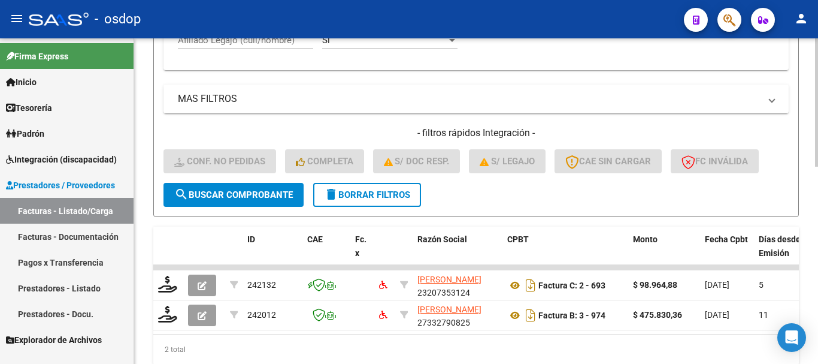
scroll to position [332, 0]
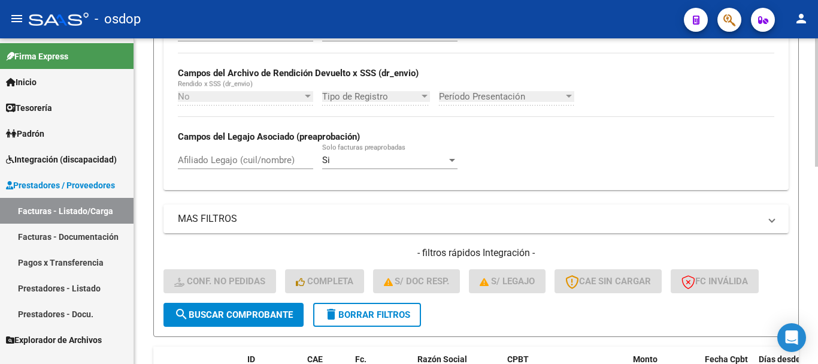
click at [263, 159] on input "Afiliado Legajo (cuil/nombre)" at bounding box center [245, 160] width 135 height 11
paste input "27545448276"
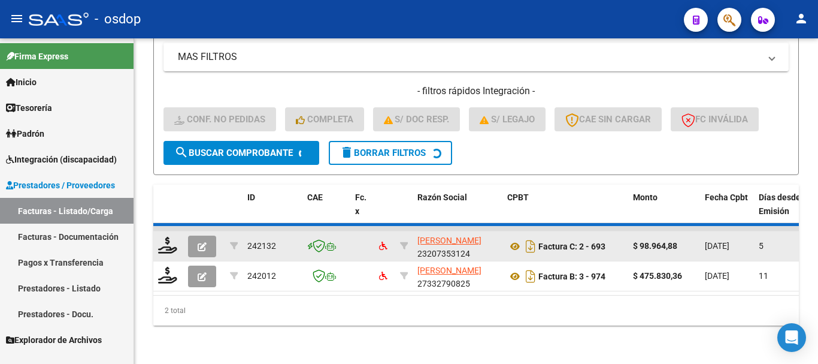
scroll to position [470, 0]
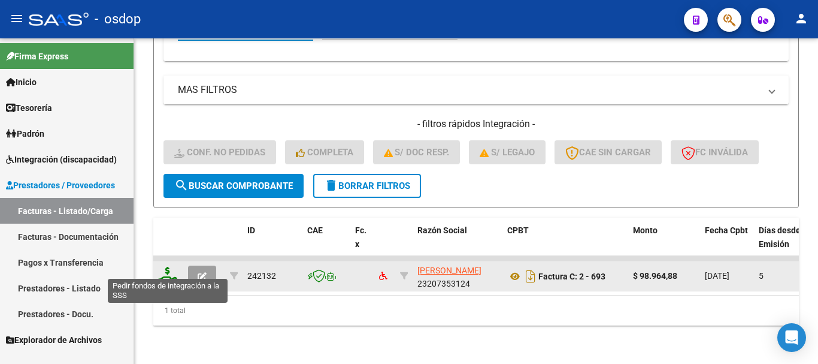
type input "27545448276"
click at [166, 267] on icon at bounding box center [167, 275] width 19 height 17
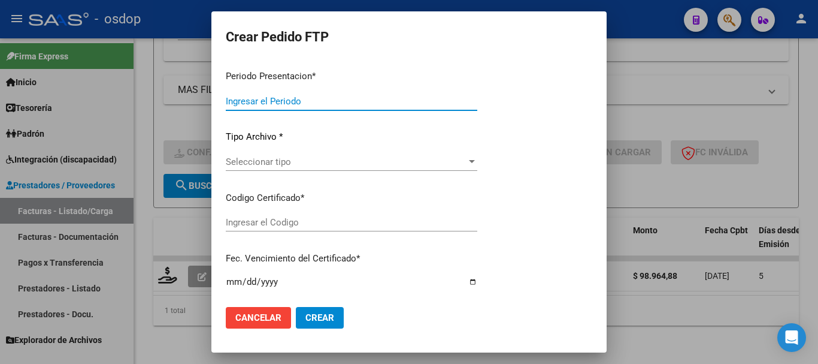
type input "202508"
type input "$ 98.964,88"
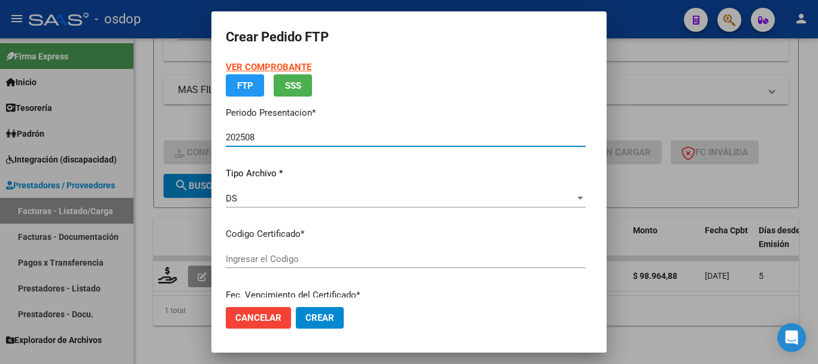
type input "5503690761"
type input "[DATE]"
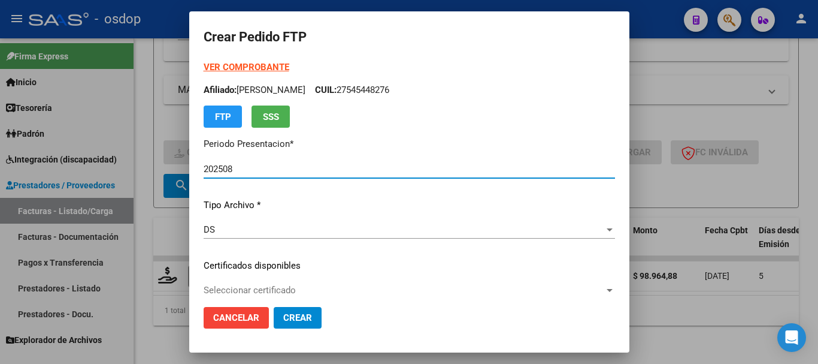
scroll to position [60, 0]
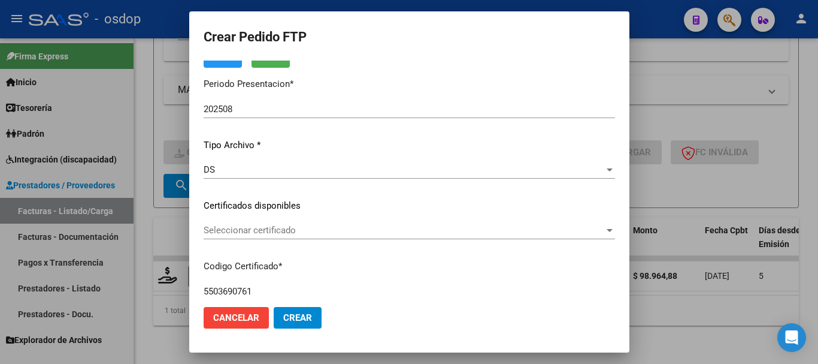
click at [277, 223] on div "Seleccionar certificado Seleccionar certificado" at bounding box center [410, 230] width 412 height 18
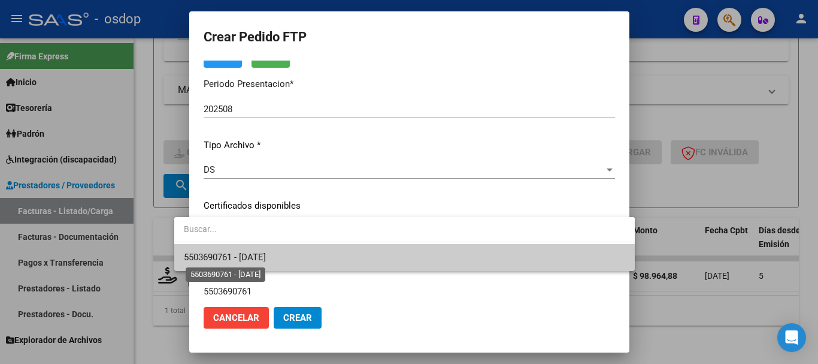
click at [266, 253] on span "5503690761 - [DATE]" at bounding box center [225, 257] width 82 height 11
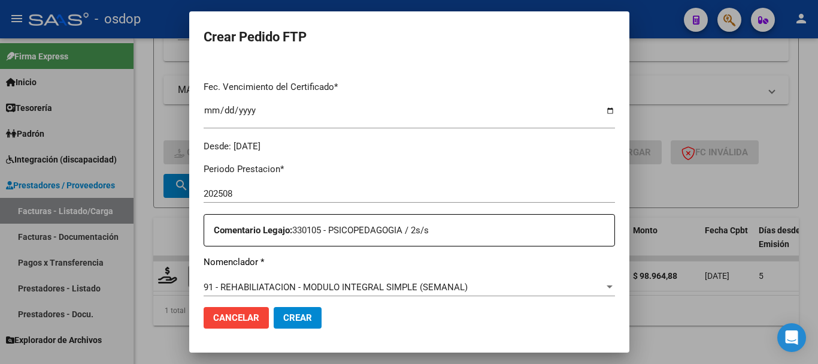
scroll to position [479, 0]
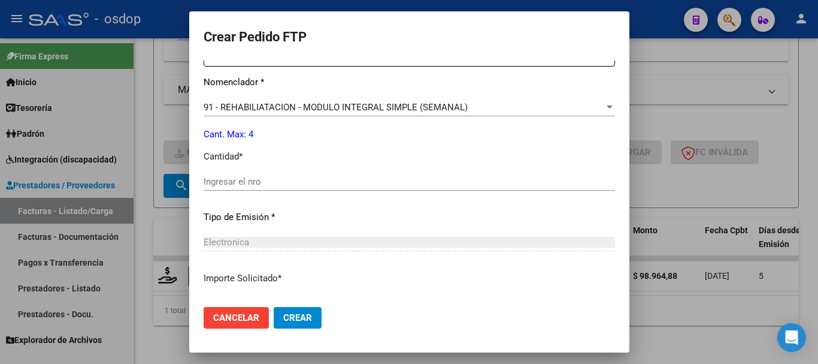
click at [265, 185] on input "Ingresar el nro" at bounding box center [410, 181] width 412 height 11
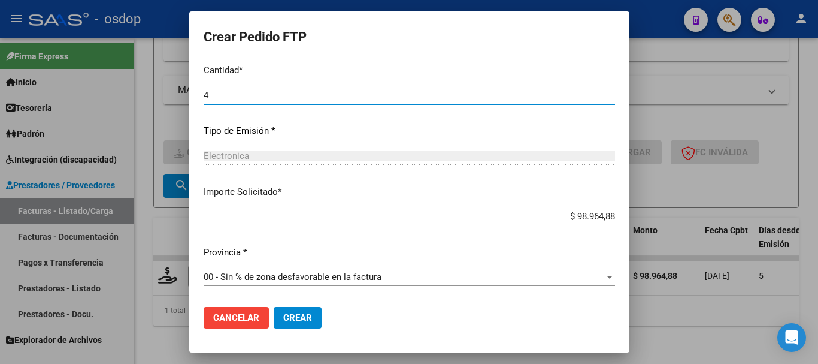
type input "4"
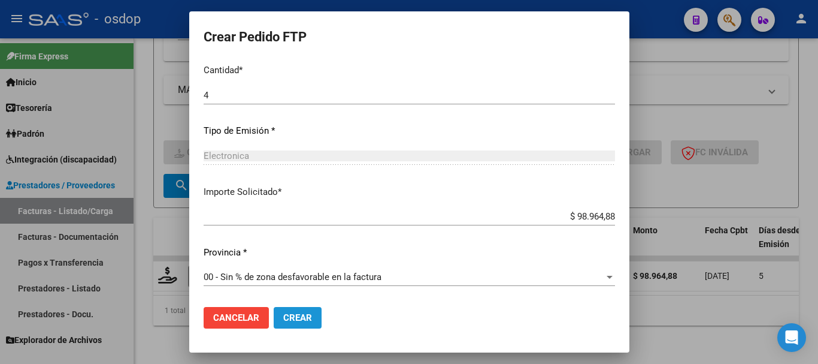
click at [278, 310] on button "Crear" at bounding box center [298, 318] width 48 height 22
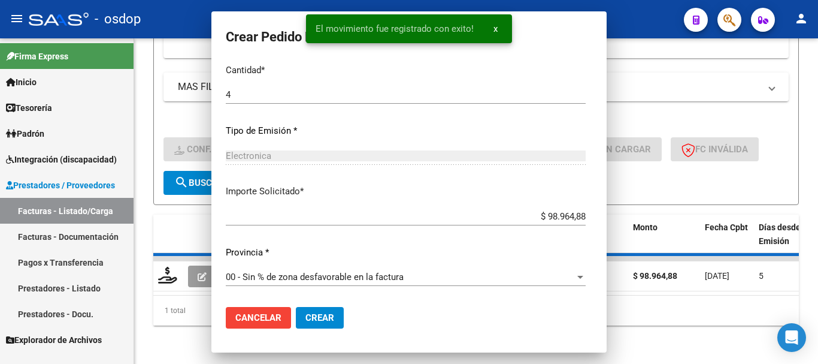
scroll to position [498, 0]
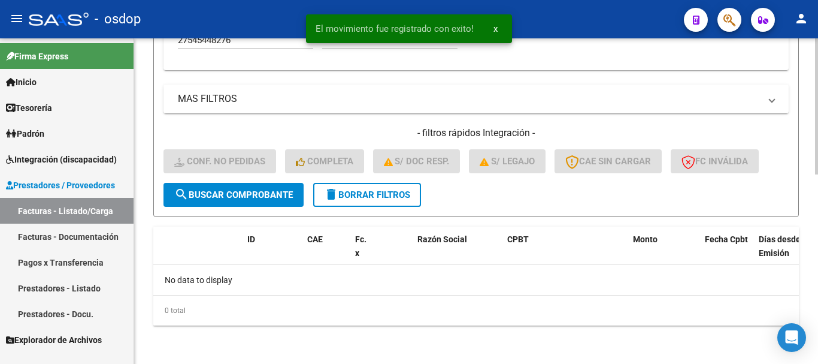
click at [365, 188] on button "delete Borrar Filtros" at bounding box center [367, 195] width 108 height 24
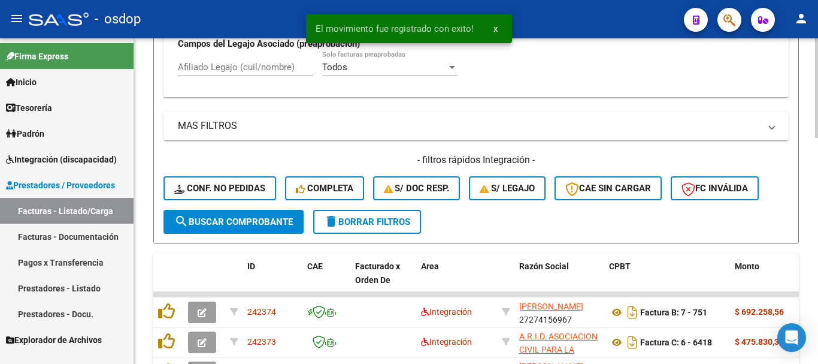
scroll to position [452, 0]
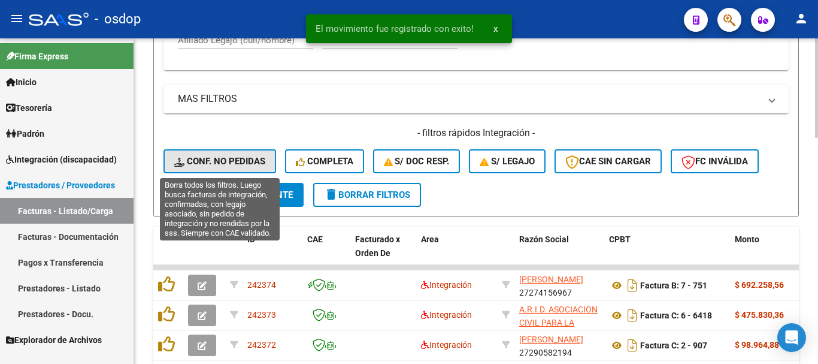
click at [238, 166] on span "Conf. no pedidas" at bounding box center [219, 161] width 91 height 11
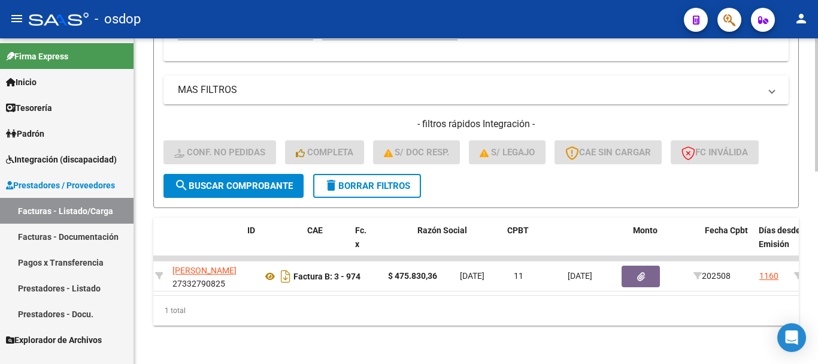
scroll to position [0, 0]
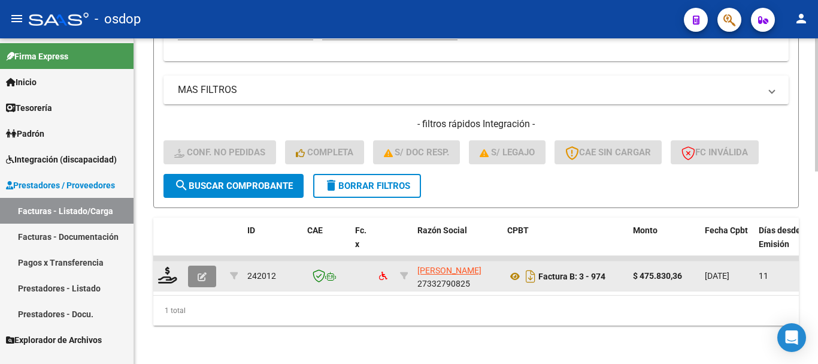
click at [211, 268] on button "button" at bounding box center [202, 276] width 28 height 22
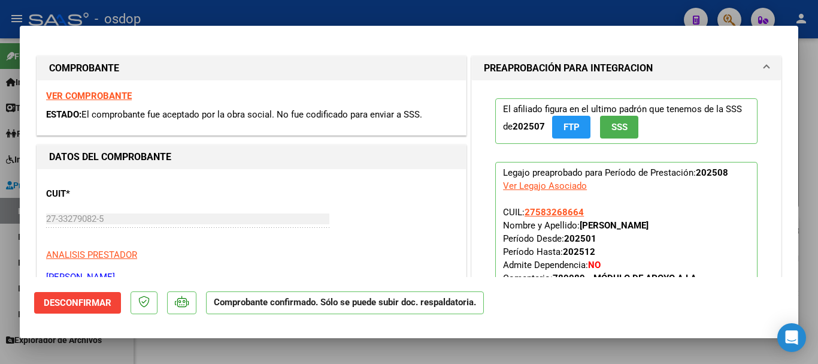
click at [57, 306] on span "Desconfirmar" at bounding box center [78, 302] width 68 height 11
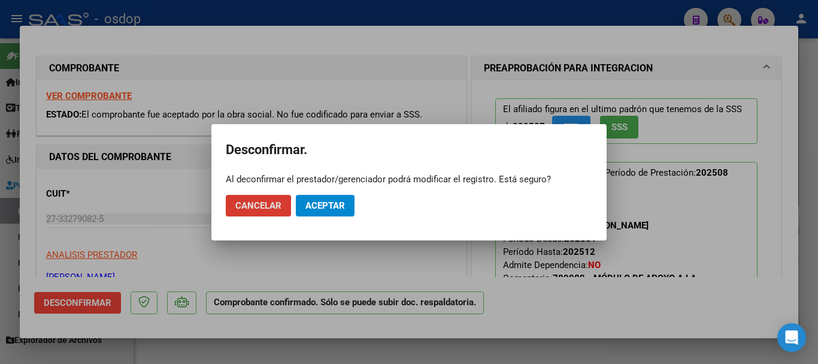
click at [331, 214] on button "Aceptar" at bounding box center [325, 206] width 59 height 22
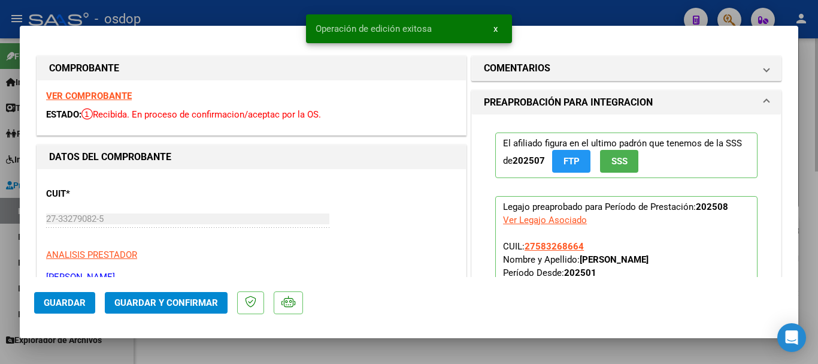
click at [442, 355] on div at bounding box center [409, 182] width 818 height 364
type input "$ 0,00"
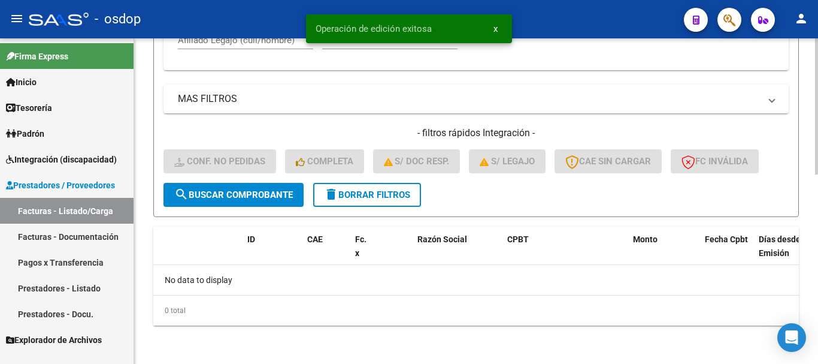
scroll to position [452, 0]
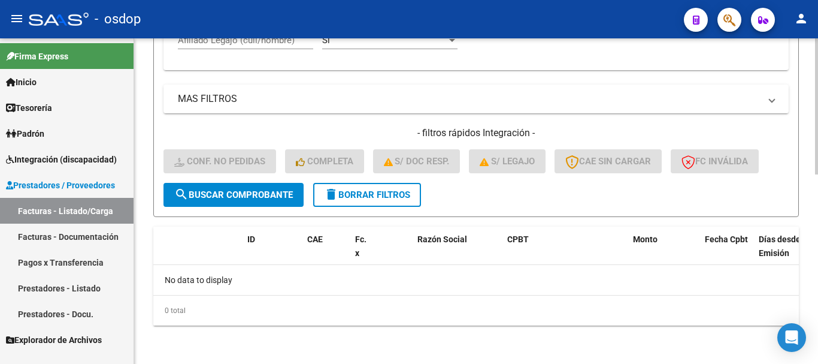
click at [359, 197] on span "delete Borrar Filtros" at bounding box center [367, 194] width 86 height 11
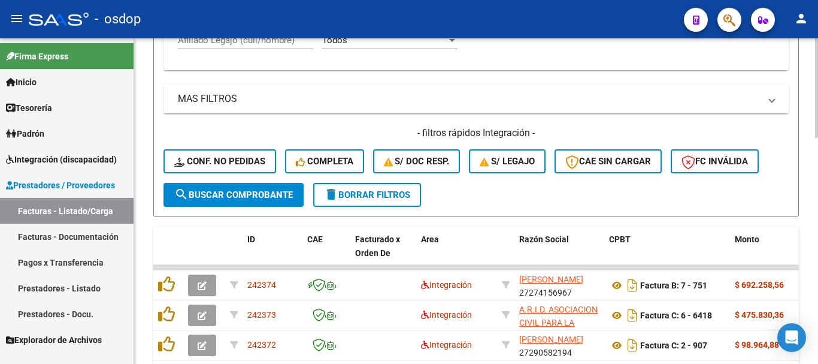
scroll to position [392, 0]
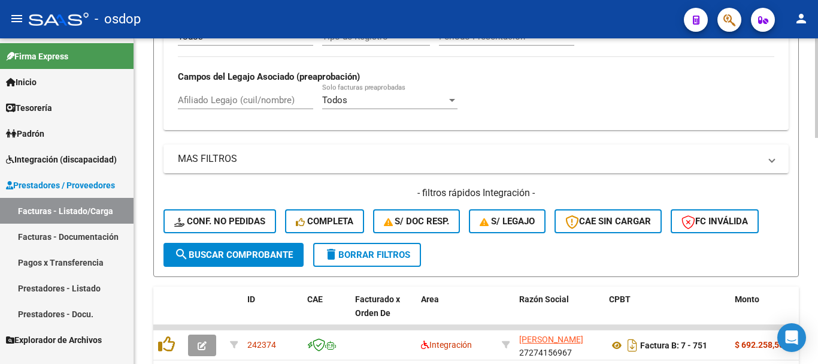
click at [259, 101] on input "Afiliado Legajo (cuil/nombre)" at bounding box center [245, 100] width 135 height 11
paste input "20540093521"
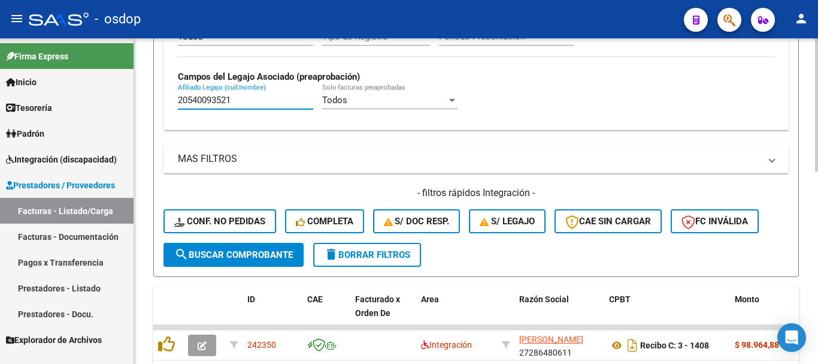
scroll to position [470, 0]
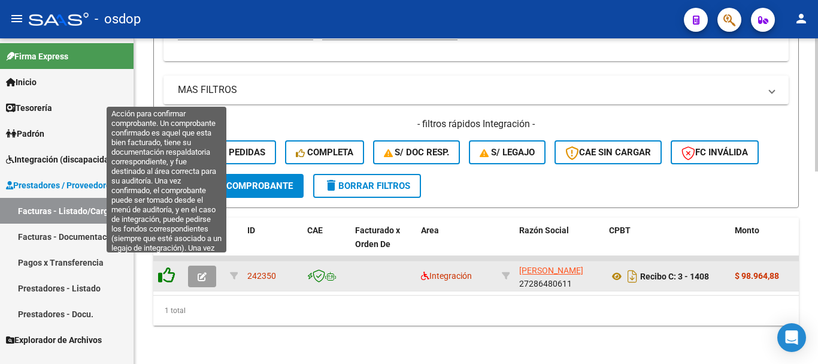
click at [167, 268] on icon at bounding box center [166, 275] width 17 height 17
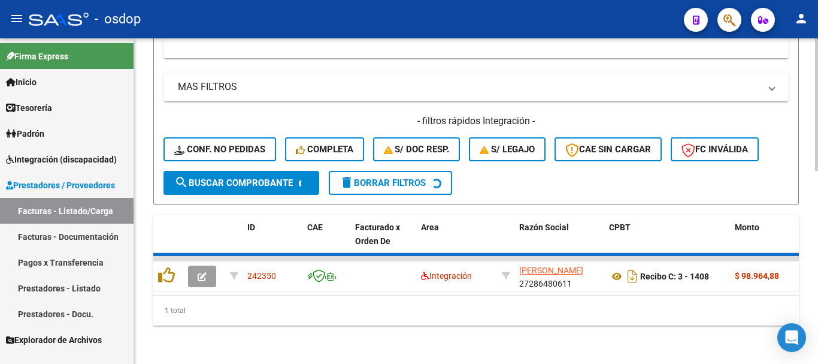
scroll to position [452, 0]
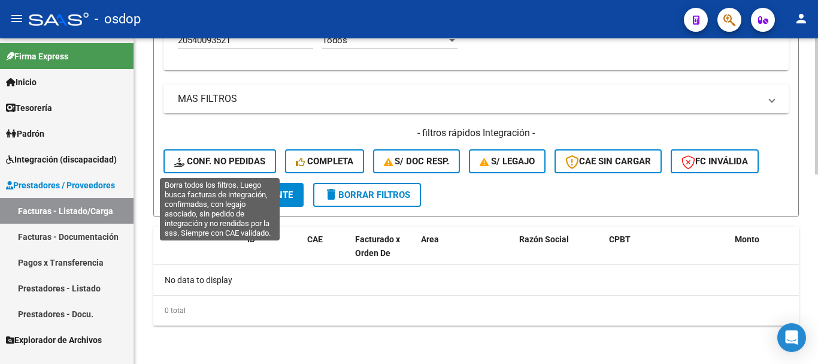
click at [233, 158] on span "Conf. no pedidas" at bounding box center [219, 161] width 91 height 11
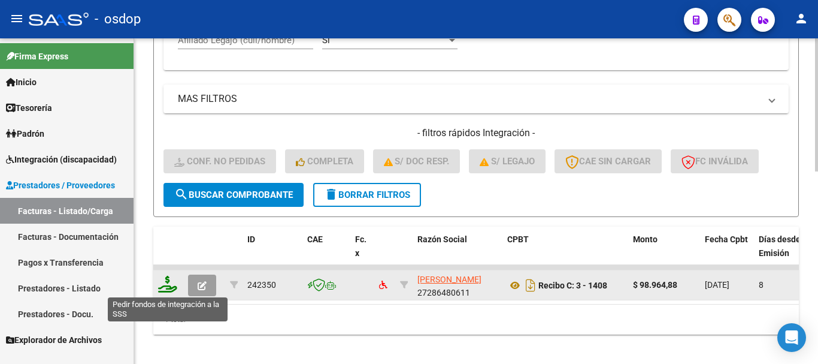
click at [168, 279] on icon at bounding box center [167, 284] width 19 height 17
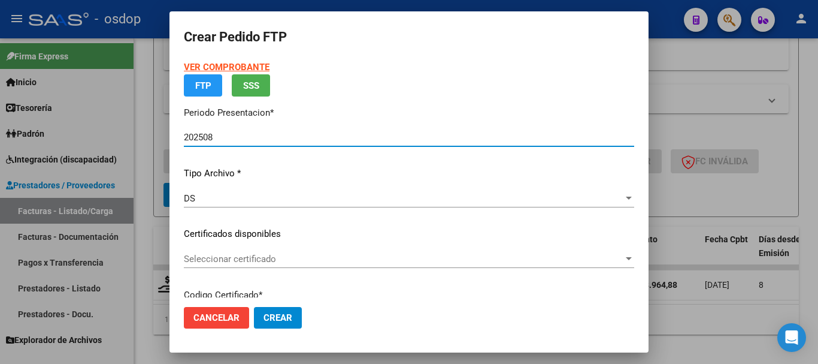
scroll to position [60, 0]
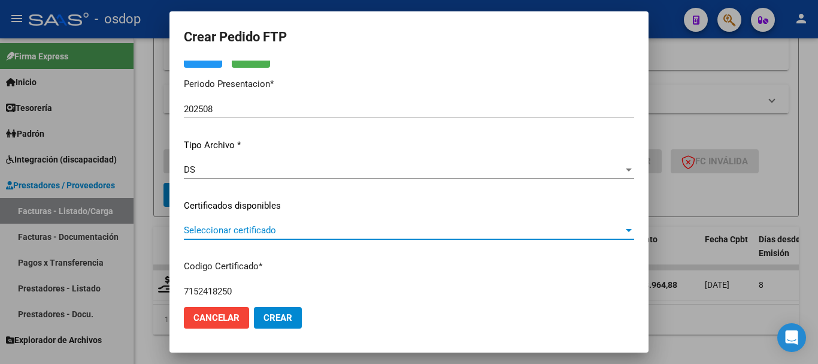
click at [243, 228] on span "Seleccionar certificado" at bounding box center [404, 230] width 440 height 11
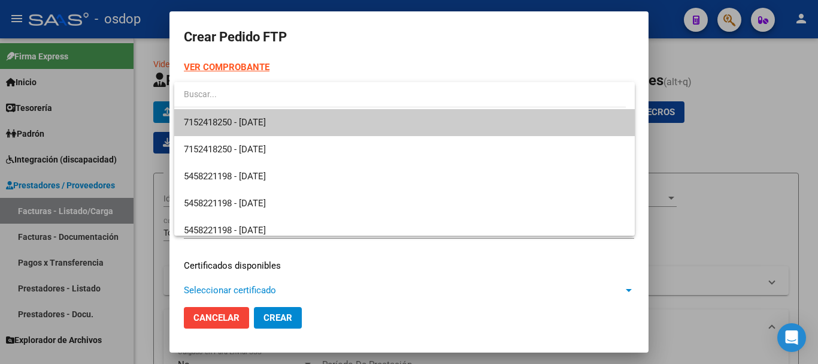
drag, startPoint x: 0, startPoint y: 0, endPoint x: 307, endPoint y: 116, distance: 328.1
click at [306, 114] on span "7152418250 - [DATE]" at bounding box center [405, 122] width 442 height 27
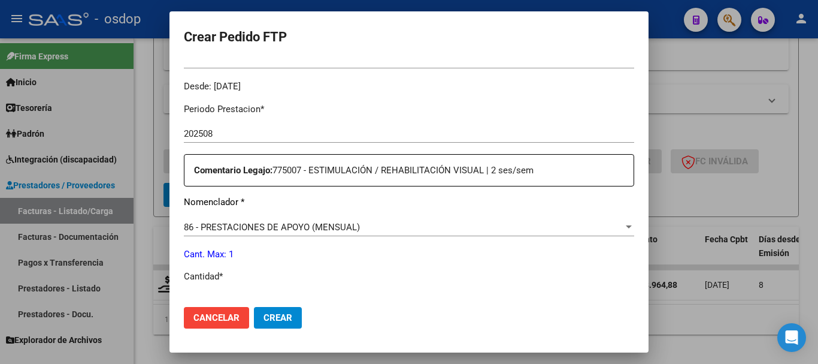
scroll to position [479, 0]
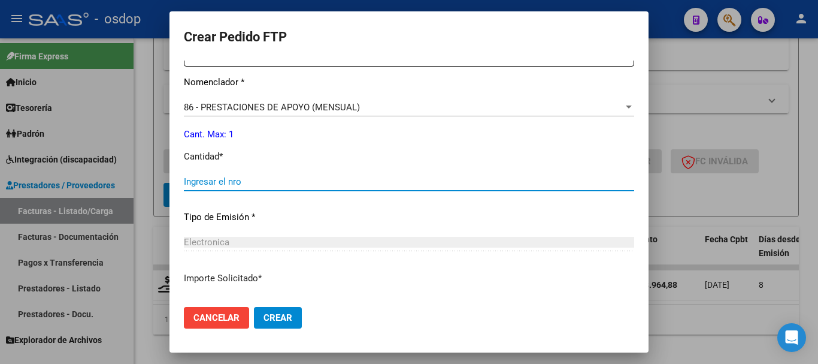
click at [273, 182] on input "Ingresar el nro" at bounding box center [409, 181] width 451 height 11
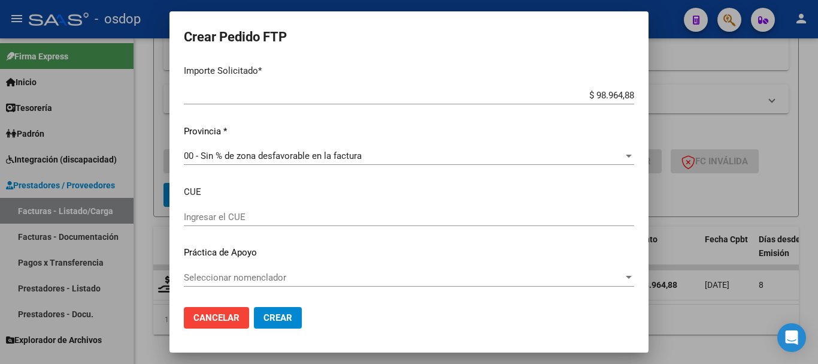
scroll to position [507, 0]
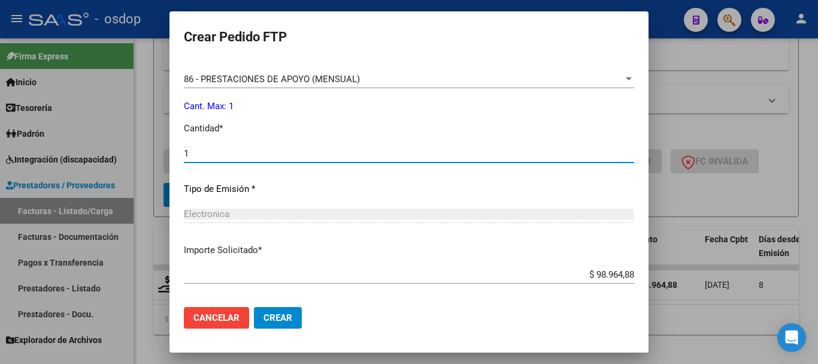
type input "1"
click at [281, 316] on span "Crear" at bounding box center [278, 317] width 29 height 11
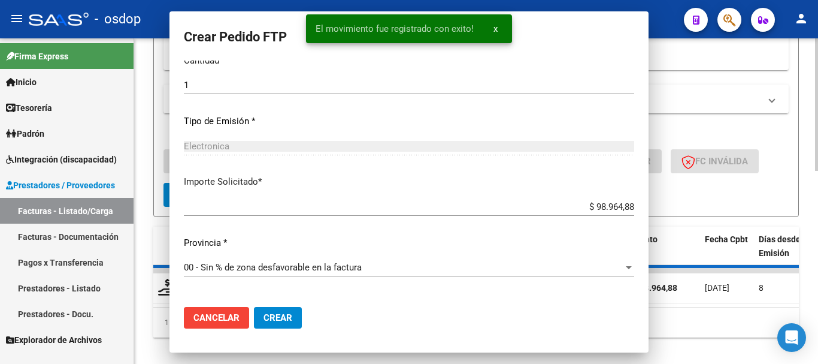
scroll to position [440, 0]
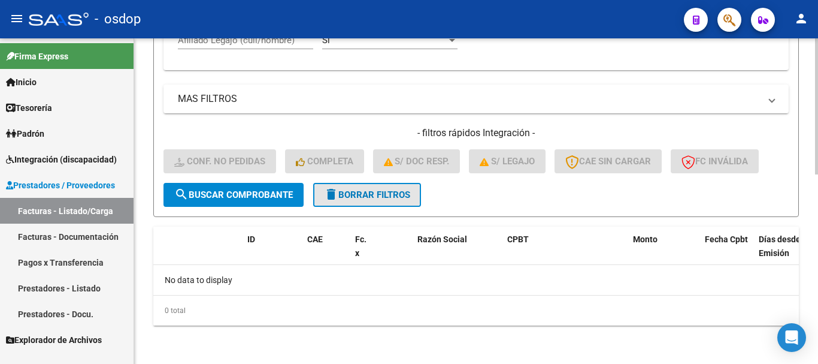
click at [367, 200] on span "delete Borrar Filtros" at bounding box center [367, 194] width 86 height 11
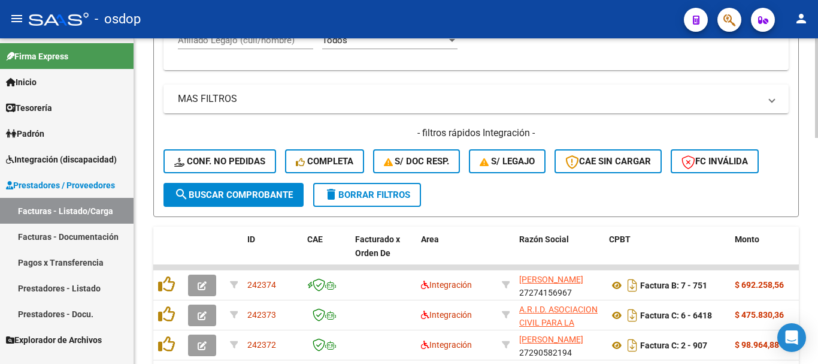
click at [259, 45] on input "Afiliado Legajo (cuil/nombre)" at bounding box center [245, 40] width 135 height 11
paste input "27554755076"
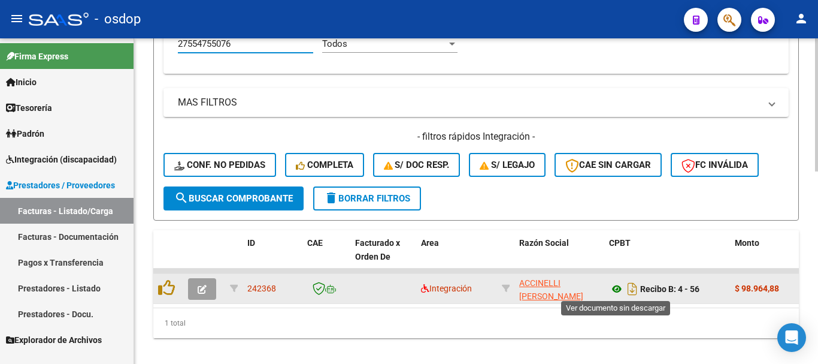
type input "27554755076"
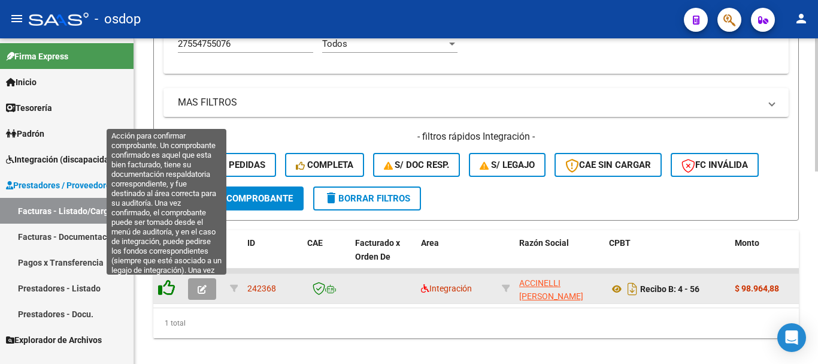
click at [167, 289] on icon at bounding box center [166, 287] width 17 height 17
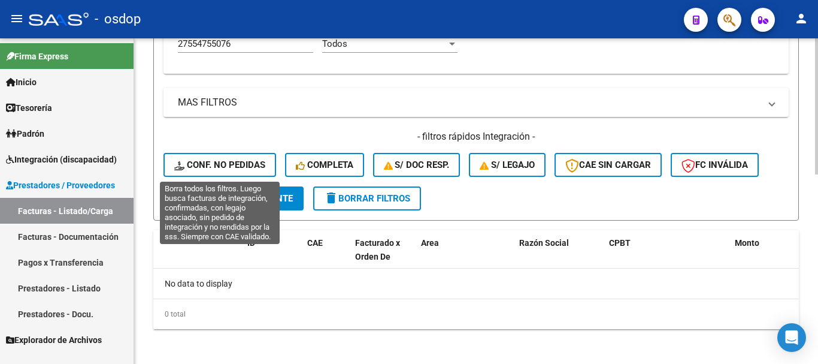
click at [254, 165] on span "Conf. no pedidas" at bounding box center [219, 164] width 91 height 11
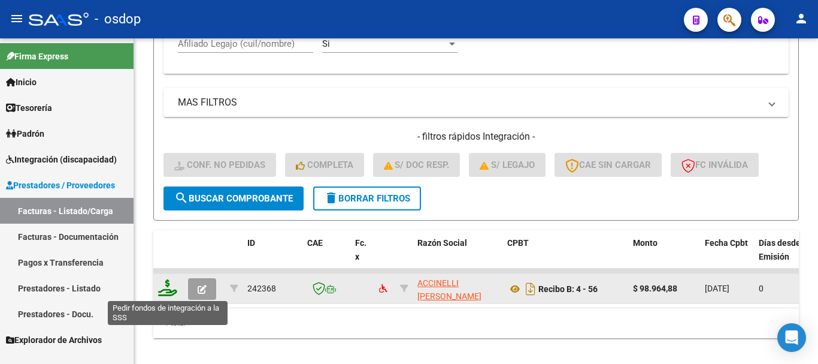
click at [171, 289] on icon at bounding box center [167, 287] width 19 height 17
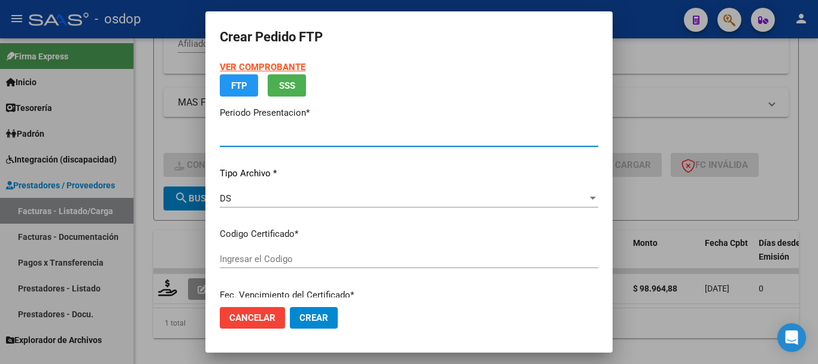
type input "202508"
type input "$ 98.964,88"
type input "6881423271"
type input "2025-07-29"
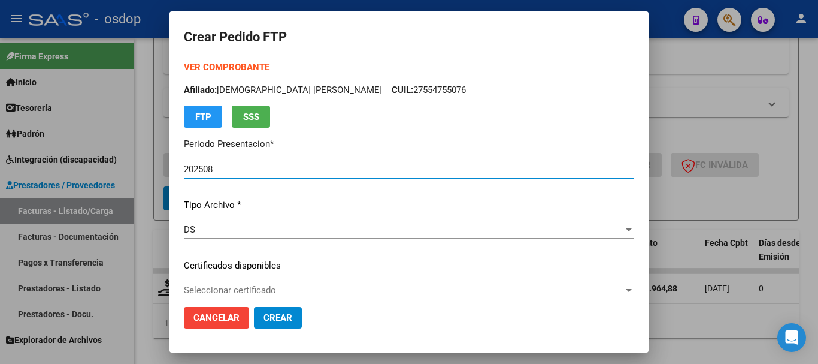
scroll to position [120, 0]
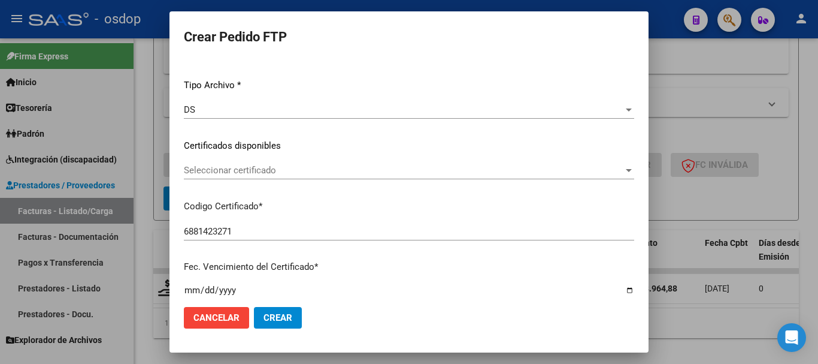
click at [274, 172] on span "Seleccionar certificado" at bounding box center [404, 170] width 440 height 11
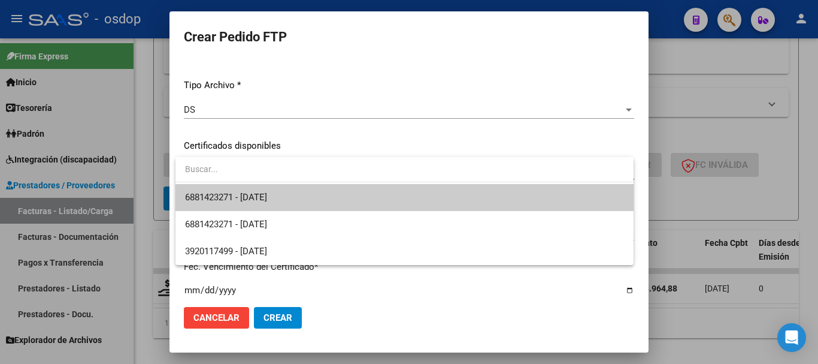
click at [289, 194] on span "6881423271 - 2025-07-29" at bounding box center [404, 197] width 439 height 27
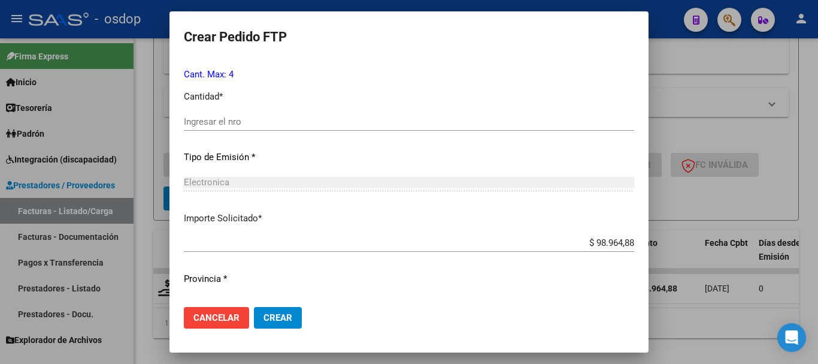
scroll to position [419, 0]
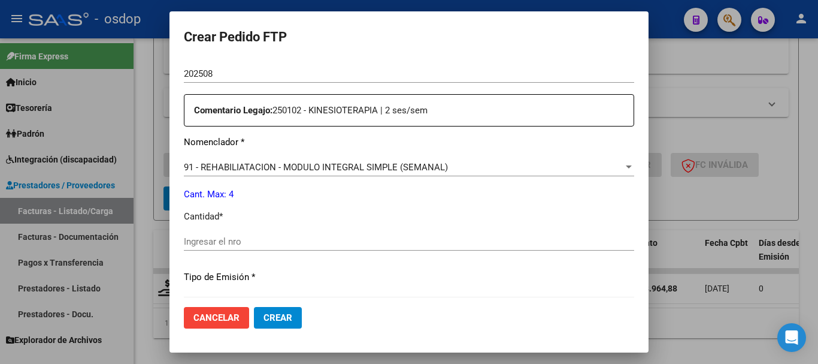
click at [267, 246] on input "Ingresar el nro" at bounding box center [409, 241] width 451 height 11
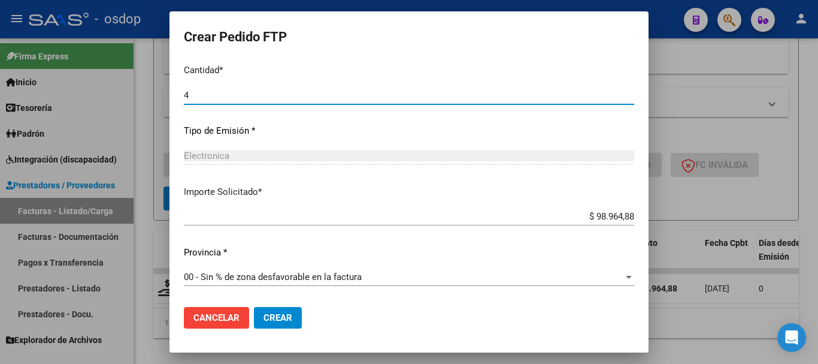
type input "4"
click at [278, 318] on span "Crear" at bounding box center [278, 317] width 29 height 11
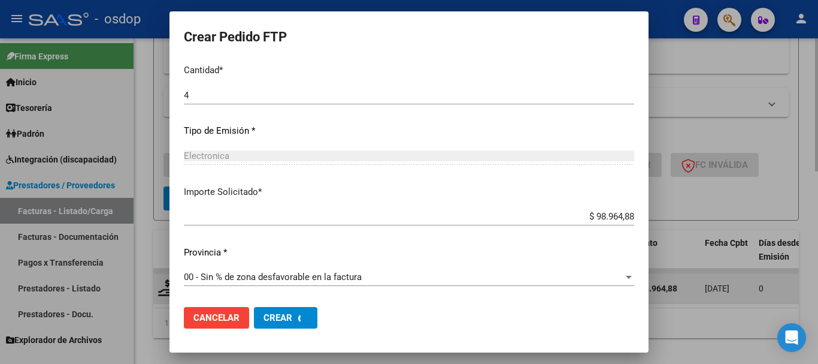
scroll to position [0, 0]
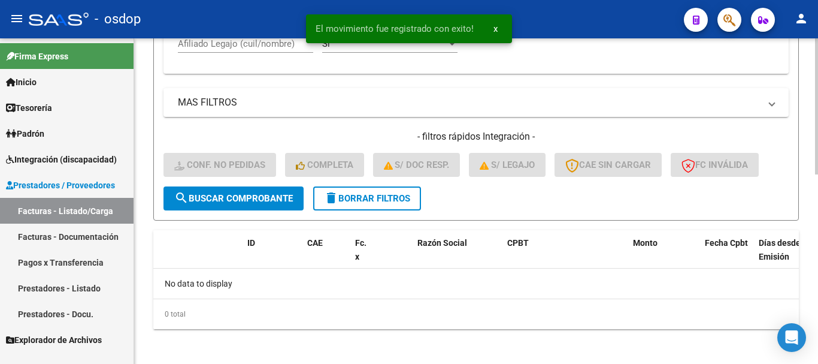
click at [397, 206] on button "delete Borrar Filtros" at bounding box center [367, 198] width 108 height 24
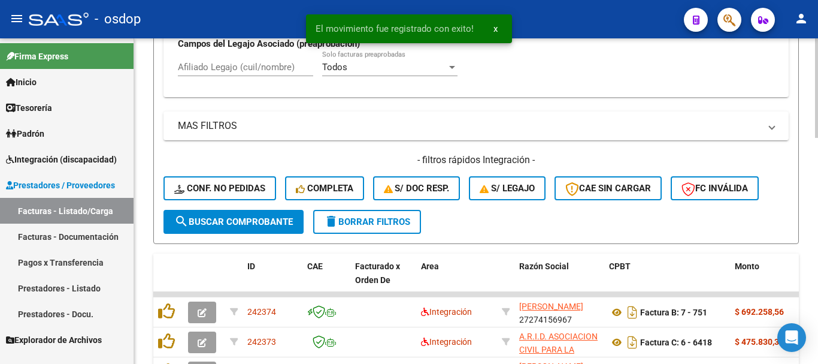
scroll to position [448, 0]
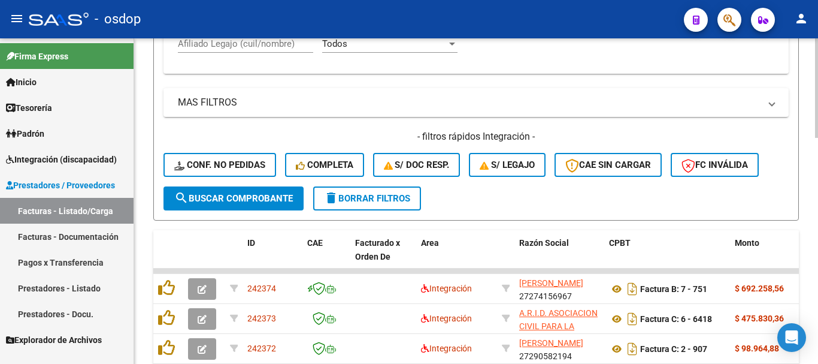
click at [286, 43] on input "Afiliado Legajo (cuil/nombre)" at bounding box center [245, 43] width 135 height 11
paste input "20565988450"
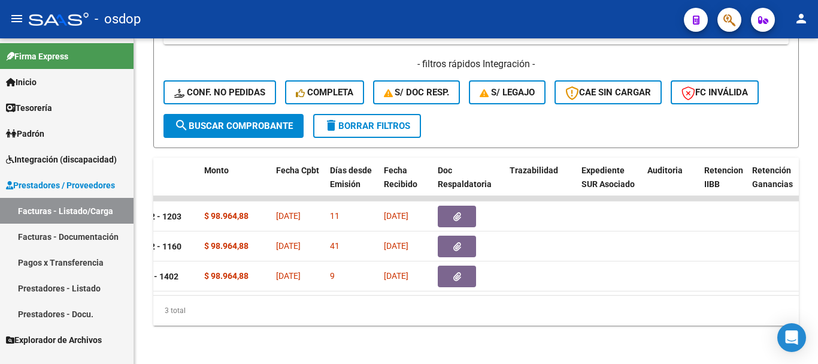
scroll to position [0, 0]
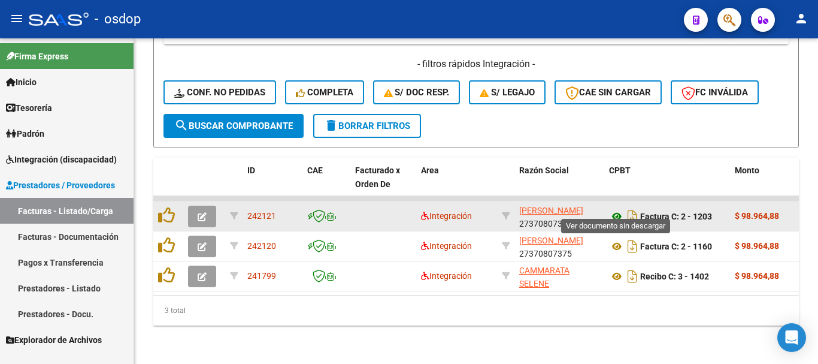
type input "20565988450"
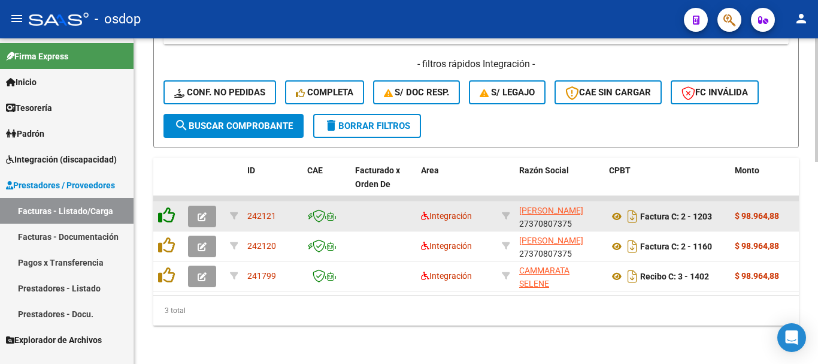
click at [164, 207] on icon at bounding box center [166, 215] width 17 height 17
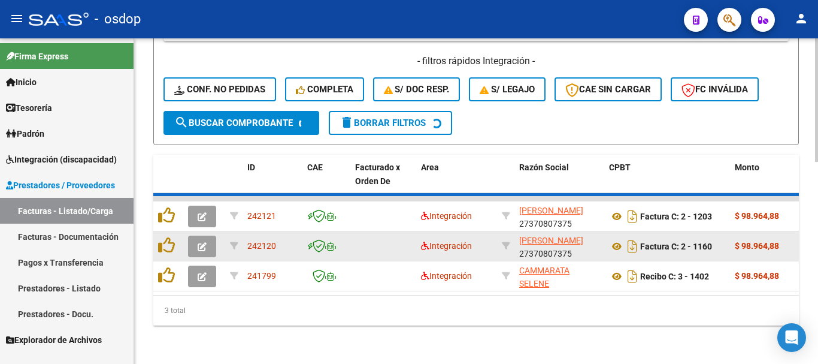
scroll to position [500, 0]
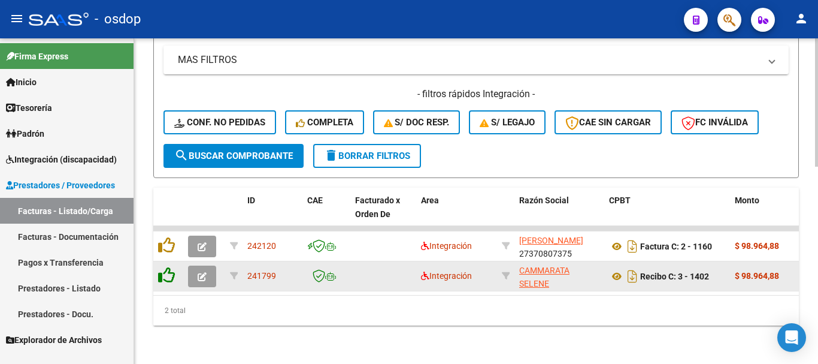
click at [165, 272] on icon at bounding box center [166, 275] width 17 height 17
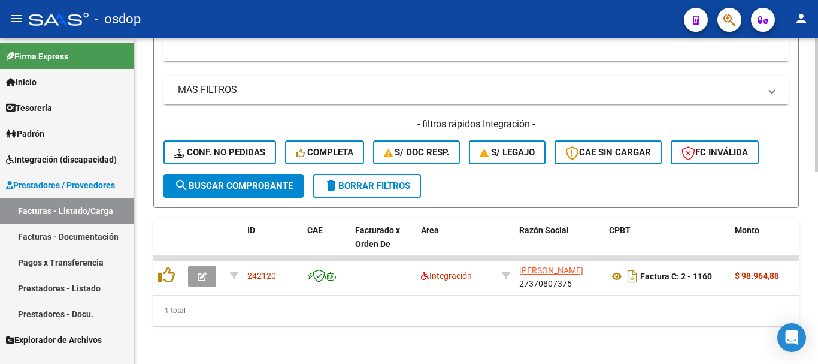
scroll to position [231, 0]
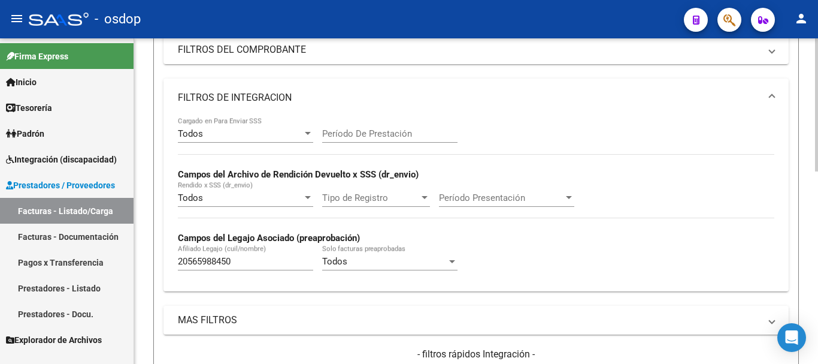
click at [394, 132] on input "Período De Prestación" at bounding box center [389, 133] width 135 height 11
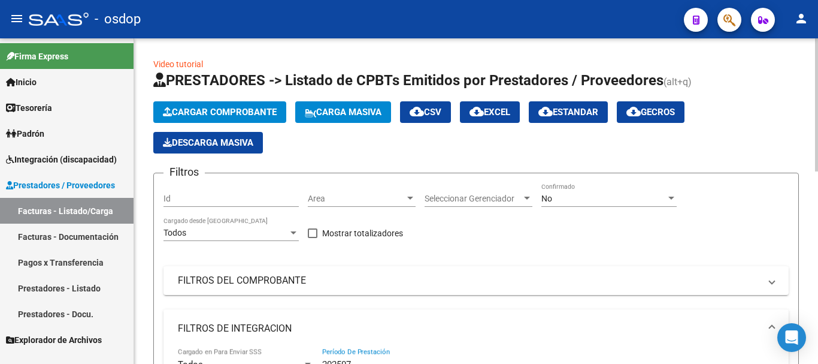
type input "202507"
click at [560, 201] on div "No" at bounding box center [604, 199] width 125 height 10
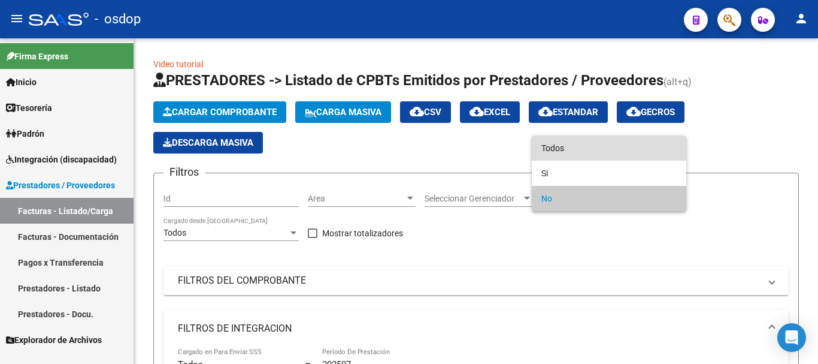
click at [570, 150] on span "Todos" at bounding box center [609, 147] width 135 height 25
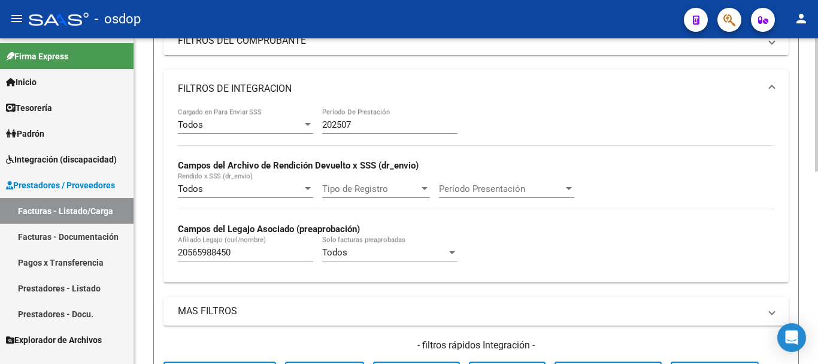
scroll to position [419, 0]
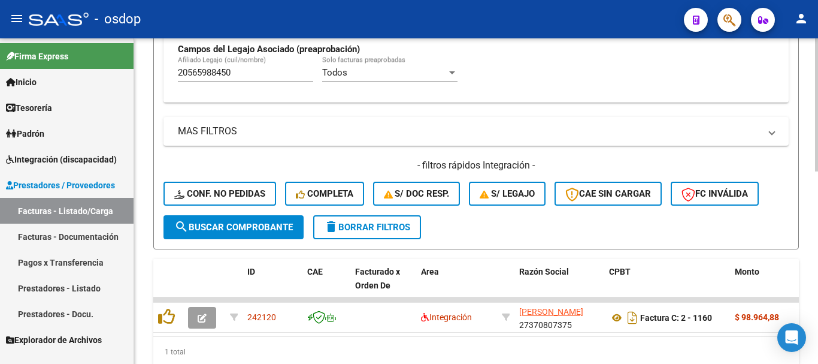
click at [220, 224] on span "search Buscar Comprobante" at bounding box center [233, 227] width 119 height 11
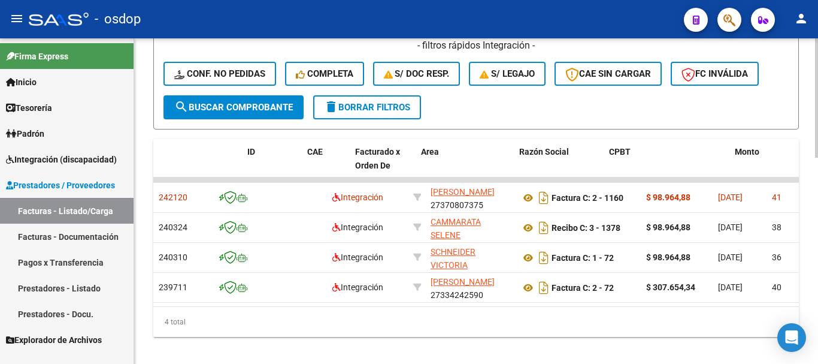
scroll to position [0, 0]
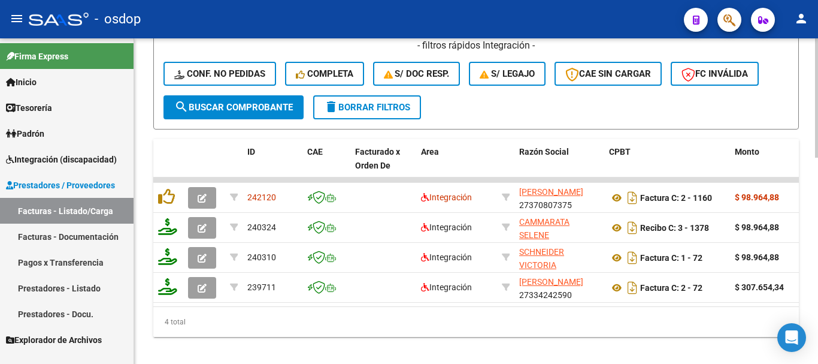
click at [367, 101] on button "delete Borrar Filtros" at bounding box center [367, 107] width 108 height 24
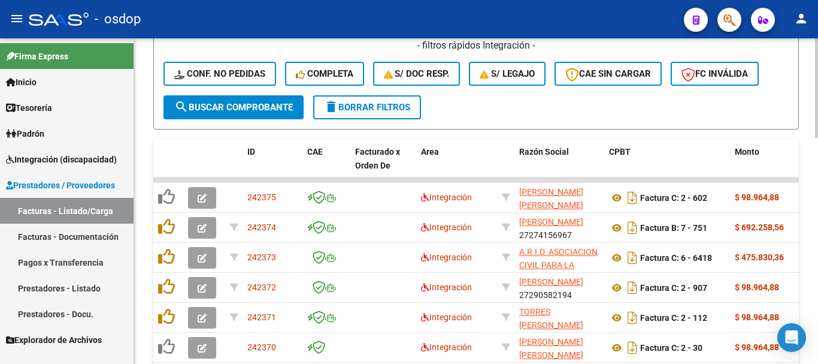
scroll to position [359, 0]
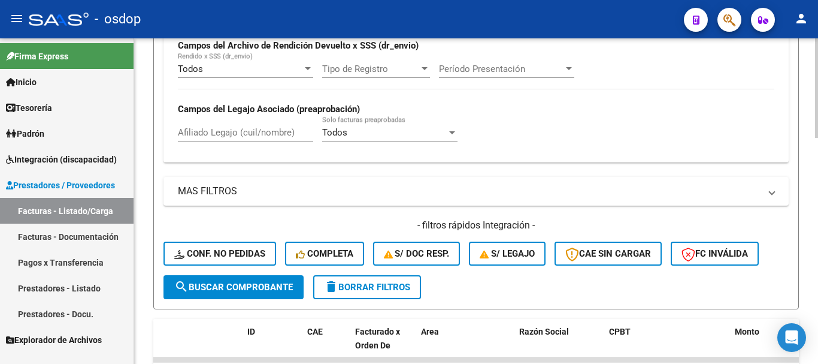
click at [255, 133] on input "Afiliado Legajo (cuil/nombre)" at bounding box center [245, 132] width 135 height 11
paste input "20565988450"
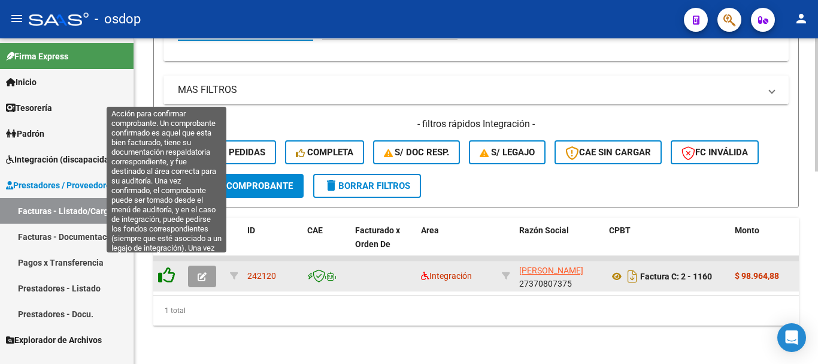
type input "20565988450"
click at [165, 270] on icon at bounding box center [166, 275] width 17 height 17
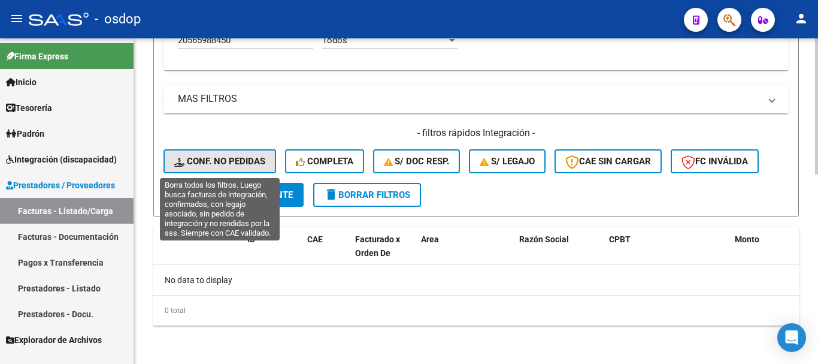
click at [234, 165] on span "Conf. no pedidas" at bounding box center [219, 161] width 91 height 11
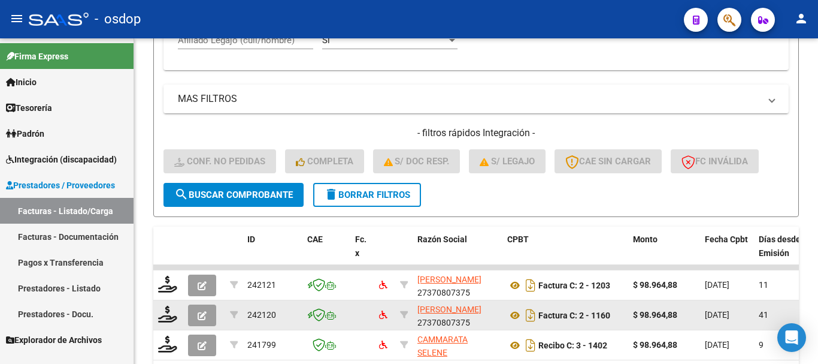
scroll to position [512, 0]
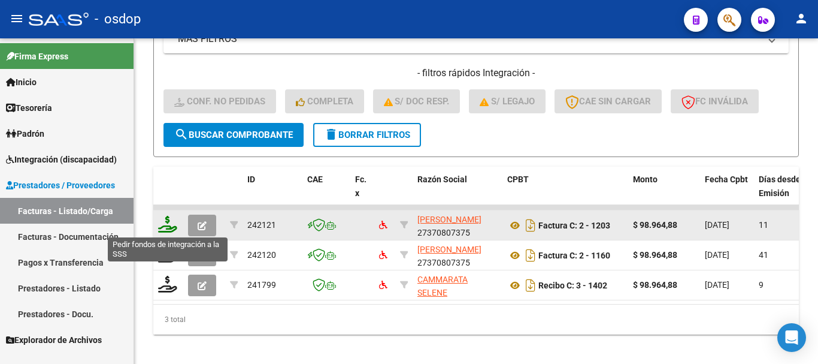
click at [166, 229] on icon at bounding box center [167, 224] width 19 height 17
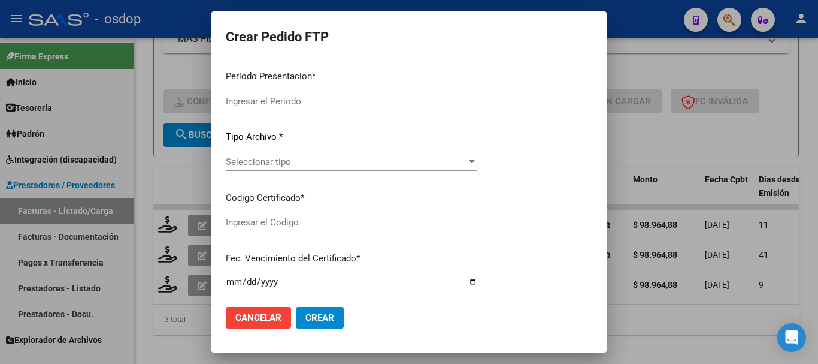
type input "202508"
type input "$ 98.964,88"
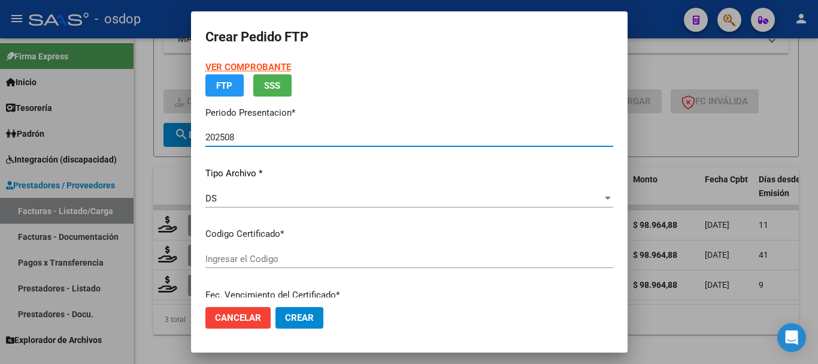
type input "5797131859"
type input "2026-12-07"
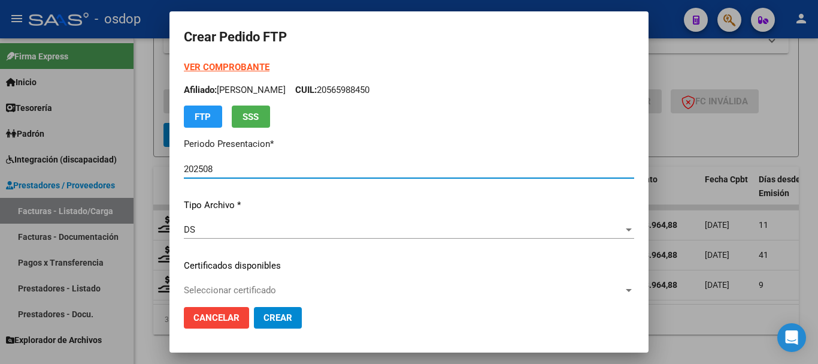
scroll to position [120, 0]
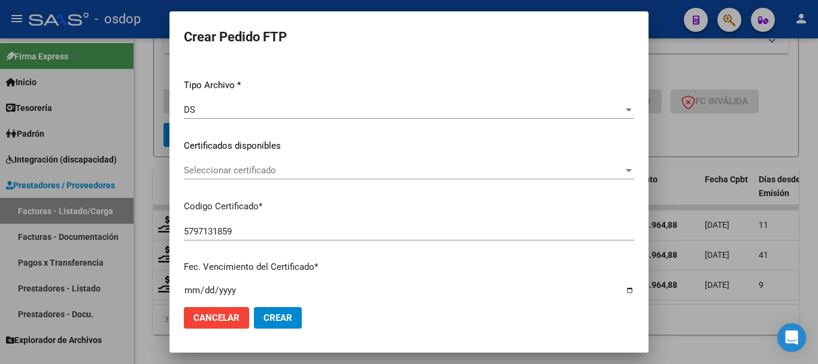
click at [247, 164] on div "Seleccionar certificado Seleccionar certificado" at bounding box center [409, 170] width 451 height 18
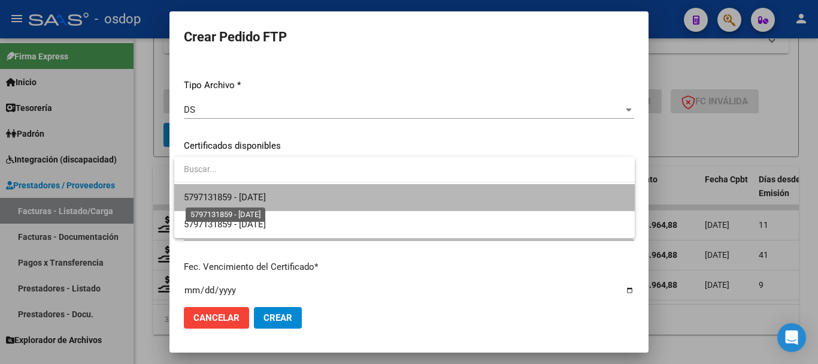
click at [258, 201] on span "5797131859 - 2026-12-07" at bounding box center [225, 197] width 82 height 11
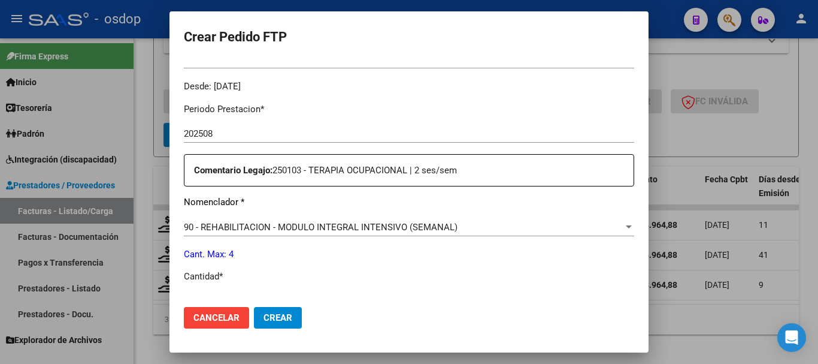
scroll to position [479, 0]
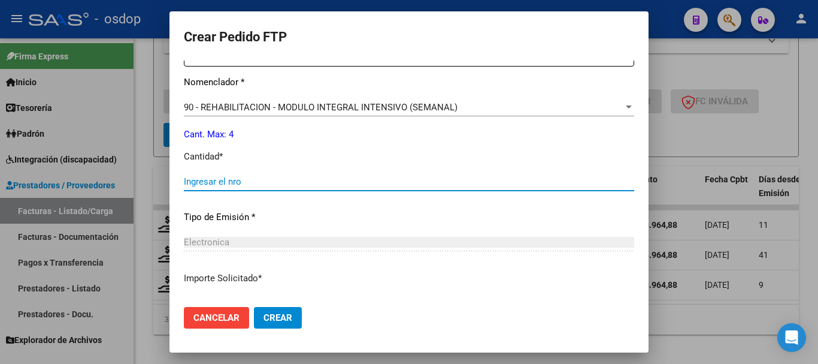
click at [264, 186] on input "Ingresar el nro" at bounding box center [409, 181] width 451 height 11
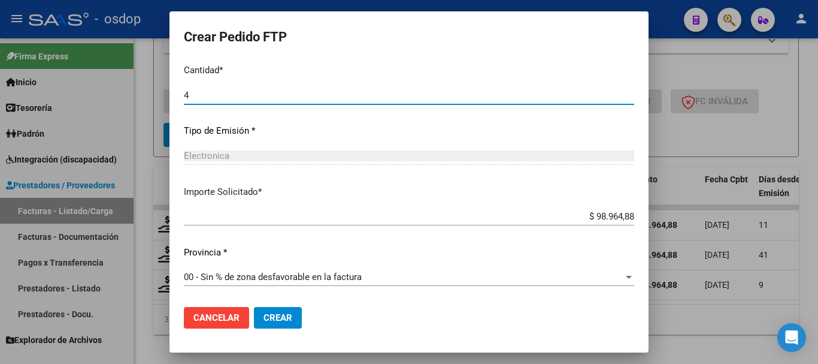
type input "4"
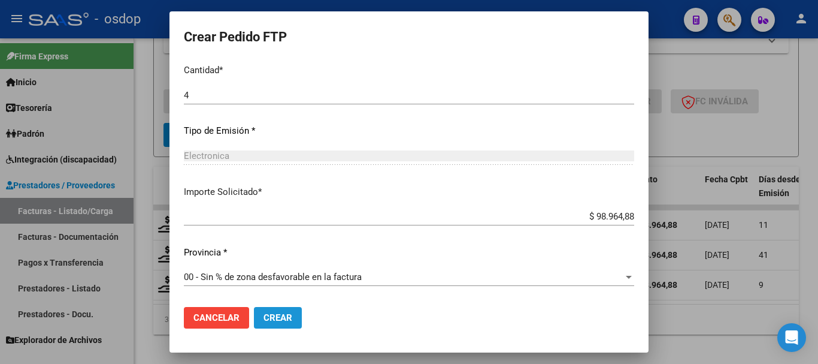
click at [274, 322] on span "Crear" at bounding box center [278, 317] width 29 height 11
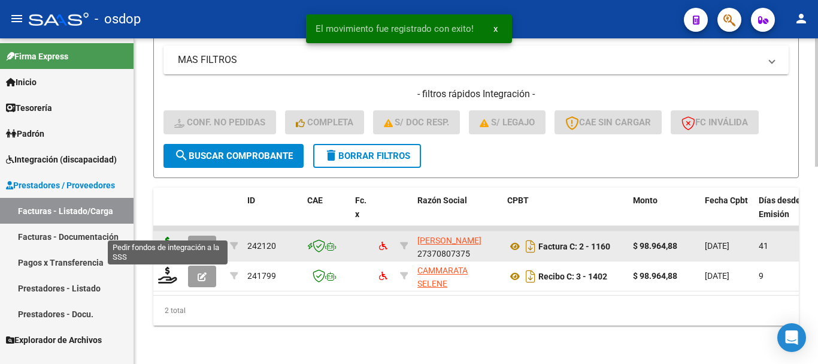
scroll to position [500, 0]
click at [168, 237] on icon at bounding box center [167, 245] width 19 height 17
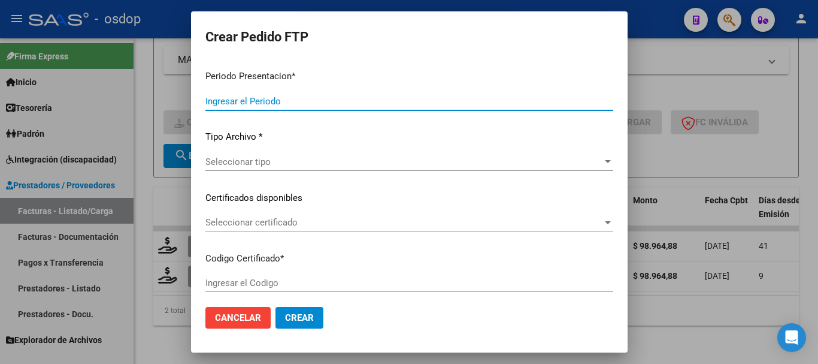
type input "202508"
type input "202507"
type input "$ 98.964,88"
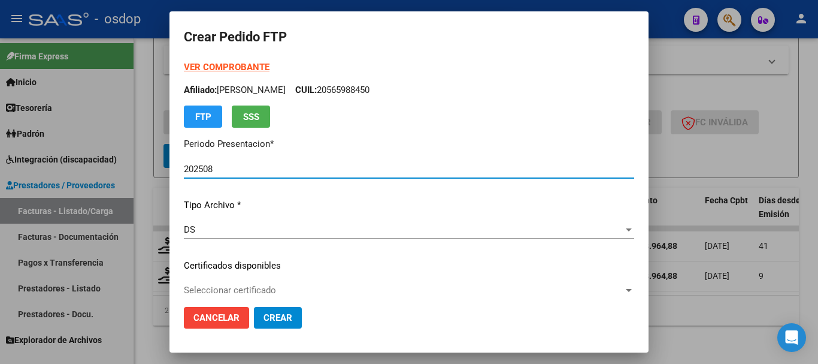
type input "5797131859"
type input "2026-12-07"
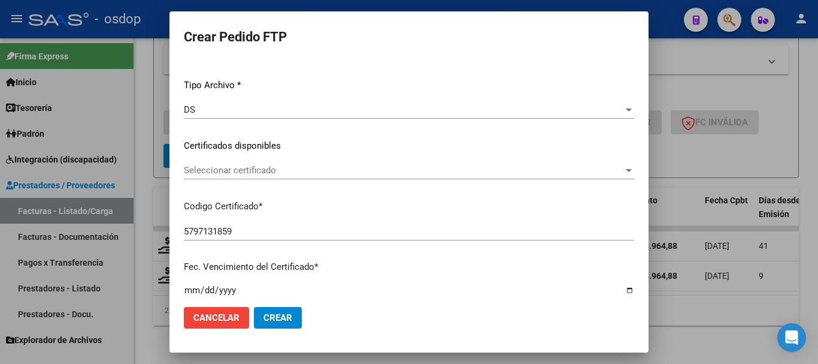
click at [268, 174] on span "Seleccionar certificado" at bounding box center [404, 170] width 440 height 11
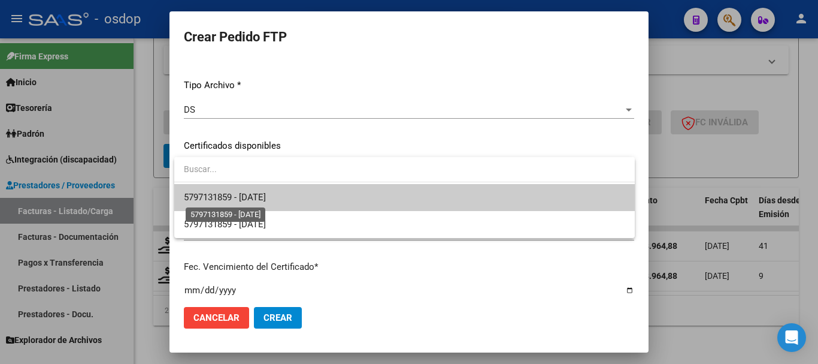
click at [266, 198] on span "5797131859 - 2026-12-07" at bounding box center [225, 197] width 82 height 11
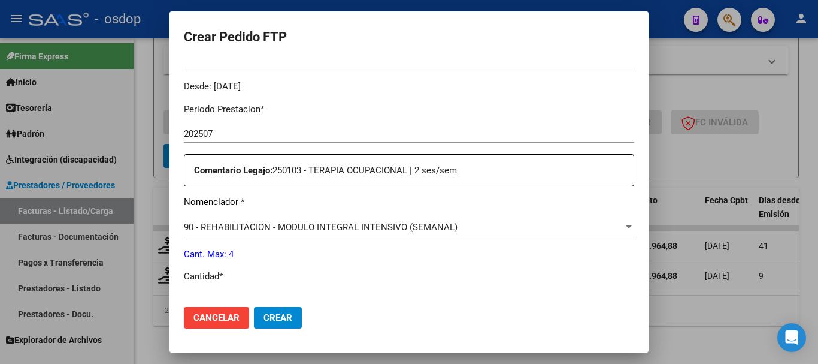
scroll to position [479, 0]
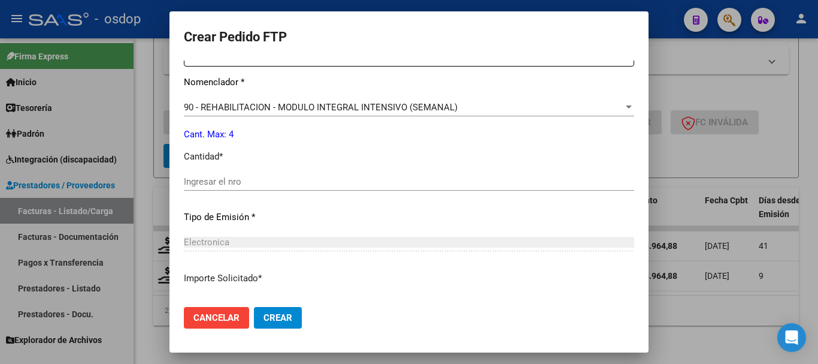
click at [270, 188] on div "Ingresar el nro" at bounding box center [409, 182] width 451 height 18
type input "4"
click at [289, 316] on span "Crear" at bounding box center [278, 317] width 29 height 11
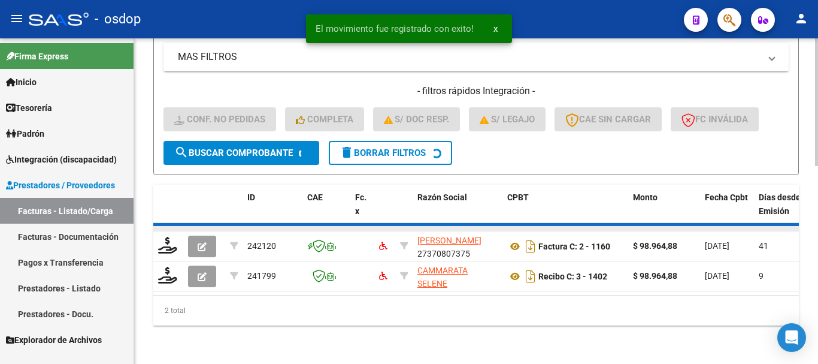
scroll to position [470, 0]
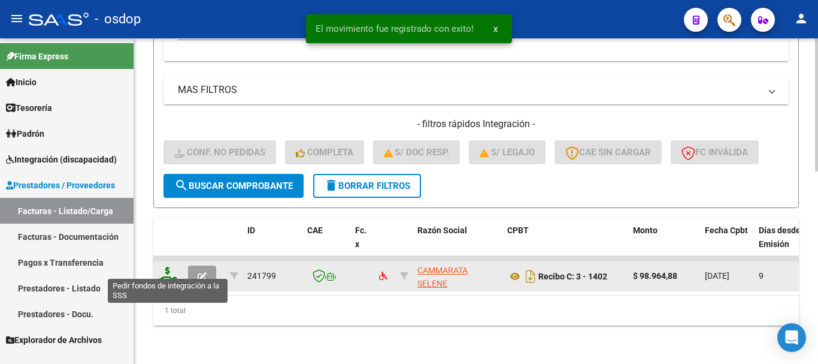
click at [168, 271] on icon at bounding box center [167, 275] width 19 height 17
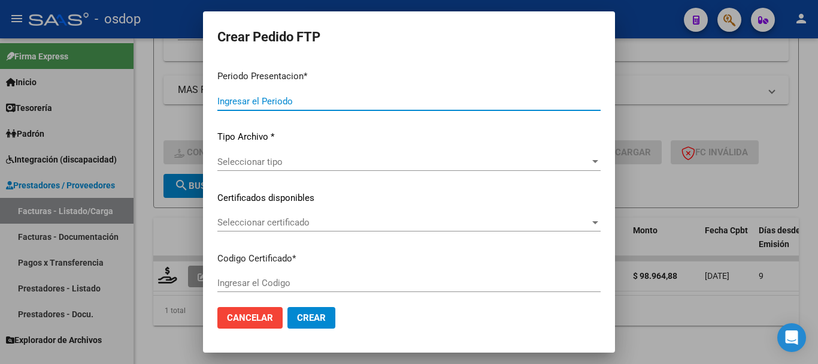
type input "202508"
type input "$ 98.964,88"
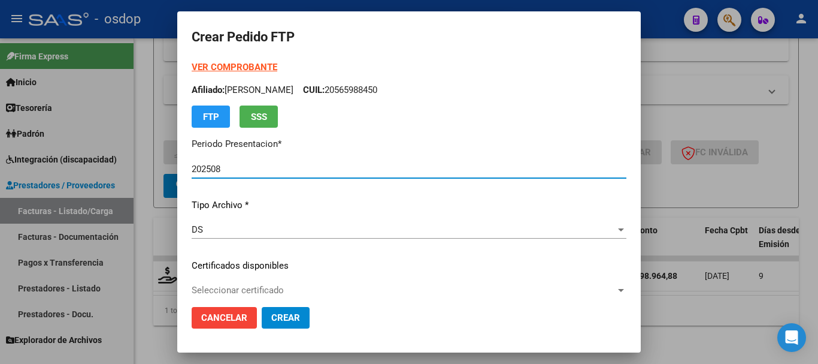
type input "5797131859"
type input "2026-12-07"
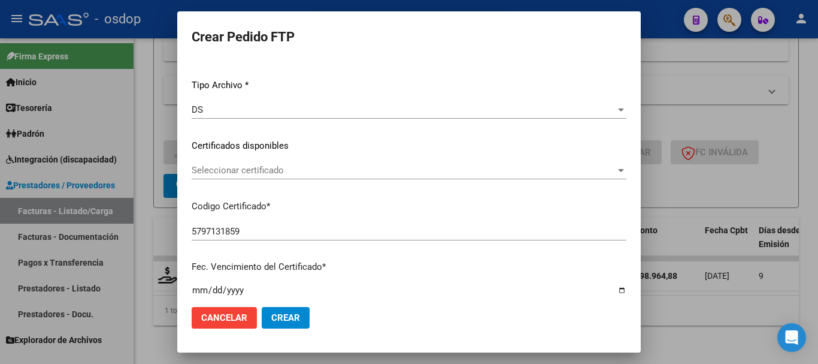
click at [248, 177] on div "Seleccionar certificado Seleccionar certificado" at bounding box center [409, 170] width 435 height 18
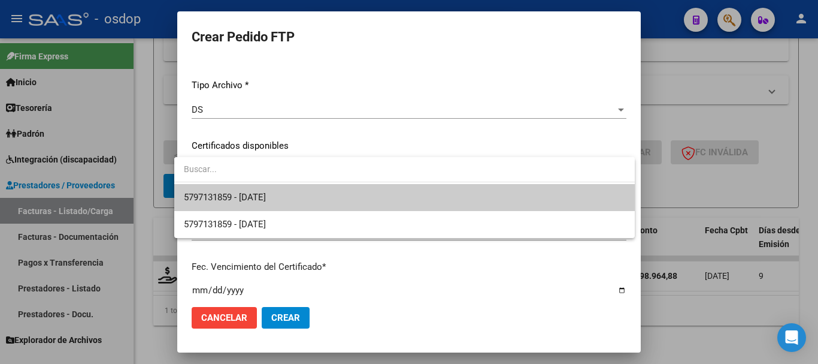
click at [264, 195] on span "5797131859 - 2026-12-07" at bounding box center [225, 197] width 82 height 11
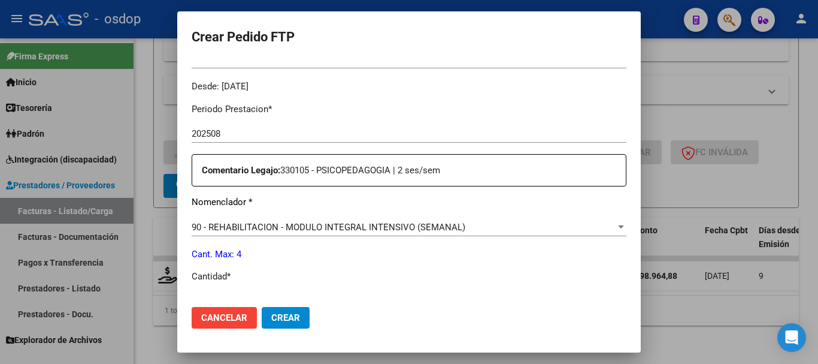
scroll to position [479, 0]
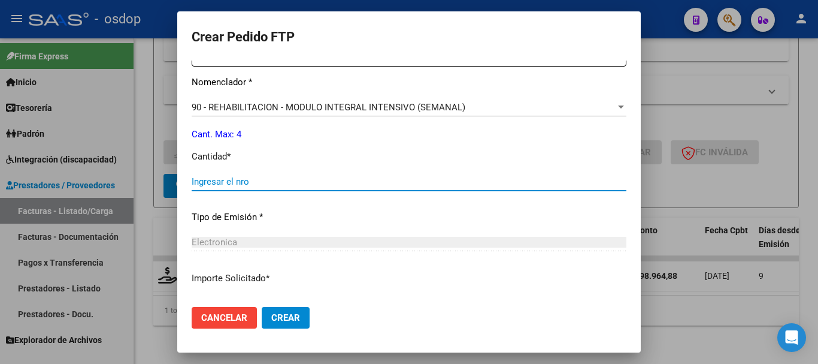
click at [281, 179] on input "Ingresar el nro" at bounding box center [409, 181] width 435 height 11
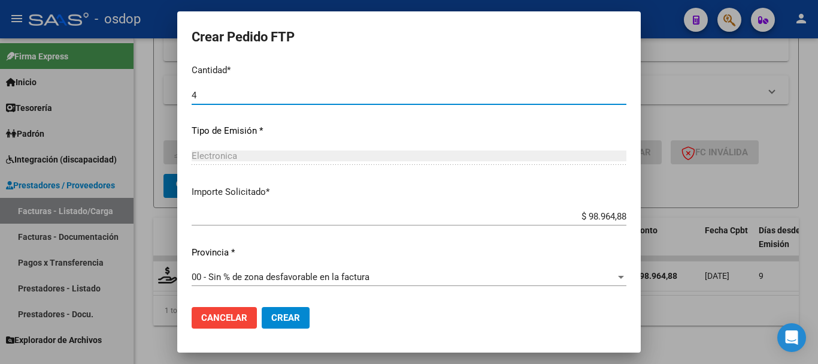
type input "4"
click at [282, 311] on button "Crear" at bounding box center [286, 318] width 48 height 22
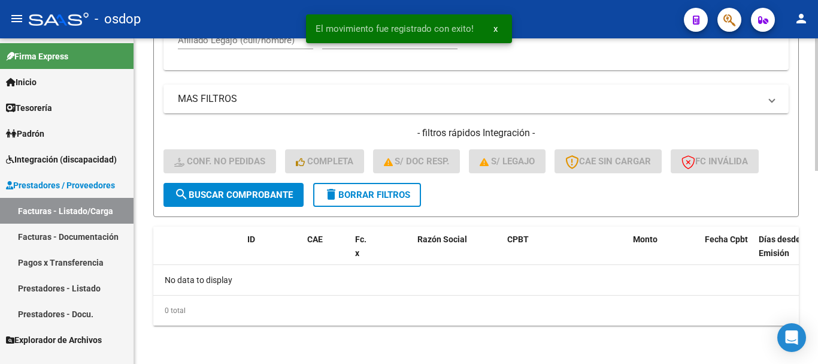
scroll to position [452, 0]
click at [379, 191] on span "delete Borrar Filtros" at bounding box center [367, 194] width 86 height 11
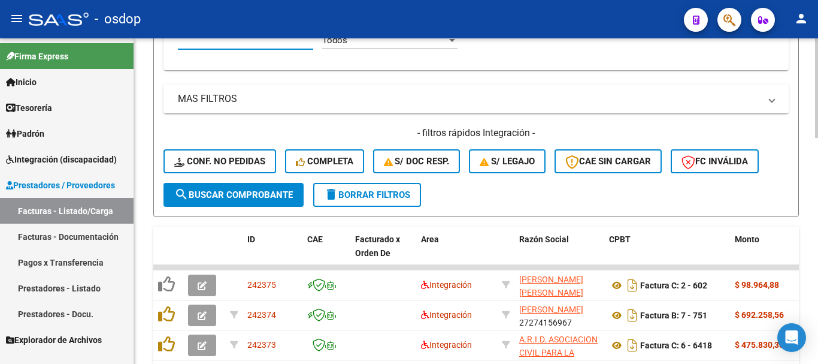
click at [257, 39] on input "Afiliado Legajo (cuil/nombre)" at bounding box center [245, 40] width 135 height 11
paste input "20554473734"
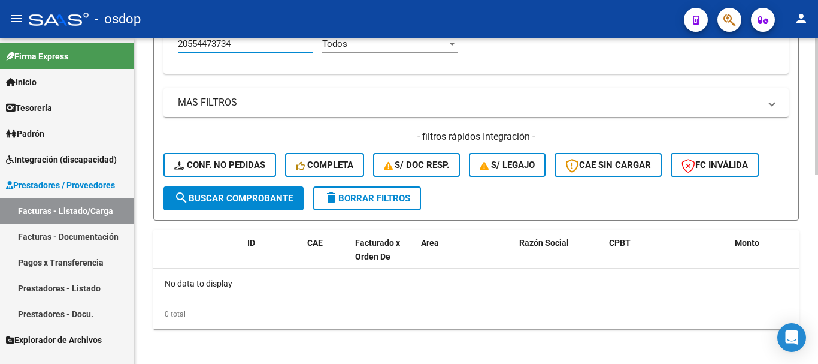
type input "20554473734"
click at [384, 195] on span "delete Borrar Filtros" at bounding box center [367, 198] width 86 height 11
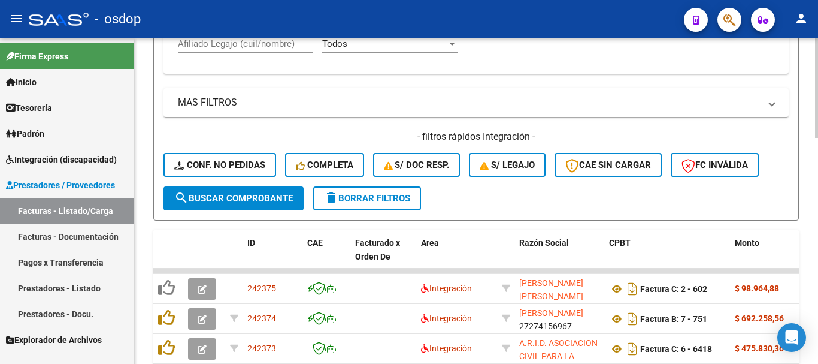
click at [264, 49] on input "Afiliado Legajo (cuil/nombre)" at bounding box center [245, 43] width 135 height 11
paste input "20589101260"
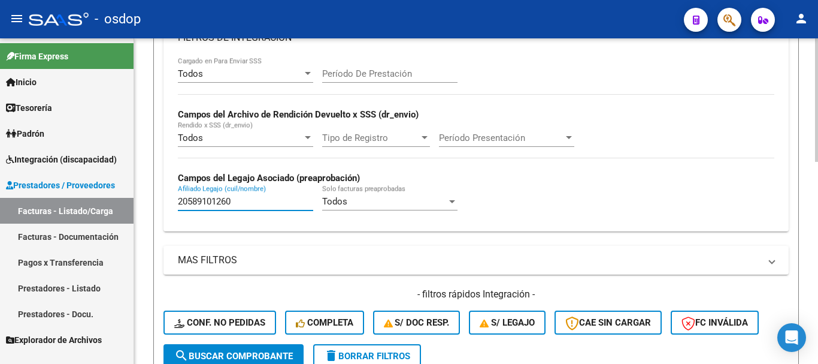
scroll to position [0, 0]
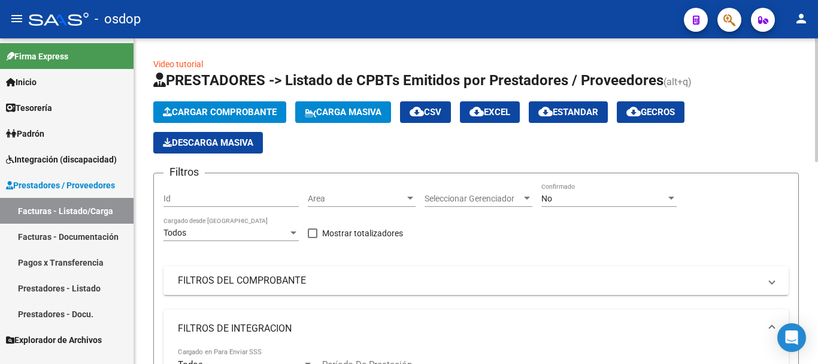
type input "20589101260"
click at [597, 194] on div "No" at bounding box center [604, 199] width 125 height 10
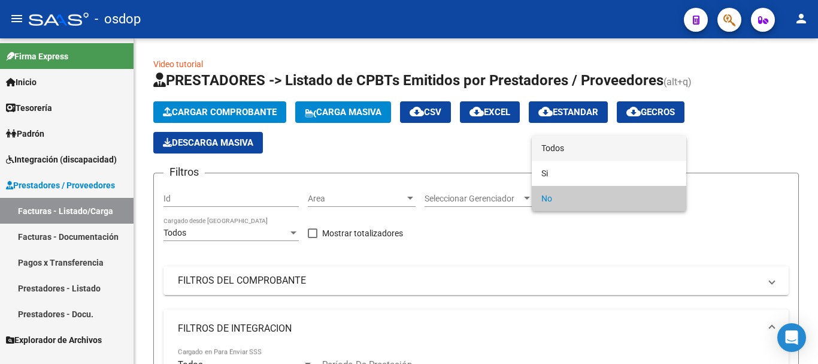
click at [582, 144] on span "Todos" at bounding box center [609, 147] width 135 height 25
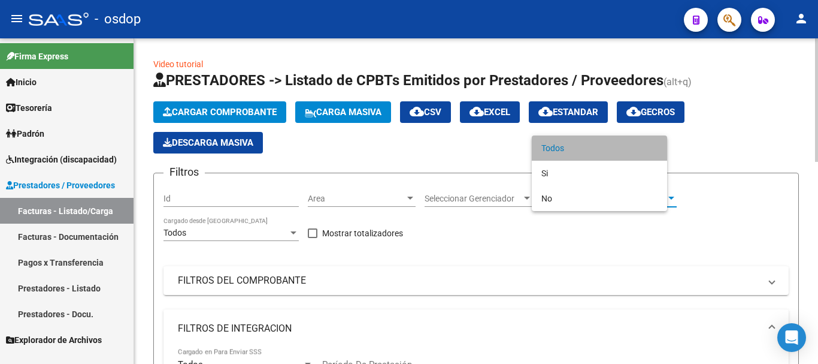
scroll to position [240, 0]
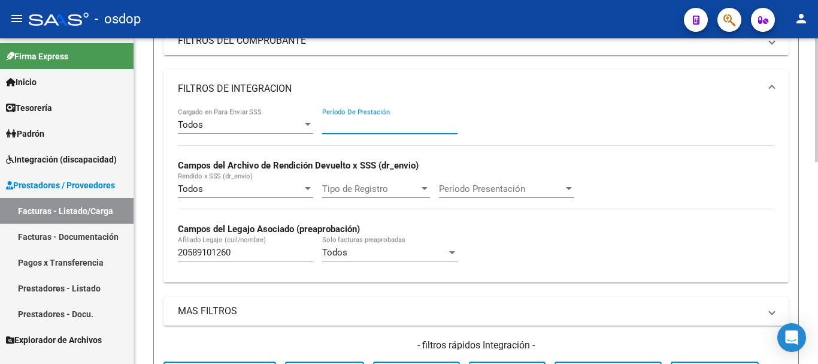
click at [388, 128] on input "Período De Prestación" at bounding box center [389, 124] width 135 height 11
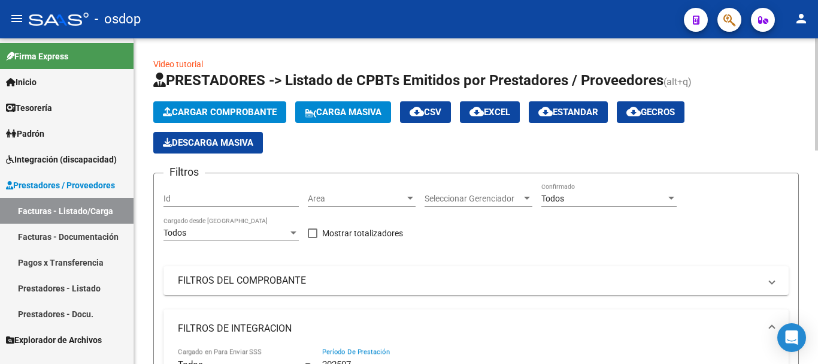
scroll to position [300, 0]
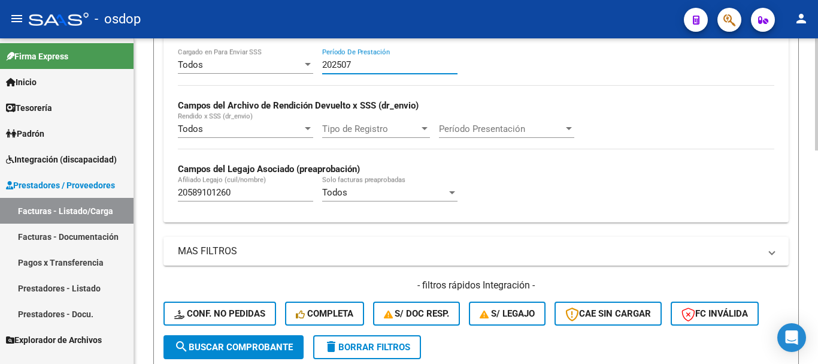
type input "202507"
click at [389, 340] on button "delete Borrar Filtros" at bounding box center [367, 347] width 108 height 24
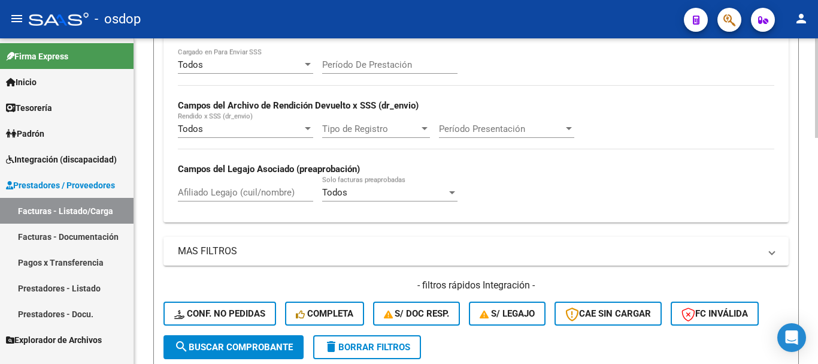
click at [252, 188] on input "Afiliado Legajo (cuil/nombre)" at bounding box center [245, 192] width 135 height 11
paste input "20589101260"
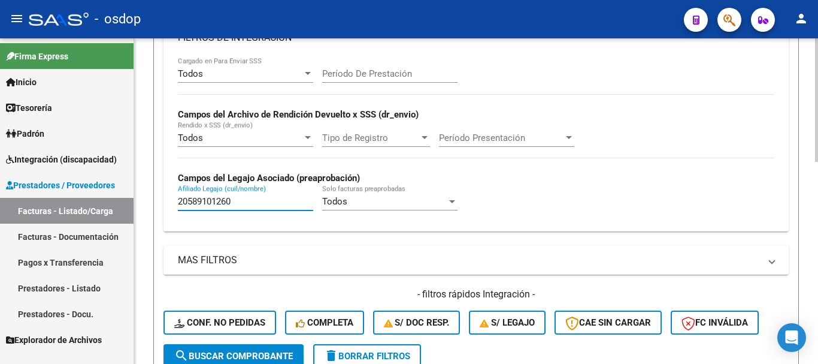
scroll to position [111, 0]
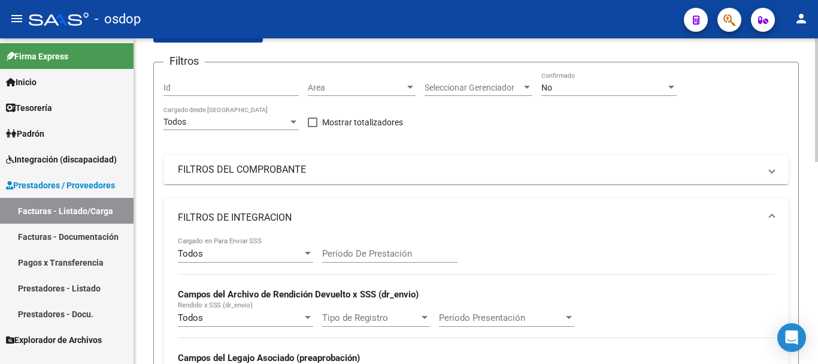
type input "20589101260"
click at [397, 246] on div "Período De Prestación" at bounding box center [389, 250] width 135 height 26
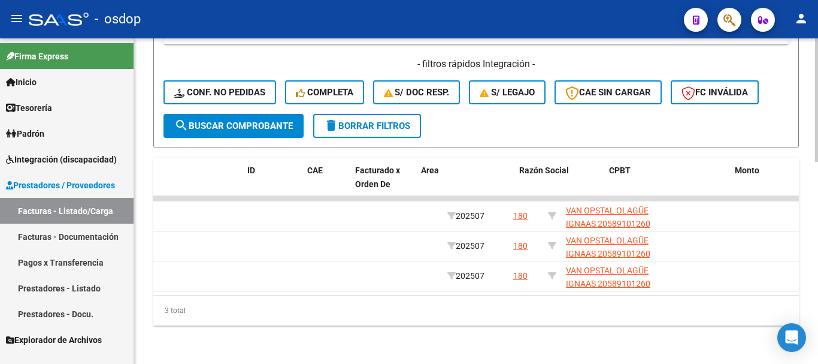
scroll to position [0, 0]
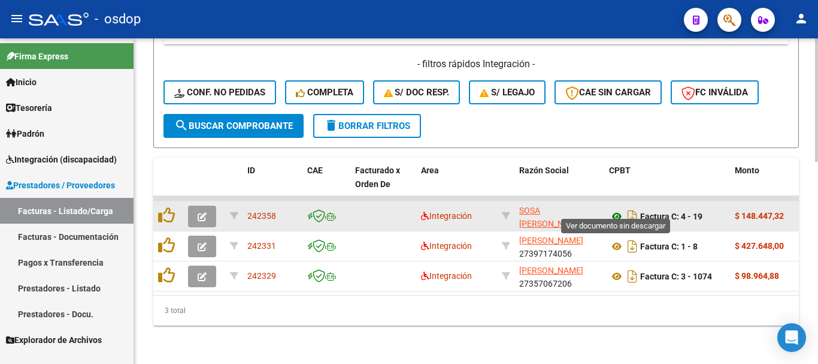
type input "202507"
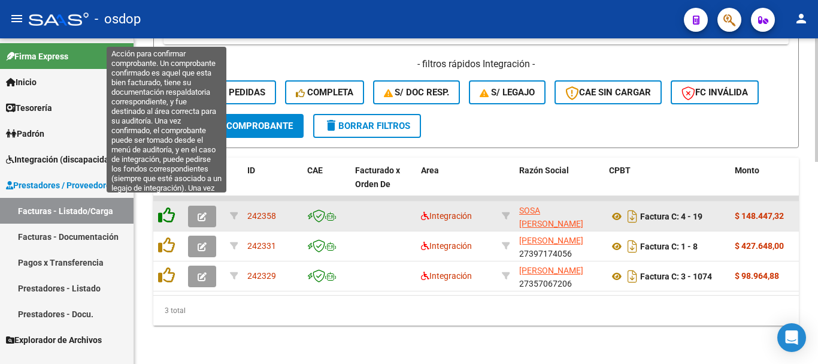
click at [165, 207] on icon at bounding box center [166, 215] width 17 height 17
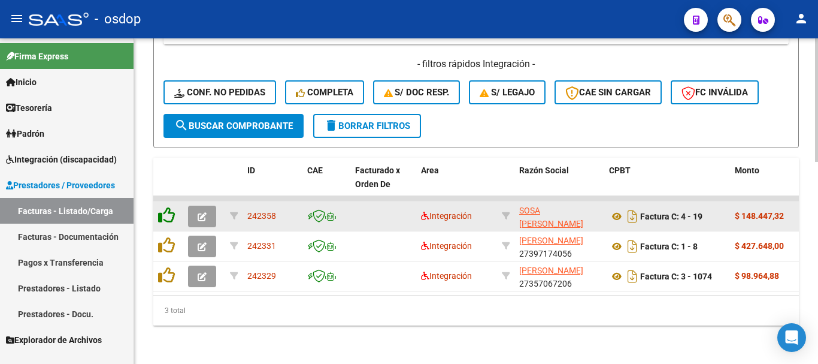
click at [166, 209] on icon at bounding box center [166, 215] width 17 height 17
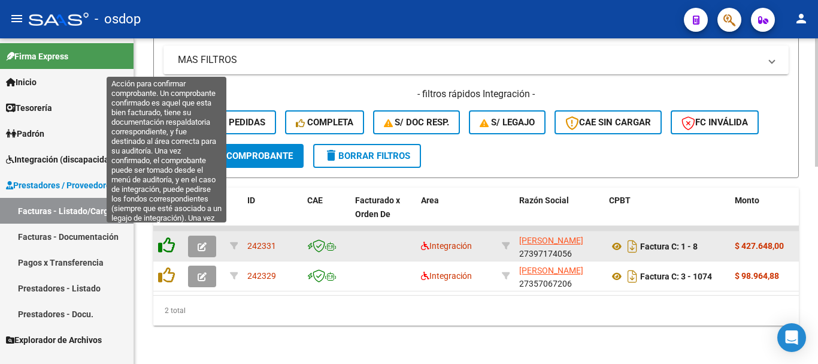
click at [168, 237] on icon at bounding box center [166, 245] width 17 height 17
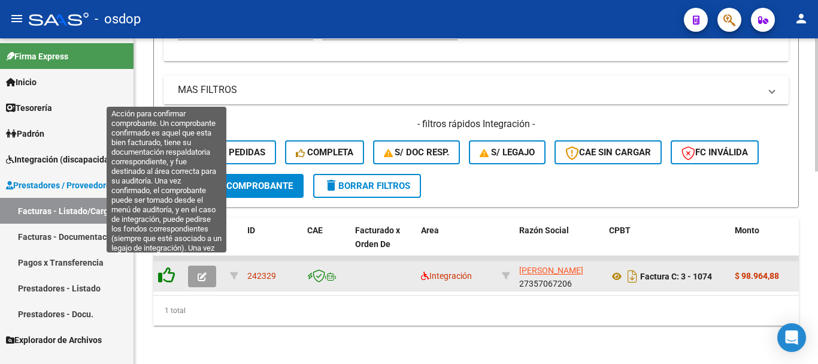
click at [168, 267] on icon at bounding box center [166, 275] width 17 height 17
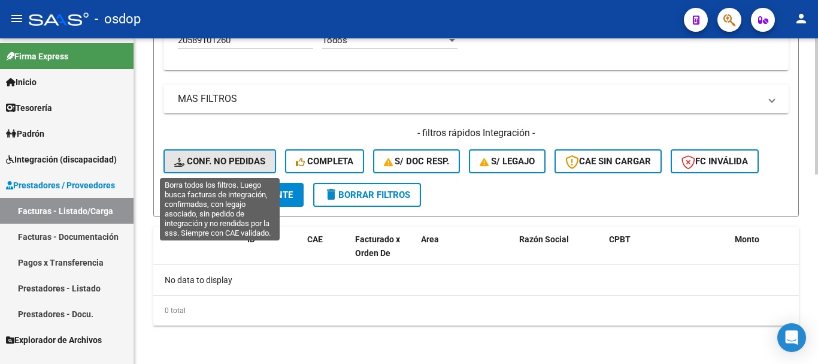
click at [235, 160] on span "Conf. no pedidas" at bounding box center [219, 161] width 91 height 11
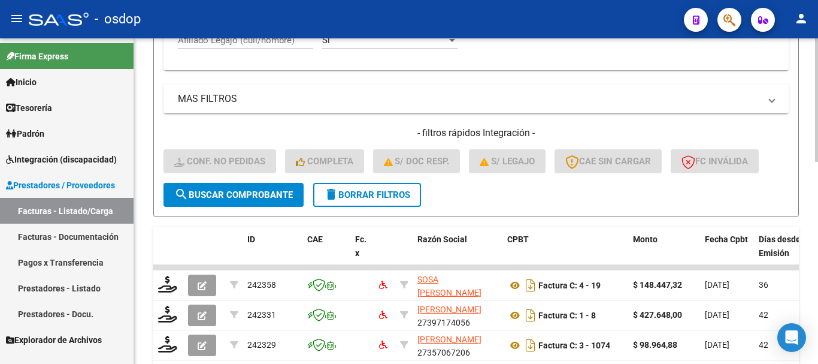
click at [258, 40] on input "Afiliado Legajo (cuil/nombre)" at bounding box center [245, 40] width 135 height 11
paste input "20589101260"
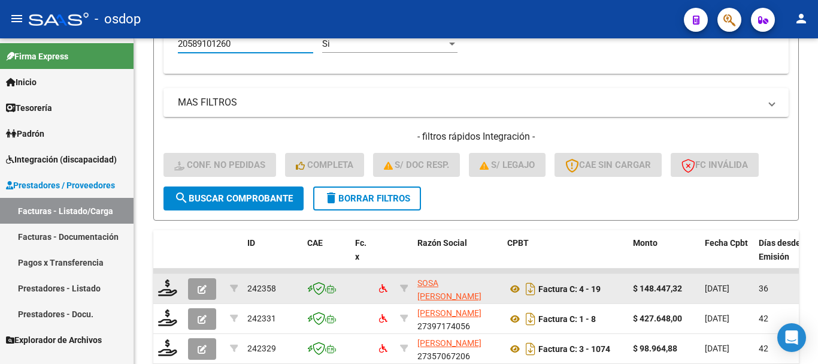
scroll to position [530, 0]
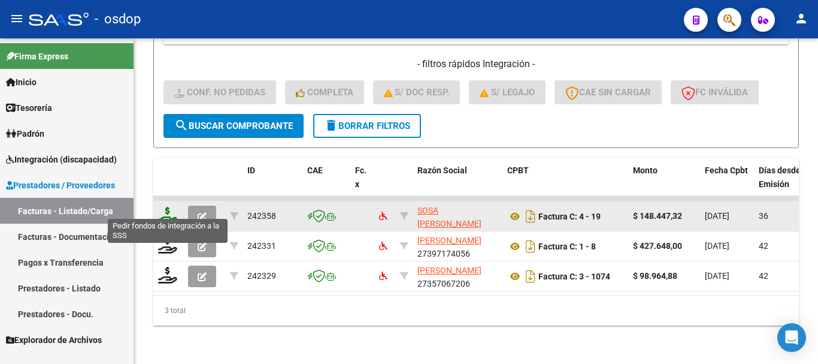
type input "20589101260"
click at [170, 207] on icon at bounding box center [167, 215] width 19 height 17
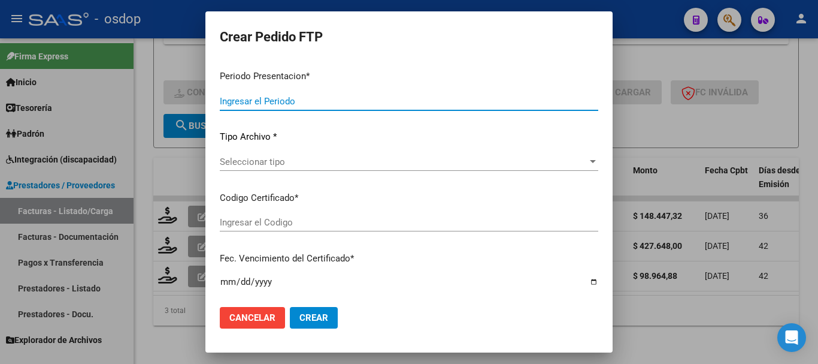
type input "202508"
type input "202507"
type input "$ 148.447,32"
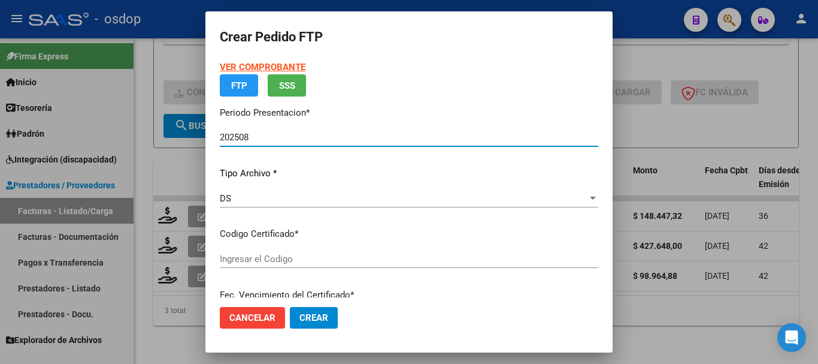
type input "6827386970"
type input "[DATE]"
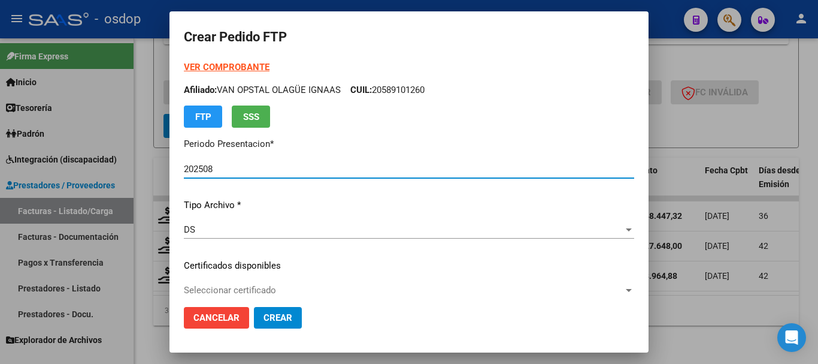
scroll to position [60, 0]
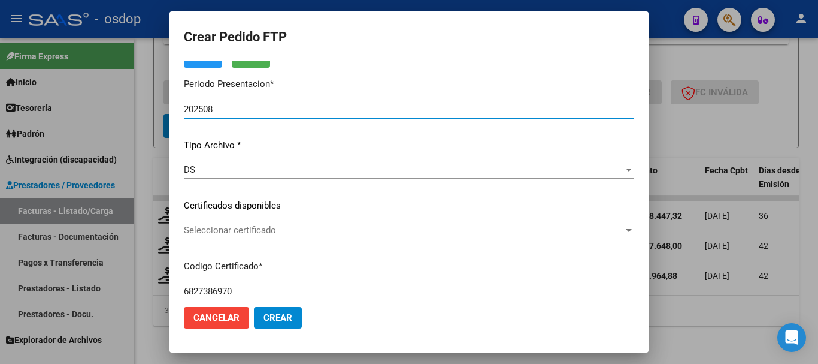
click at [273, 224] on div "Seleccionar certificado Seleccionar certificado" at bounding box center [409, 230] width 451 height 18
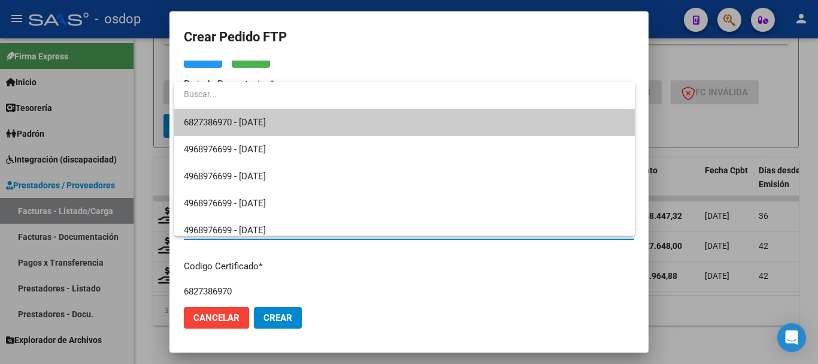
click at [293, 126] on span "6827386970 - [DATE]" at bounding box center [405, 122] width 442 height 27
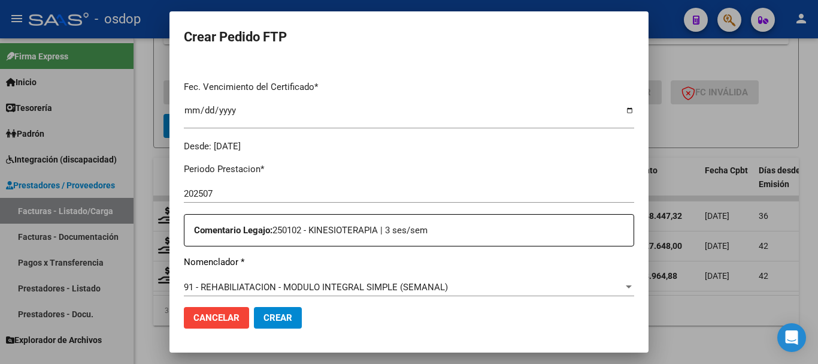
scroll to position [419, 0]
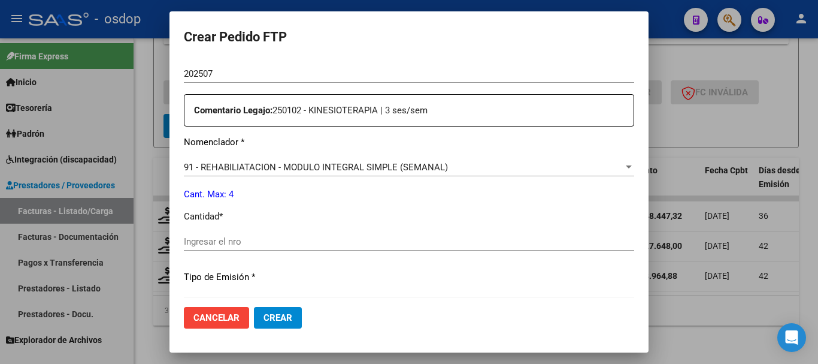
click at [416, 171] on span "91 - REHABILIATACION - MODULO INTEGRAL SIMPLE (SEMANAL)" at bounding box center [316, 167] width 264 height 11
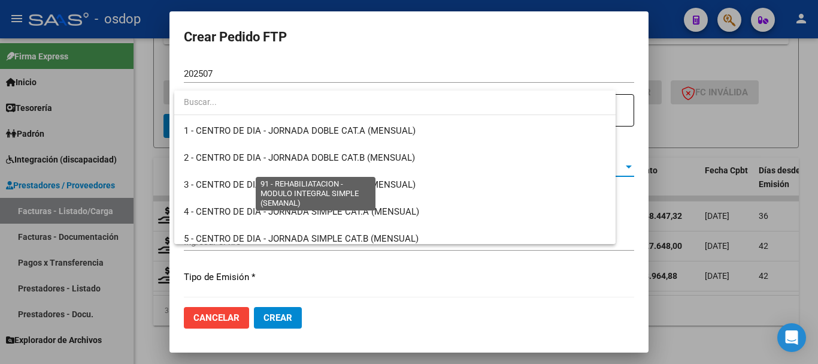
scroll to position [2391, 0]
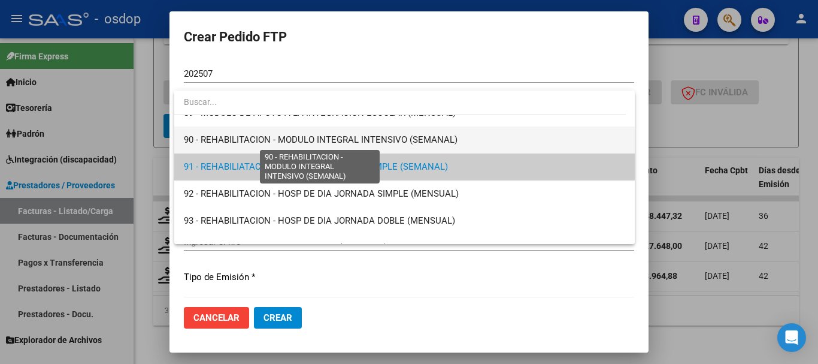
click at [361, 140] on span "90 - REHABILITACION - MODULO INTEGRAL INTENSIVO (SEMANAL)" at bounding box center [321, 139] width 274 height 11
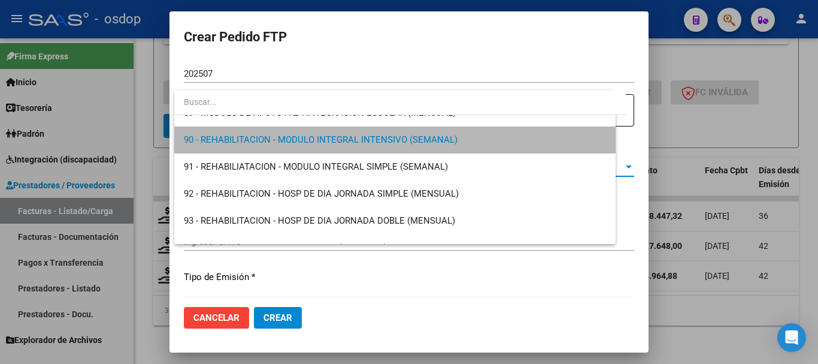
scroll to position [2400, 0]
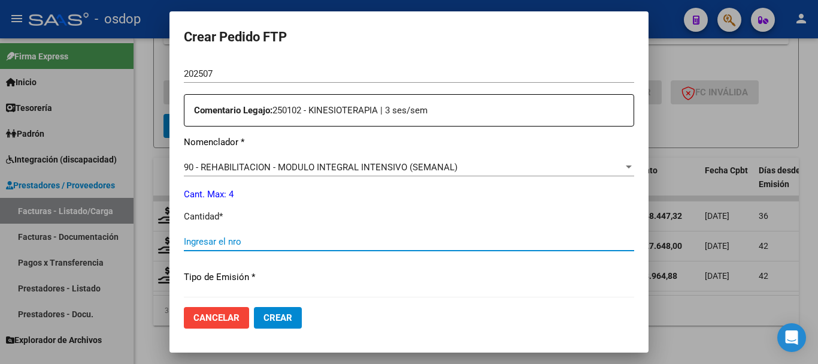
click at [310, 241] on input "Ingresar el nro" at bounding box center [409, 241] width 451 height 11
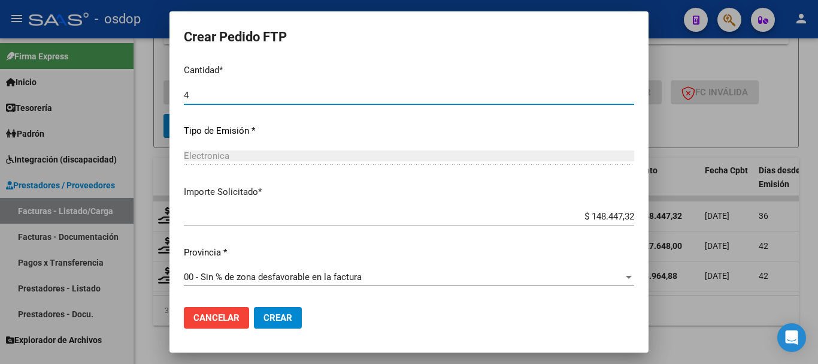
type input "4"
click at [282, 315] on span "Crear" at bounding box center [278, 317] width 29 height 11
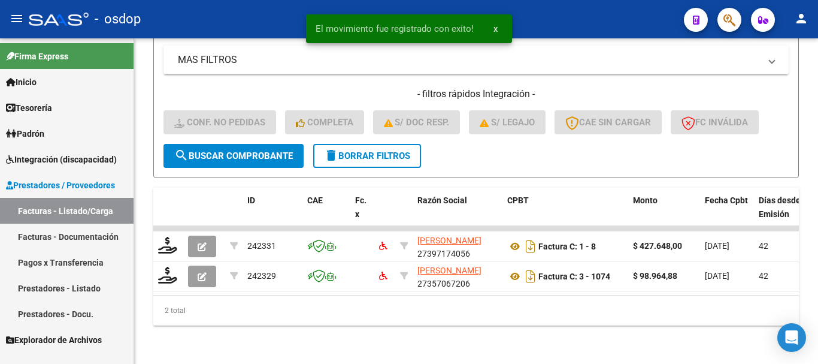
scroll to position [500, 0]
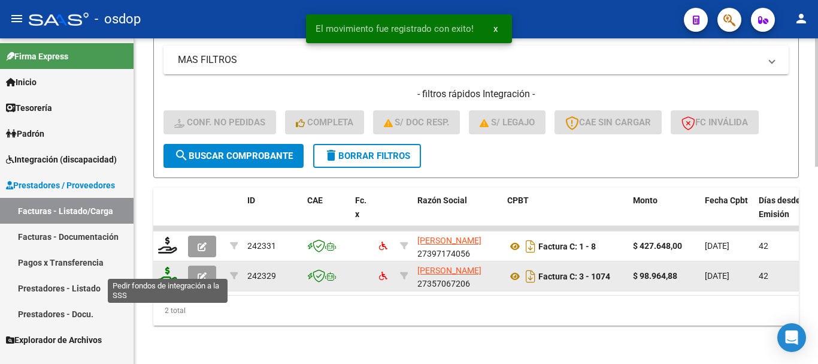
click at [170, 270] on icon at bounding box center [167, 275] width 19 height 17
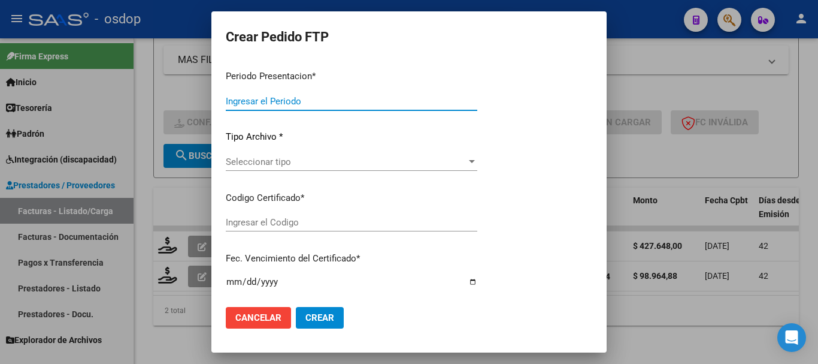
type input "202508"
type input "202507"
type input "$ 98.964,88"
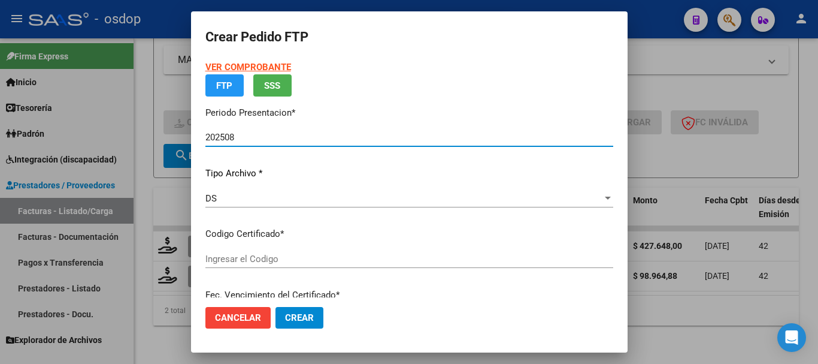
type input "6827386970"
type input "[DATE]"
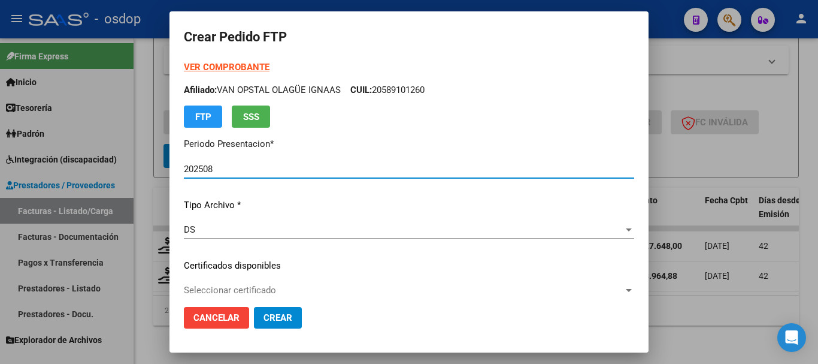
scroll to position [120, 0]
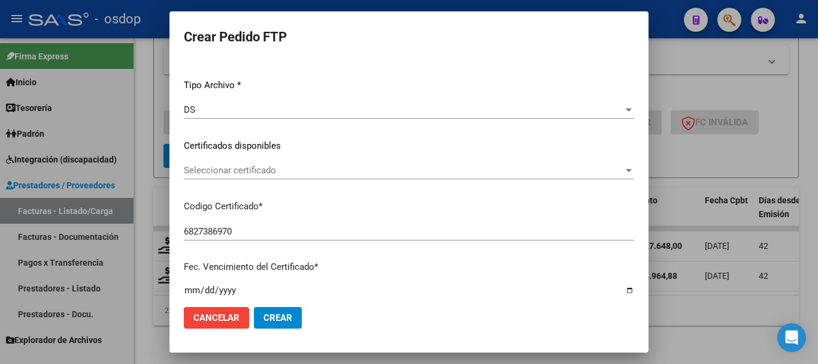
click at [300, 170] on span "Seleccionar certificado" at bounding box center [404, 170] width 440 height 11
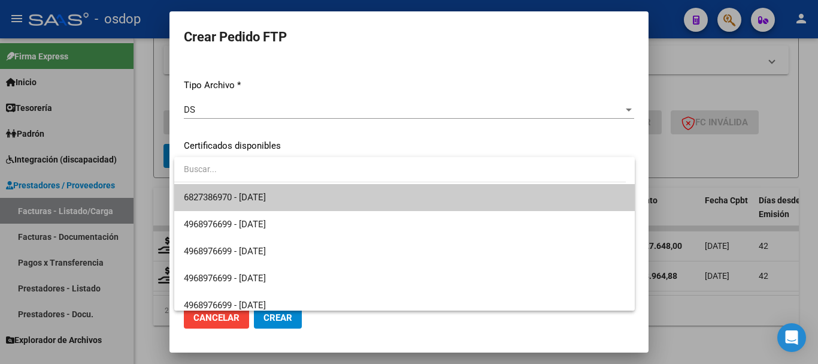
click at [318, 194] on span "6827386970 - [DATE]" at bounding box center [405, 197] width 442 height 27
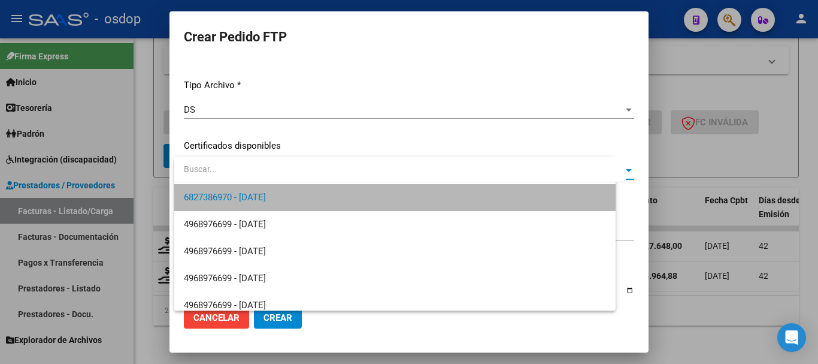
scroll to position [419, 0]
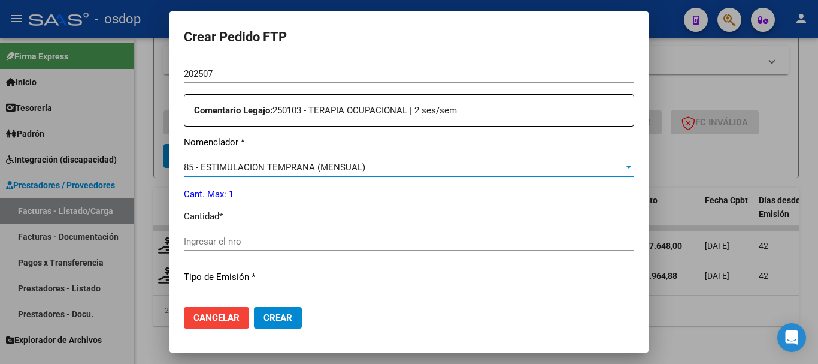
click at [304, 165] on span "85 - ESTIMULACION TEMPRANA (MENSUAL)" at bounding box center [275, 167] width 182 height 11
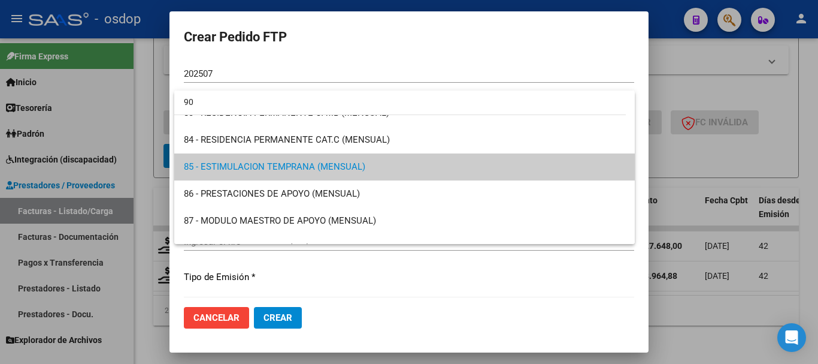
scroll to position [0, 0]
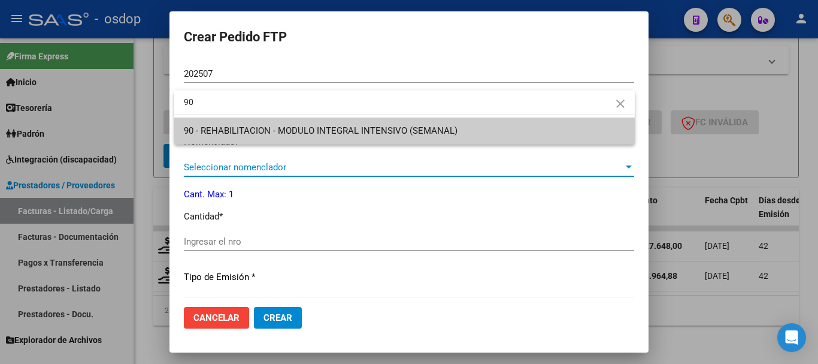
type input "90"
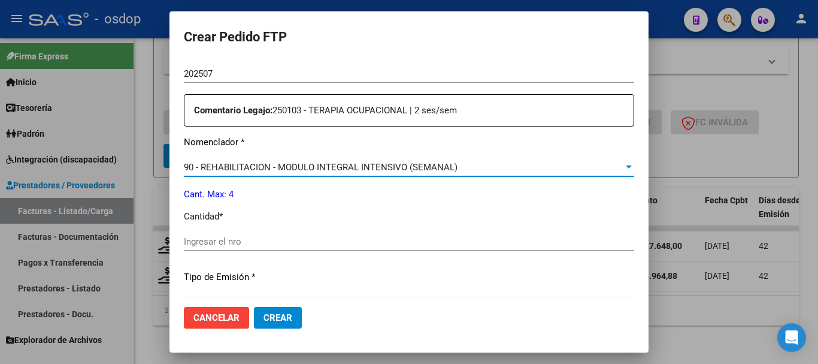
click at [278, 242] on input "Ingresar el nro" at bounding box center [409, 241] width 451 height 11
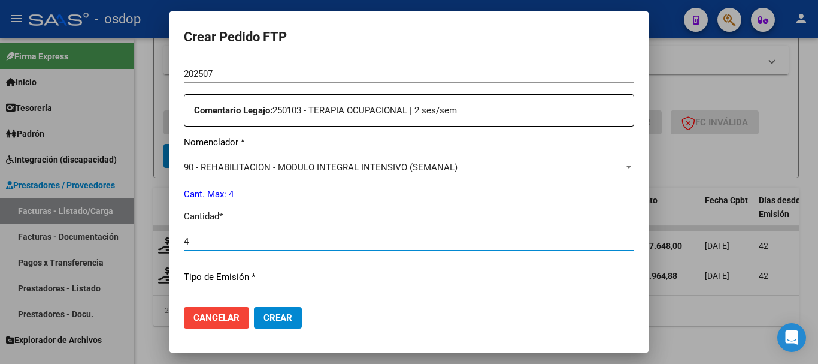
type input "4"
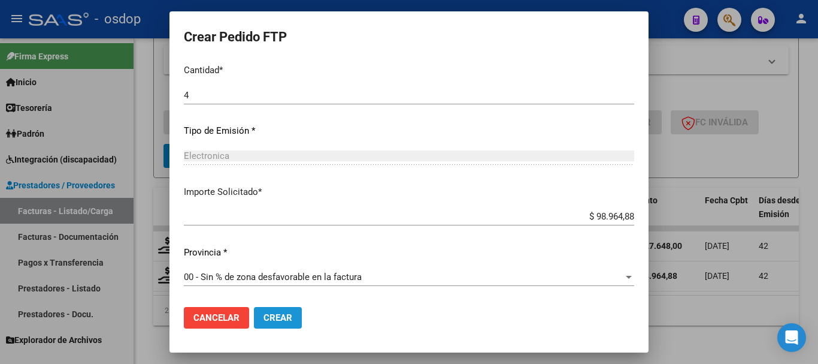
click at [289, 316] on span "Crear" at bounding box center [278, 317] width 29 height 11
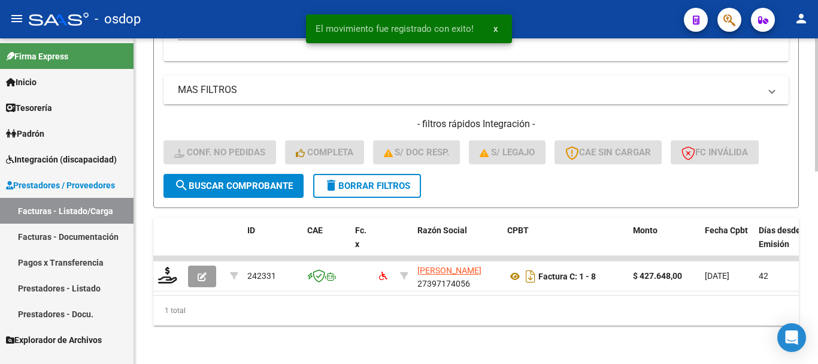
scroll to position [470, 0]
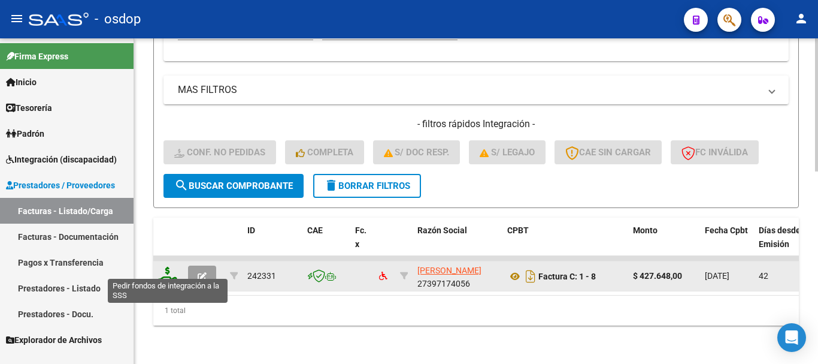
click at [165, 267] on icon at bounding box center [167, 275] width 19 height 17
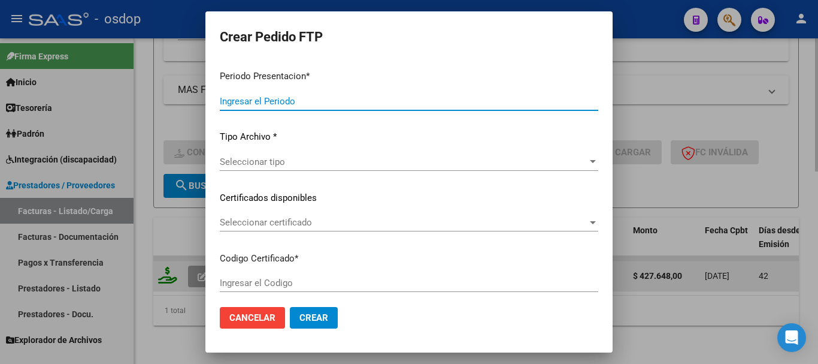
type input "202508"
type input "202507"
type input "$ 427.648,00"
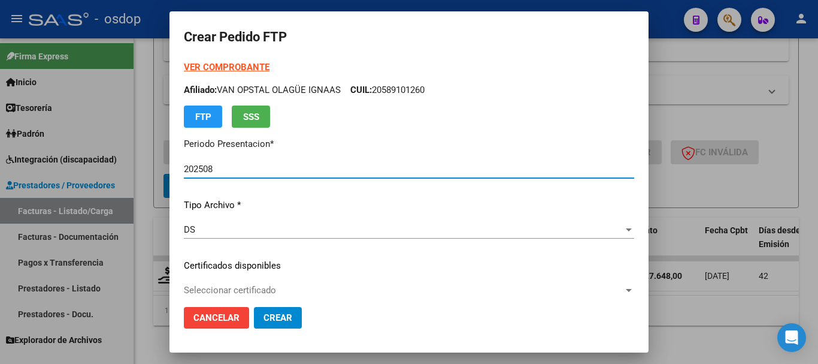
type input "6827386970"
type input "[DATE]"
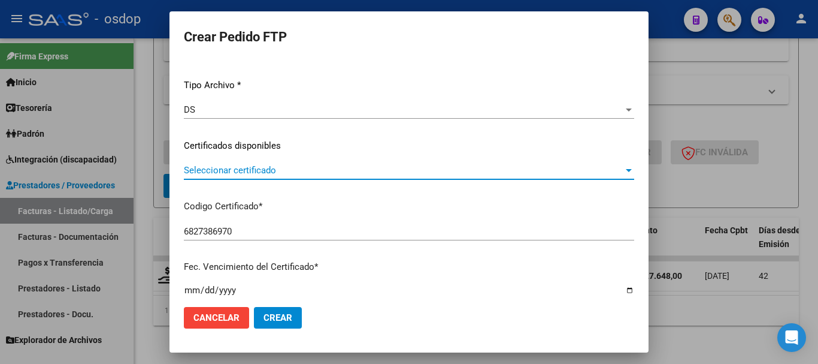
click at [283, 174] on span "Seleccionar certificado" at bounding box center [404, 170] width 440 height 11
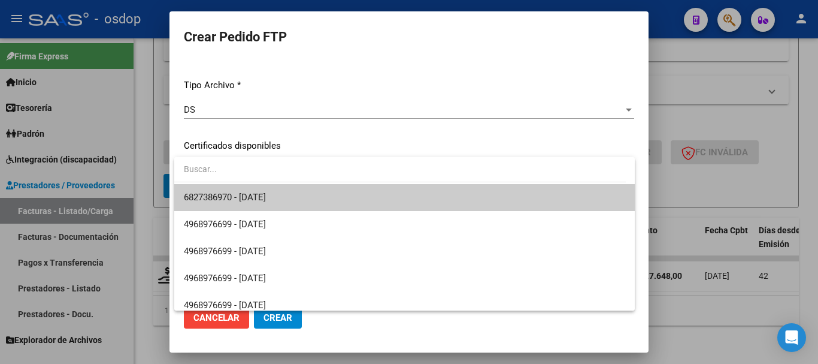
click at [310, 191] on span "6827386970 - [DATE]" at bounding box center [405, 197] width 442 height 27
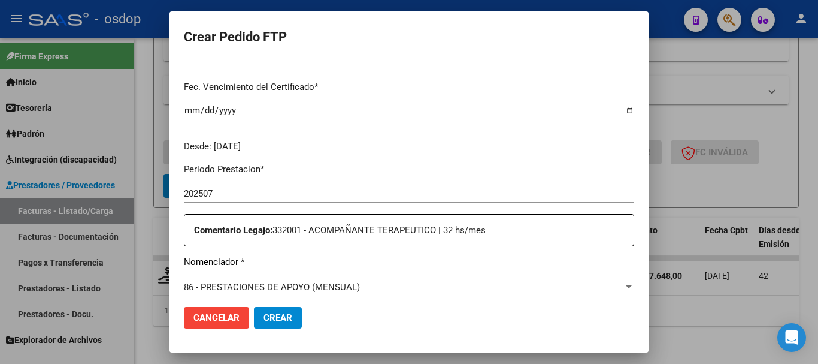
scroll to position [419, 0]
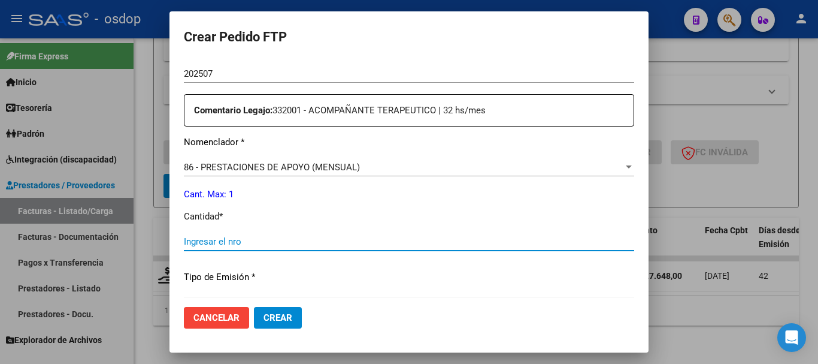
click at [243, 243] on input "Ingresar el nro" at bounding box center [409, 241] width 451 height 11
type input "1"
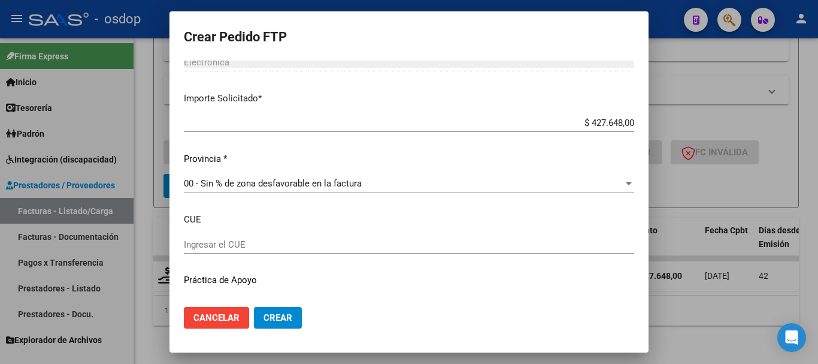
scroll to position [687, 0]
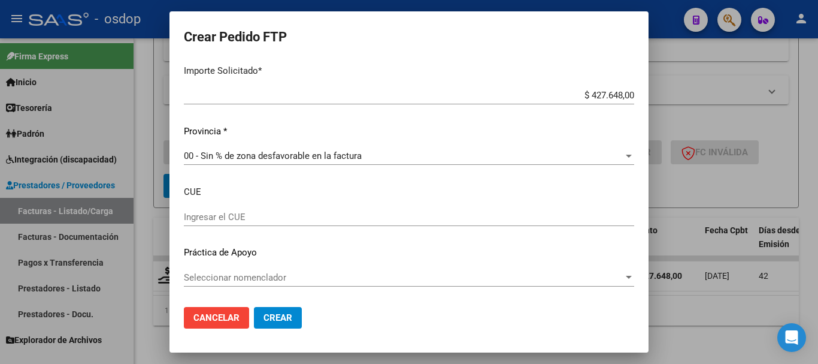
click at [292, 313] on button "Crear" at bounding box center [278, 318] width 48 height 22
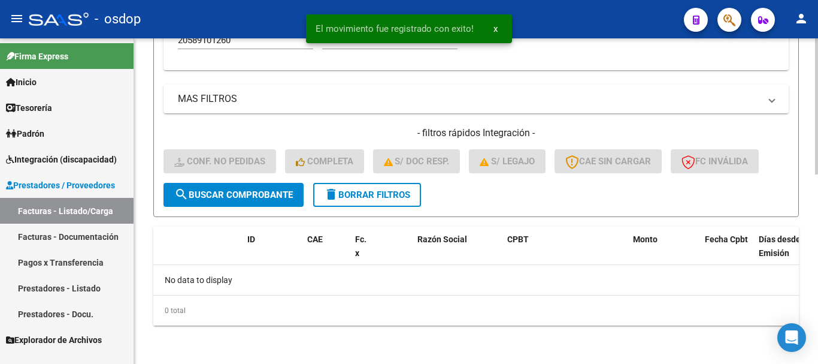
scroll to position [452, 0]
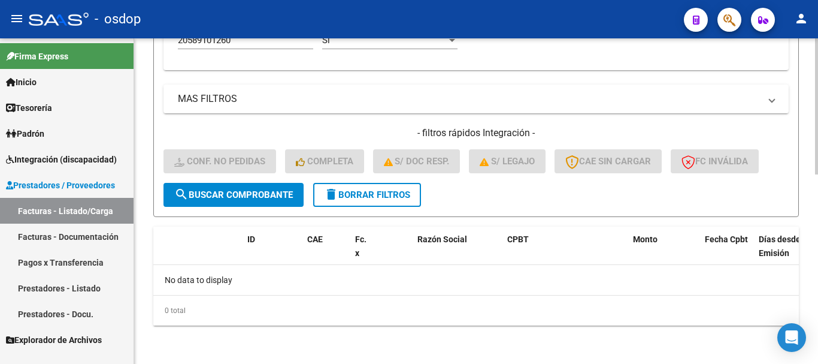
click at [406, 196] on span "delete Borrar Filtros" at bounding box center [367, 194] width 86 height 11
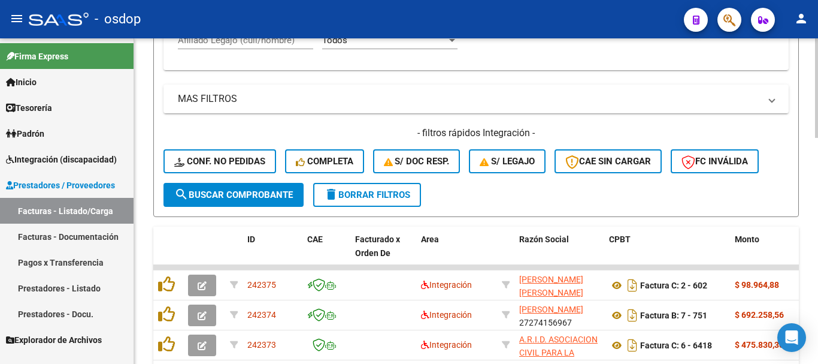
click at [263, 44] on input "Afiliado Legajo (cuil/nombre)" at bounding box center [245, 40] width 135 height 11
paste input "20589101260"
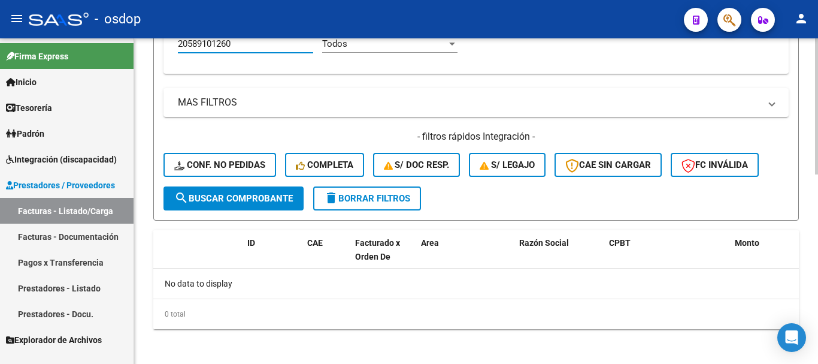
type input "20589101260"
click at [388, 197] on span "delete Borrar Filtros" at bounding box center [367, 198] width 86 height 11
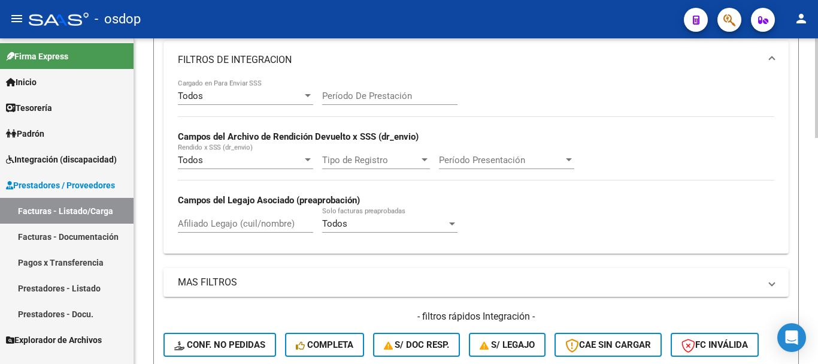
scroll to position [29, 0]
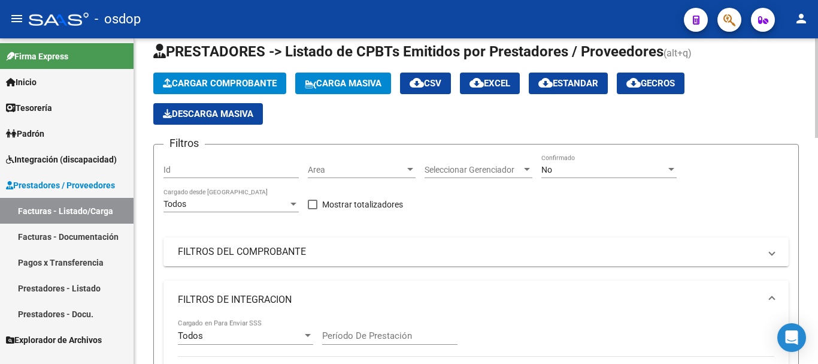
click at [612, 237] on mat-expansion-panel-header "FILTROS DEL COMPROBANTE" at bounding box center [477, 251] width 626 height 29
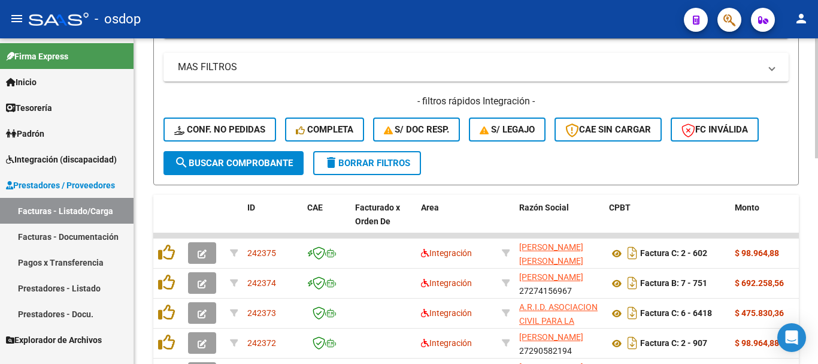
scroll to position [180, 0]
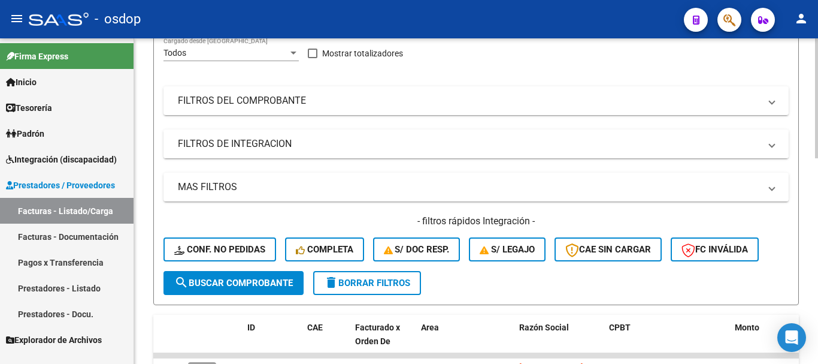
click at [265, 142] on mat-panel-title "FILTROS DE INTEGRACION" at bounding box center [469, 143] width 582 height 13
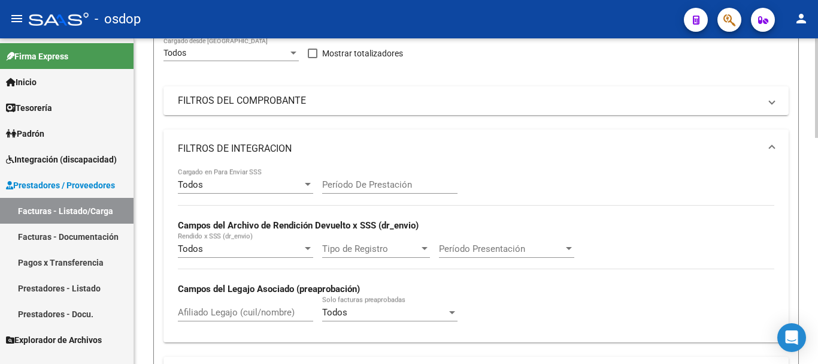
scroll to position [300, 0]
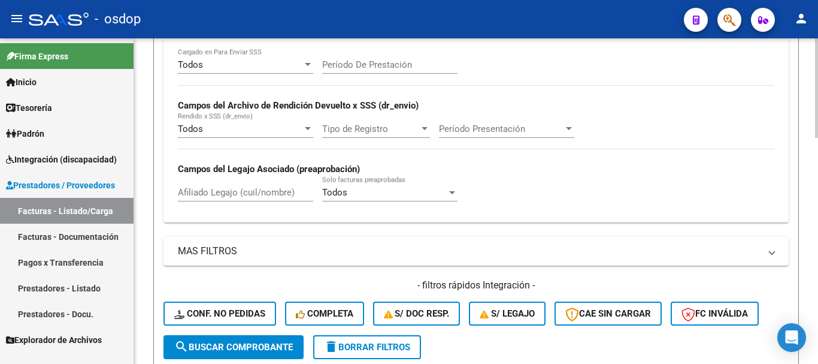
click at [256, 189] on input "Afiliado Legajo (cuil/nombre)" at bounding box center [245, 192] width 135 height 11
paste input "20589101260"
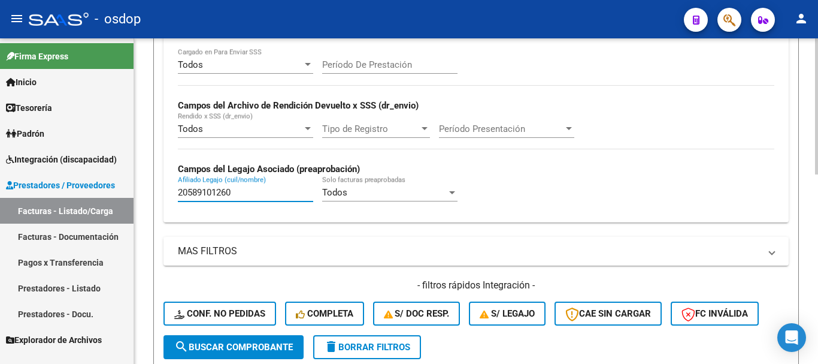
scroll to position [452, 0]
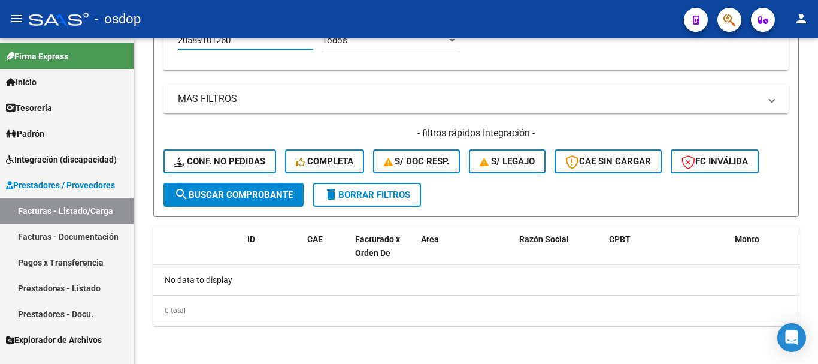
type input "20589101260"
click at [65, 161] on span "Integración (discapacidad)" at bounding box center [61, 159] width 111 height 13
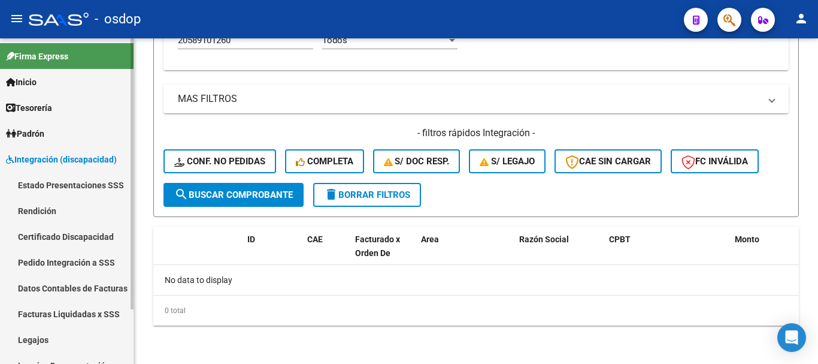
click at [98, 264] on link "Pedido Integración a SSS" at bounding box center [67, 262] width 134 height 26
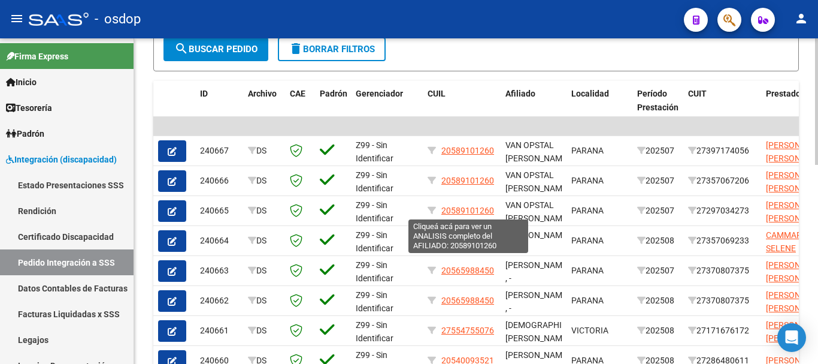
scroll to position [120, 0]
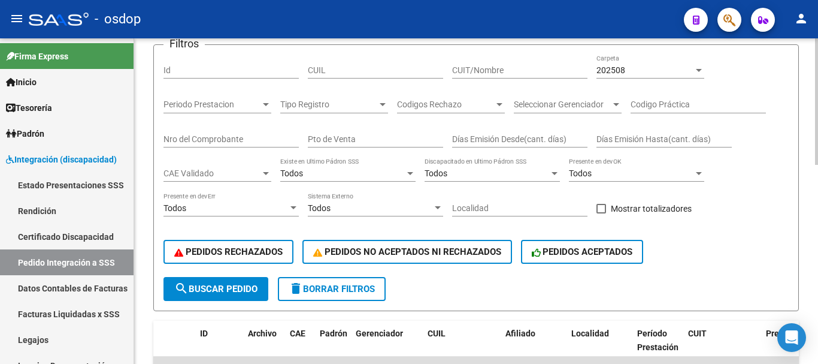
click at [334, 67] on input "CUIL" at bounding box center [375, 70] width 135 height 10
paste input "20589101260"
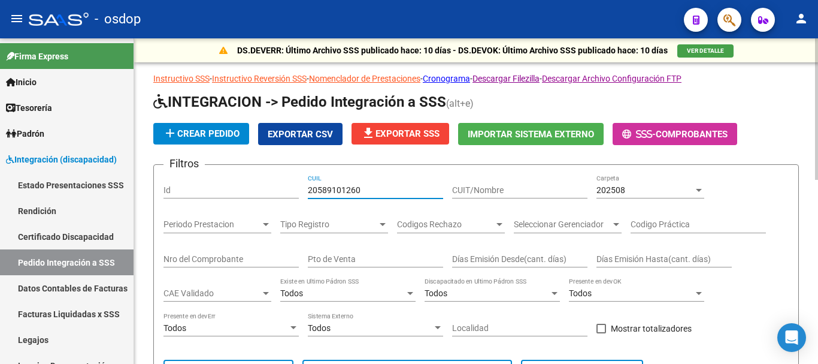
scroll to position [300, 0]
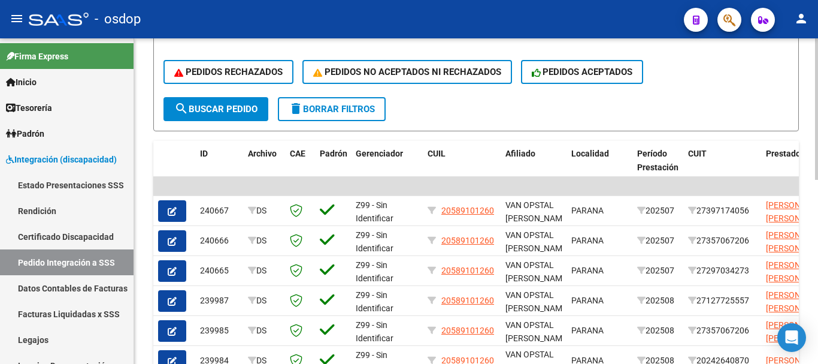
type input "20589101260"
click at [363, 110] on span "delete Borrar Filtros" at bounding box center [332, 109] width 86 height 11
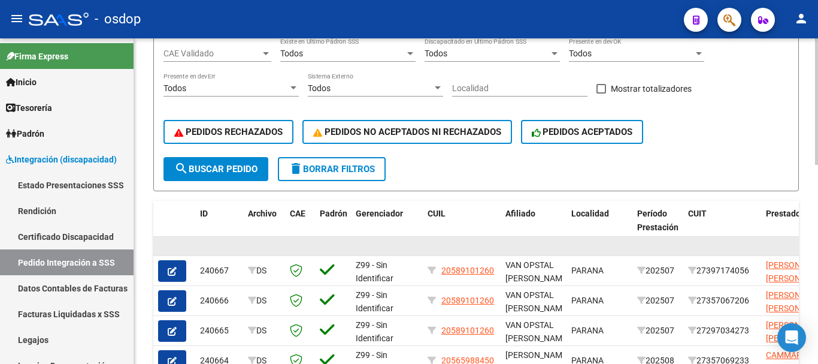
scroll to position [0, 0]
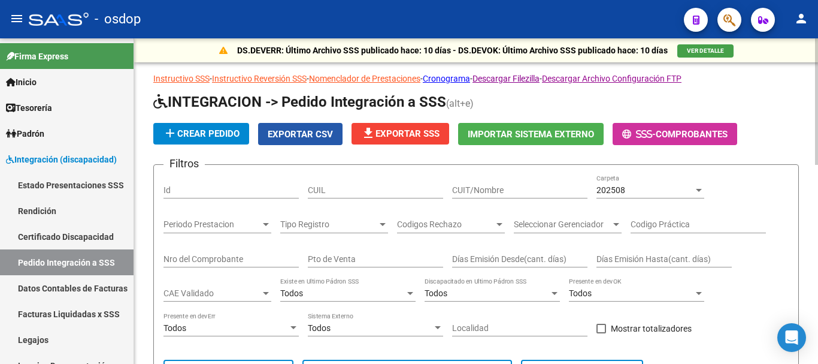
click at [314, 134] on span "Exportar CSV" at bounding box center [300, 134] width 65 height 11
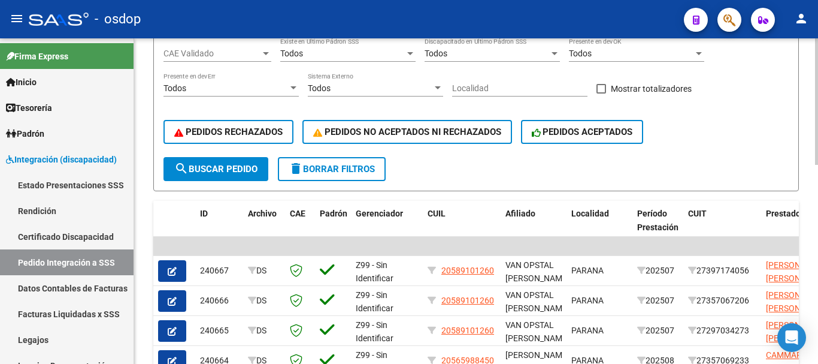
scroll to position [513, 0]
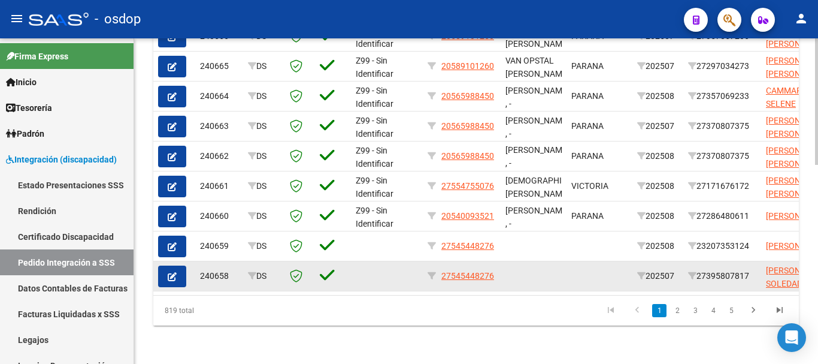
click at [173, 272] on icon "button" at bounding box center [172, 276] width 9 height 9
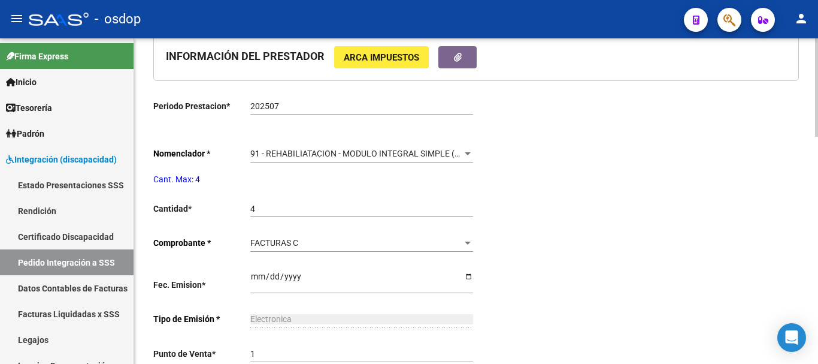
type input "27545448276"
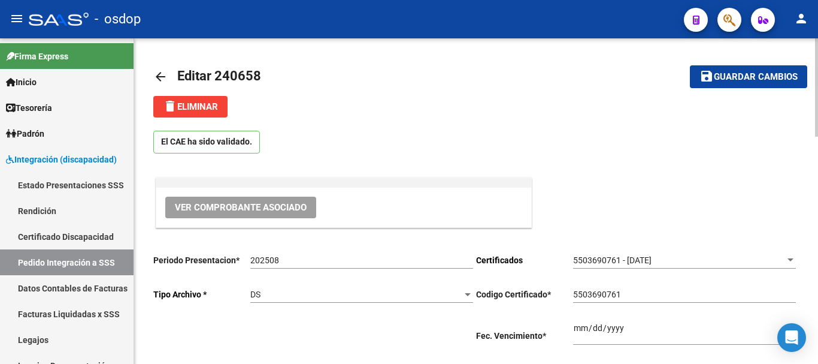
click at [161, 77] on mat-icon "arrow_back" at bounding box center [160, 77] width 14 height 14
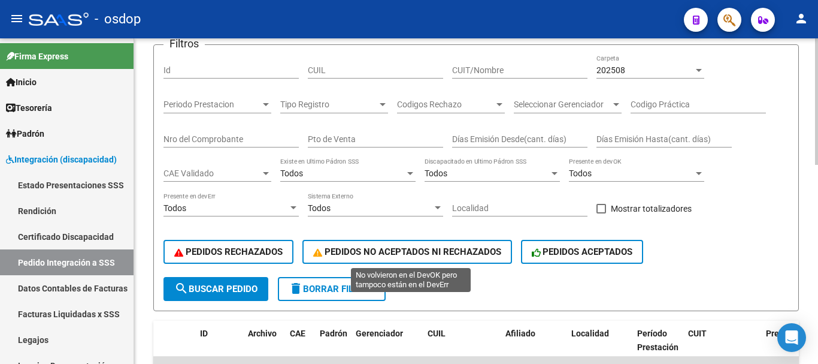
scroll to position [359, 0]
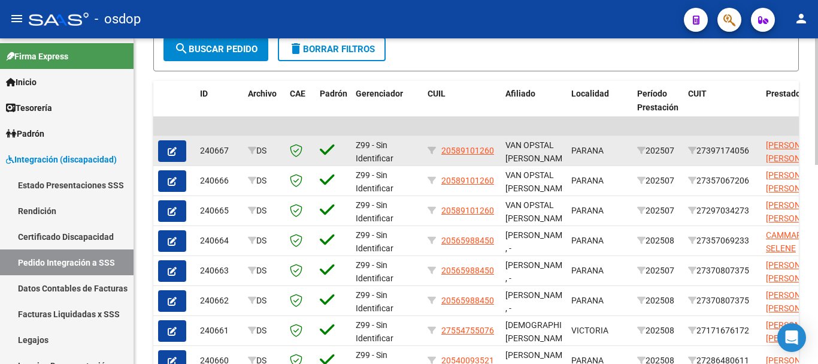
click at [178, 150] on button "button" at bounding box center [172, 151] width 28 height 22
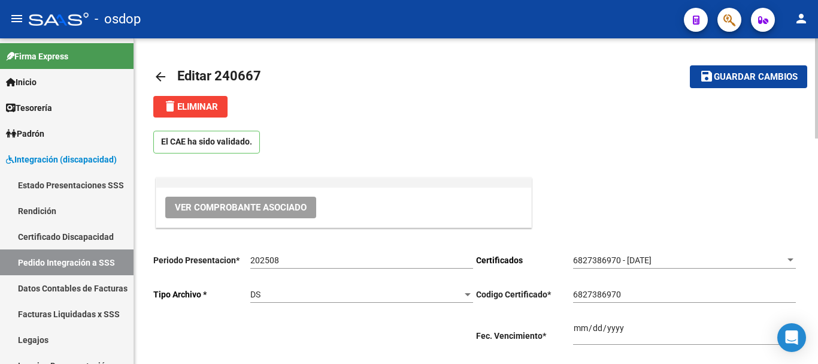
scroll to position [120, 0]
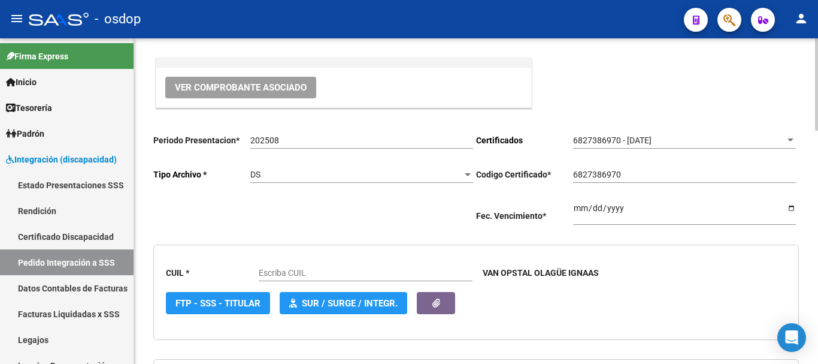
type input "20589101260"
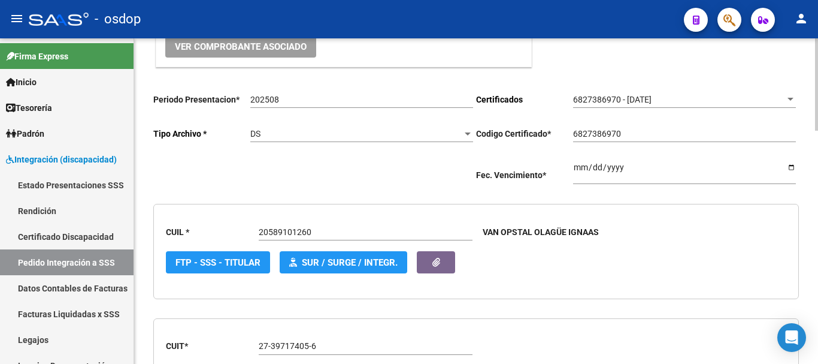
scroll to position [0, 0]
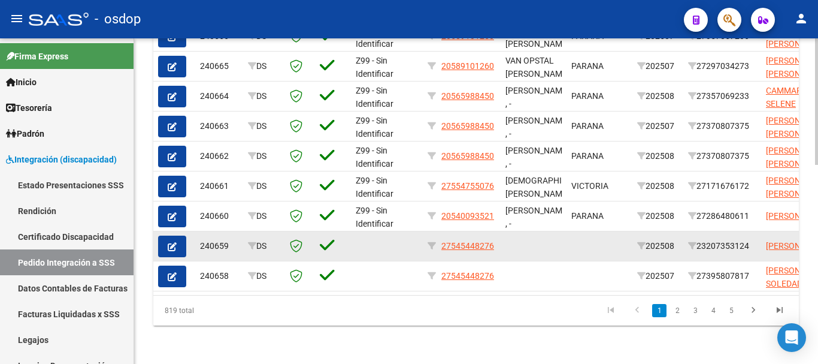
click at [167, 237] on button "button" at bounding box center [172, 246] width 28 height 22
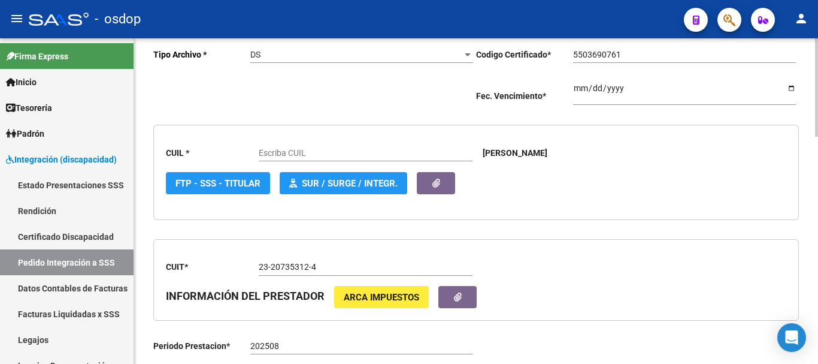
scroll to position [120, 0]
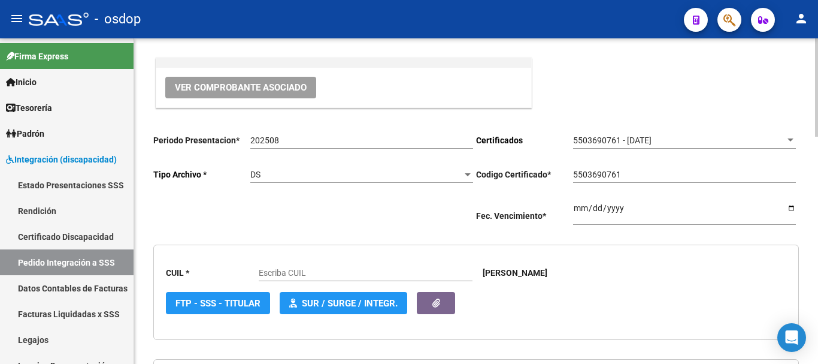
type input "27545448276"
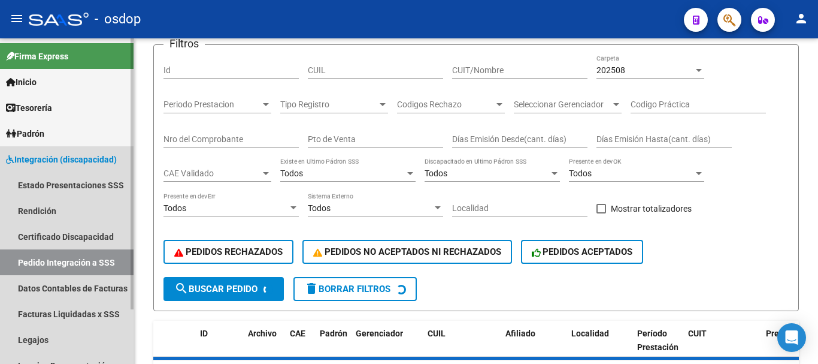
click at [73, 165] on span "Integración (discapacidad)" at bounding box center [61, 159] width 111 height 13
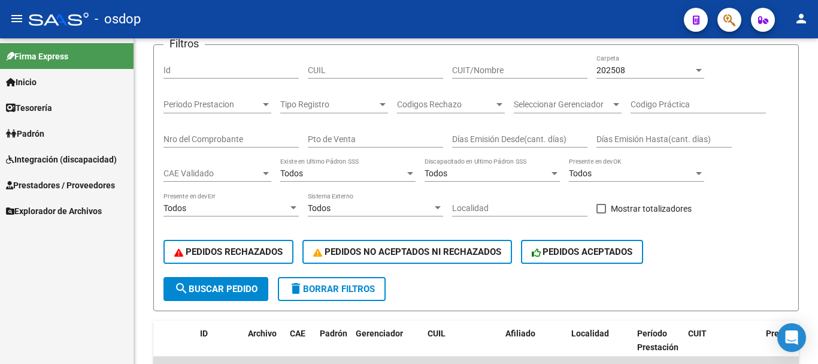
click at [90, 177] on link "Prestadores / Proveedores" at bounding box center [67, 185] width 134 height 26
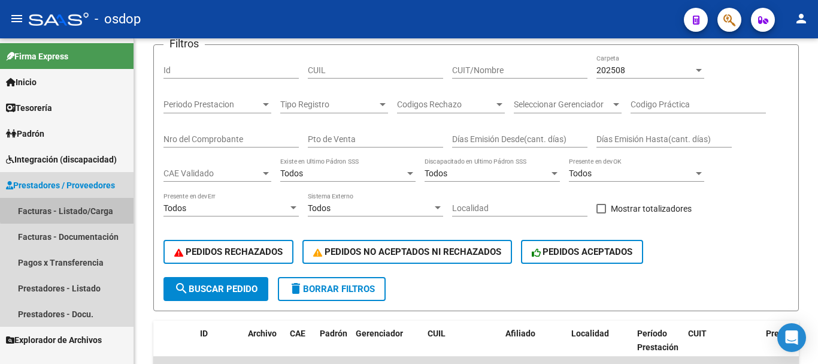
click at [83, 208] on link "Facturas - Listado/Carga" at bounding box center [67, 211] width 134 height 26
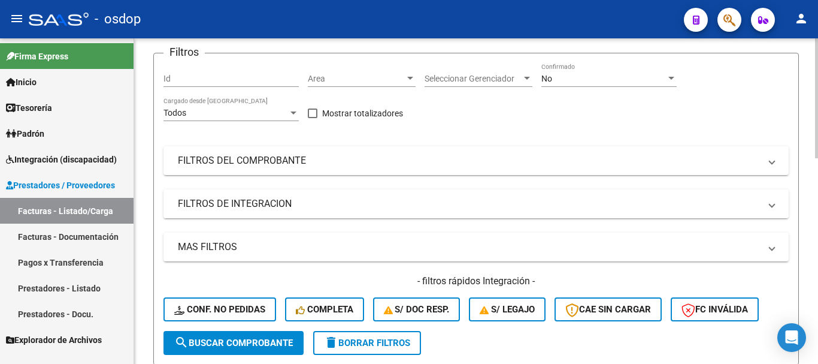
scroll to position [240, 0]
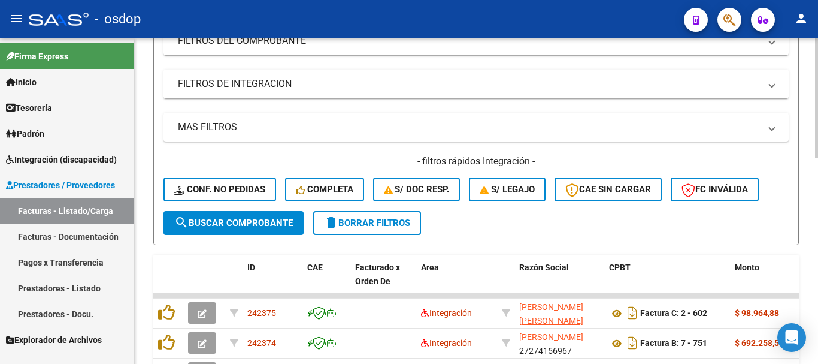
drag, startPoint x: 275, startPoint y: 80, endPoint x: 272, endPoint y: 86, distance: 6.7
click at [274, 81] on mat-panel-title "FILTROS DE INTEGRACION" at bounding box center [469, 83] width 582 height 13
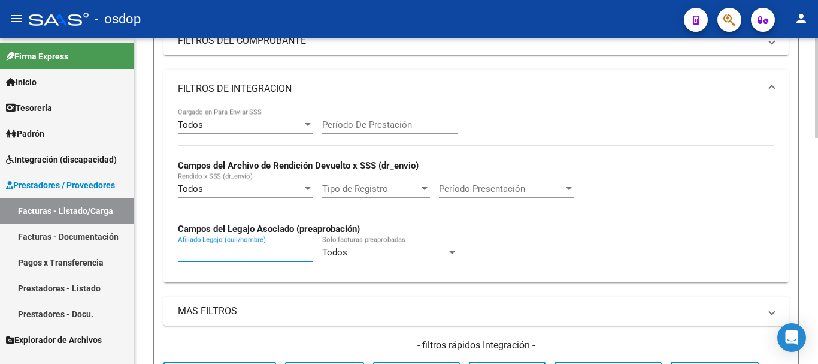
click at [238, 253] on input "Afiliado Legajo (cuil/nombre)" at bounding box center [245, 252] width 135 height 11
paste input "20577019453"
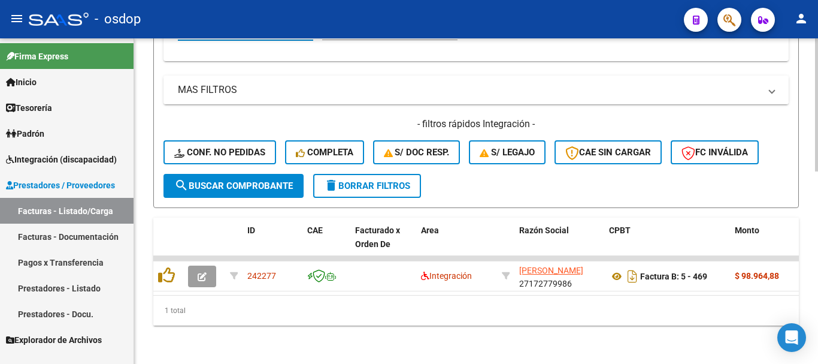
scroll to position [291, 0]
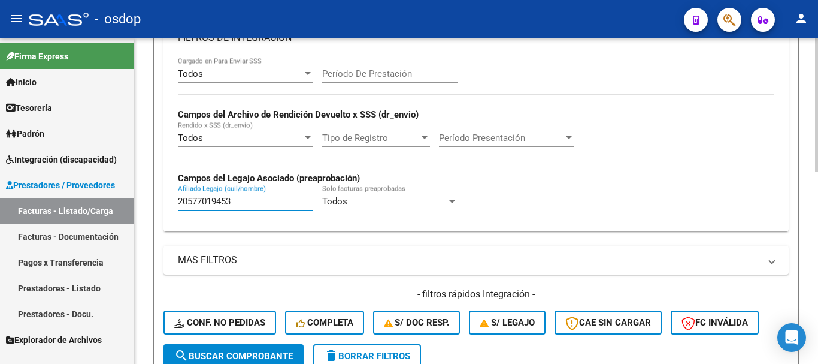
type input "20577019453"
click at [401, 74] on input "Período De Prestación" at bounding box center [389, 73] width 135 height 11
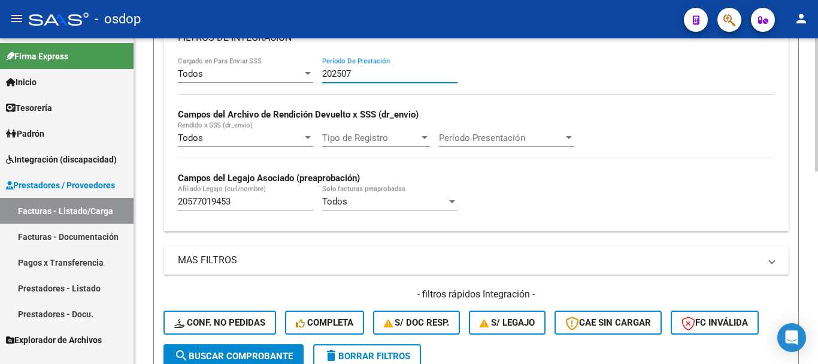
scroll to position [51, 0]
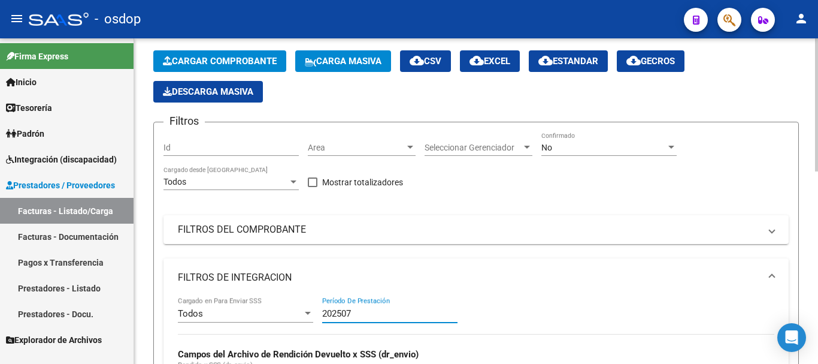
type input "202507"
click at [583, 150] on div "No" at bounding box center [604, 148] width 125 height 10
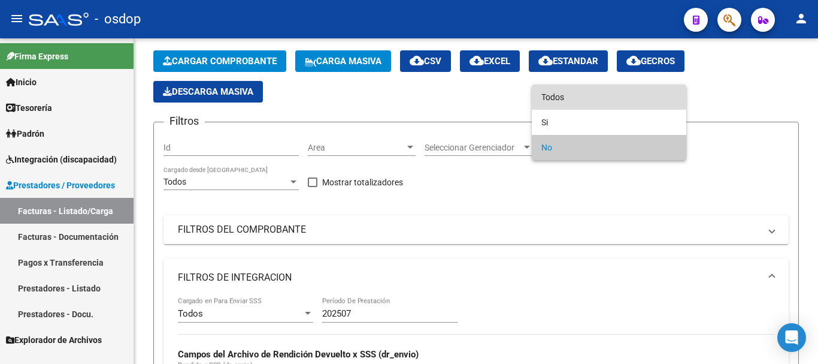
click at [583, 96] on span "Todos" at bounding box center [609, 96] width 135 height 25
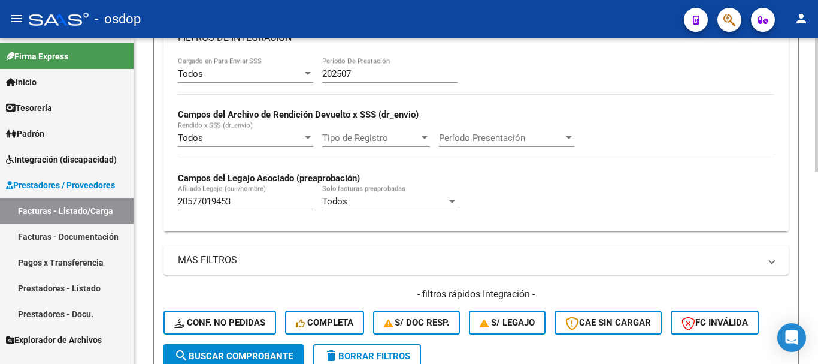
scroll to position [410, 0]
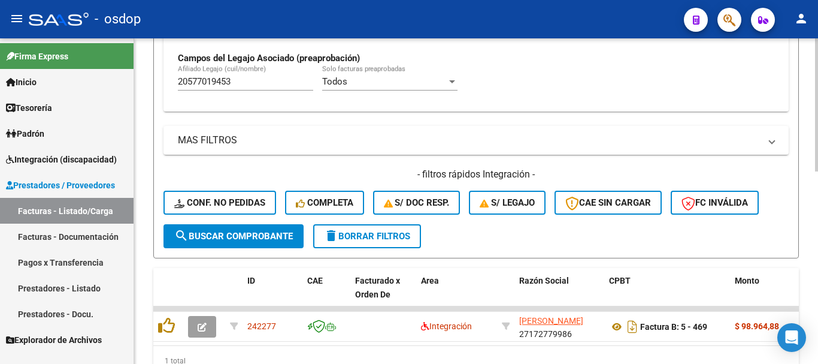
click at [249, 232] on span "search Buscar Comprobante" at bounding box center [233, 236] width 119 height 11
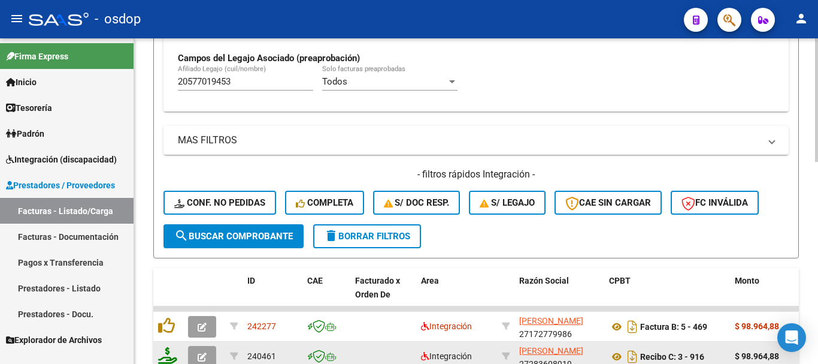
scroll to position [530, 0]
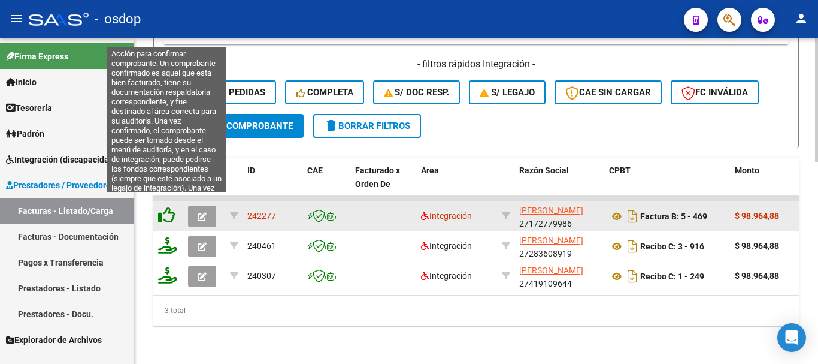
click at [168, 208] on icon at bounding box center [166, 215] width 17 height 17
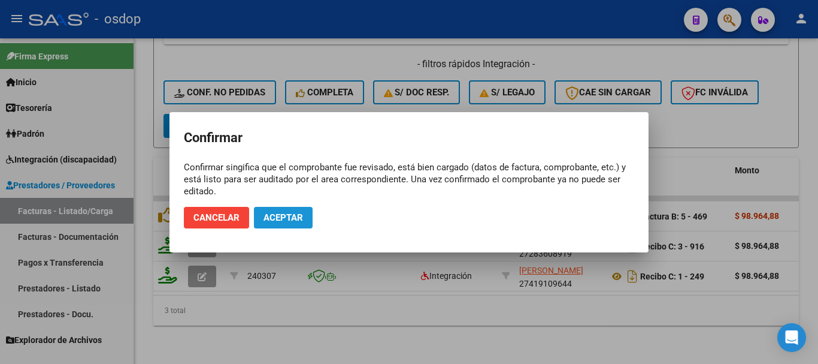
click at [267, 217] on span "Aceptar" at bounding box center [284, 217] width 40 height 11
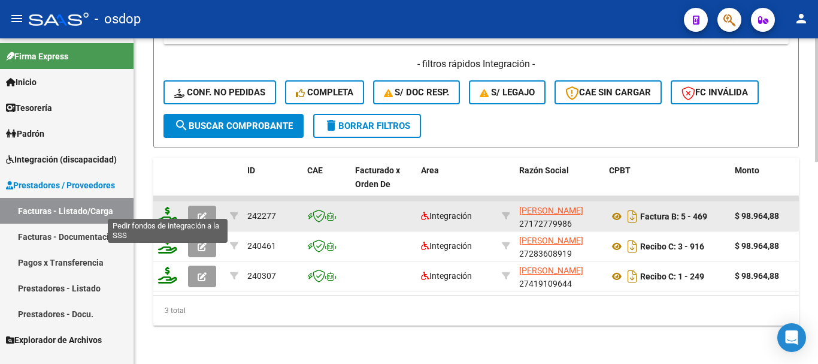
click at [168, 207] on icon at bounding box center [167, 215] width 19 height 17
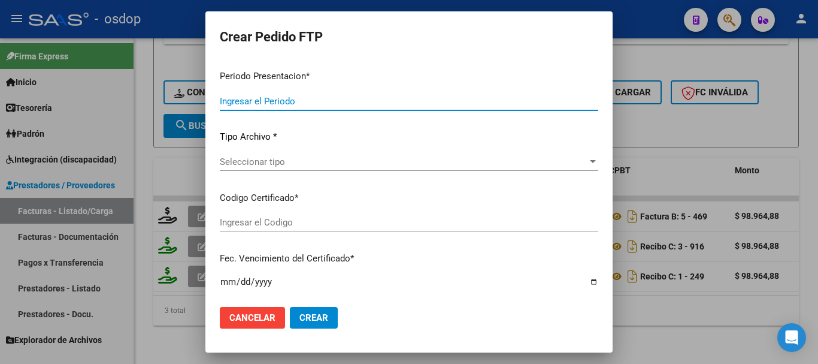
type input "202508"
type input "202507"
type input "$ 98.964,88"
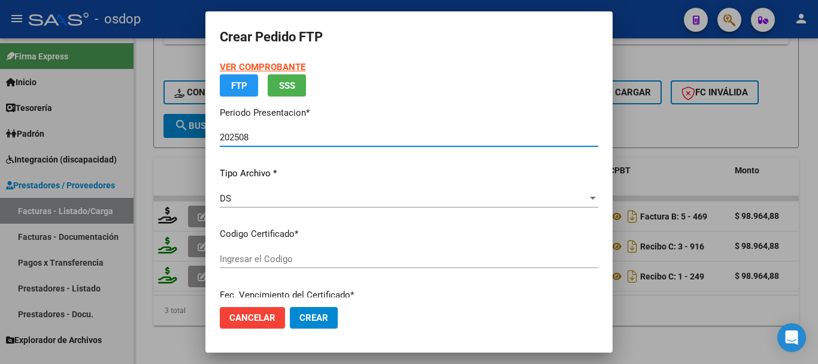
type input "8302811173"
type input "[DATE]"
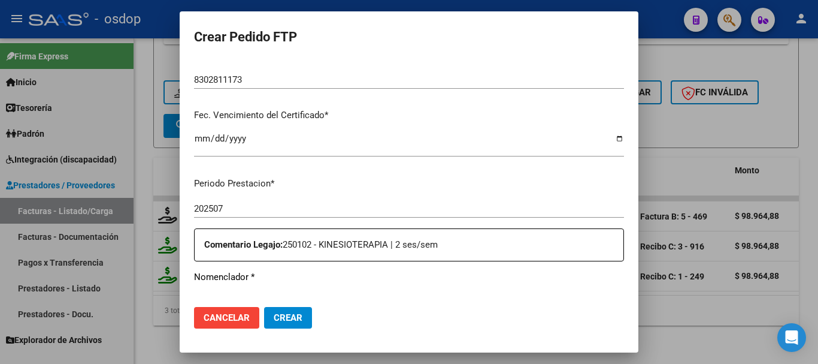
scroll to position [152, 0]
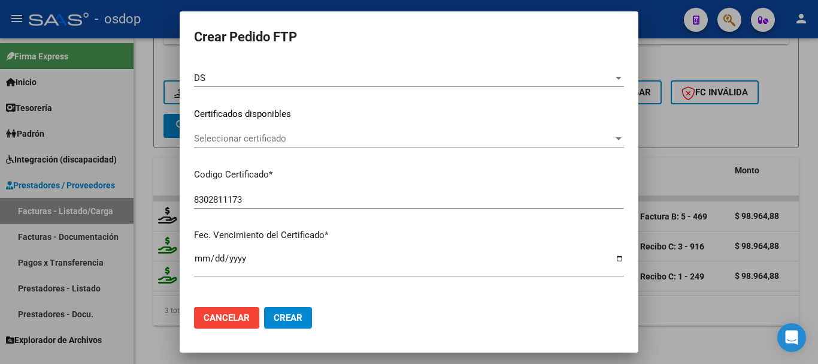
click at [278, 140] on span "Seleccionar certificado" at bounding box center [403, 138] width 419 height 11
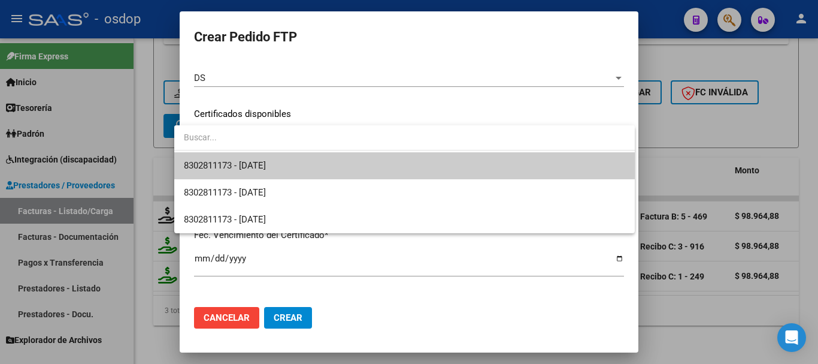
click at [300, 173] on span "8302811173 - [DATE]" at bounding box center [405, 165] width 442 height 27
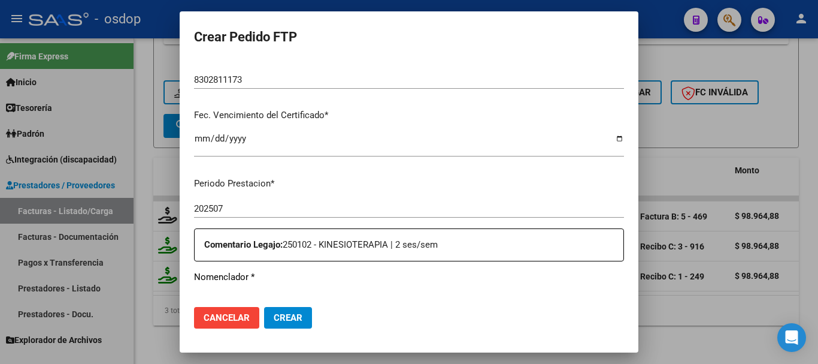
scroll to position [451, 0]
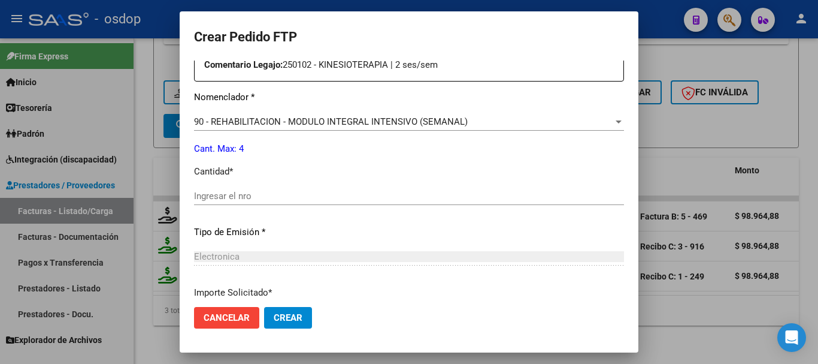
click at [286, 200] on input "Ingresar el nro" at bounding box center [409, 196] width 430 height 11
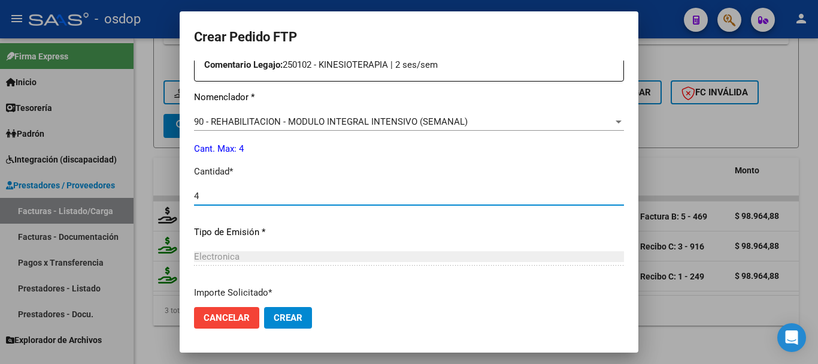
type input "4"
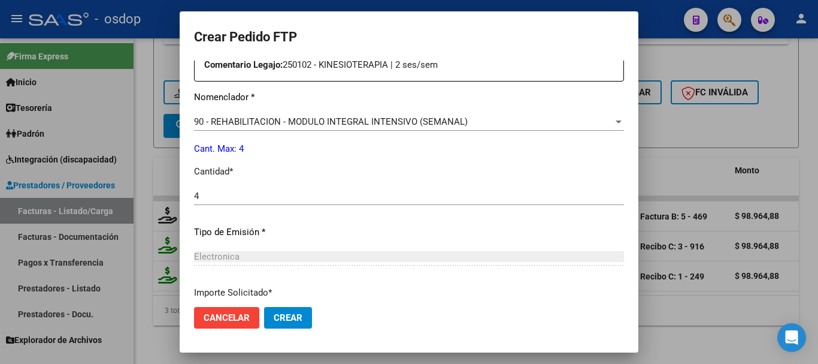
scroll to position [552, 0]
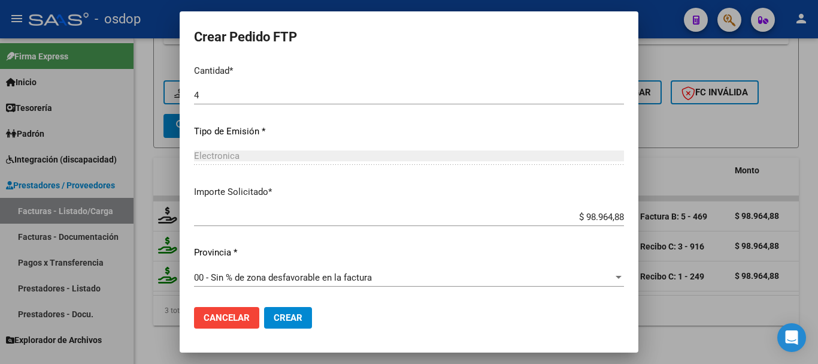
click at [274, 315] on span "Crear" at bounding box center [288, 317] width 29 height 11
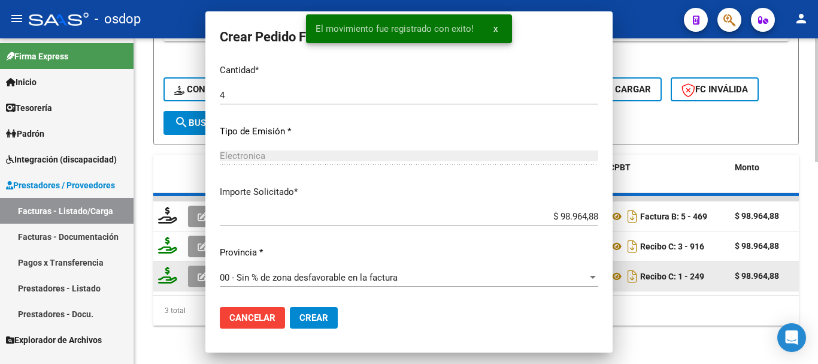
scroll to position [0, 0]
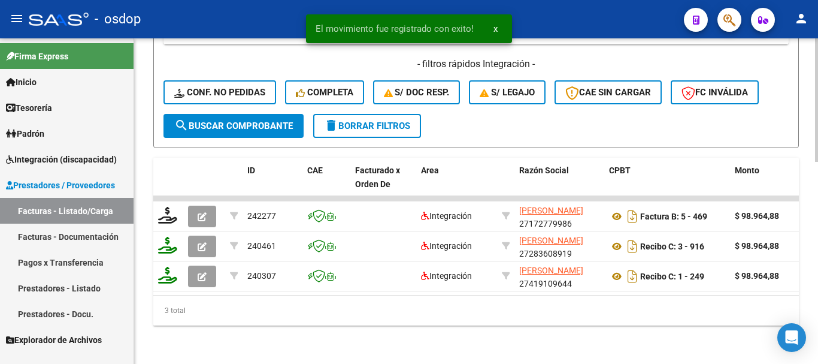
click at [380, 114] on button "delete Borrar Filtros" at bounding box center [367, 126] width 108 height 24
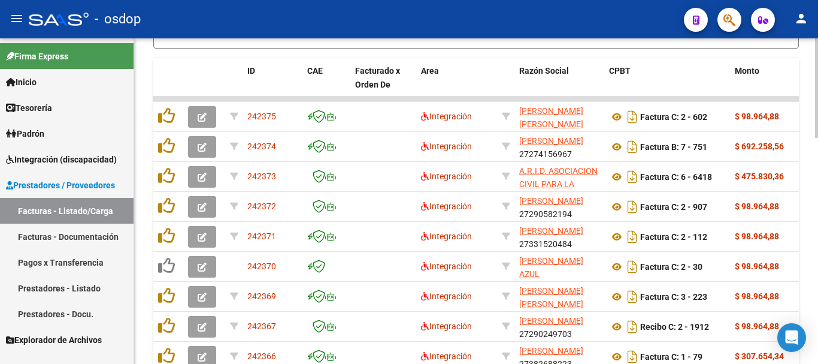
scroll to position [440, 0]
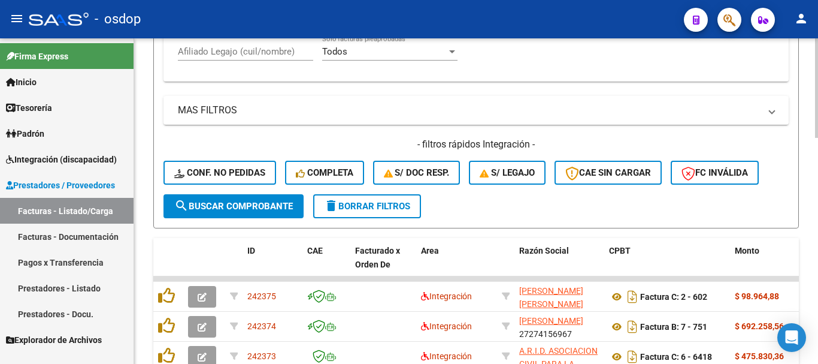
click at [250, 54] on input "Afiliado Legajo (cuil/nombre)" at bounding box center [245, 51] width 135 height 11
paste input "20488230094"
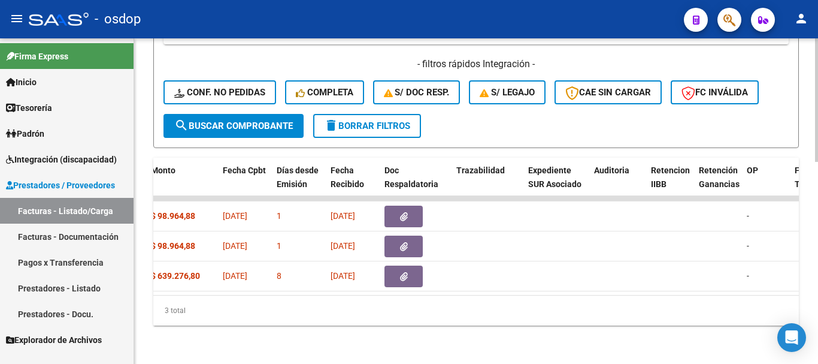
scroll to position [0, 0]
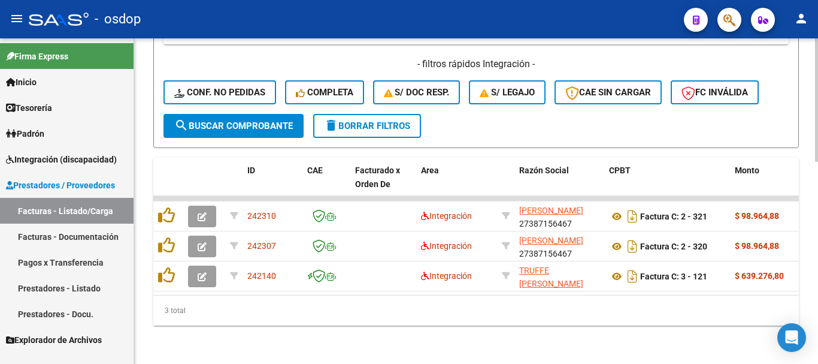
type input "20488230094"
